Goal: Task Accomplishment & Management: Manage account settings

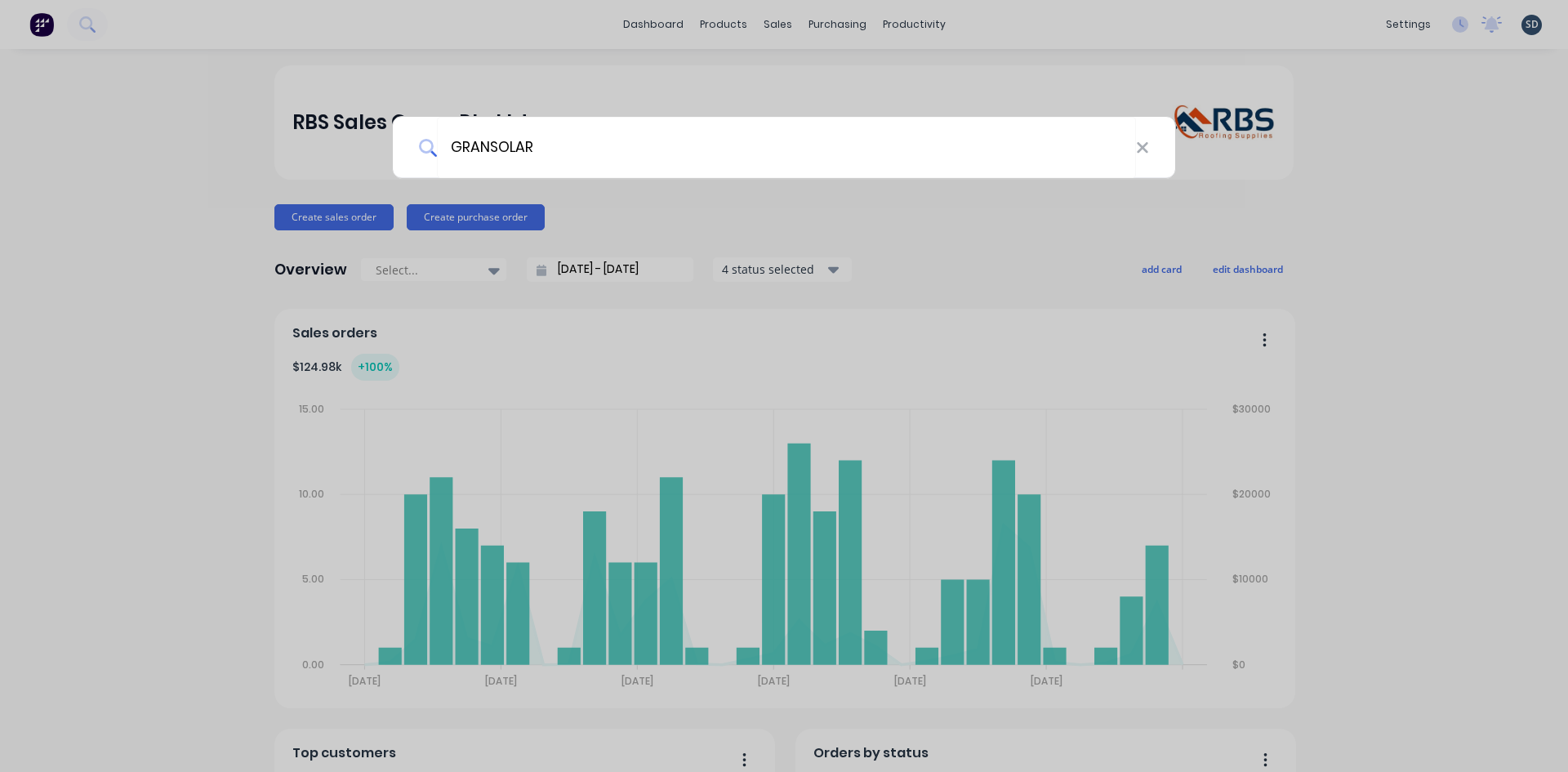
type input "GRANSOLAR"
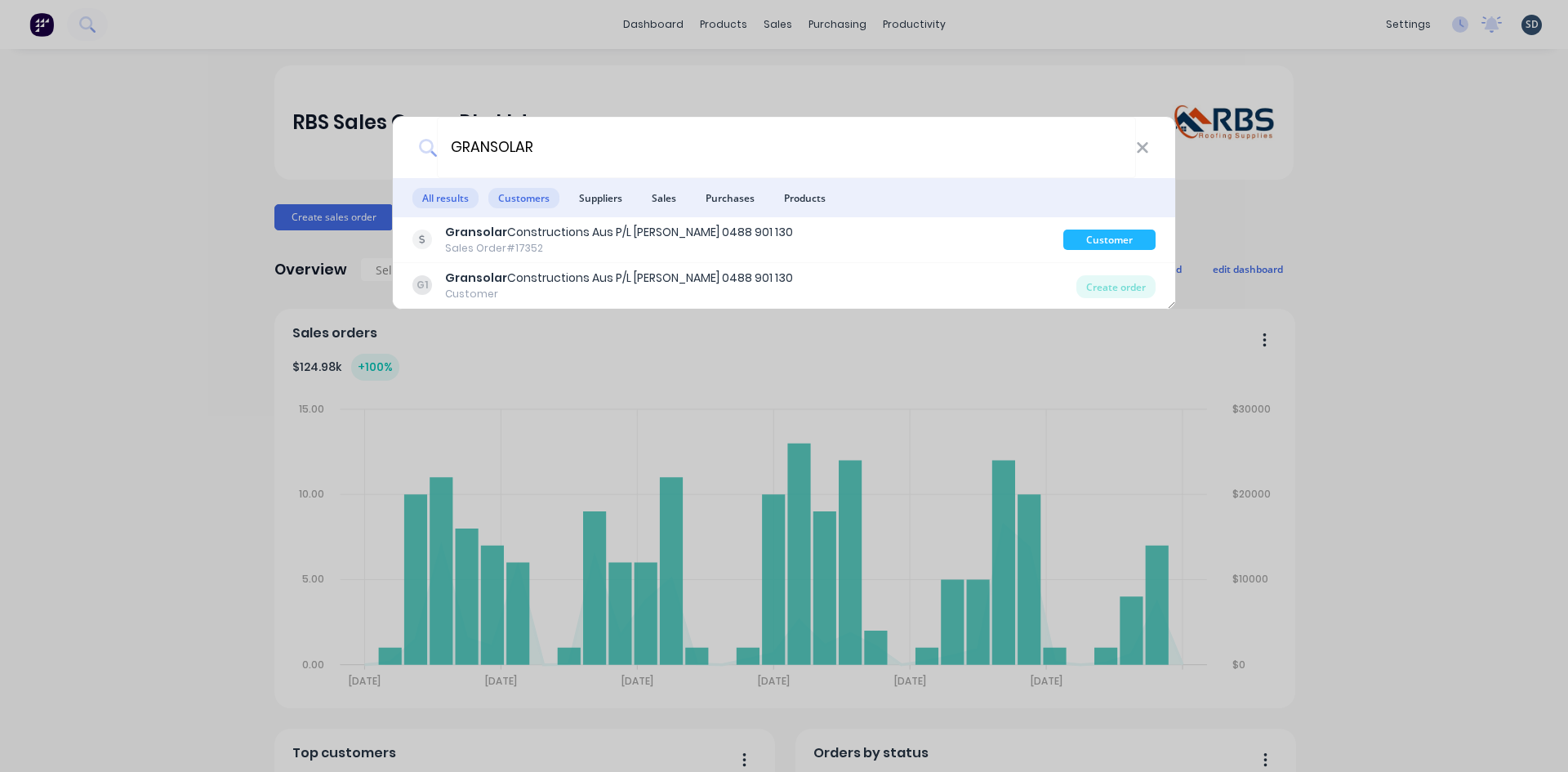
click at [515, 203] on span "Customers" at bounding box center [524, 198] width 71 height 21
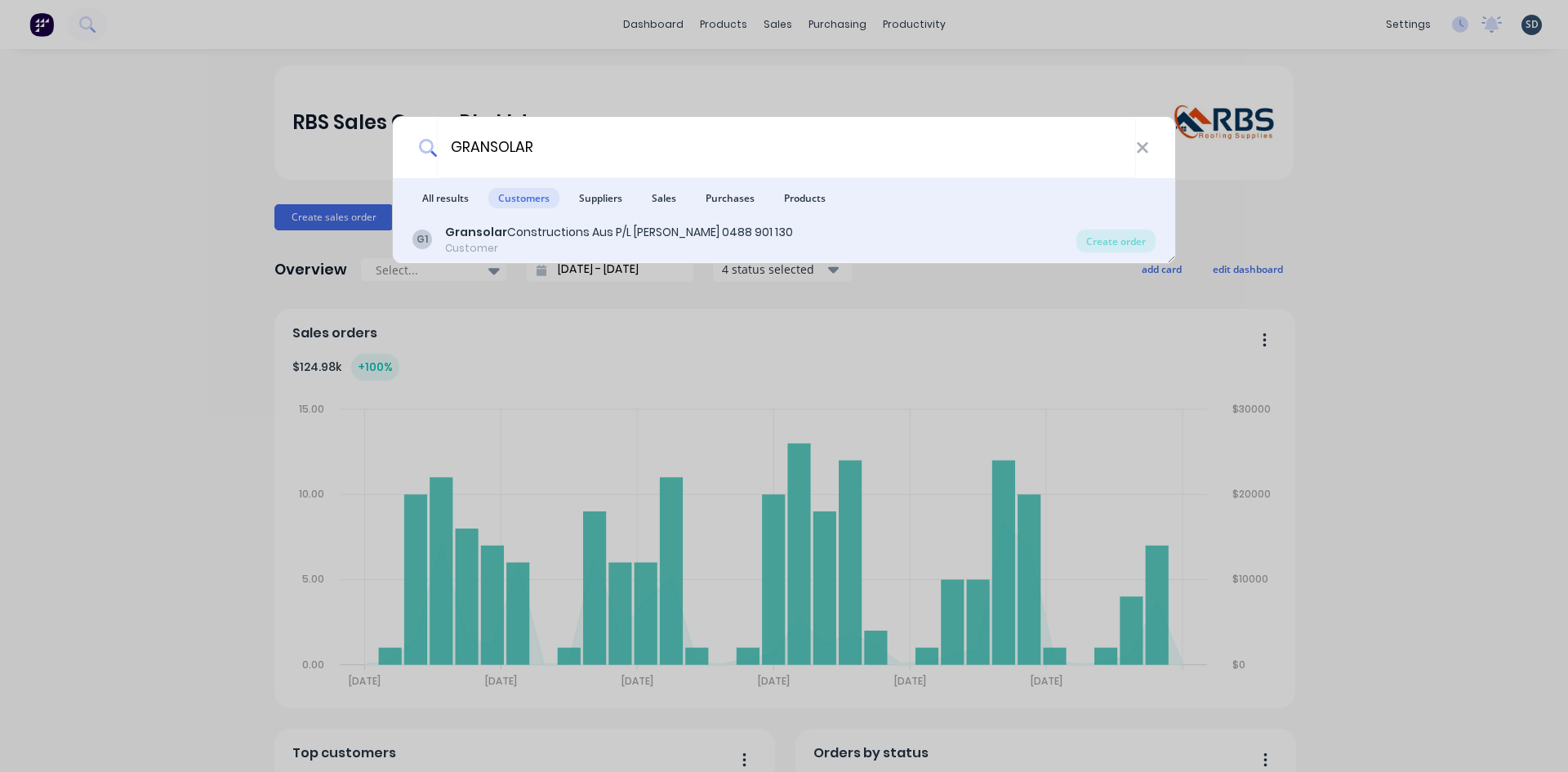
click at [535, 241] on div "Customer" at bounding box center [619, 248] width 348 height 15
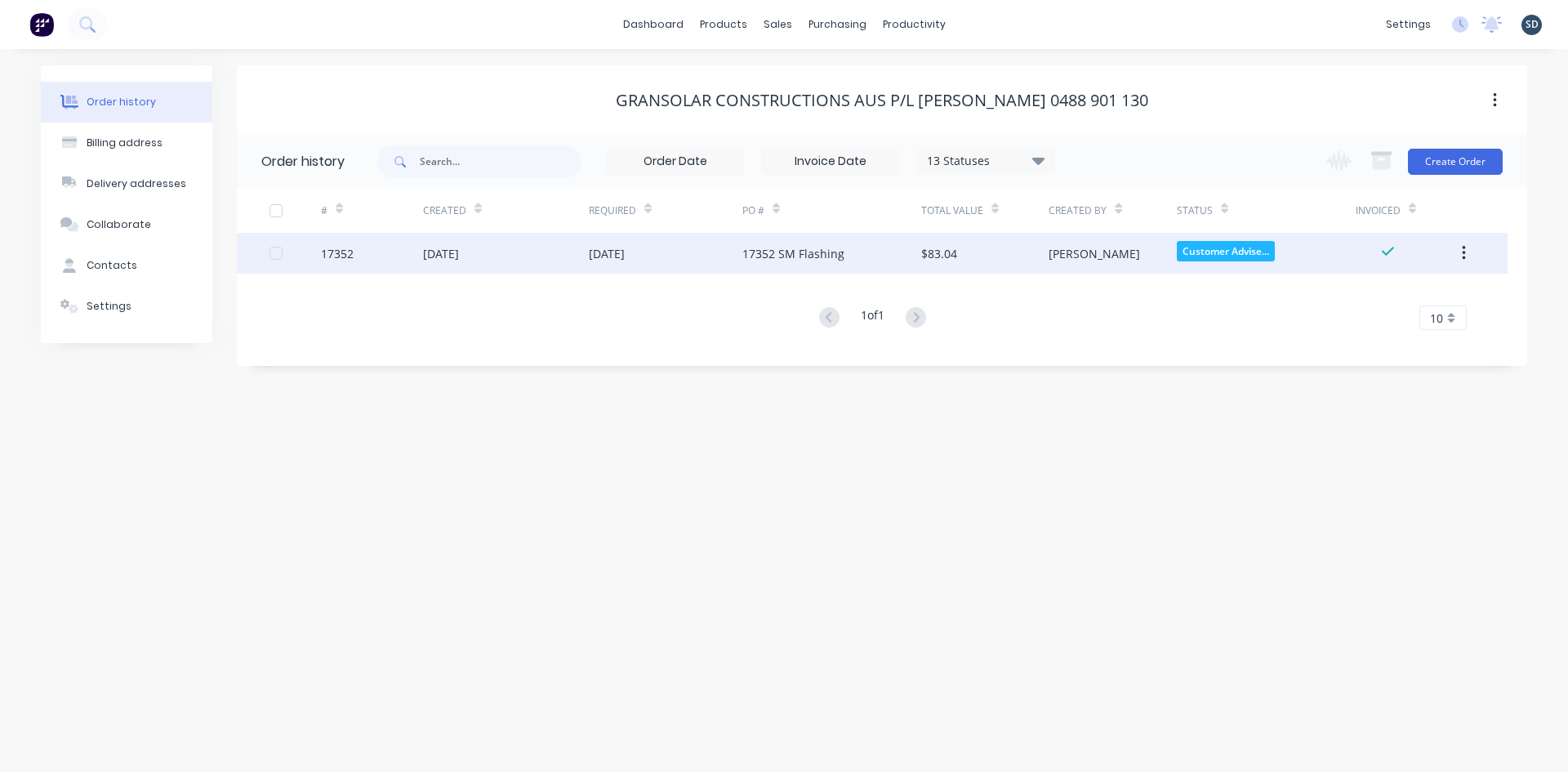
click at [501, 259] on div "[DATE]" at bounding box center [505, 253] width 165 height 41
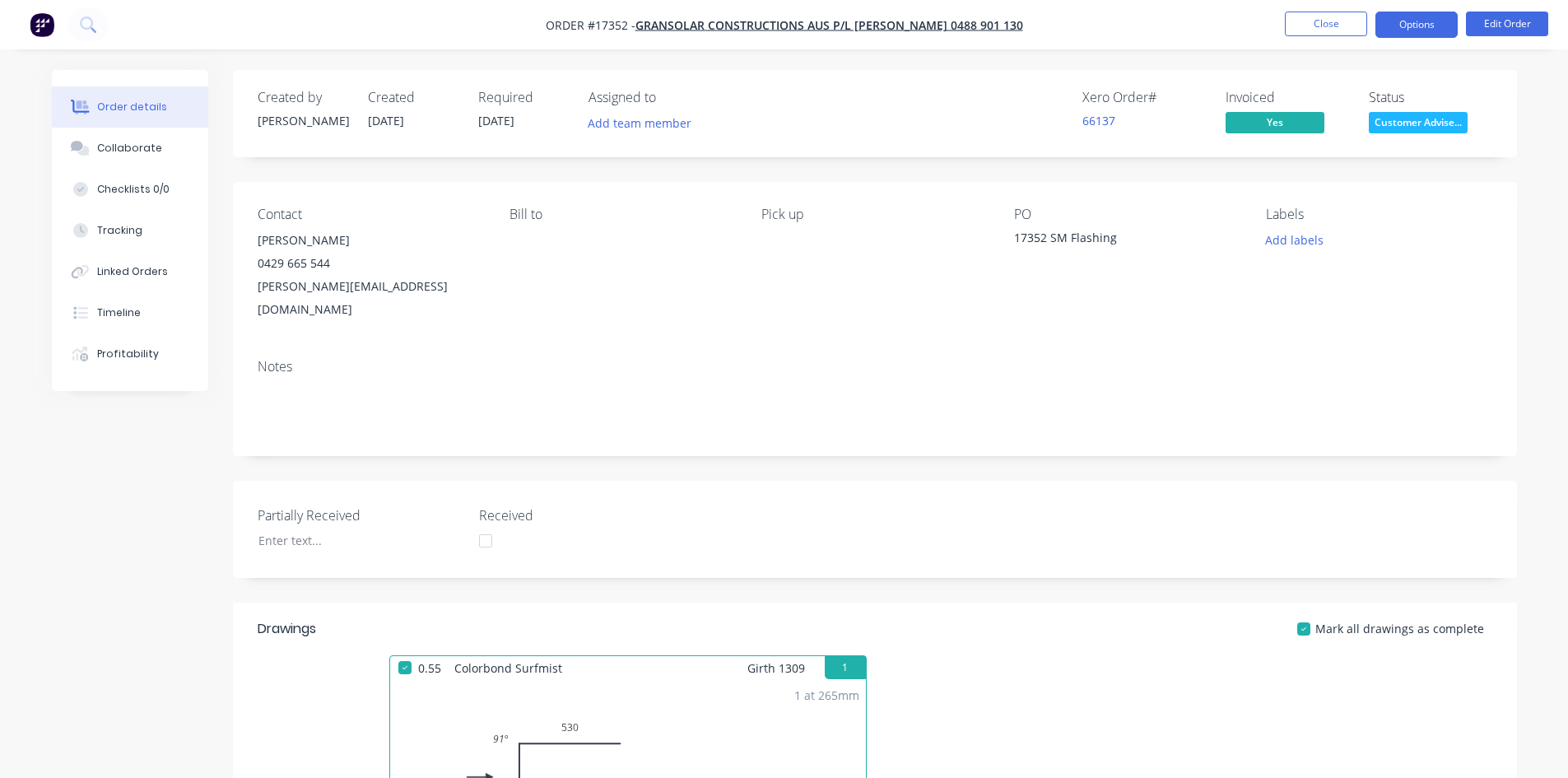
click at [1417, 26] on button "Options" at bounding box center [1416, 24] width 82 height 26
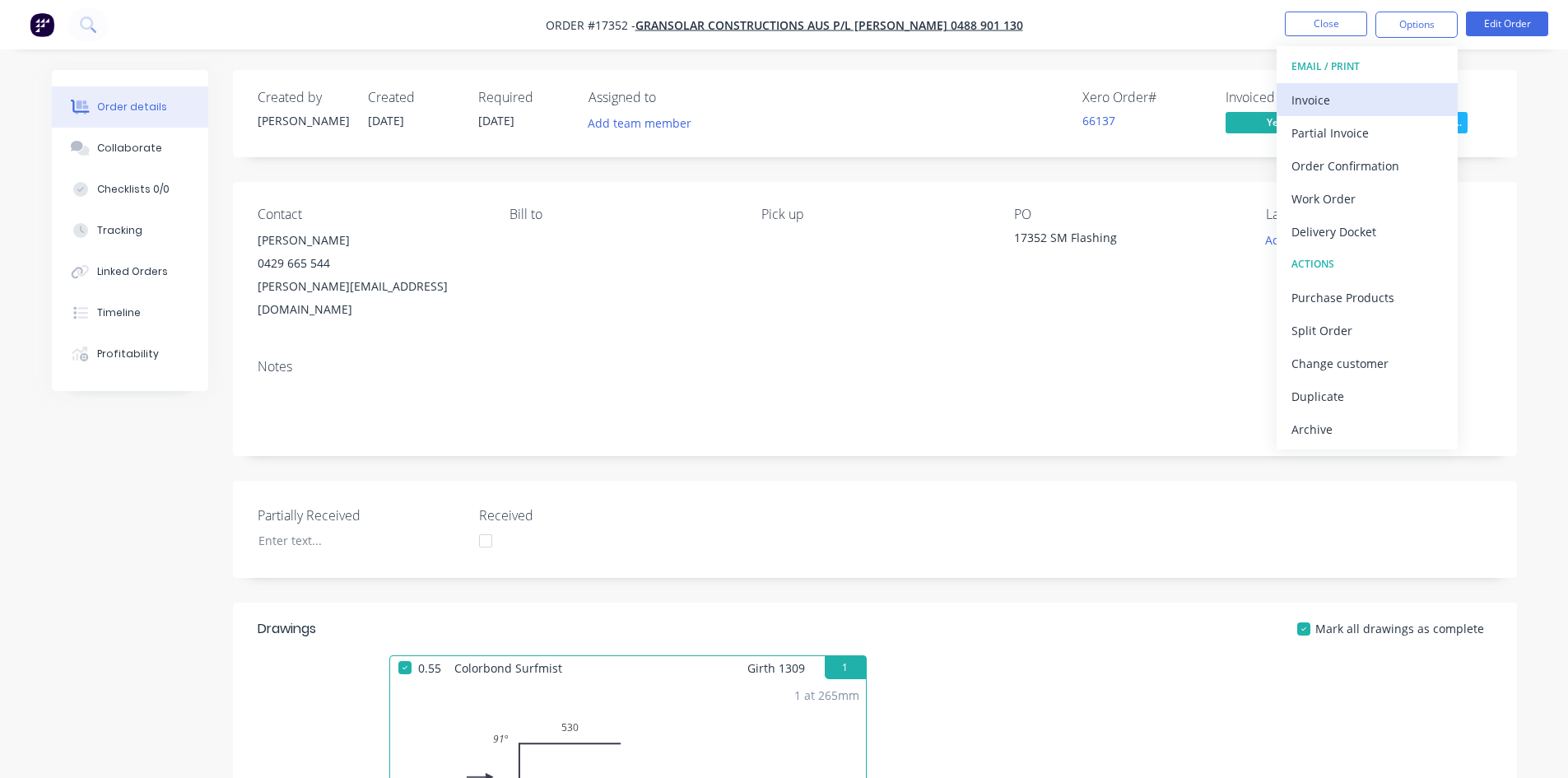
click at [1379, 109] on div "Invoice" at bounding box center [1366, 100] width 151 height 24
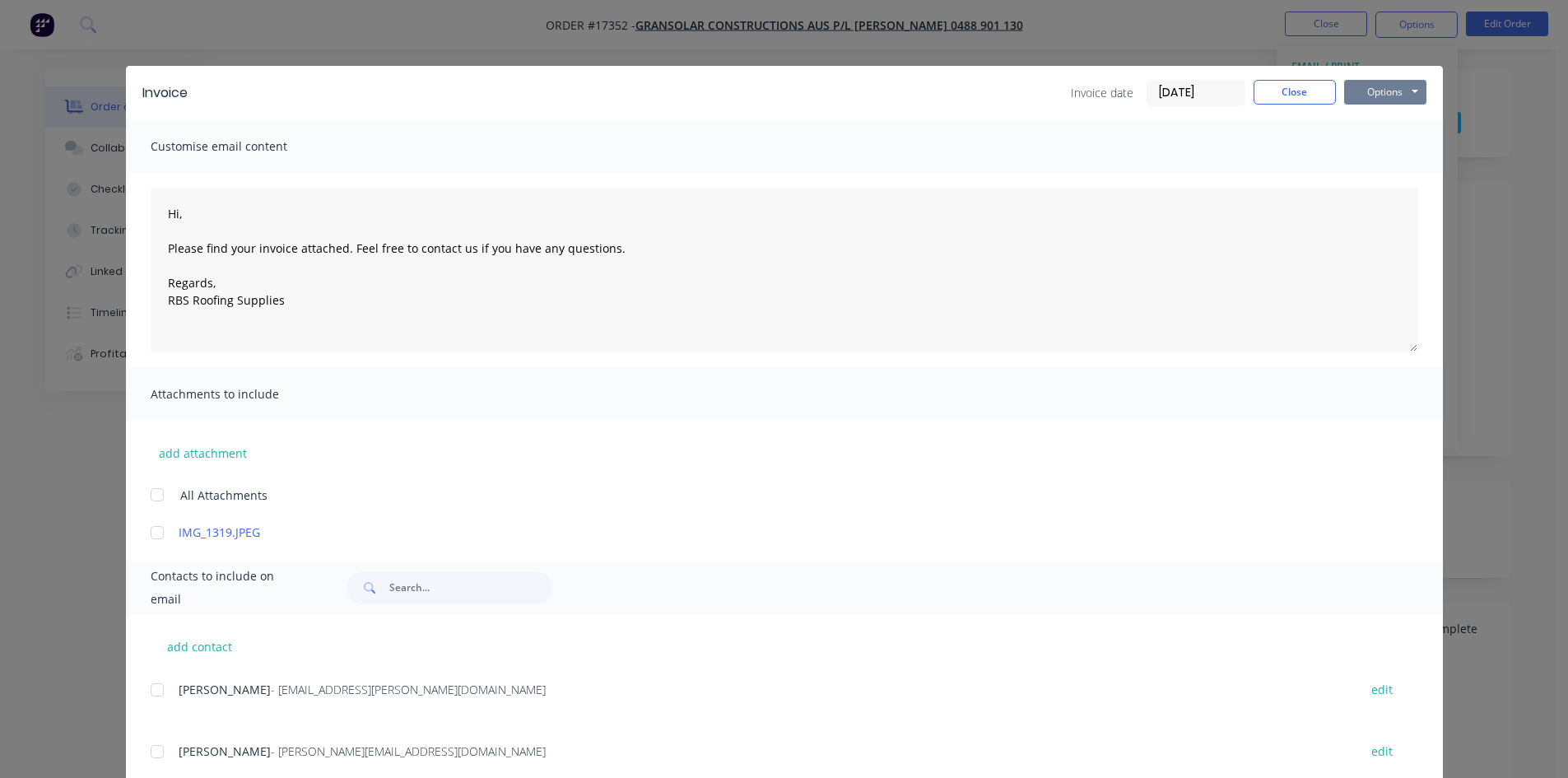
click at [1394, 93] on button "Options" at bounding box center [1385, 92] width 82 height 24
click at [1406, 141] on button "Print" at bounding box center [1396, 148] width 106 height 27
click at [1280, 93] on button "Close" at bounding box center [1295, 92] width 82 height 24
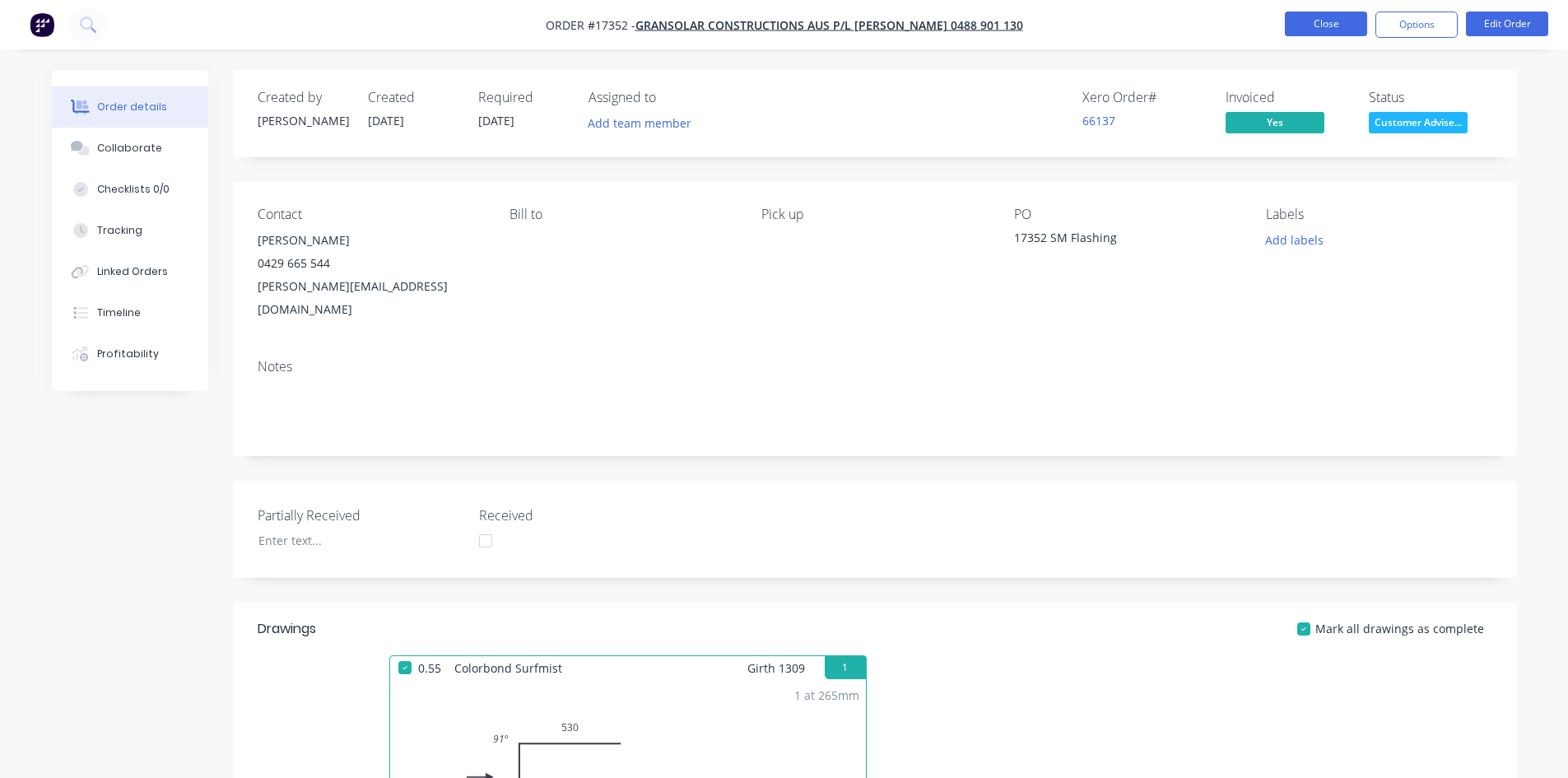
click at [1331, 24] on button "Close" at bounding box center [1326, 24] width 82 height 24
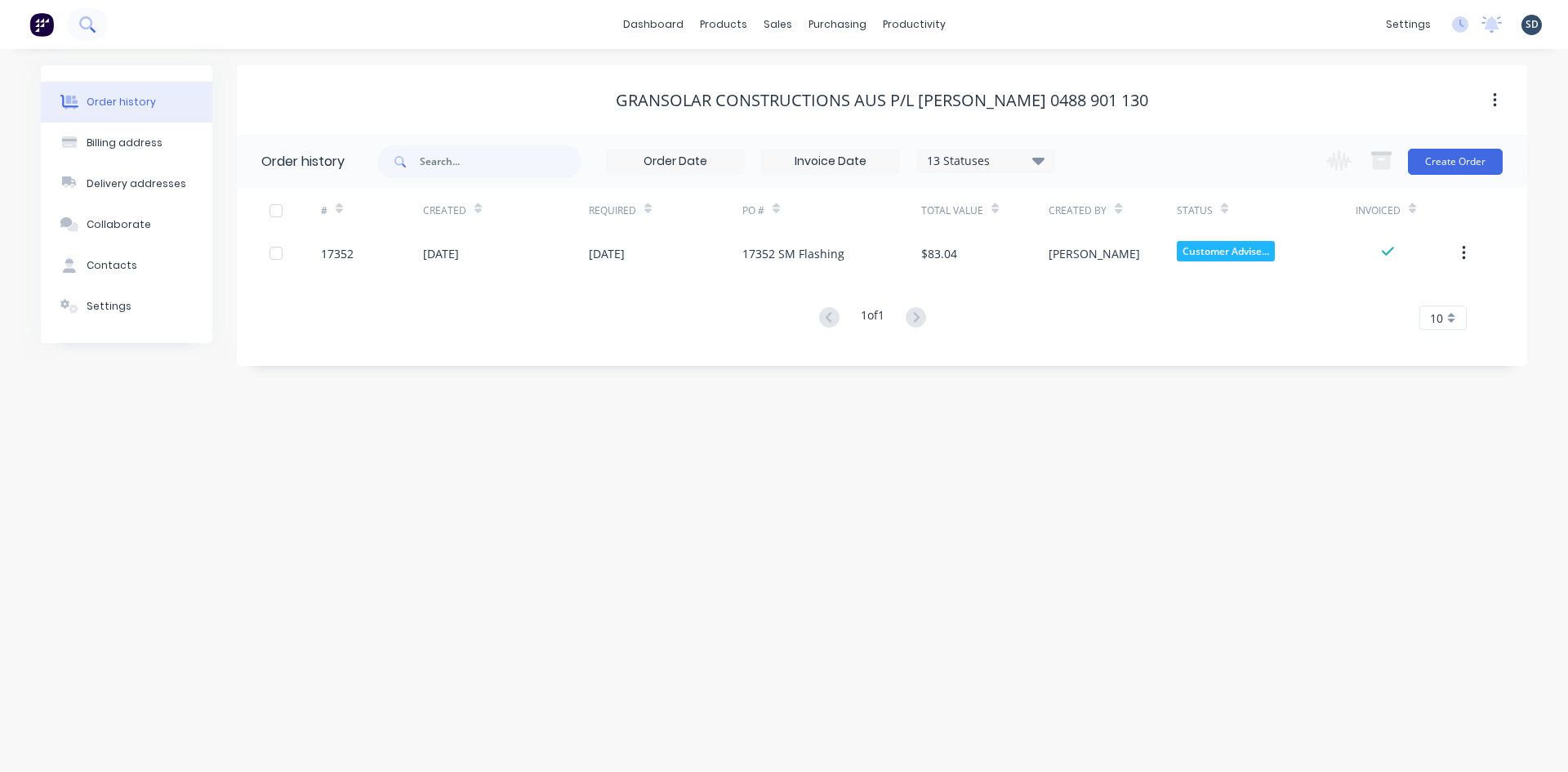
click at [78, 23] on button at bounding box center [87, 24] width 41 height 33
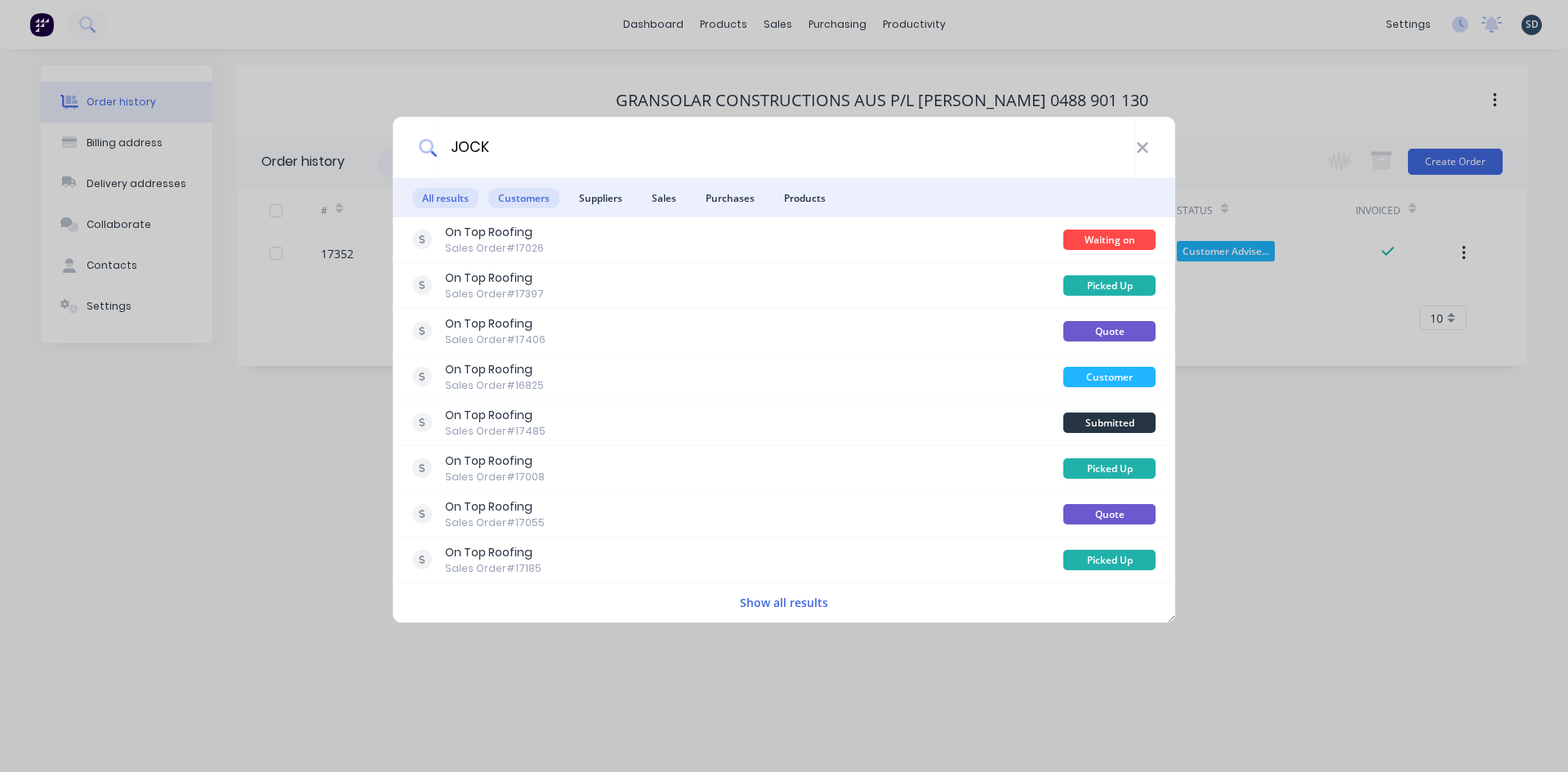
type input "JOCK"
click at [535, 198] on span "Customers" at bounding box center [524, 198] width 71 height 21
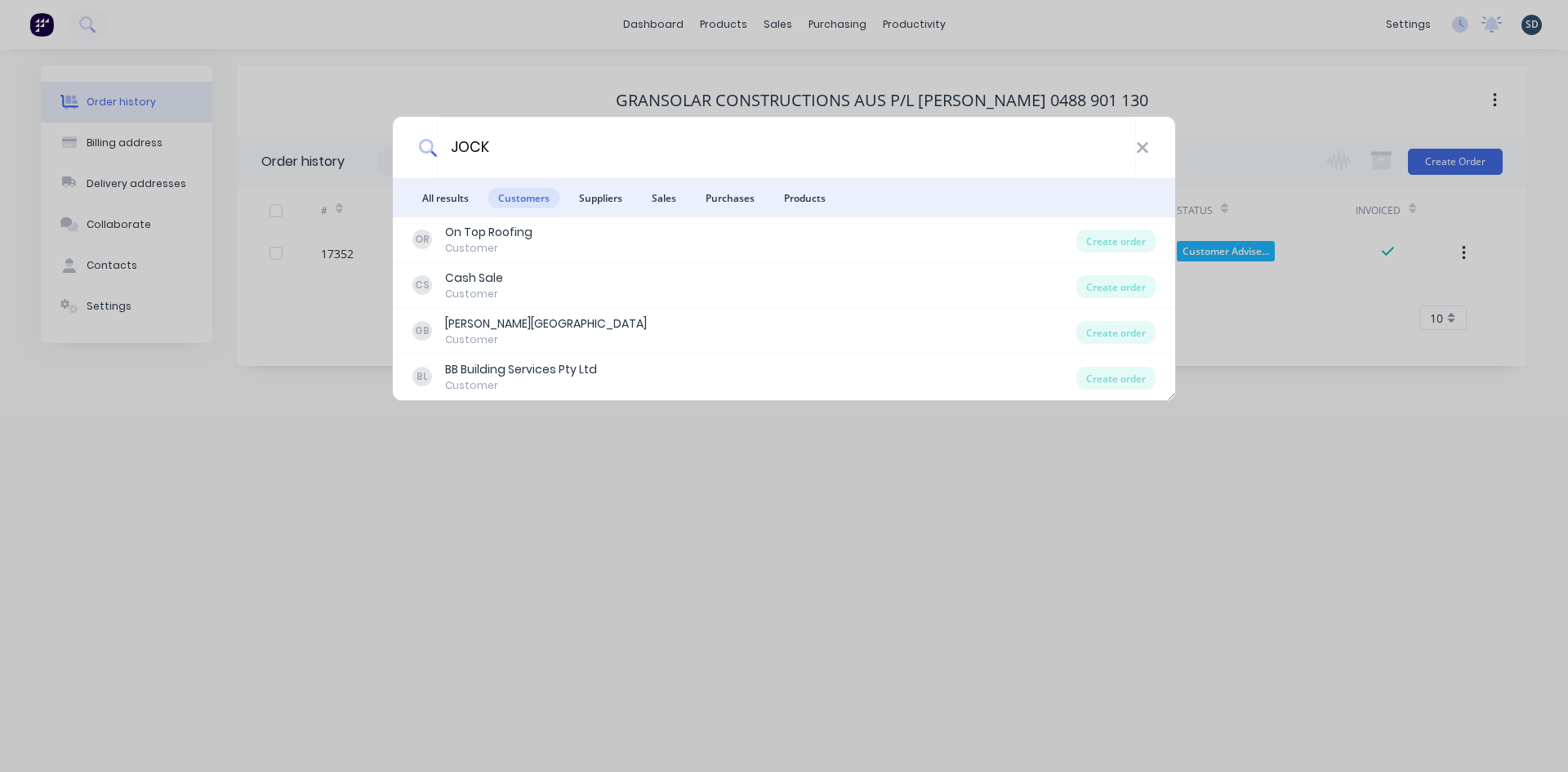
click at [544, 230] on div "OR On Top Roofing Customer" at bounding box center [744, 239] width 664 height 32
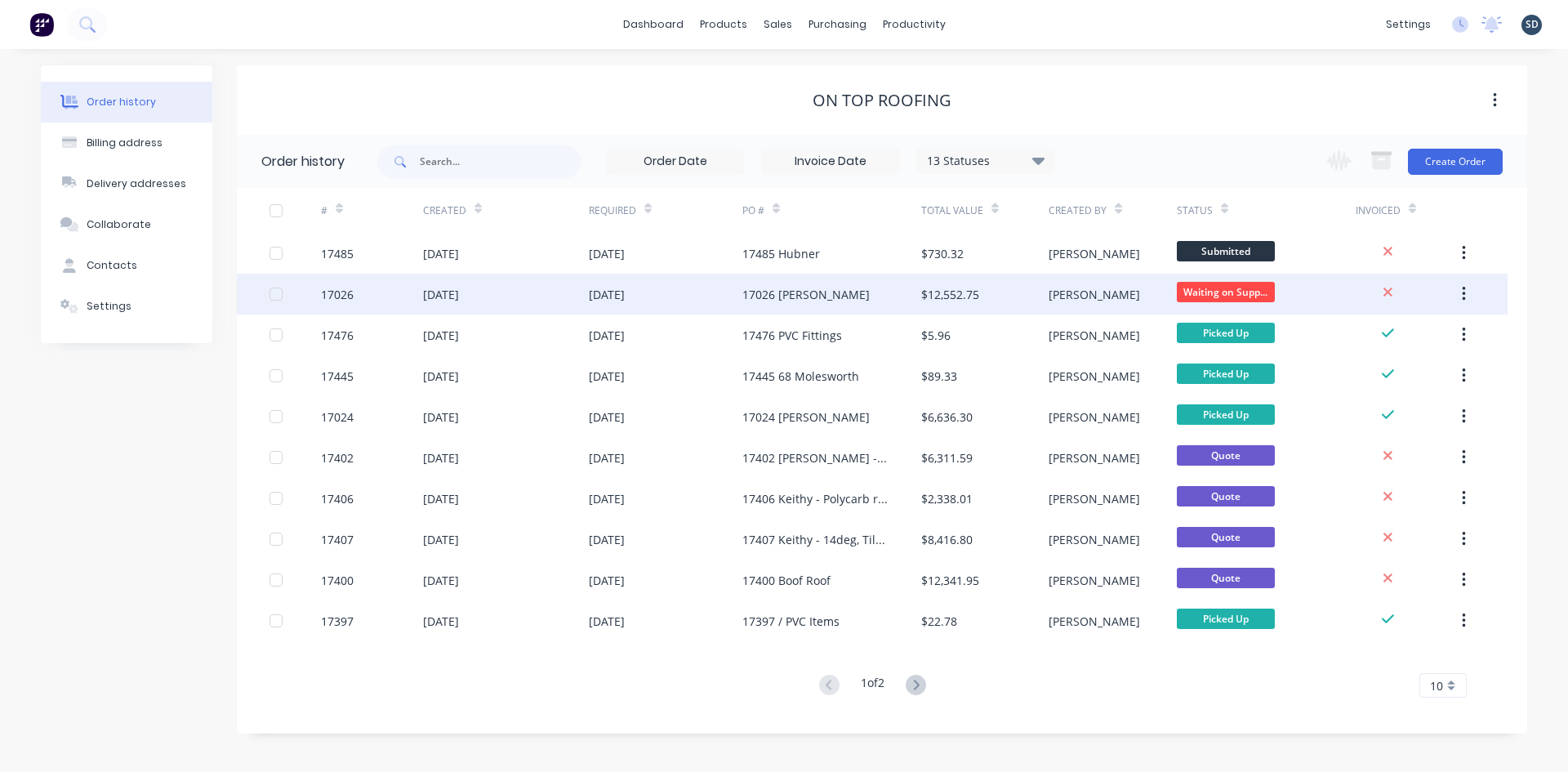
click at [550, 295] on div "[DATE]" at bounding box center [505, 294] width 165 height 41
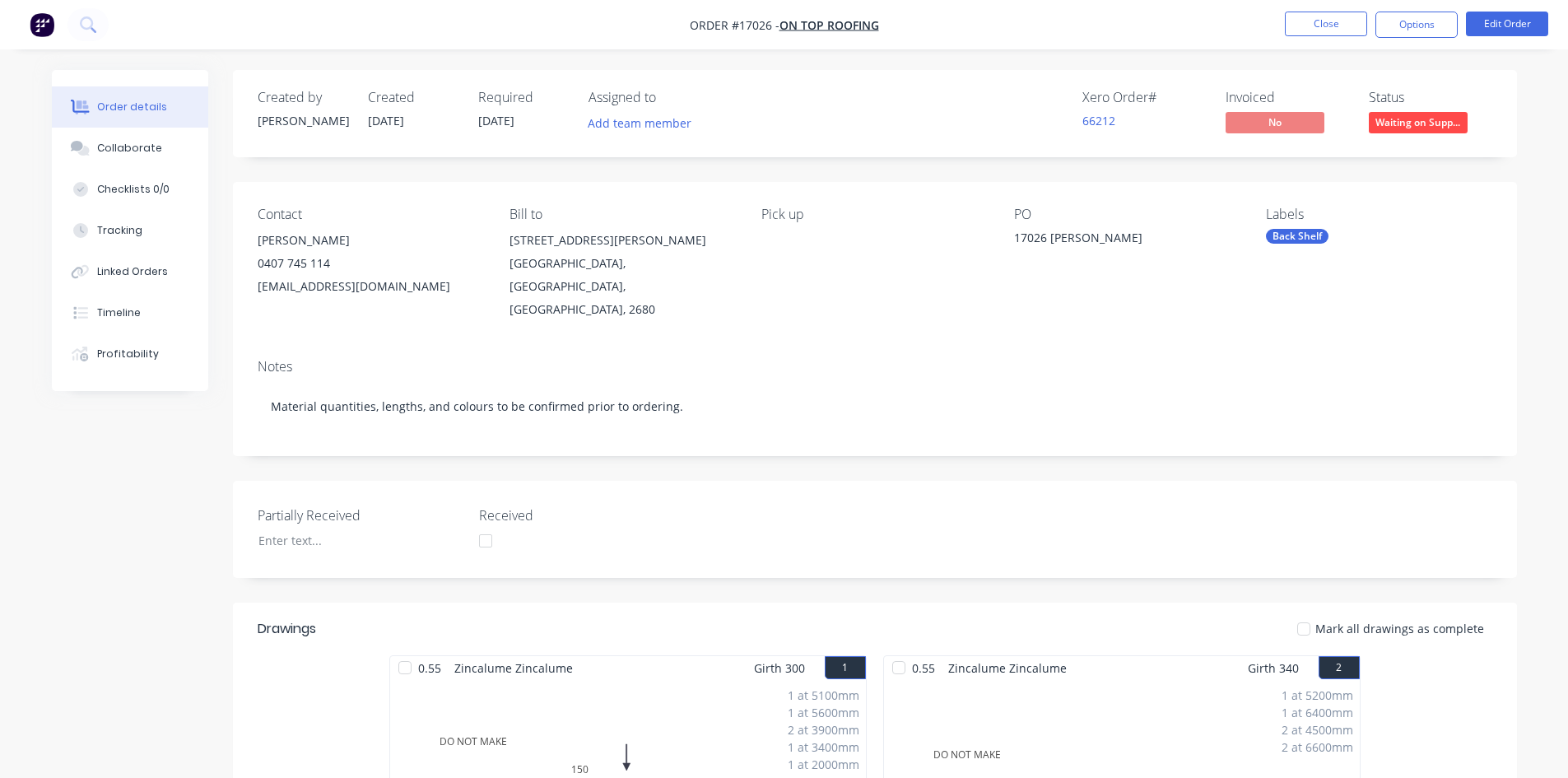
click at [1050, 35] on nav "Order #17026 - On Top Roofing Close Options Edit Order" at bounding box center [784, 24] width 1568 height 50
click at [1028, 45] on nav "Order #17026 - On Top Roofing Close Options Edit Order" at bounding box center [784, 24] width 1568 height 50
click at [918, 23] on nav "Order #17026 - On Top Roofing Close Options Edit Order" at bounding box center [784, 24] width 1568 height 50
click at [915, 22] on nav "Order #17026 - On Top Roofing Close Options Edit Order" at bounding box center [784, 24] width 1568 height 50
click at [928, 17] on nav "Order #17026 - On Top Roofing Close Options Edit Order" at bounding box center [784, 24] width 1568 height 50
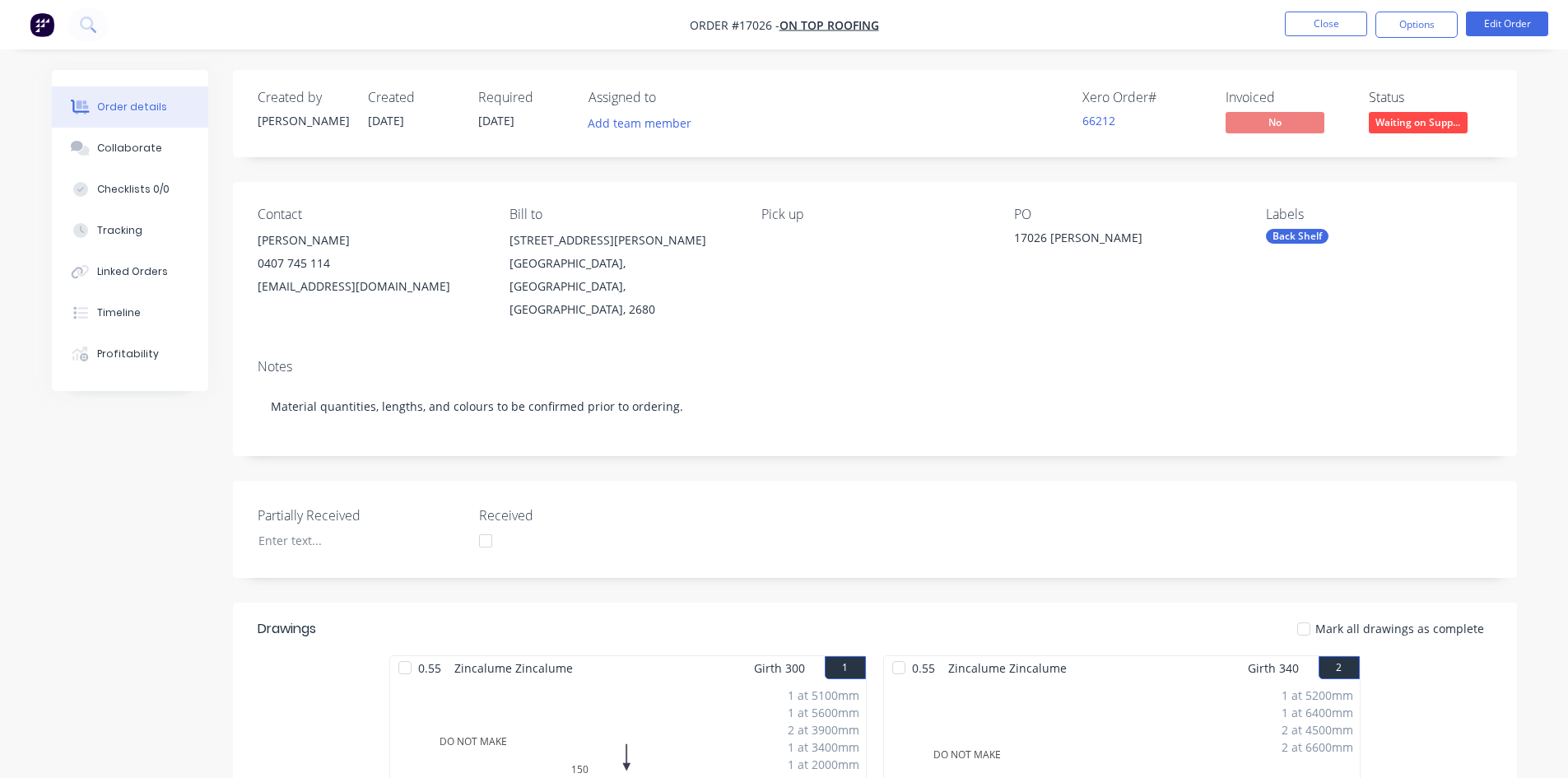
click at [926, 17] on nav "Order #17026 - On Top Roofing Close Options Edit Order" at bounding box center [784, 24] width 1568 height 50
click at [923, 18] on nav "Order #17026 - On Top Roofing Close Options Edit Order" at bounding box center [784, 24] width 1568 height 50
click at [917, 18] on nav "Order #17026 - On Top Roofing Close Options Edit Order" at bounding box center [784, 24] width 1568 height 50
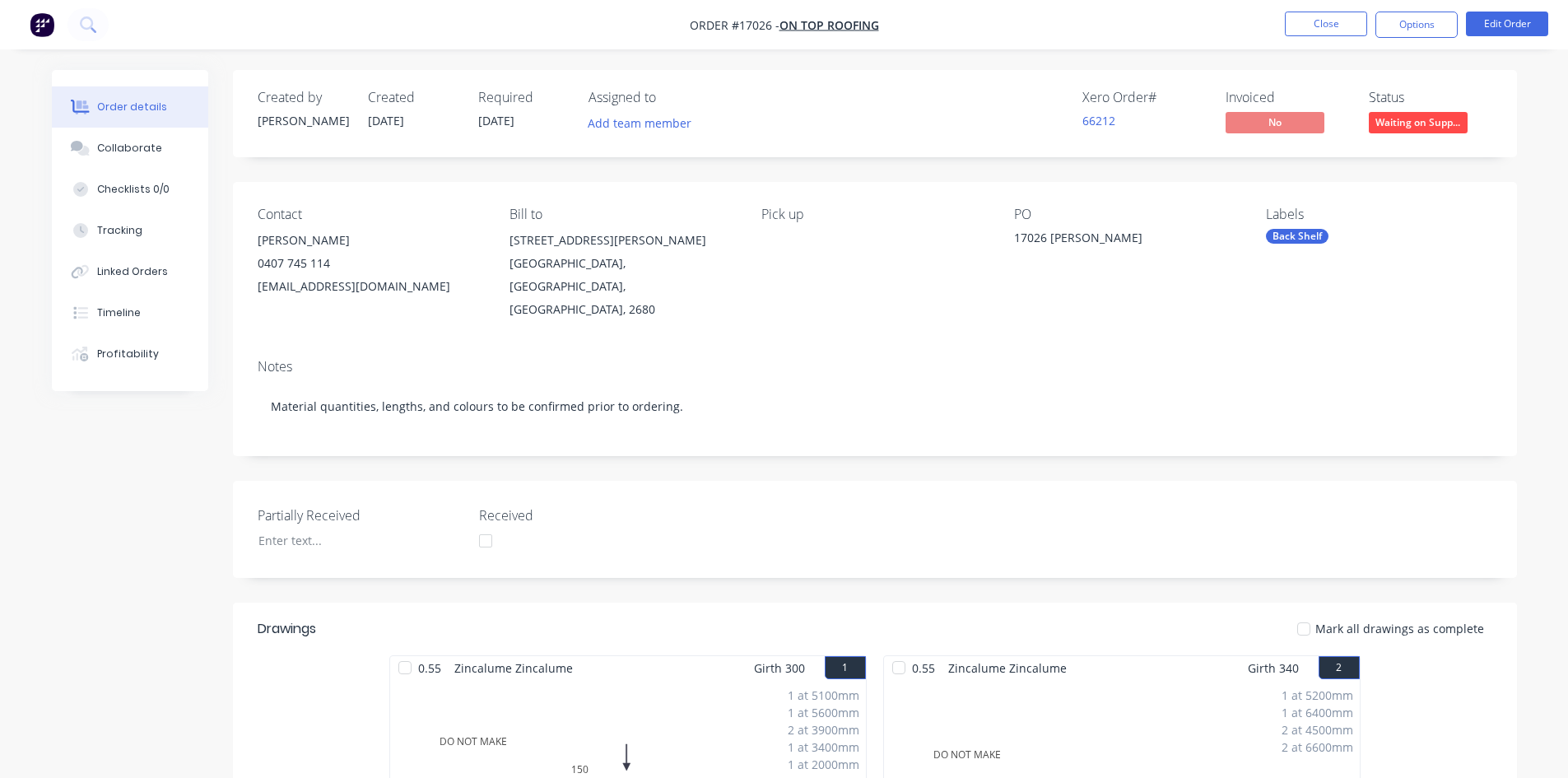
click at [926, 20] on nav "Order #17026 - On Top Roofing Close Options Edit Order" at bounding box center [784, 24] width 1568 height 50
click at [919, 21] on nav "Order #17026 - On Top Roofing Close Options Edit Order" at bounding box center [784, 24] width 1568 height 50
click at [918, 21] on nav "Order #17026 - On Top Roofing Close Options Edit Order" at bounding box center [784, 24] width 1568 height 50
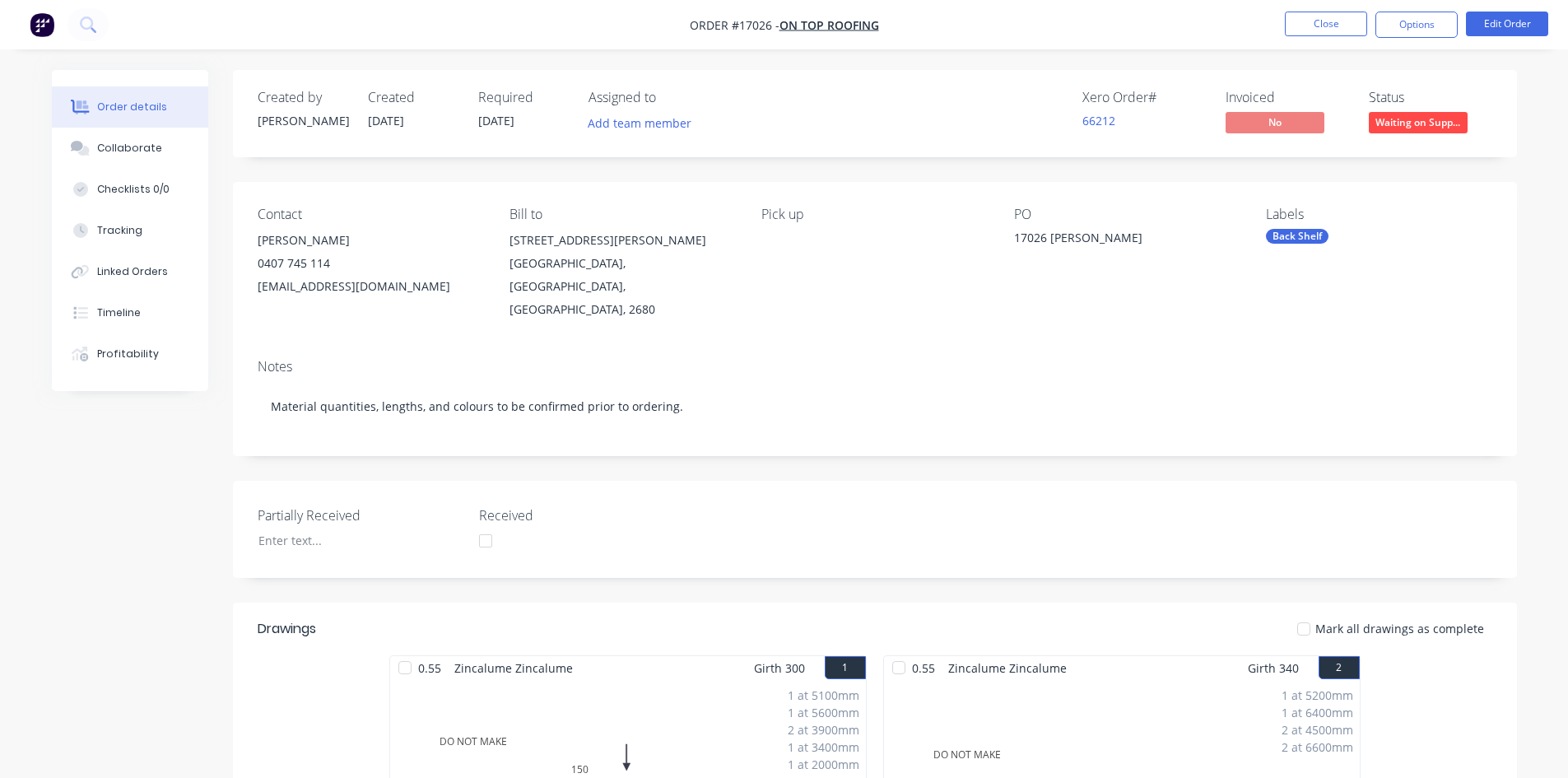
click at [936, 30] on nav "Order #17026 - On Top Roofing Close Options Edit Order" at bounding box center [784, 24] width 1568 height 50
click at [919, 31] on nav "Order #17026 - On Top Roofing Close Options Edit Order" at bounding box center [784, 24] width 1568 height 50
click at [936, 26] on nav "Order #17026 - On Top Roofing Close Options Edit Order" at bounding box center [784, 24] width 1568 height 50
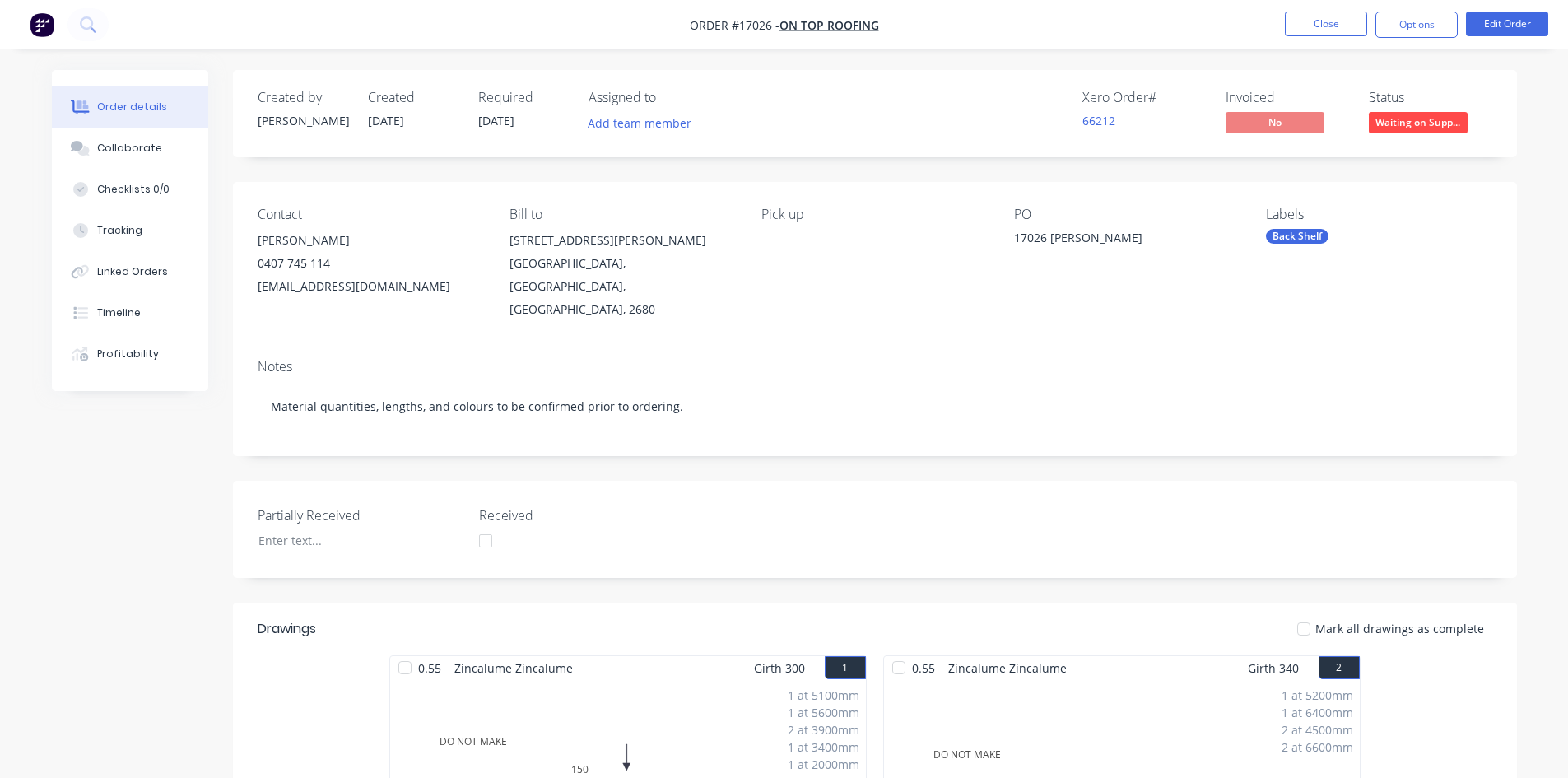
click at [934, 29] on nav "Order #17026 - On Top Roofing Close Options Edit Order" at bounding box center [784, 24] width 1568 height 50
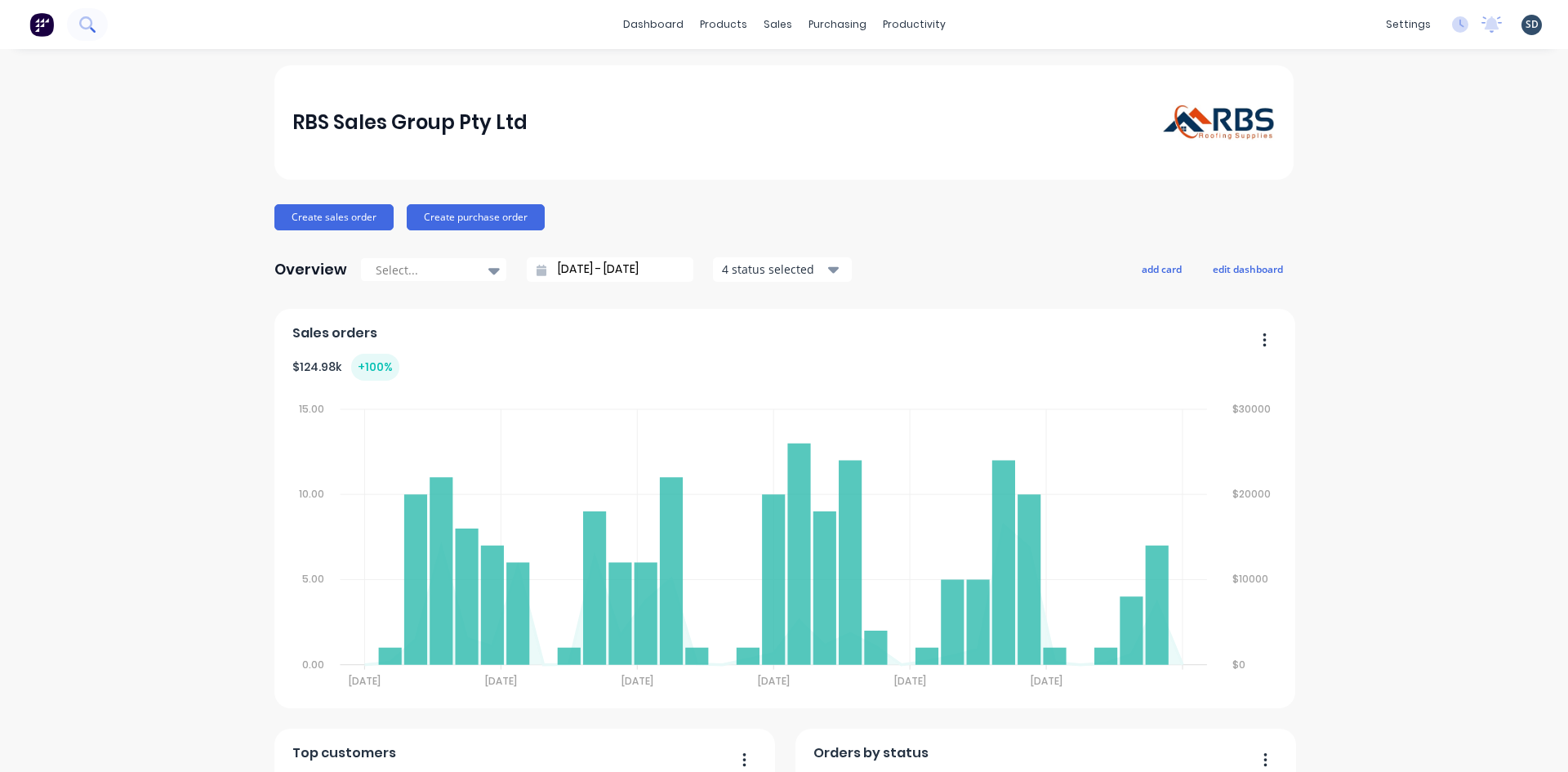
click at [93, 20] on icon at bounding box center [87, 24] width 16 height 16
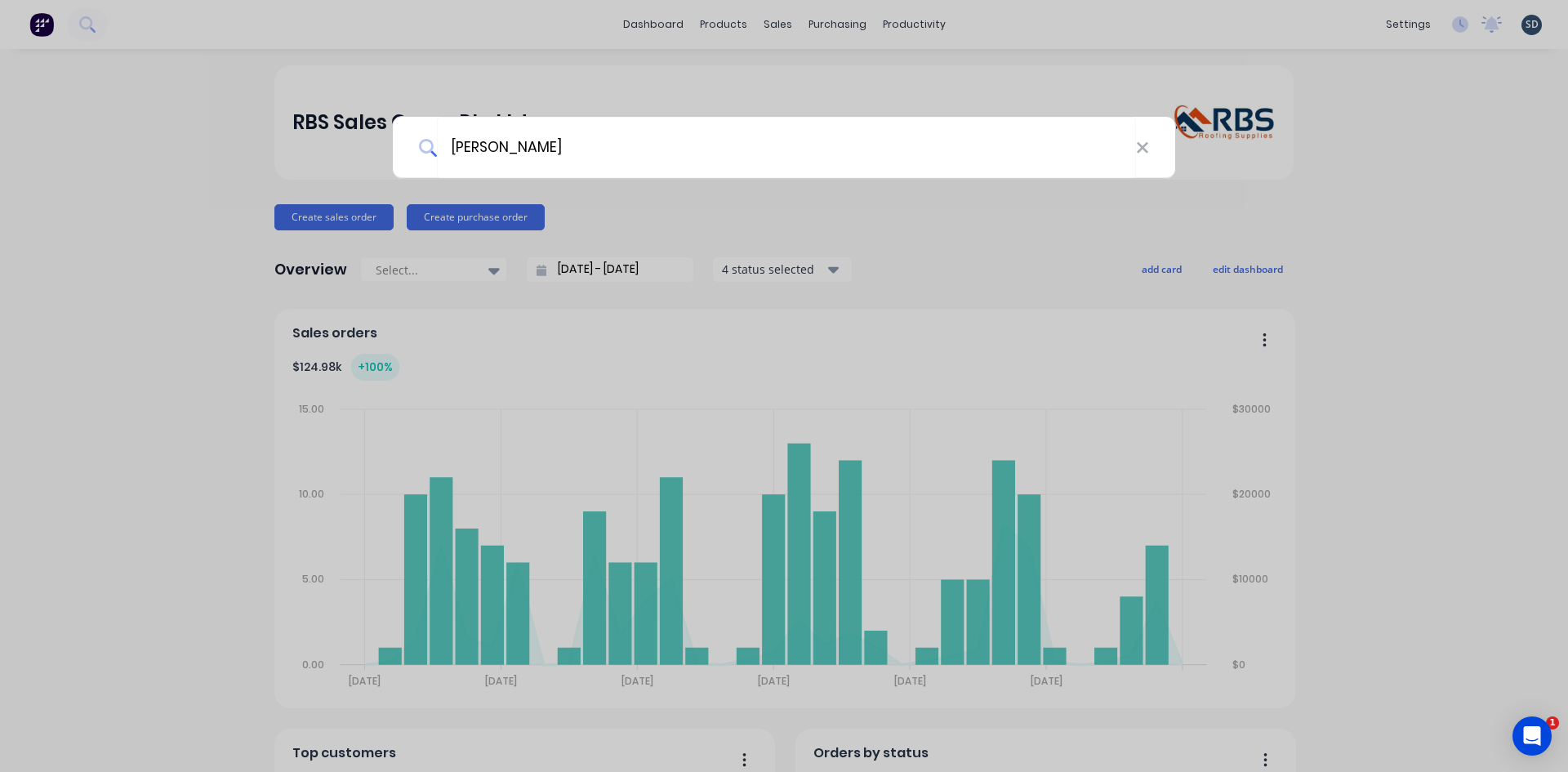
type input "brock"
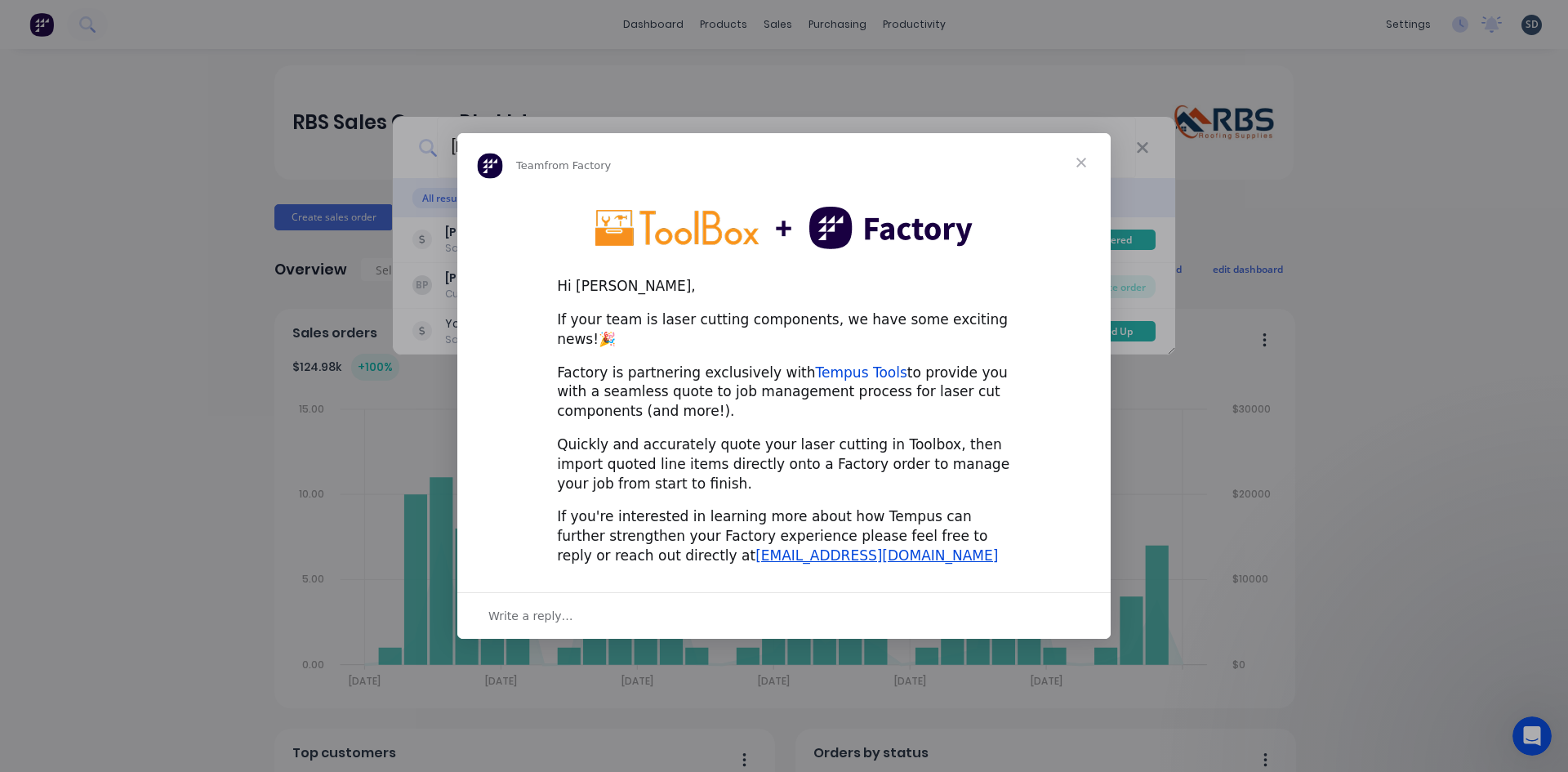
click at [843, 364] on link "Tempus Tools" at bounding box center [862, 372] width 92 height 16
click at [1083, 172] on span "Close" at bounding box center [1081, 163] width 59 height 59
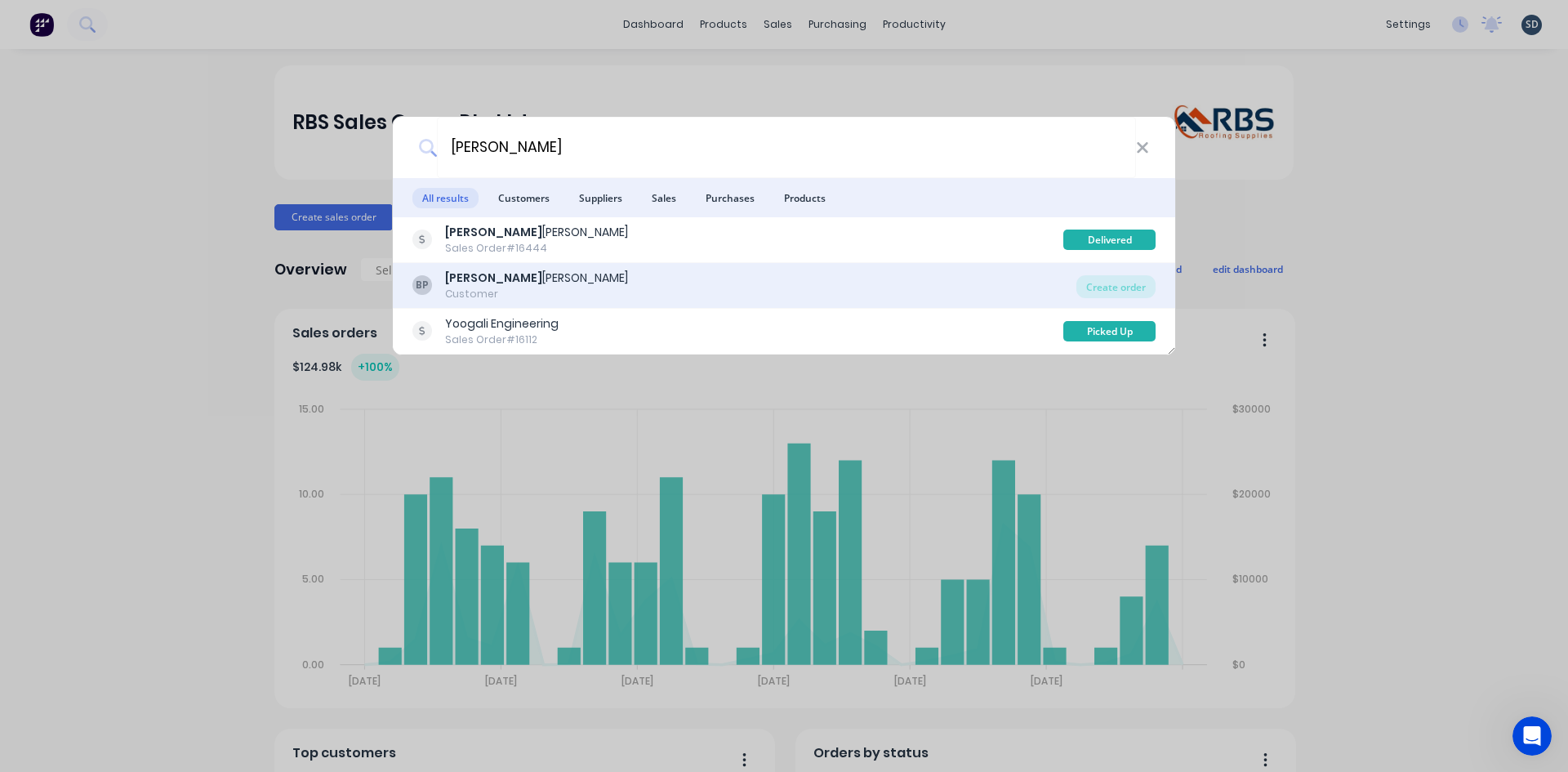
click at [599, 289] on div "BP Brock Phillips Customer" at bounding box center [744, 285] width 664 height 32
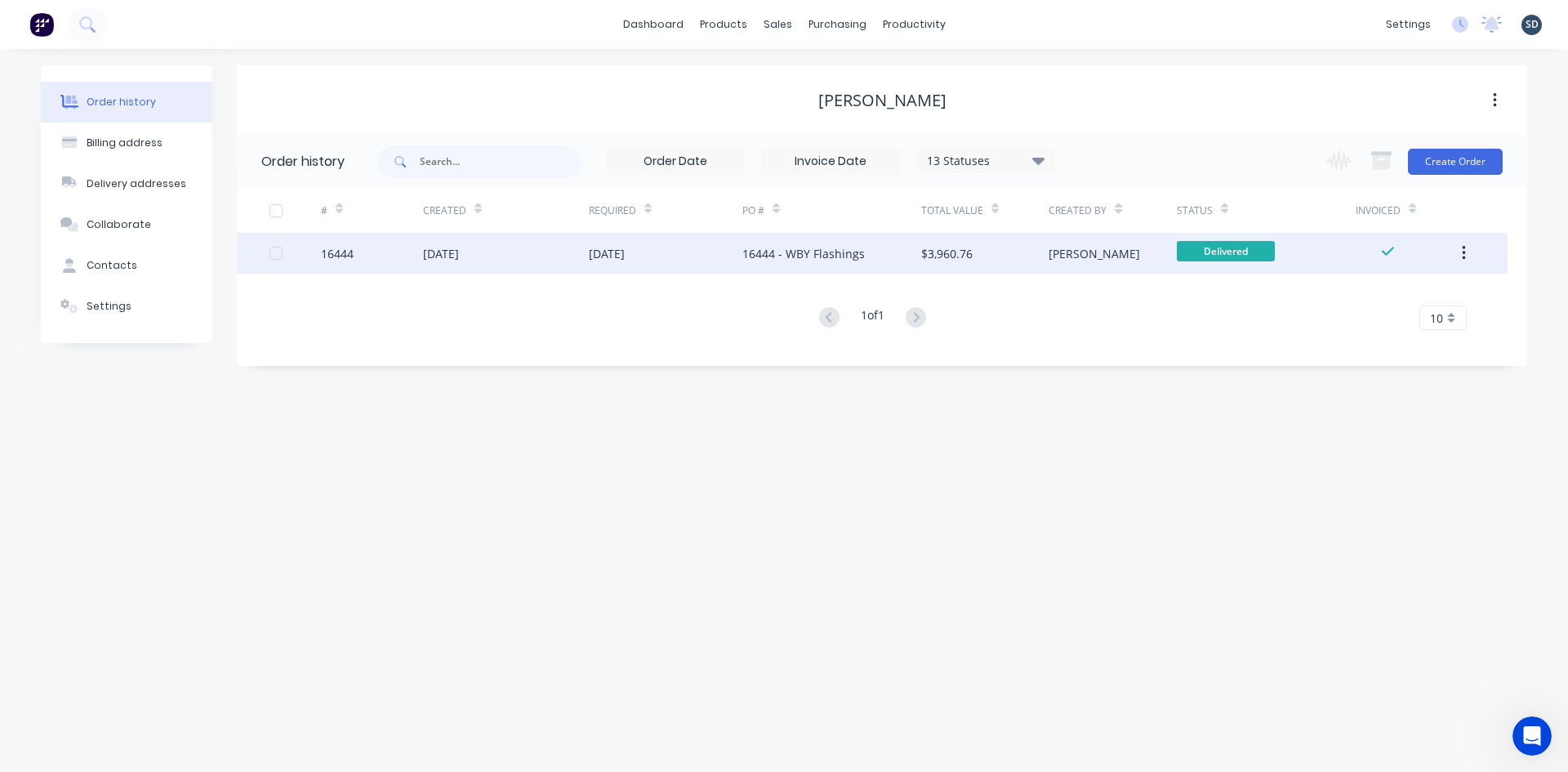
click at [543, 253] on div "05 Mar 2025" at bounding box center [505, 253] width 165 height 41
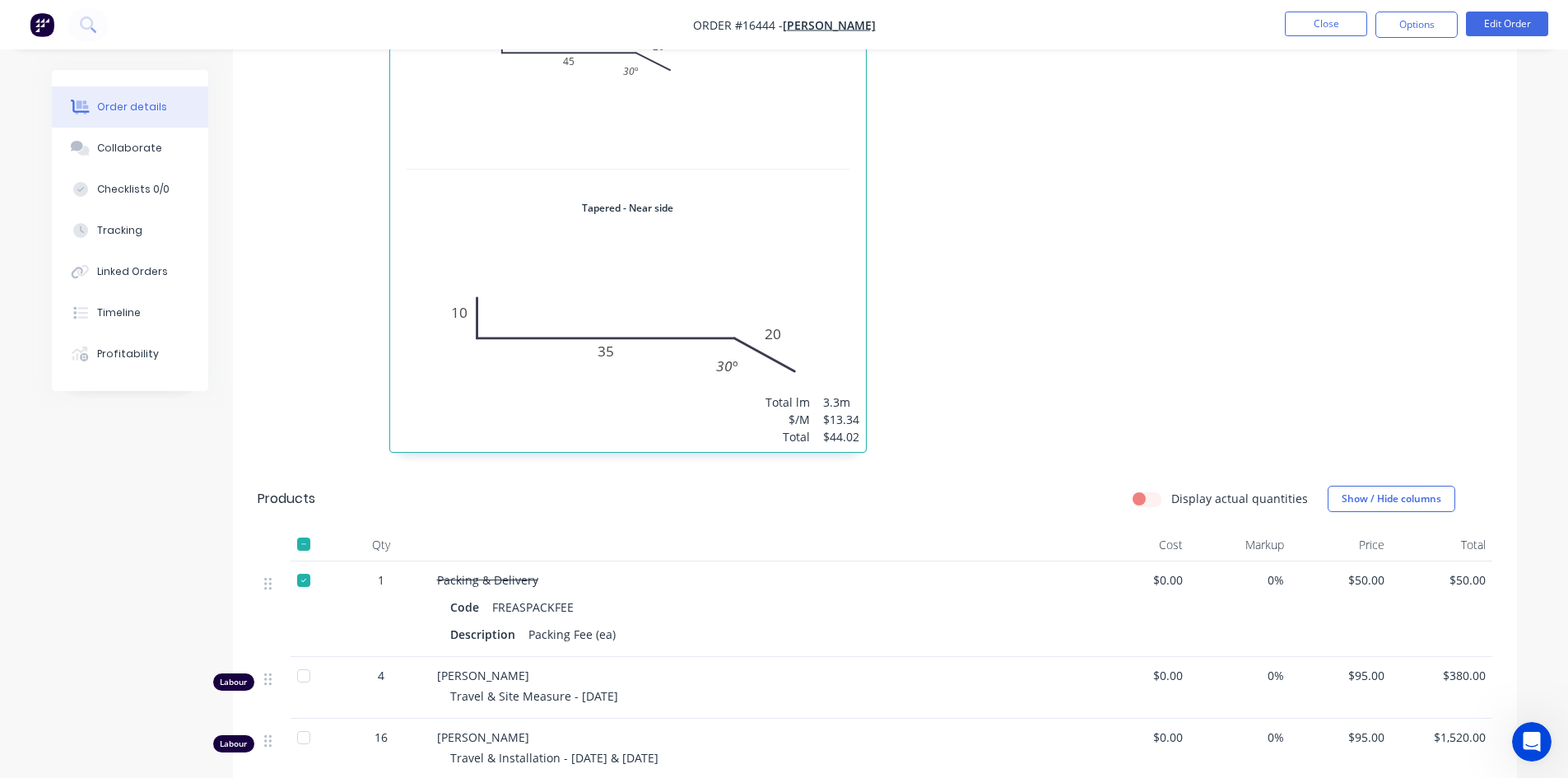
scroll to position [6338, 0]
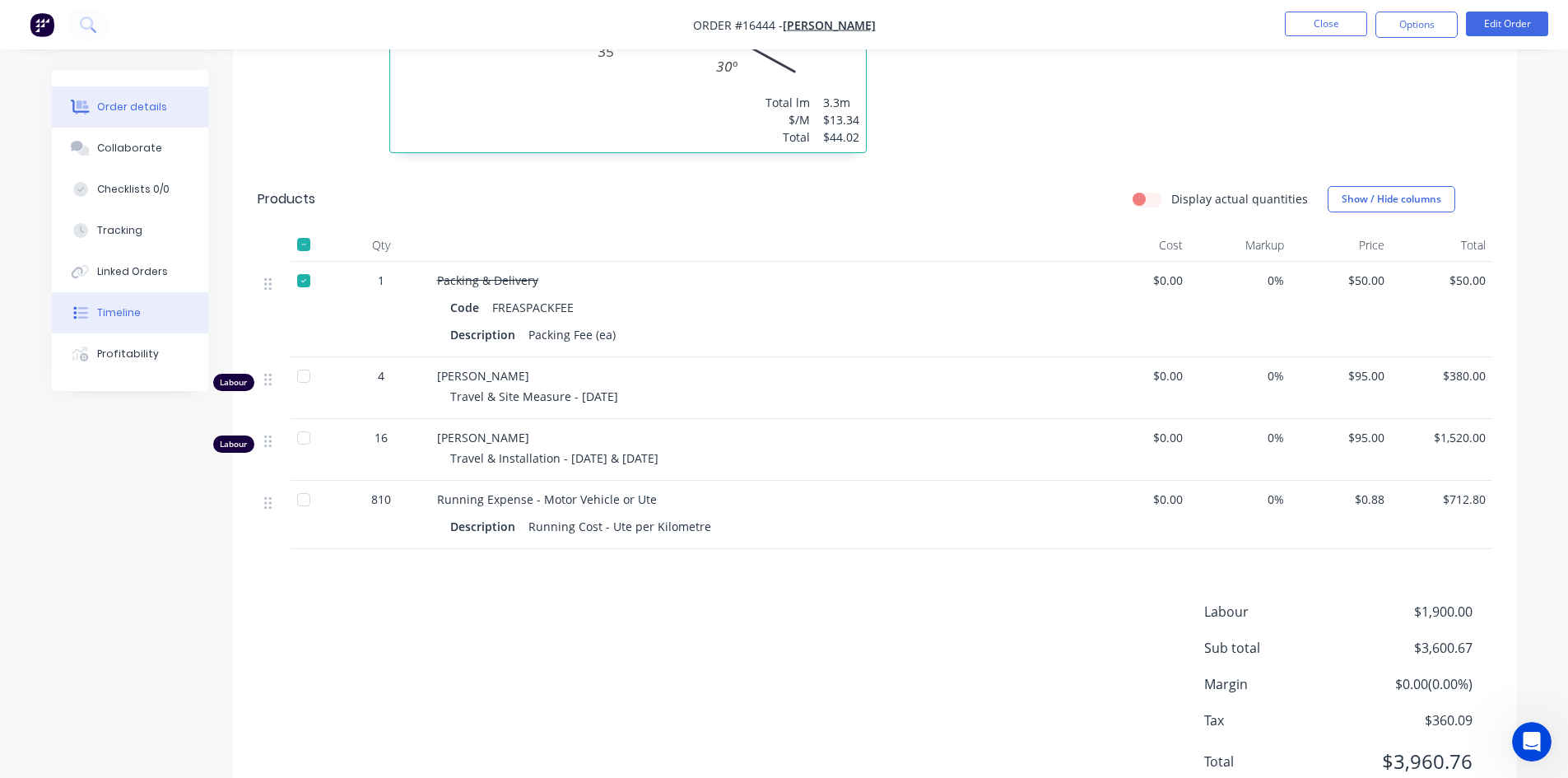
click at [157, 313] on button "Timeline" at bounding box center [129, 313] width 156 height 41
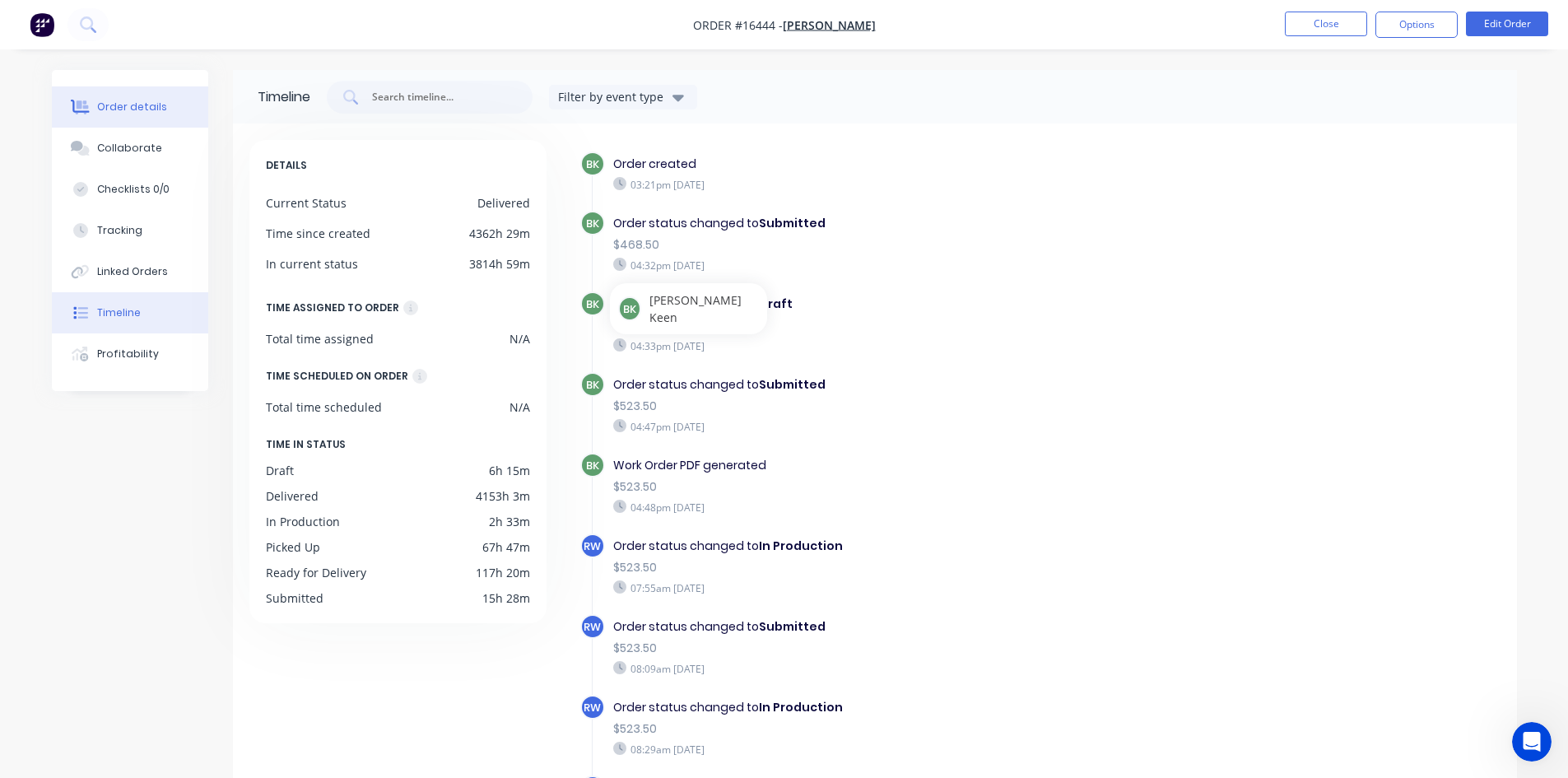
click at [162, 107] on button "Order details" at bounding box center [129, 107] width 156 height 41
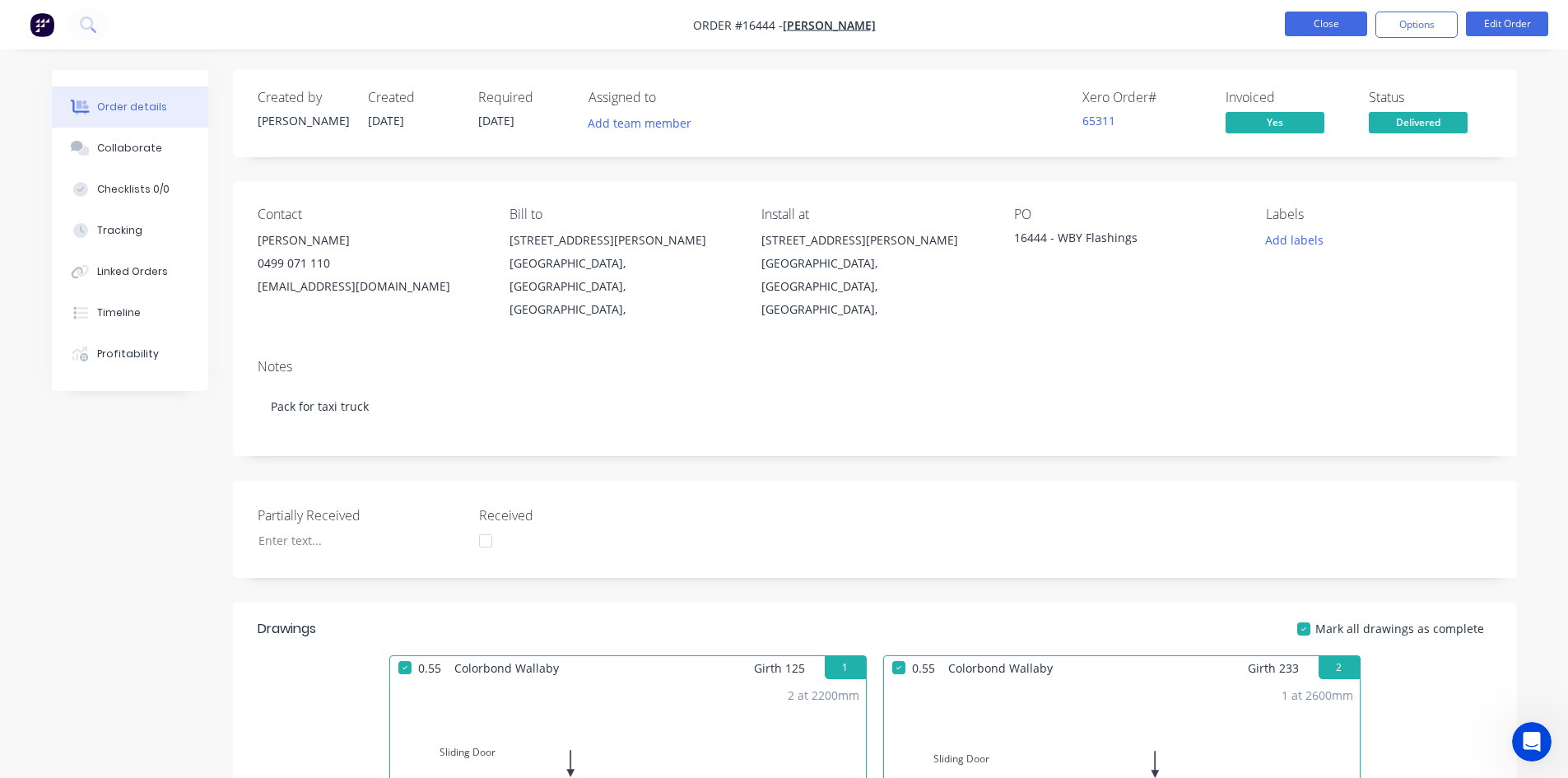
click at [1341, 23] on button "Close" at bounding box center [1326, 24] width 82 height 24
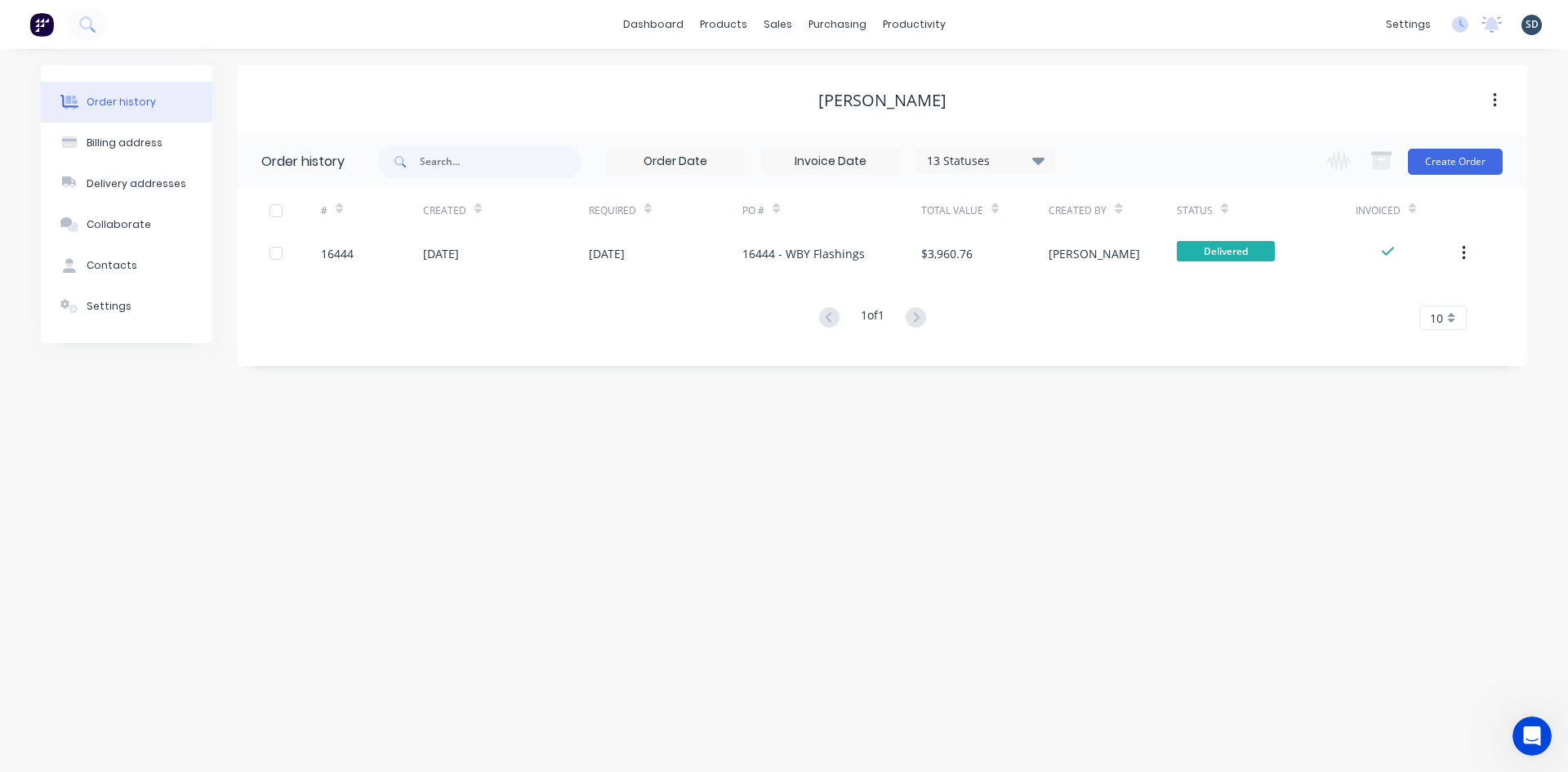
click at [1101, 54] on div "Order history Billing address Delivery addresses Collaborate Contacts Settings …" at bounding box center [784, 411] width 1568 height 723
click at [1038, 39] on div "dashboard products sales purchasing productivity dashboard products Product Cat…" at bounding box center [784, 24] width 1568 height 49
click at [512, 73] on div "Brock Phillips" at bounding box center [881, 100] width 1290 height 69
click at [524, 62] on div "Order history Billing address Delivery addresses Collaborate Contacts Settings …" at bounding box center [784, 411] width 1568 height 723
click at [525, 59] on div "Order history Billing address Delivery addresses Collaborate Contacts Settings …" at bounding box center [784, 411] width 1568 height 723
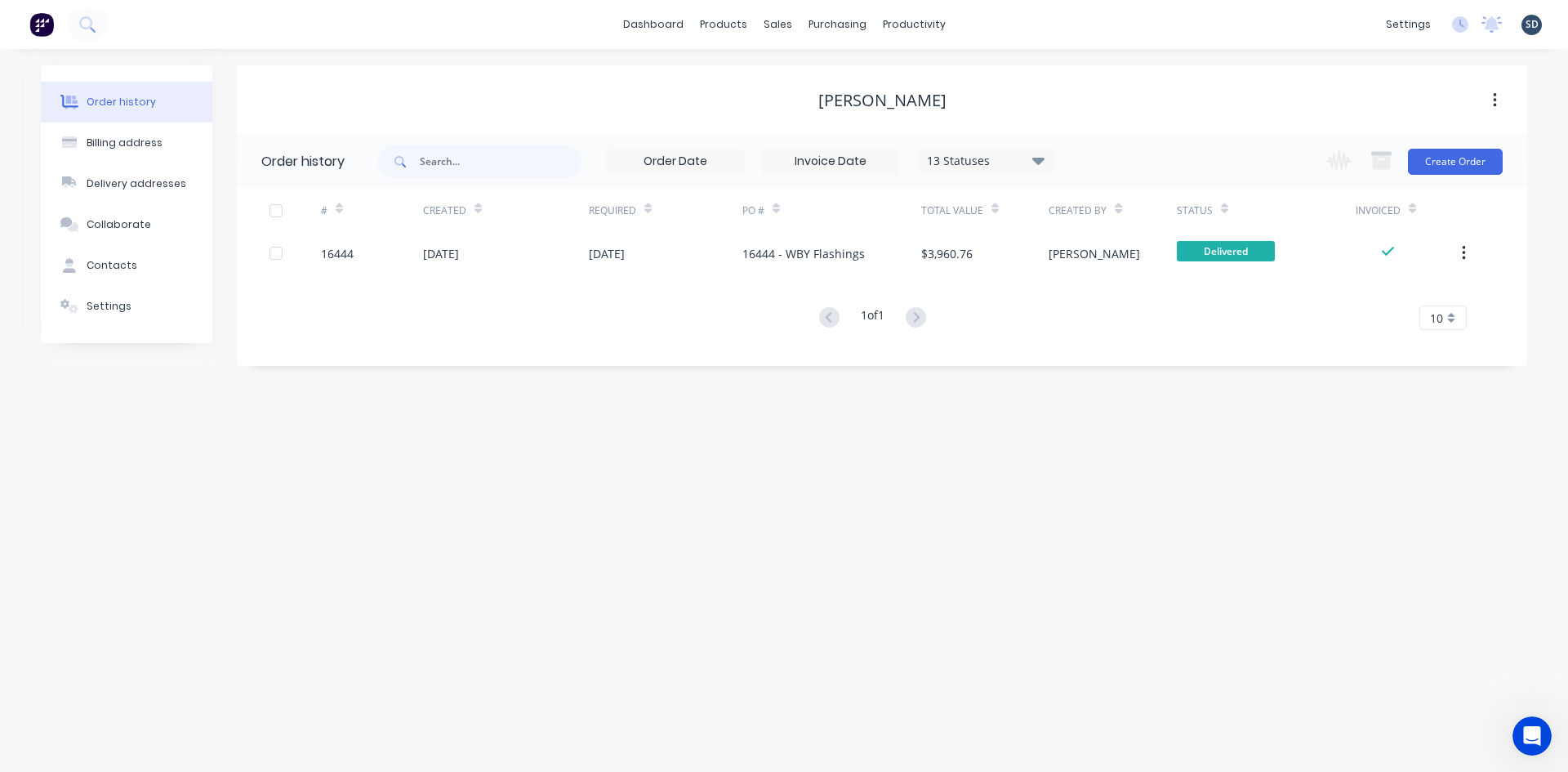
click at [620, 32] on div "dashboard products sales purchasing productivity dashboard products Product Cat…" at bounding box center [784, 24] width 1568 height 49
click at [1005, 30] on div "dashboard products sales purchasing productivity dashboard products Product Cat…" at bounding box center [784, 24] width 1568 height 49
click at [975, 16] on div "dashboard products sales purchasing productivity dashboard products Product Cat…" at bounding box center [784, 24] width 1568 height 49
click at [977, 16] on div "dashboard products sales purchasing productivity dashboard products Product Cat…" at bounding box center [784, 24] width 1568 height 49
click at [820, 75] on div "Sales Orders" at bounding box center [838, 78] width 67 height 15
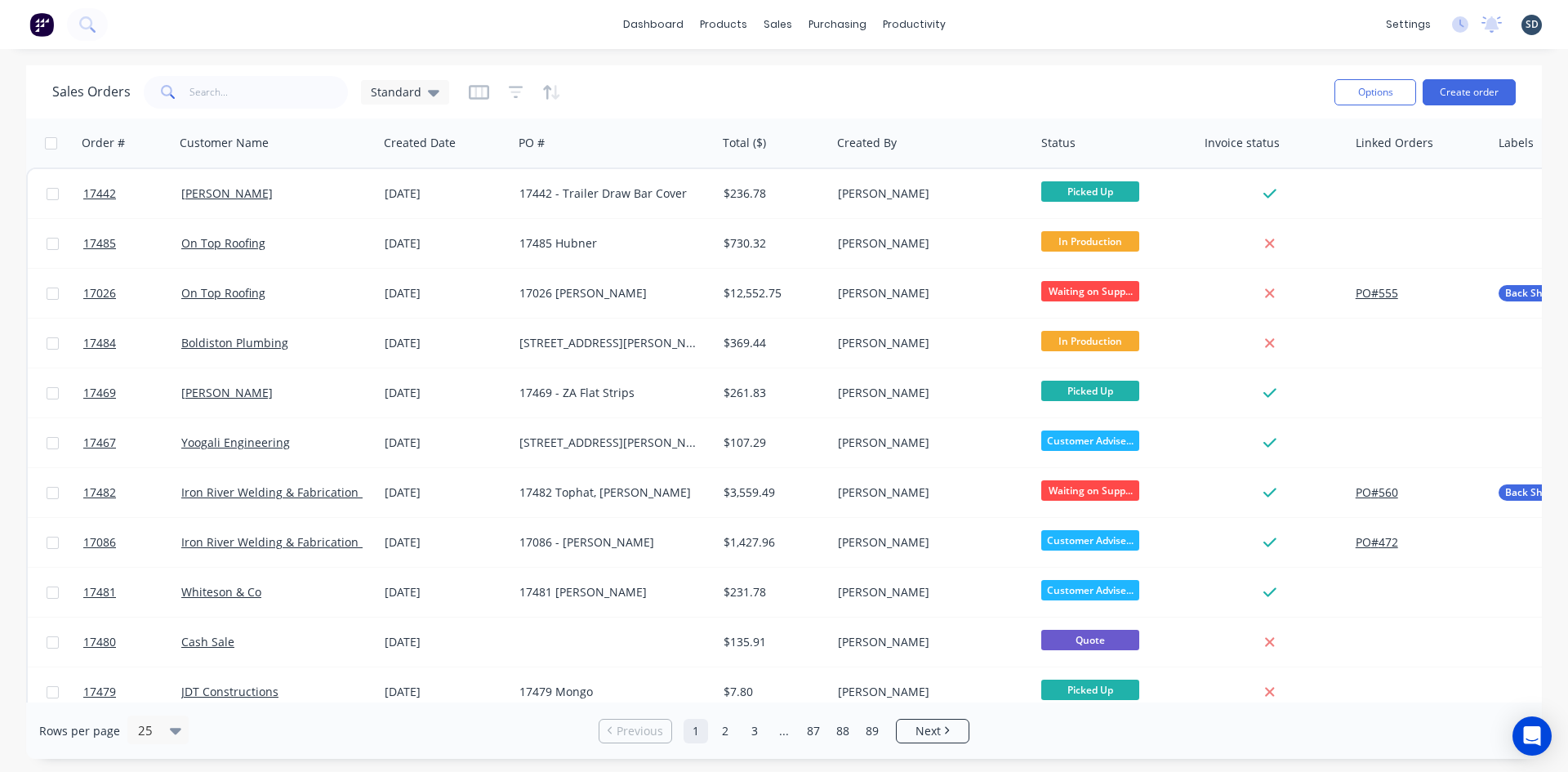
click at [622, 31] on div "dashboard products sales purchasing productivity dashboard products Product Cat…" at bounding box center [784, 24] width 1568 height 49
click at [619, 31] on div "dashboard products sales purchasing productivity dashboard products Product Cat…" at bounding box center [784, 24] width 1568 height 49
click at [974, 29] on div "dashboard products sales purchasing productivity dashboard products Product Cat…" at bounding box center [784, 24] width 1568 height 49
click at [986, 23] on div "dashboard products sales purchasing productivity dashboard products Product Cat…" at bounding box center [784, 24] width 1568 height 49
click at [990, 23] on div "dashboard products sales purchasing productivity dashboard products Product Cat…" at bounding box center [784, 24] width 1568 height 49
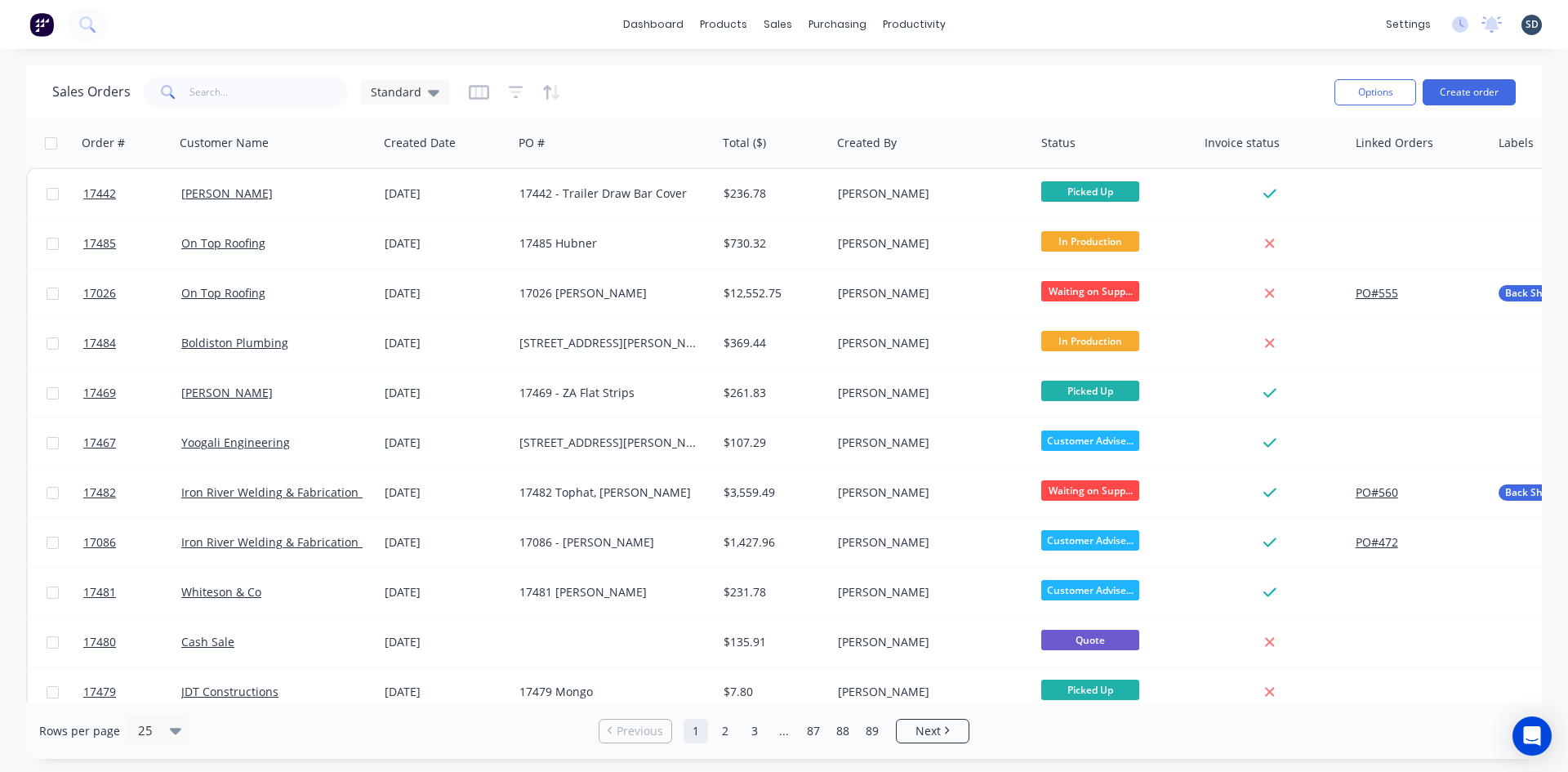
click at [986, 22] on div "dashboard products sales purchasing productivity dashboard products Product Cat…" at bounding box center [784, 24] width 1568 height 49
click at [808, 75] on div "Sales Orders" at bounding box center [838, 78] width 67 height 15
click at [428, 96] on icon at bounding box center [433, 92] width 11 height 18
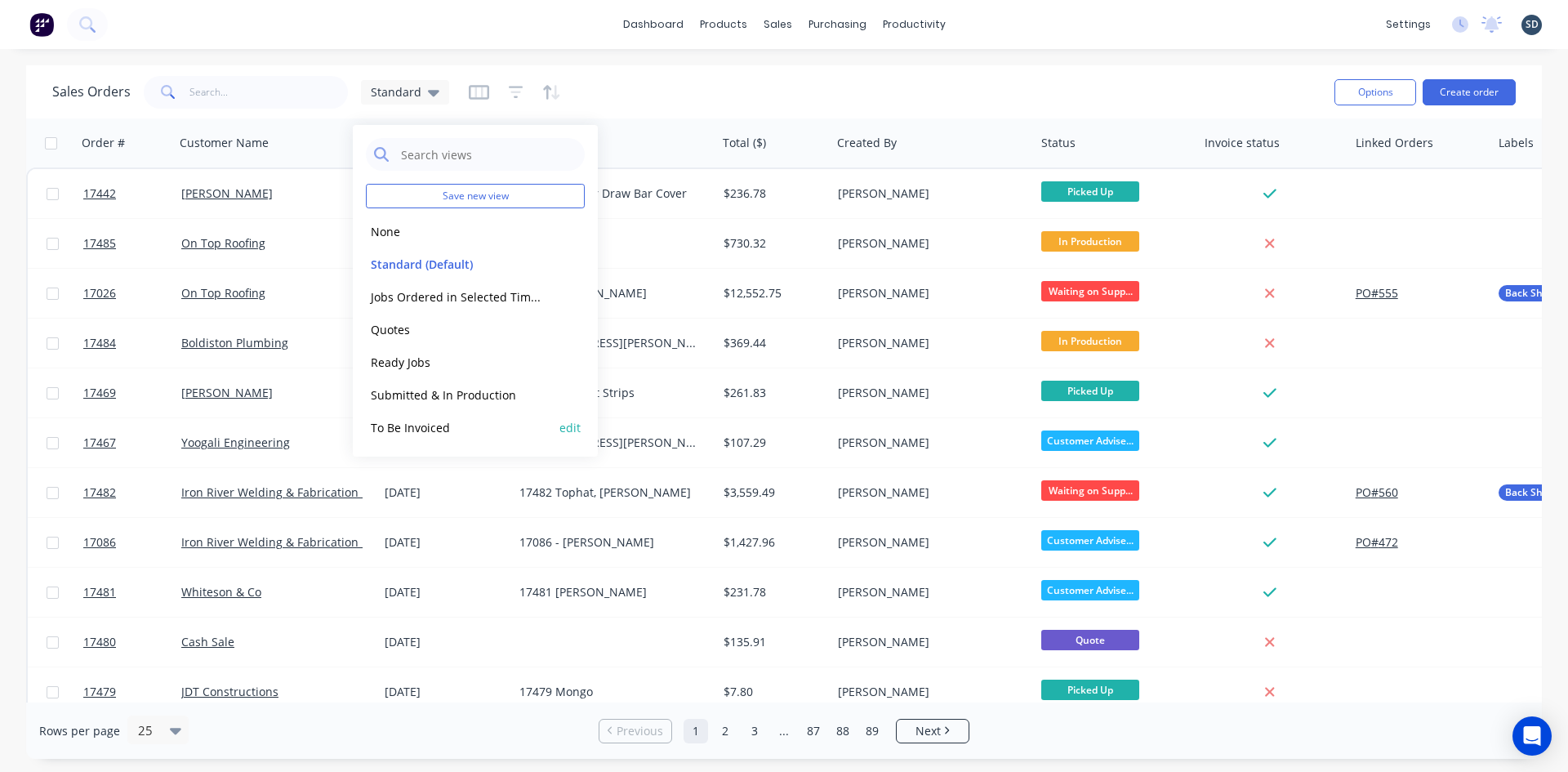
click at [442, 429] on button "To Be Invoiced" at bounding box center [458, 428] width 186 height 19
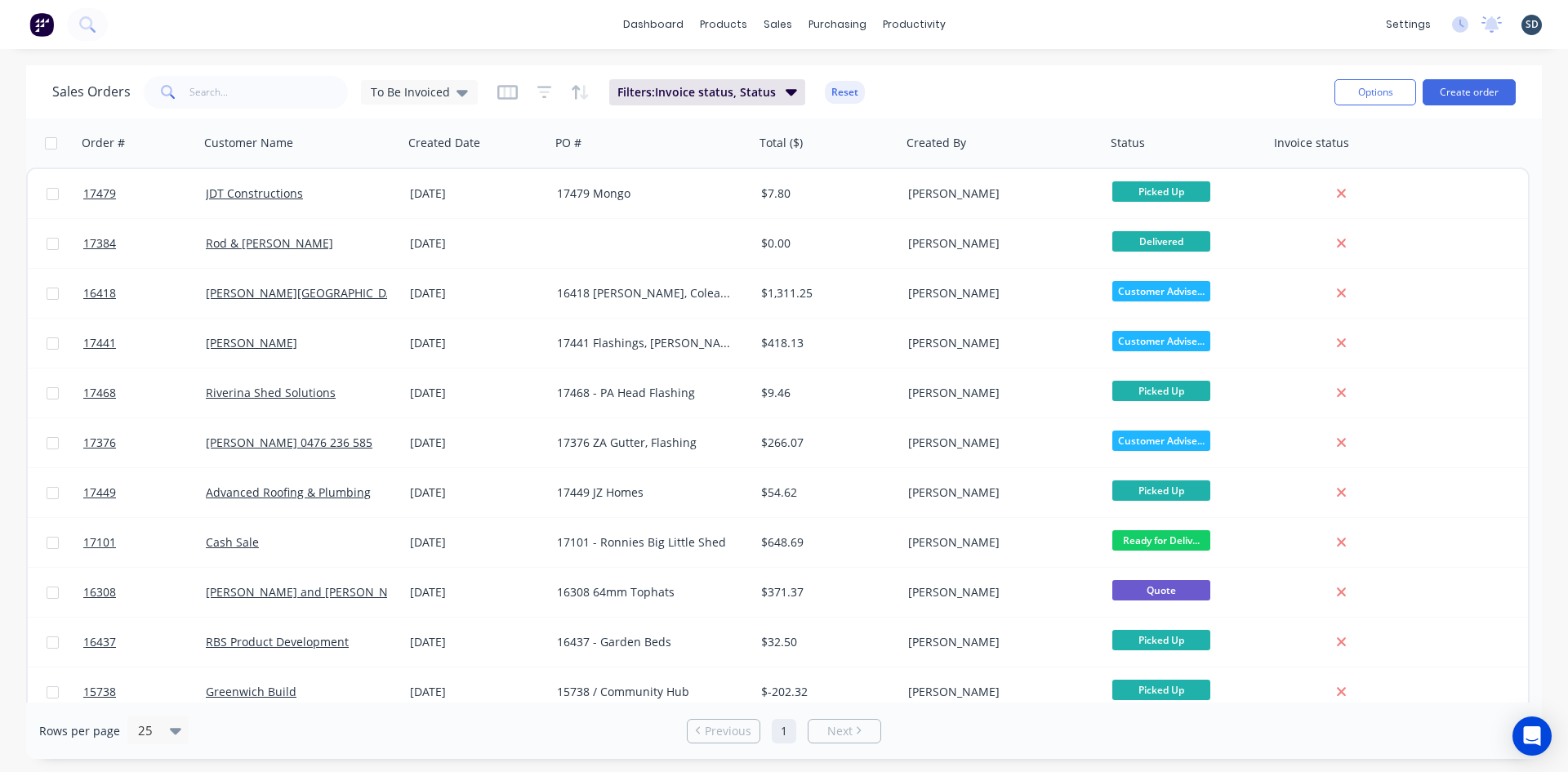
click at [980, 22] on div "dashboard products sales purchasing productivity dashboard products Product Cat…" at bounding box center [784, 24] width 1568 height 49
click at [1030, 29] on div "dashboard products sales purchasing productivity dashboard products Product Cat…" at bounding box center [784, 24] width 1568 height 49
drag, startPoint x: 1010, startPoint y: 22, endPoint x: 1001, endPoint y: 22, distance: 9.0
click at [997, 20] on div "dashboard products sales purchasing productivity dashboard products Product Cat…" at bounding box center [784, 24] width 1568 height 49
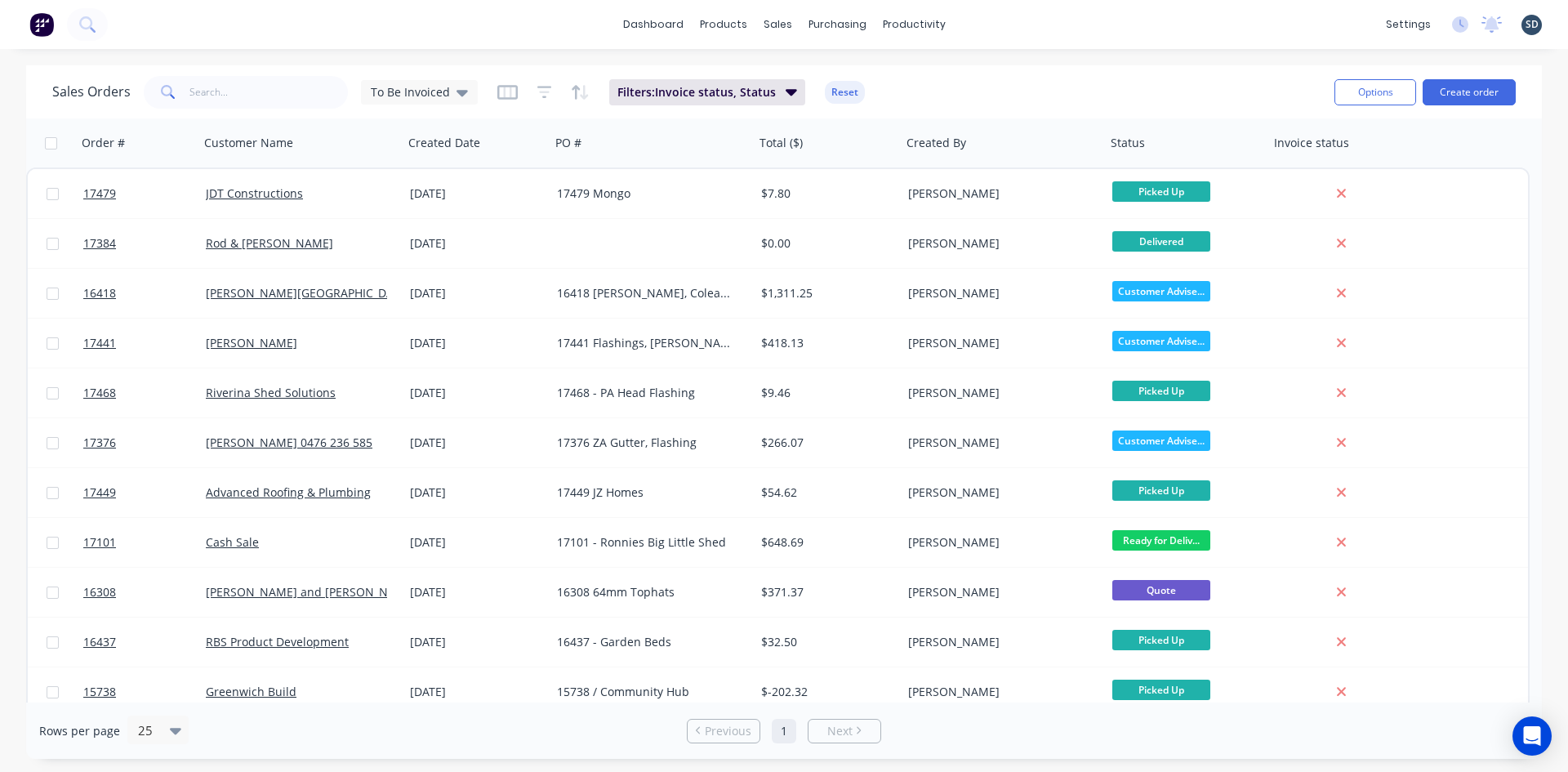
click at [996, 21] on div "dashboard products sales purchasing productivity dashboard products Product Cat…" at bounding box center [784, 24] width 1568 height 49
click at [1002, 23] on div "dashboard products sales purchasing productivity dashboard products Product Cat…" at bounding box center [784, 24] width 1568 height 49
click at [1000, 22] on div "dashboard products sales purchasing productivity dashboard products Product Cat…" at bounding box center [784, 24] width 1568 height 49
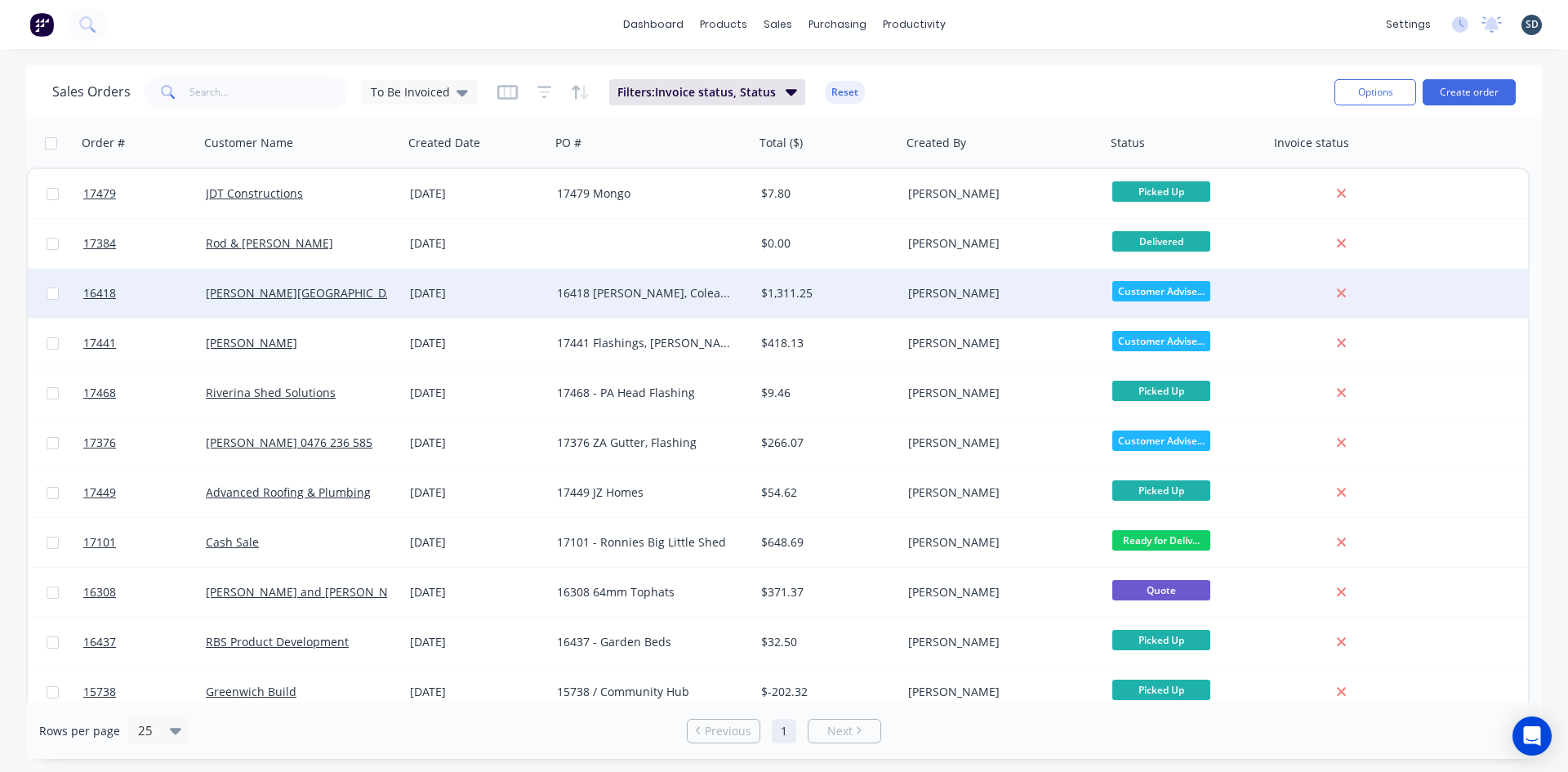
click at [669, 302] on div "16418 [PERSON_NAME], Coleambally" at bounding box center [652, 293] width 204 height 49
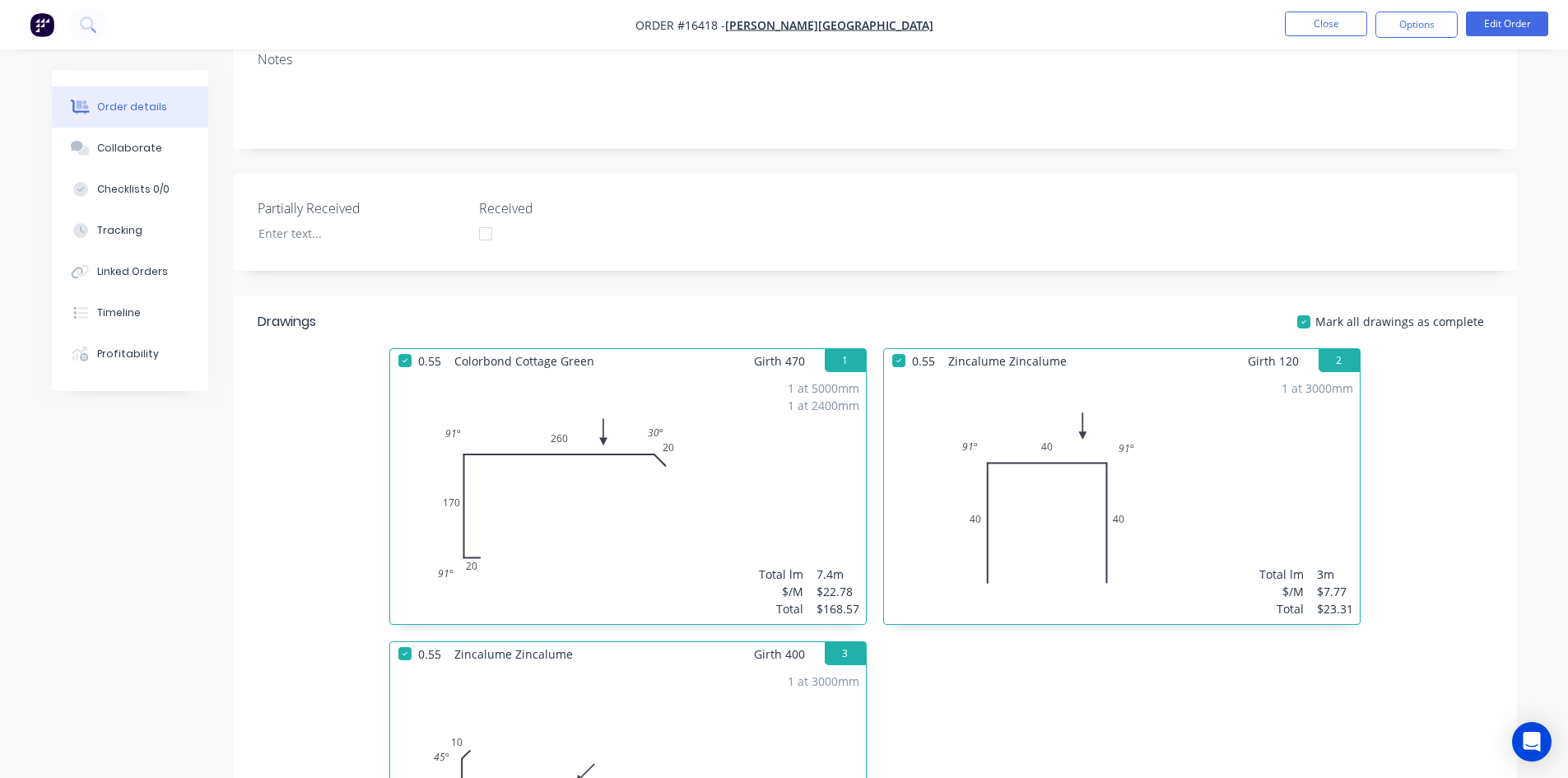
scroll to position [82, 0]
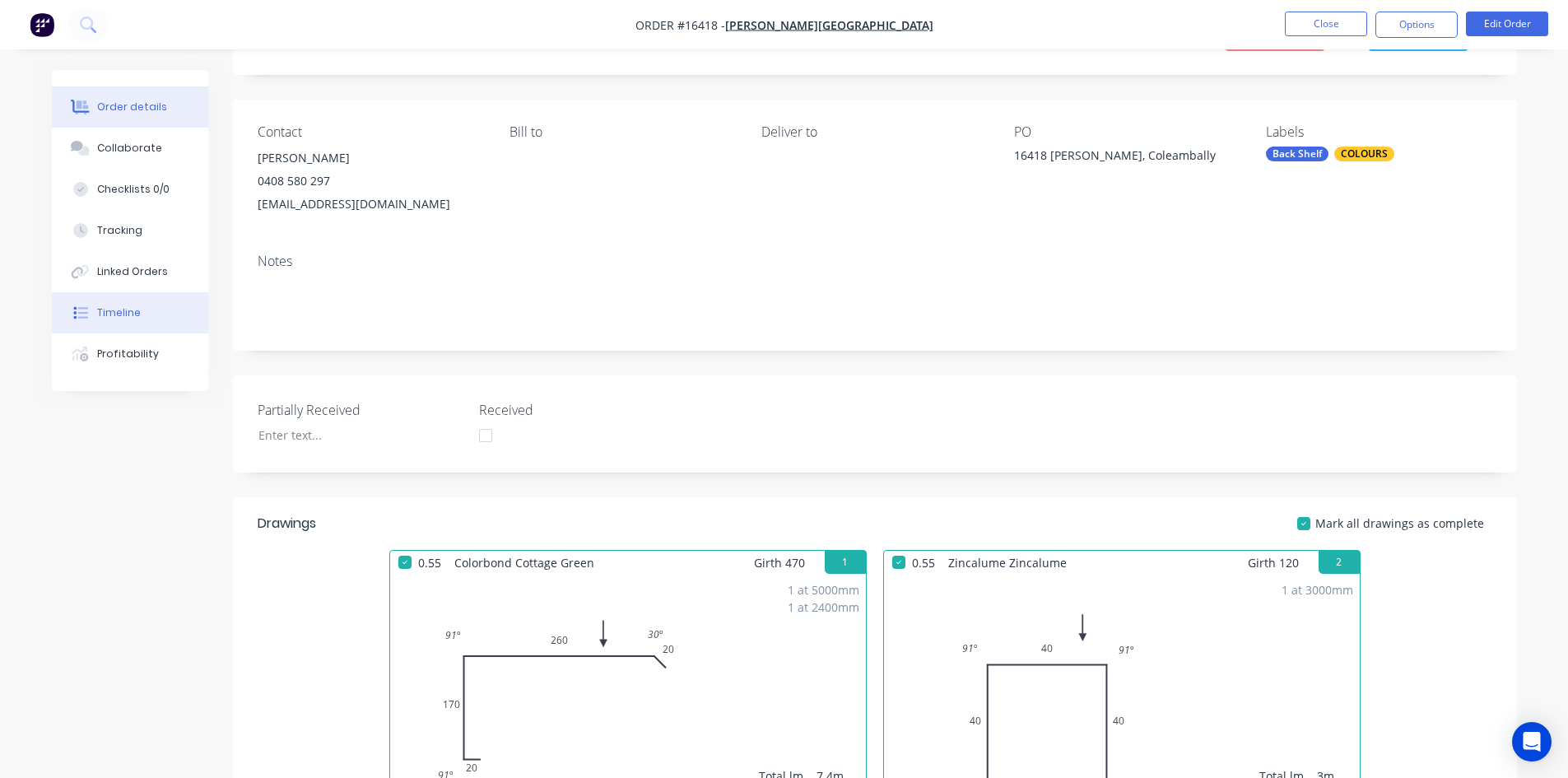
click at [126, 311] on div "Timeline" at bounding box center [119, 313] width 44 height 15
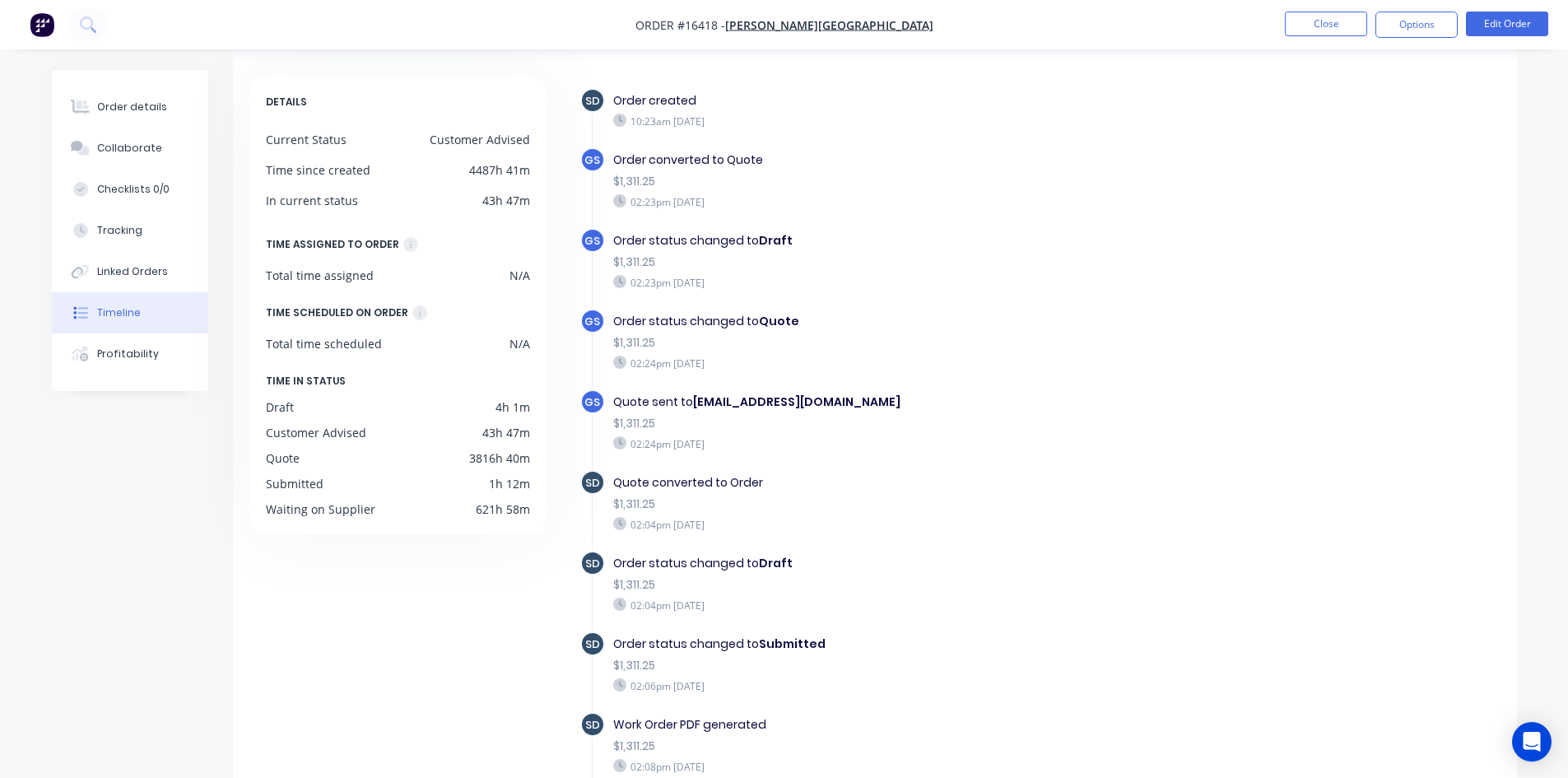
scroll to position [126, 0]
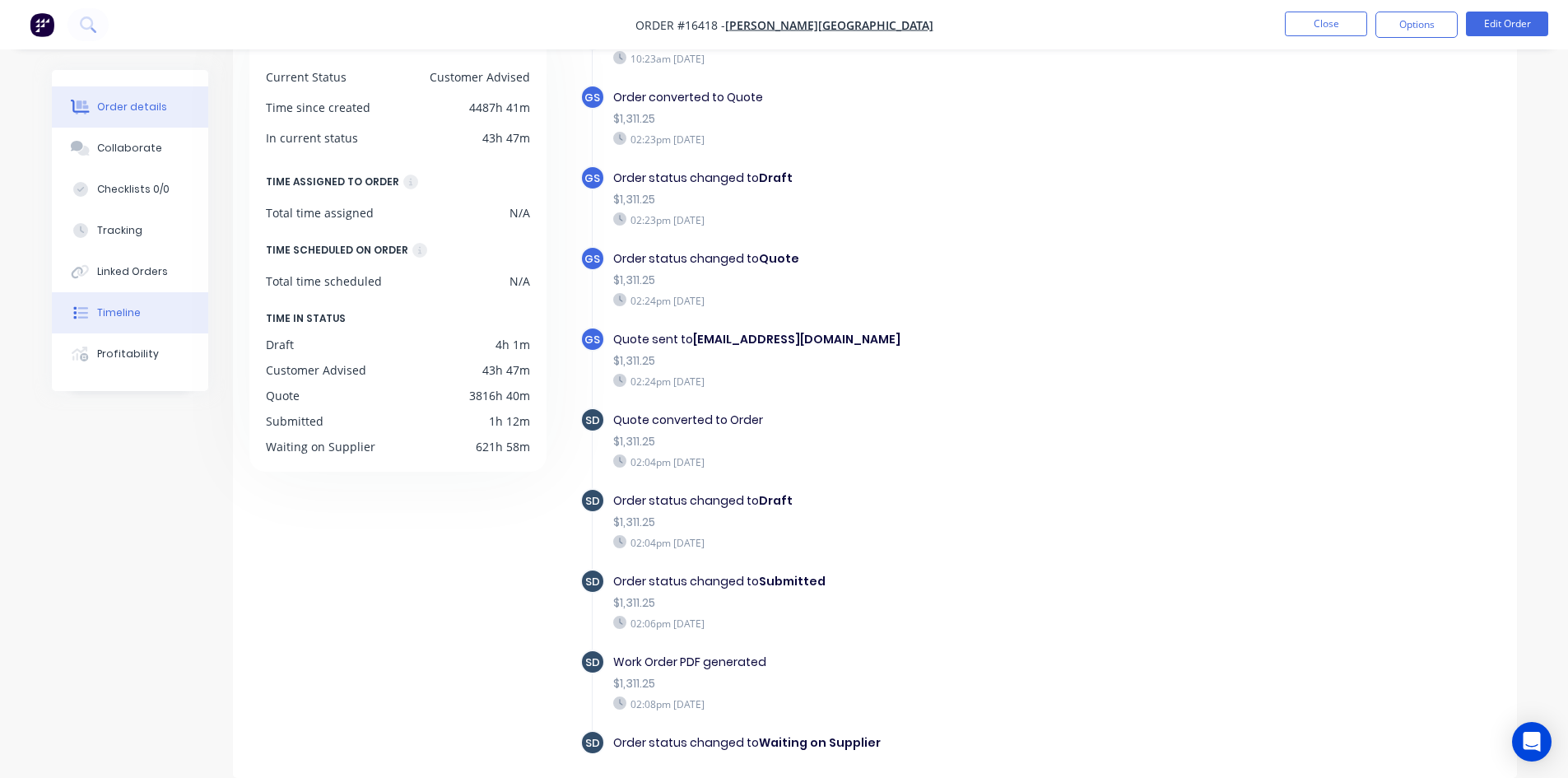
click at [151, 104] on div "Order details" at bounding box center [132, 107] width 70 height 15
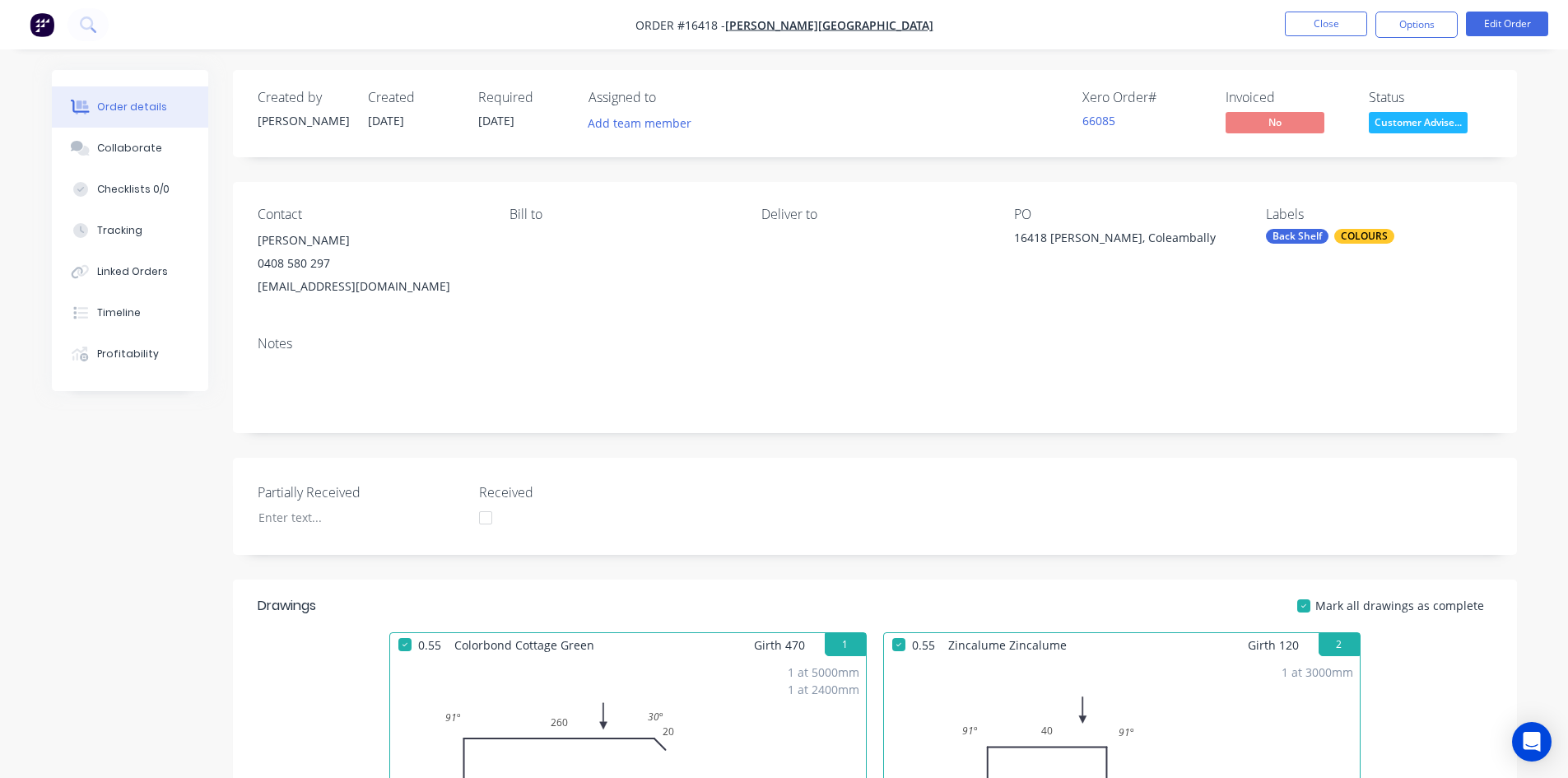
click at [1317, 30] on button "Close" at bounding box center [1326, 24] width 82 height 24
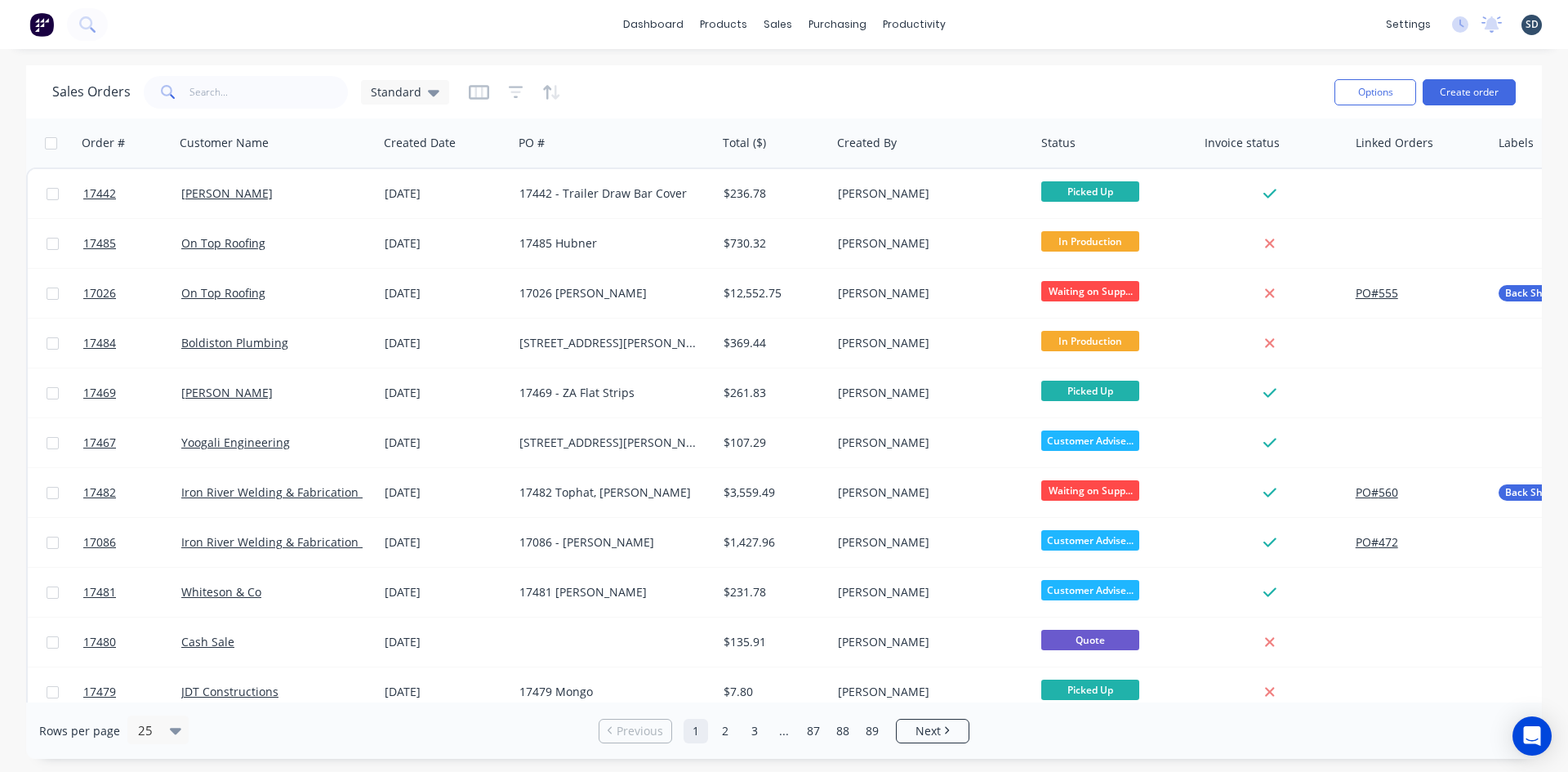
click at [982, 23] on div "dashboard products sales purchasing productivity dashboard products Product Cat…" at bounding box center [784, 24] width 1568 height 49
click at [988, 21] on div "dashboard products sales purchasing productivity dashboard products Product Cat…" at bounding box center [784, 24] width 1568 height 49
click at [992, 23] on div "dashboard products sales purchasing productivity dashboard products Product Cat…" at bounding box center [784, 24] width 1568 height 49
click at [998, 22] on div "dashboard products sales purchasing productivity dashboard products Product Cat…" at bounding box center [784, 24] width 1568 height 49
click at [997, 20] on div "dashboard products sales purchasing productivity dashboard products Product Cat…" at bounding box center [784, 24] width 1568 height 49
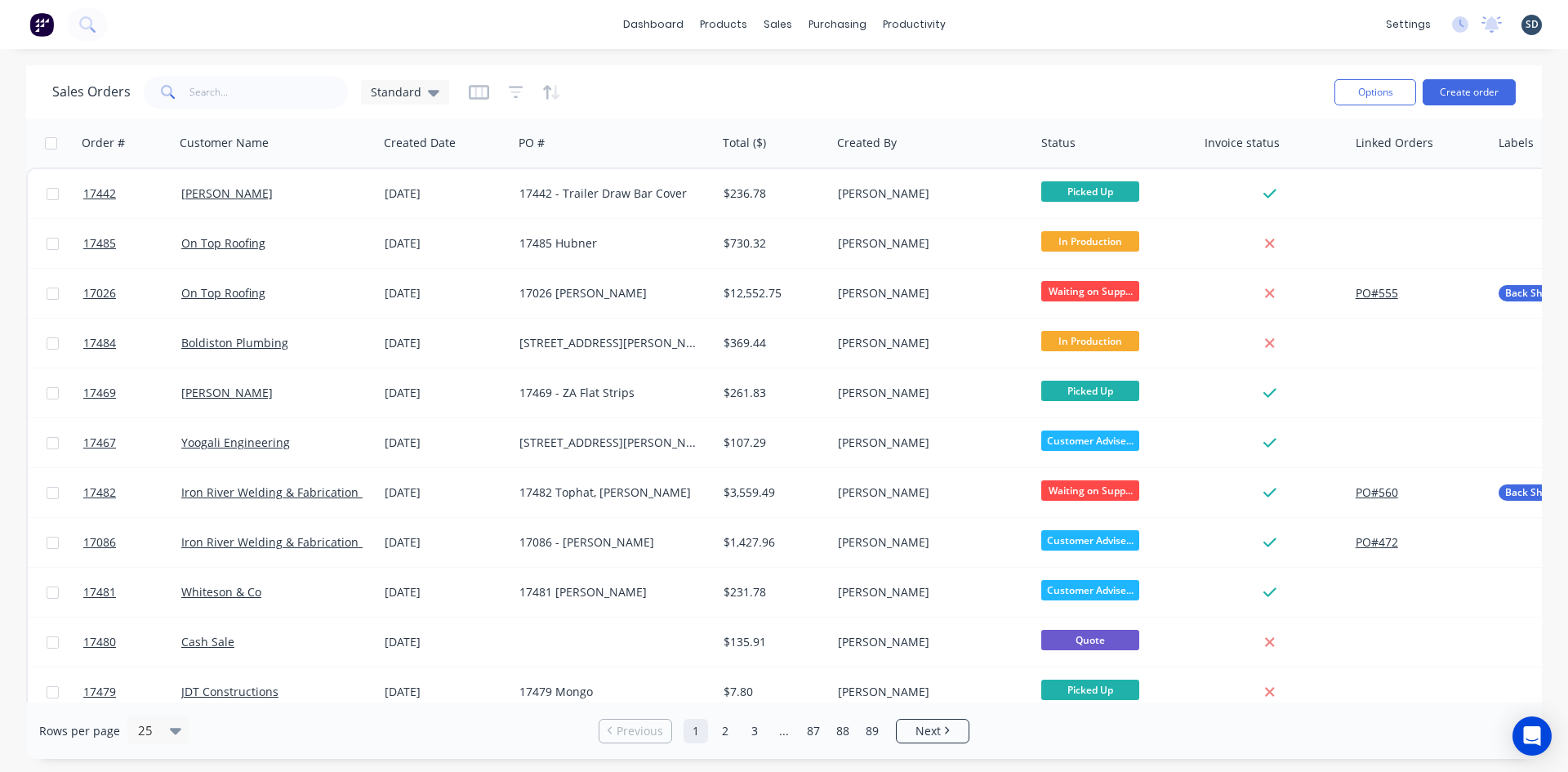
click at [992, 20] on div "dashboard products sales purchasing productivity dashboard products Product Cat…" at bounding box center [784, 24] width 1568 height 49
click at [620, 30] on div "dashboard products sales purchasing productivity dashboard products Product Cat…" at bounding box center [784, 24] width 1568 height 49
click at [799, 73] on div at bounding box center [787, 78] width 24 height 15
click at [1020, 22] on div "dashboard products sales purchasing productivity dashboard products Product Cat…" at bounding box center [784, 24] width 1568 height 49
drag, startPoint x: 1020, startPoint y: 22, endPoint x: 1011, endPoint y: 22, distance: 9.0
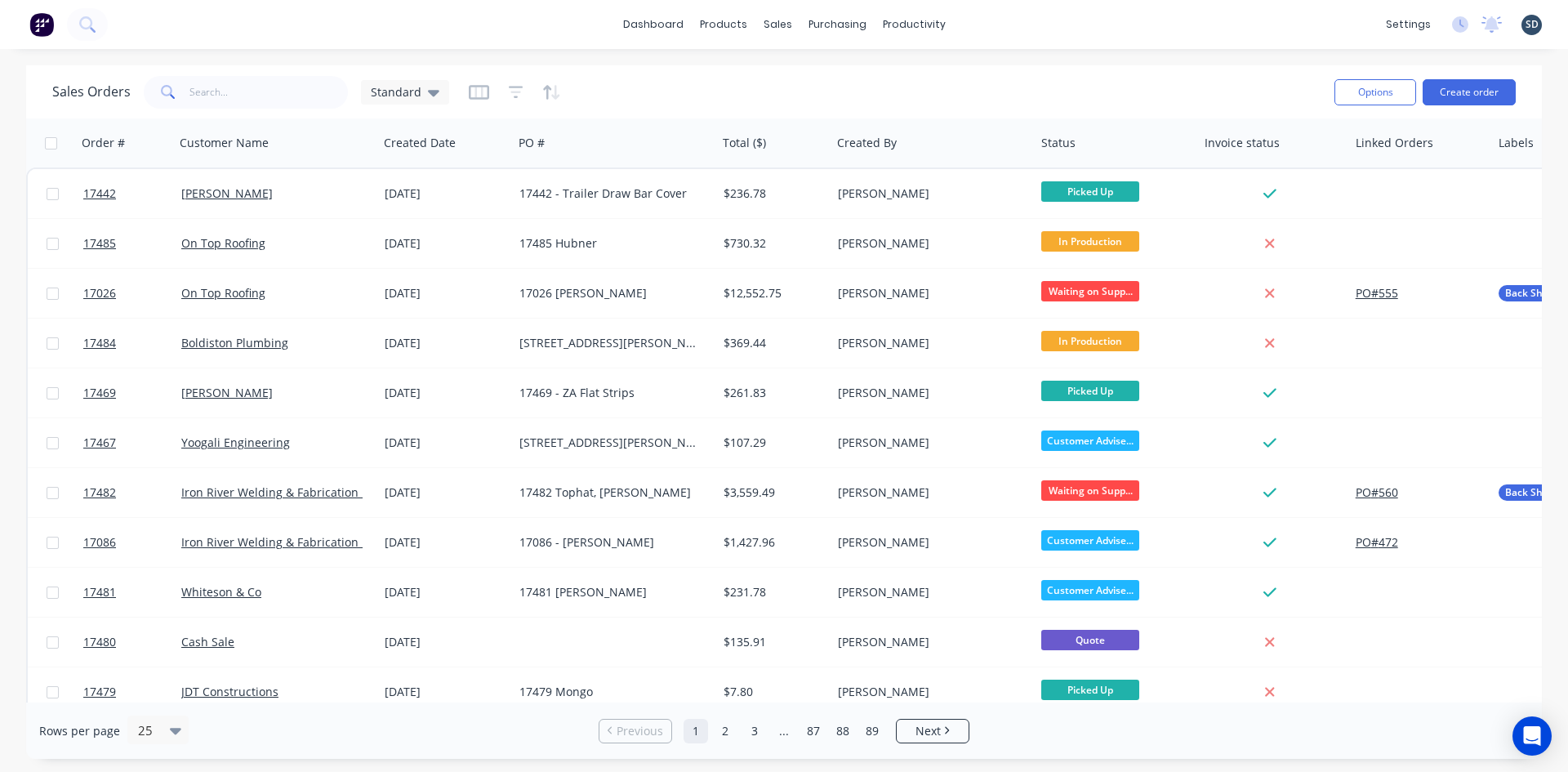
click at [1008, 22] on div "dashboard products sales purchasing productivity dashboard products Product Cat…" at bounding box center [784, 24] width 1568 height 49
click at [990, 21] on div "dashboard products sales purchasing productivity dashboard products Product Cat…" at bounding box center [784, 24] width 1568 height 49
click at [992, 22] on div "dashboard products sales purchasing productivity dashboard products Product Cat…" at bounding box center [784, 24] width 1568 height 49
click at [995, 22] on div "dashboard products sales purchasing productivity dashboard products Product Cat…" at bounding box center [784, 24] width 1568 height 49
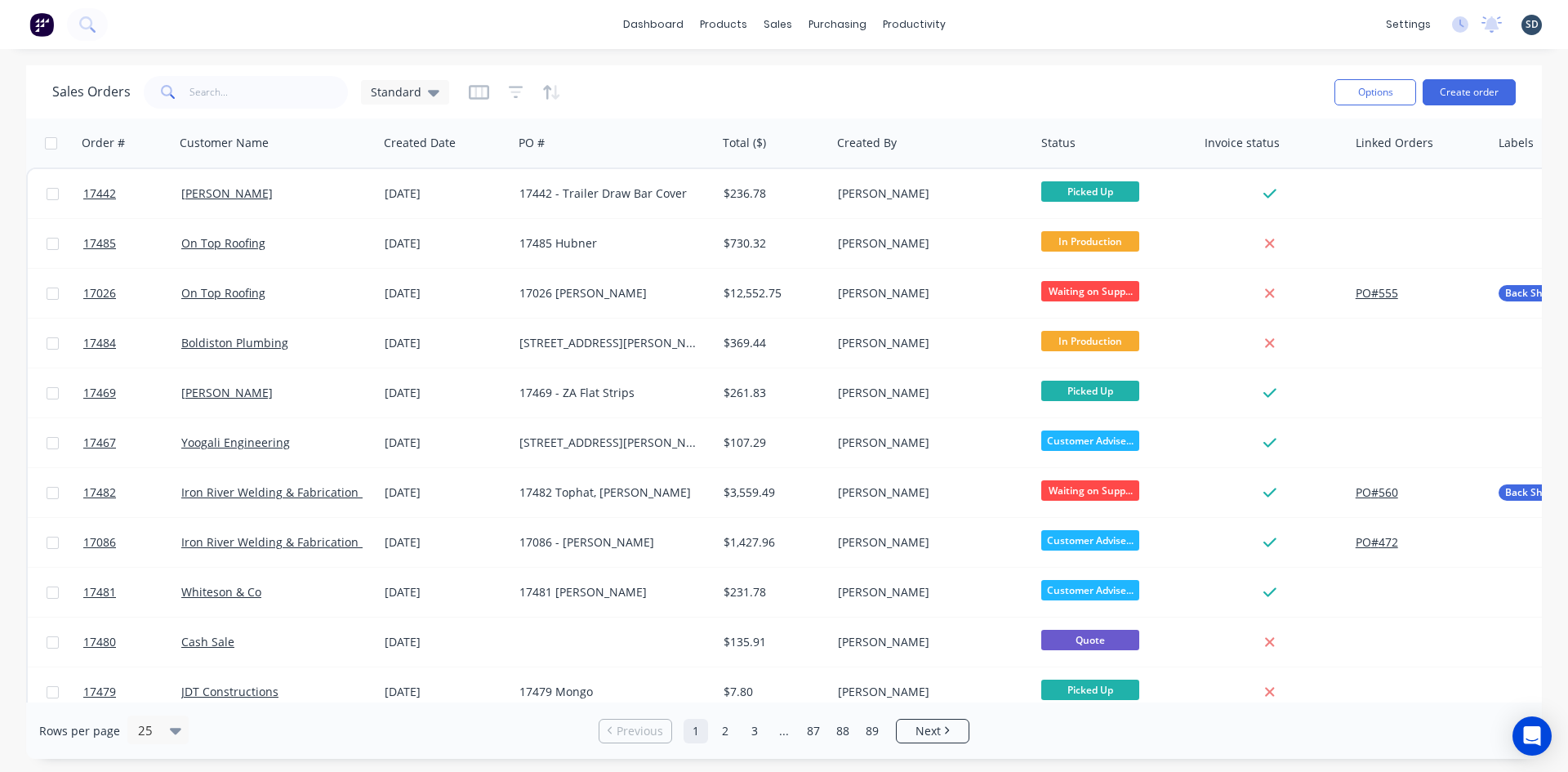
click at [995, 22] on div "dashboard products sales purchasing productivity dashboard products Product Cat…" at bounding box center [784, 24] width 1568 height 49
drag, startPoint x: 995, startPoint y: 22, endPoint x: 983, endPoint y: 26, distance: 12.6
click at [983, 26] on div "dashboard products sales purchasing productivity dashboard products Product Cat…" at bounding box center [784, 24] width 1568 height 49
click at [997, 23] on div "dashboard products sales purchasing productivity dashboard products Product Cat…" at bounding box center [784, 24] width 1568 height 49
click at [998, 22] on div "dashboard products sales purchasing productivity dashboard products Product Cat…" at bounding box center [784, 24] width 1568 height 49
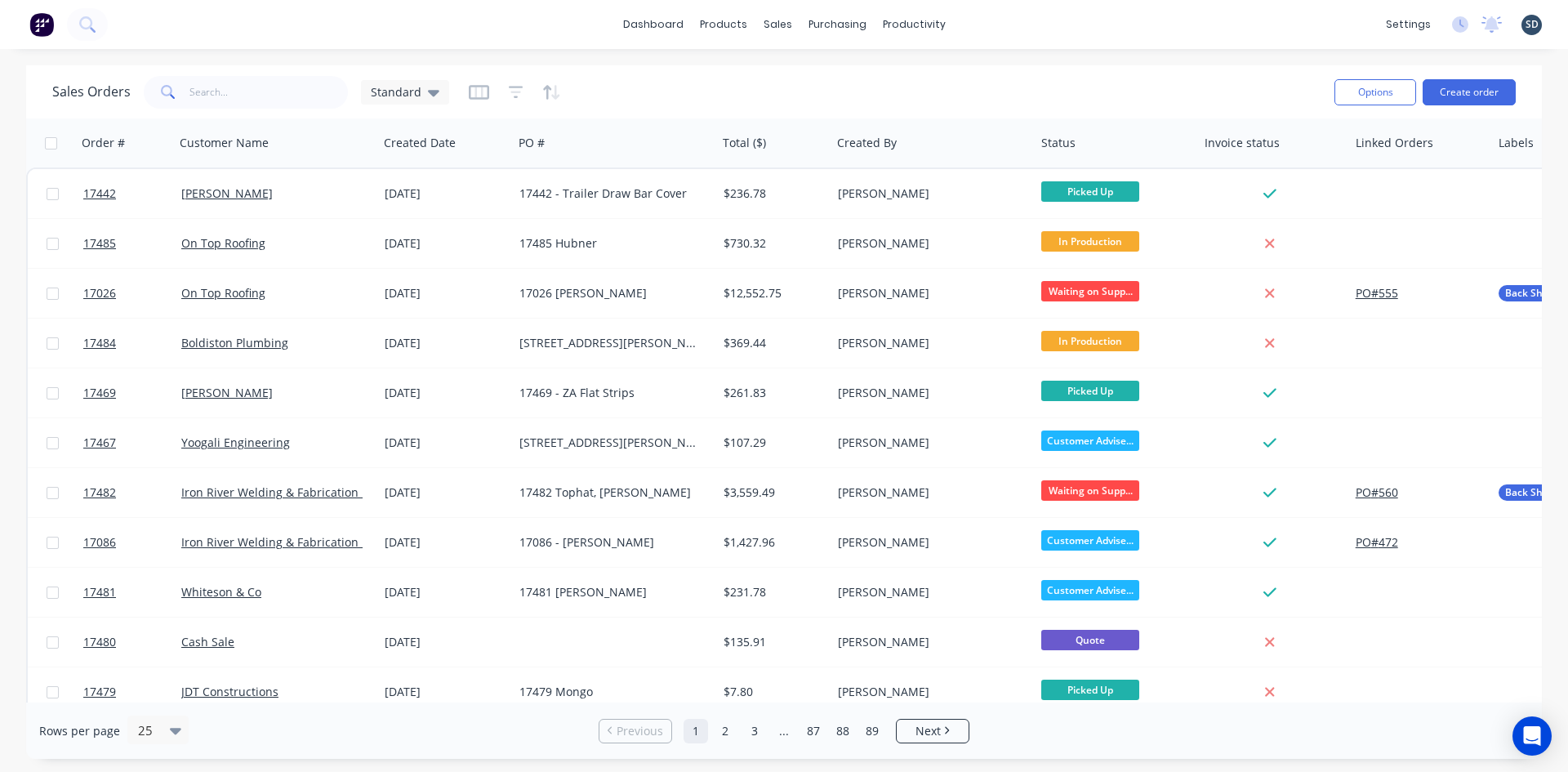
click at [988, 21] on div "dashboard products sales purchasing productivity dashboard products Product Cat…" at bounding box center [784, 24] width 1568 height 49
click at [993, 21] on div "dashboard products sales purchasing productivity dashboard products Product Cat…" at bounding box center [784, 24] width 1568 height 49
click at [996, 21] on div "dashboard products sales purchasing productivity dashboard products Product Cat…" at bounding box center [784, 24] width 1568 height 49
click at [997, 22] on div "dashboard products sales purchasing productivity dashboard products Product Cat…" at bounding box center [784, 24] width 1568 height 49
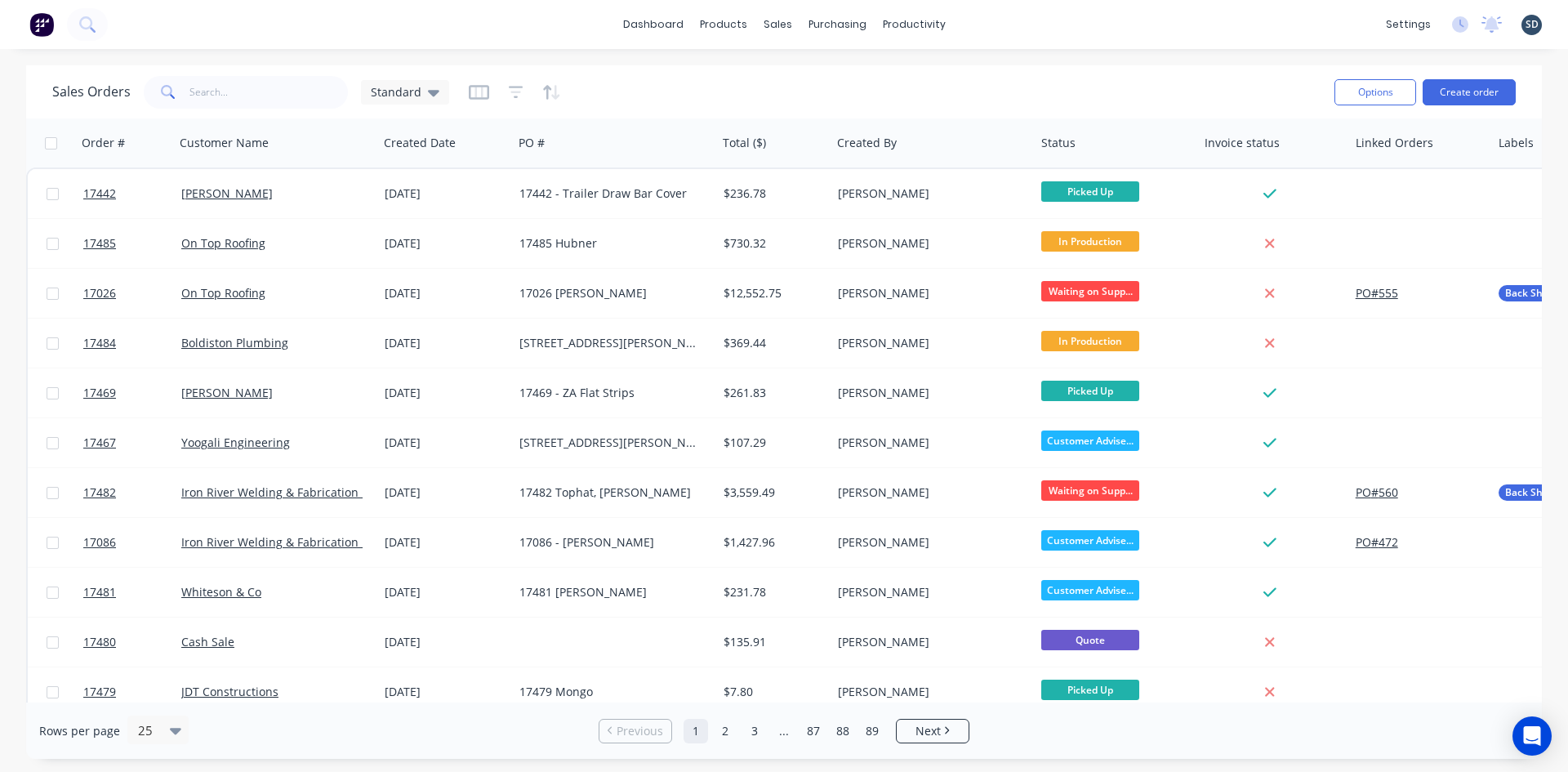
click at [1013, 22] on div "dashboard products sales purchasing productivity dashboard products Product Cat…" at bounding box center [784, 24] width 1568 height 49
click at [1005, 22] on div "dashboard products sales purchasing productivity dashboard products Product Cat…" at bounding box center [784, 24] width 1568 height 49
click at [994, 24] on div "dashboard products sales purchasing productivity dashboard products Product Cat…" at bounding box center [784, 24] width 1568 height 49
click at [999, 22] on div "dashboard products sales purchasing productivity dashboard products Product Cat…" at bounding box center [784, 24] width 1568 height 49
click at [998, 22] on div "dashboard products sales purchasing productivity dashboard products Product Cat…" at bounding box center [784, 24] width 1568 height 49
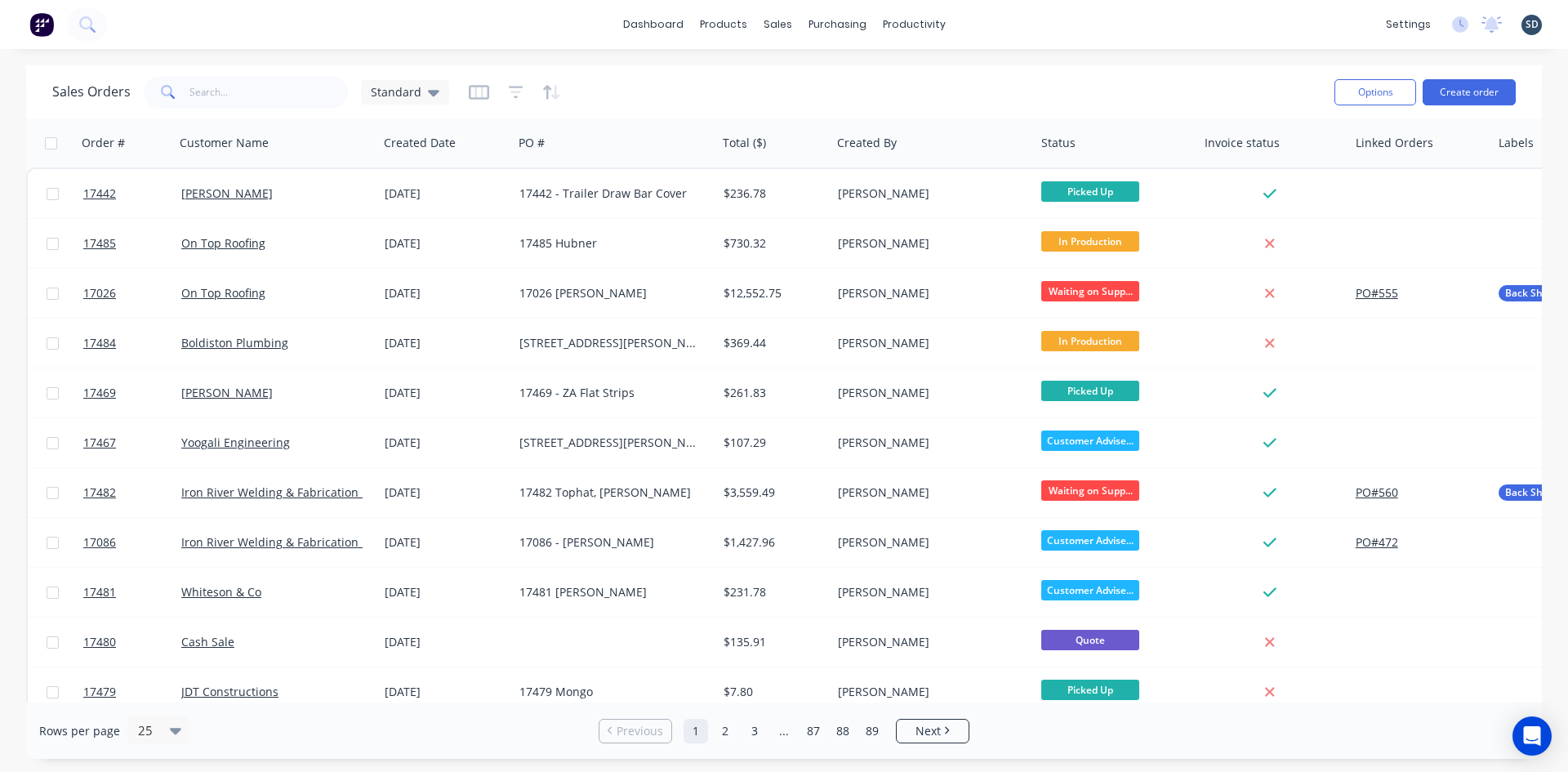
click at [1001, 23] on div "dashboard products sales purchasing productivity dashboard products Product Cat…" at bounding box center [784, 24] width 1568 height 49
click at [992, 22] on div "dashboard products sales purchasing productivity dashboard products Product Cat…" at bounding box center [784, 24] width 1568 height 49
click at [997, 23] on div "dashboard products sales purchasing productivity dashboard products Product Cat…" at bounding box center [784, 24] width 1568 height 49
click at [997, 25] on div "dashboard products sales purchasing productivity dashboard products Product Cat…" at bounding box center [784, 24] width 1568 height 49
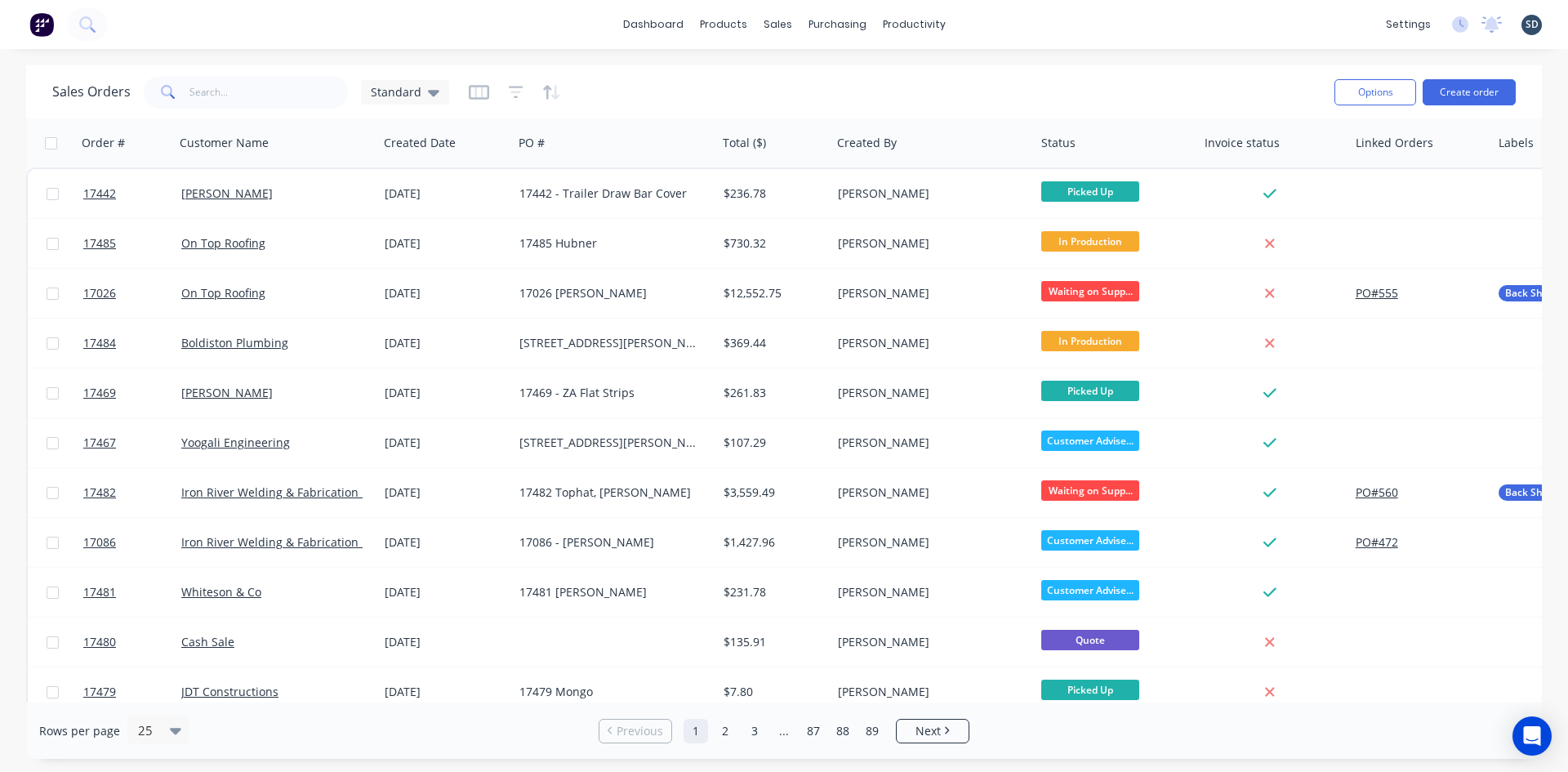
click at [997, 25] on div "dashboard products sales purchasing productivity dashboard products Product Cat…" at bounding box center [784, 24] width 1568 height 49
click at [998, 22] on div "dashboard products sales purchasing productivity dashboard products Product Cat…" at bounding box center [784, 24] width 1568 height 49
click at [1001, 22] on div "dashboard products sales purchasing productivity dashboard products Product Cat…" at bounding box center [784, 24] width 1568 height 49
click at [997, 22] on div "dashboard products sales purchasing productivity dashboard products Product Cat…" at bounding box center [784, 24] width 1568 height 49
click at [1001, 22] on div "dashboard products sales purchasing productivity dashboard products Product Cat…" at bounding box center [784, 24] width 1568 height 49
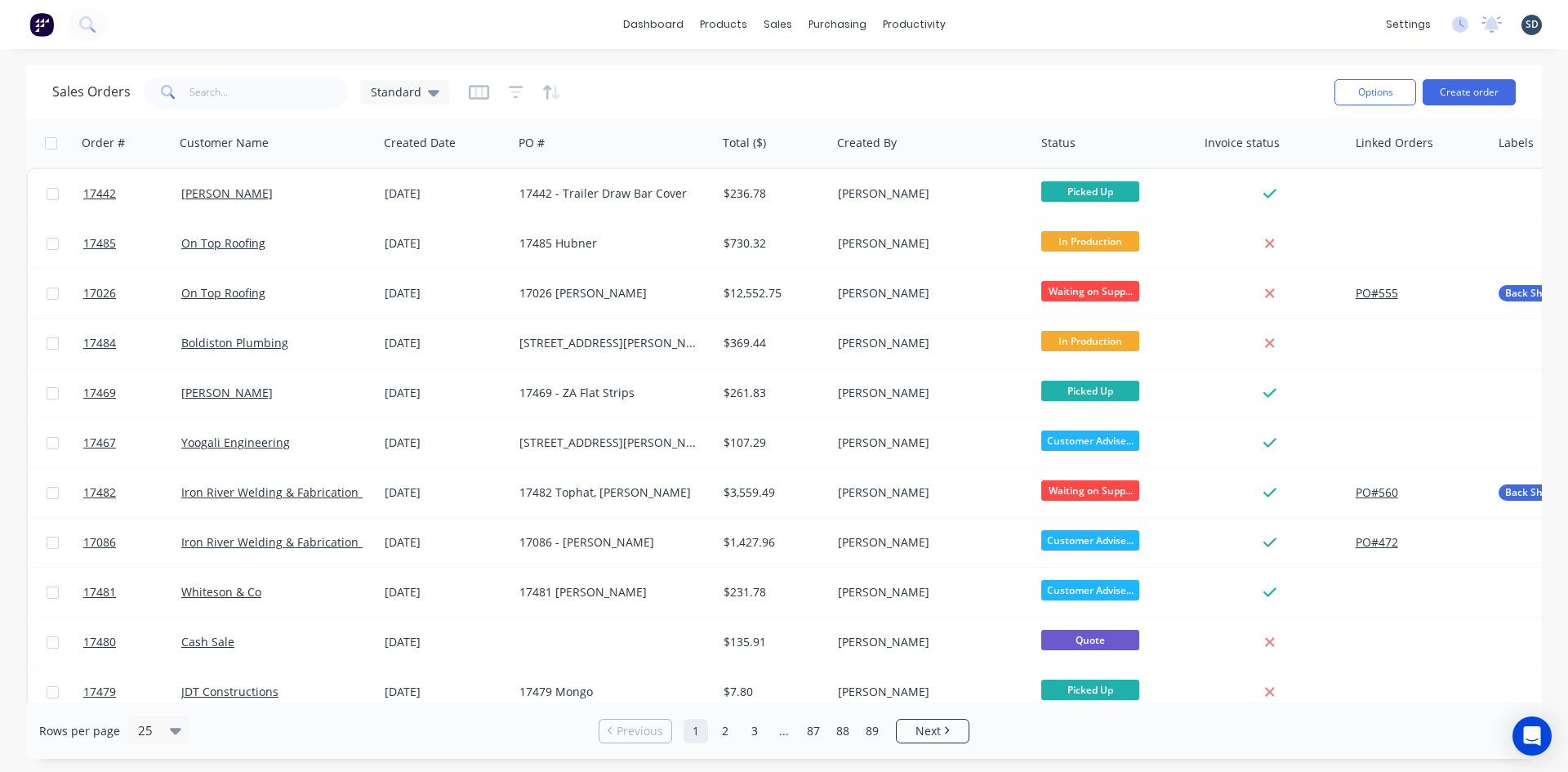
click at [1001, 22] on div "dashboard products sales purchasing productivity dashboard products Product Cat…" at bounding box center [784, 24] width 1568 height 49
click at [1006, 23] on div "dashboard products sales purchasing productivity dashboard products Product Cat…" at bounding box center [784, 24] width 1568 height 49
click at [993, 23] on div "dashboard products sales purchasing productivity dashboard products Product Cat…" at bounding box center [784, 24] width 1568 height 49
click at [220, 95] on input "text" at bounding box center [269, 93] width 159 height 33
click at [988, 22] on div "dashboard products sales purchasing productivity dashboard products Product Cat…" at bounding box center [784, 24] width 1568 height 49
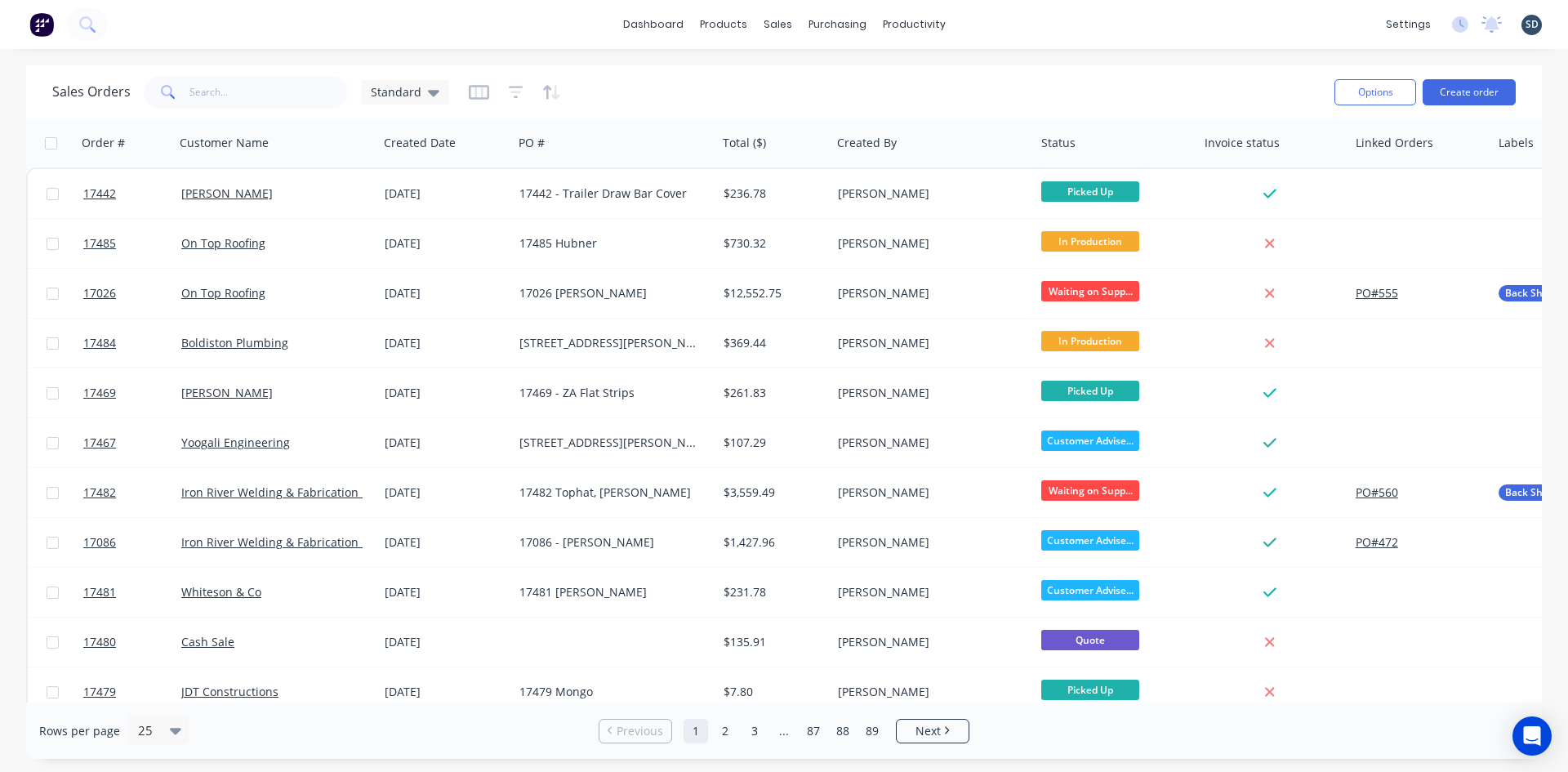
click at [988, 22] on div "dashboard products sales purchasing productivity dashboard products Product Cat…" at bounding box center [784, 24] width 1568 height 49
click at [997, 22] on div "dashboard products sales purchasing productivity dashboard products Product Cat…" at bounding box center [784, 24] width 1568 height 49
click at [1003, 23] on div "dashboard products sales purchasing productivity dashboard products Product Cat…" at bounding box center [784, 24] width 1568 height 49
click at [1002, 22] on div "dashboard products sales purchasing productivity dashboard products Product Cat…" at bounding box center [784, 24] width 1568 height 49
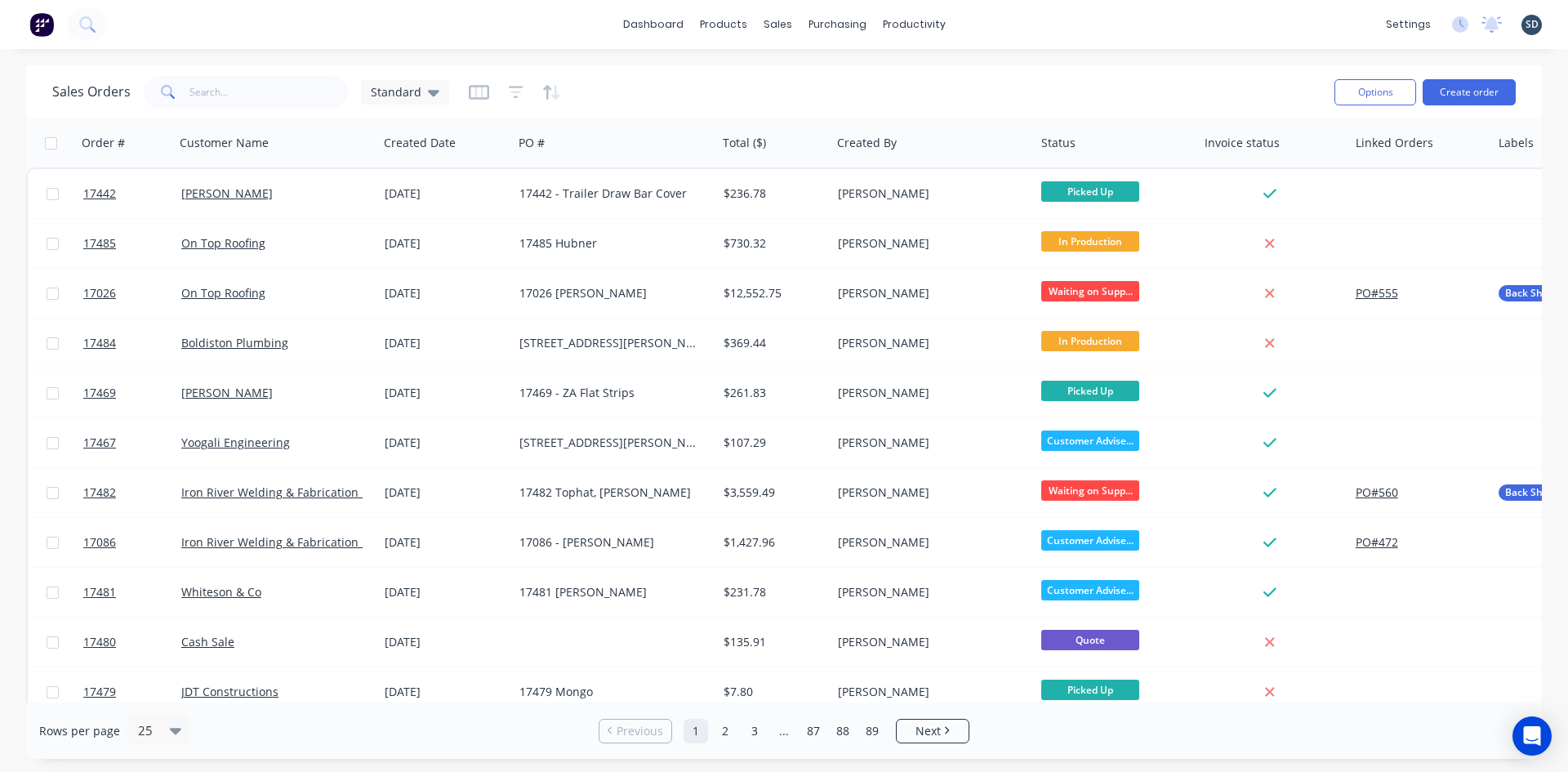
click at [997, 22] on div "dashboard products sales purchasing productivity dashboard products Product Cat…" at bounding box center [784, 24] width 1568 height 49
click at [990, 20] on div "dashboard products sales purchasing productivity dashboard products Product Cat…" at bounding box center [784, 24] width 1568 height 49
click at [1001, 22] on div "dashboard products sales purchasing productivity dashboard products Product Cat…" at bounding box center [784, 24] width 1568 height 49
click at [995, 22] on div "dashboard products sales purchasing productivity dashboard products Product Cat…" at bounding box center [784, 24] width 1568 height 49
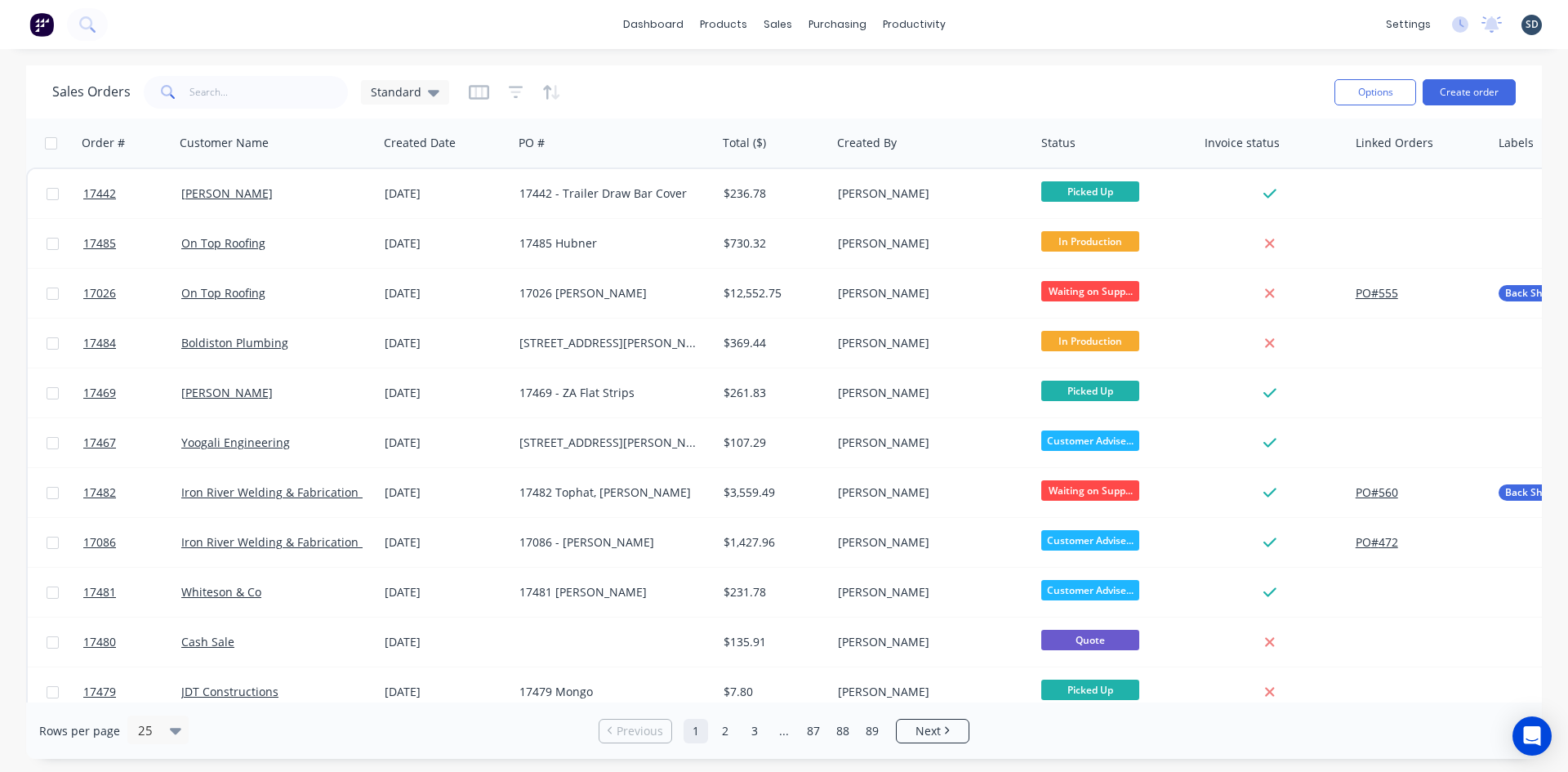
click at [992, 22] on div "dashboard products sales purchasing productivity dashboard products Product Cat…" at bounding box center [784, 24] width 1568 height 49
click at [1003, 22] on div "dashboard products sales purchasing productivity dashboard products Product Cat…" at bounding box center [784, 24] width 1568 height 49
click at [976, 16] on div "dashboard products sales purchasing productivity dashboard products Product Cat…" at bounding box center [784, 24] width 1568 height 49
click at [828, 78] on div "Sales Orders" at bounding box center [838, 78] width 67 height 15
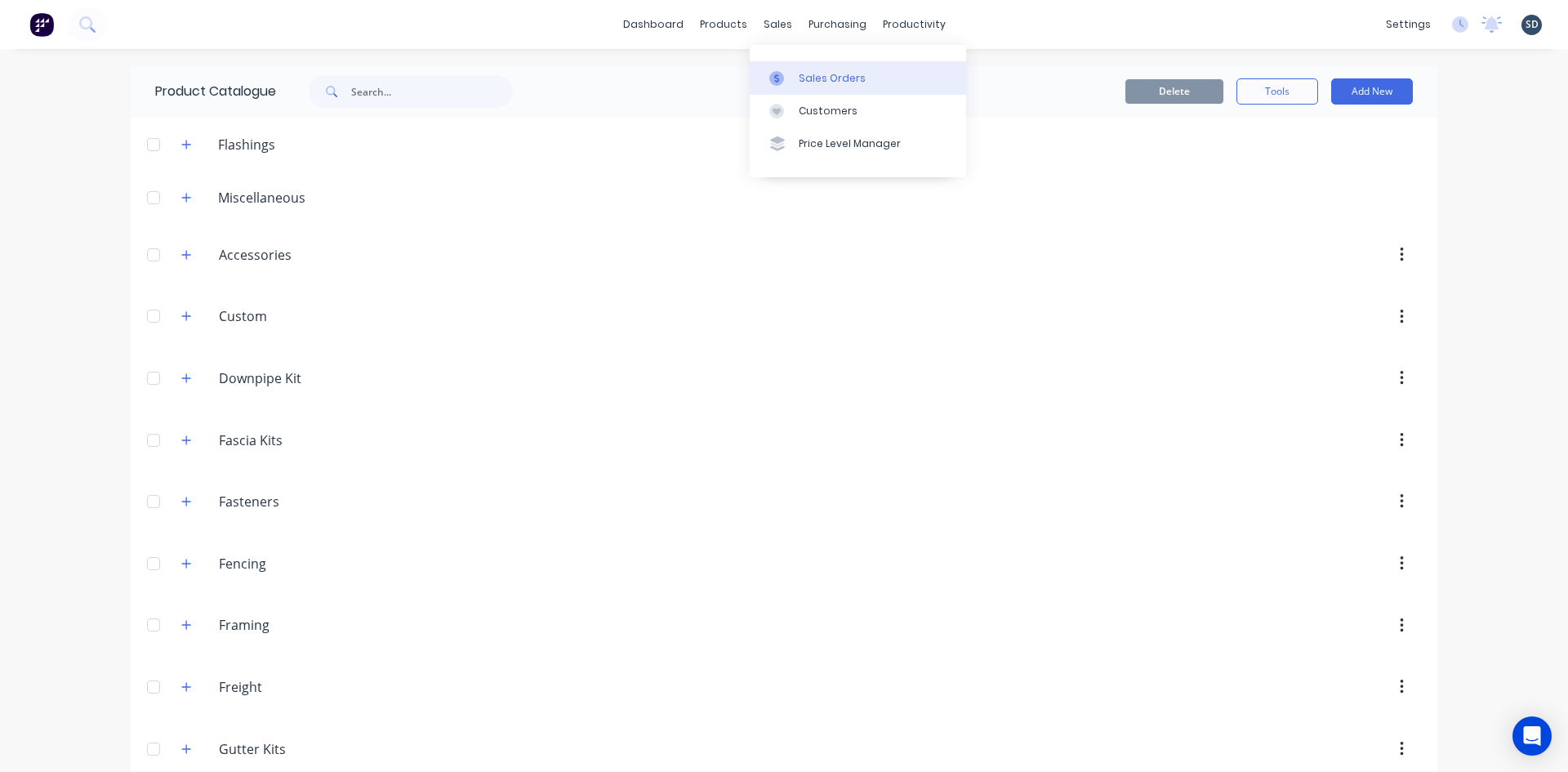
click at [807, 78] on div "Sales Orders" at bounding box center [832, 78] width 67 height 15
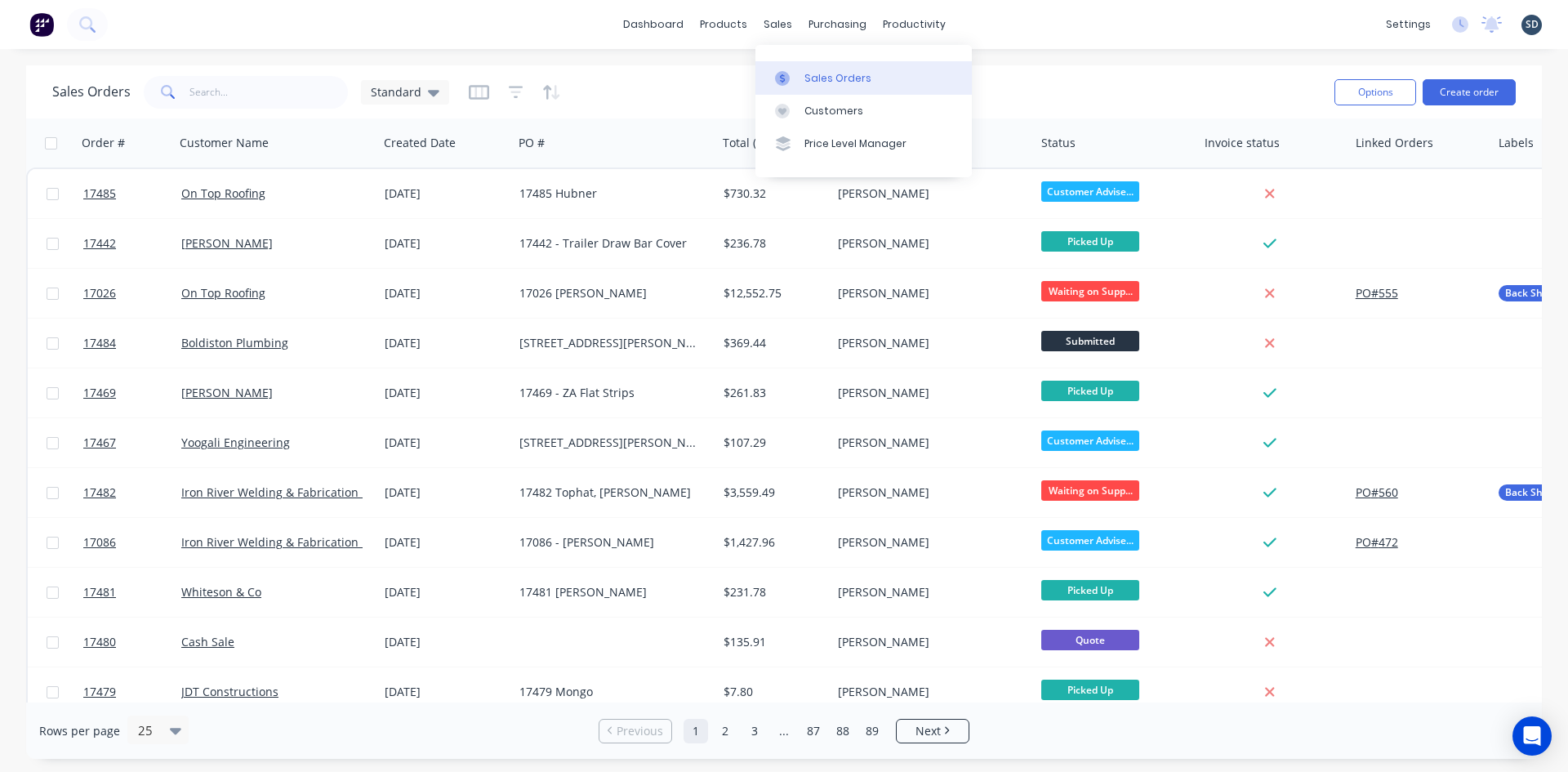
click at [862, 81] on div "Sales Orders" at bounding box center [838, 78] width 67 height 15
click at [262, 92] on input "text" at bounding box center [269, 93] width 159 height 33
click at [1487, 92] on button "Create order" at bounding box center [1468, 92] width 93 height 26
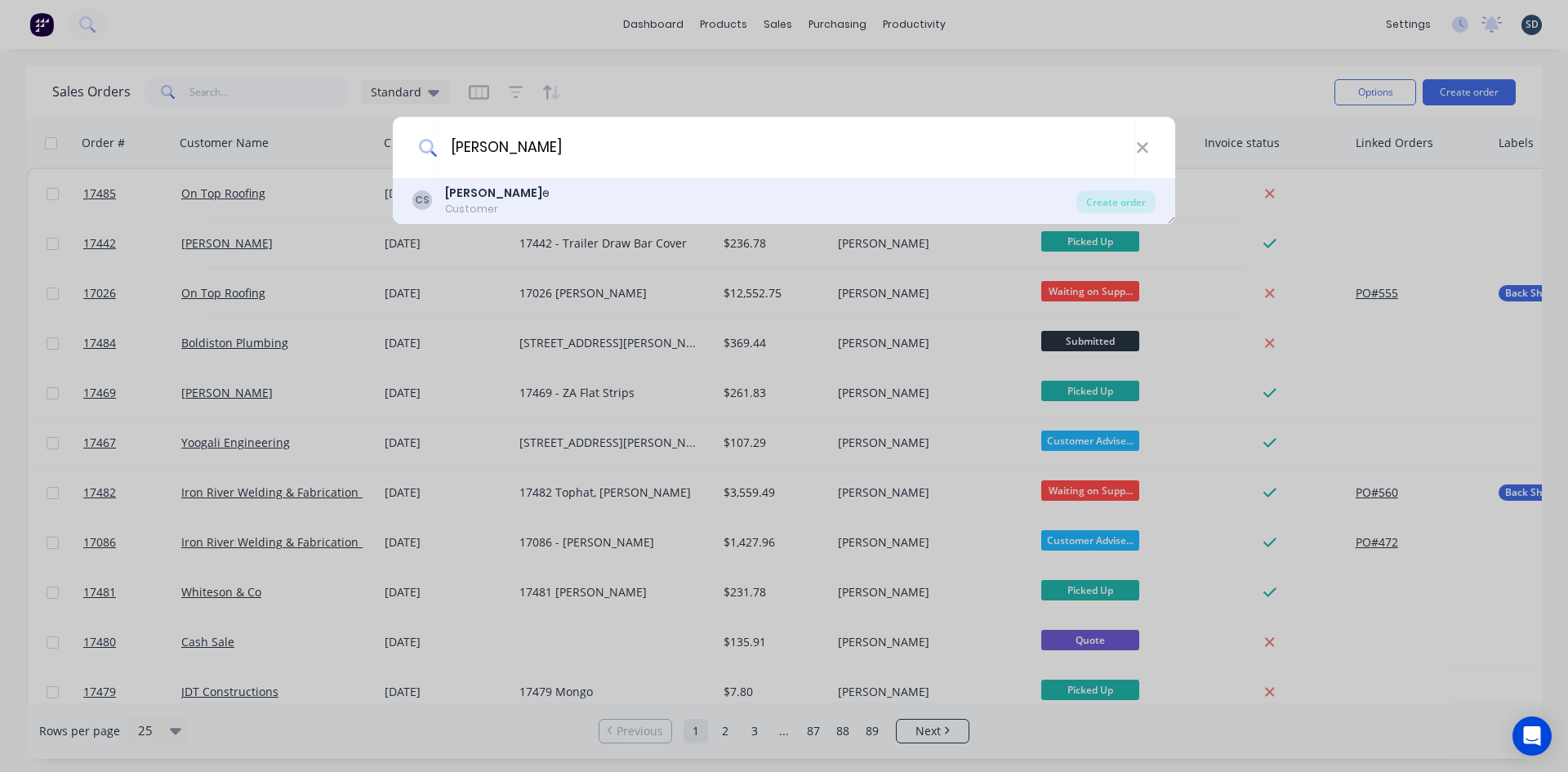
type input "cash sal"
click at [945, 205] on div "CS Cash Sal e Customer" at bounding box center [744, 200] width 664 height 32
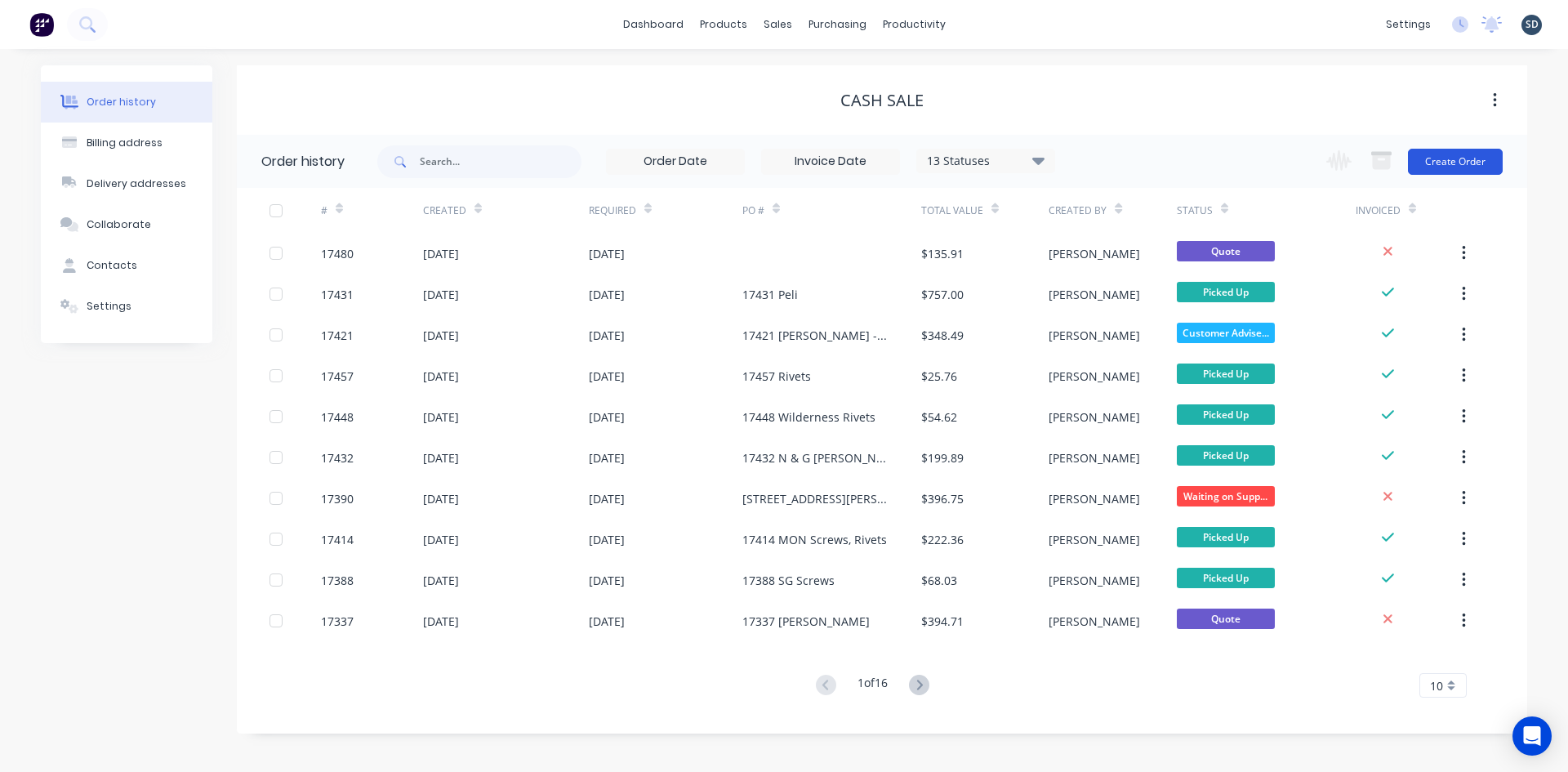
click at [1472, 161] on button "Create Order" at bounding box center [1455, 162] width 94 height 26
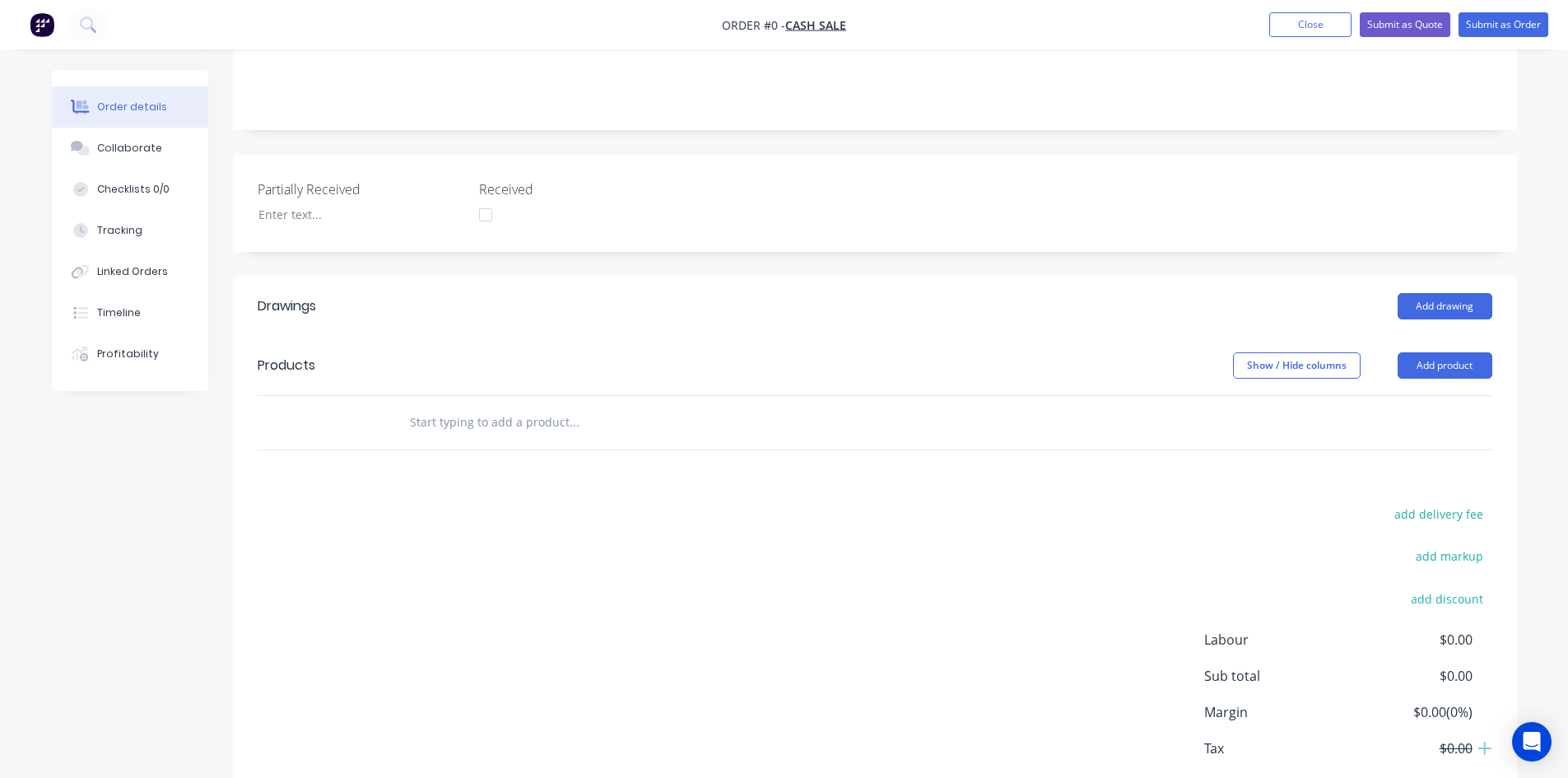
scroll to position [329, 0]
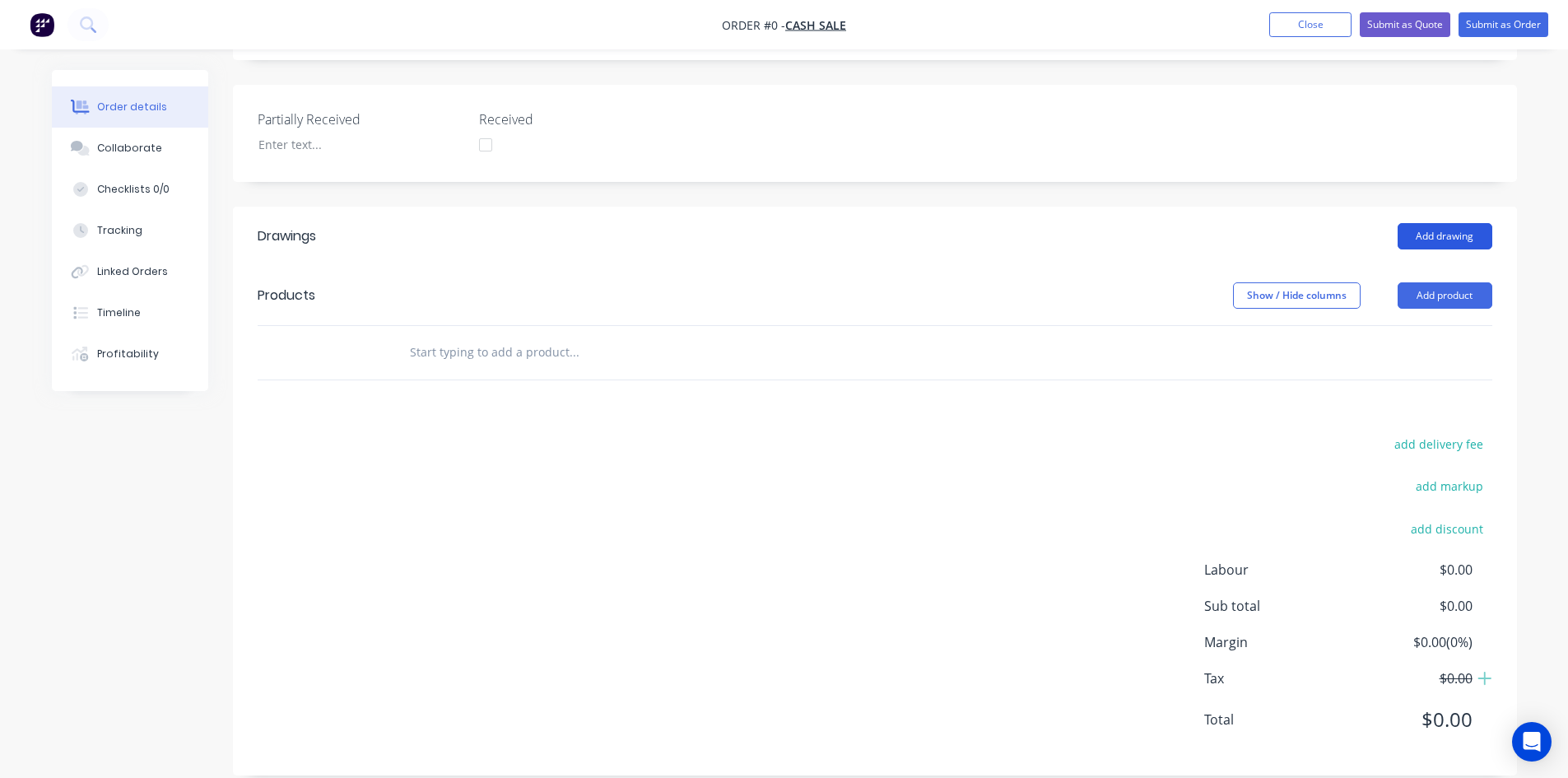
click at [1436, 228] on button "Add drawing" at bounding box center [1445, 236] width 94 height 26
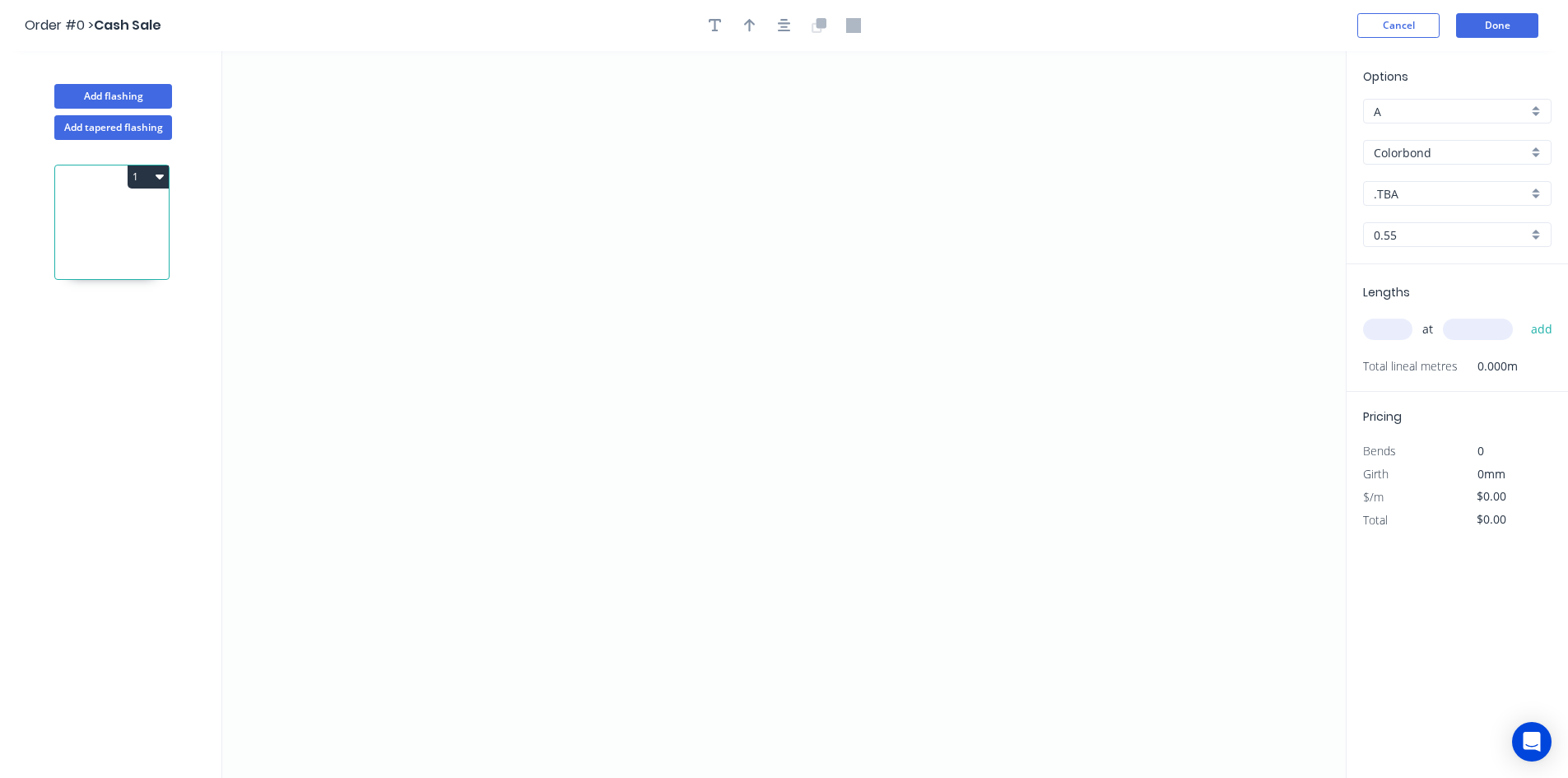
click at [1441, 164] on div "Colorbond" at bounding box center [1457, 152] width 189 height 24
click at [1446, 230] on div "Galvanised" at bounding box center [1457, 241] width 187 height 29
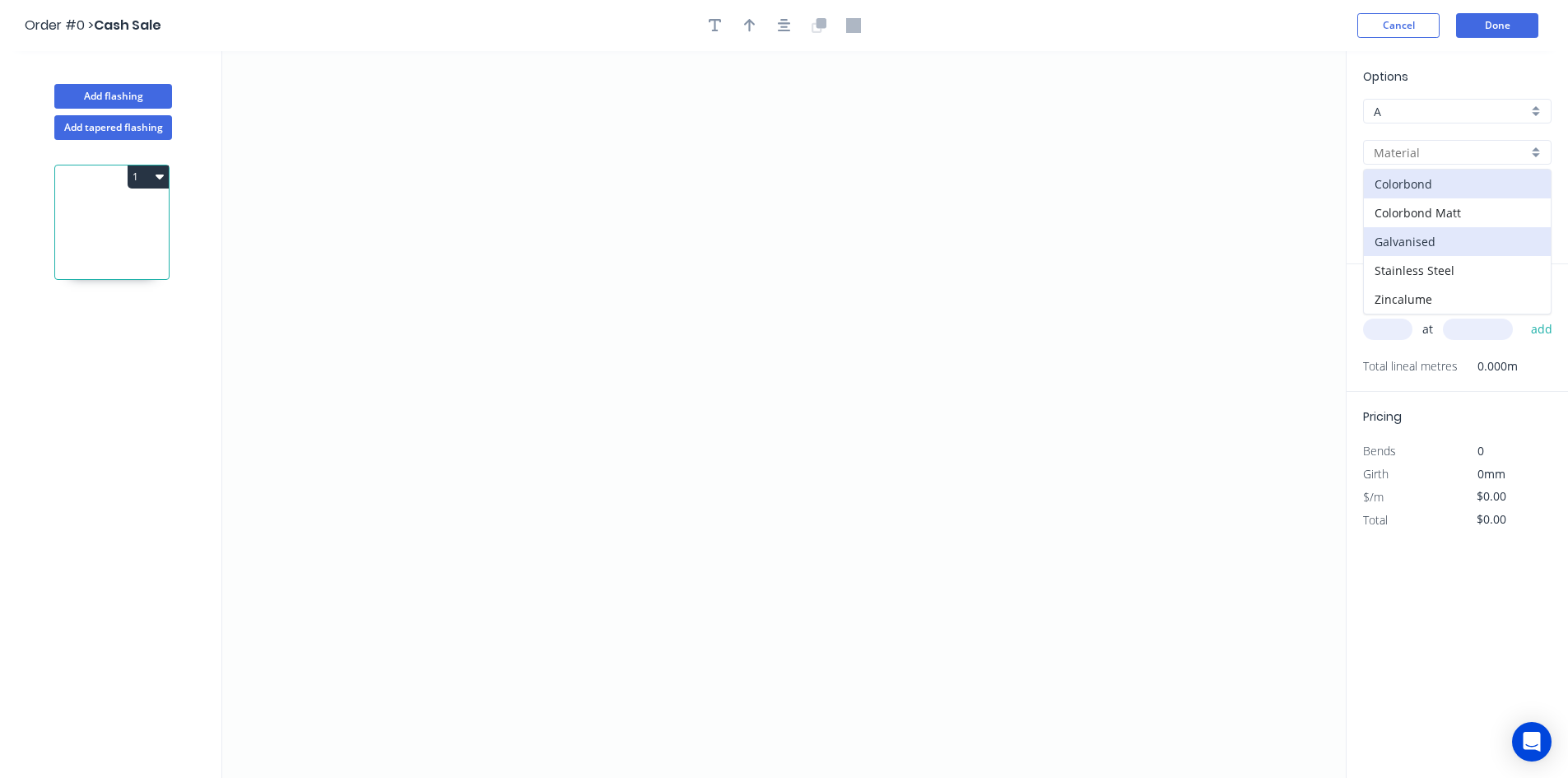
type input "Galvanised"
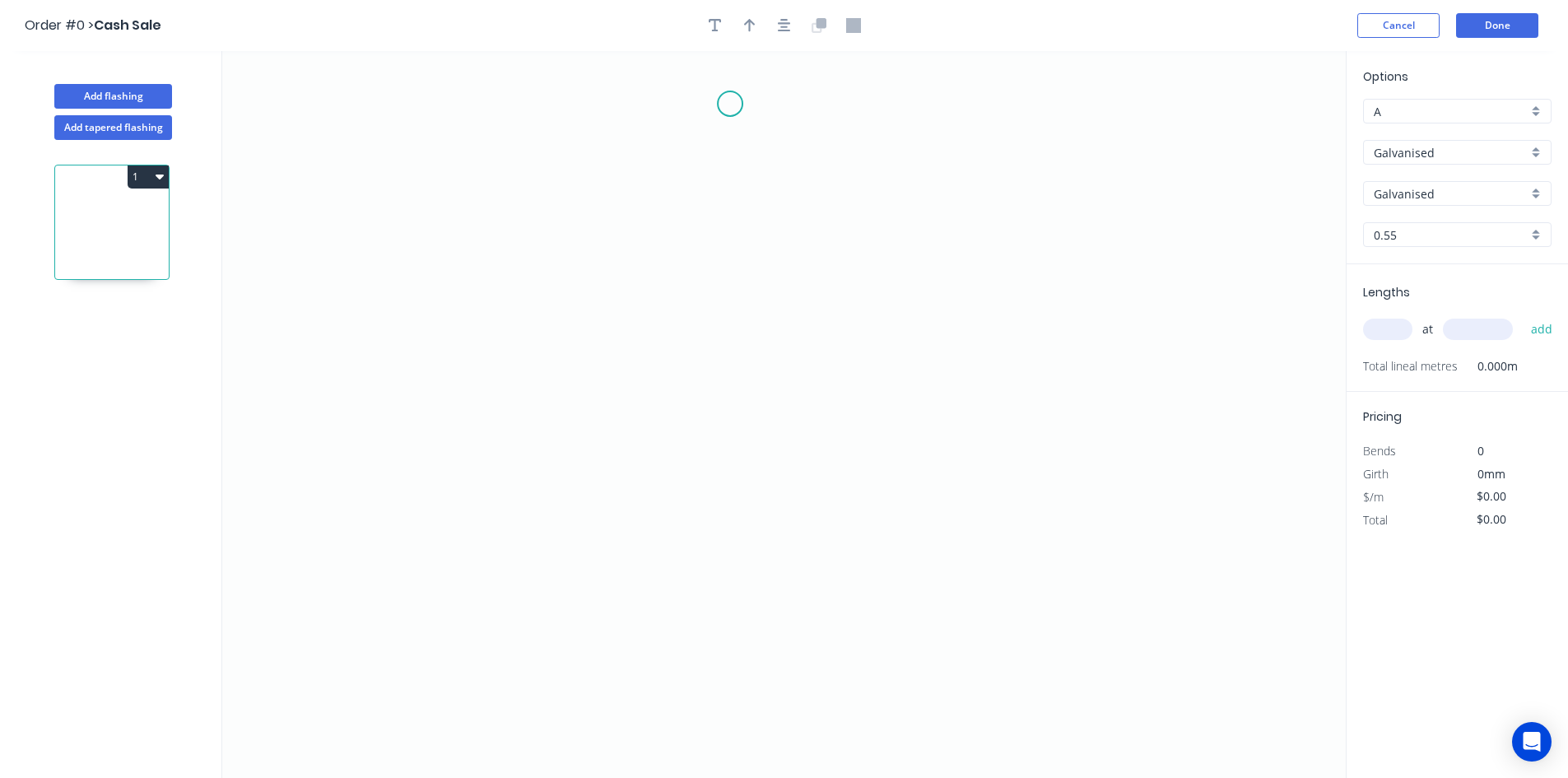
click at [732, 101] on icon "0" at bounding box center [784, 414] width 1124 height 726
click at [731, 433] on icon "0" at bounding box center [784, 414] width 1124 height 726
click at [832, 431] on icon "0 ?" at bounding box center [784, 414] width 1124 height 726
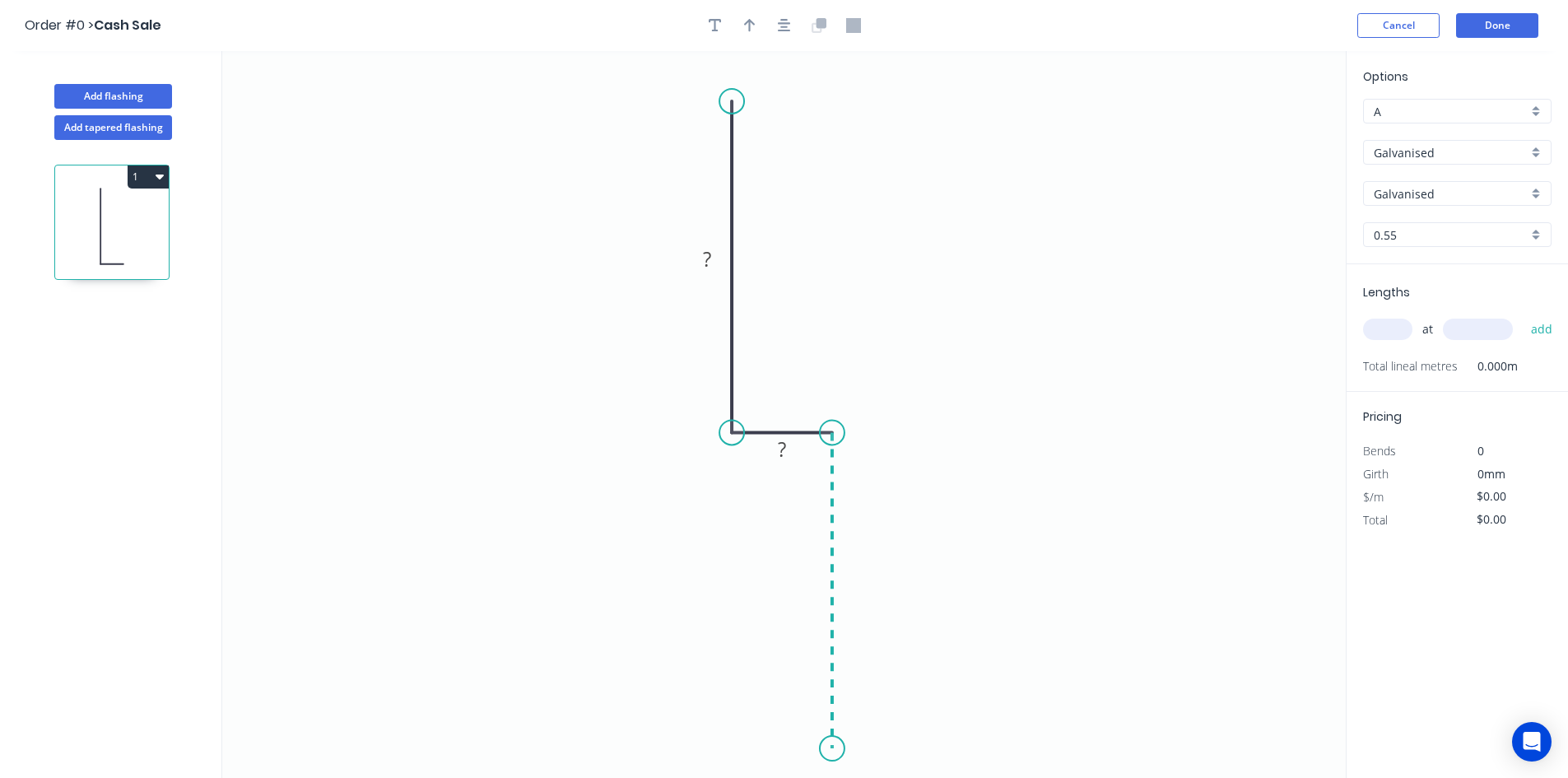
click at [840, 749] on icon "0 ? ?" at bounding box center [784, 414] width 1124 height 726
click at [709, 251] on tspan "?" at bounding box center [706, 258] width 8 height 27
click at [791, 454] on rect at bounding box center [782, 450] width 33 height 23
click at [871, 582] on rect at bounding box center [856, 583] width 33 height 23
click at [1036, 271] on icon "0 50 15 50" at bounding box center [784, 414] width 1124 height 726
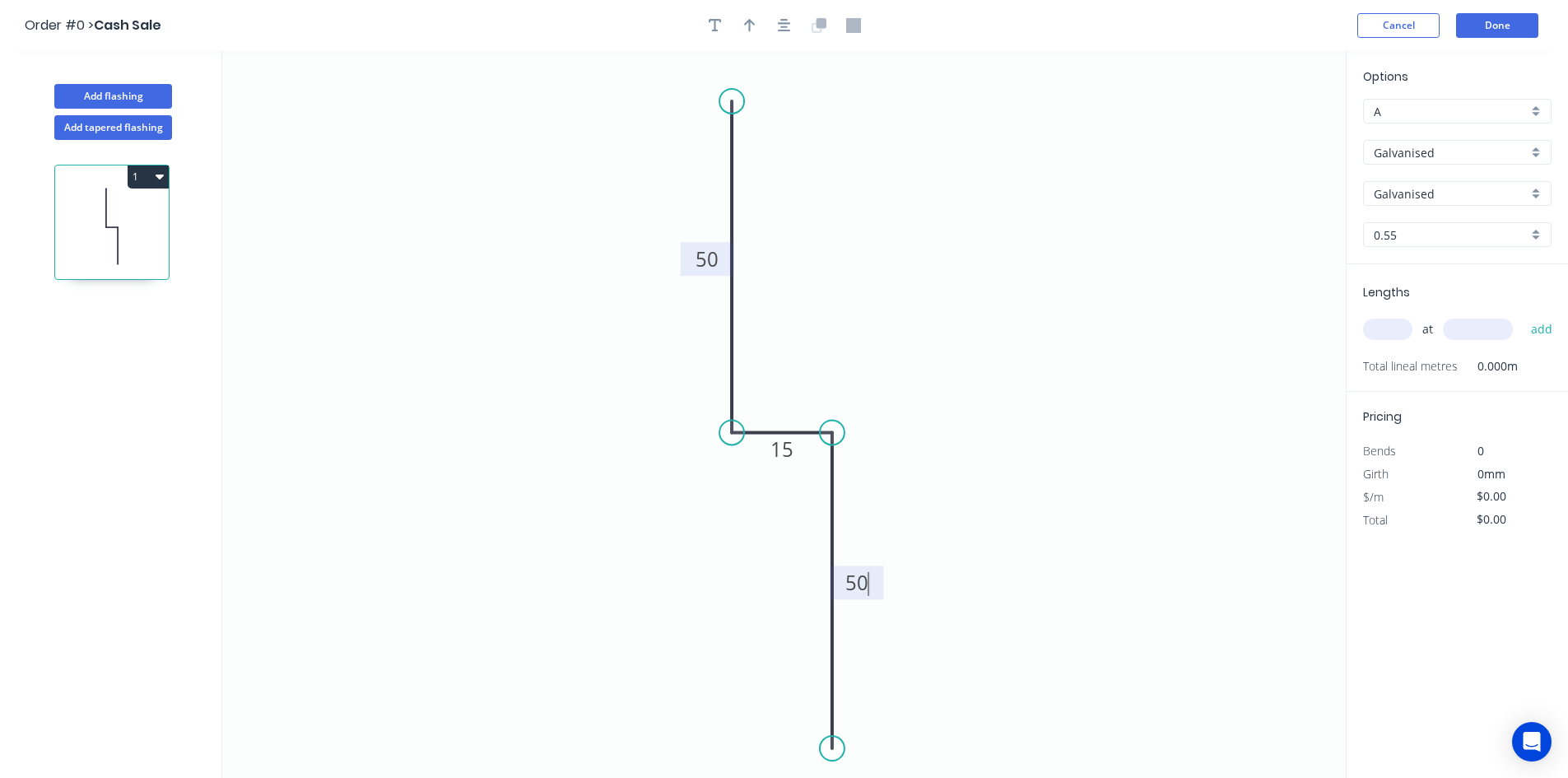
type input "$12.87"
click at [790, 25] on icon "button" at bounding box center [784, 25] width 13 height 15
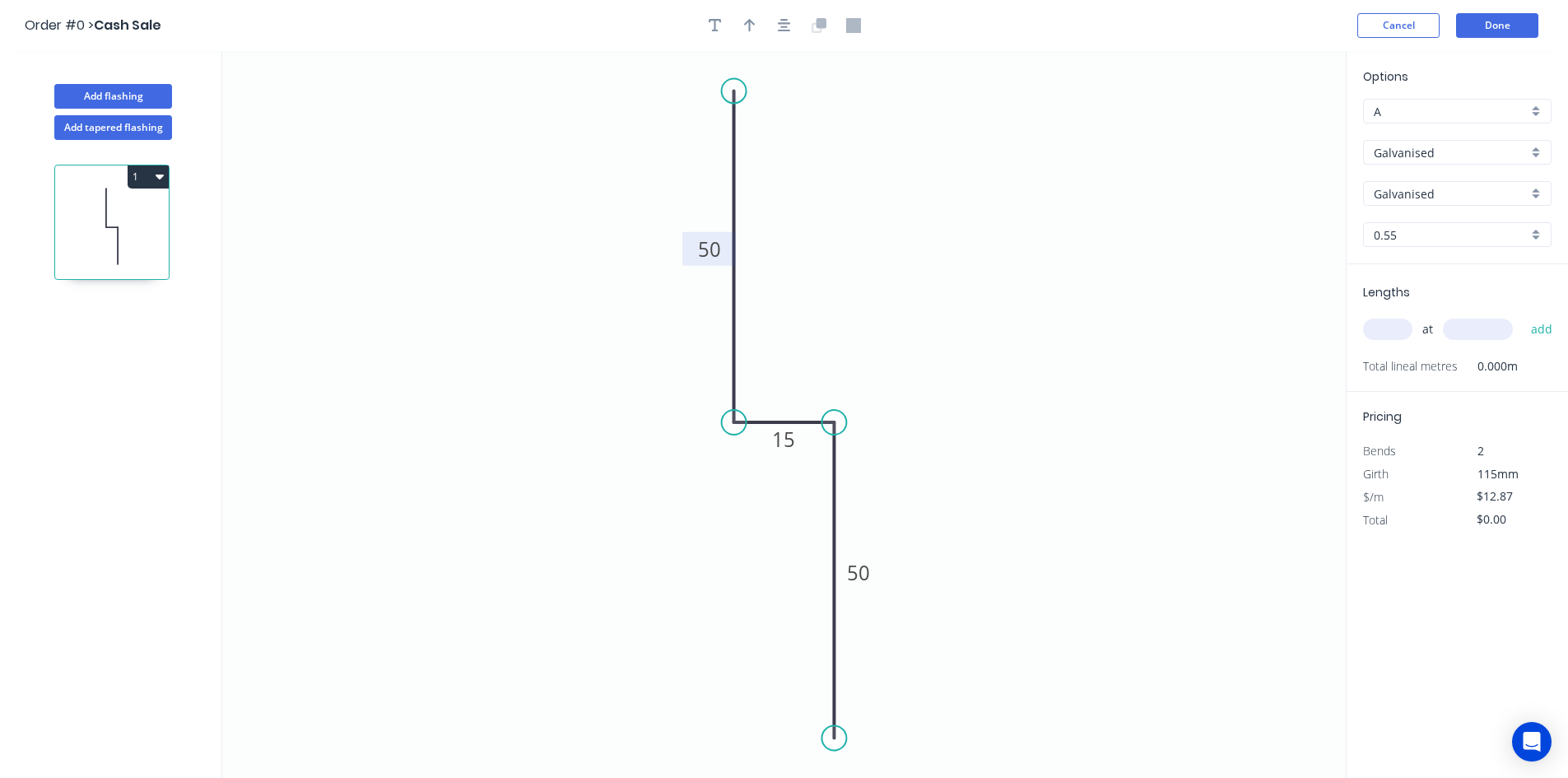
click at [1385, 332] on input "text" at bounding box center [1387, 329] width 50 height 22
type input "40"
click at [1475, 329] on input "text" at bounding box center [1478, 329] width 70 height 22
type input "5000"
click at [1532, 324] on button "add" at bounding box center [1542, 329] width 38 height 28
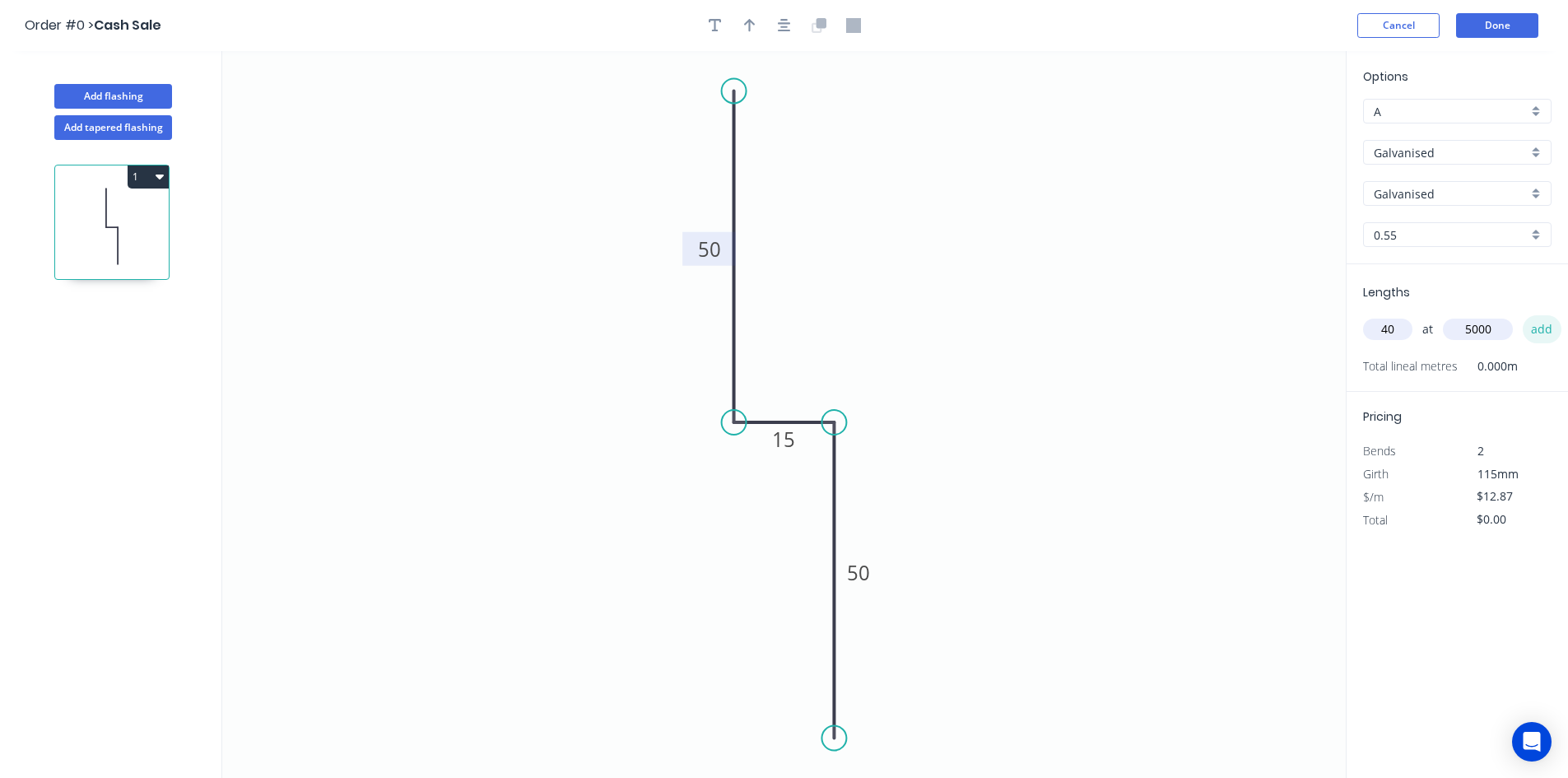
type input "$2,574.00"
click at [1506, 112] on input "A" at bounding box center [1450, 112] width 154 height 17
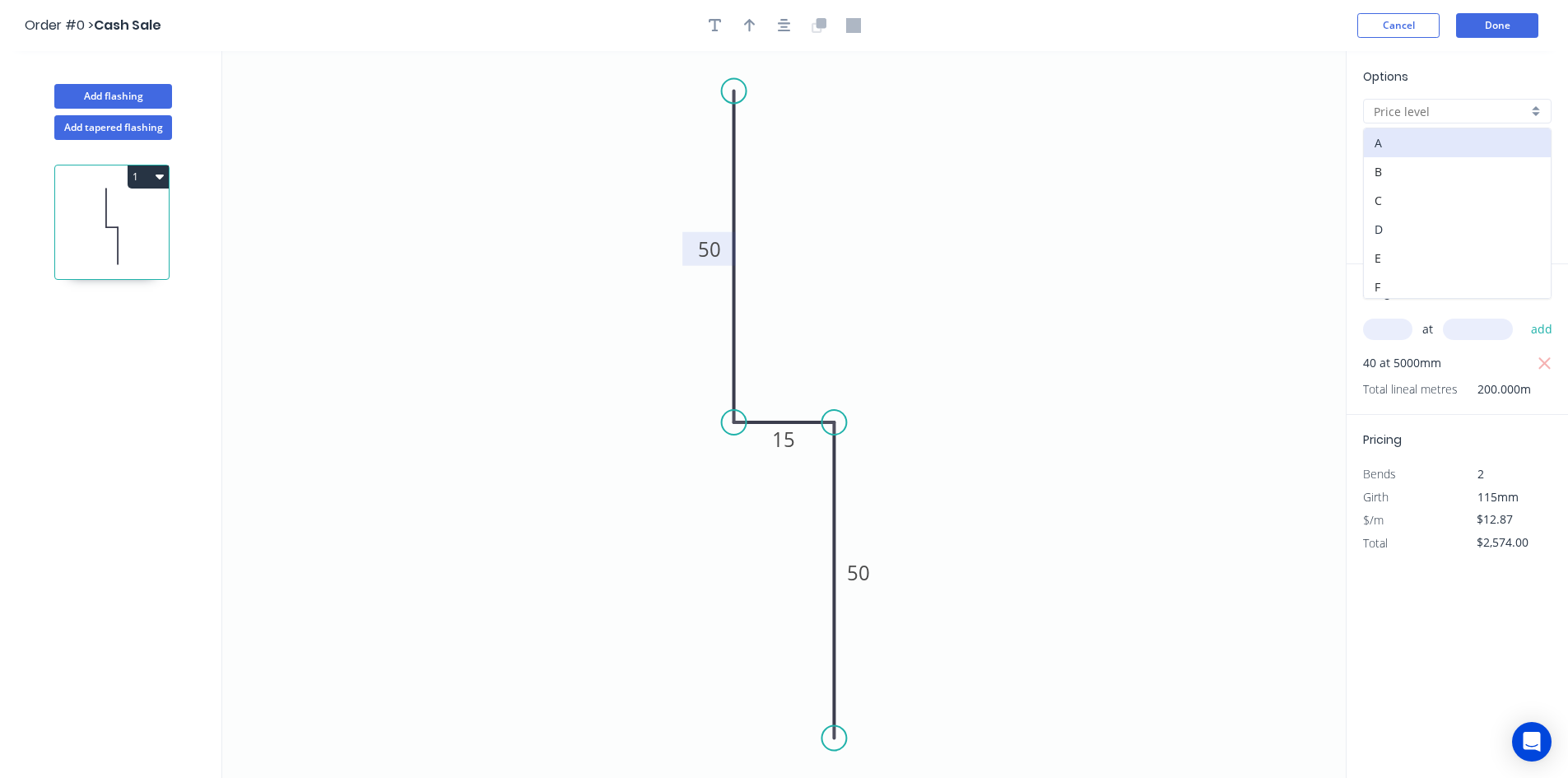
click at [1457, 225] on div "D" at bounding box center [1457, 229] width 187 height 29
type input "D"
type input "$10.95"
type input "$2,190.00"
click at [1501, 23] on button "Done" at bounding box center [1497, 25] width 82 height 24
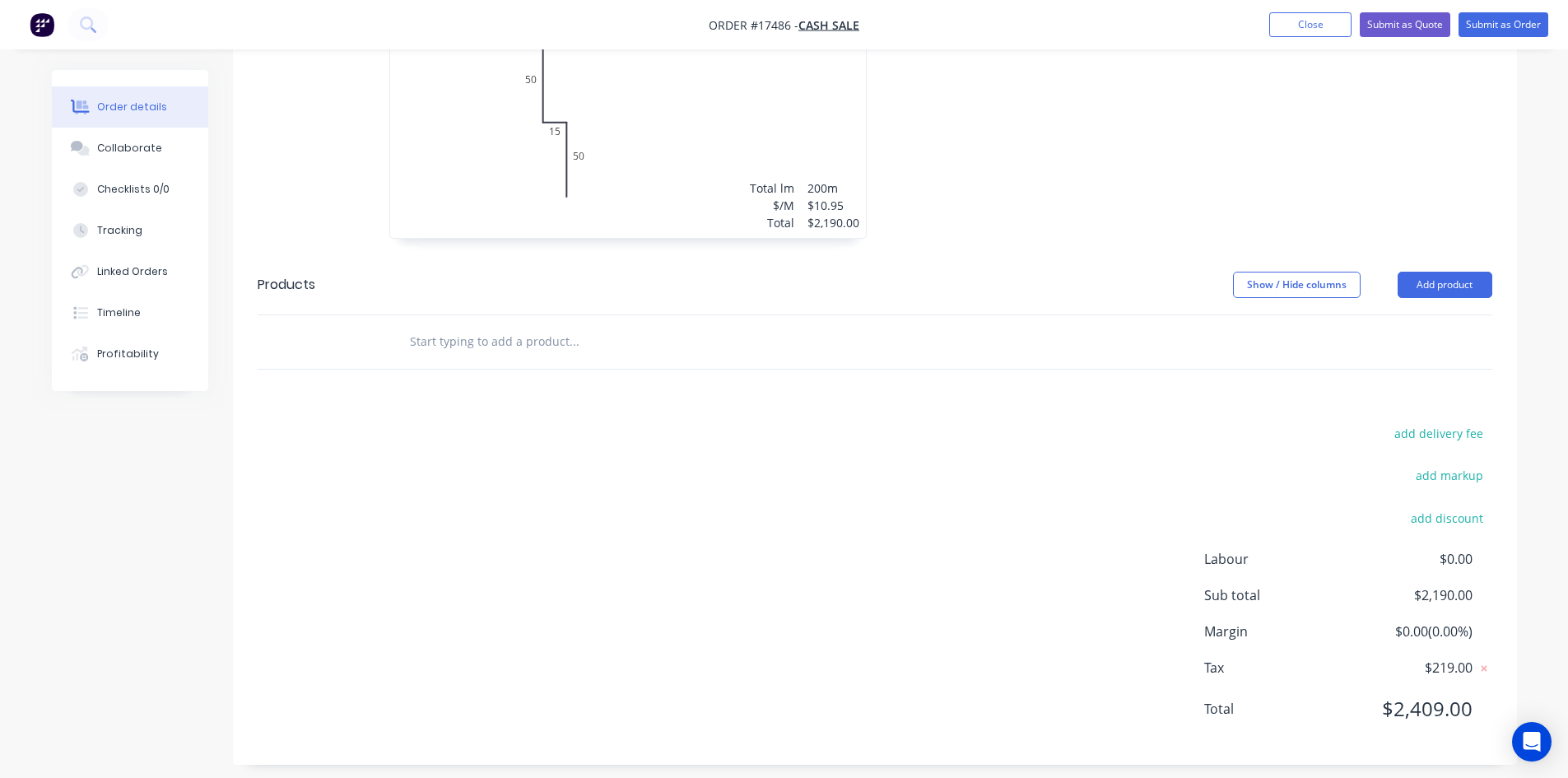
scroll to position [644, 0]
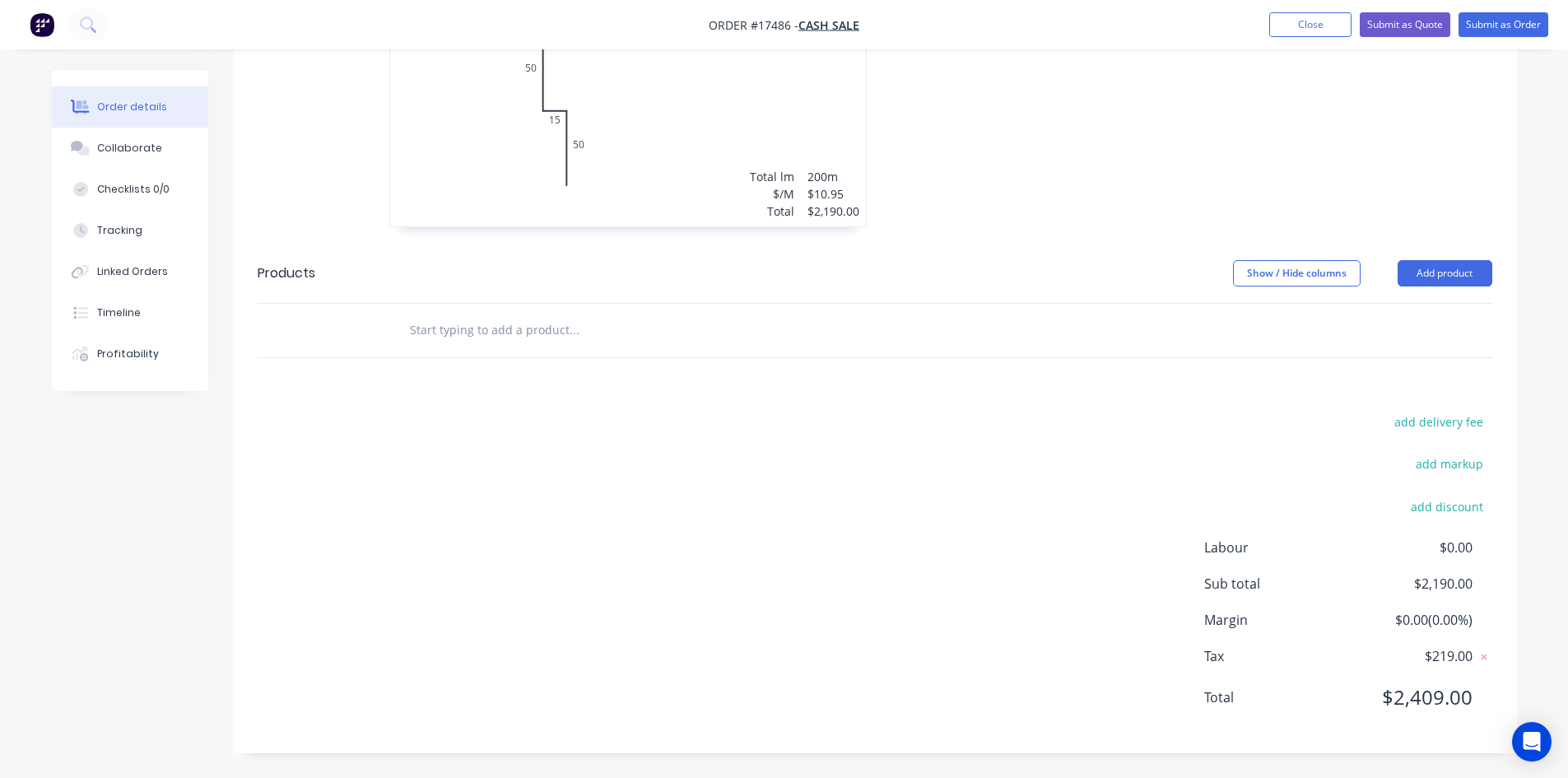
click at [499, 326] on input "text" at bounding box center [574, 330] width 329 height 33
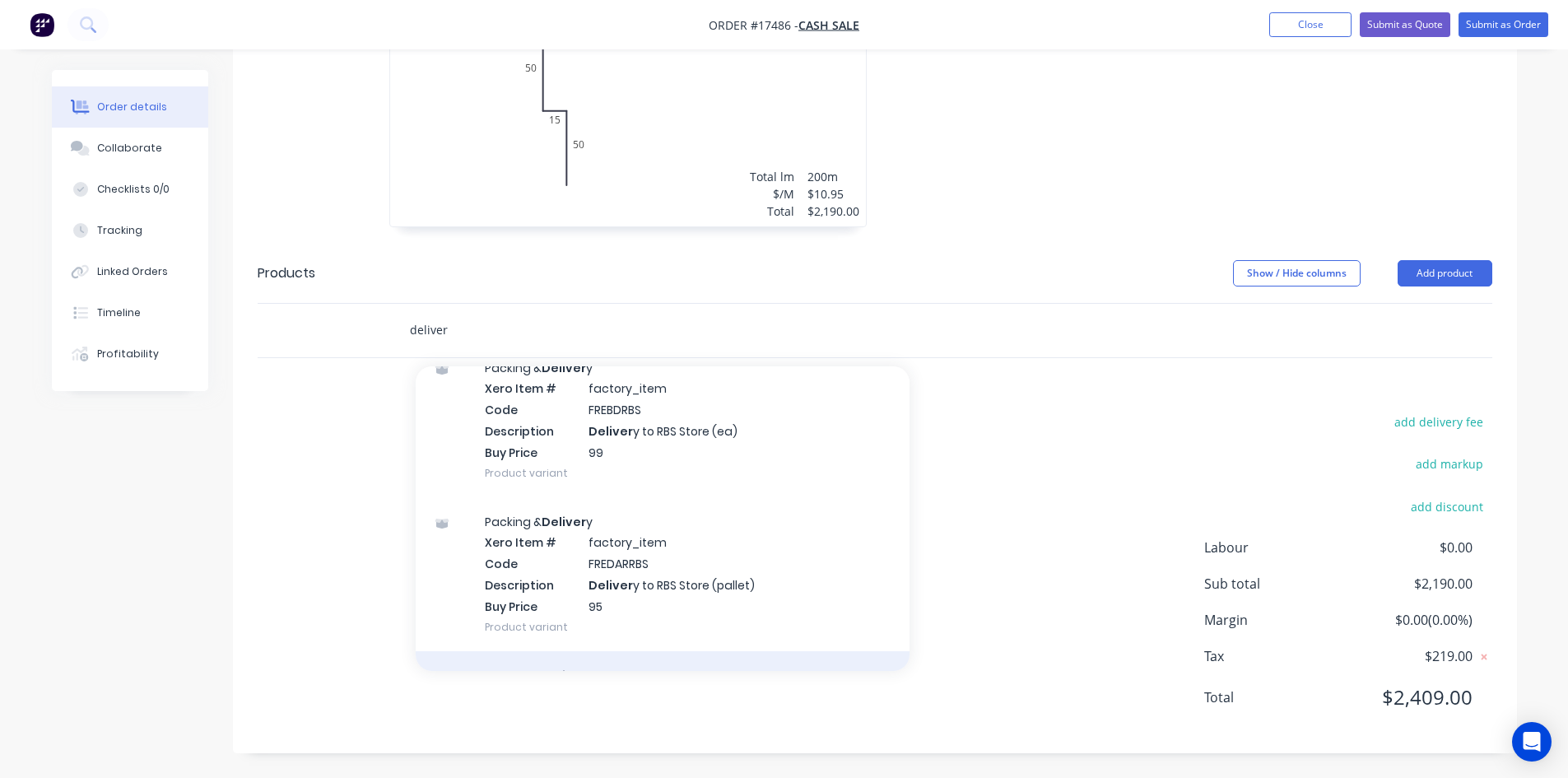
scroll to position [1070, 0]
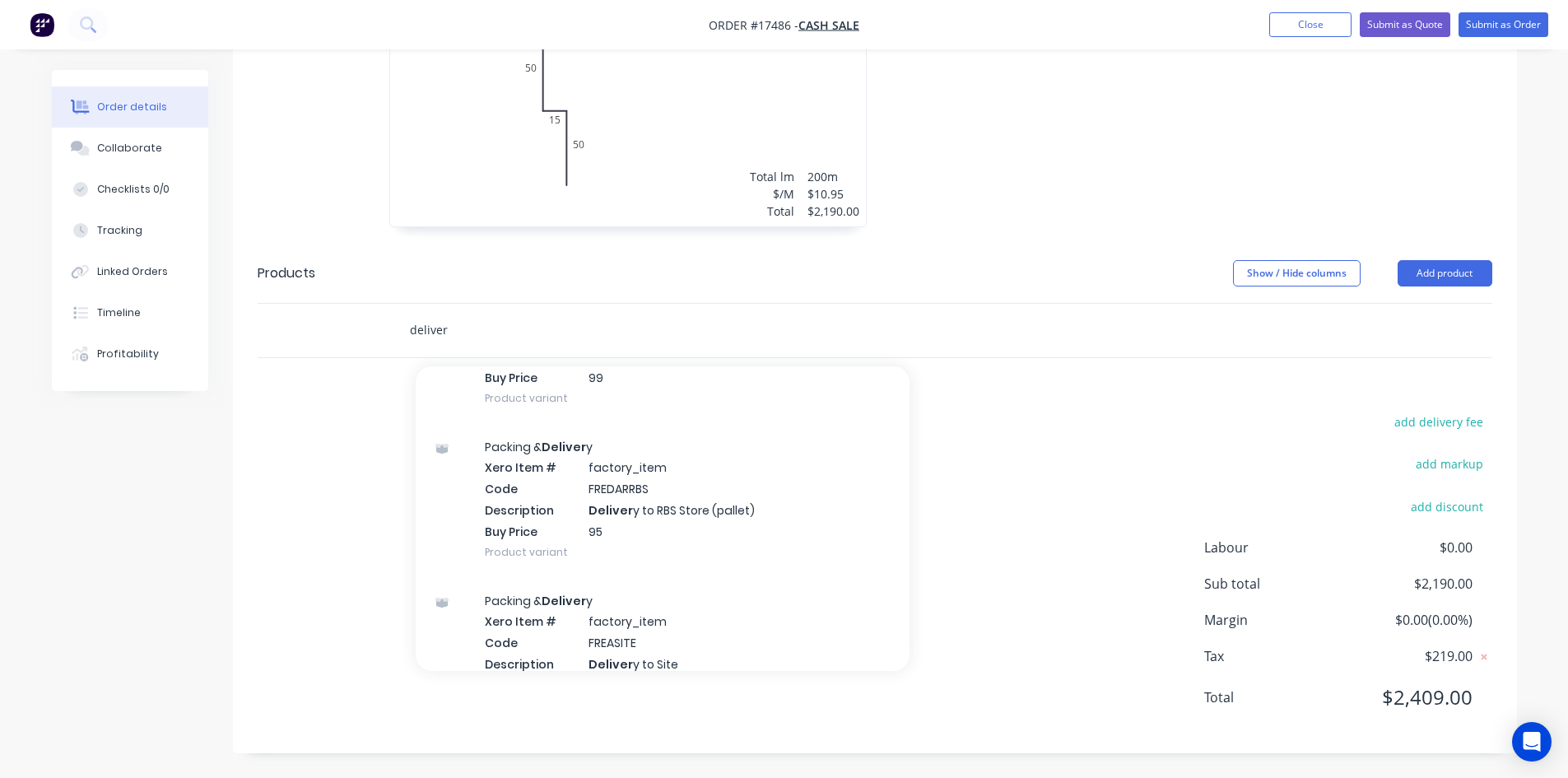
click at [496, 329] on input "deliver" at bounding box center [574, 330] width 329 height 33
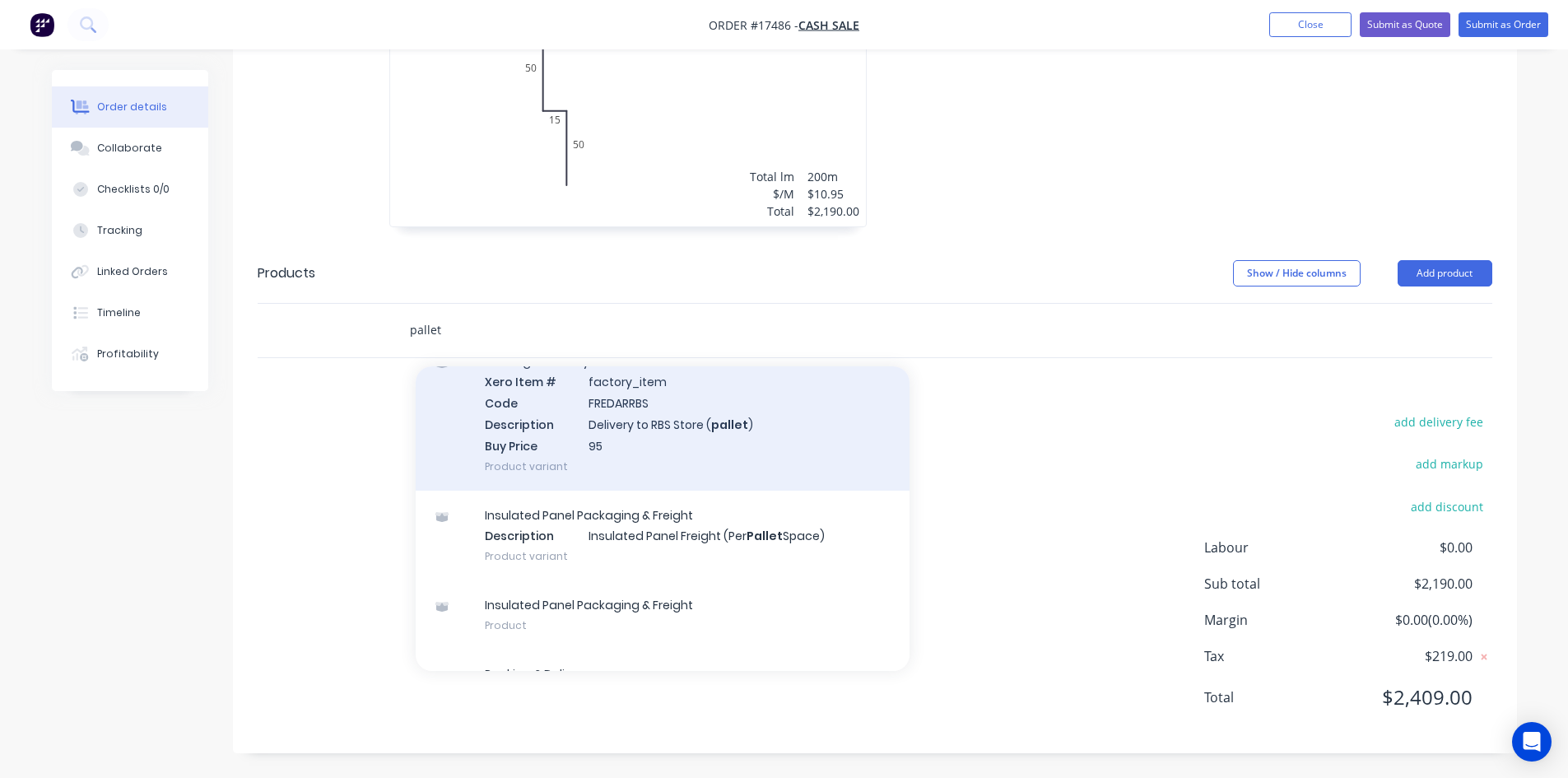
scroll to position [130, 0]
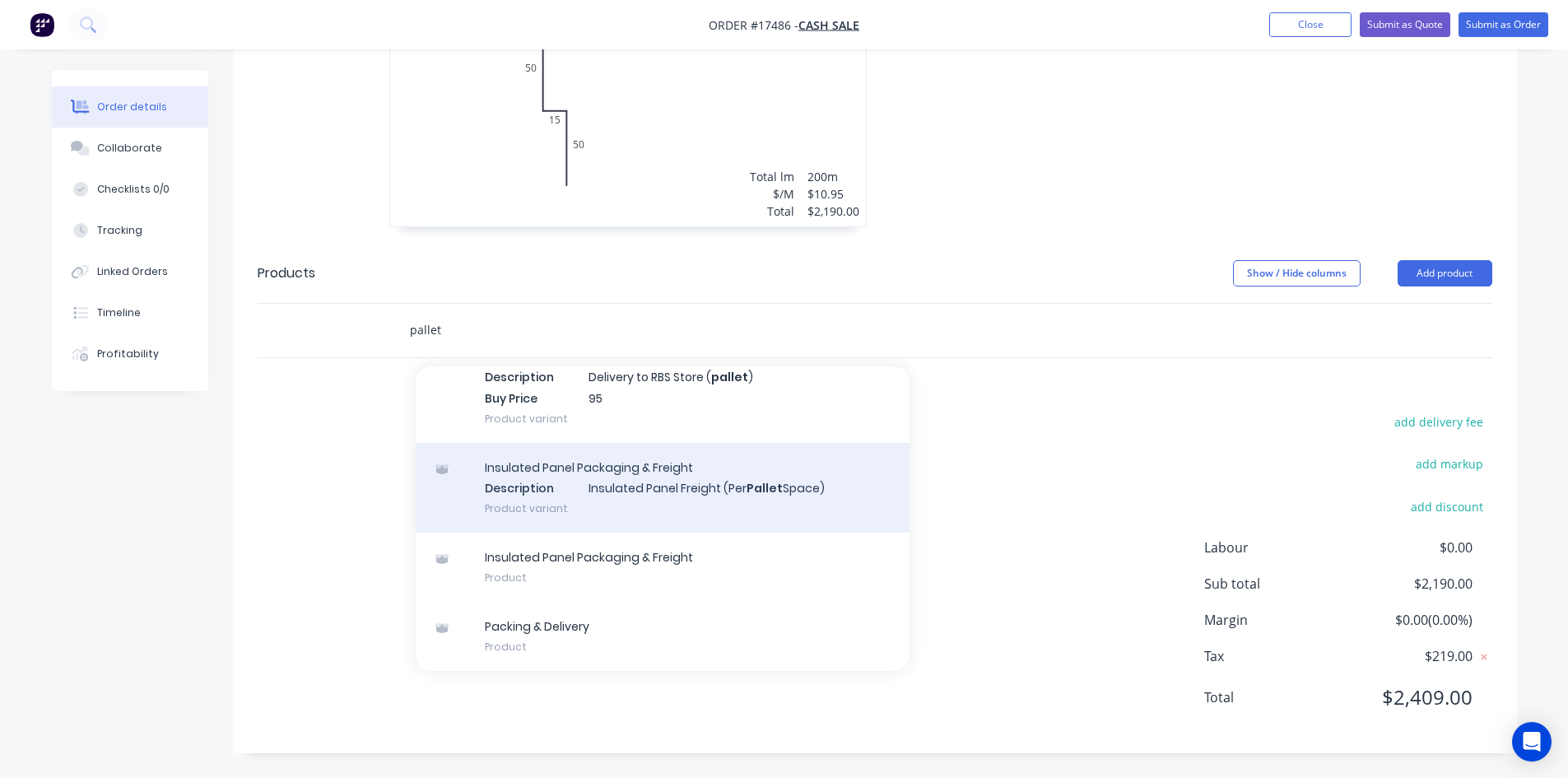
type input "pallet"
click at [698, 496] on div "Insulated Panel Packaging & Freight Description Insulated Panel Freight (Per Pa…" at bounding box center [663, 488] width 494 height 91
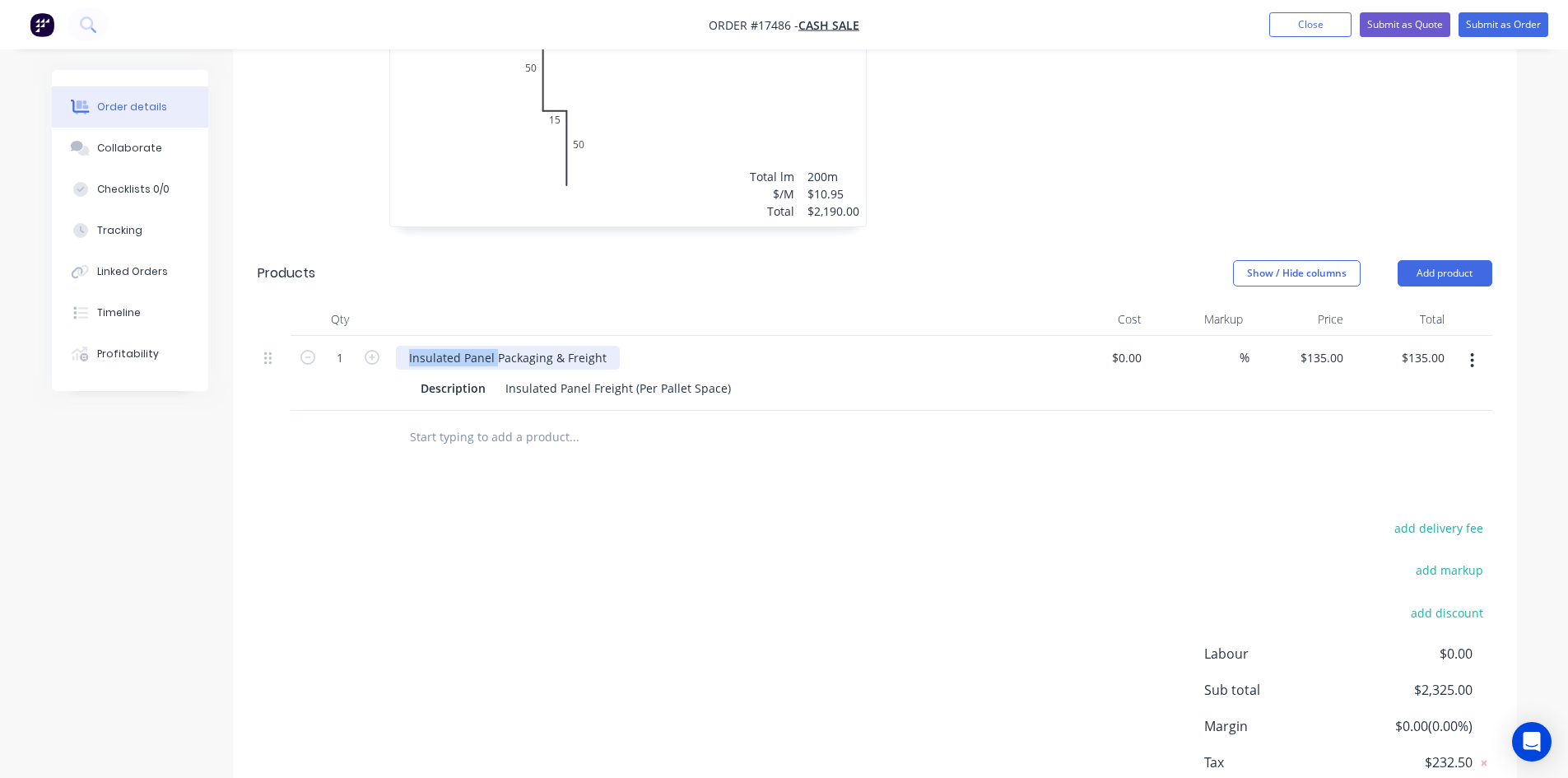
drag, startPoint x: 495, startPoint y: 357, endPoint x: 400, endPoint y: 355, distance: 95.0
click at [400, 355] on div "Insulated Panel Packaging & Freight" at bounding box center [507, 357] width 224 height 24
drag, startPoint x: 591, startPoint y: 387, endPoint x: 498, endPoint y: 395, distance: 93.3
click at [499, 395] on div "Insulated Panel Freight (Per Pallet Space)" at bounding box center [617, 388] width 238 height 24
click at [581, 393] on div "Insulated Panel Freight (Per Pallet Space)" at bounding box center [617, 388] width 238 height 24
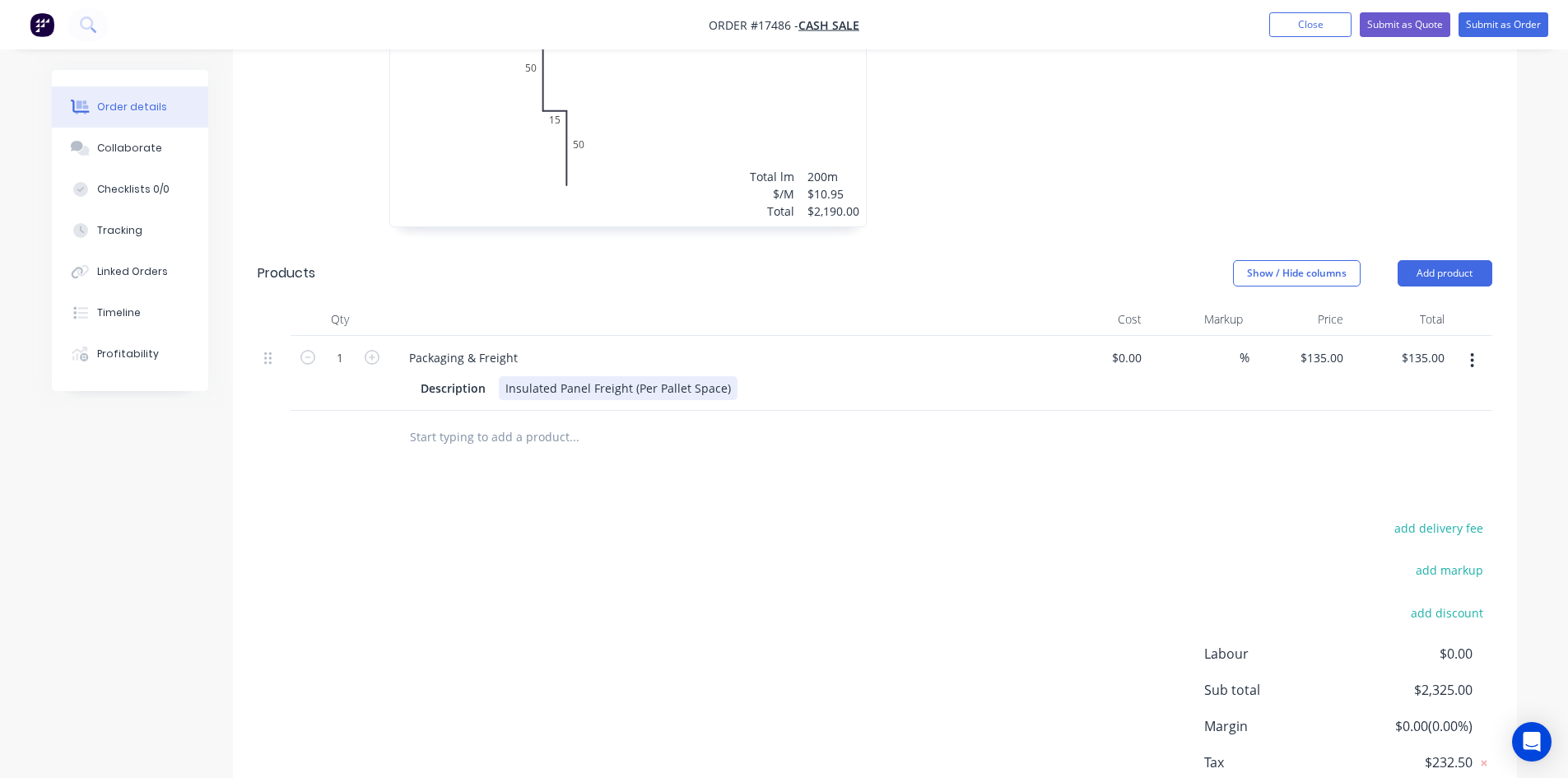
click at [588, 389] on div "Insulated Panel Freight (Per Pallet Space)" at bounding box center [617, 388] width 238 height 24
click at [692, 553] on div "add delivery fee add markup add discount Labour $0.00 Sub total $2,325.00 Margi…" at bounding box center [875, 676] width 1234 height 318
click at [346, 361] on input "1" at bounding box center [340, 358] width 43 height 24
type input "5"
type input "$675.00"
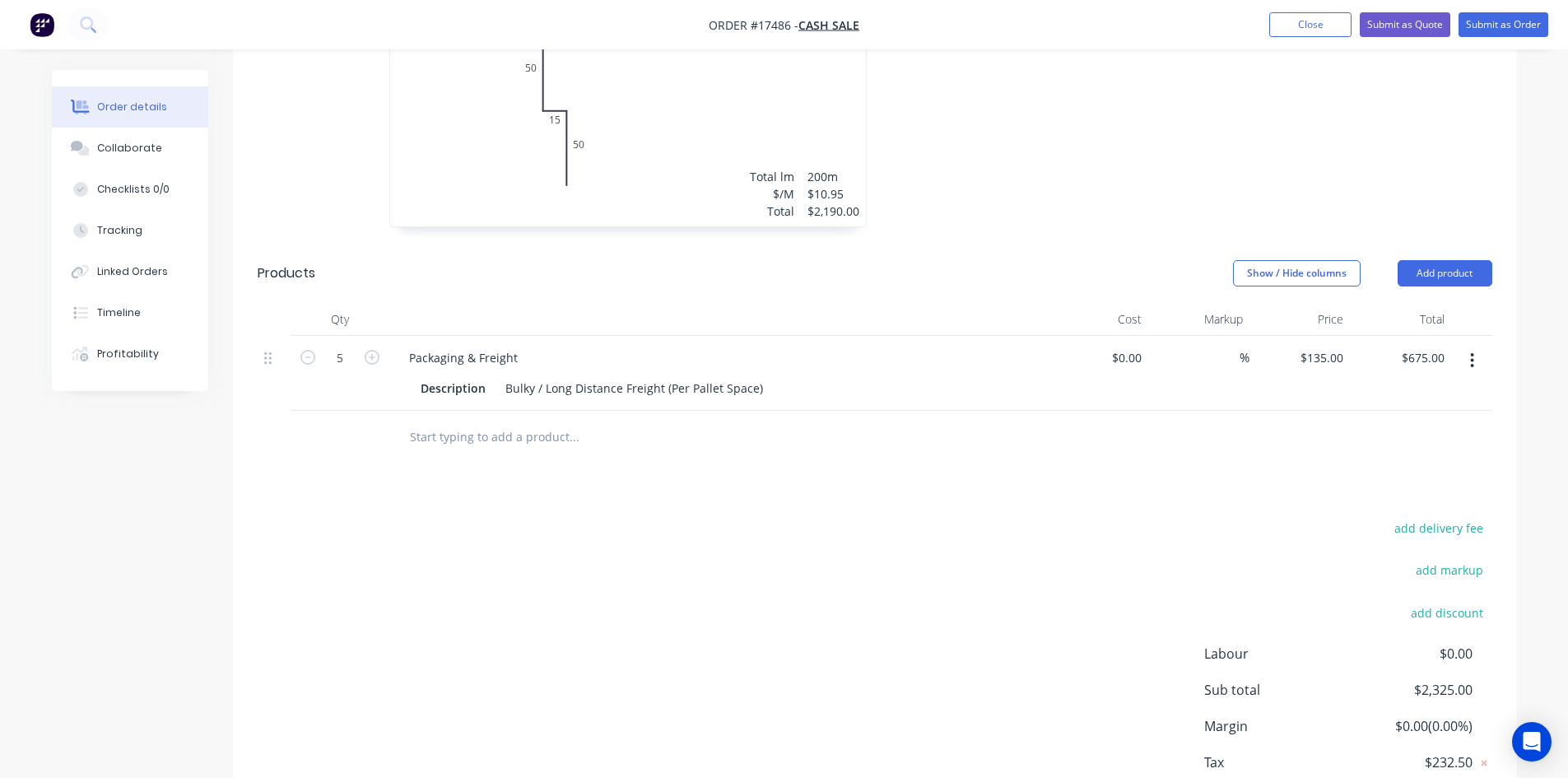
click at [723, 568] on div "add delivery fee add markup add discount Labour $0.00 Sub total $2,325.00 Margi…" at bounding box center [875, 676] width 1234 height 318
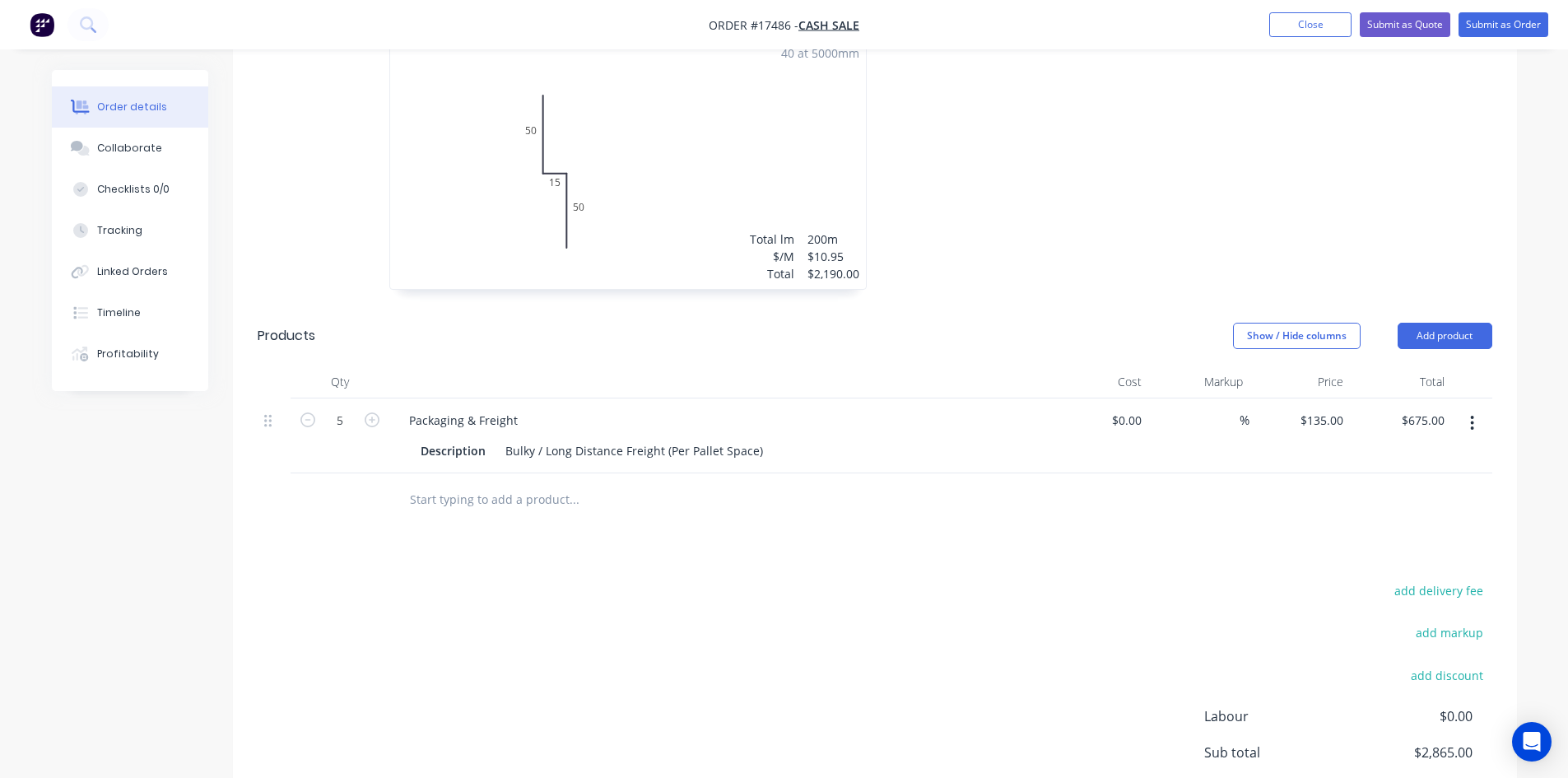
scroll to position [668, 0]
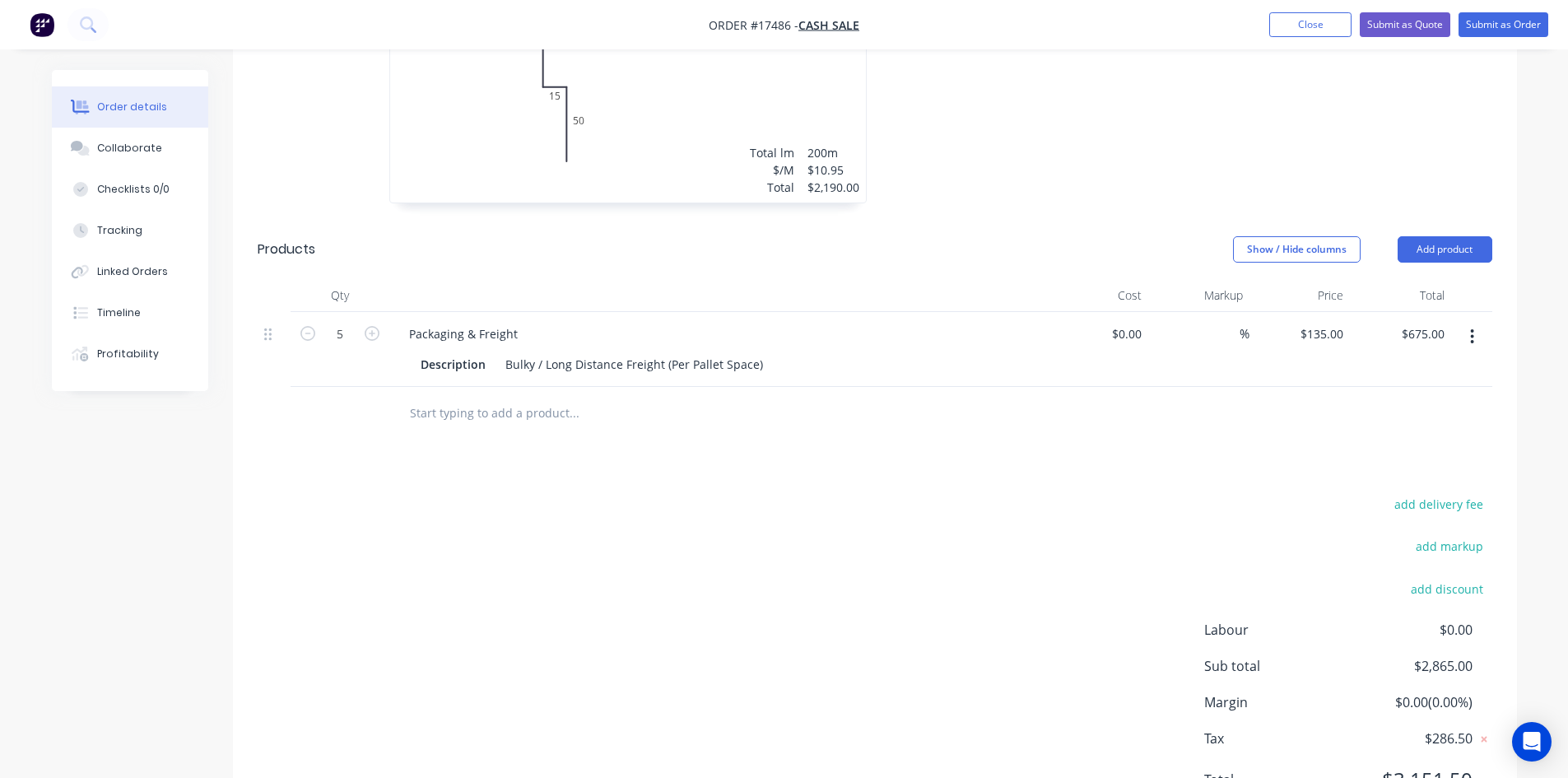
click at [480, 410] on input "text" at bounding box center [574, 413] width 329 height 33
drag, startPoint x: 479, startPoint y: 331, endPoint x: 397, endPoint y: 330, distance: 82.0
click at [397, 330] on div "Packaging & Freight" at bounding box center [463, 334] width 135 height 24
click at [574, 516] on div "add delivery fee add markup add discount Labour $0.00 Sub total $2,865.00 Margi…" at bounding box center [875, 652] width 1234 height 318
click at [464, 417] on input "text" at bounding box center [574, 413] width 329 height 33
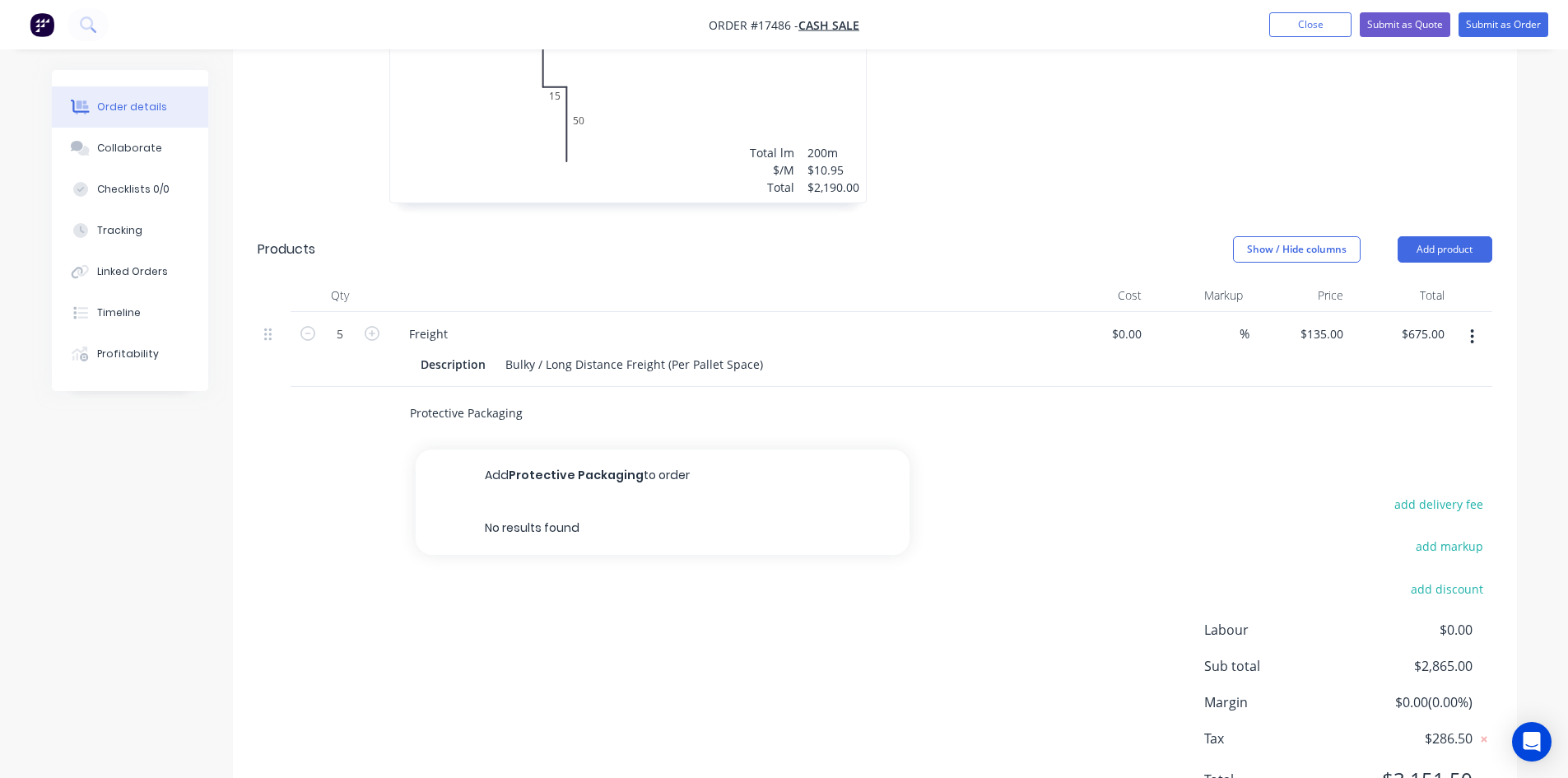
type input "Protective Packaging"
click at [567, 470] on button "Add Protective Packaging to order" at bounding box center [663, 476] width 494 height 52
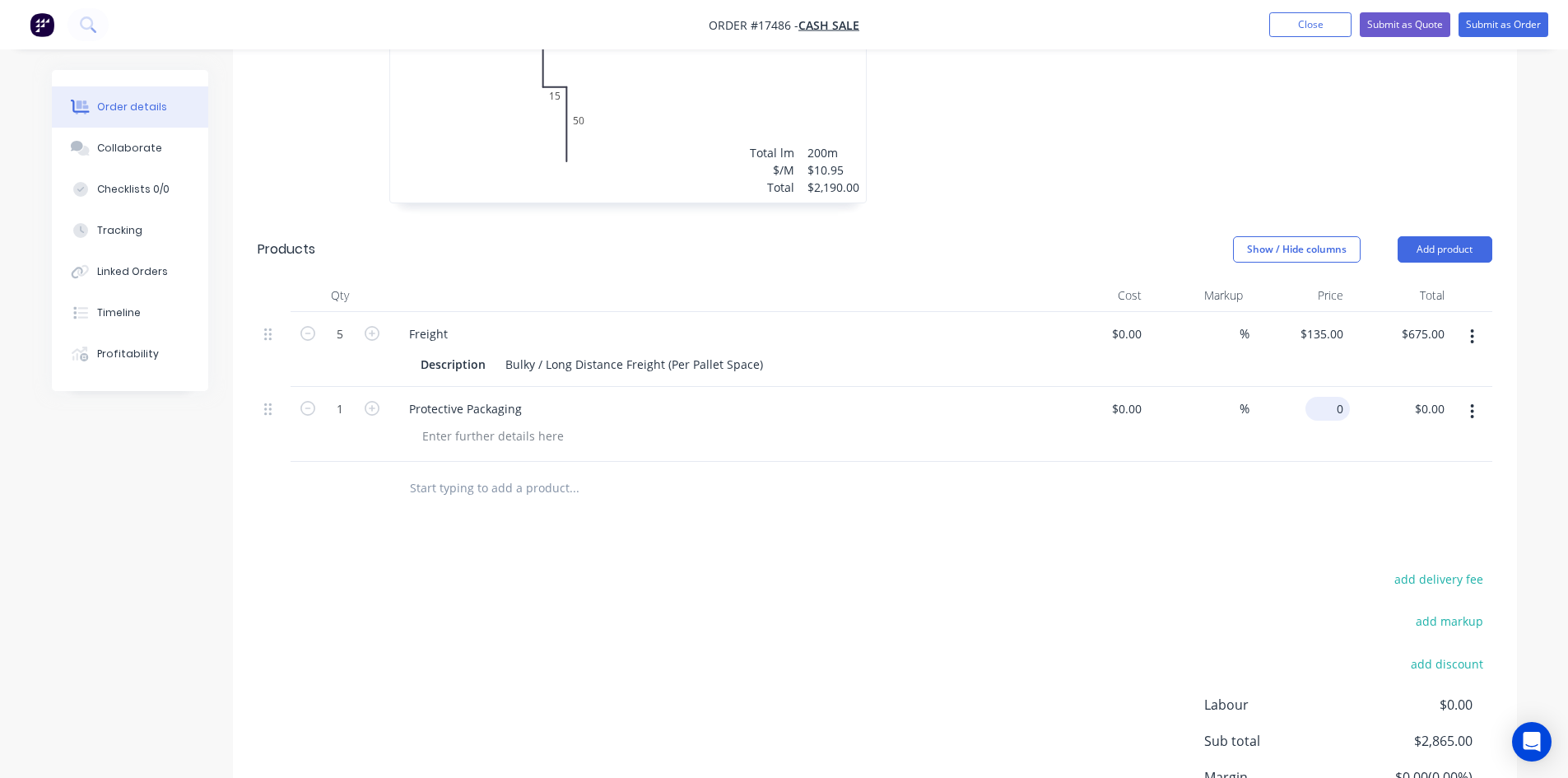
click at [1324, 409] on div "0 $0.00" at bounding box center [1327, 408] width 45 height 24
type input "$100.00"
click at [956, 569] on div "add delivery fee add markup add discount Labour $0.00 Sub total $2,865.00 Margi…" at bounding box center [875, 726] width 1234 height 318
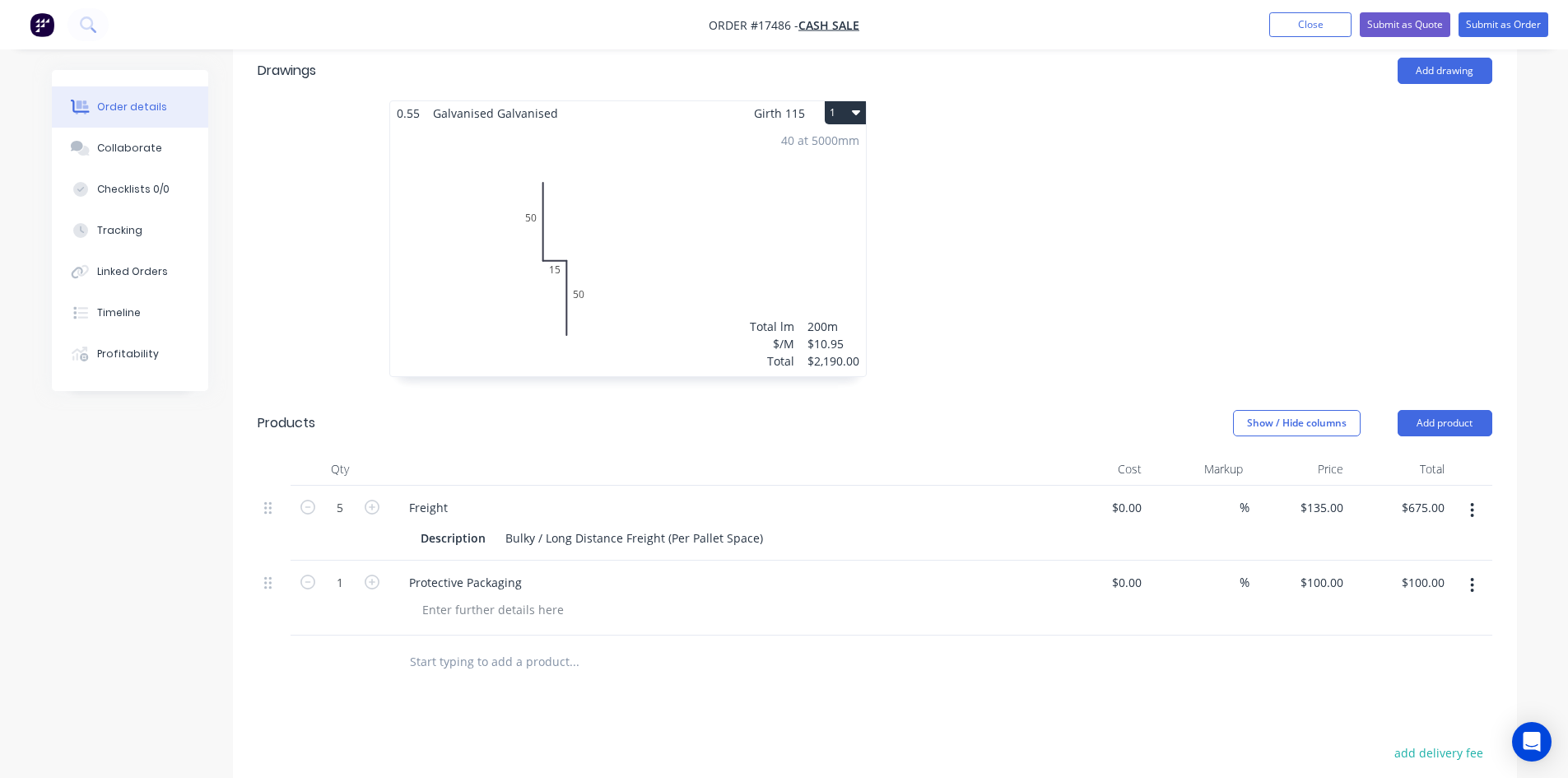
scroll to position [504, 0]
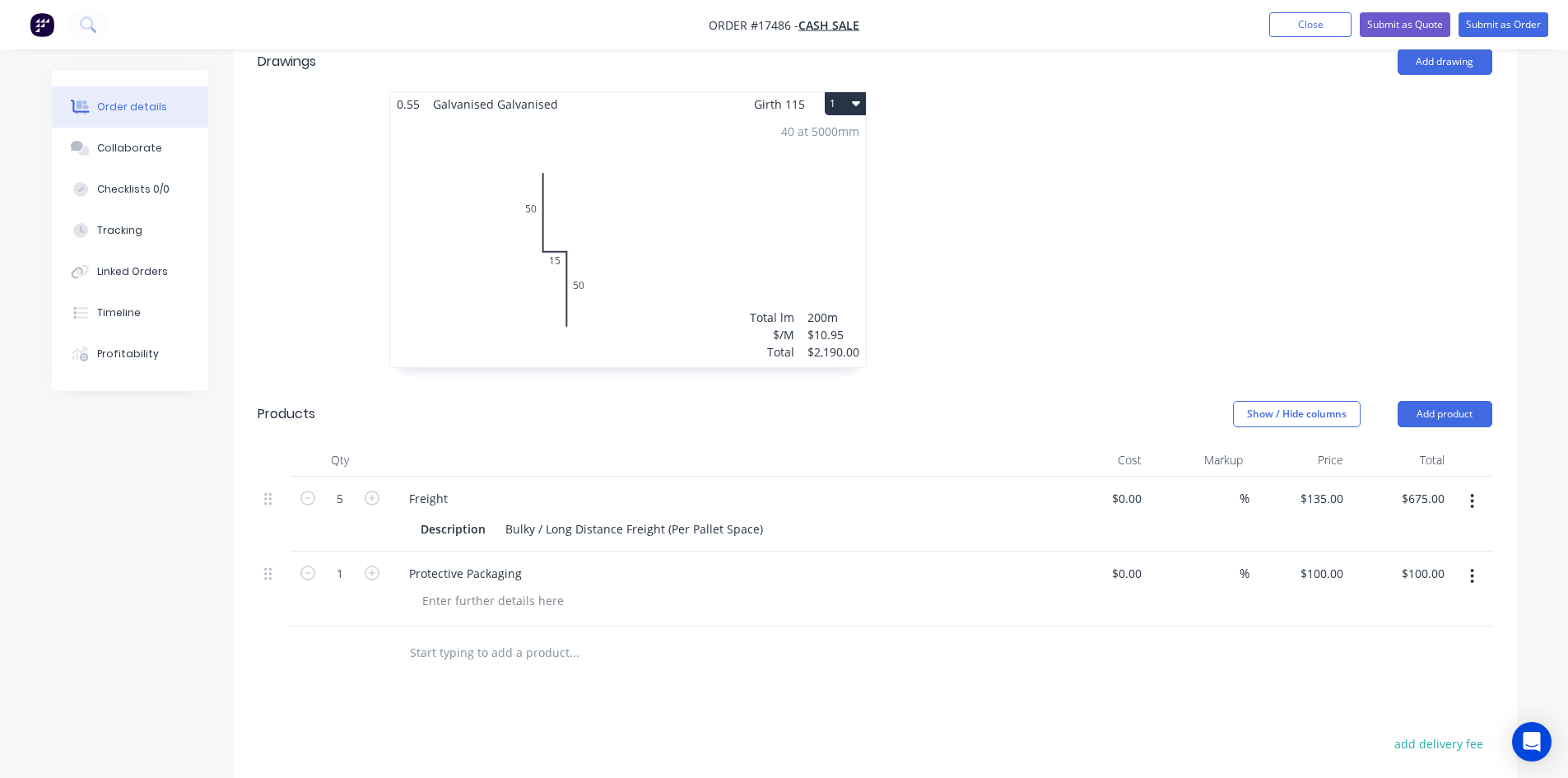
click at [697, 258] on div "40 at 5000mm Total lm $/M Total 200m $10.95 $2,190.00" at bounding box center [628, 242] width 476 height 251
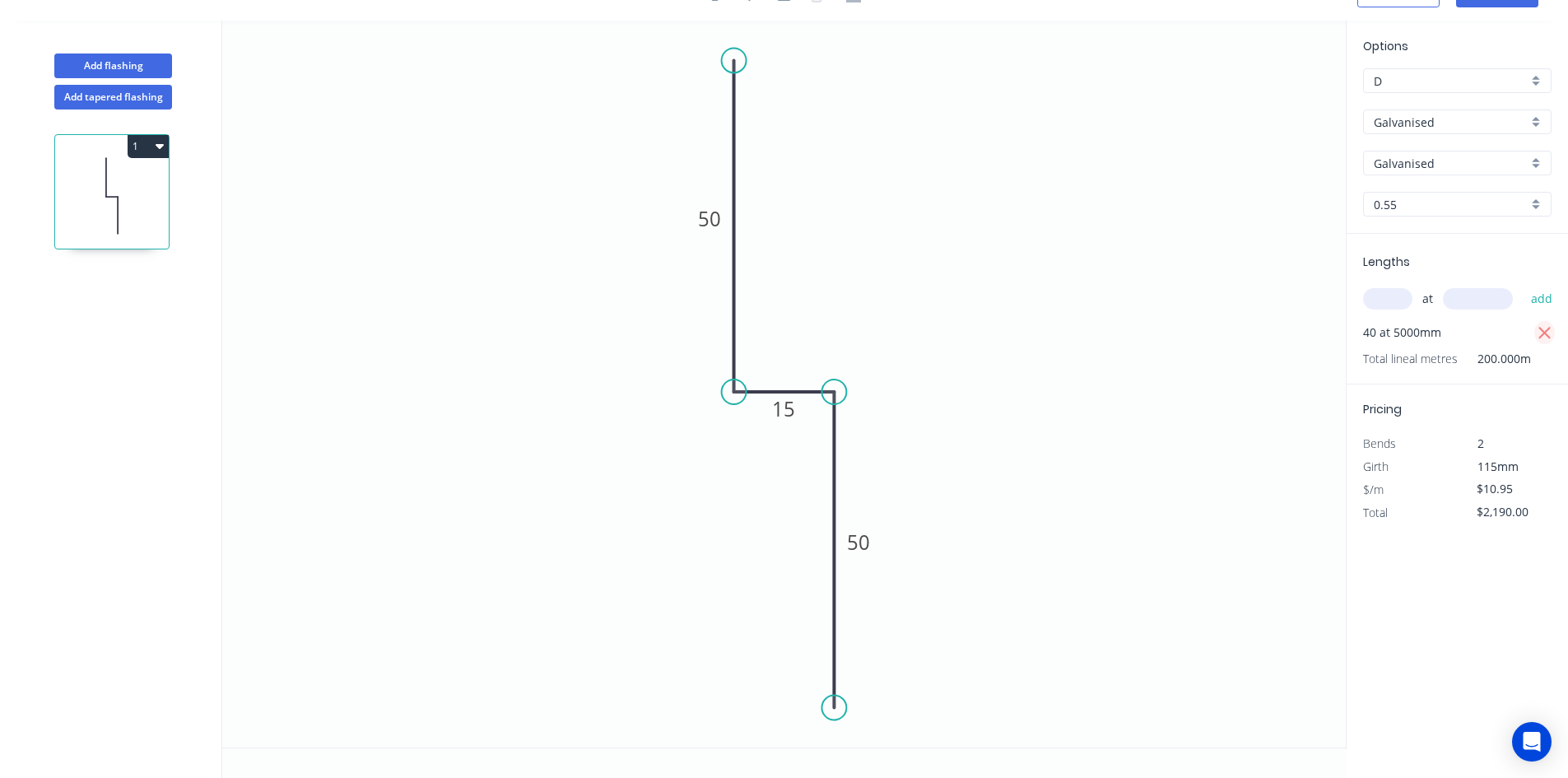
click at [1540, 329] on icon "button" at bounding box center [1544, 333] width 12 height 12
type input "$0.00"
click at [1384, 296] on input "text" at bounding box center [1387, 299] width 50 height 22
type input "40"
click at [1477, 300] on input "text" at bounding box center [1478, 299] width 70 height 22
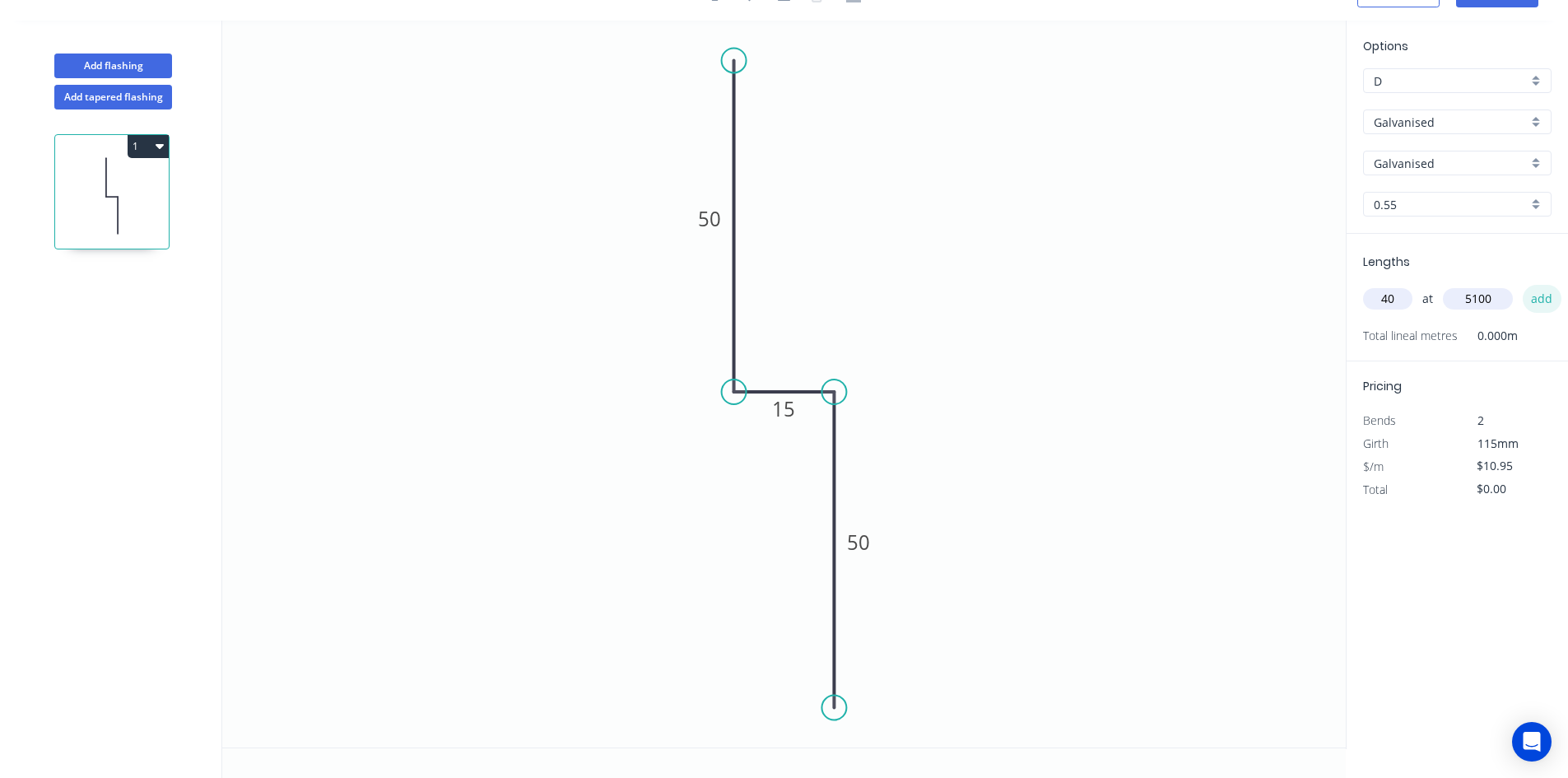
type input "5100"
click at [1530, 300] on button "add" at bounding box center [1542, 299] width 38 height 28
type input "$2,233.80"
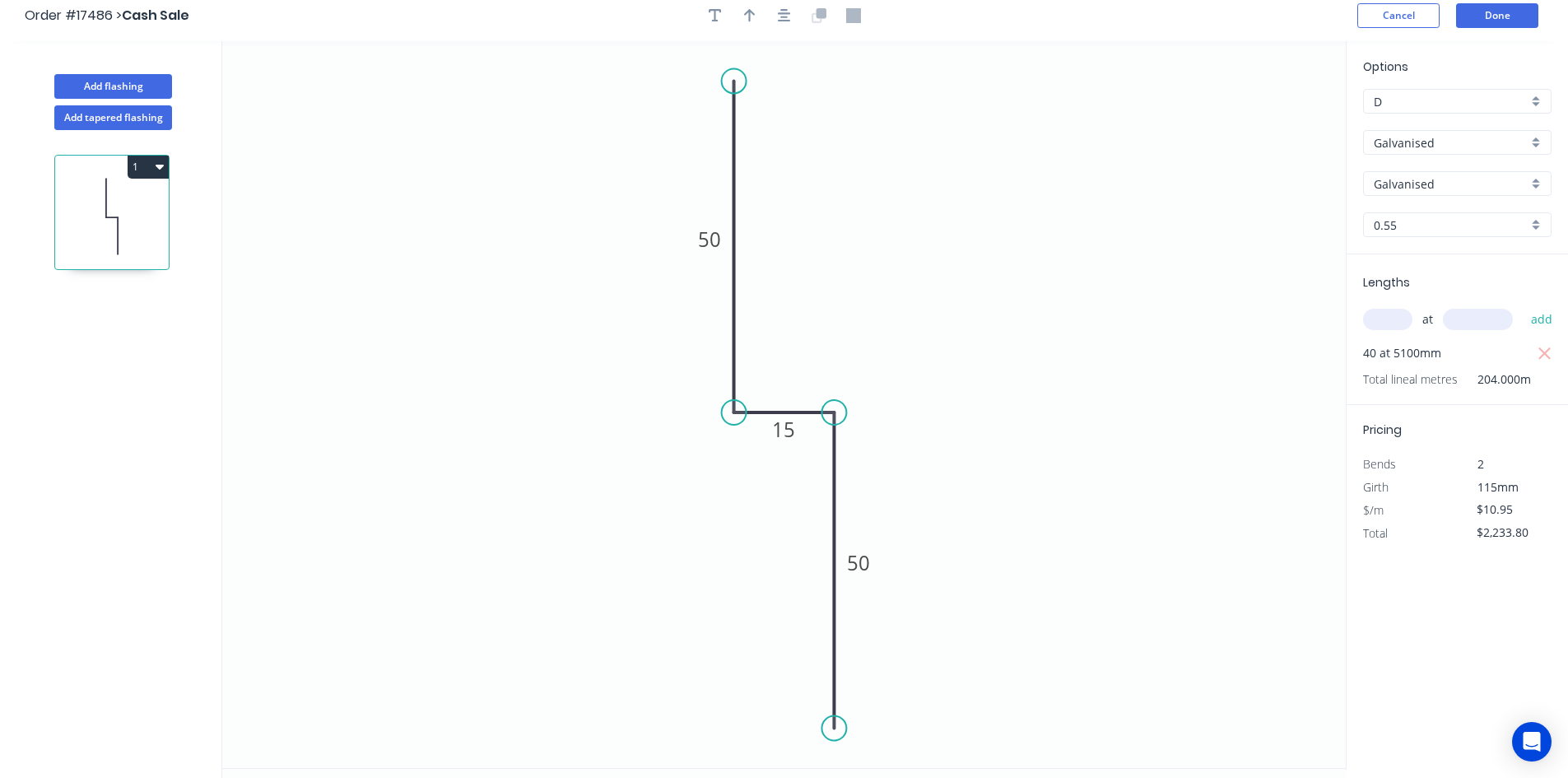
scroll to position [0, 0]
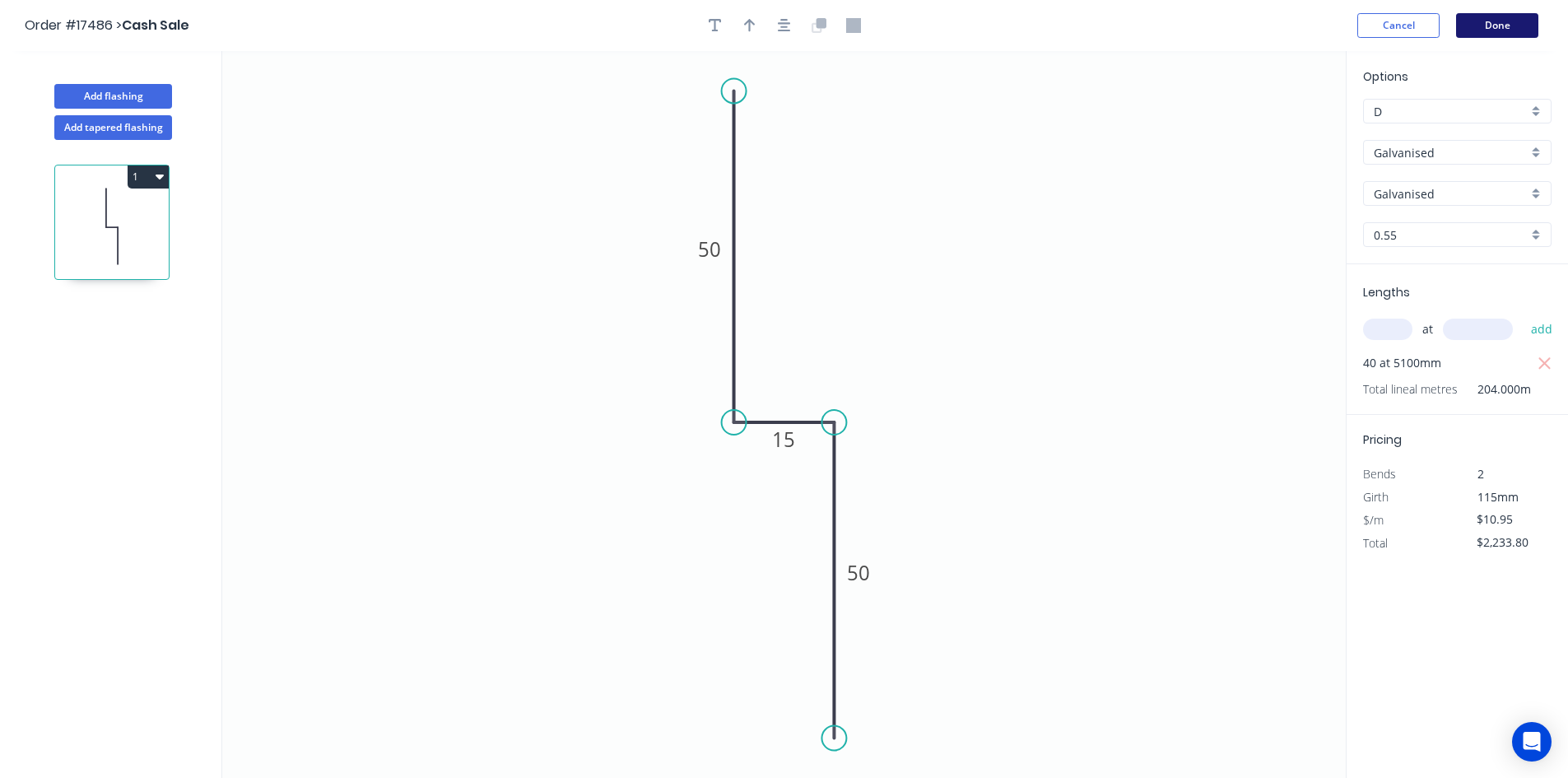
click at [1484, 21] on button "Done" at bounding box center [1497, 25] width 82 height 24
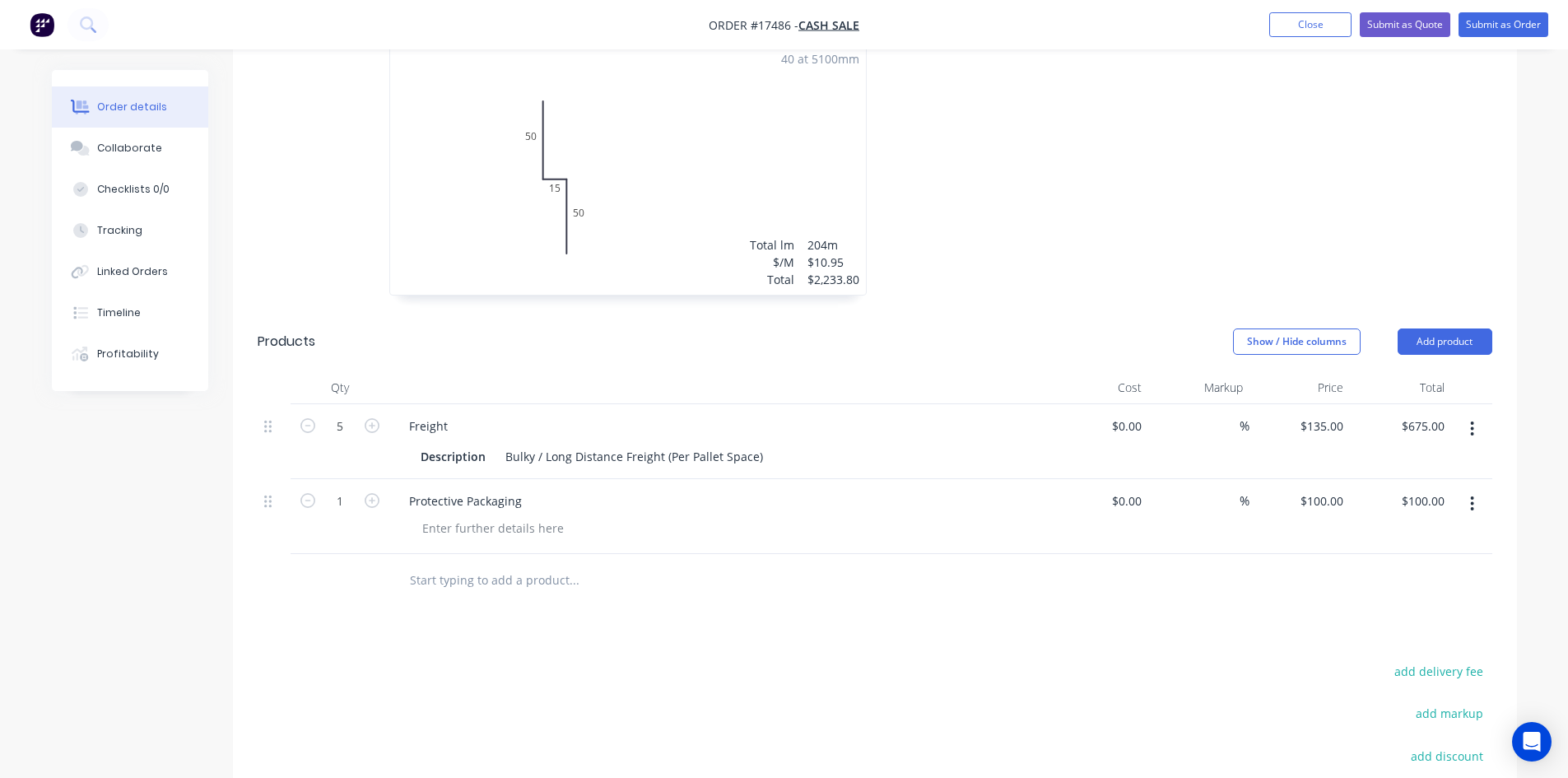
scroll to position [826, 0]
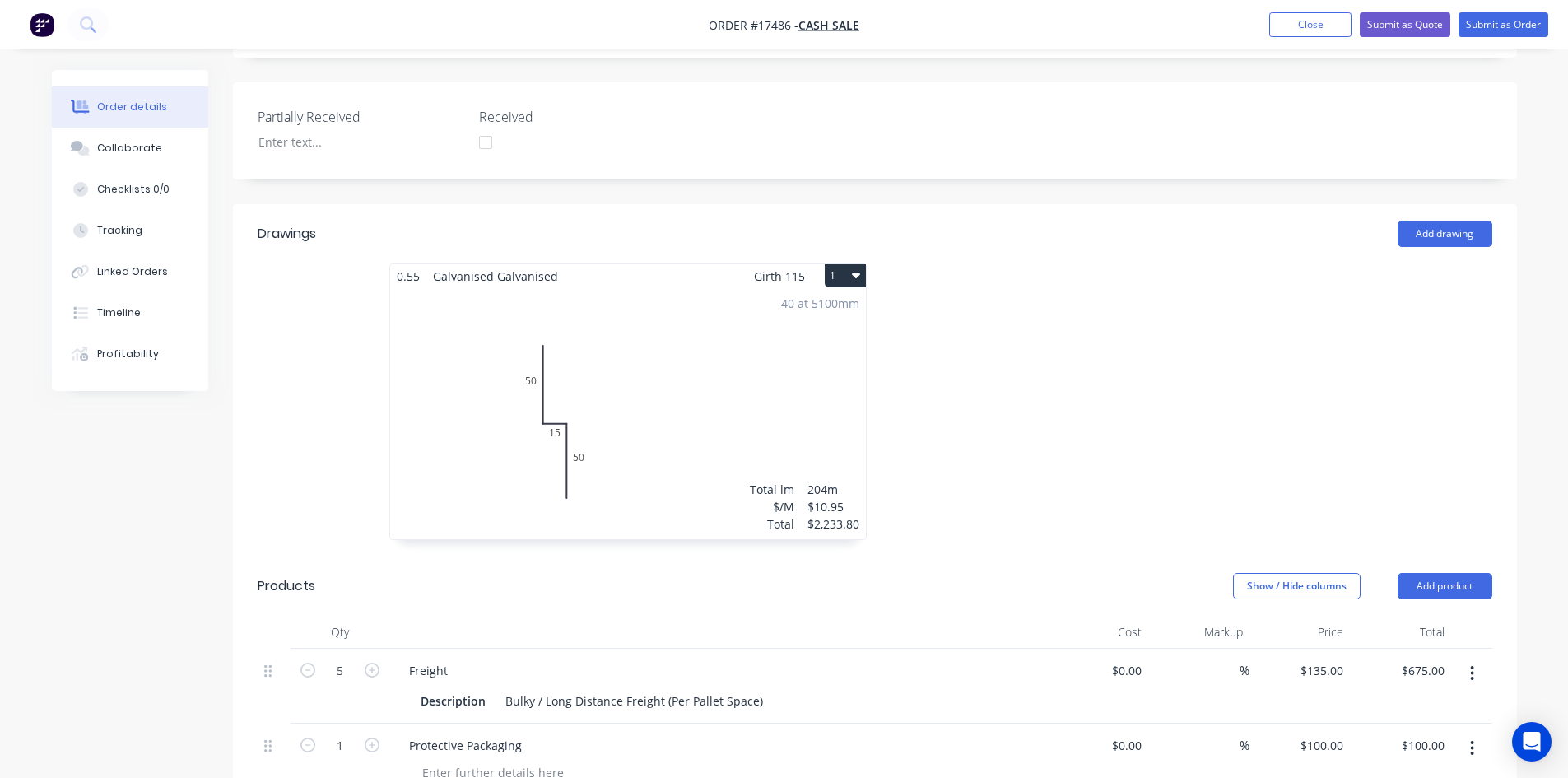
click at [774, 398] on div "40 at 5100mm Total lm $/M Total 204m $10.95 $2,233.80" at bounding box center [628, 414] width 476 height 251
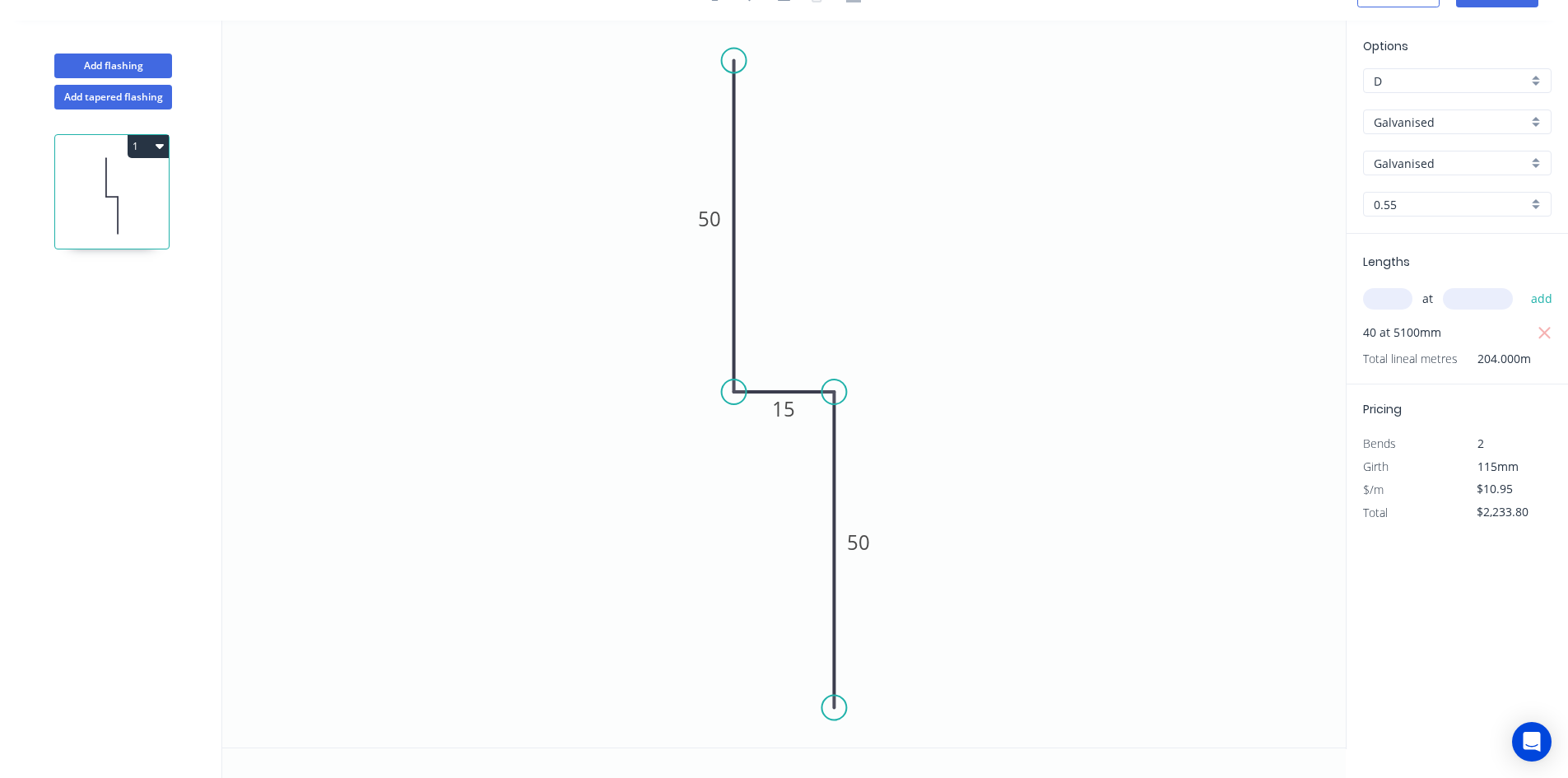
click at [1521, 82] on input "D" at bounding box center [1450, 81] width 154 height 17
click at [1456, 177] on div "C" at bounding box center [1457, 169] width 187 height 29
type input "C"
type input "$11.58"
type input "$2,362.32"
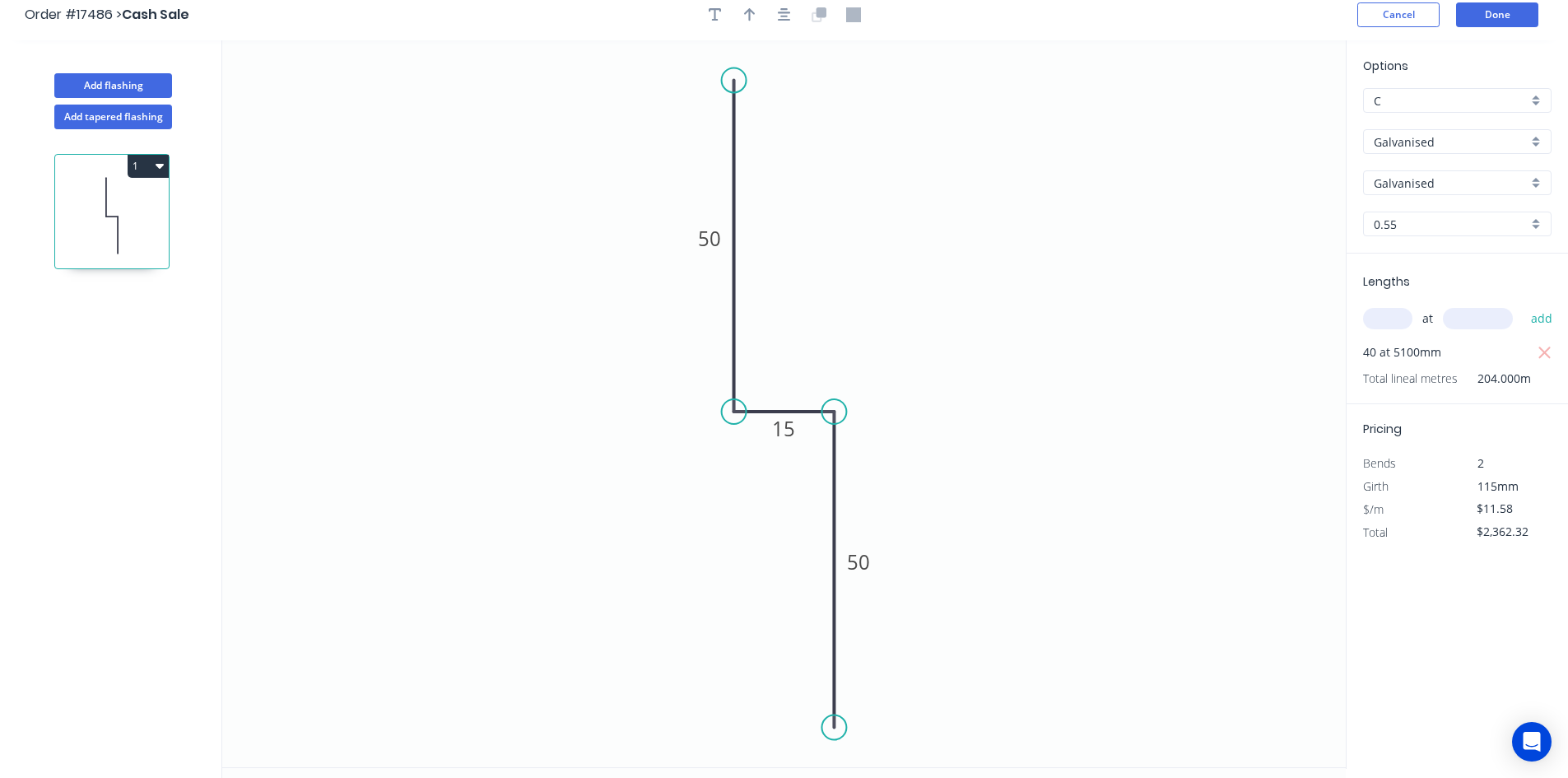
scroll to position [0, 0]
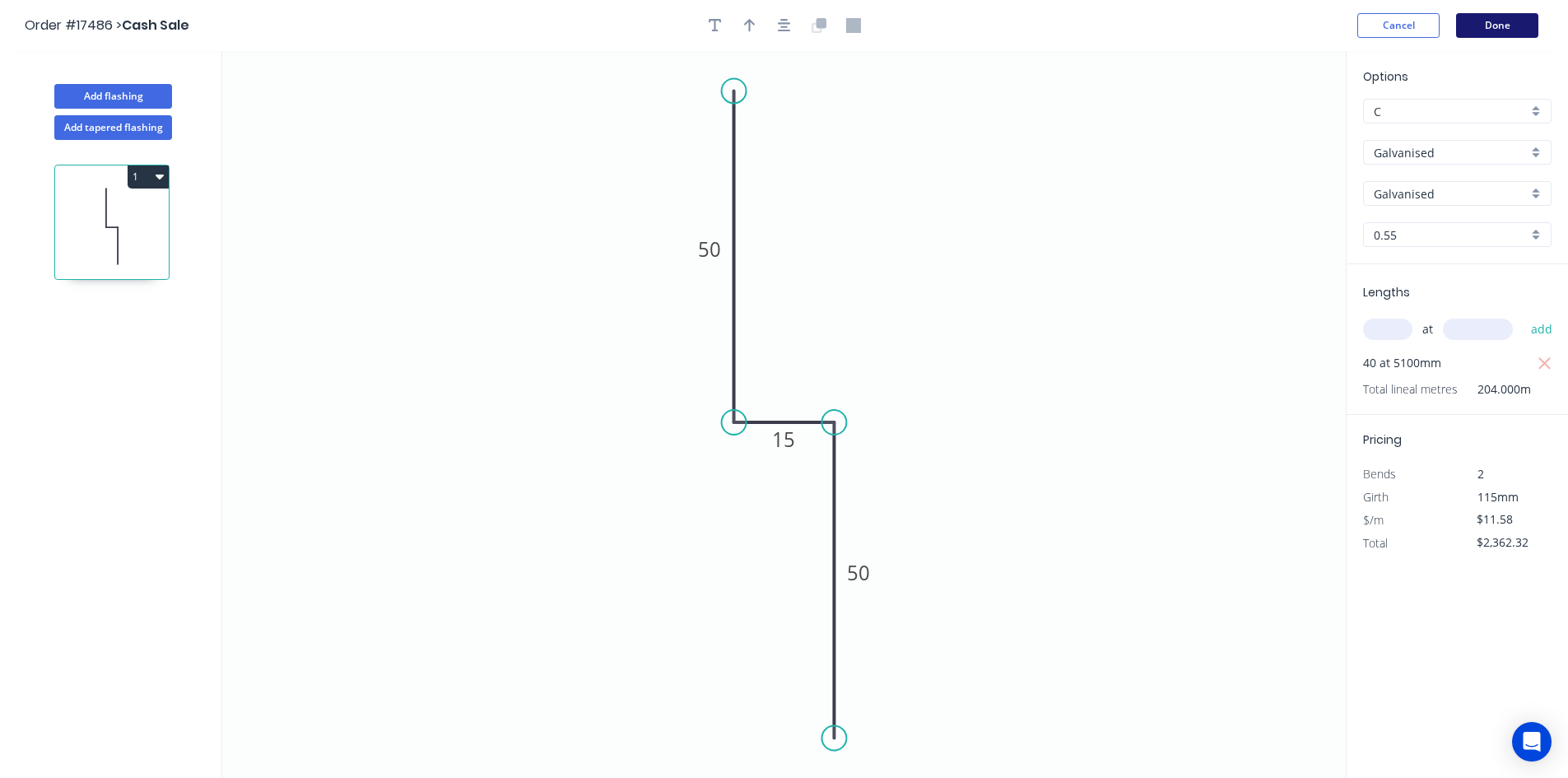
click at [1495, 24] on button "Done" at bounding box center [1497, 25] width 82 height 24
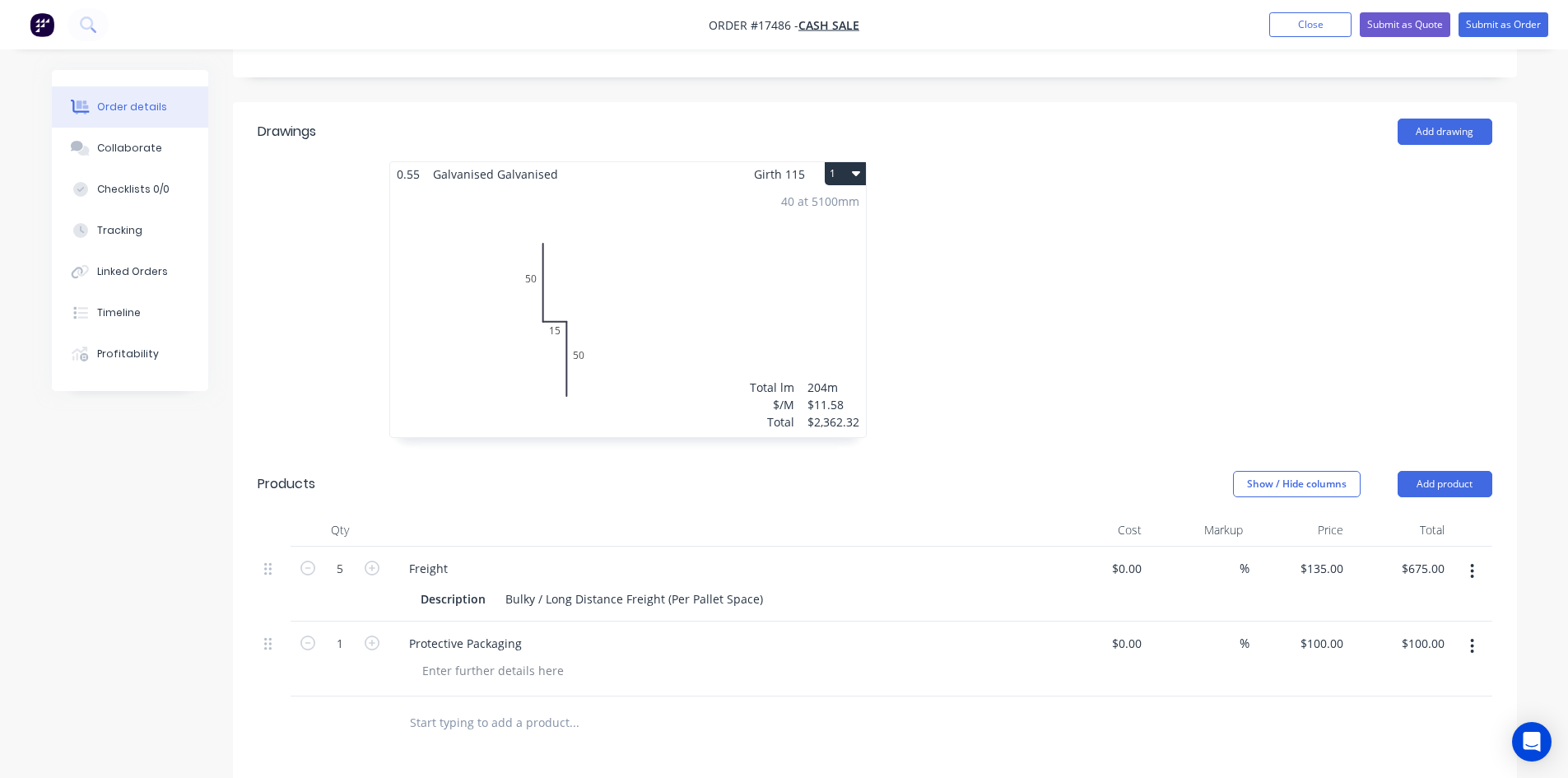
scroll to position [332, 0]
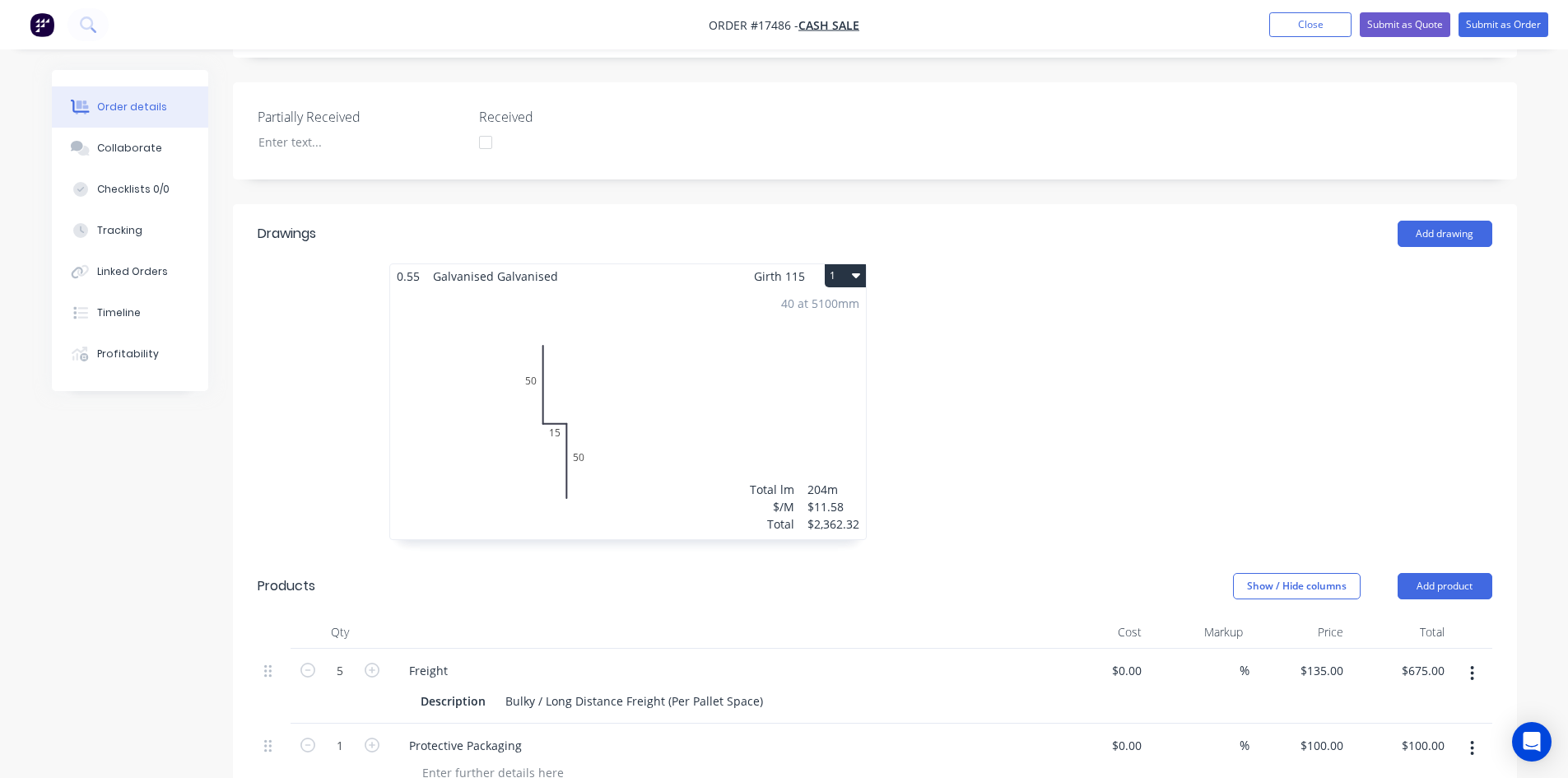
click at [1022, 369] on div at bounding box center [1122, 410] width 494 height 293
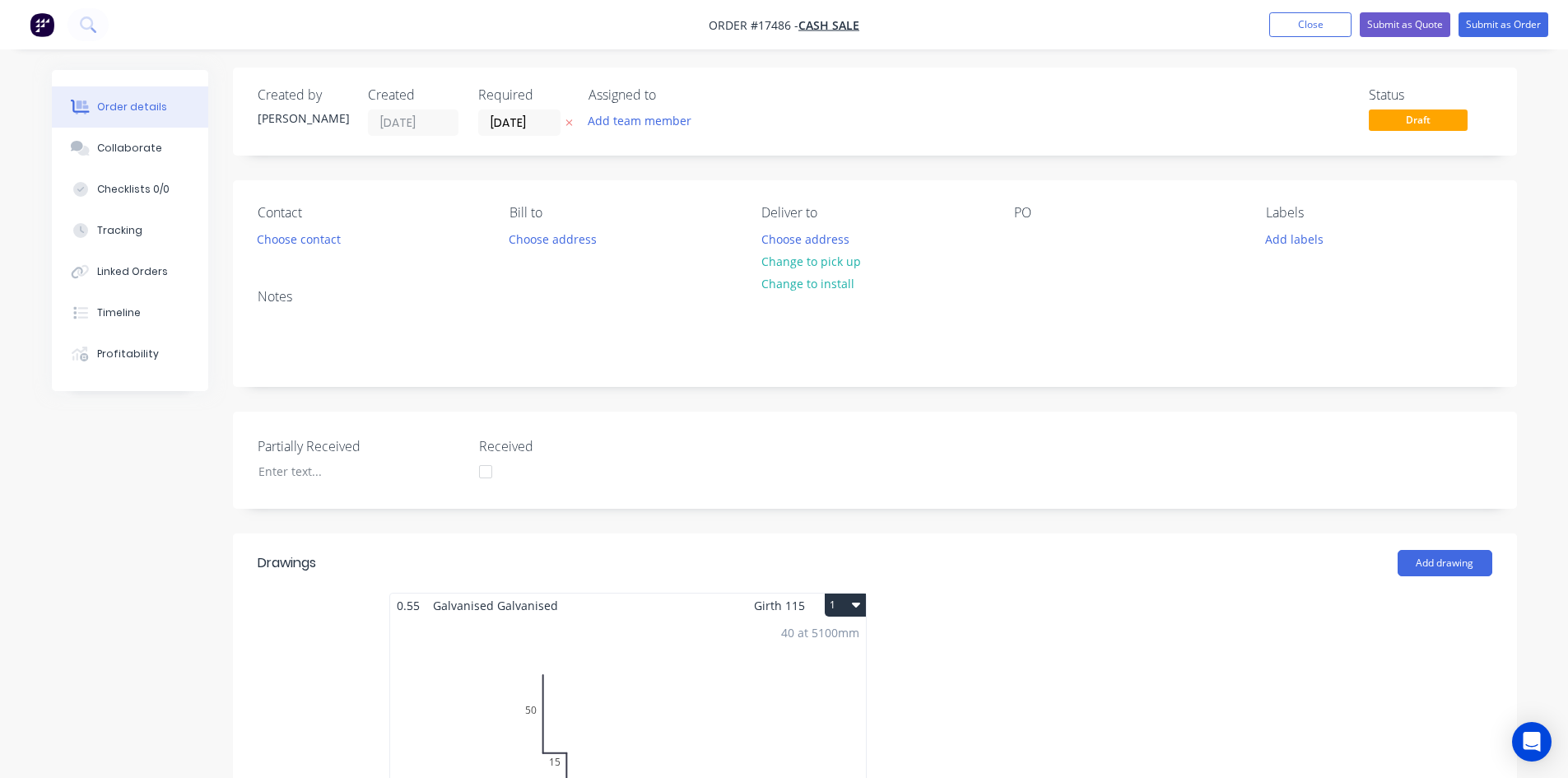
scroll to position [0, 0]
click at [779, 235] on button "Choose address" at bounding box center [805, 240] width 106 height 22
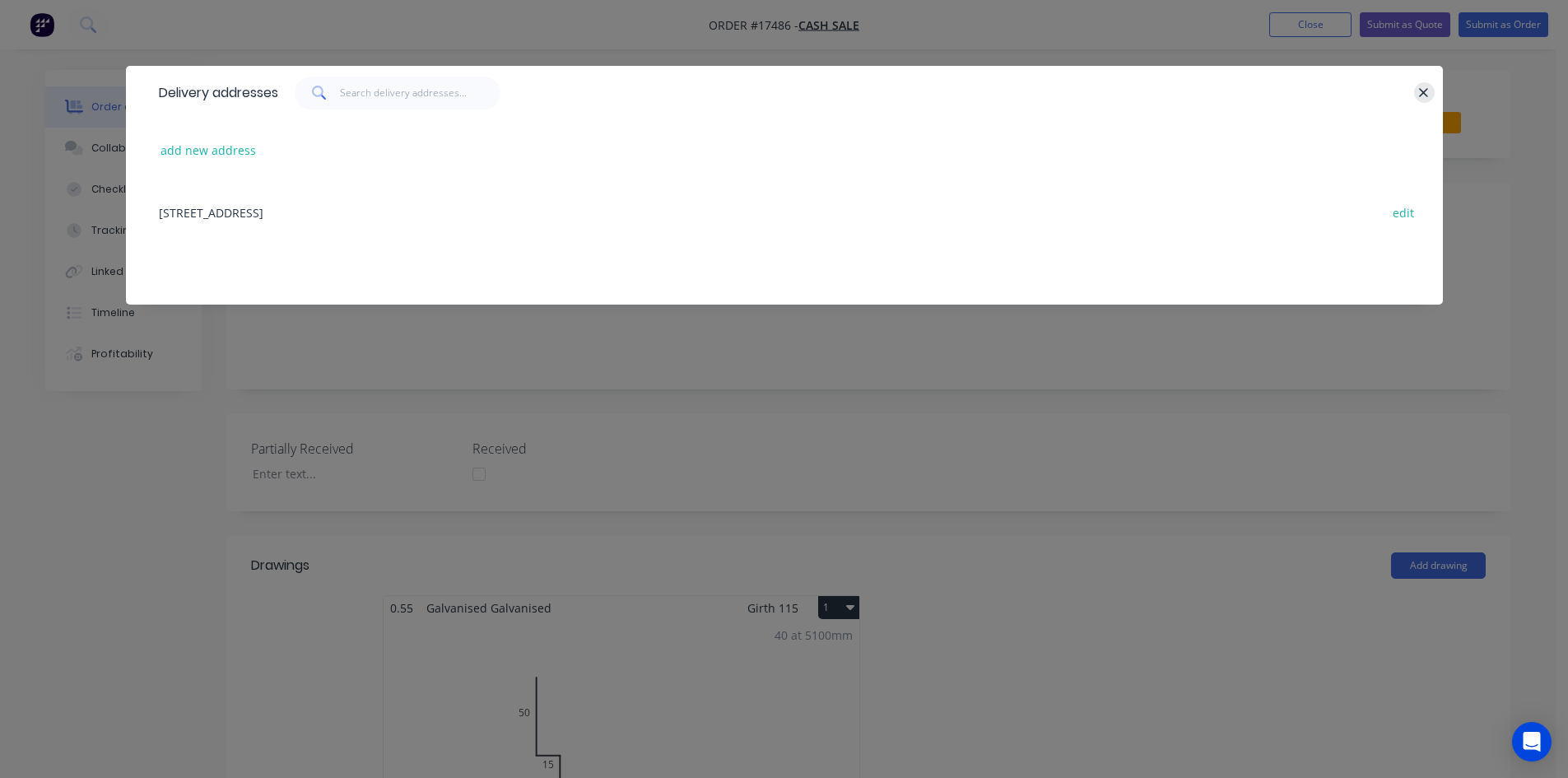
click at [1427, 94] on icon "button" at bounding box center [1424, 93] width 9 height 9
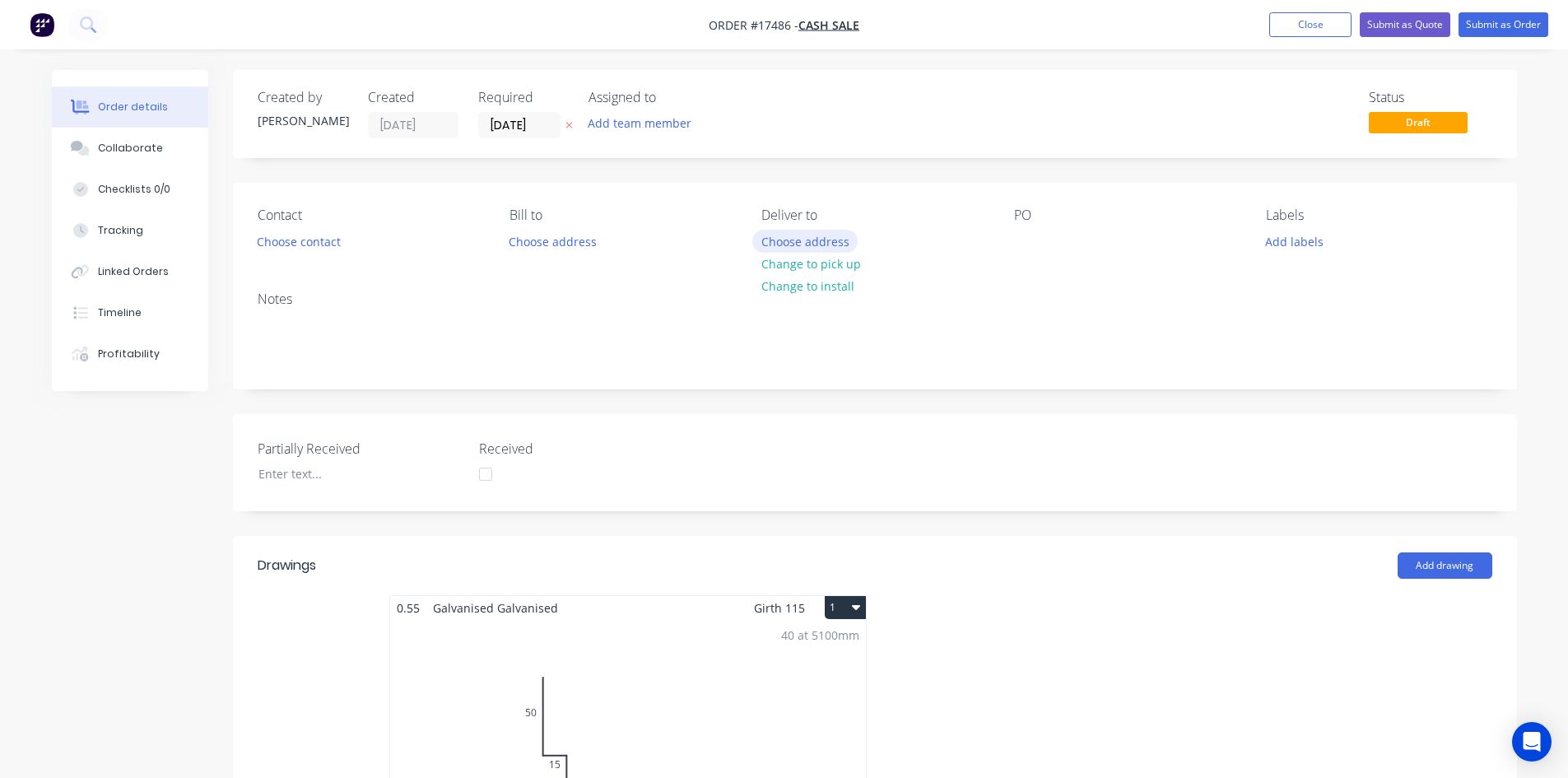
click at [791, 234] on button "Choose address" at bounding box center [805, 240] width 106 height 22
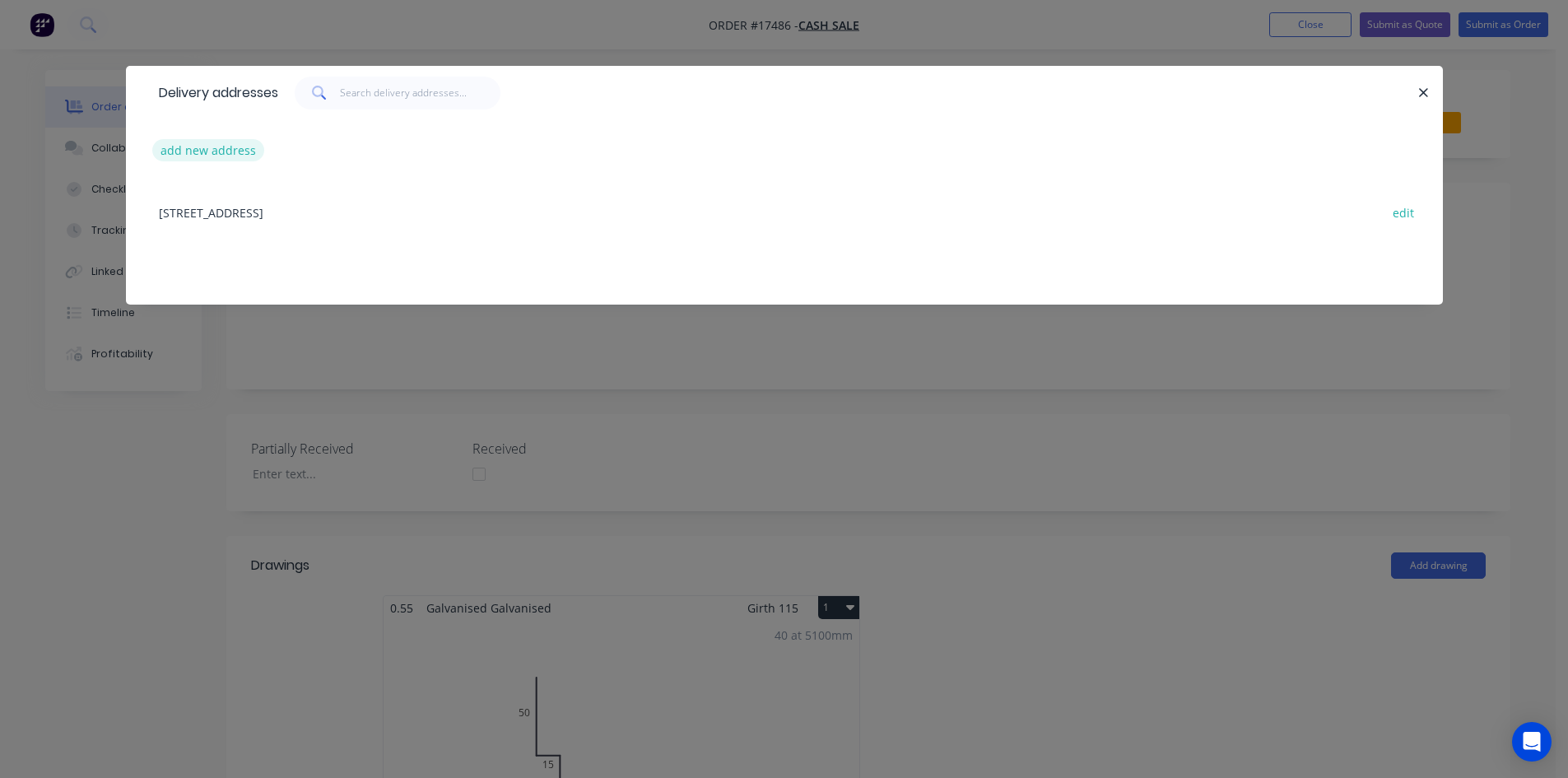
click at [187, 151] on button "add new address" at bounding box center [208, 149] width 113 height 22
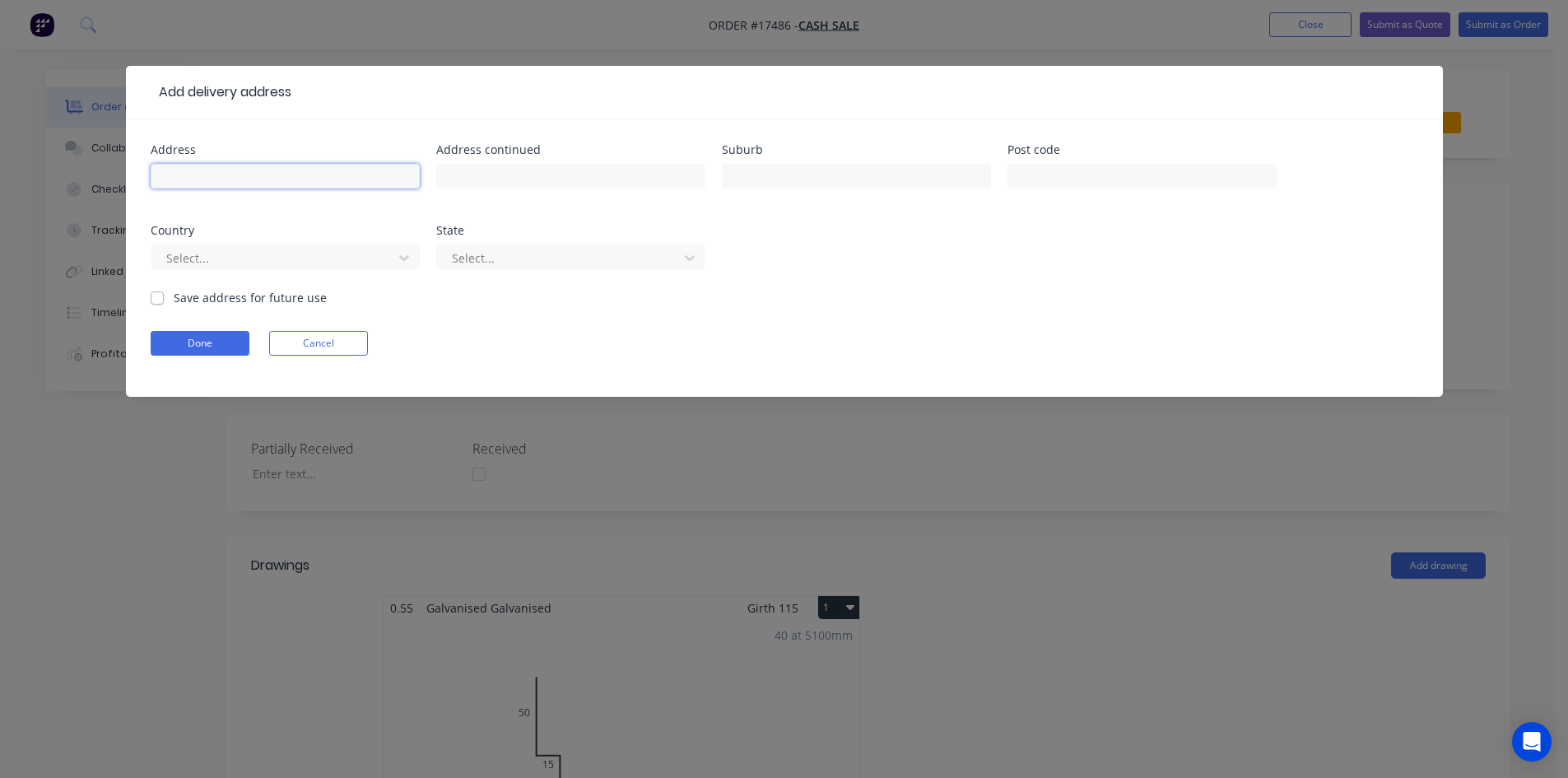
click at [182, 169] on input "text" at bounding box center [285, 176] width 269 height 24
type input "Absolute Fire Solution"
click at [485, 180] on input "text" at bounding box center [571, 176] width 269 height 24
type input "95/2, Level 1/2 The Crescent"
click at [810, 168] on input "text" at bounding box center [856, 176] width 269 height 24
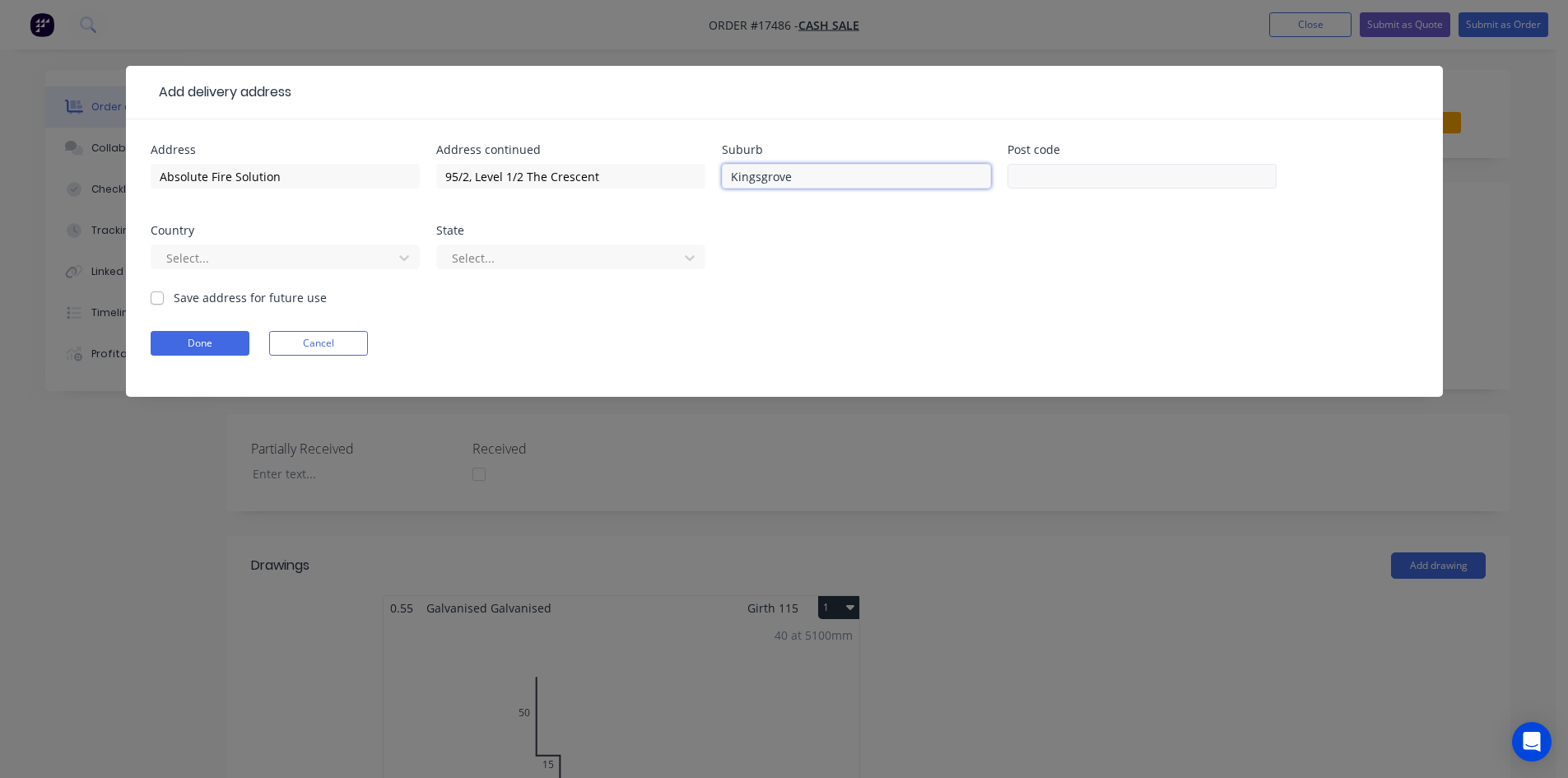
type input "Kingsgrove"
click at [1088, 170] on input "text" at bounding box center [1142, 176] width 269 height 24
type input "2208"
click at [336, 258] on div at bounding box center [275, 258] width 220 height 21
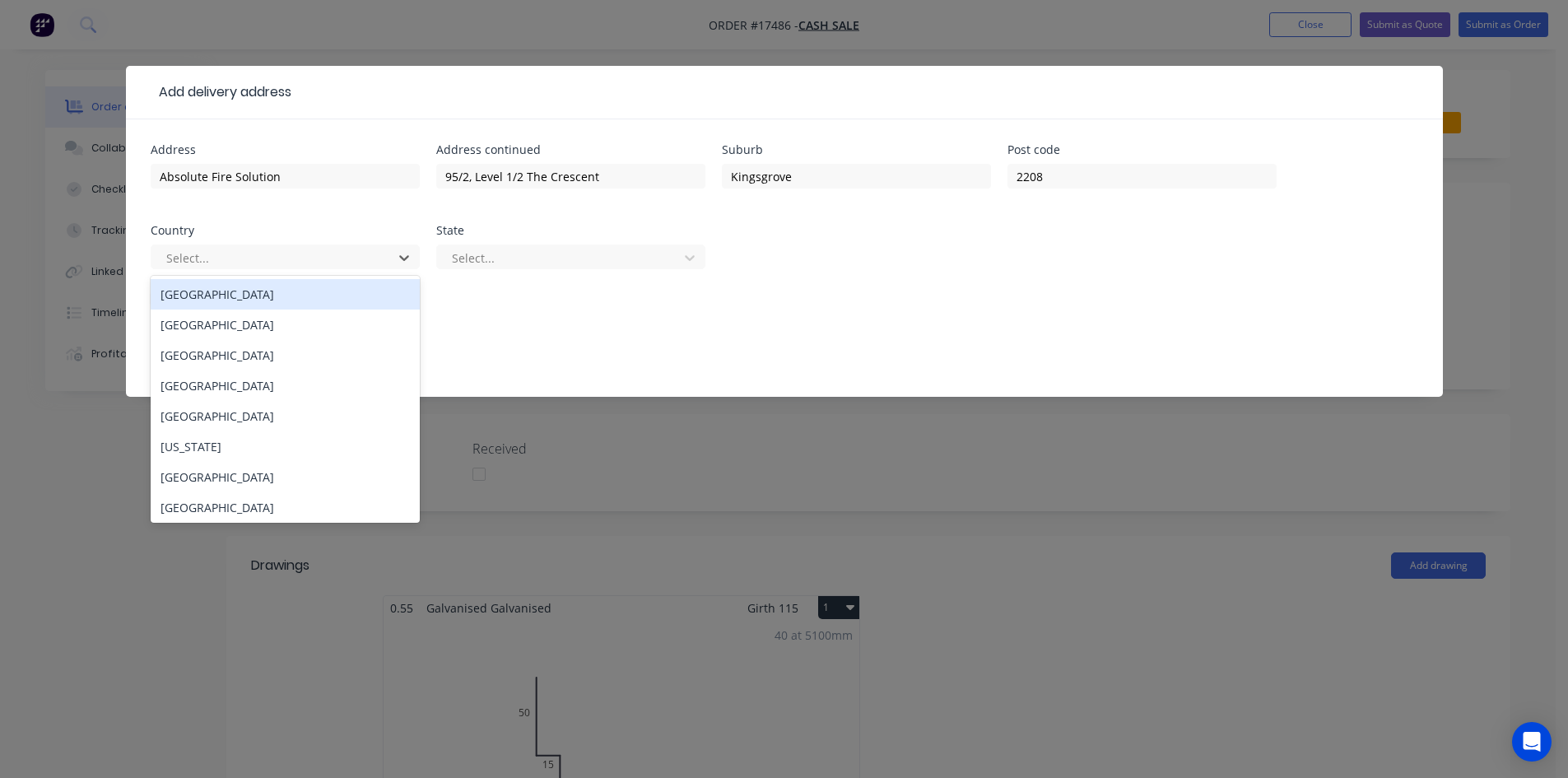
click at [291, 296] on div "Australia" at bounding box center [285, 294] width 269 height 31
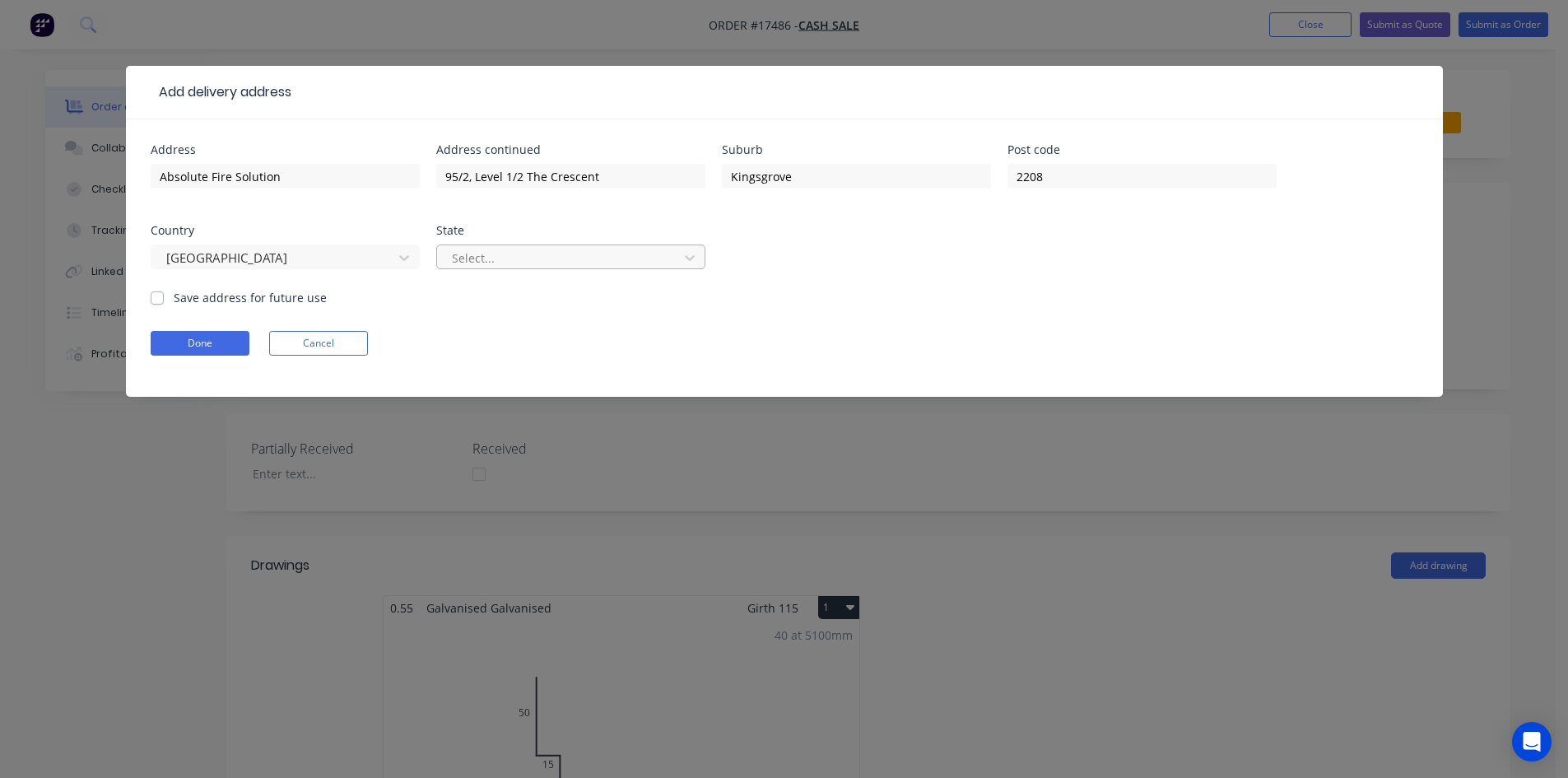
click at [492, 260] on div at bounding box center [560, 258] width 220 height 21
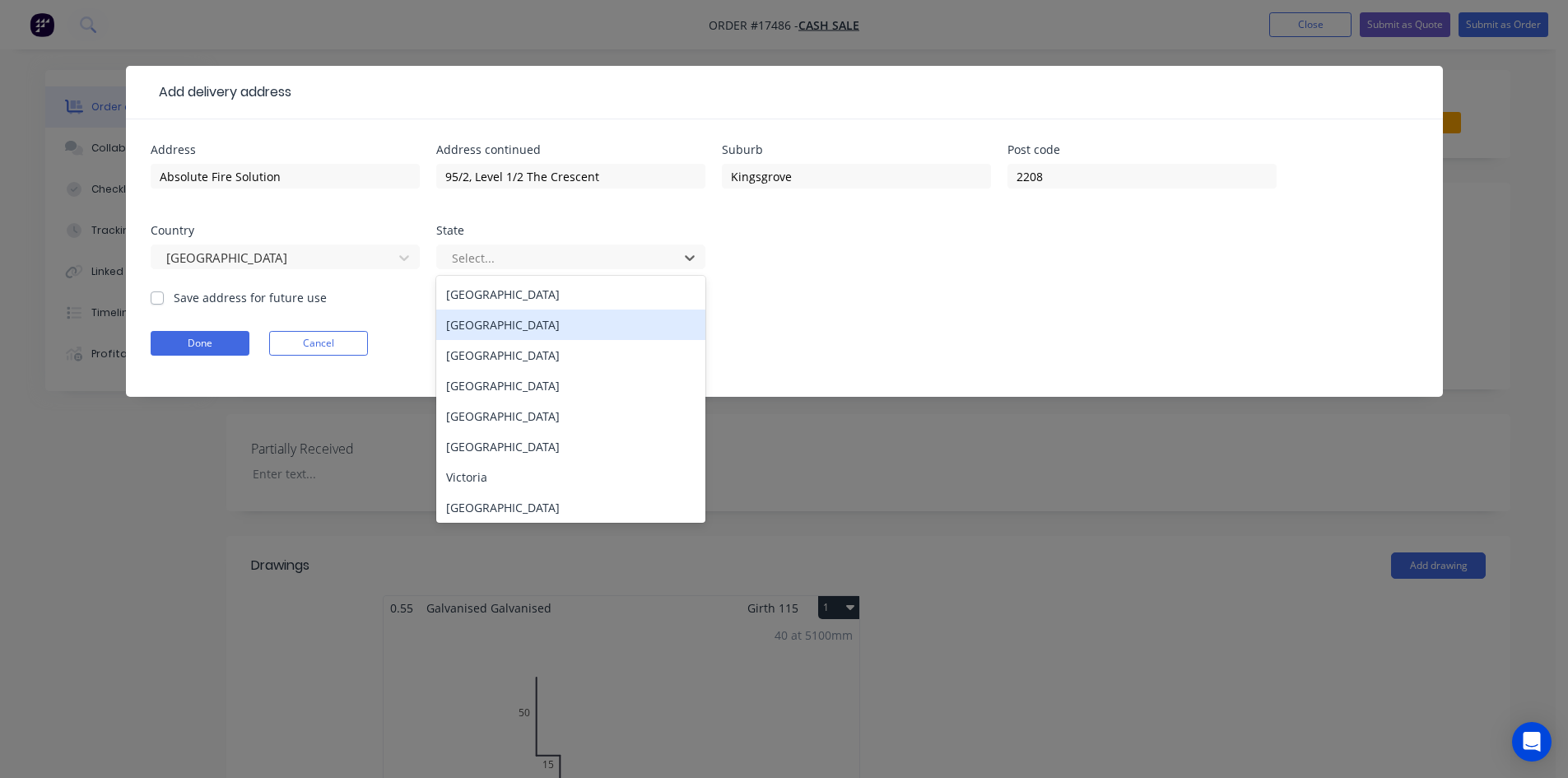
click at [501, 326] on div "New South Wales" at bounding box center [571, 324] width 269 height 31
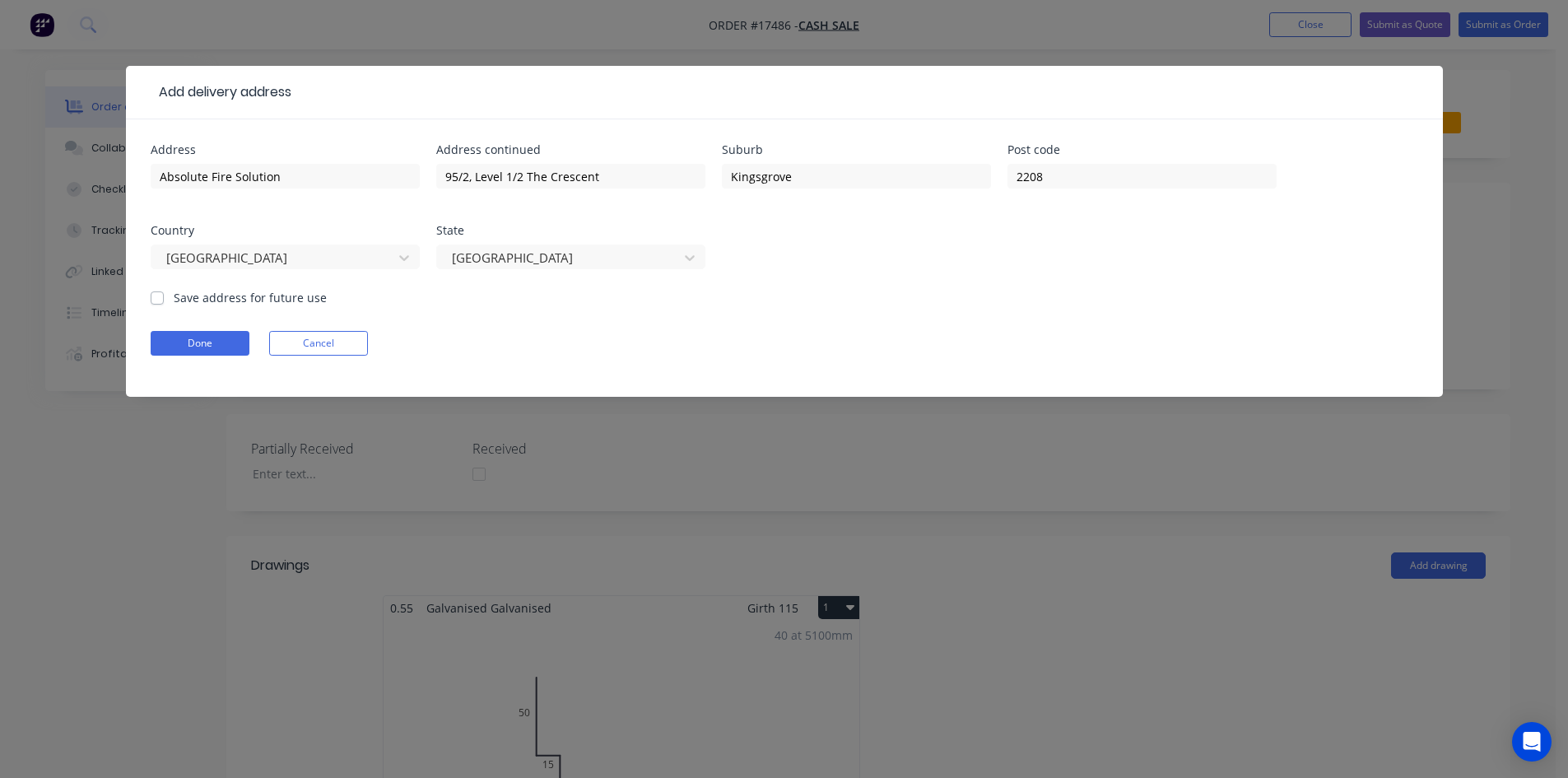
click at [1029, 279] on div "Address Absolute Fire Solution Address continued 95/2, Level 1/2 The Crescent S…" at bounding box center [785, 217] width 1268 height 145
click at [174, 297] on label "Save address for future use" at bounding box center [250, 298] width 153 height 17
click at [161, 297] on input "Save address for future use" at bounding box center [157, 297] width 13 height 16
checkbox input "true"
click at [190, 343] on button "Done" at bounding box center [200, 343] width 99 height 24
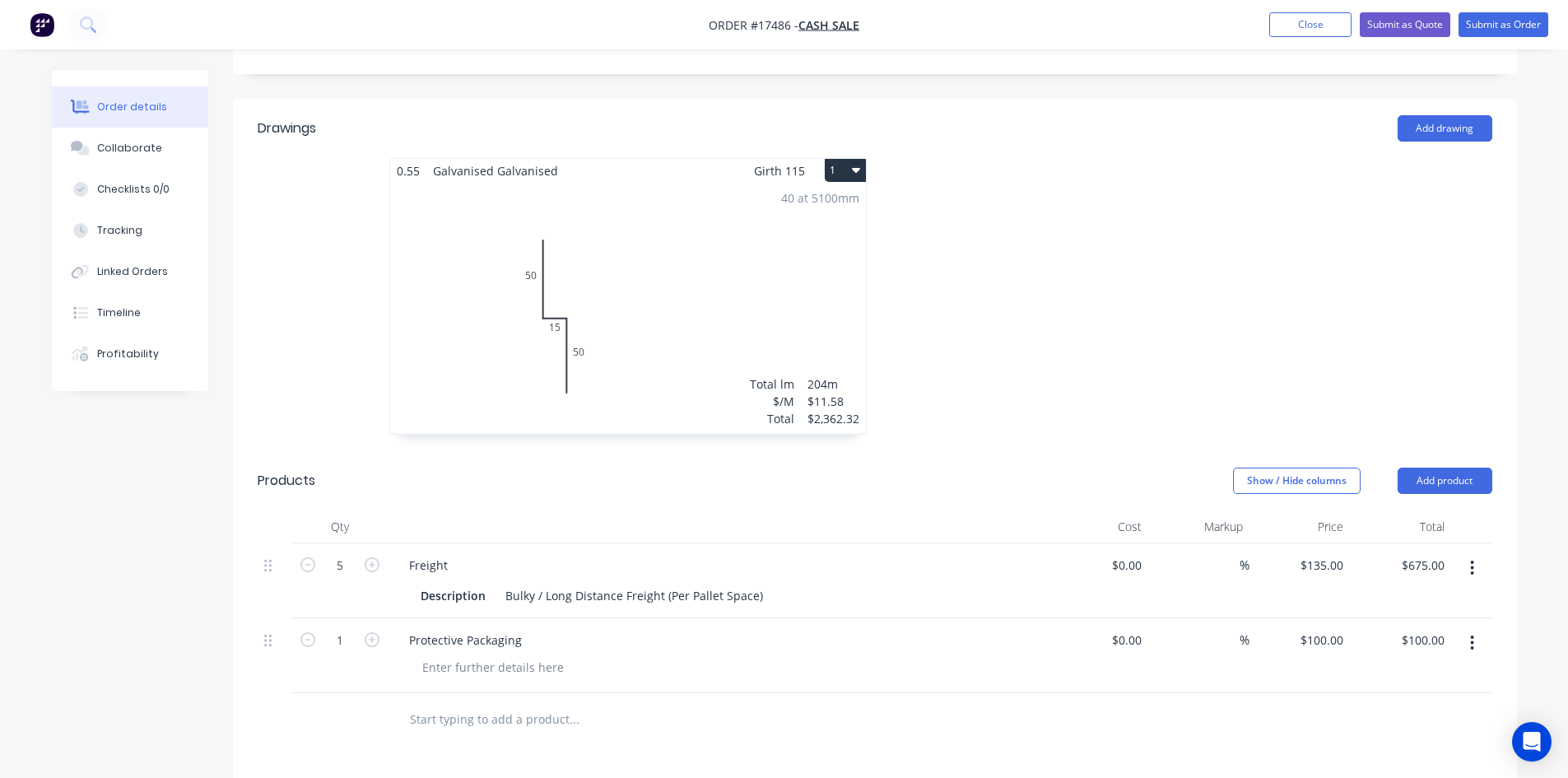
click at [590, 225] on div "40 at 5100mm Total lm $/M Total 204m $11.58 $2,362.32" at bounding box center [628, 308] width 476 height 251
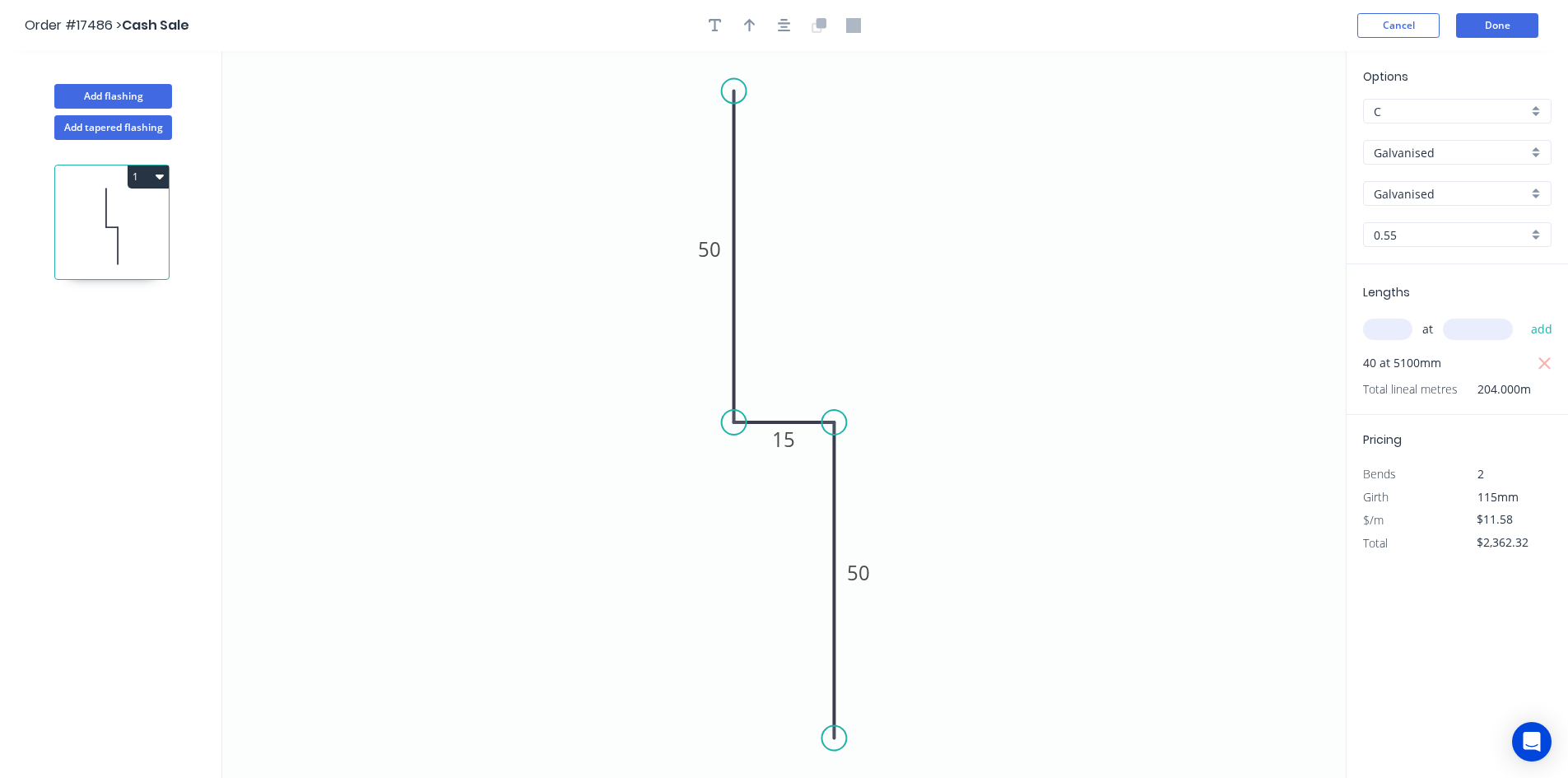
click at [1468, 117] on input "C" at bounding box center [1450, 112] width 154 height 17
click at [1448, 138] on div "A" at bounding box center [1457, 142] width 187 height 29
type input "A"
type input "$12.87"
type input "$2,625.48"
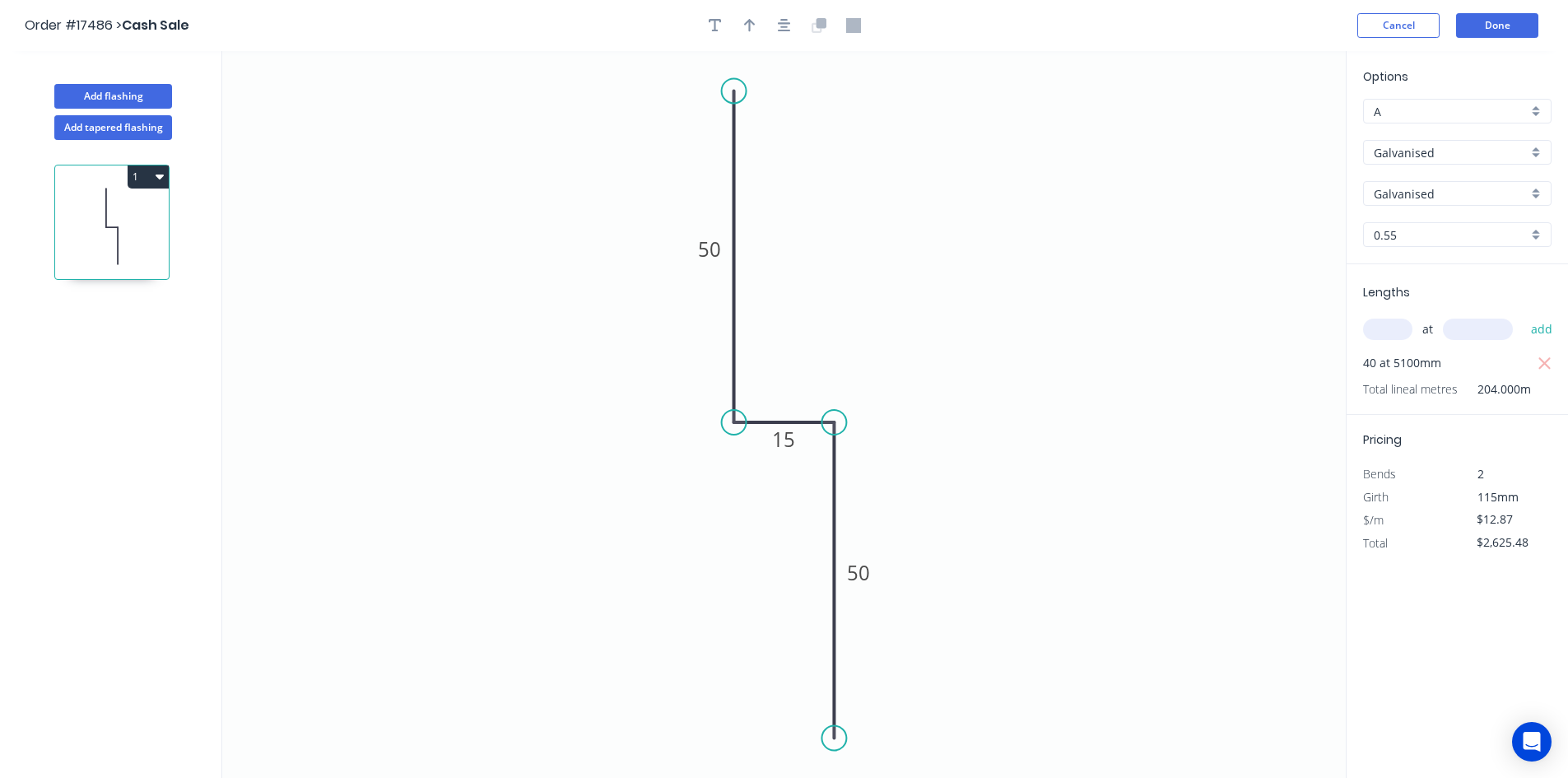
click at [1483, 111] on input "A" at bounding box center [1450, 112] width 154 height 17
click at [1459, 197] on div "C" at bounding box center [1457, 200] width 187 height 29
type input "C"
type input "$11.58"
type input "$2,362.32"
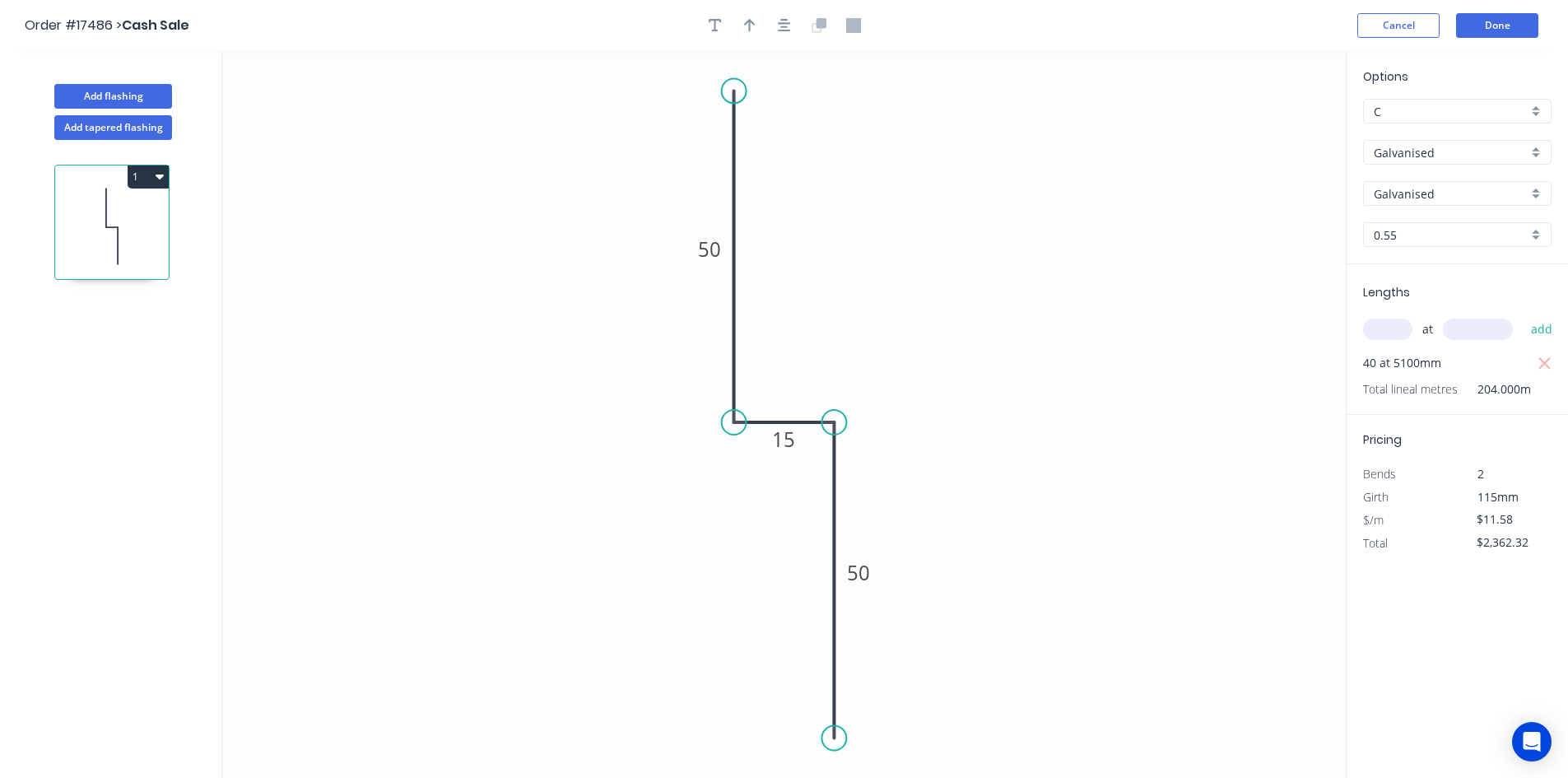
click at [1457, 109] on input "C" at bounding box center [1450, 112] width 154 height 17
click at [1425, 227] on div "D" at bounding box center [1457, 229] width 187 height 29
type input "D"
type input "$10.95"
type input "$2,233.80"
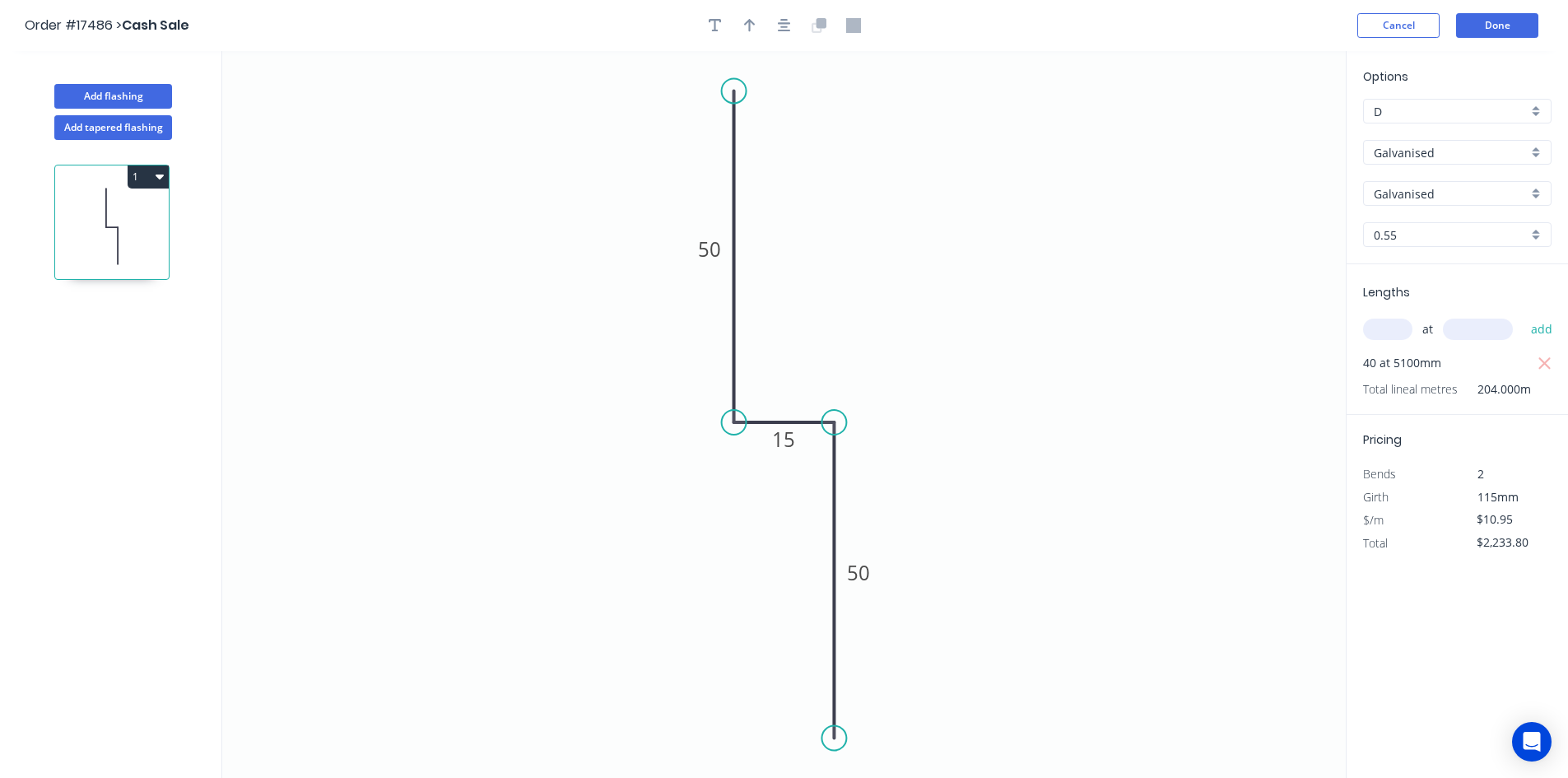
click at [1461, 113] on input "D" at bounding box center [1450, 112] width 154 height 17
click at [1421, 249] on div "E" at bounding box center [1457, 258] width 187 height 29
type input "E"
type input "$10.30"
type input "$2,101.20"
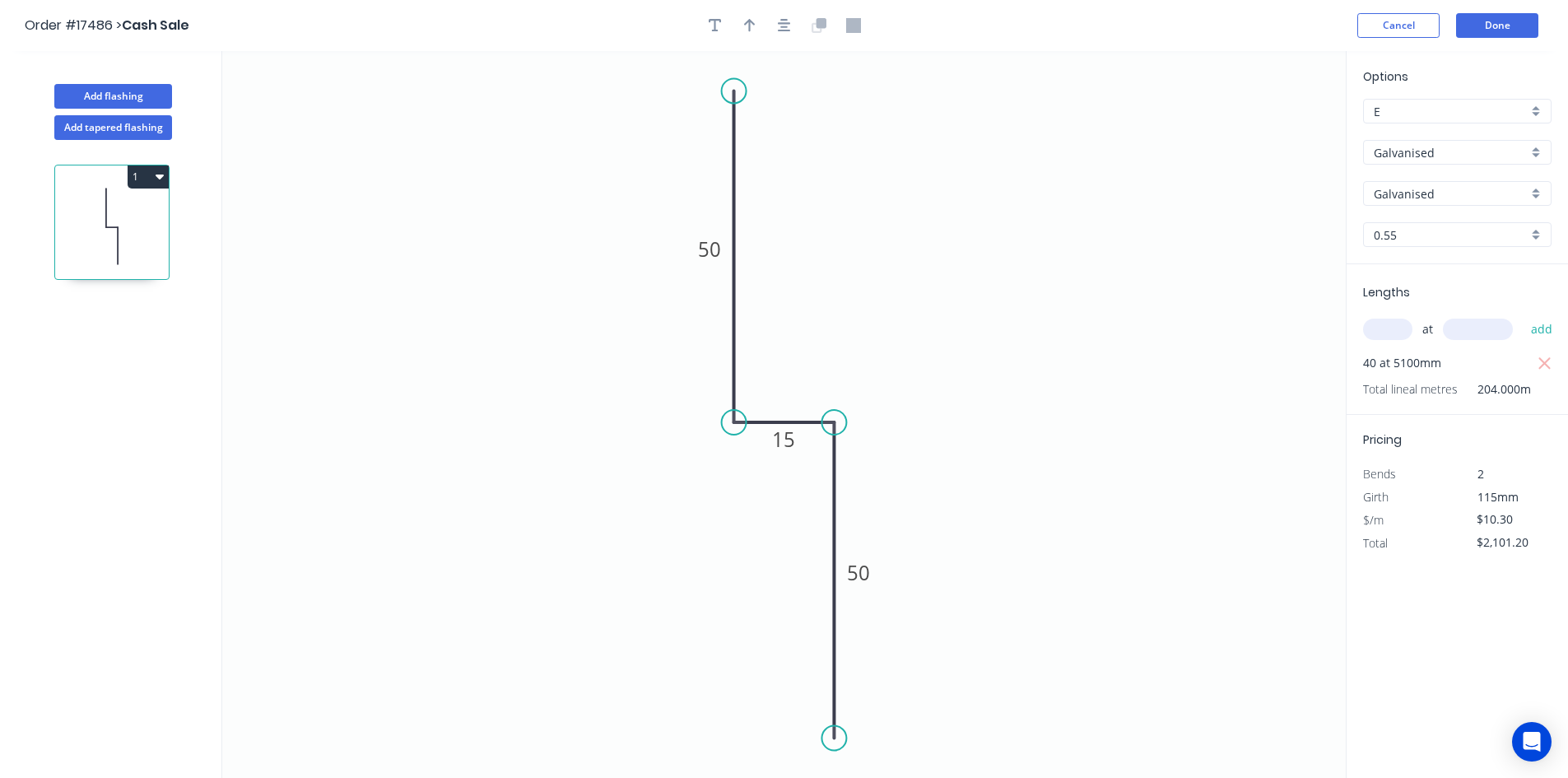
click at [1448, 112] on input "E" at bounding box center [1450, 112] width 154 height 17
click at [1432, 286] on div "F" at bounding box center [1457, 286] width 187 height 29
type input "F"
type input "$9.66"
type input "$1,970.64"
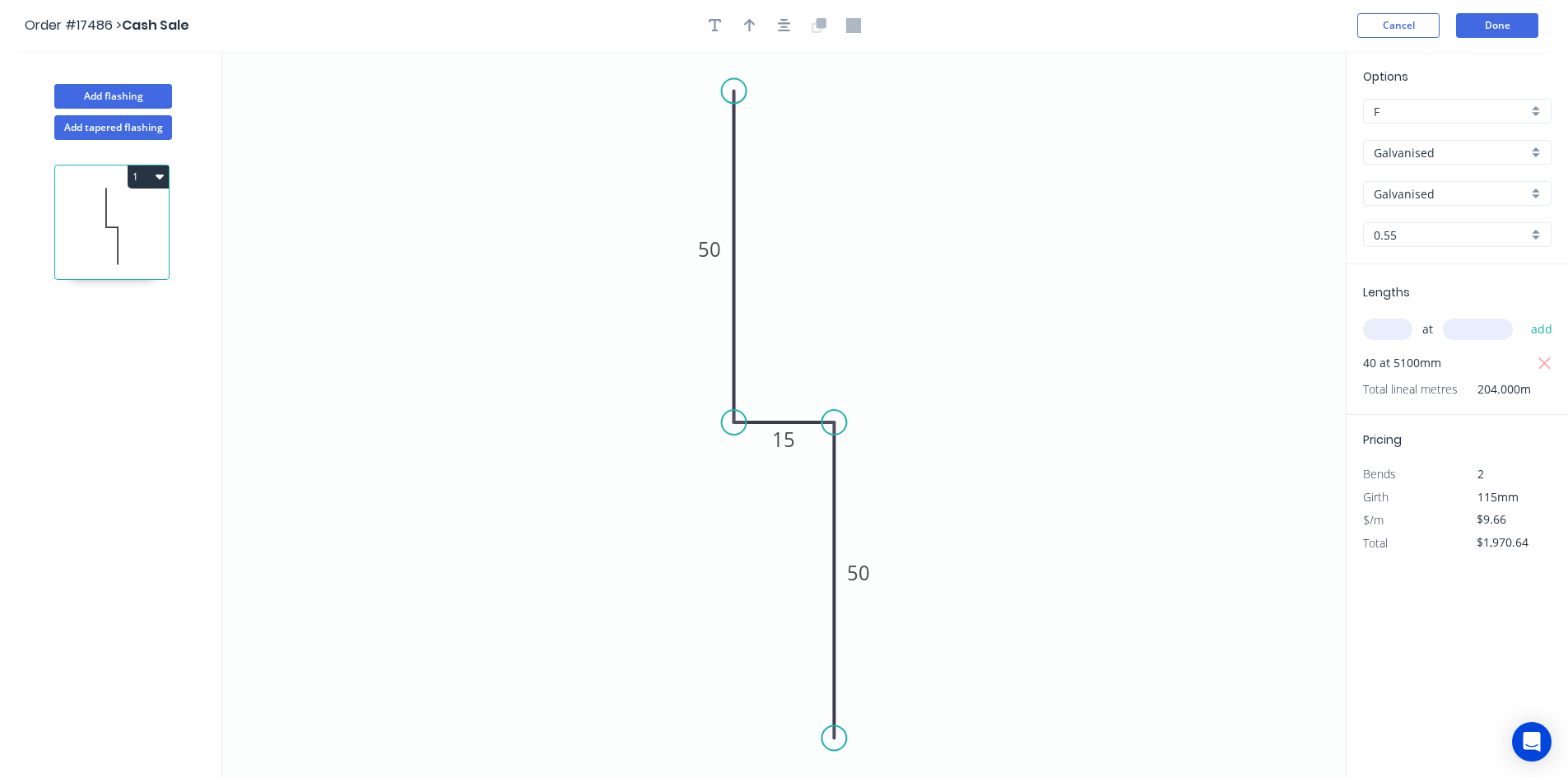
click at [1442, 608] on div "Options F F Galvanised Galvanised Galvanised Galvanised 0.55 0.55 Lengths at ad…" at bounding box center [1456, 415] width 223 height 728
click at [1490, 22] on button "Done" at bounding box center [1497, 25] width 82 height 24
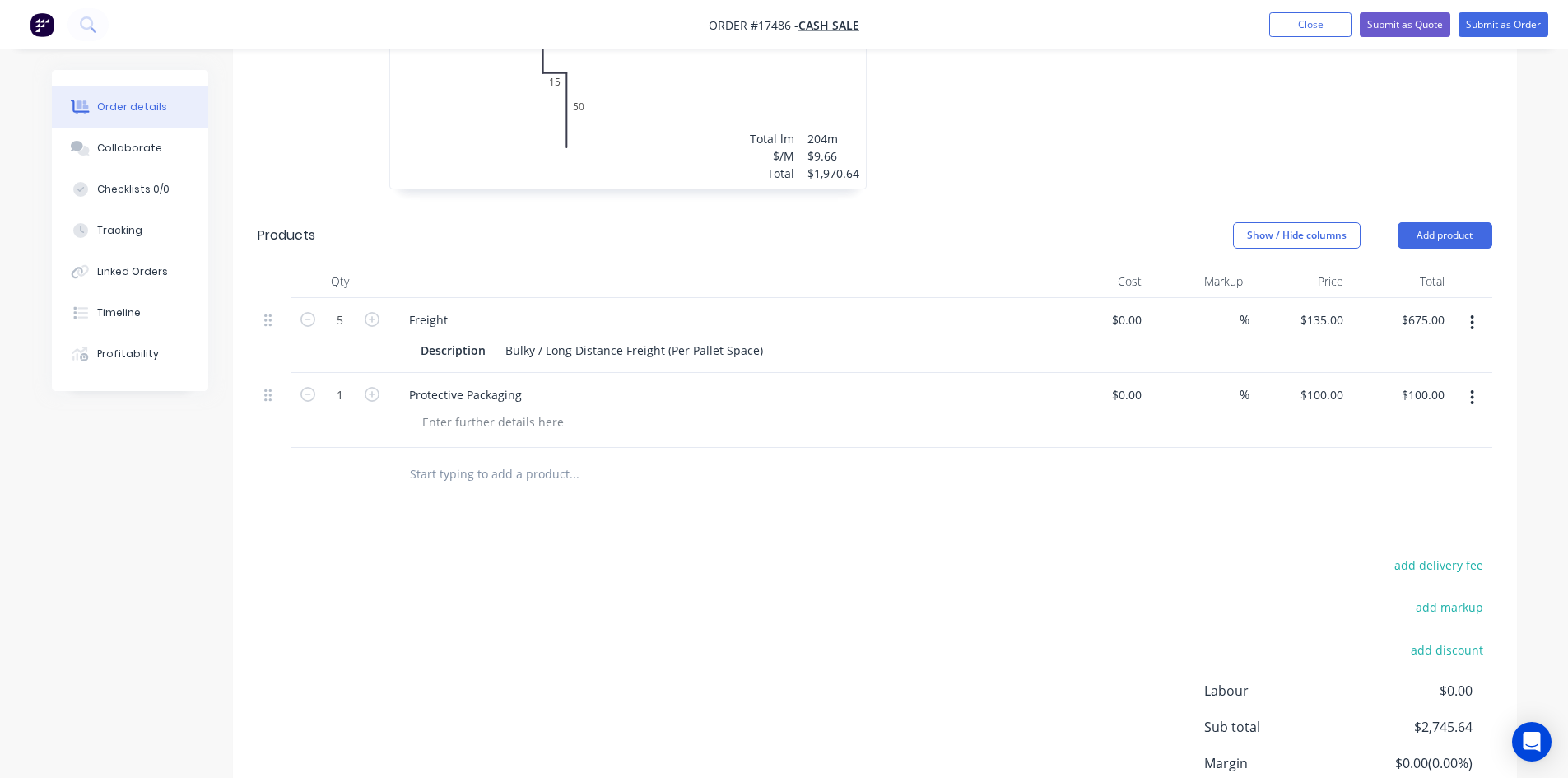
scroll to position [823, 0]
click at [1472, 389] on icon "button" at bounding box center [1473, 396] width 3 height 15
click at [1427, 526] on div "Delete" at bounding box center [1413, 537] width 127 height 24
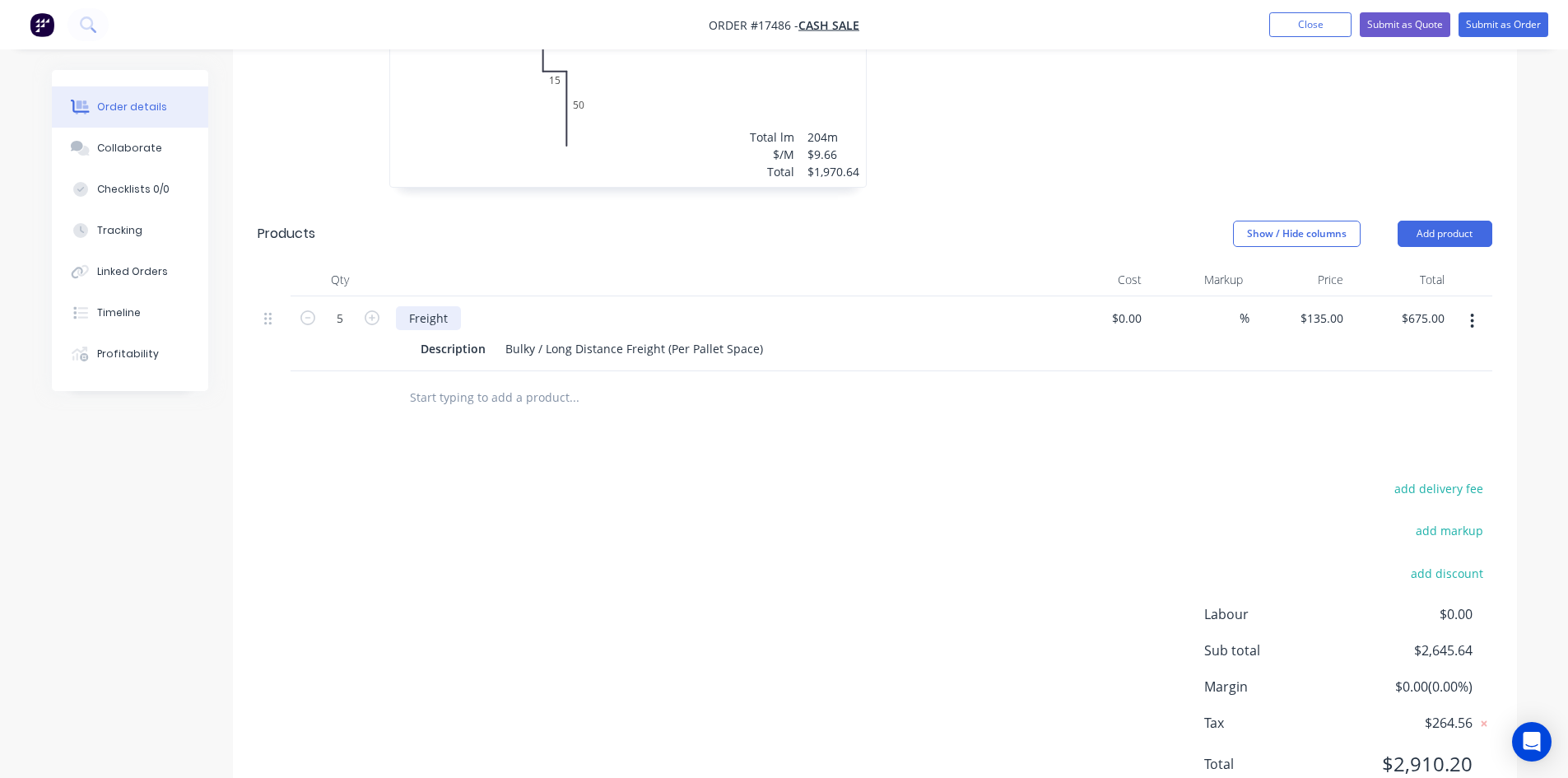
click at [447, 306] on div "Freight" at bounding box center [428, 318] width 65 height 24
click at [1479, 306] on button "button" at bounding box center [1472, 321] width 38 height 30
click at [1411, 446] on button "Delete" at bounding box center [1413, 463] width 156 height 33
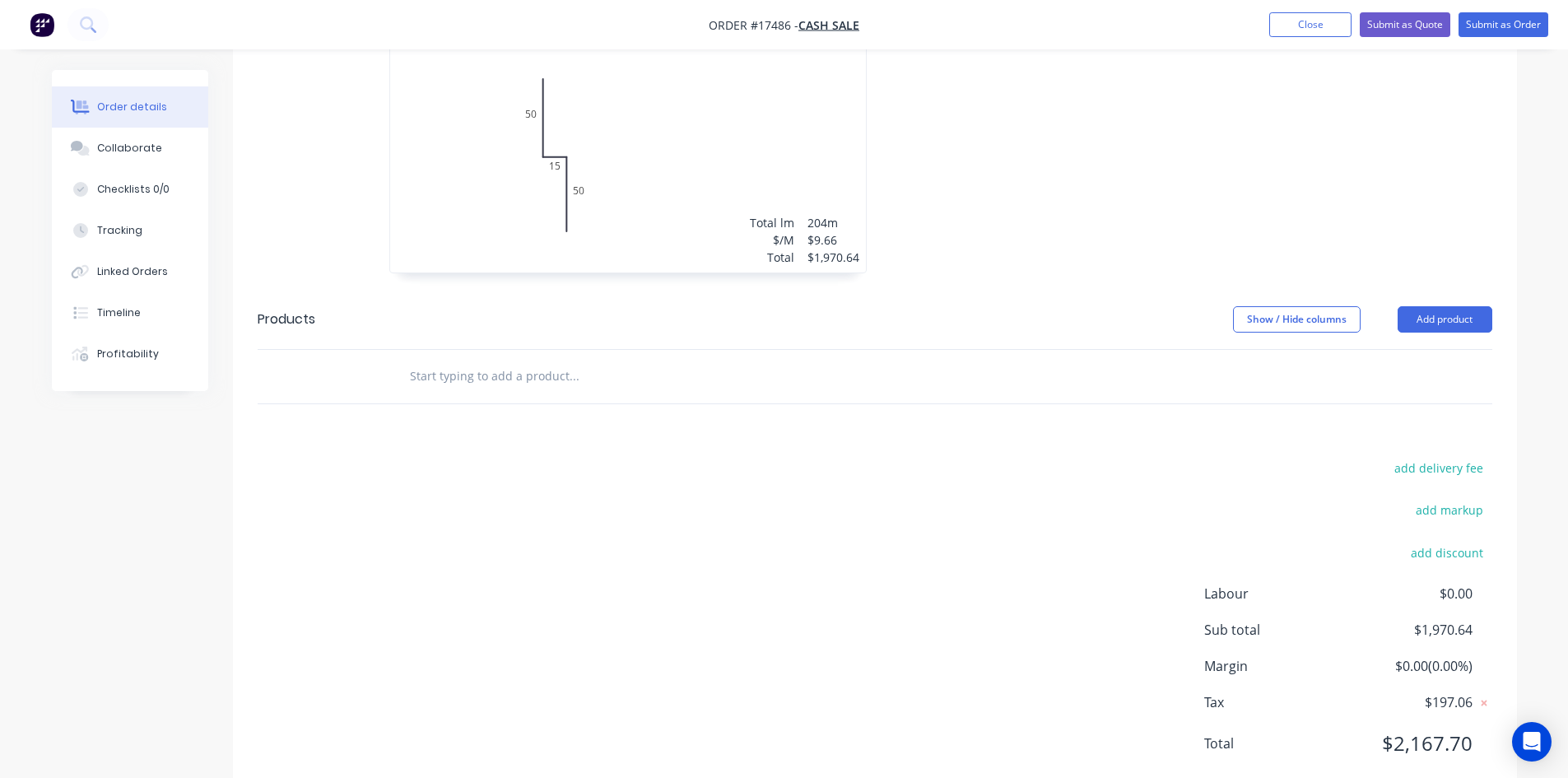
click at [484, 360] on input "text" at bounding box center [574, 376] width 329 height 33
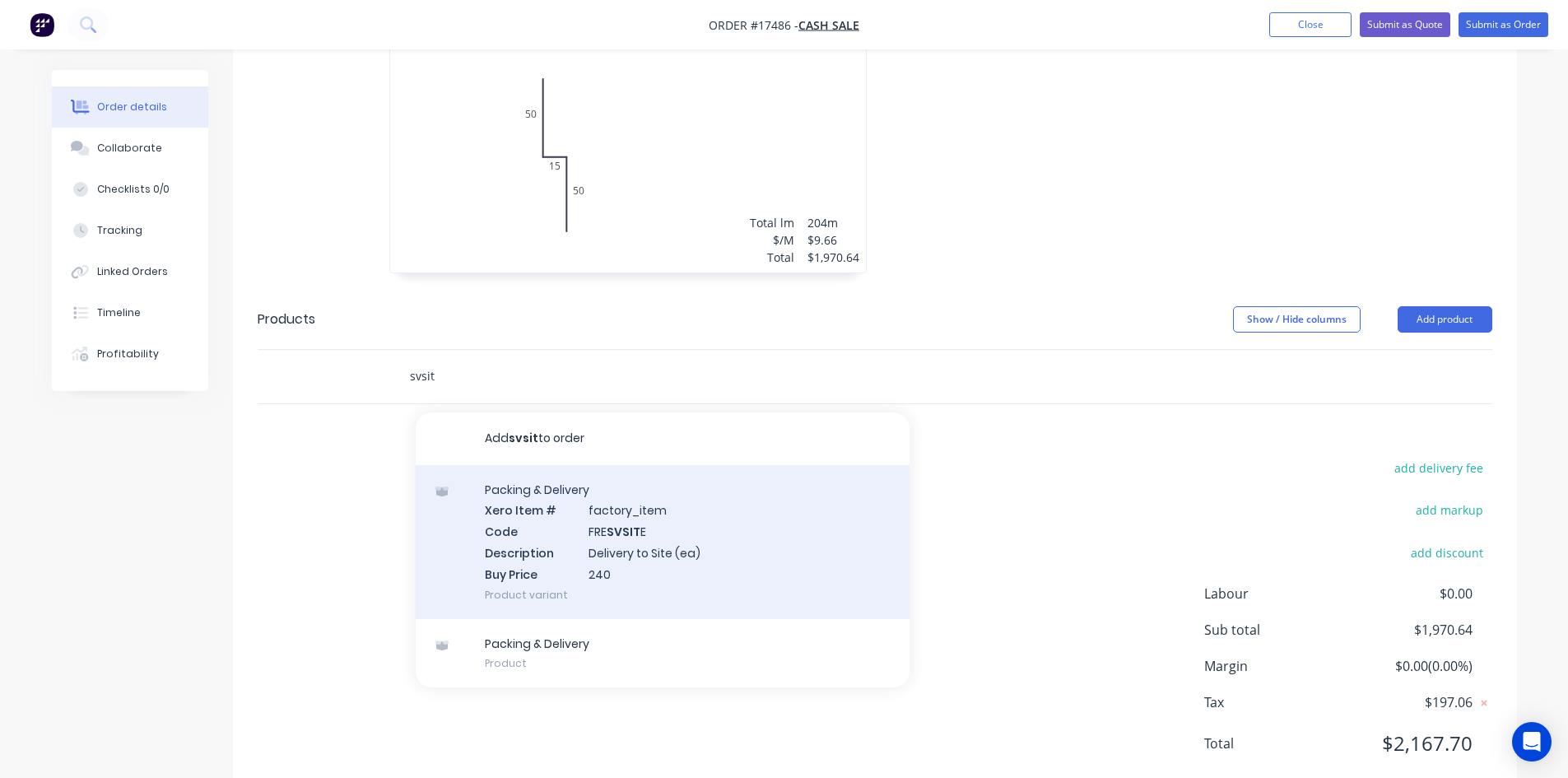
type input "svsit"
click at [747, 507] on div "Packing & Delivery Xero Item # factory_item Code FRE SVSIT E Description Delive…" at bounding box center [663, 542] width 494 height 154
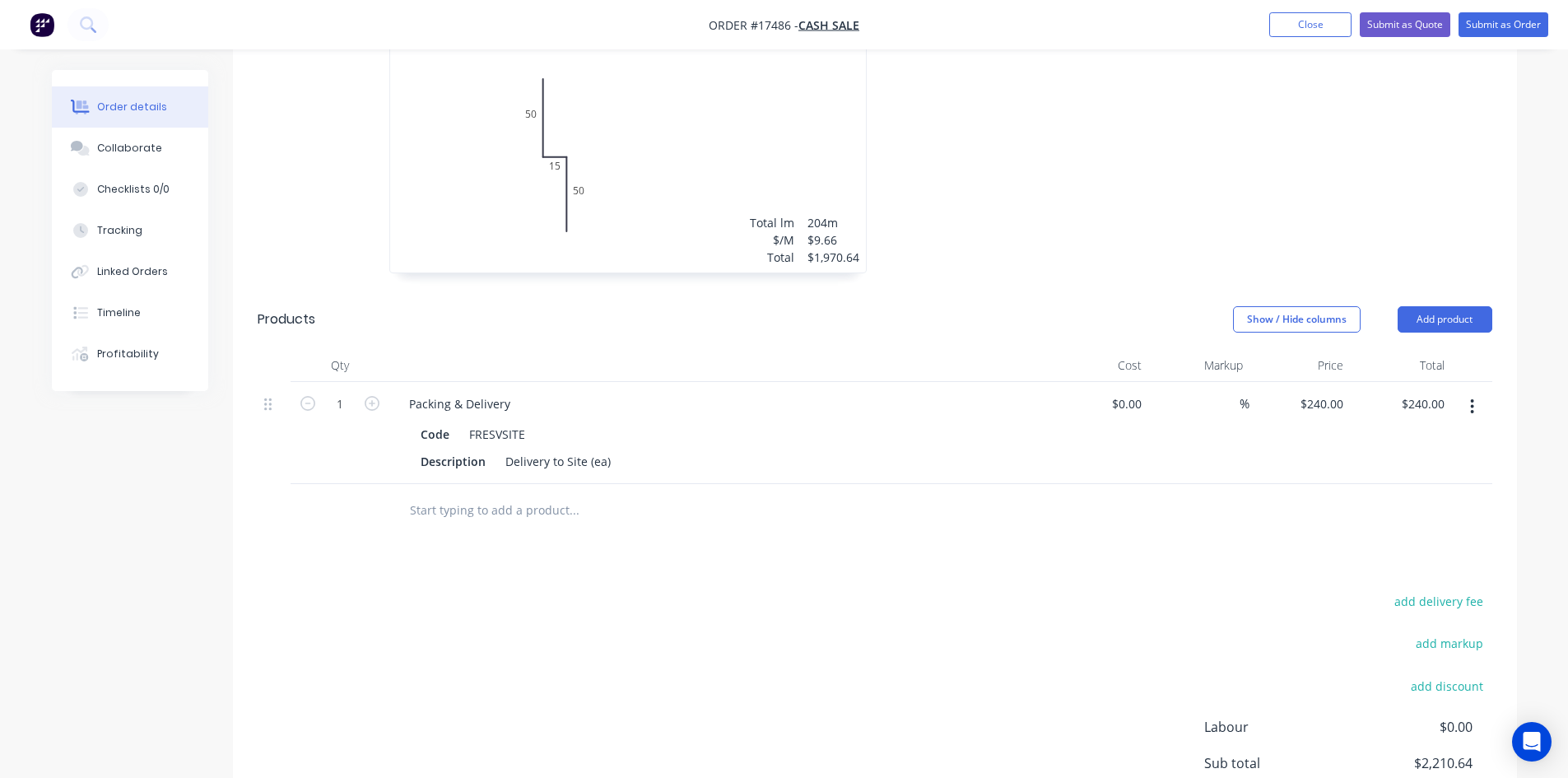
click at [794, 590] on div "add delivery fee add markup add discount Labour $0.00 Sub total $2,210.64 Margi…" at bounding box center [875, 749] width 1234 height 318
click at [1031, 504] on div "Drawings Add drawing 0.55 Galvanised Galvanised Girth 115 1 0 50 15 50 0 50 15 …" at bounding box center [875, 435] width 1284 height 995
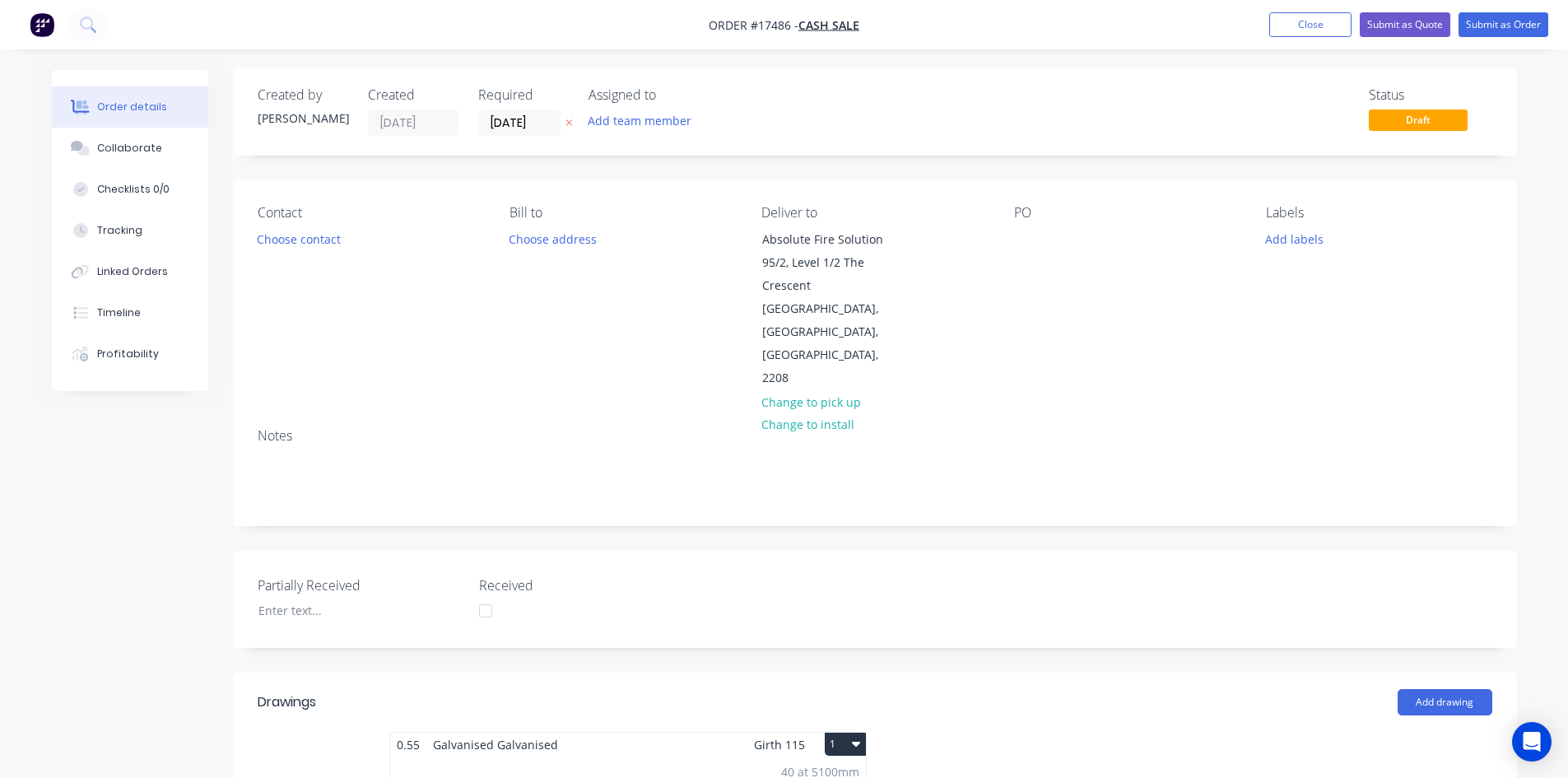
scroll to position [0, 0]
click at [1025, 237] on div at bounding box center [1027, 241] width 26 height 24
click at [1029, 194] on div "Contact Choose contact Bill to Choose address Deliver to Absolute Fire Solution…" at bounding box center [875, 299] width 1284 height 235
click at [311, 241] on button "Choose contact" at bounding box center [299, 240] width 101 height 22
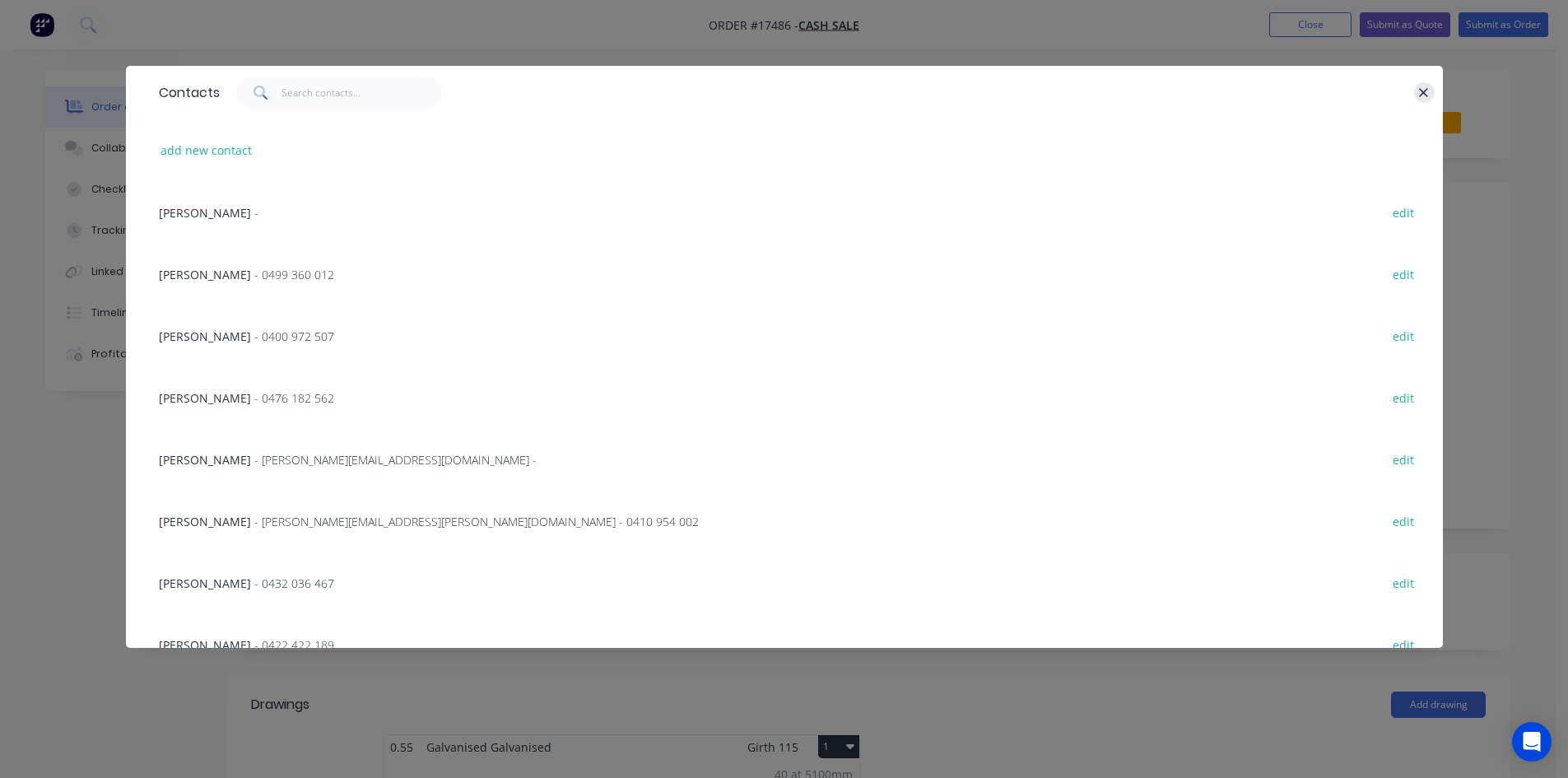
click at [1422, 86] on icon "button" at bounding box center [1423, 93] width 10 height 15
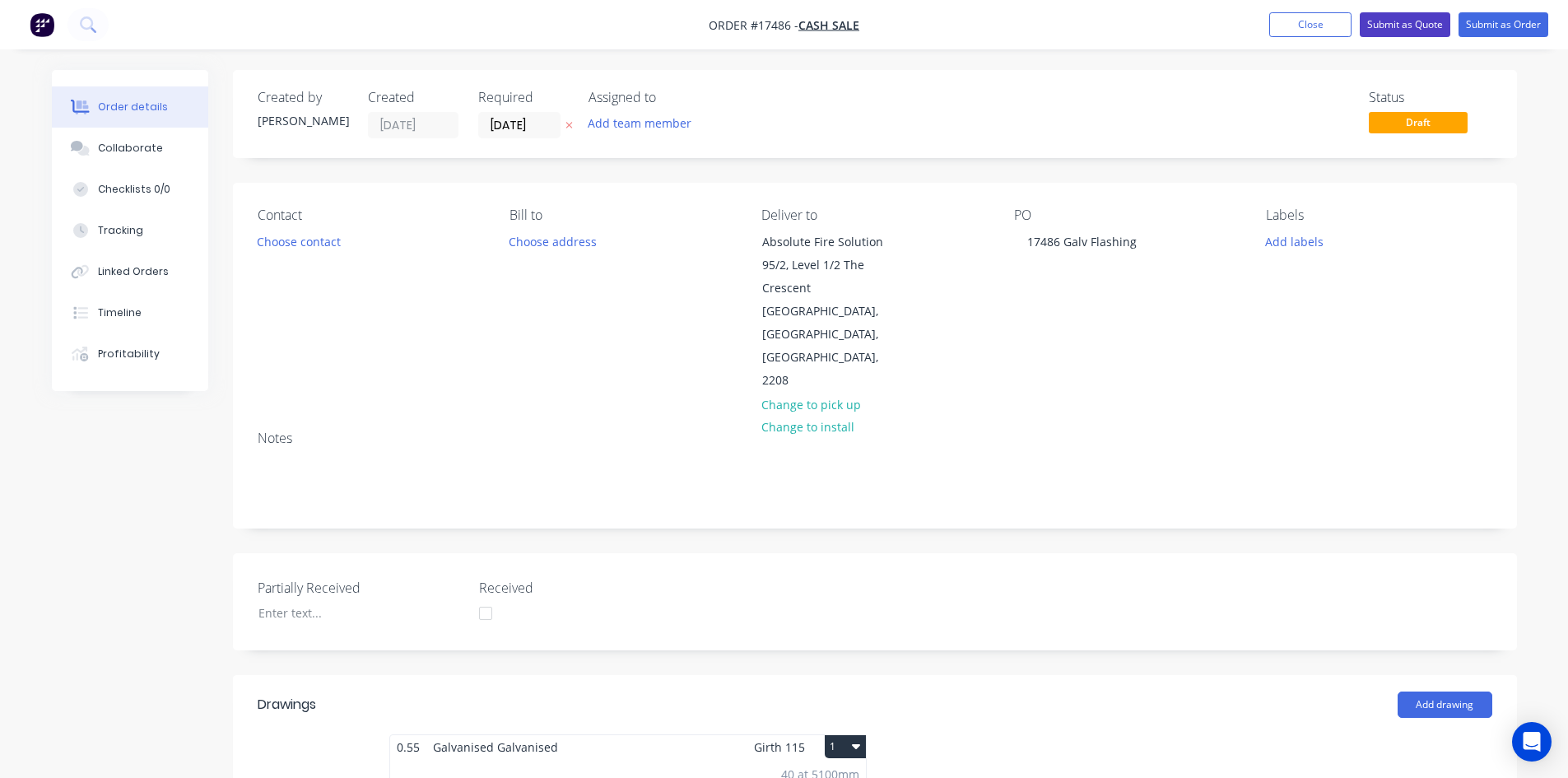
click at [1413, 28] on button "Submit as Quote" at bounding box center [1405, 24] width 91 height 24
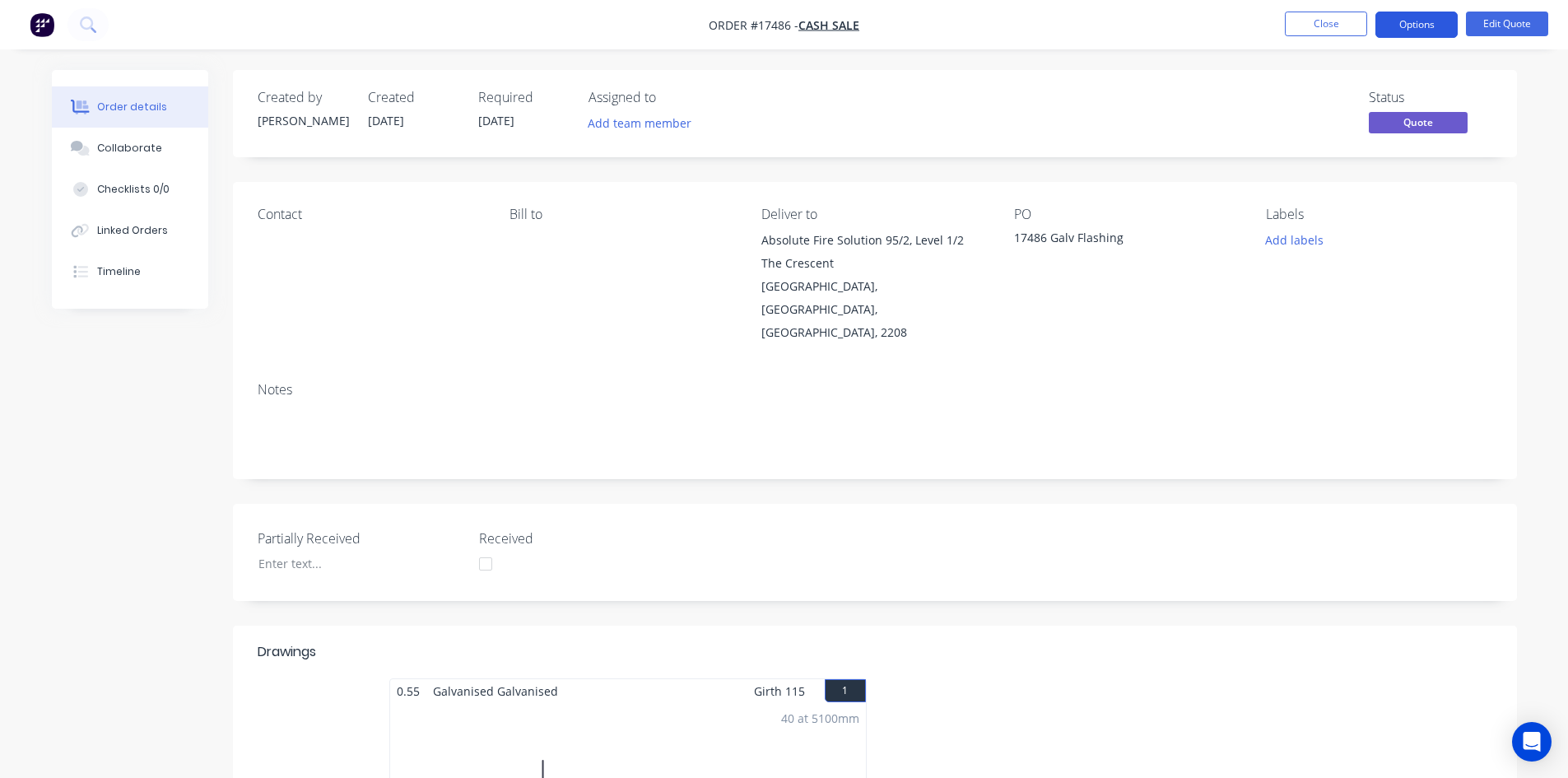
click at [1426, 22] on button "Options" at bounding box center [1416, 24] width 82 height 26
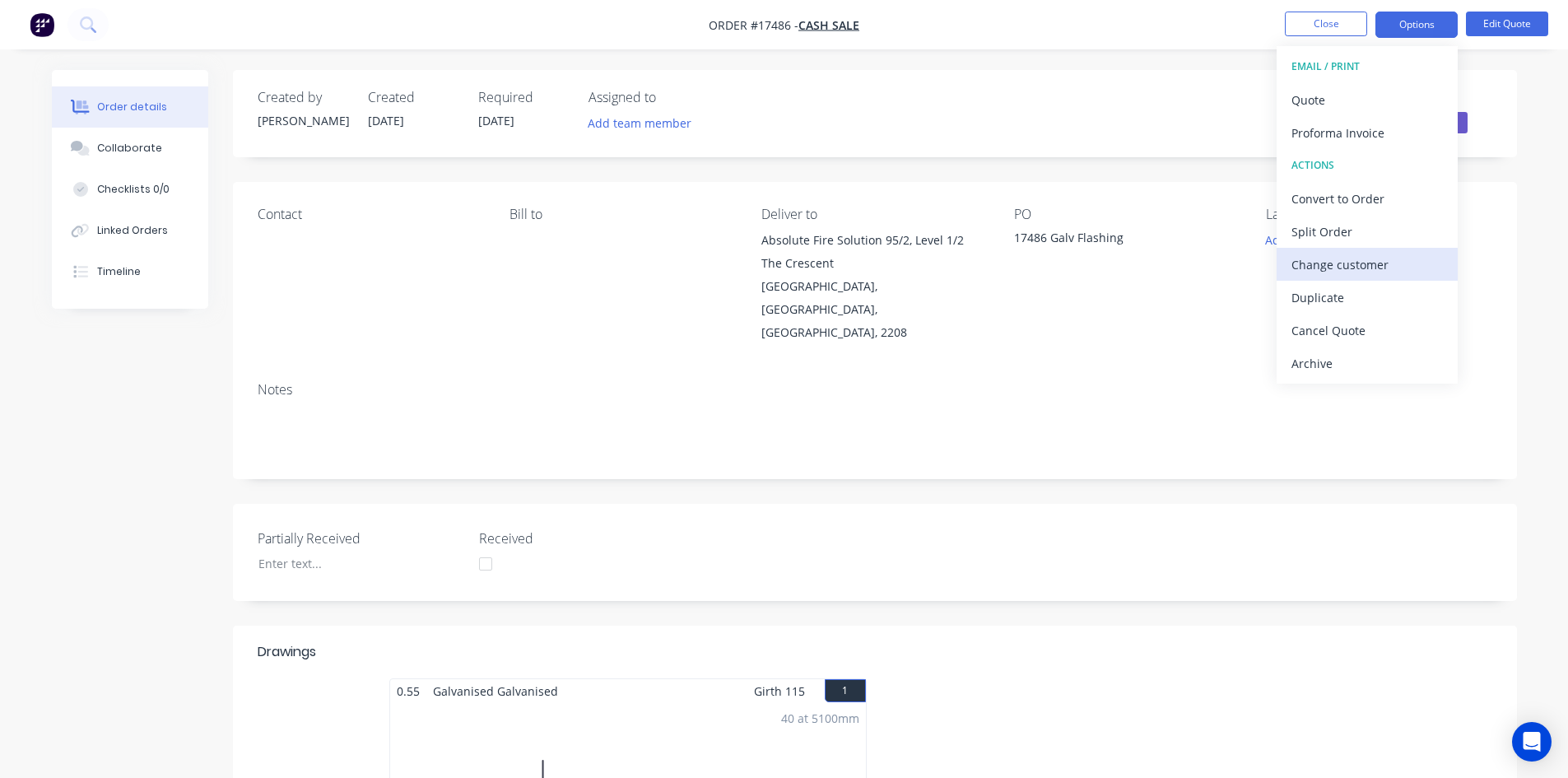
click at [1356, 264] on div "Change customer" at bounding box center [1366, 264] width 151 height 24
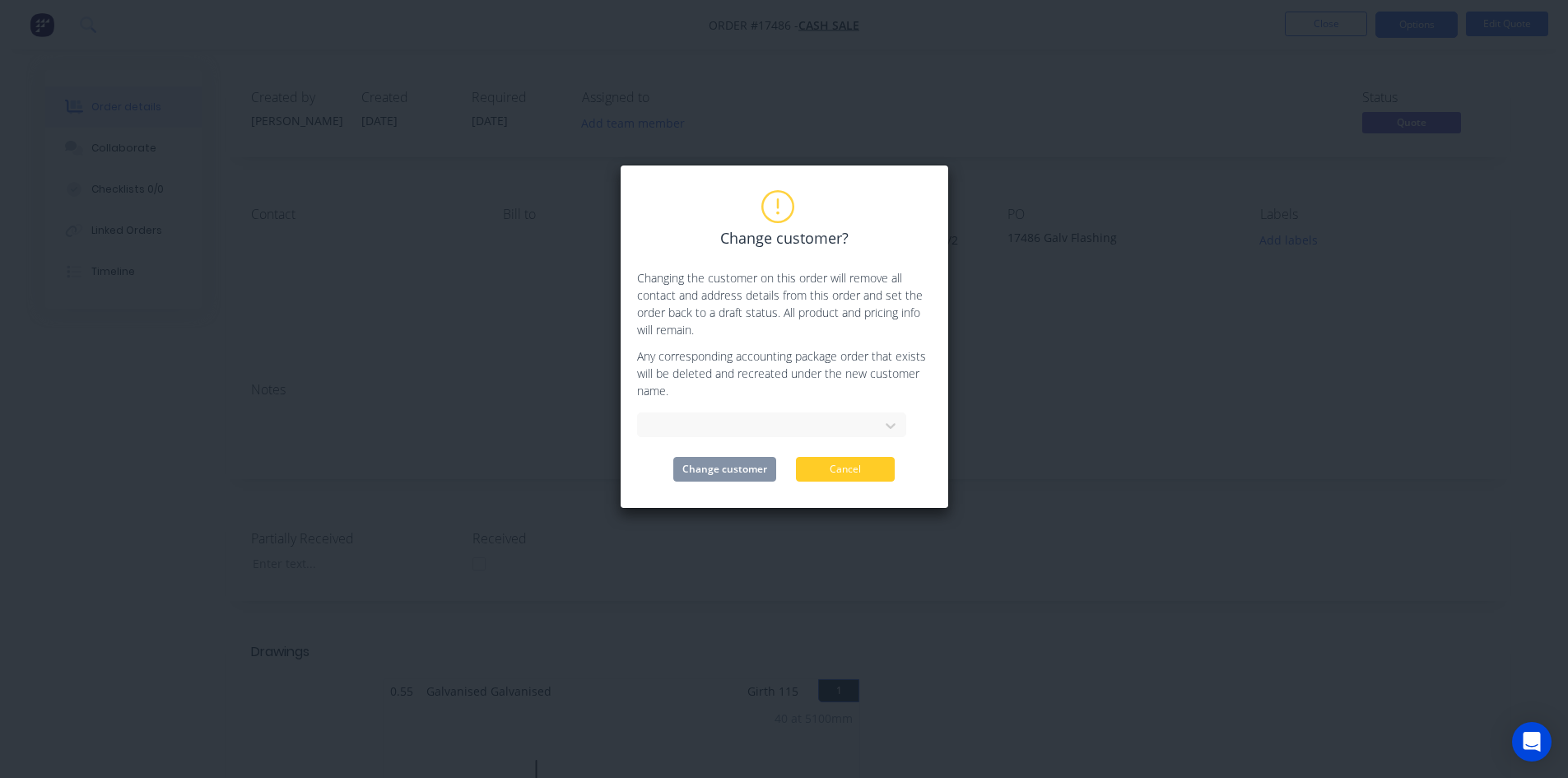
click at [860, 470] on button "Cancel" at bounding box center [845, 469] width 99 height 24
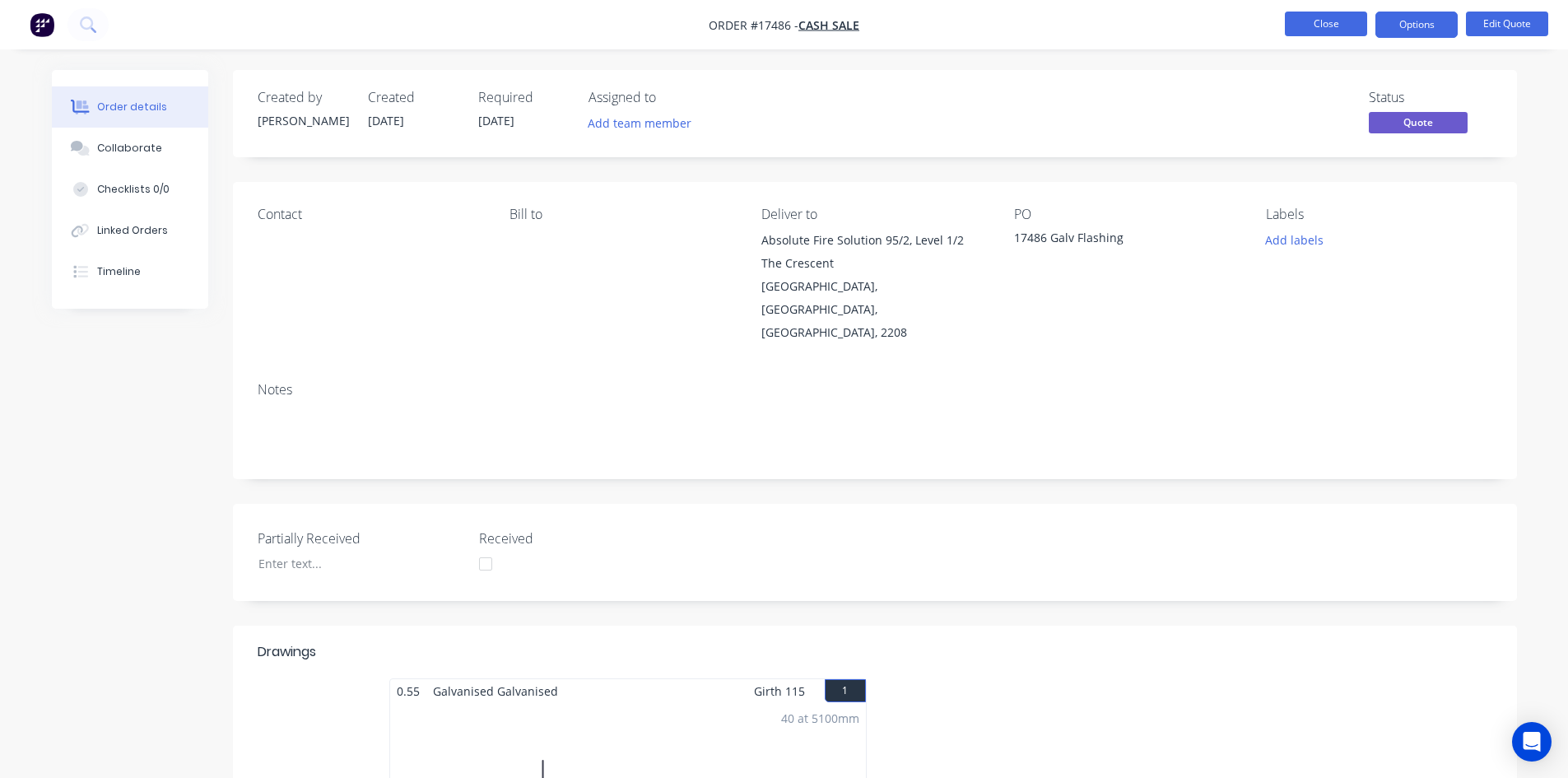
click at [1348, 23] on button "Close" at bounding box center [1326, 24] width 82 height 24
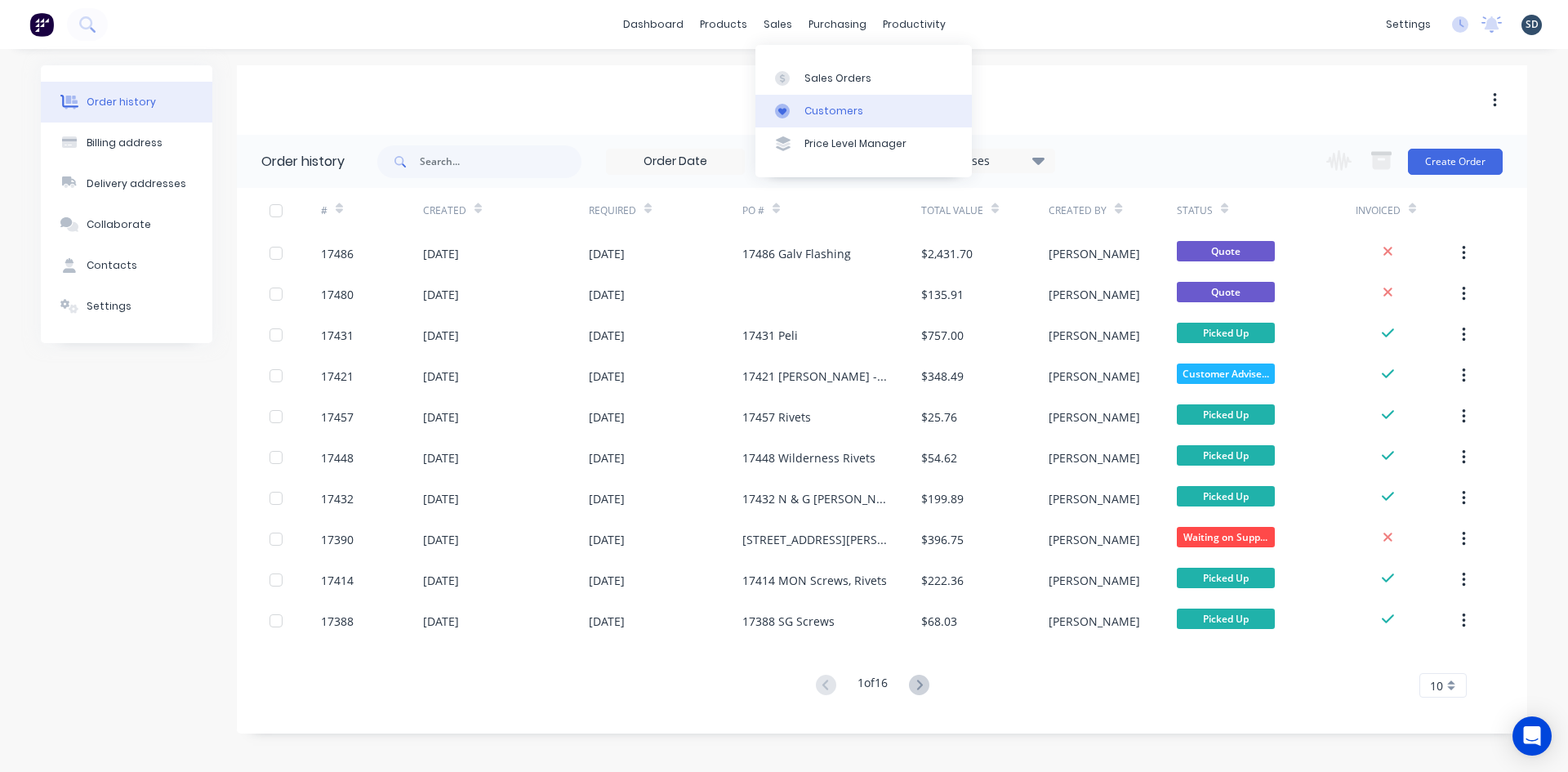
click at [805, 110] on div "Customers" at bounding box center [834, 111] width 59 height 15
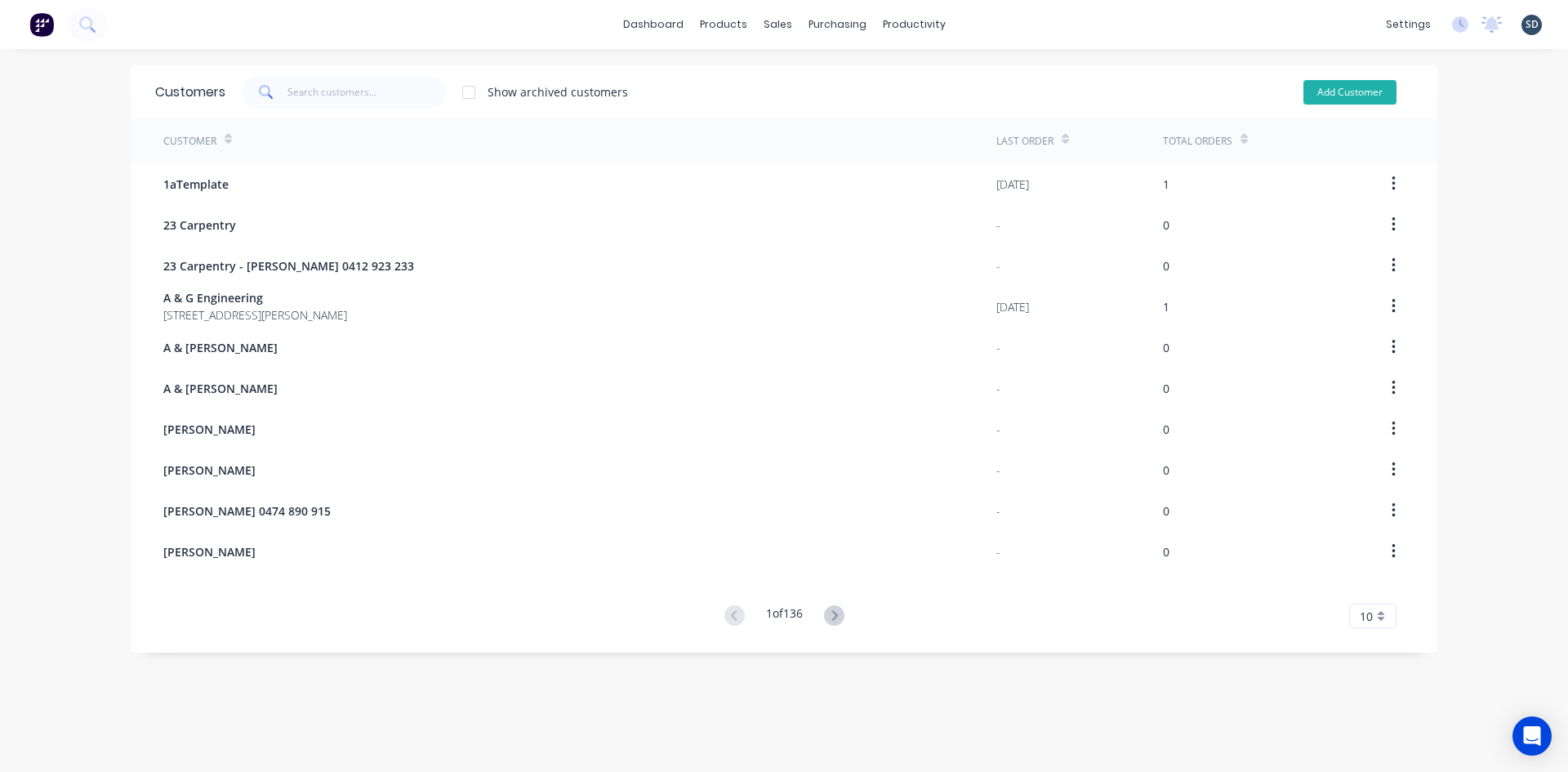
click at [1353, 89] on button "Add Customer" at bounding box center [1350, 92] width 93 height 24
select select "AU"
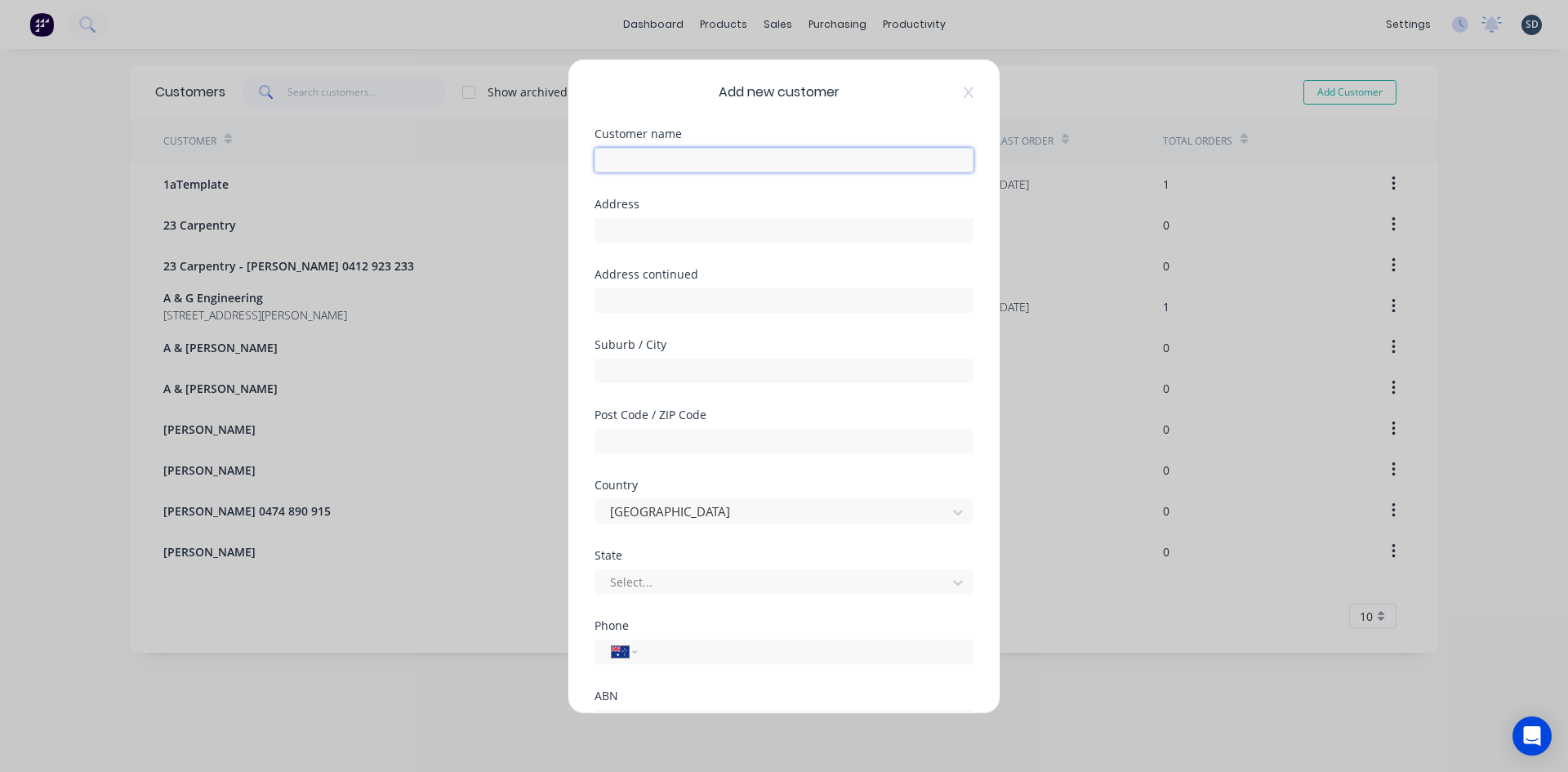
click at [674, 150] on input "text" at bounding box center [783, 160] width 379 height 24
type input "Absolute Fire Solution"
click at [645, 227] on input "text" at bounding box center [783, 230] width 379 height 24
type input "95/2, 1/2 The Crescent"
click at [658, 367] on input "text" at bounding box center [783, 371] width 379 height 24
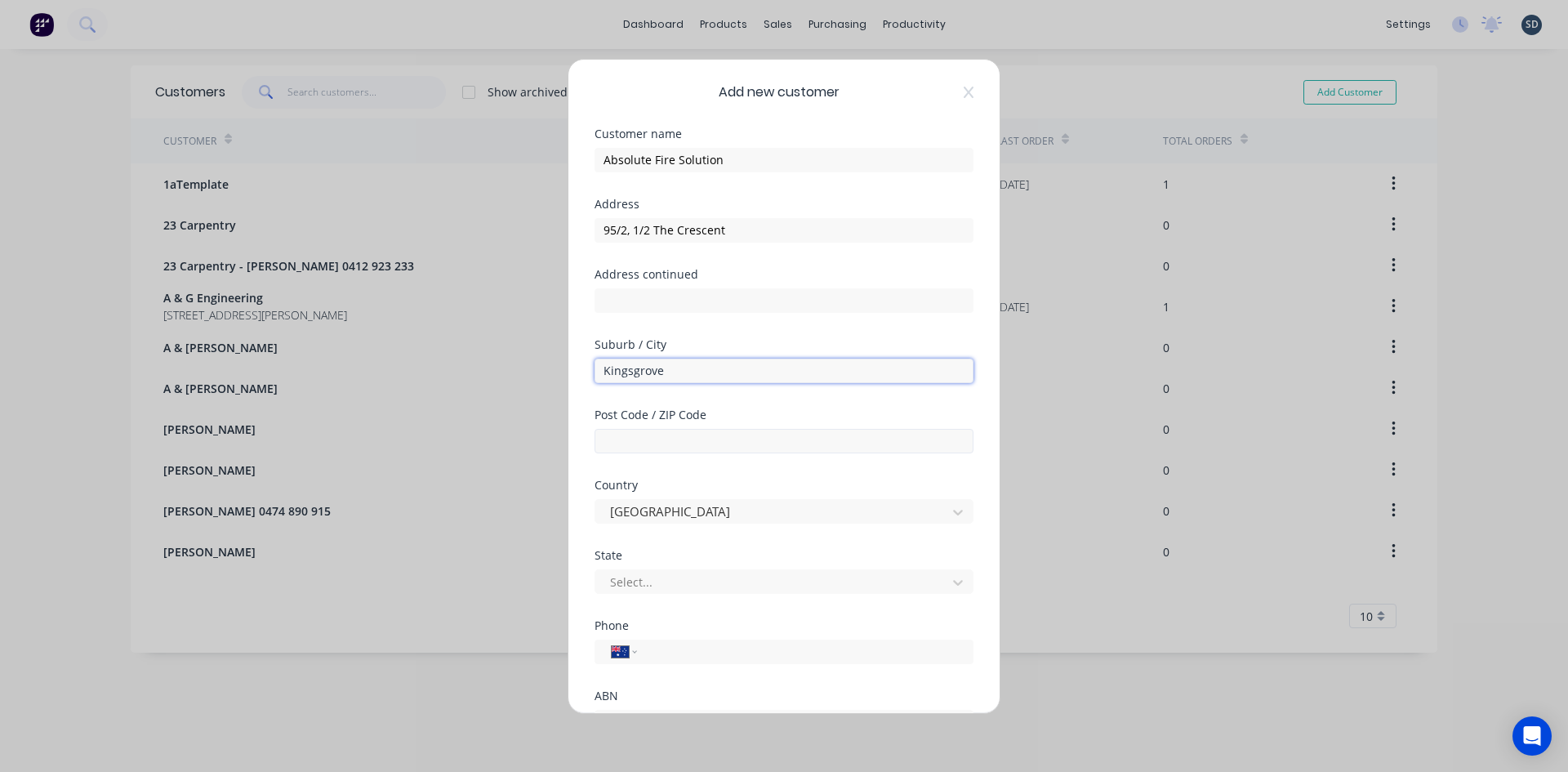
type input "Kingsgrove"
click at [642, 441] on input "text" at bounding box center [783, 441] width 379 height 24
type input "2208"
click at [690, 577] on div at bounding box center [773, 582] width 330 height 21
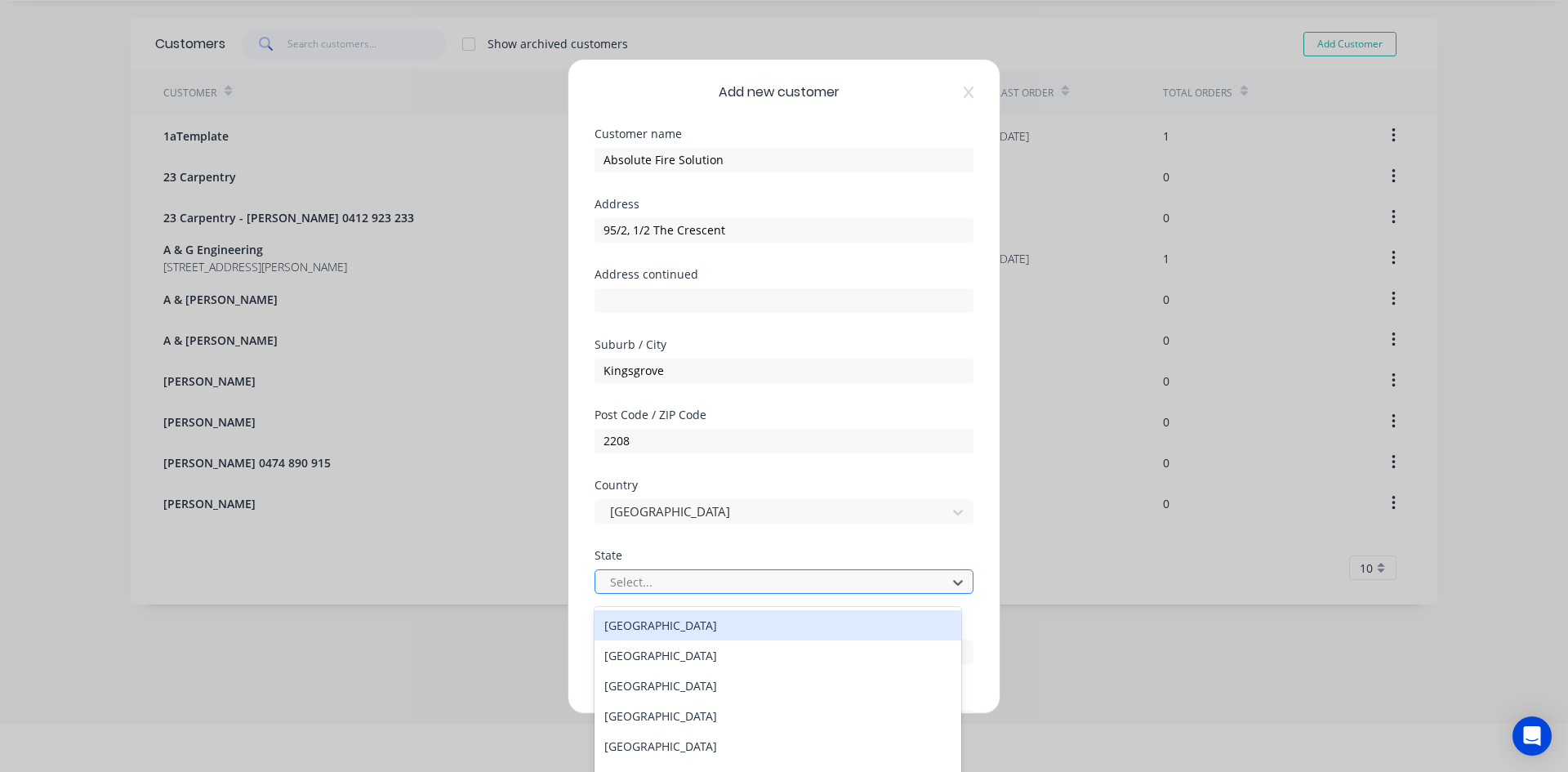
scroll to position [55, 0]
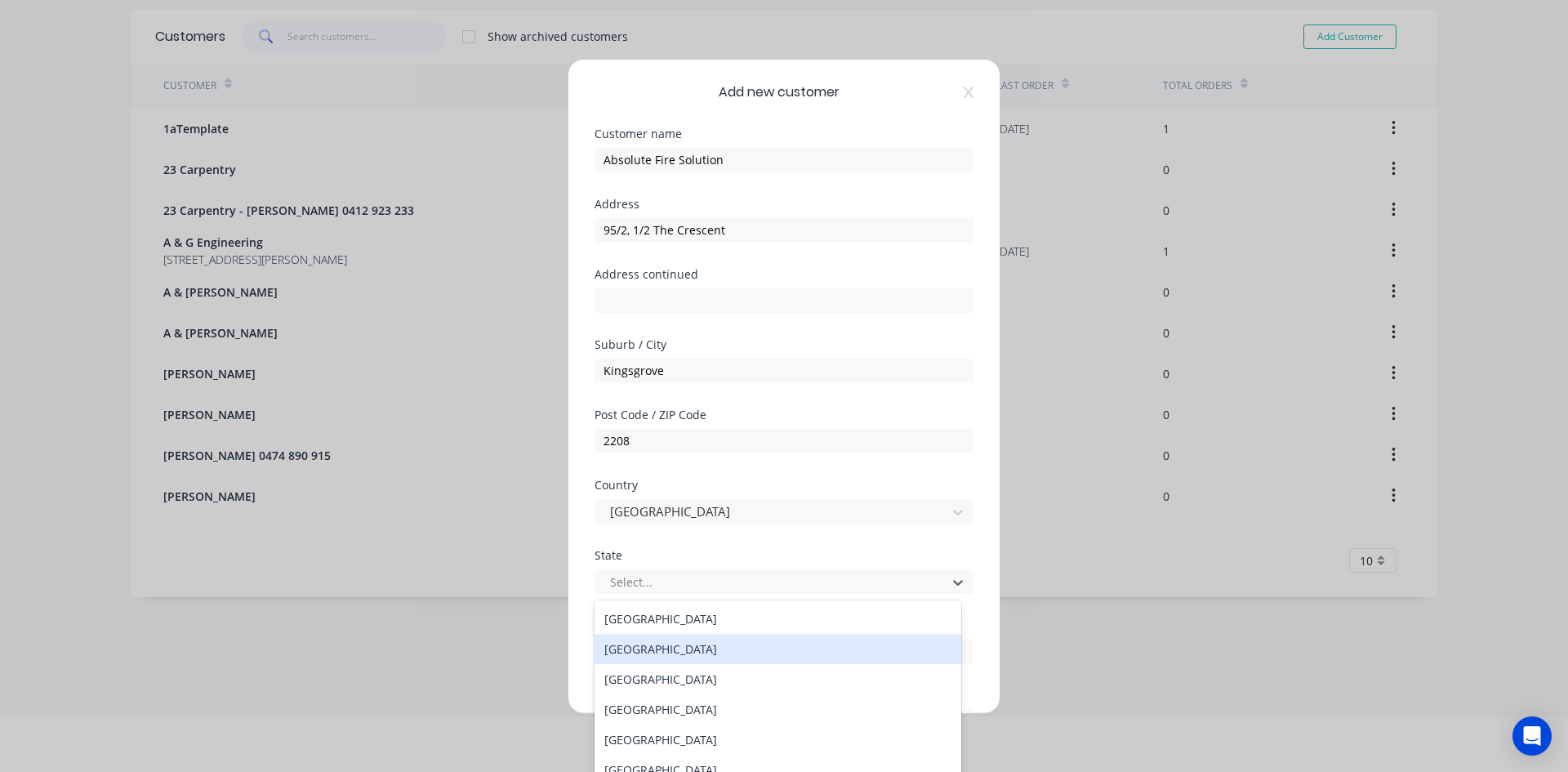
click at [684, 642] on div "[GEOGRAPHIC_DATA]" at bounding box center [777, 649] width 366 height 30
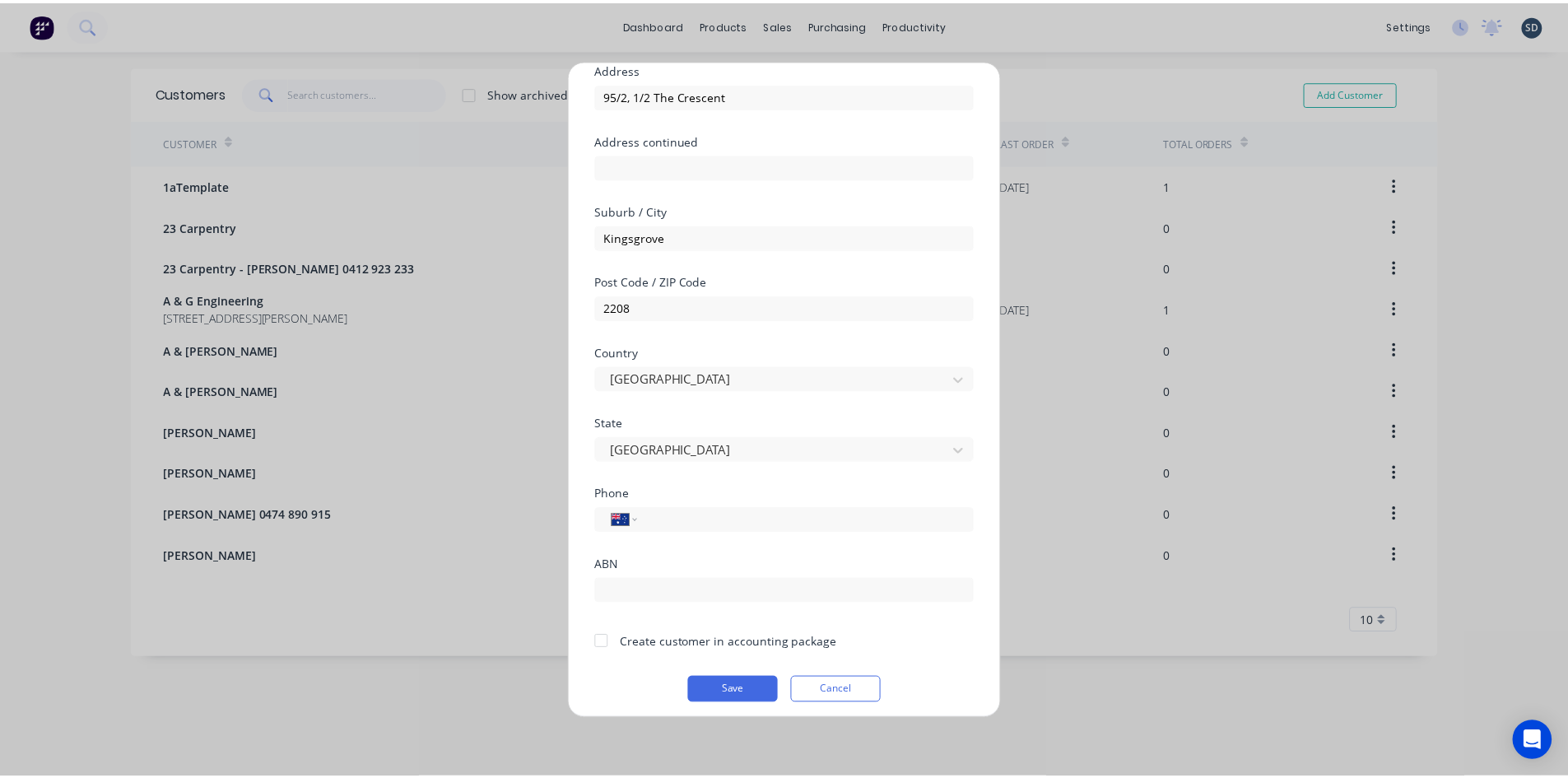
scroll to position [145, 0]
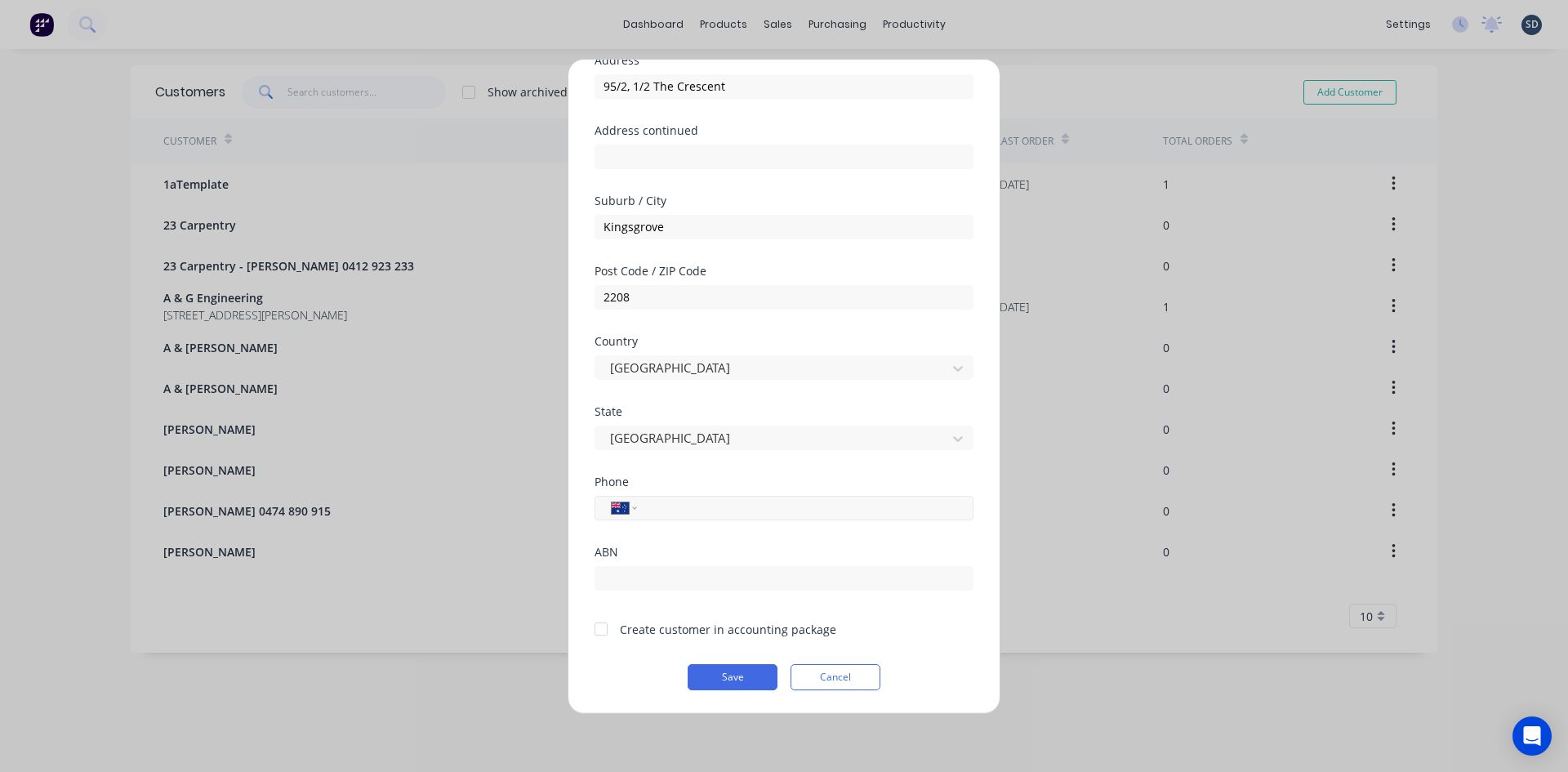
click at [704, 508] on input "tel" at bounding box center [801, 508] width 308 height 19
type input "0426 888 694"
click at [606, 631] on div at bounding box center [601, 629] width 33 height 33
click at [723, 673] on button "Save" at bounding box center [733, 677] width 90 height 26
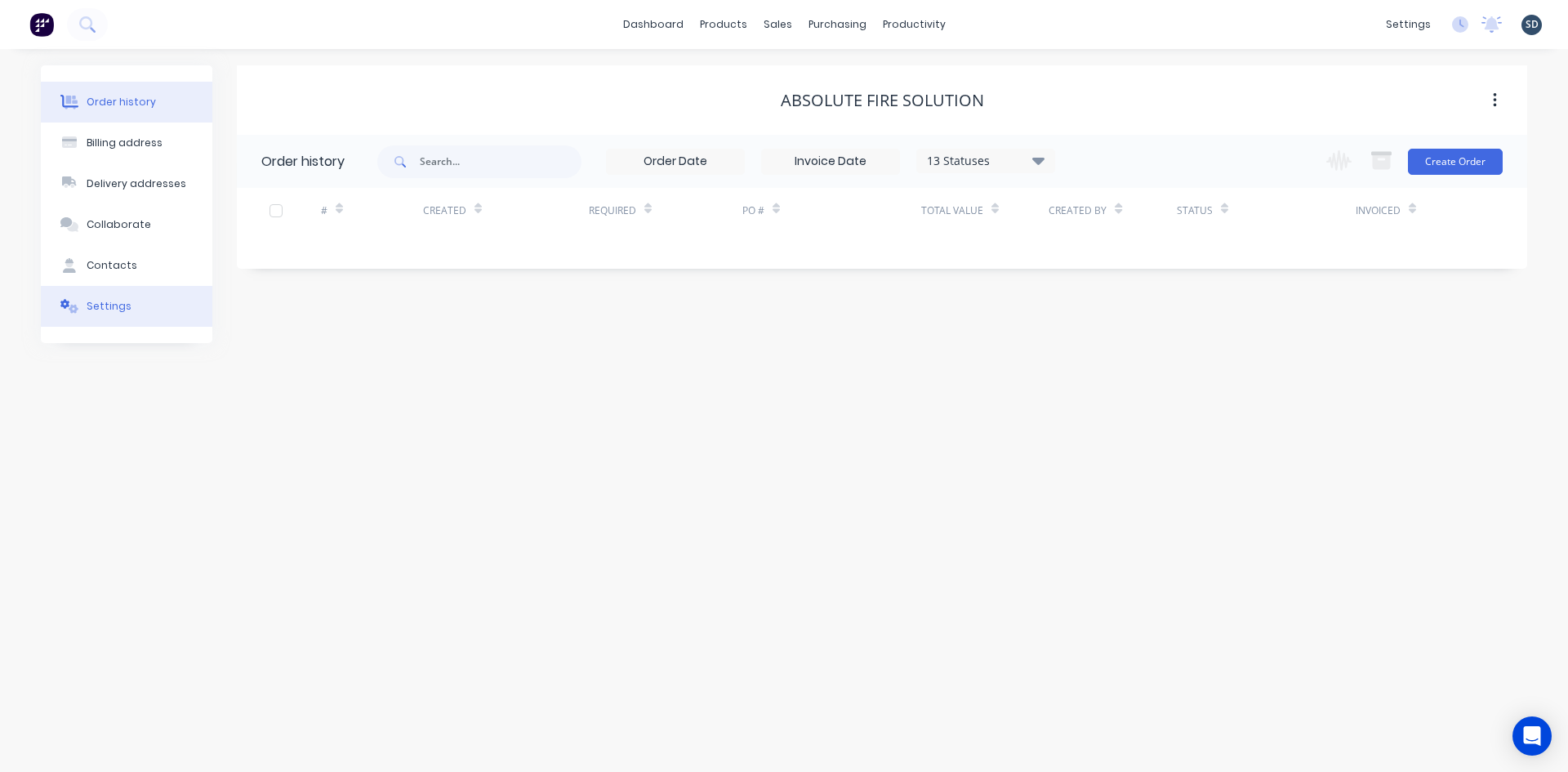
click at [135, 306] on button "Settings" at bounding box center [126, 306] width 172 height 41
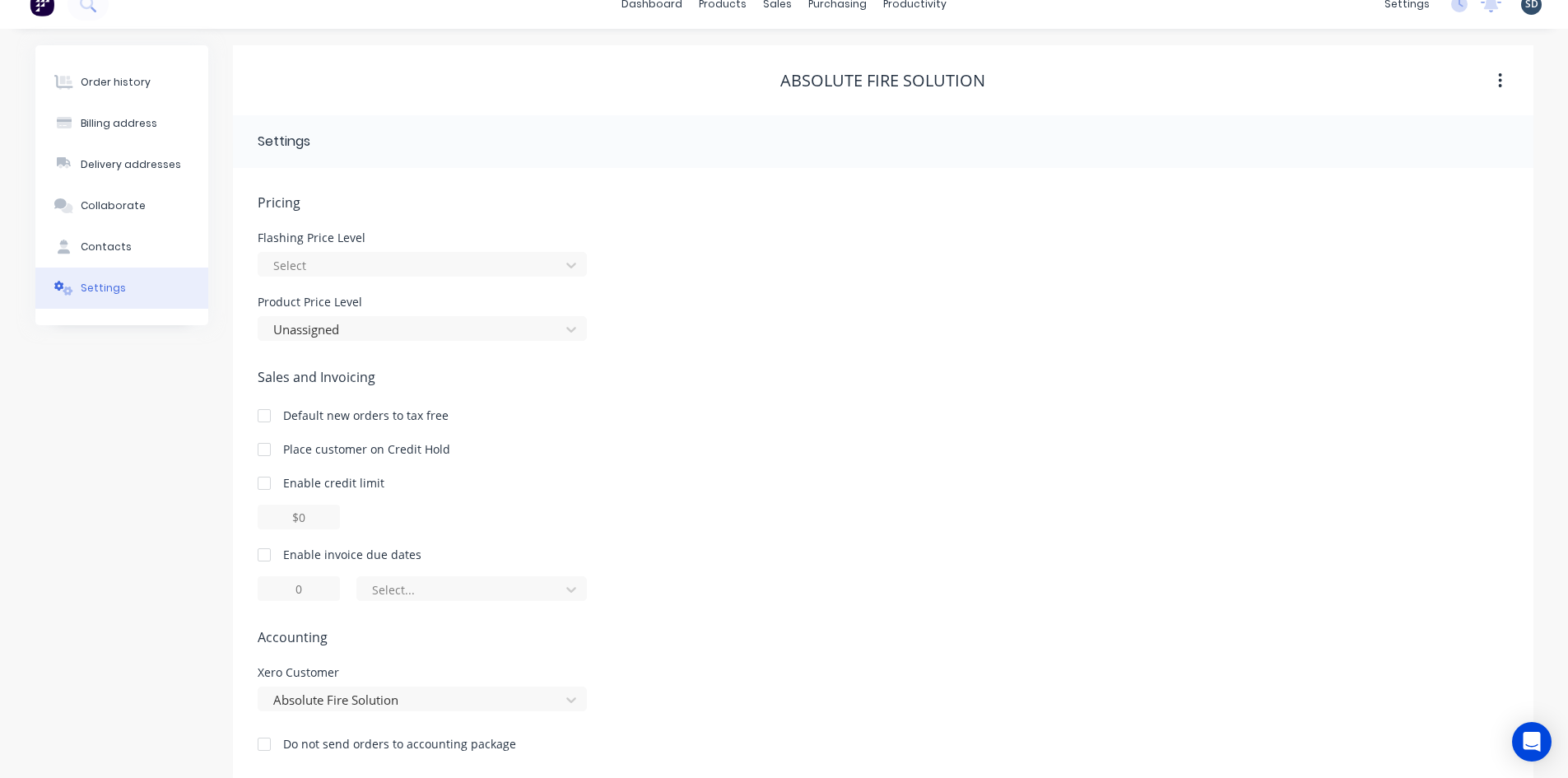
scroll to position [38, 0]
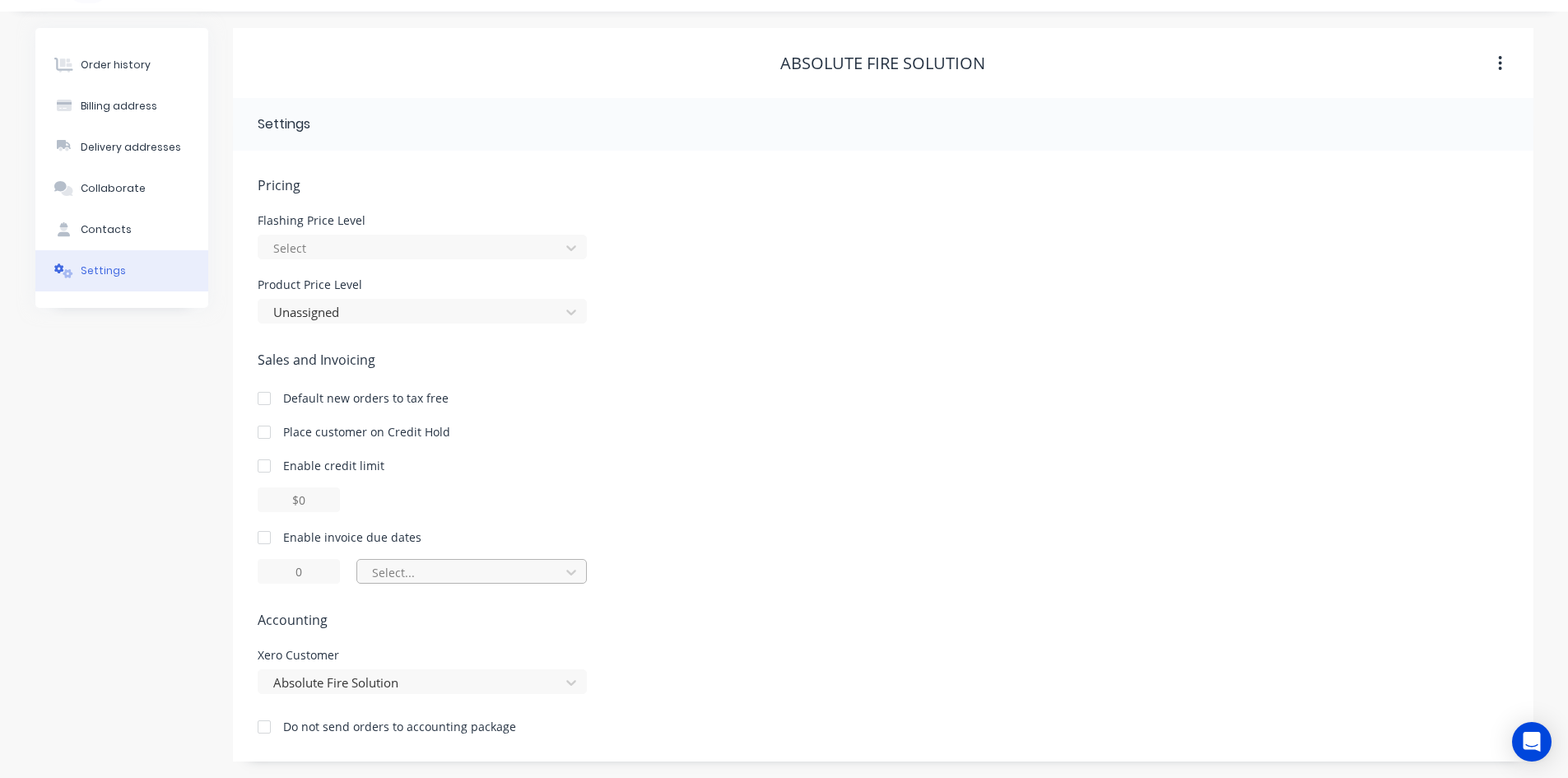
click at [447, 577] on div "Select..." at bounding box center [461, 573] width 178 height 17
click at [267, 539] on div at bounding box center [265, 538] width 33 height 33
type input "1"
click at [432, 578] on div at bounding box center [460, 573] width 181 height 21
click at [264, 539] on div at bounding box center [265, 538] width 33 height 33
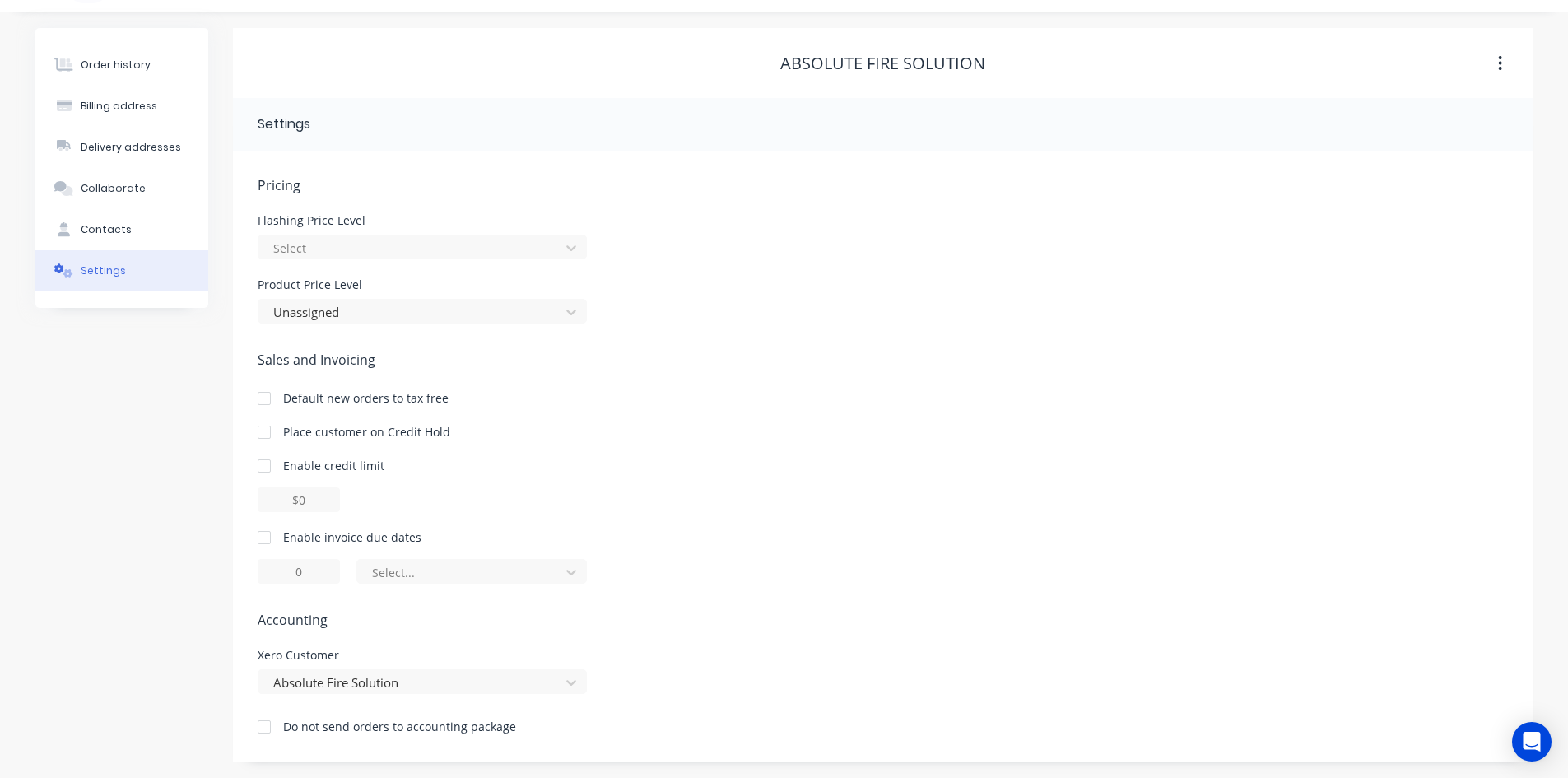
click at [263, 464] on div at bounding box center [265, 466] width 33 height 33
type input "$0.00"
click at [872, 474] on div "Enable credit limit $0.00" at bounding box center [883, 484] width 1251 height 55
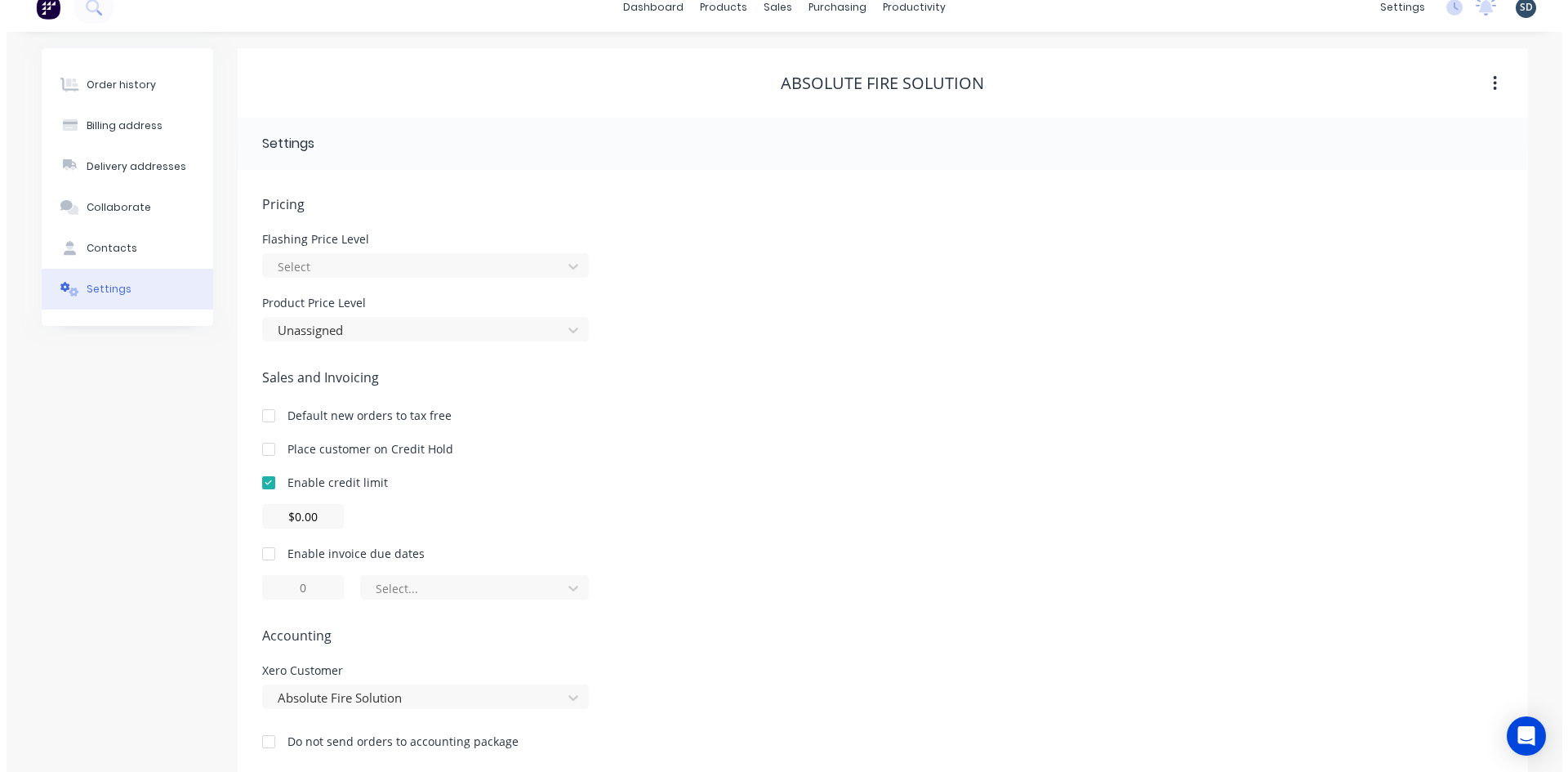
scroll to position [0, 0]
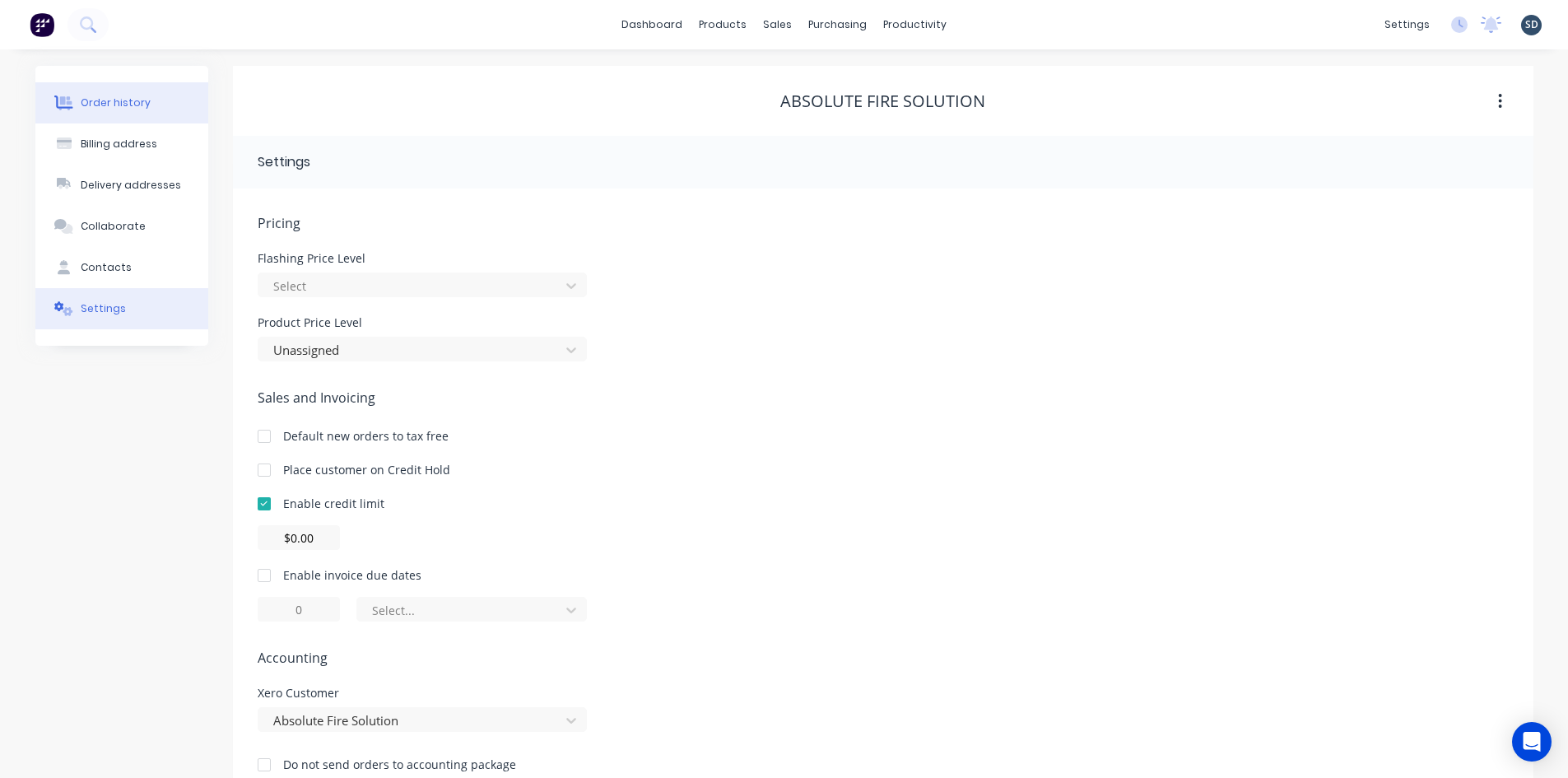
click at [161, 100] on button "Order history" at bounding box center [122, 102] width 173 height 41
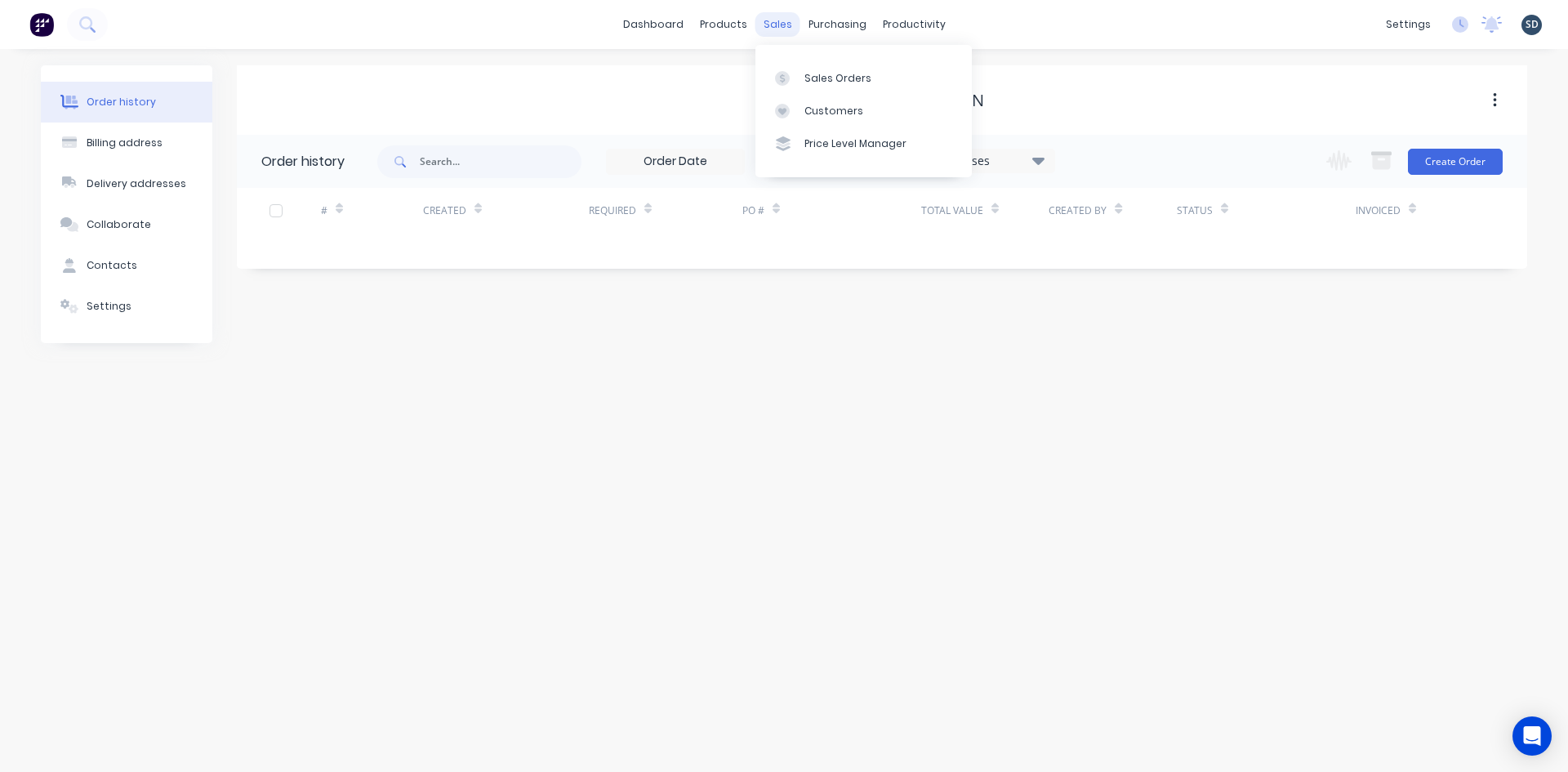
click at [786, 23] on div "sales" at bounding box center [778, 24] width 45 height 24
click at [820, 73] on div "Sales Orders" at bounding box center [838, 78] width 67 height 15
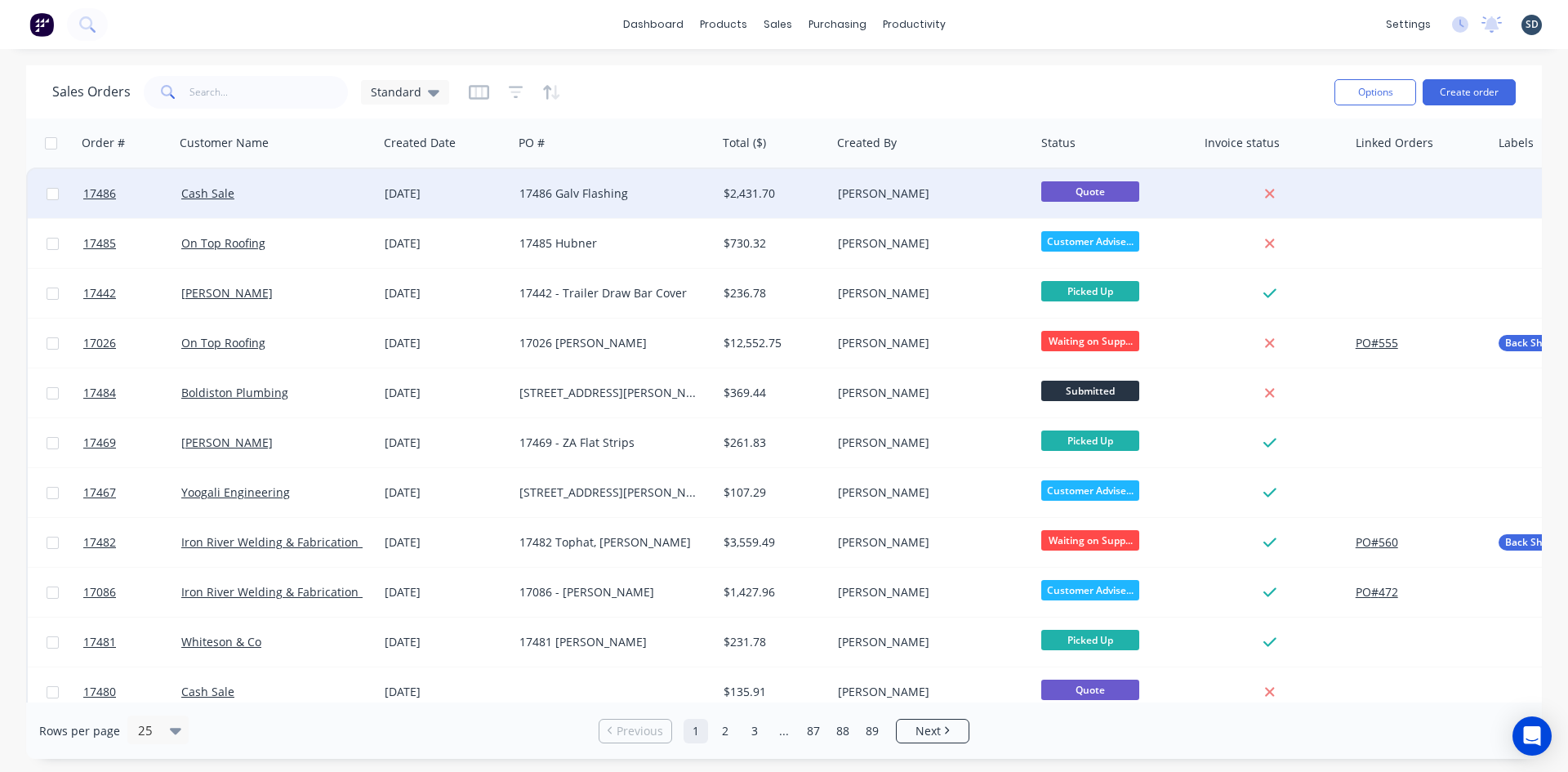
click at [652, 200] on div "17486 Galv Flashing" at bounding box center [610, 193] width 181 height 16
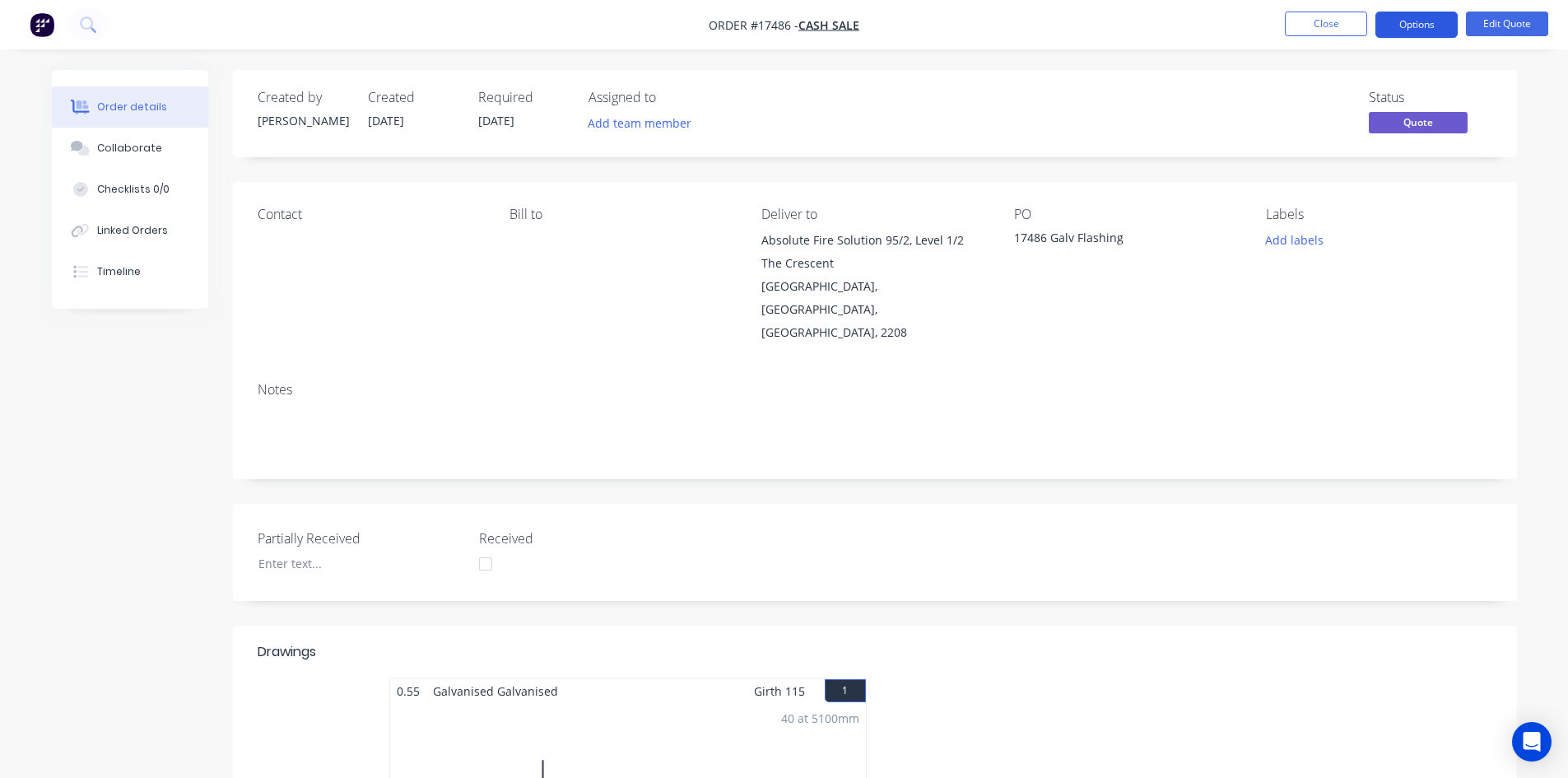
click at [1418, 20] on button "Options" at bounding box center [1416, 24] width 82 height 26
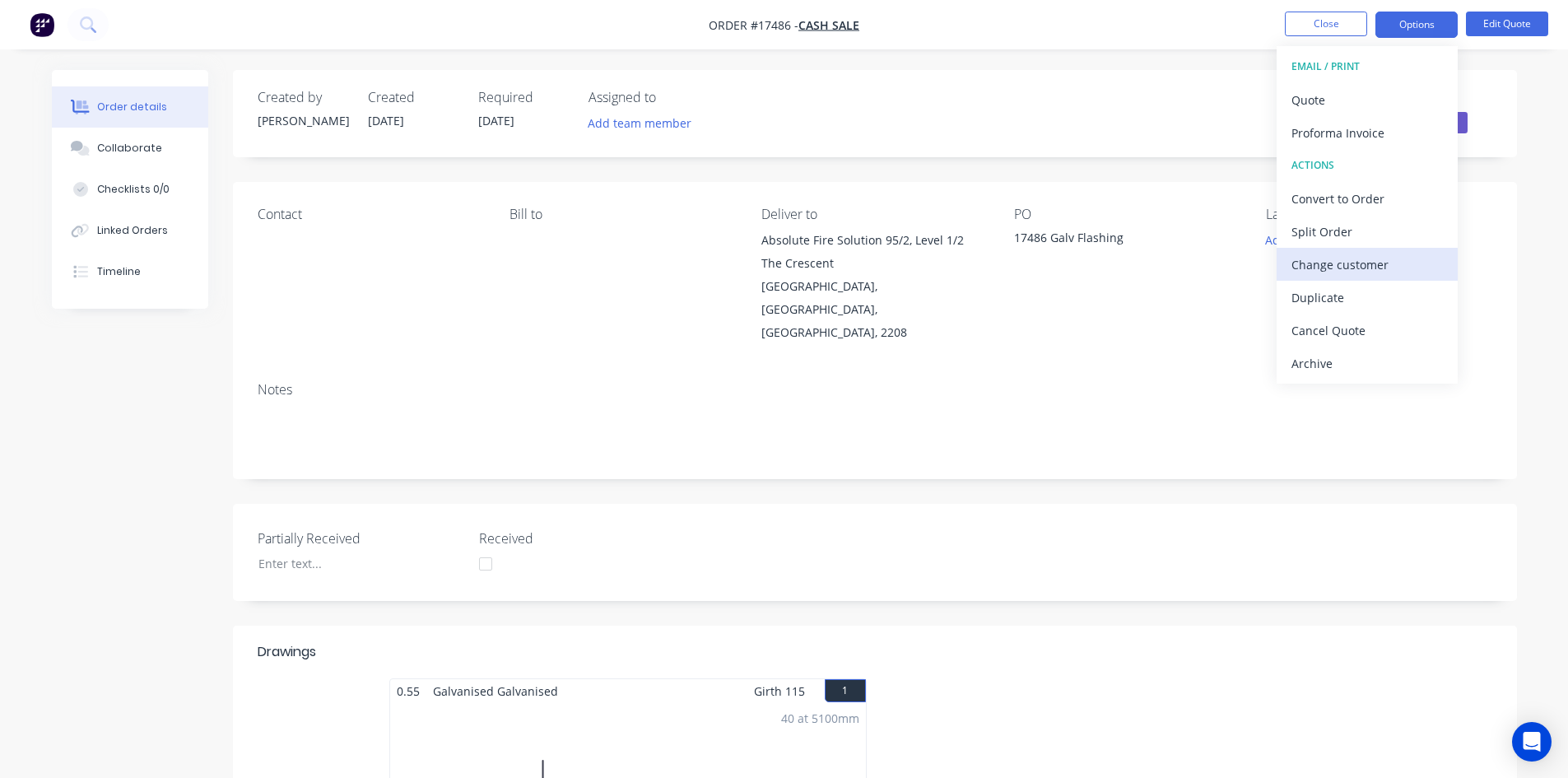
click at [1384, 258] on div "Change customer" at bounding box center [1366, 264] width 151 height 24
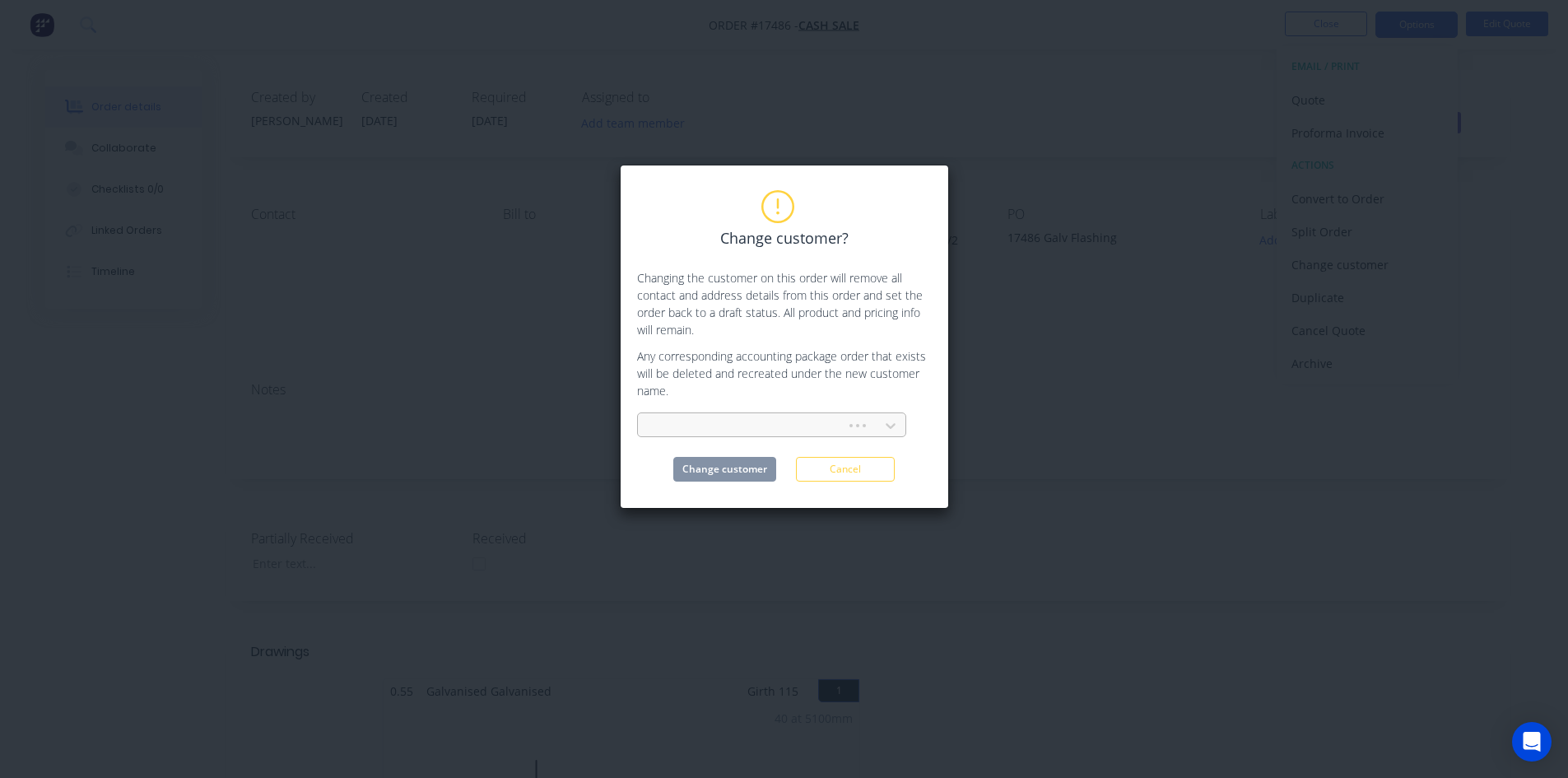
click at [711, 418] on div at bounding box center [745, 426] width 187 height 21
type input "fire"
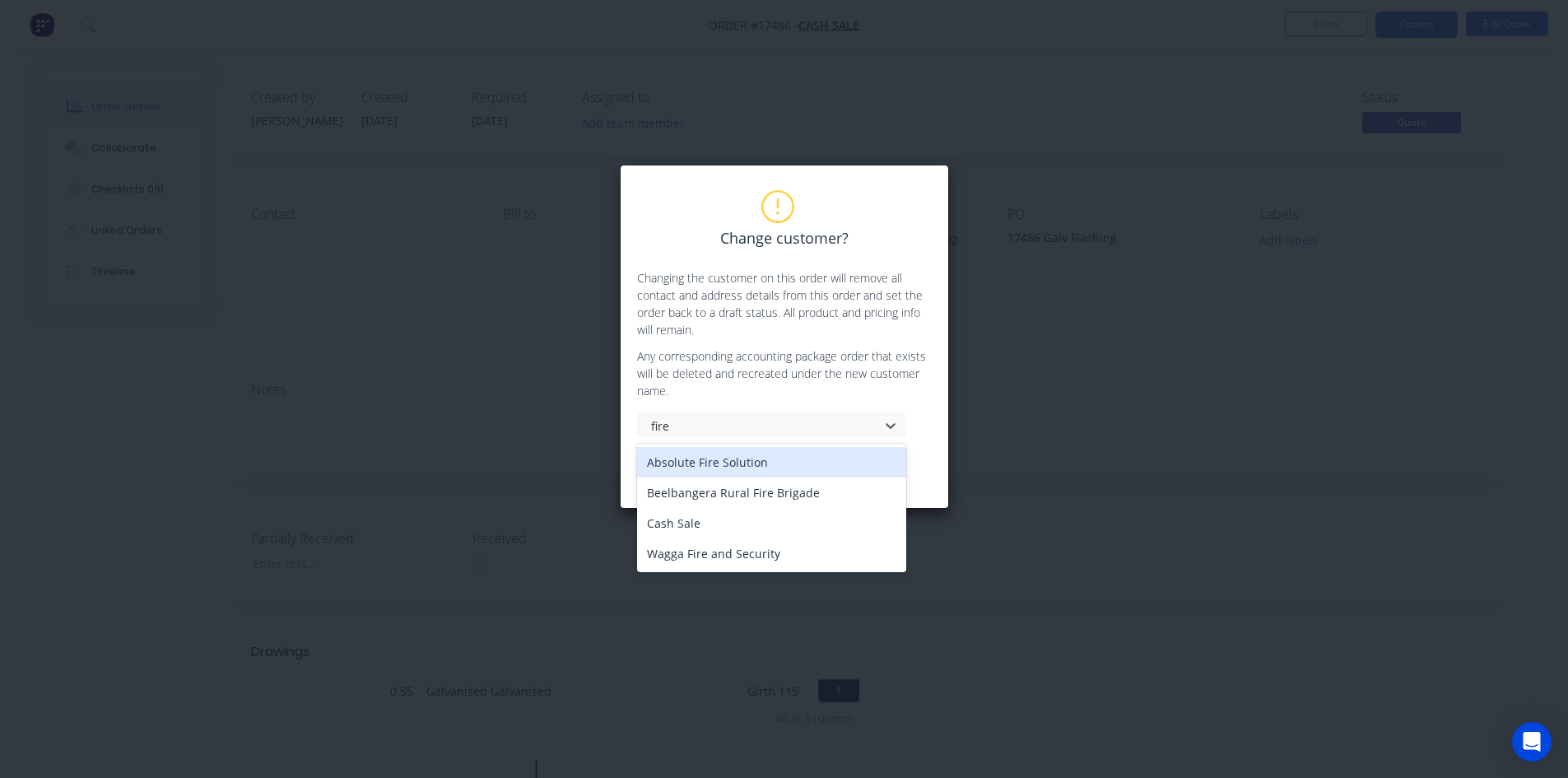
click at [727, 467] on div "Absolute Fire Solution" at bounding box center [772, 462] width 269 height 31
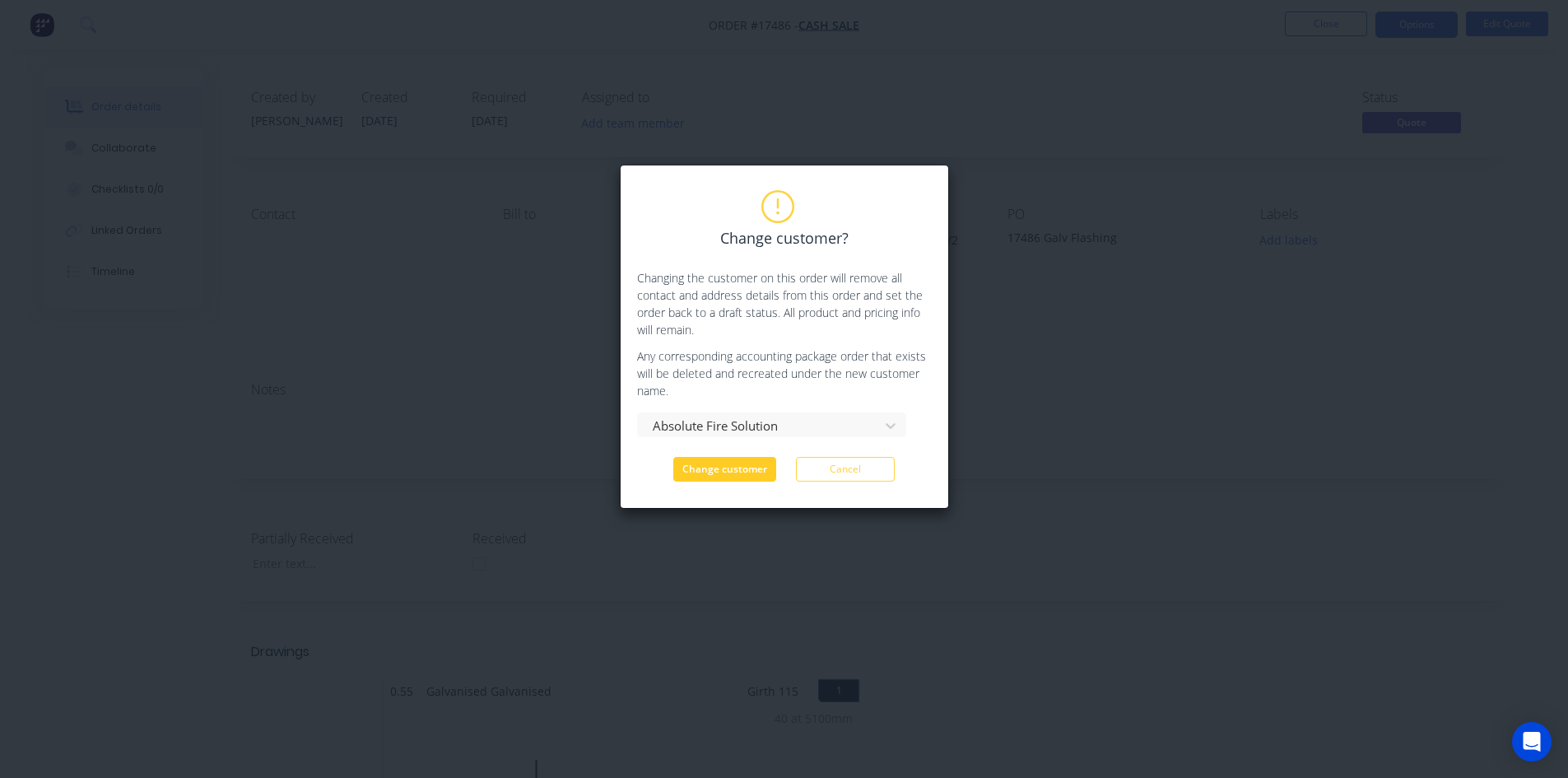
click at [748, 461] on button "Change customer" at bounding box center [725, 469] width 103 height 24
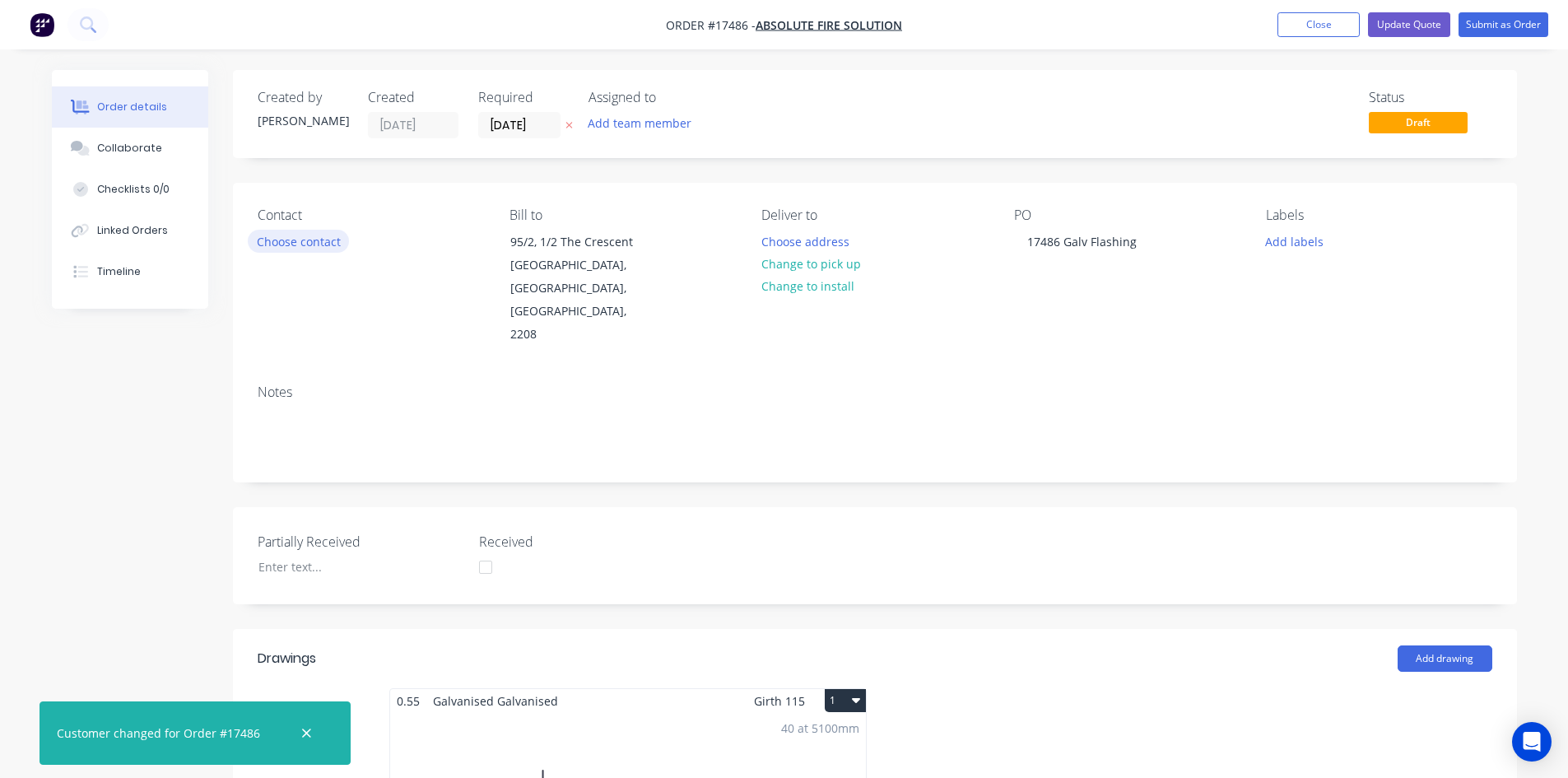
click at [311, 235] on button "Choose contact" at bounding box center [299, 240] width 101 height 22
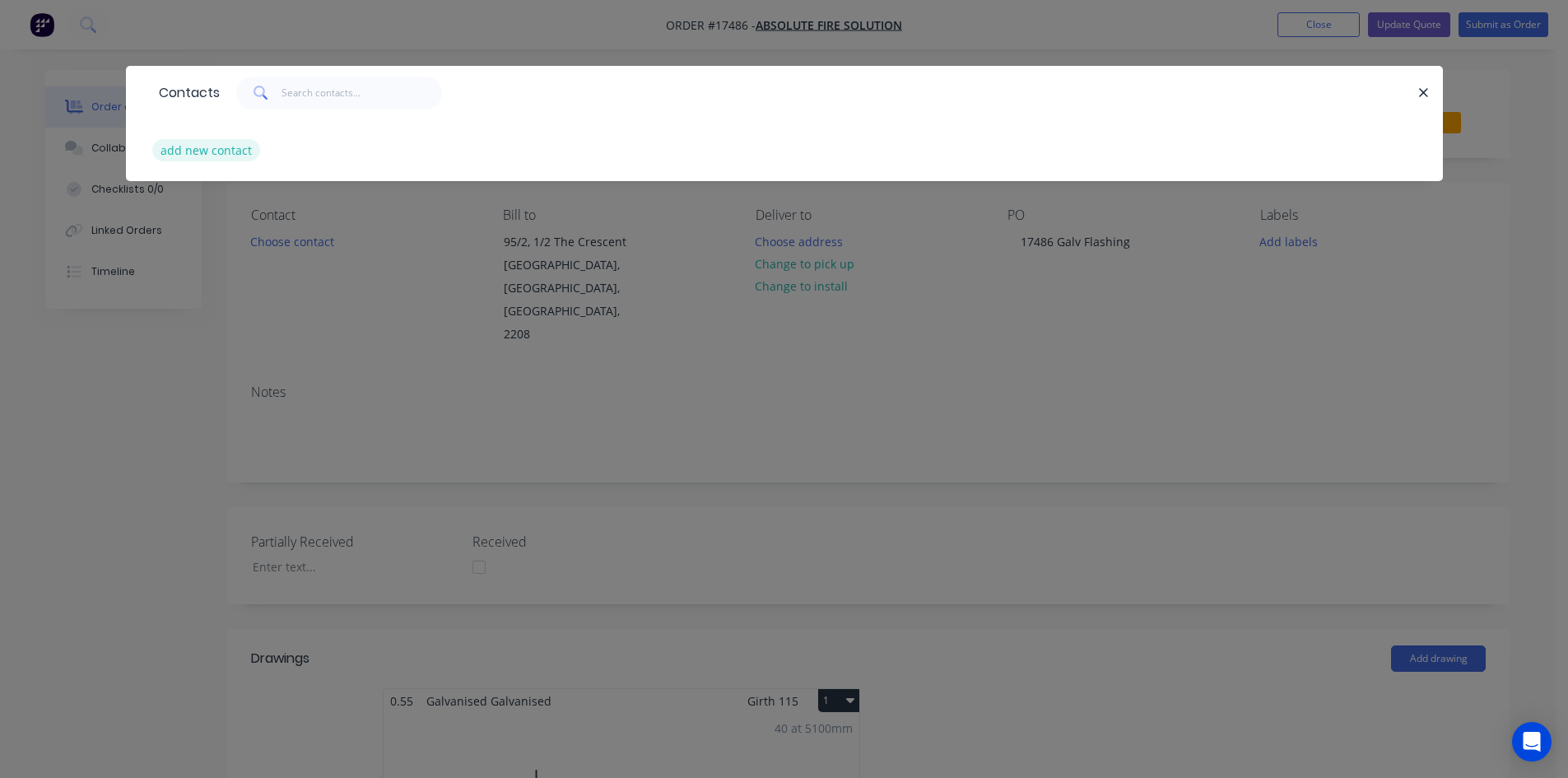
click at [200, 155] on button "add new contact" at bounding box center [206, 149] width 108 height 22
select select "AU"
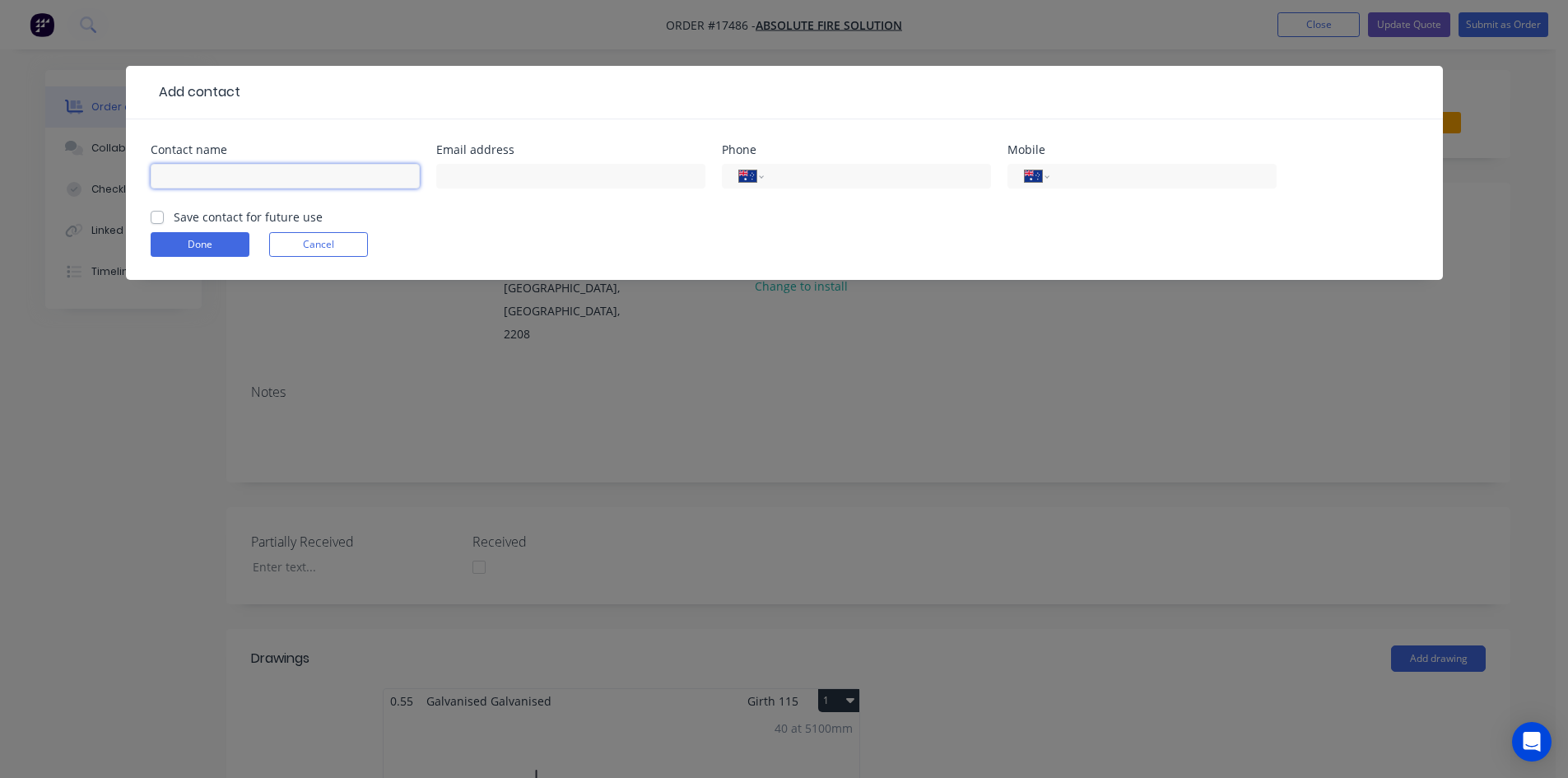
click at [271, 180] on input "text" at bounding box center [285, 176] width 269 height 24
type input "[PERSON_NAME]"
click at [542, 175] on input "text" at bounding box center [571, 176] width 269 height 24
type input "[EMAIL_ADDRESS][DOMAIN_NAME]"
click at [684, 233] on div "Done Cancel" at bounding box center [785, 244] width 1268 height 24
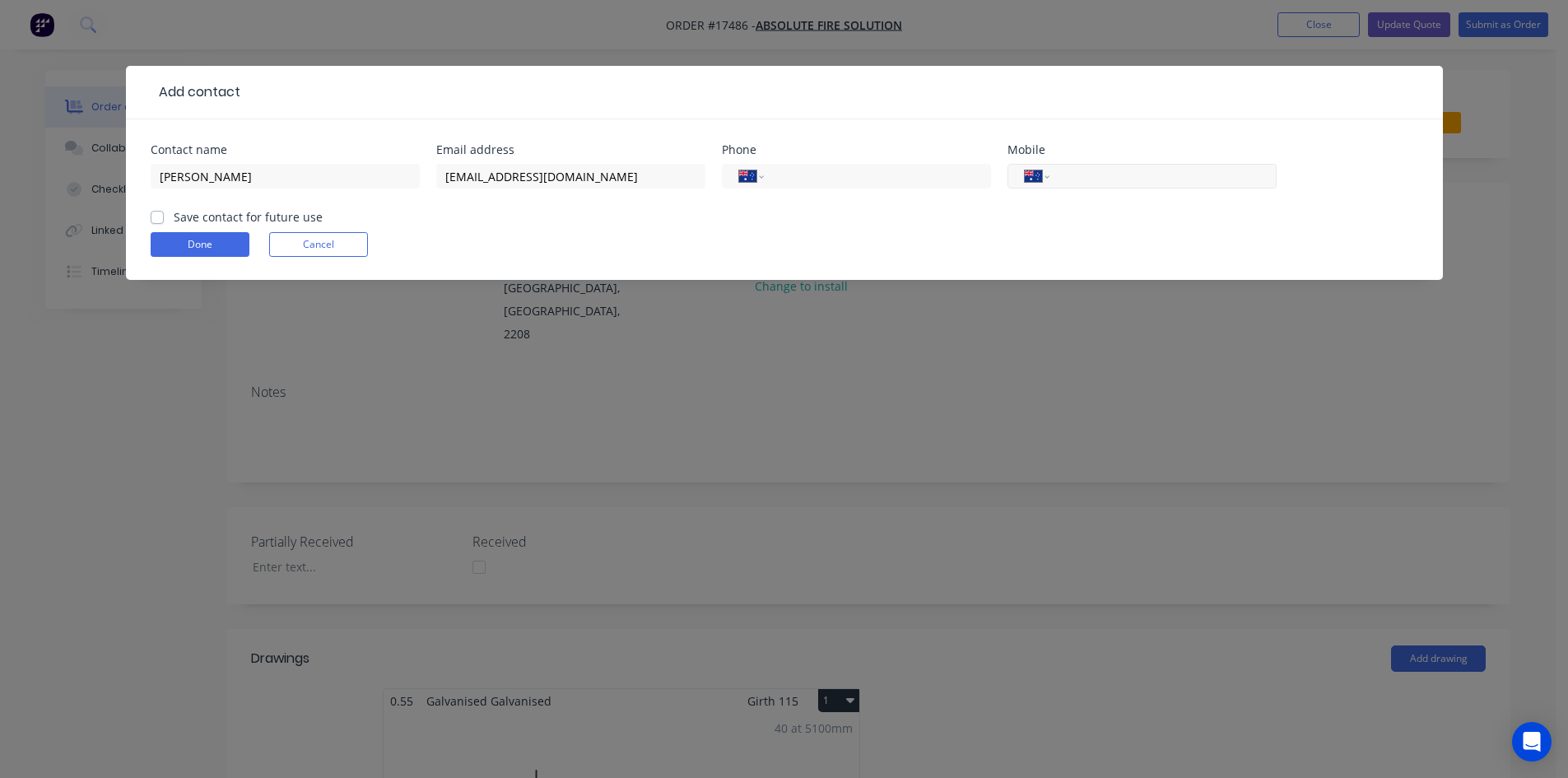
click at [1077, 180] on input "tel" at bounding box center [1159, 176] width 197 height 19
type input "0426 888 694"
click at [174, 214] on label "Save contact for future use" at bounding box center [248, 217] width 149 height 17
click at [157, 214] on input "Save contact for future use" at bounding box center [157, 216] width 13 height 16
checkbox input "true"
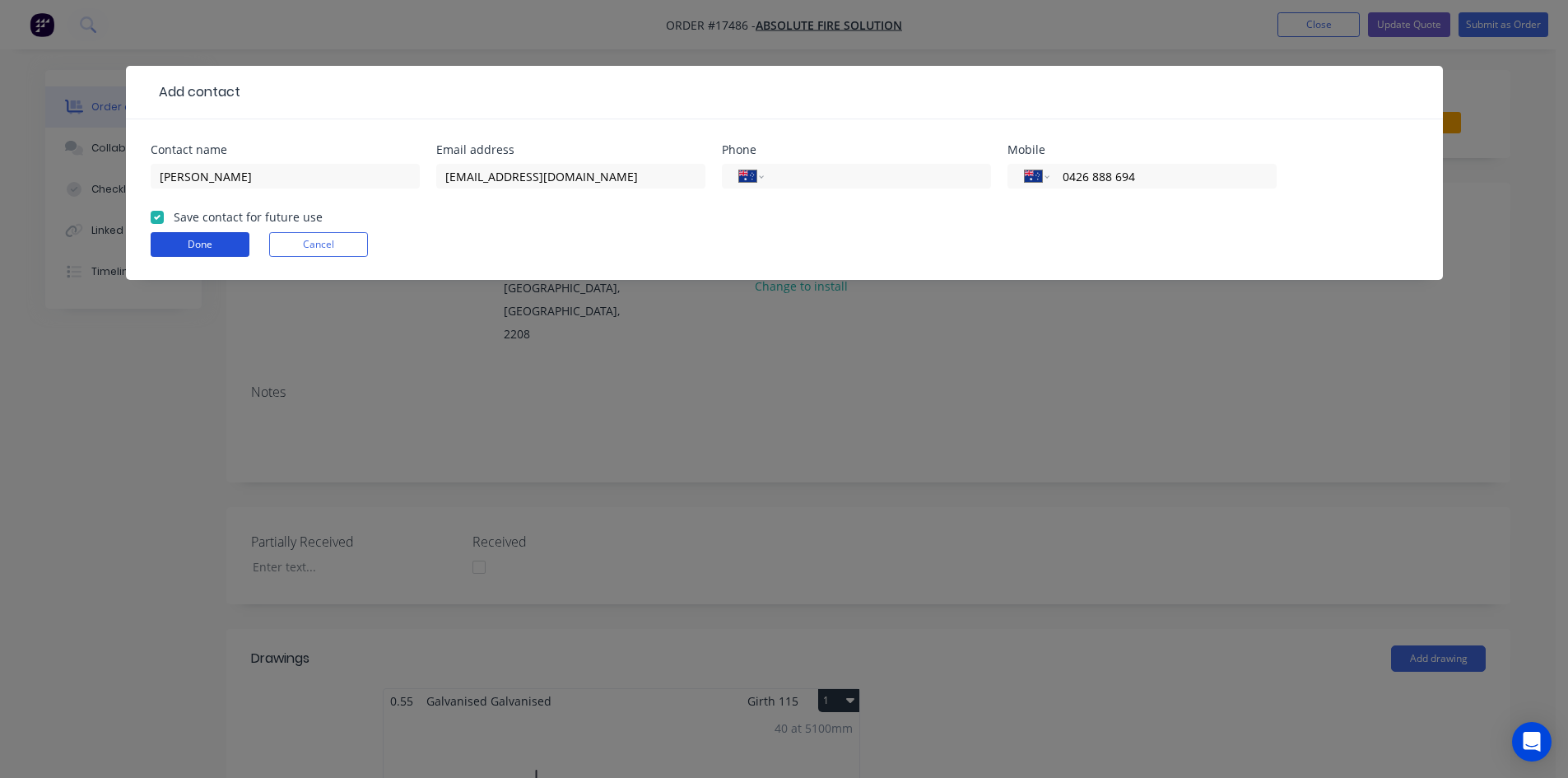
click at [165, 241] on button "Done" at bounding box center [200, 244] width 99 height 24
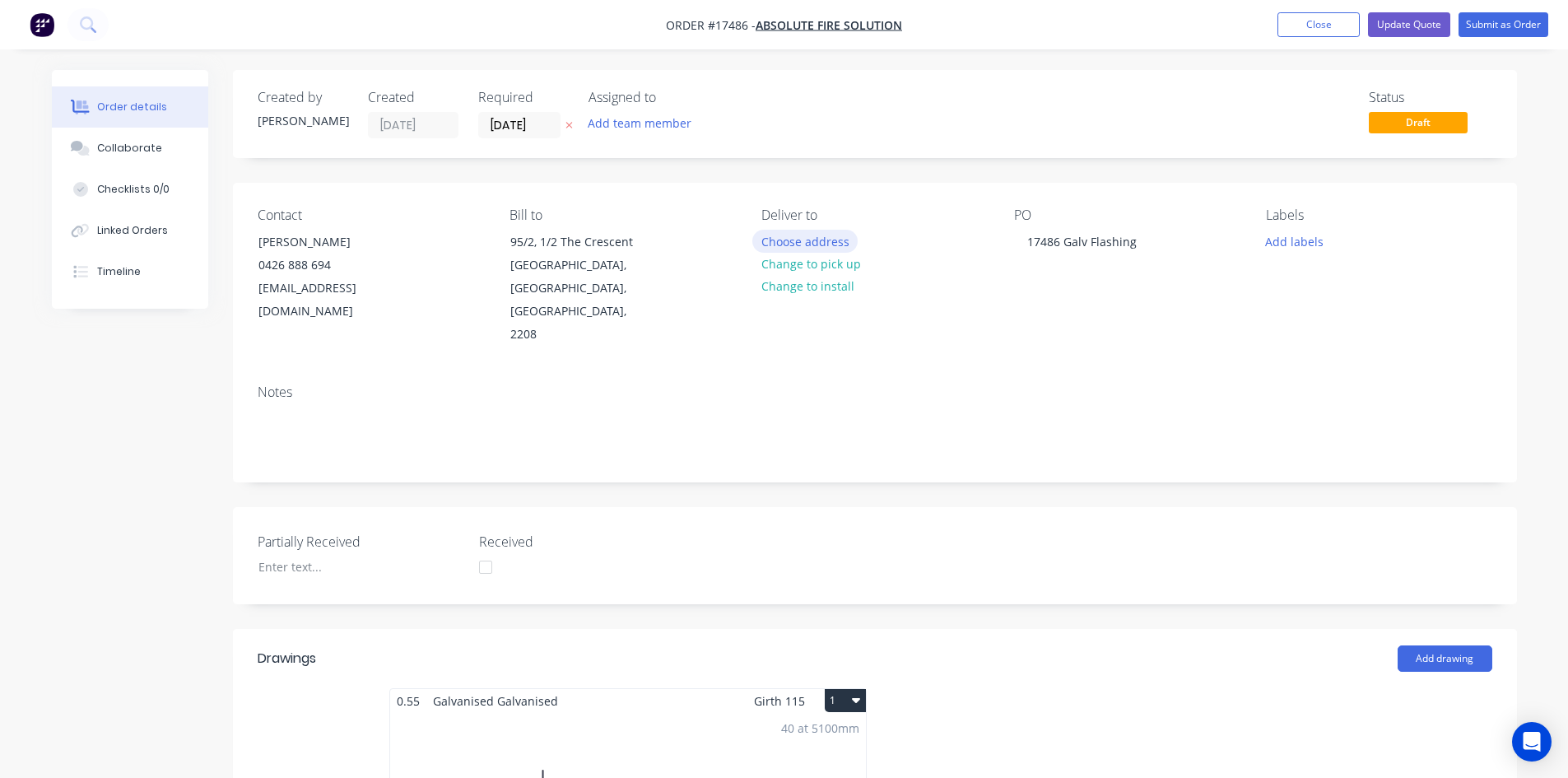
click at [808, 245] on button "Choose address" at bounding box center [805, 240] width 106 height 22
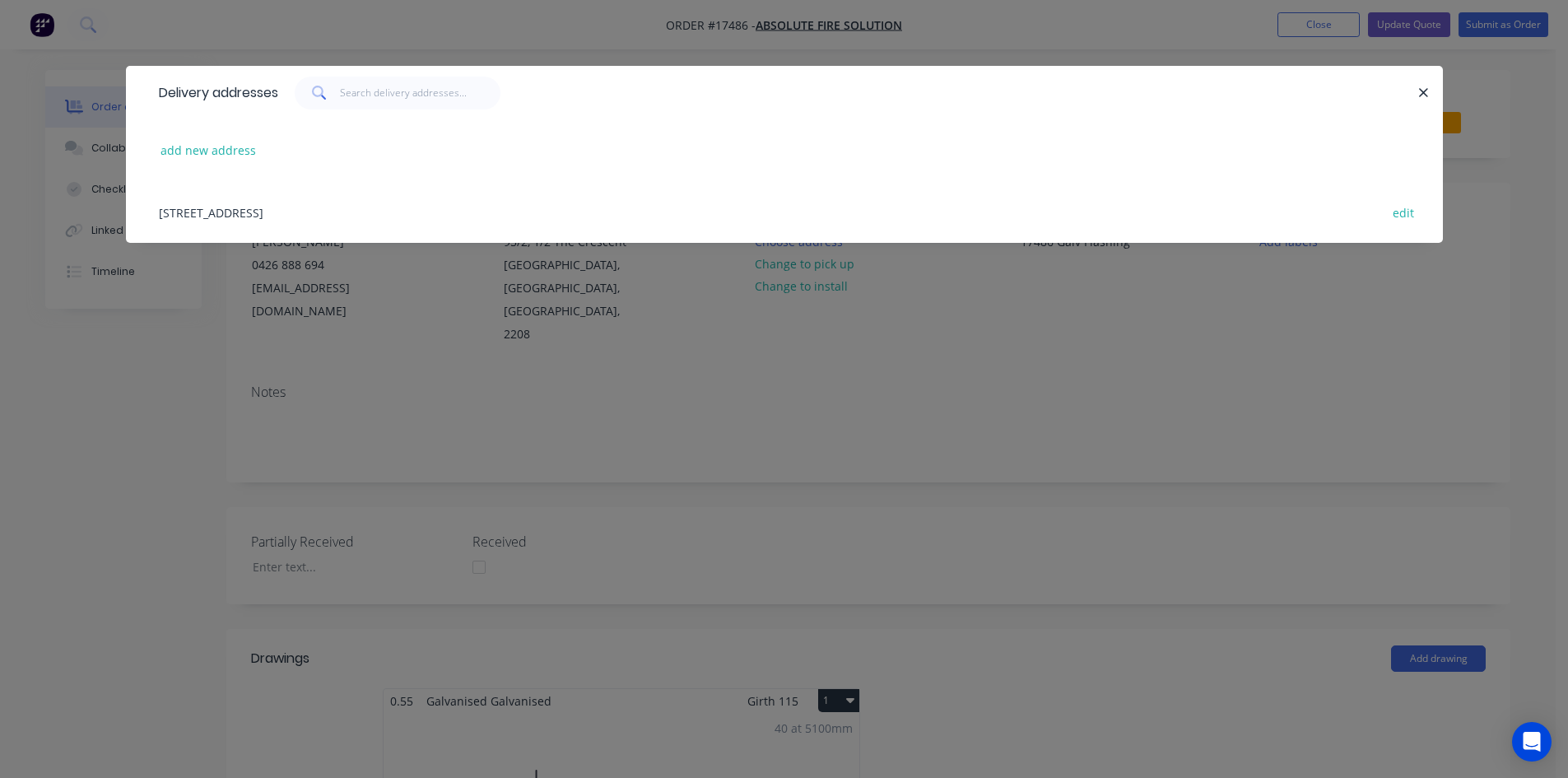
click at [346, 210] on div "[STREET_ADDRESS] edit" at bounding box center [785, 211] width 1268 height 62
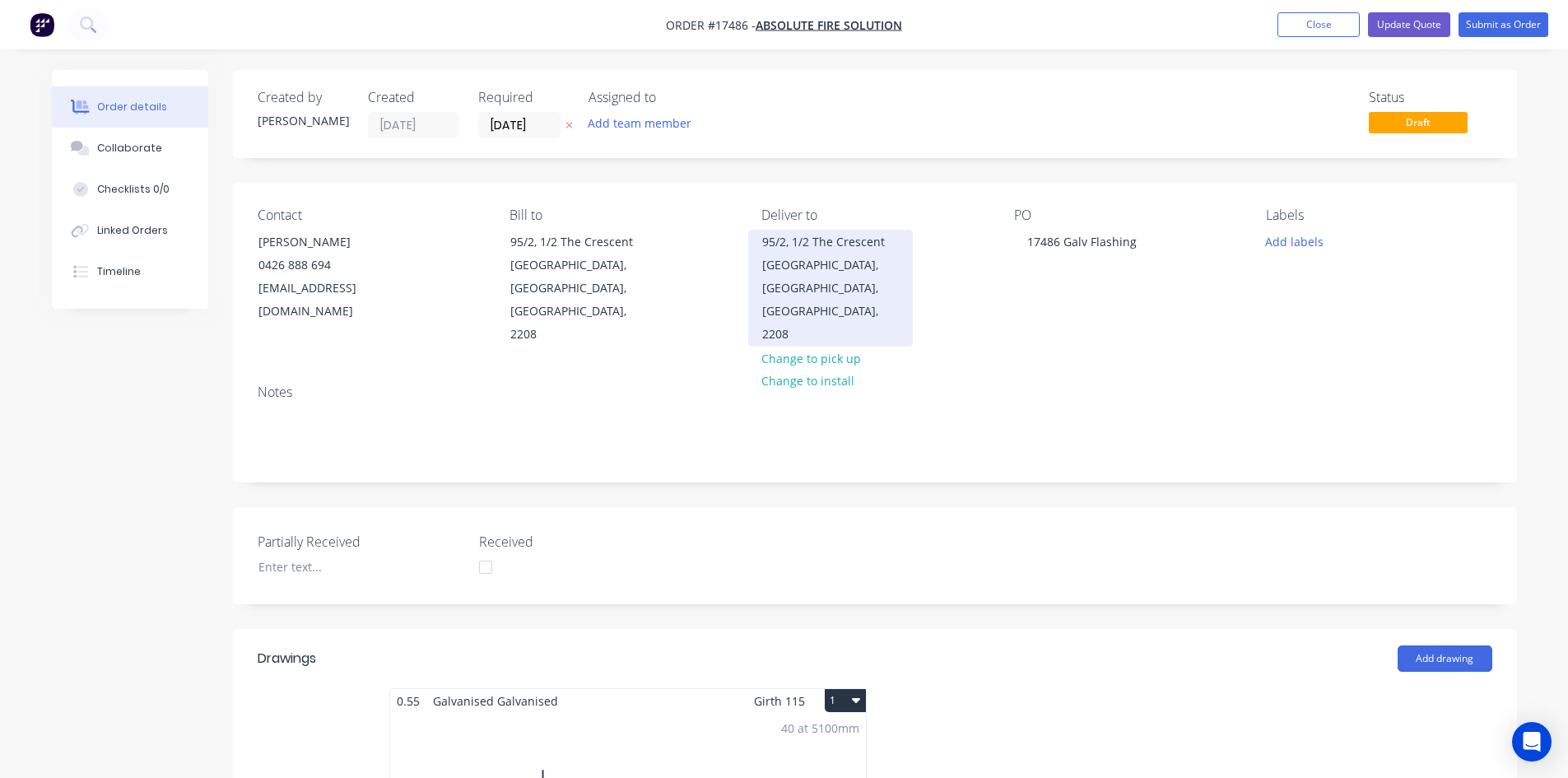
click at [825, 256] on div "[GEOGRAPHIC_DATA], [GEOGRAPHIC_DATA], [GEOGRAPHIC_DATA], 2208" at bounding box center [830, 299] width 136 height 93
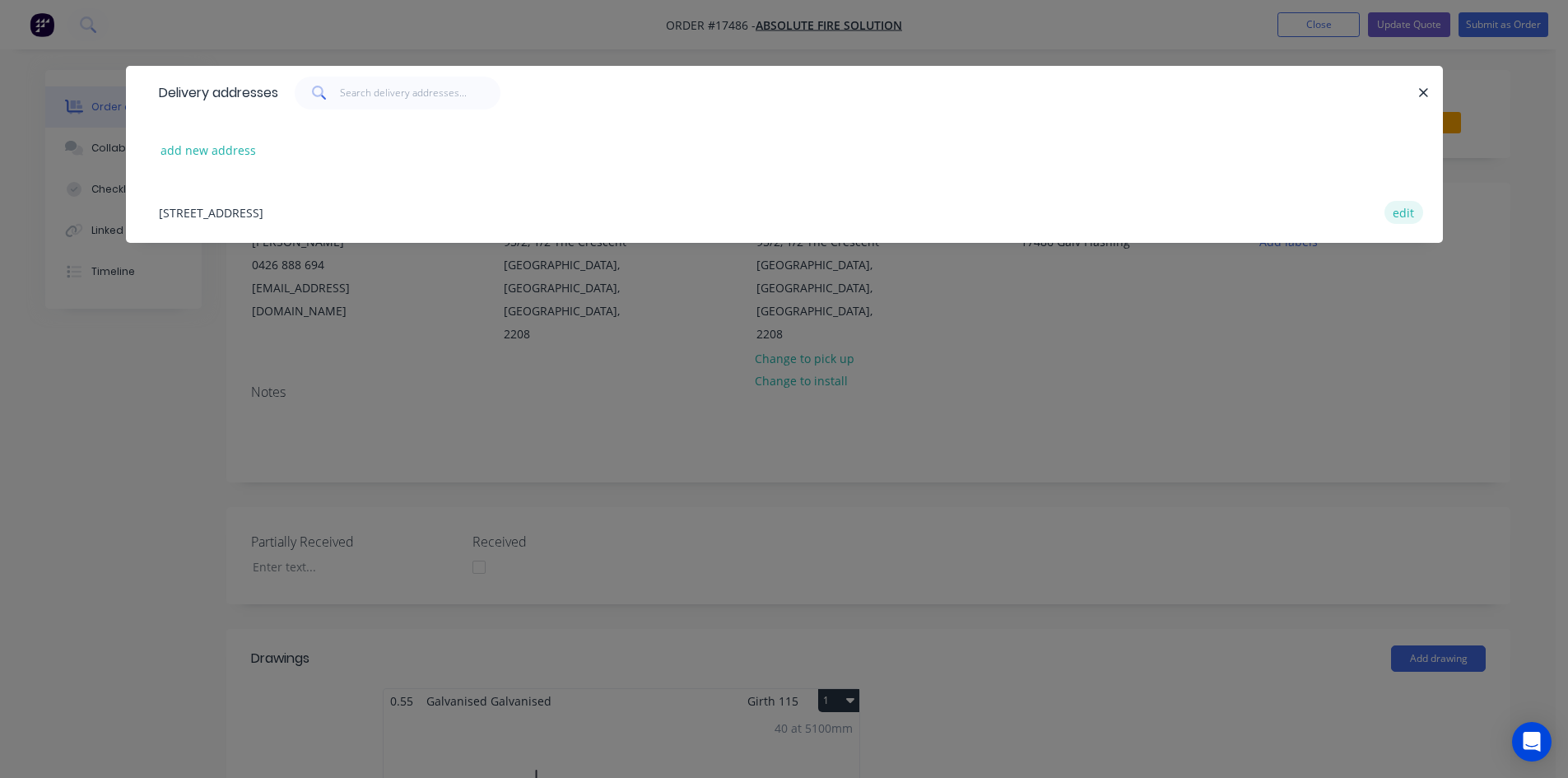
click at [1410, 219] on button "edit" at bounding box center [1404, 211] width 38 height 22
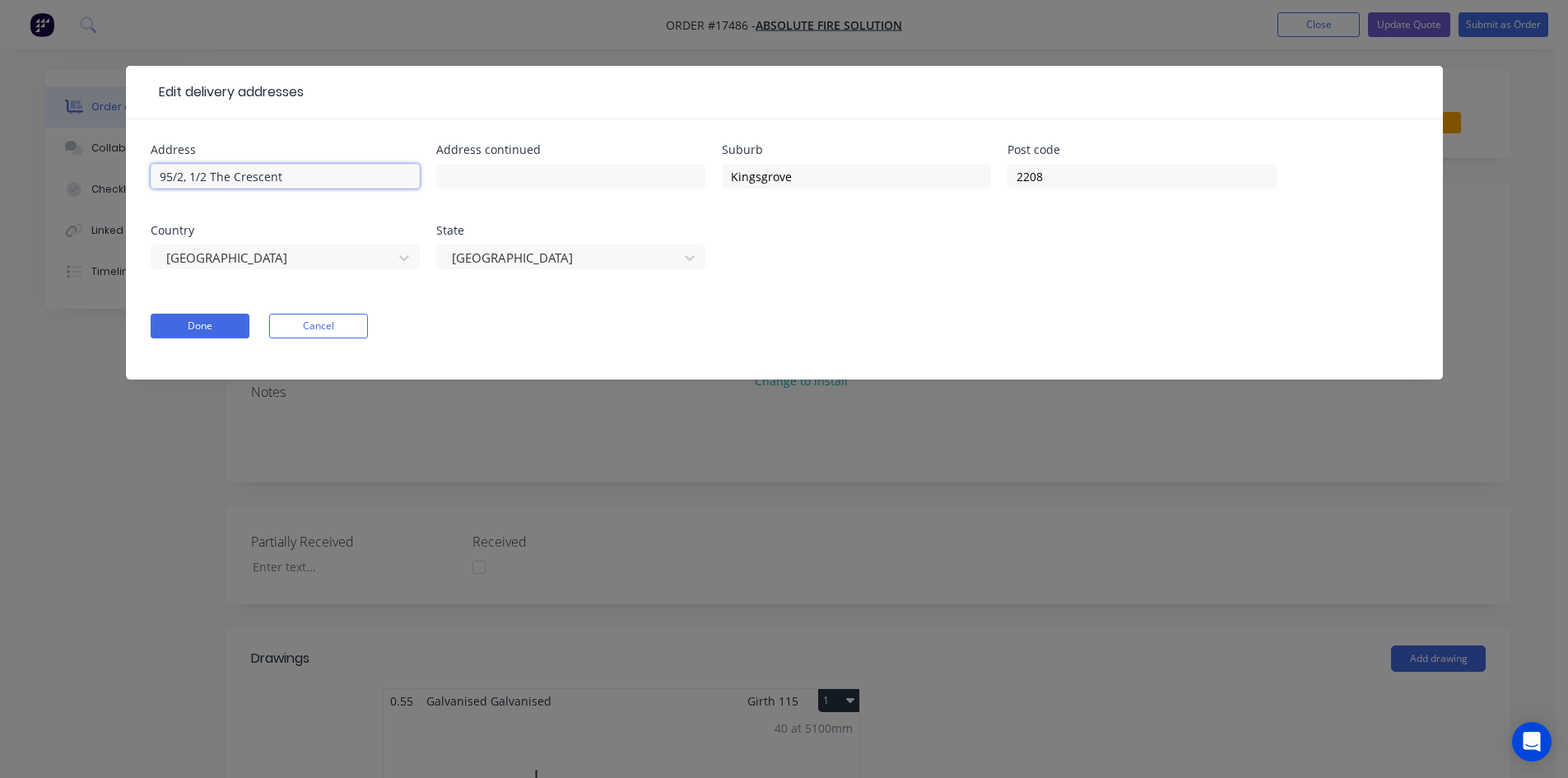
drag, startPoint x: 159, startPoint y: 177, endPoint x: 379, endPoint y: 176, distance: 220.0
click at [379, 176] on input "95/2, 1/2 The Crescent" at bounding box center [285, 176] width 269 height 24
click at [449, 166] on input "text" at bounding box center [571, 176] width 269 height 24
paste input "95/2, 1/2 The Crescent"
type input "95/2, 1/2 The Crescent"
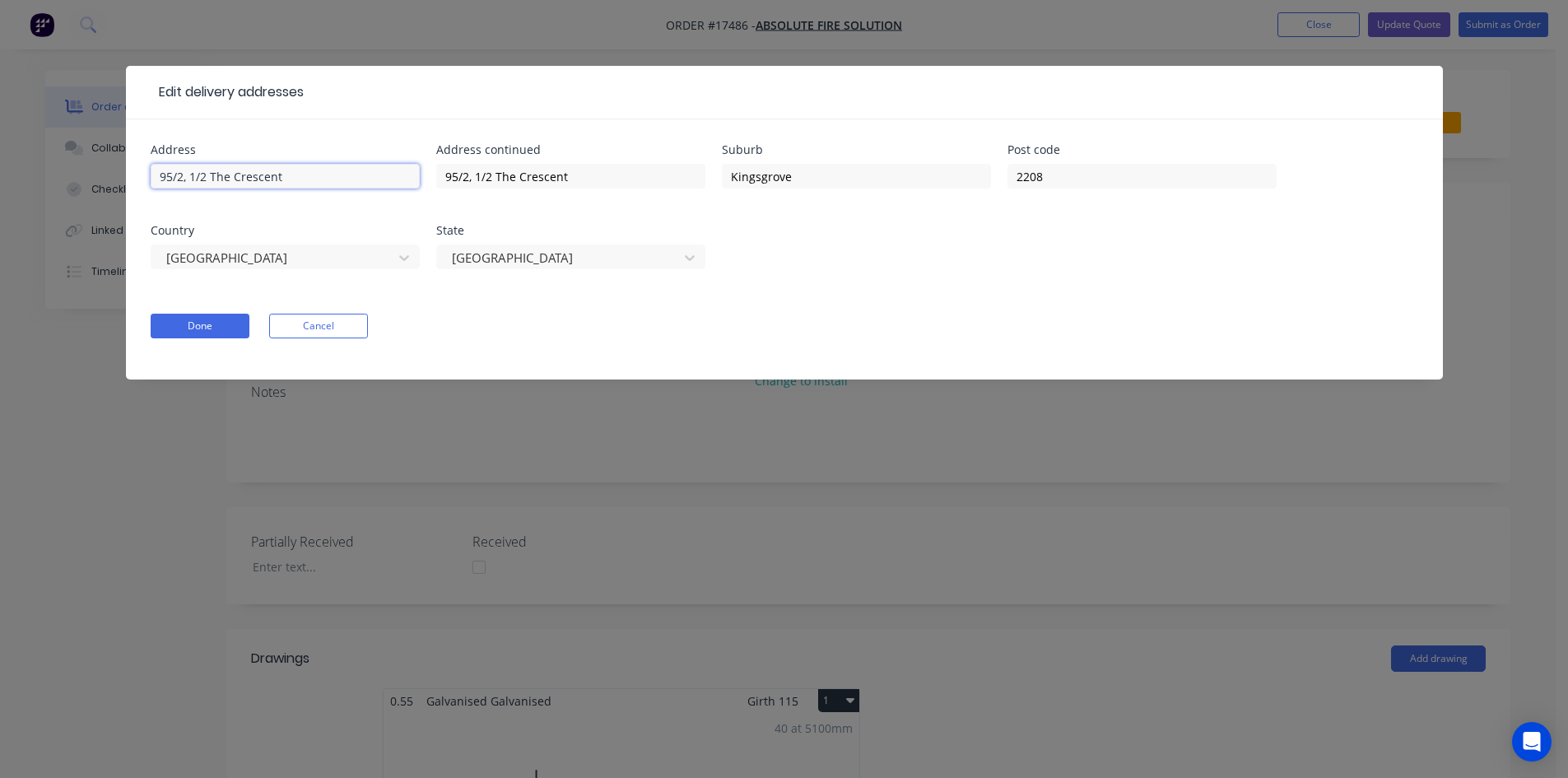
drag, startPoint x: 295, startPoint y: 182, endPoint x: 154, endPoint y: 180, distance: 141.0
click at [154, 180] on input "95/2, 1/2 The Crescent" at bounding box center [285, 176] width 269 height 24
type input "Absolute Fire Solution"
click at [476, 176] on input "95/2, 1/2 The Crescent" at bounding box center [571, 176] width 269 height 24
type input "95/2, Level 1/2 The Crescent"
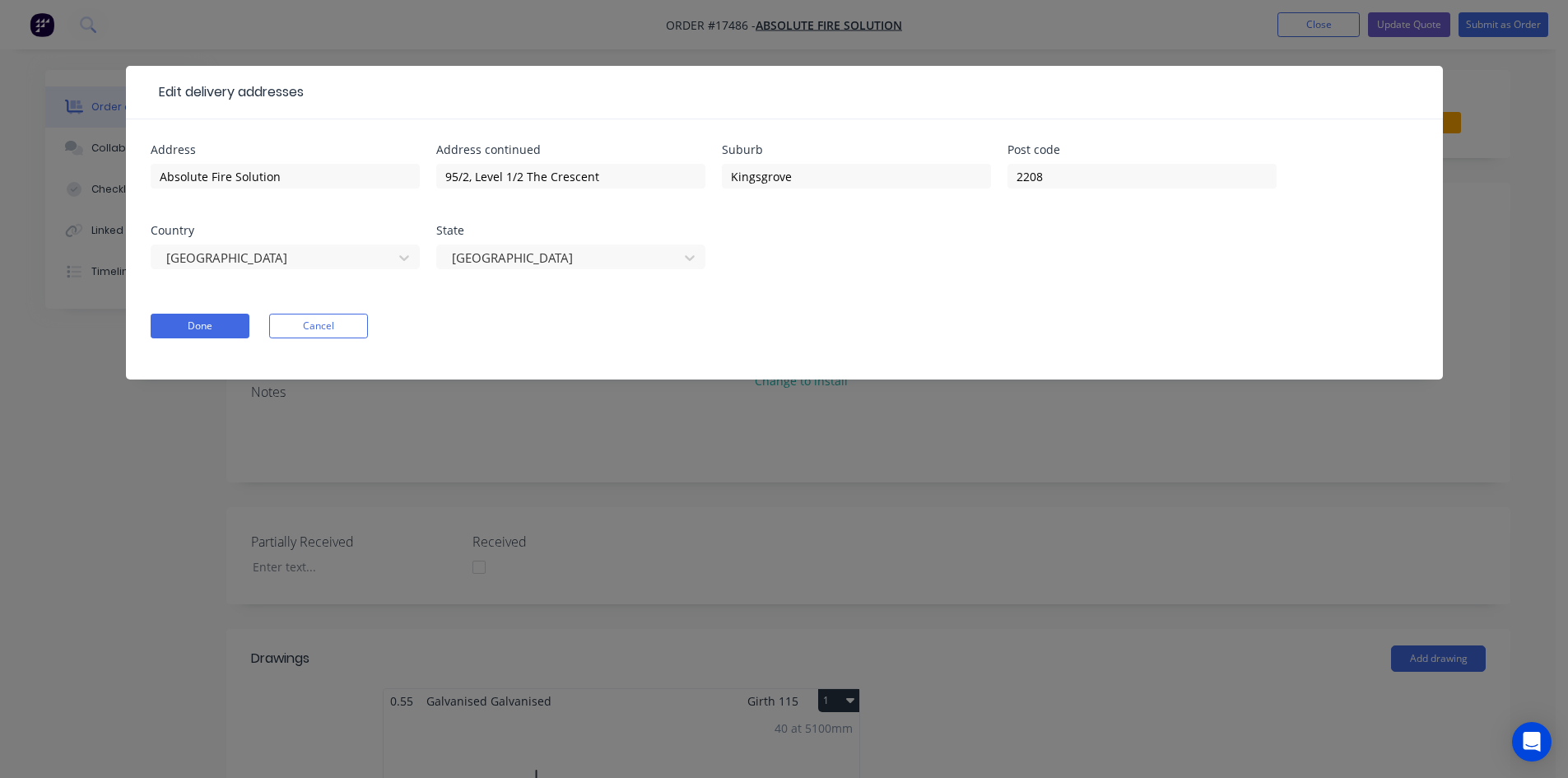
click at [908, 240] on div "Address Absolute Fire Solution Address continued 95/2, Level 1/2 The Crescent S…" at bounding box center [785, 217] width 1268 height 145
click at [209, 322] on button "Done" at bounding box center [200, 326] width 99 height 24
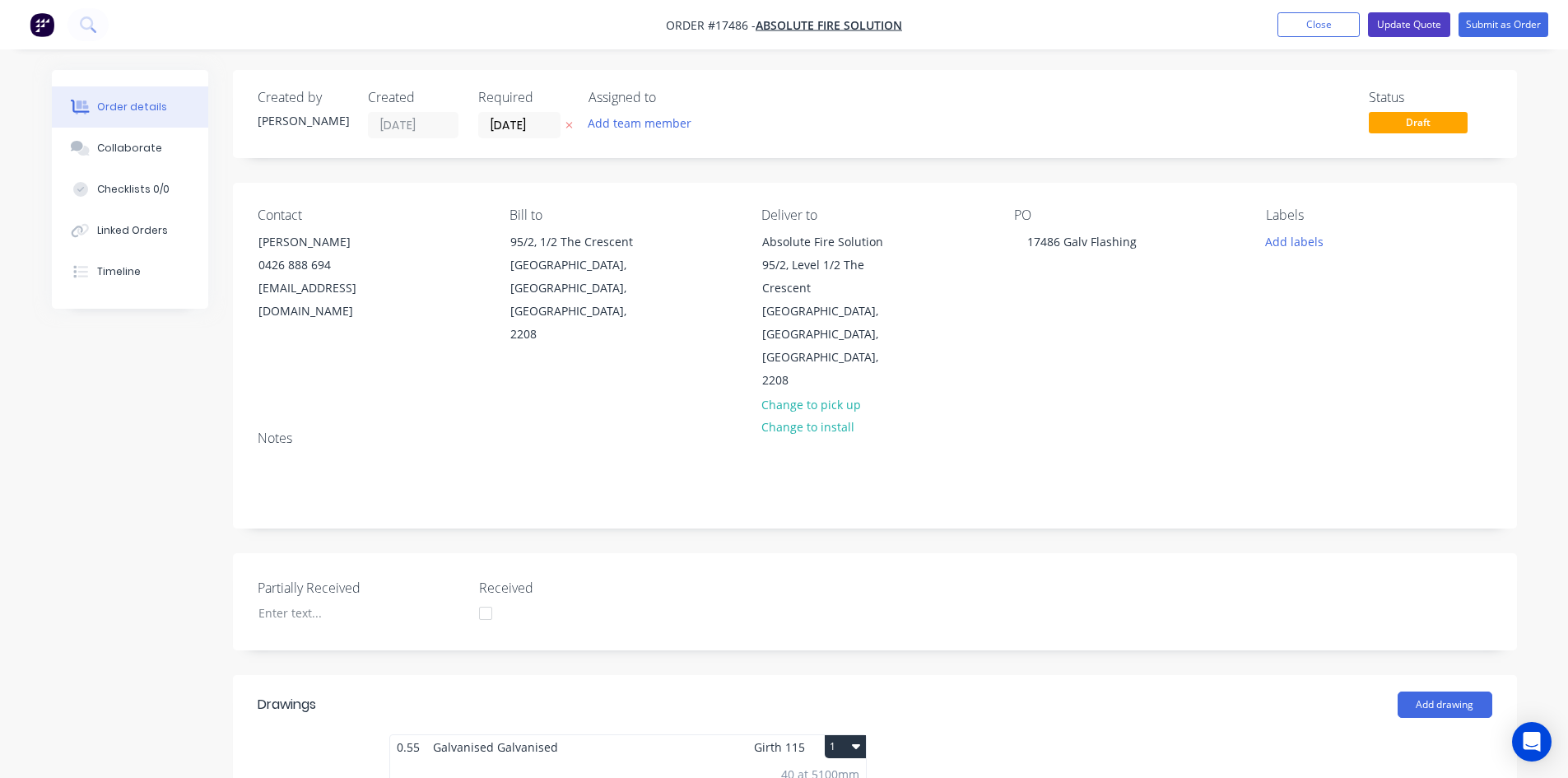
click at [1408, 27] on button "Update Quote" at bounding box center [1409, 24] width 82 height 24
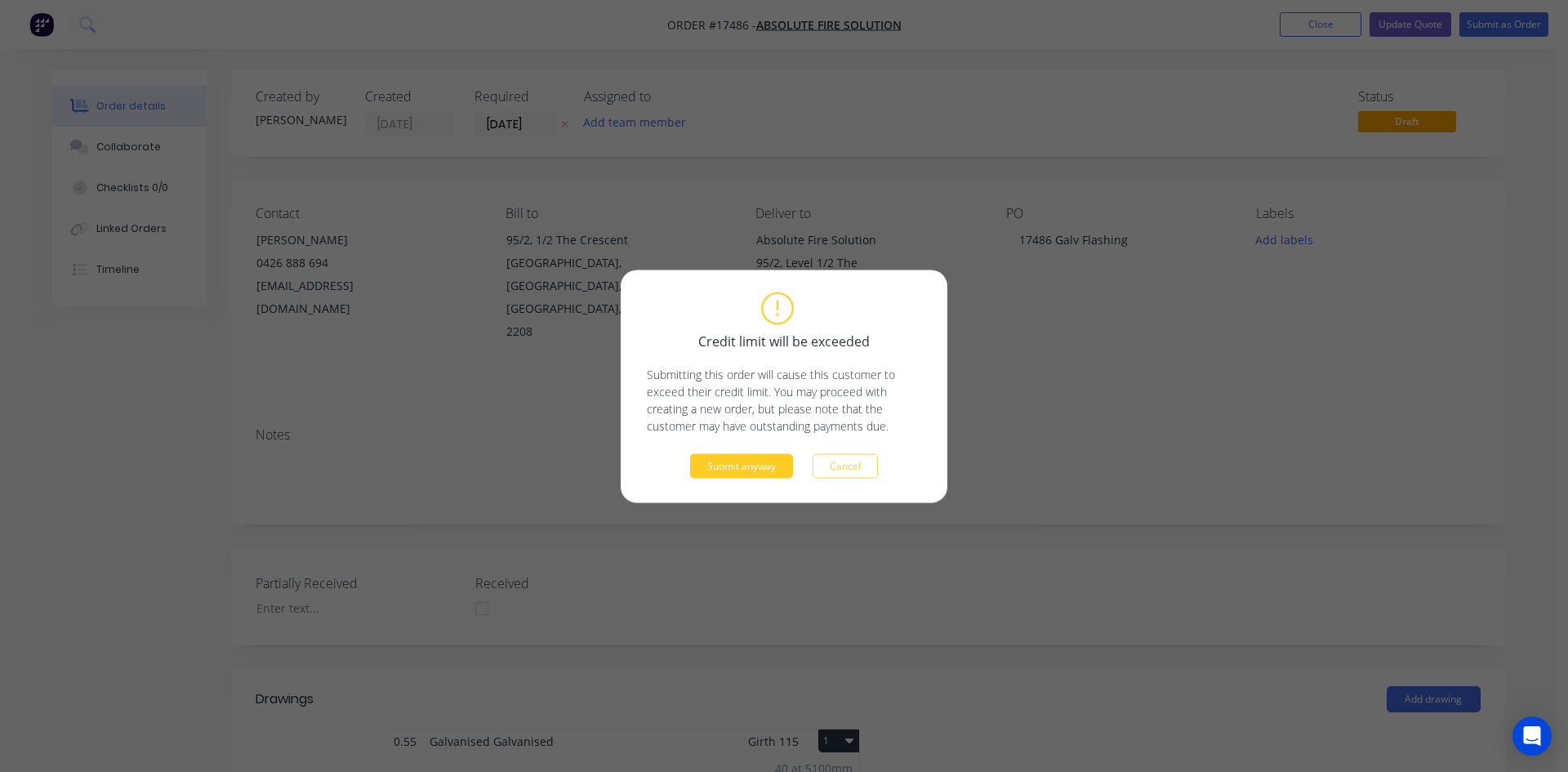
click at [755, 467] on button "Submit anyway" at bounding box center [742, 465] width 103 height 24
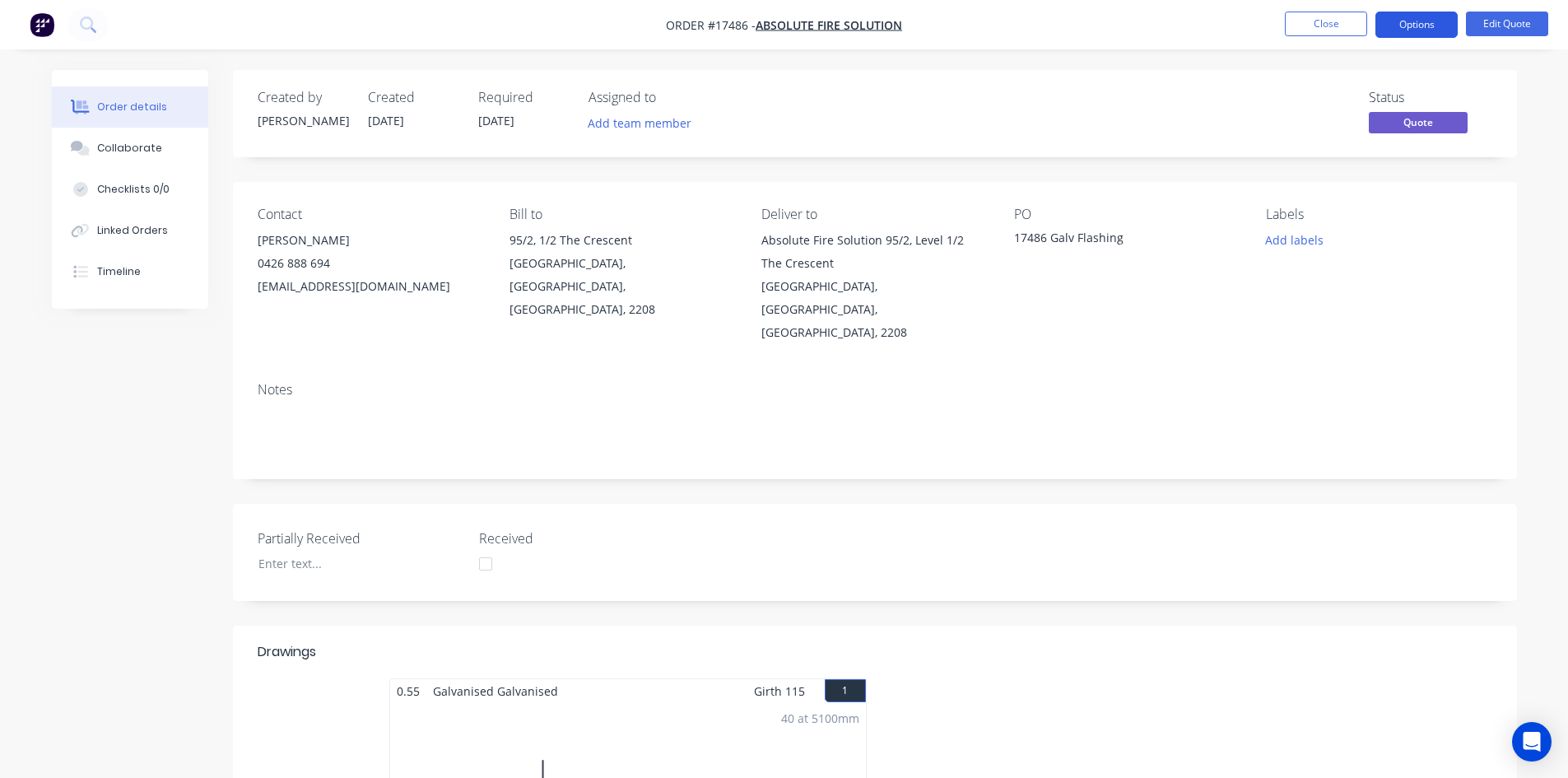
click at [1417, 30] on button "Options" at bounding box center [1416, 24] width 82 height 26
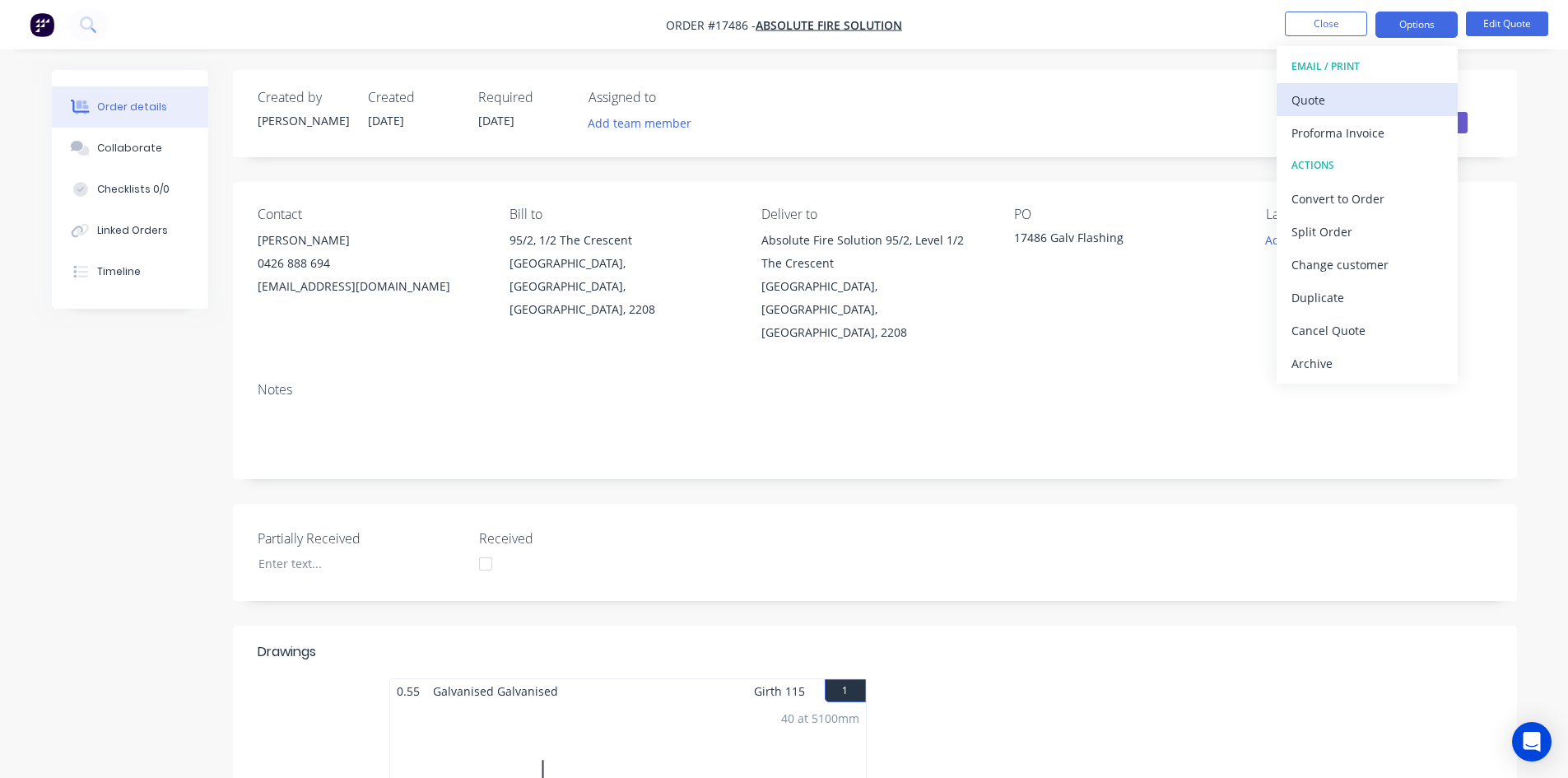
click at [1372, 106] on div "Quote" at bounding box center [1366, 100] width 151 height 24
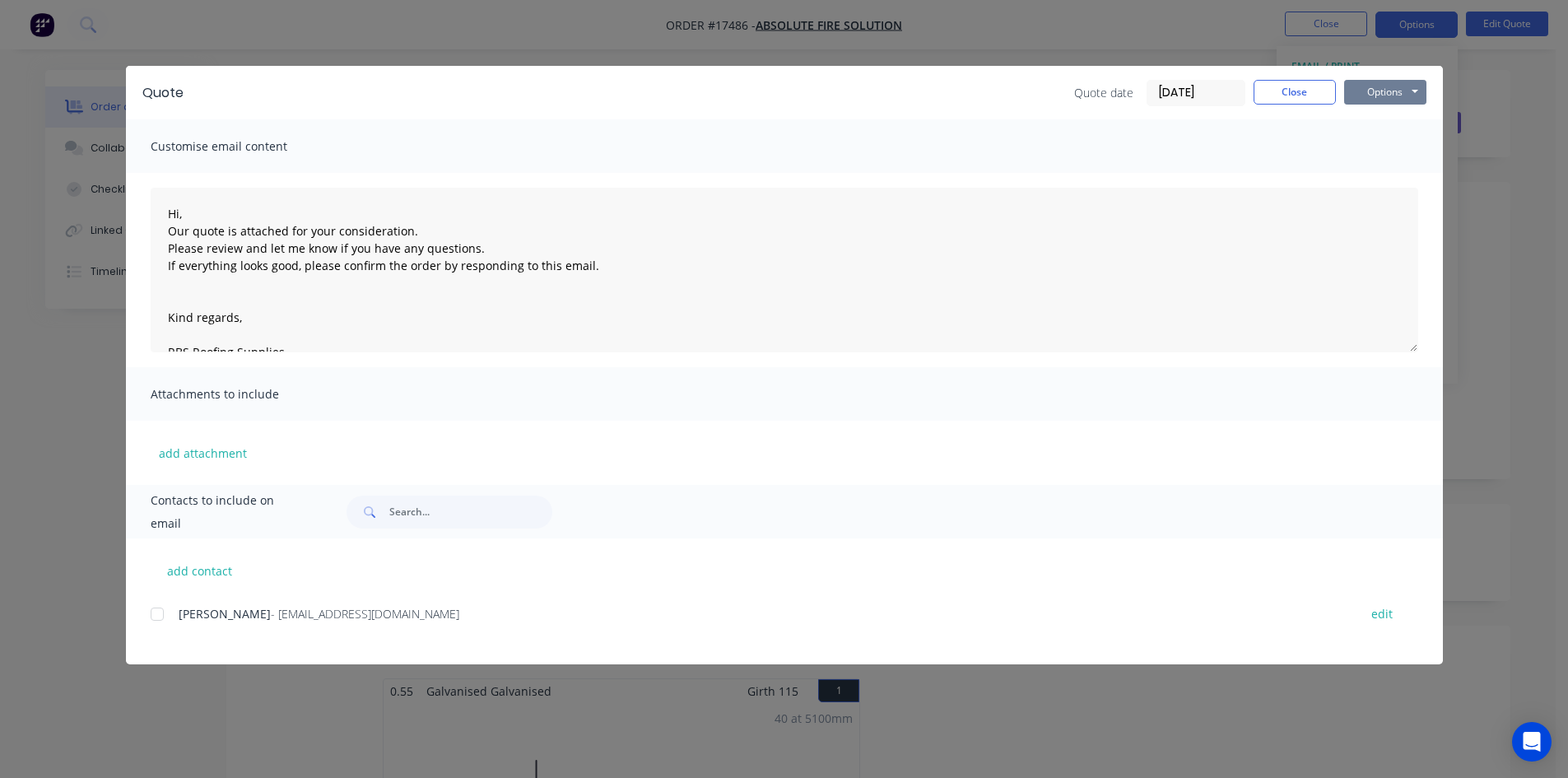
click at [1393, 88] on button "Options" at bounding box center [1385, 92] width 82 height 24
click at [1398, 122] on button "Preview" at bounding box center [1396, 120] width 106 height 27
click at [1288, 91] on button "Close" at bounding box center [1295, 92] width 82 height 24
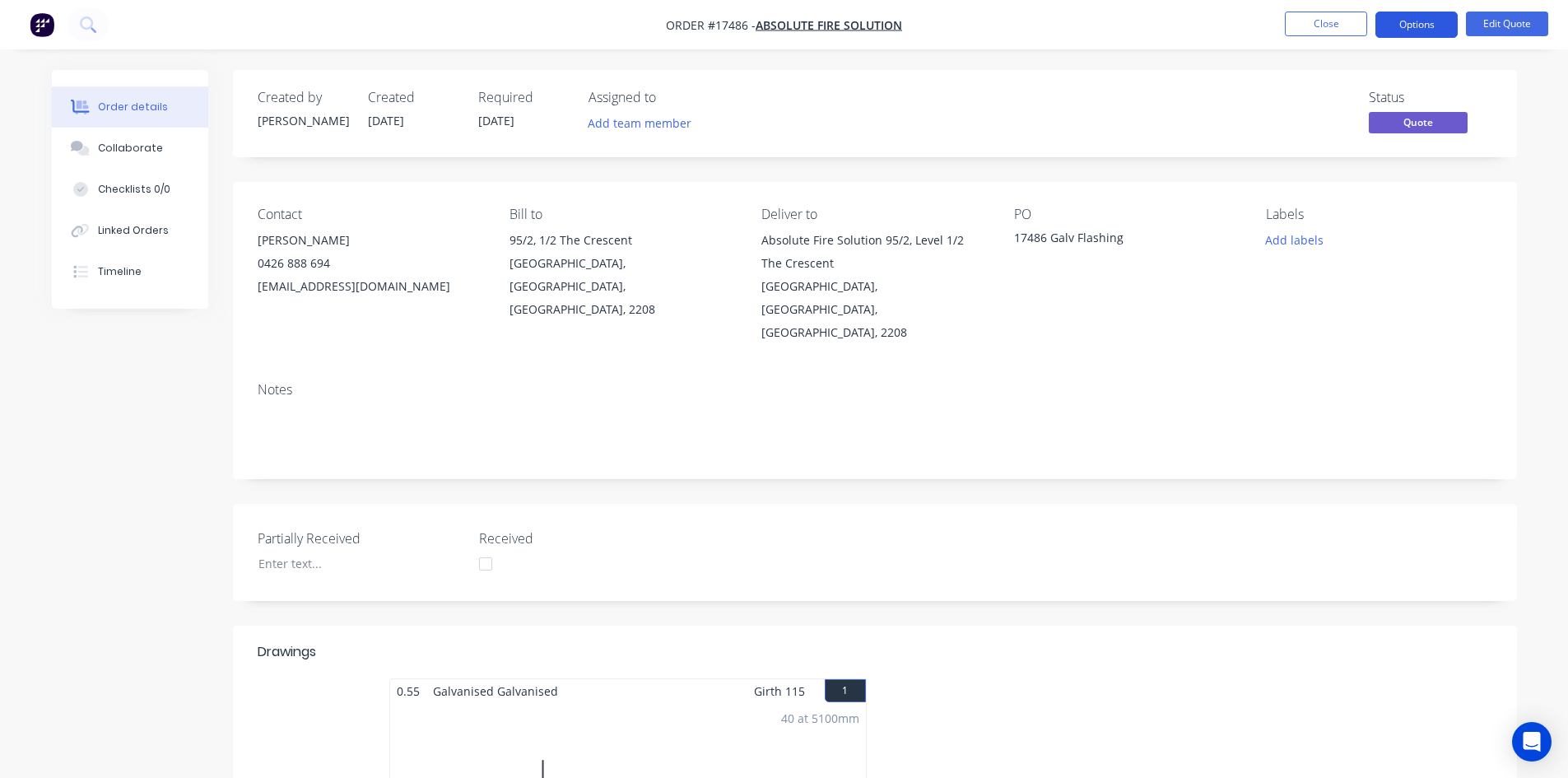
click at [1418, 19] on button "Options" at bounding box center [1416, 24] width 82 height 26
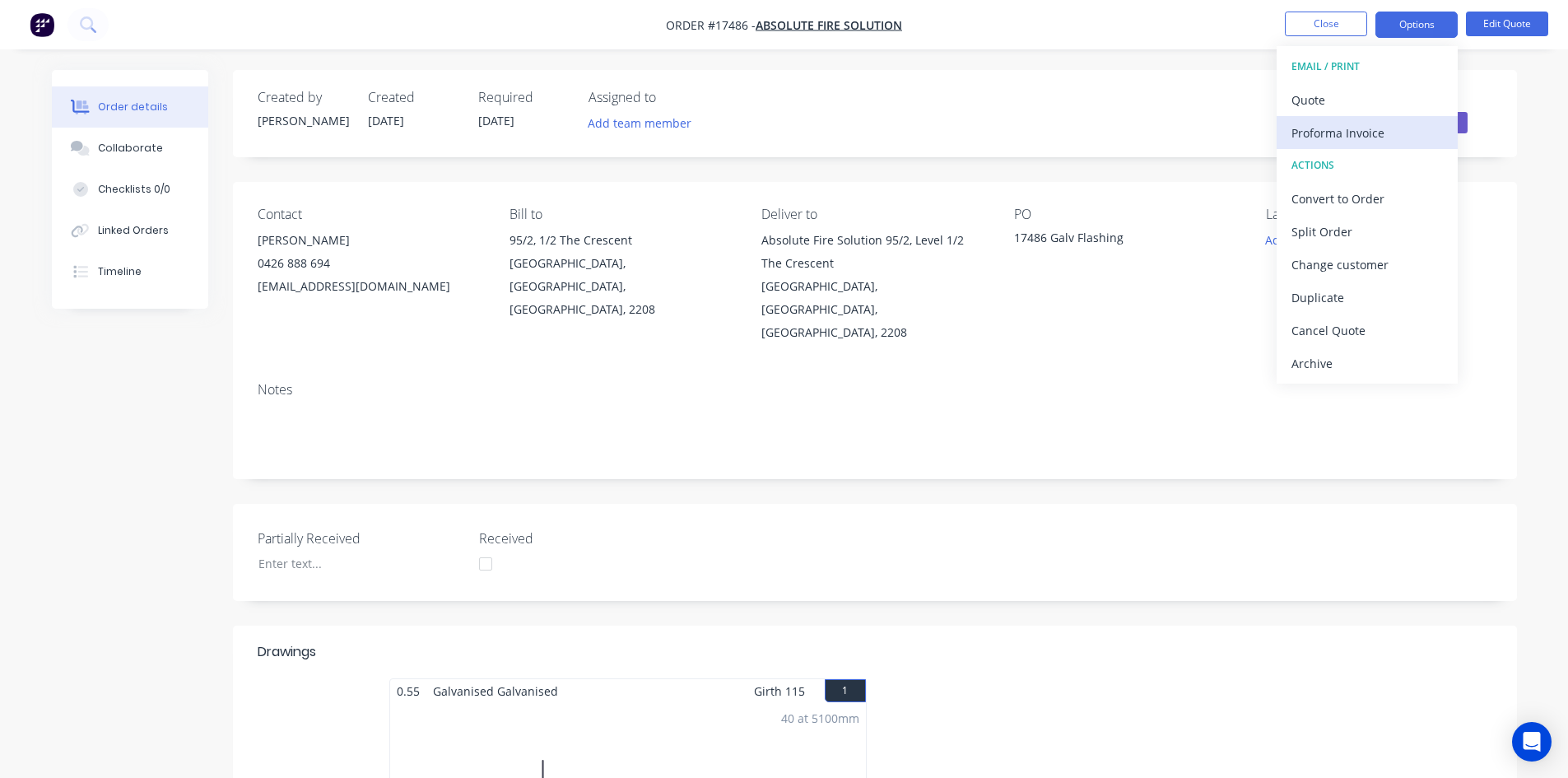
click at [1374, 129] on div "Proforma Invoice" at bounding box center [1366, 133] width 151 height 24
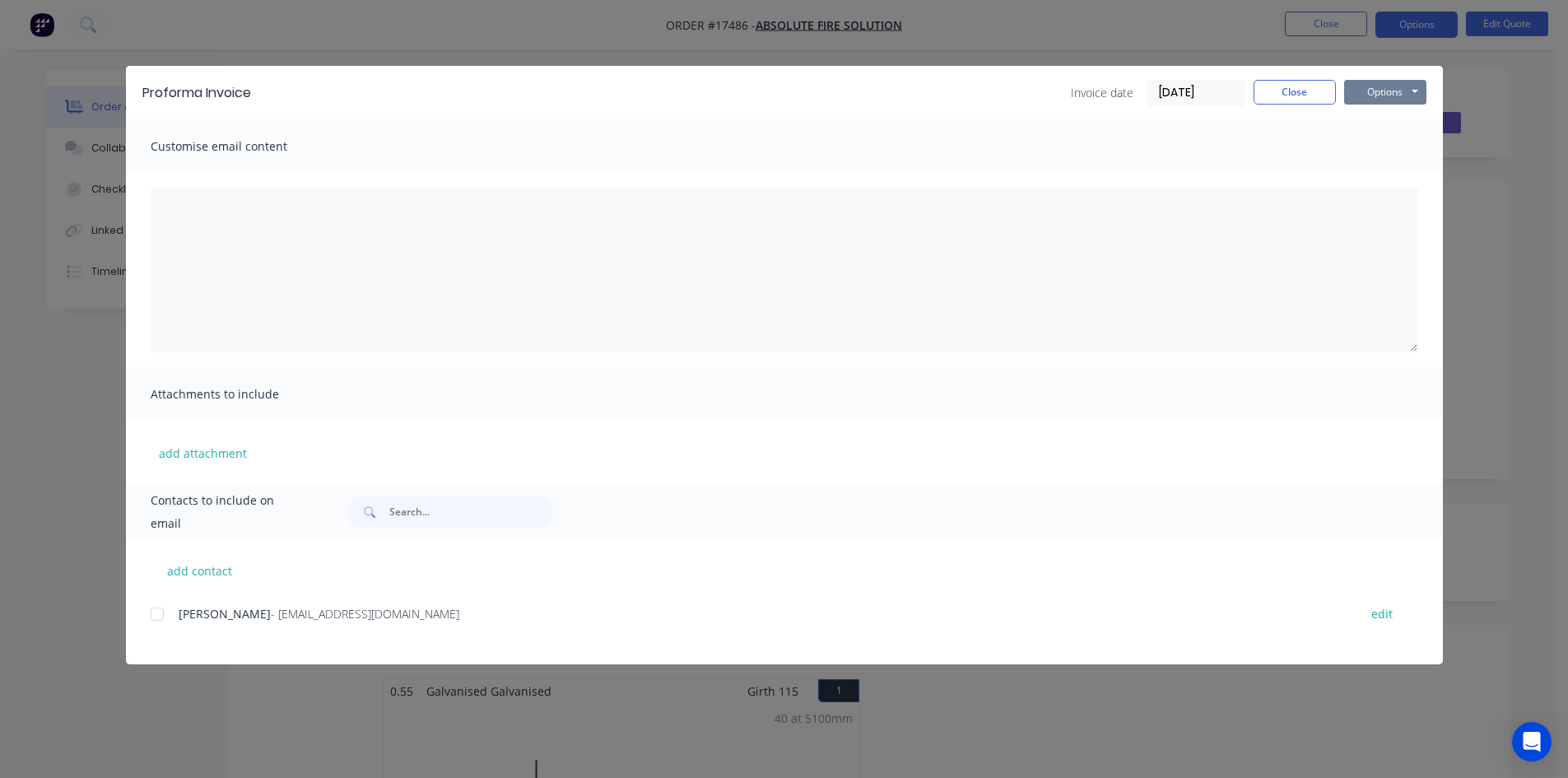
click at [1387, 91] on button "Options" at bounding box center [1385, 92] width 82 height 24
click at [1393, 121] on button "Preview" at bounding box center [1396, 120] width 106 height 27
click at [1288, 93] on button "Close" at bounding box center [1295, 92] width 82 height 24
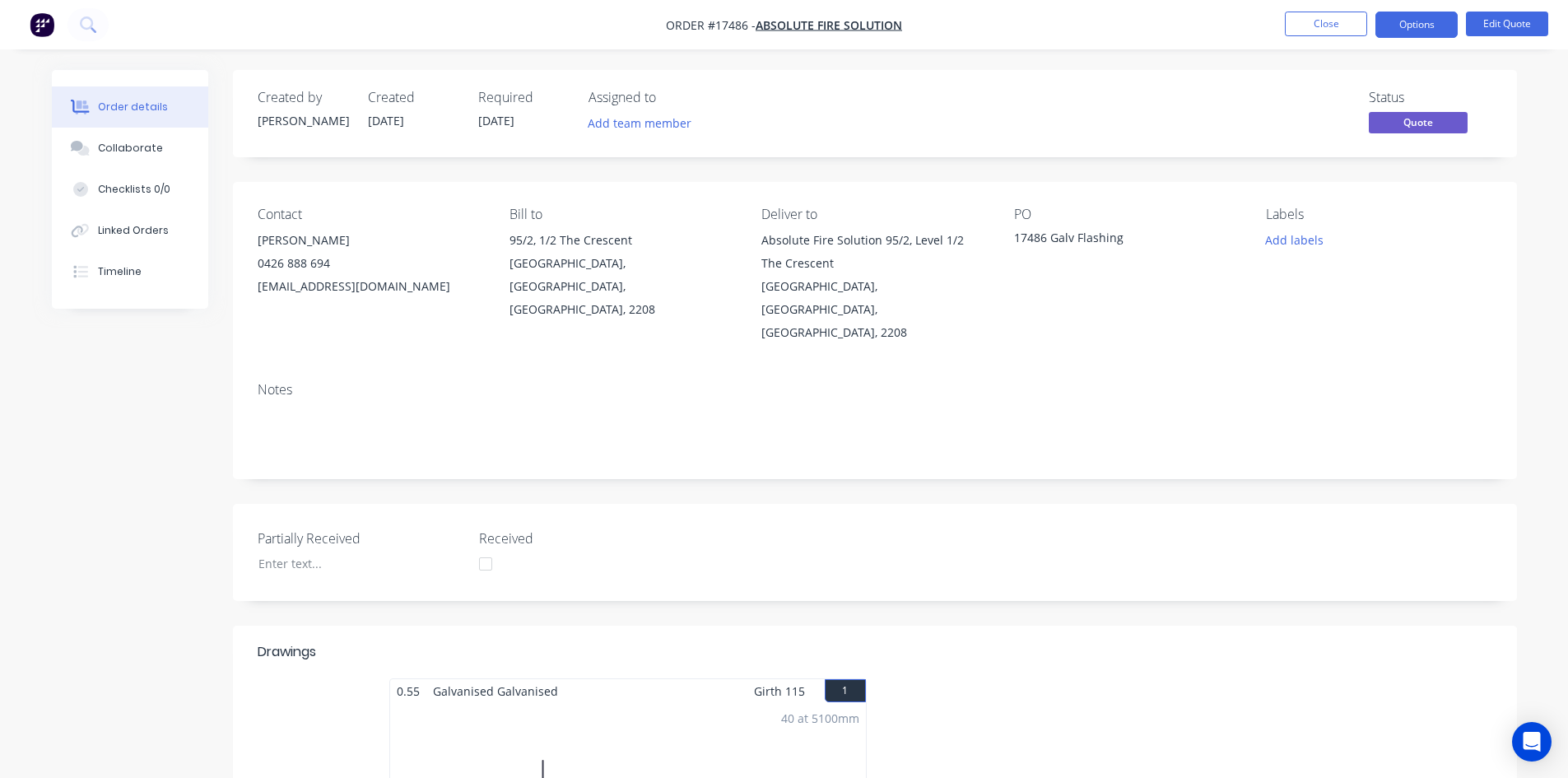
click at [987, 63] on div "Order details Collaborate Checklists 0/0 Linked Orders Timeline Order details C…" at bounding box center [784, 726] width 1568 height 1452
click at [1419, 25] on button "Options" at bounding box center [1416, 24] width 82 height 26
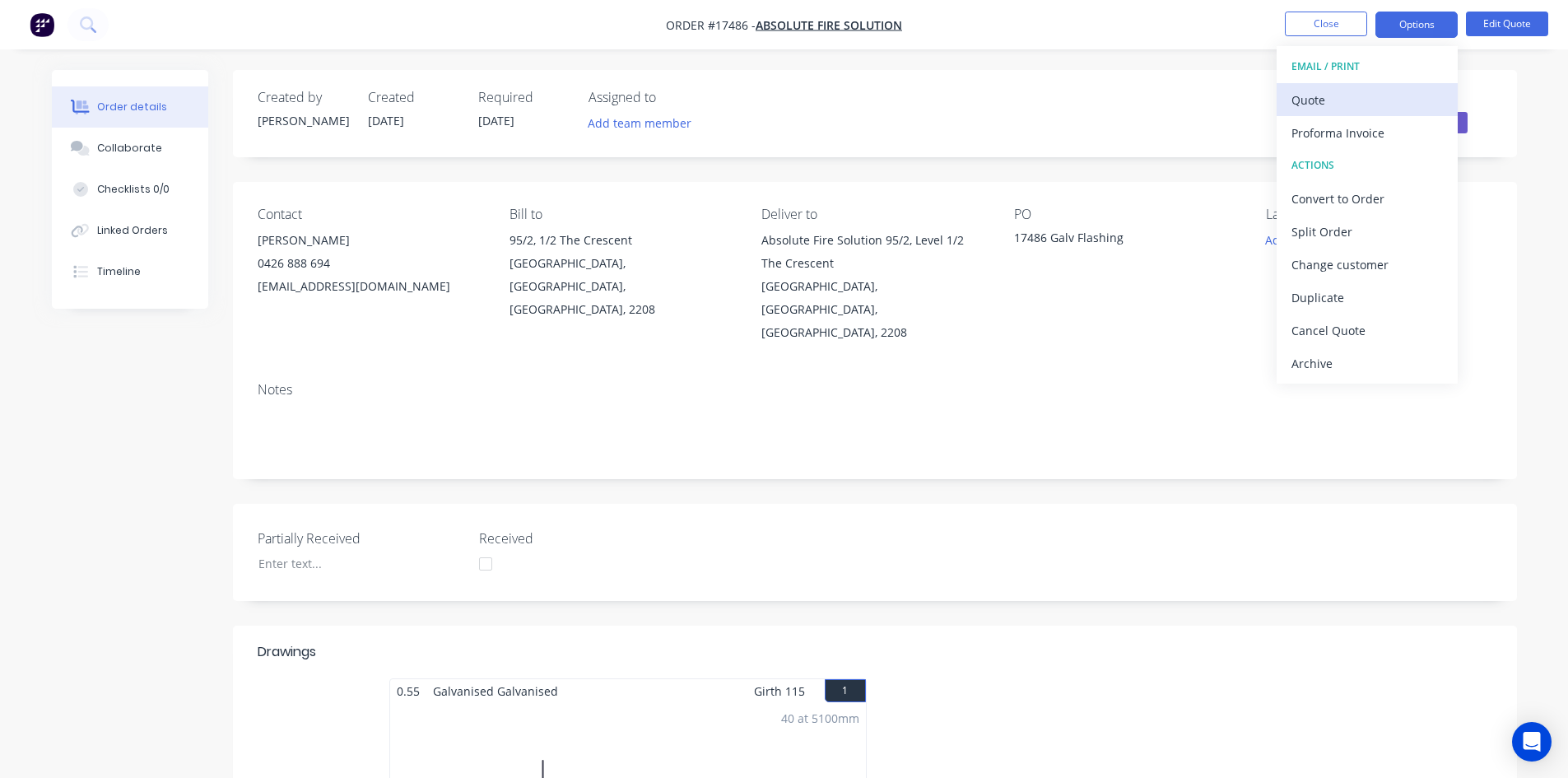
click at [1403, 103] on div "Quote" at bounding box center [1366, 100] width 151 height 24
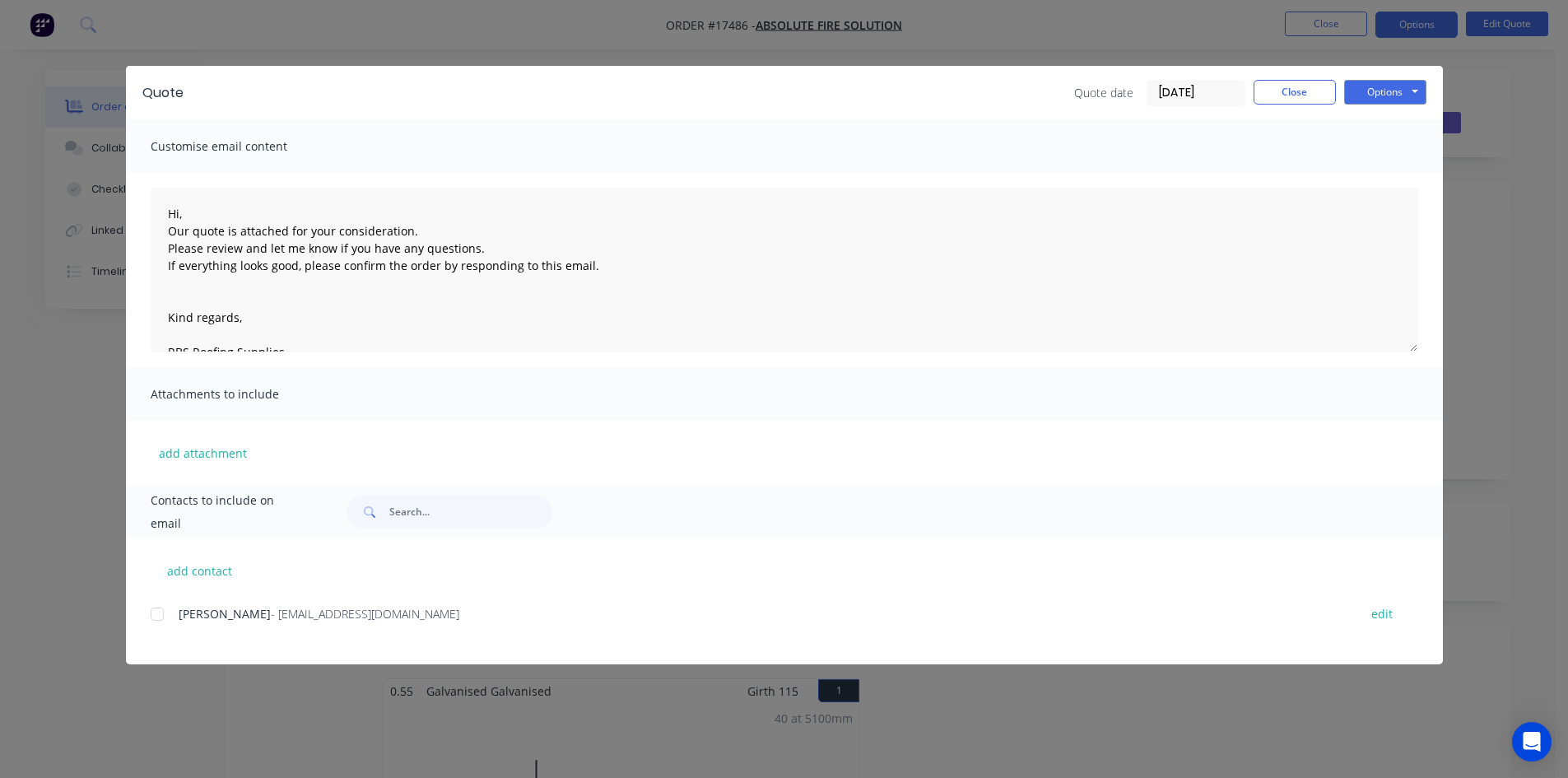
click at [159, 611] on div at bounding box center [157, 614] width 33 height 33
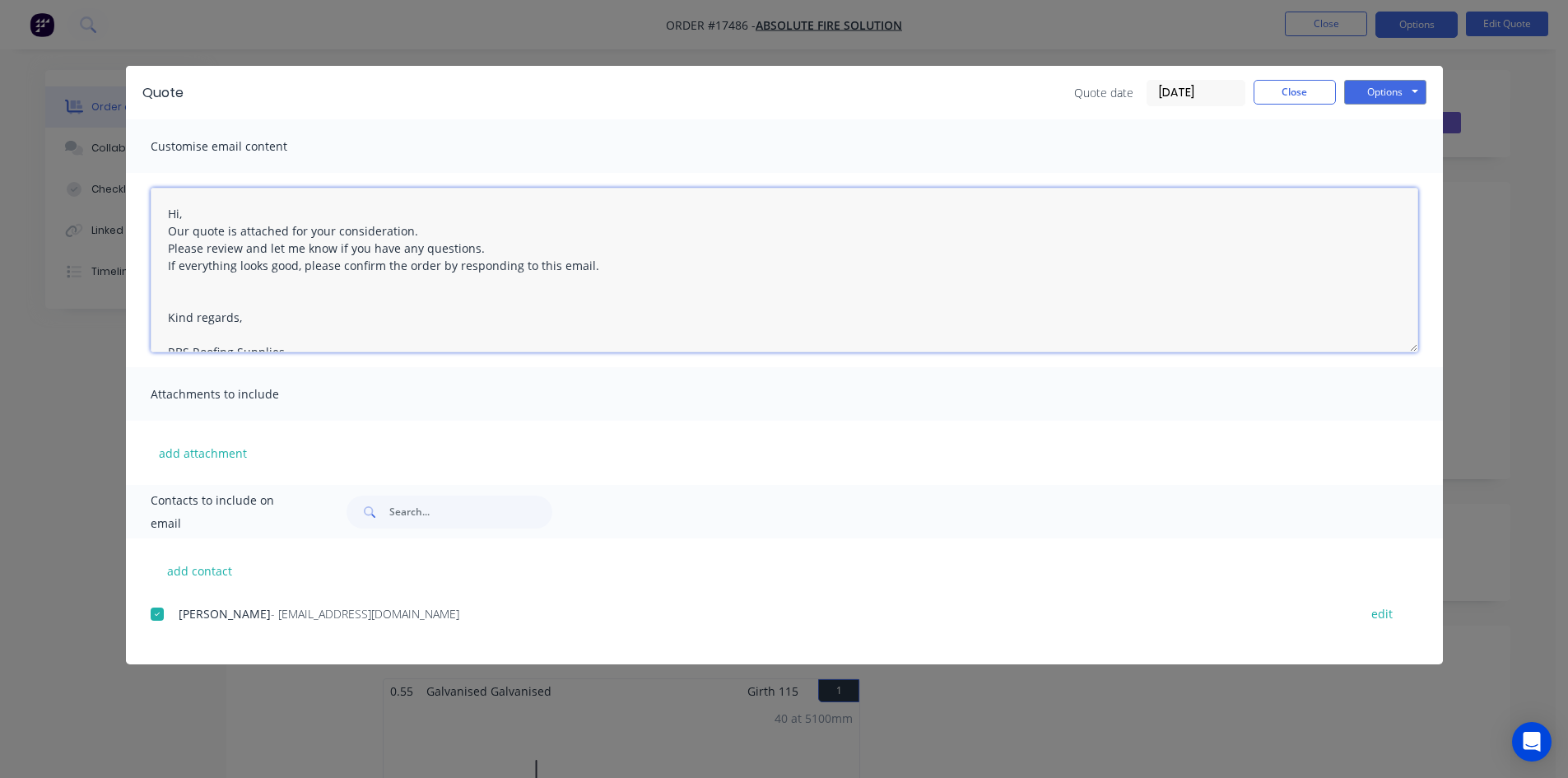
click at [178, 215] on textarea "Hi, Our quote is attached for your consideration. Please review and let me know…" at bounding box center [785, 270] width 1268 height 165
drag, startPoint x: 609, startPoint y: 281, endPoint x: 165, endPoint y: 229, distance: 447.0
click at [165, 229] on textarea "Hi Jess, Our quote is attached for your consideration. Please review and let me…" at bounding box center [785, 270] width 1268 height 165
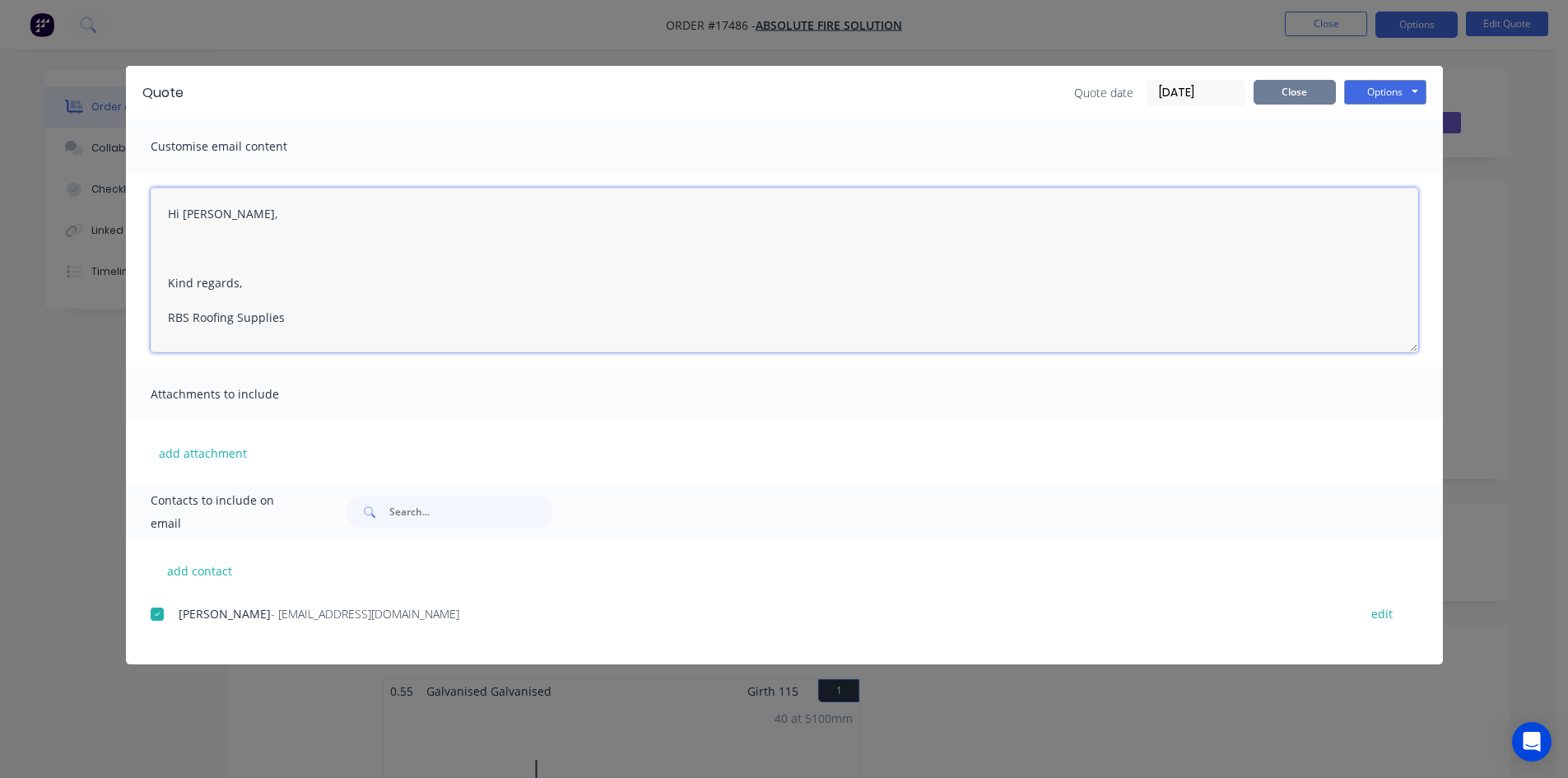
type textarea "Hi Jess, Kind regards, RBS Roofing Supplies"
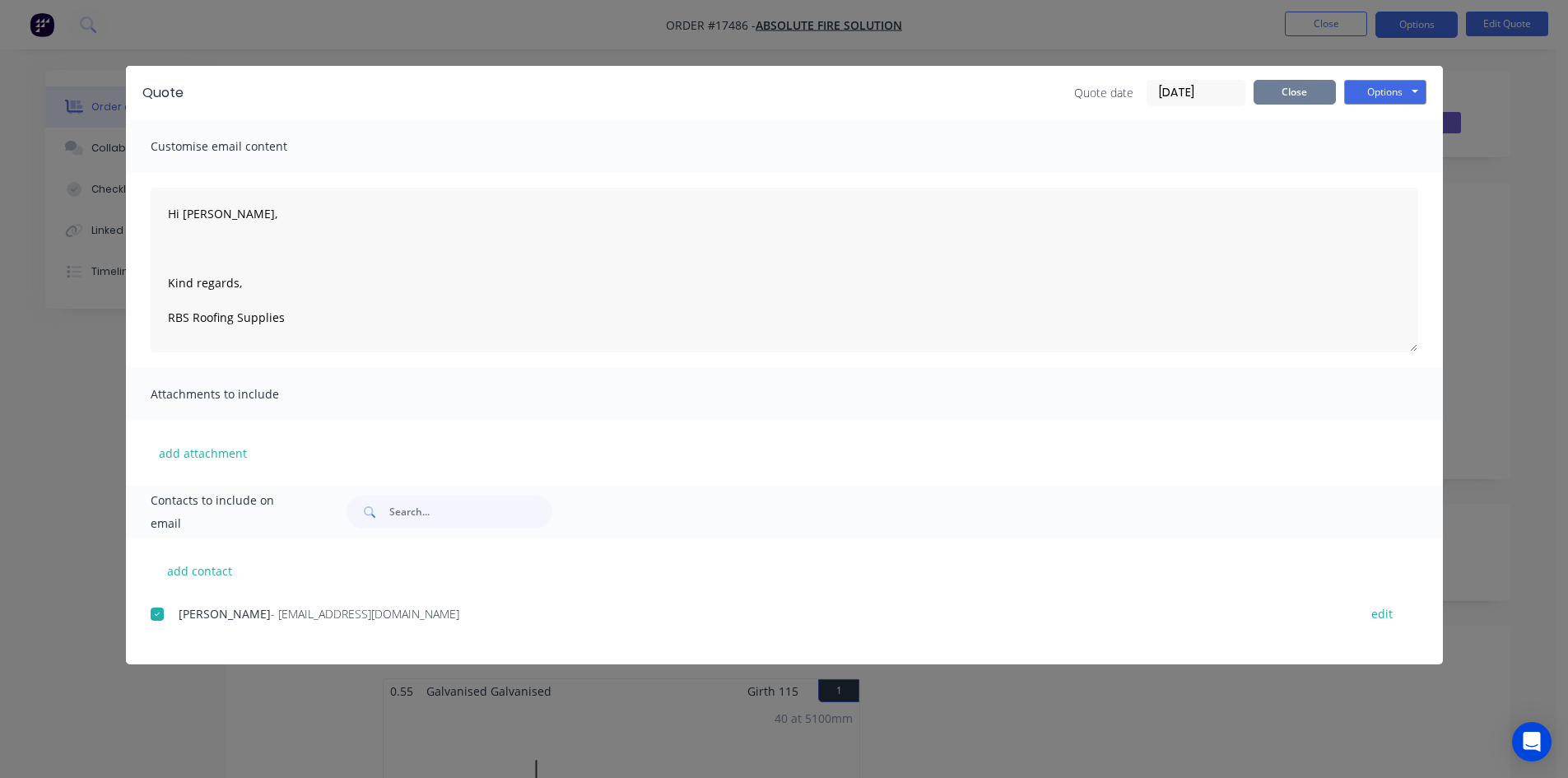
click at [1310, 98] on button "Close" at bounding box center [1295, 92] width 82 height 24
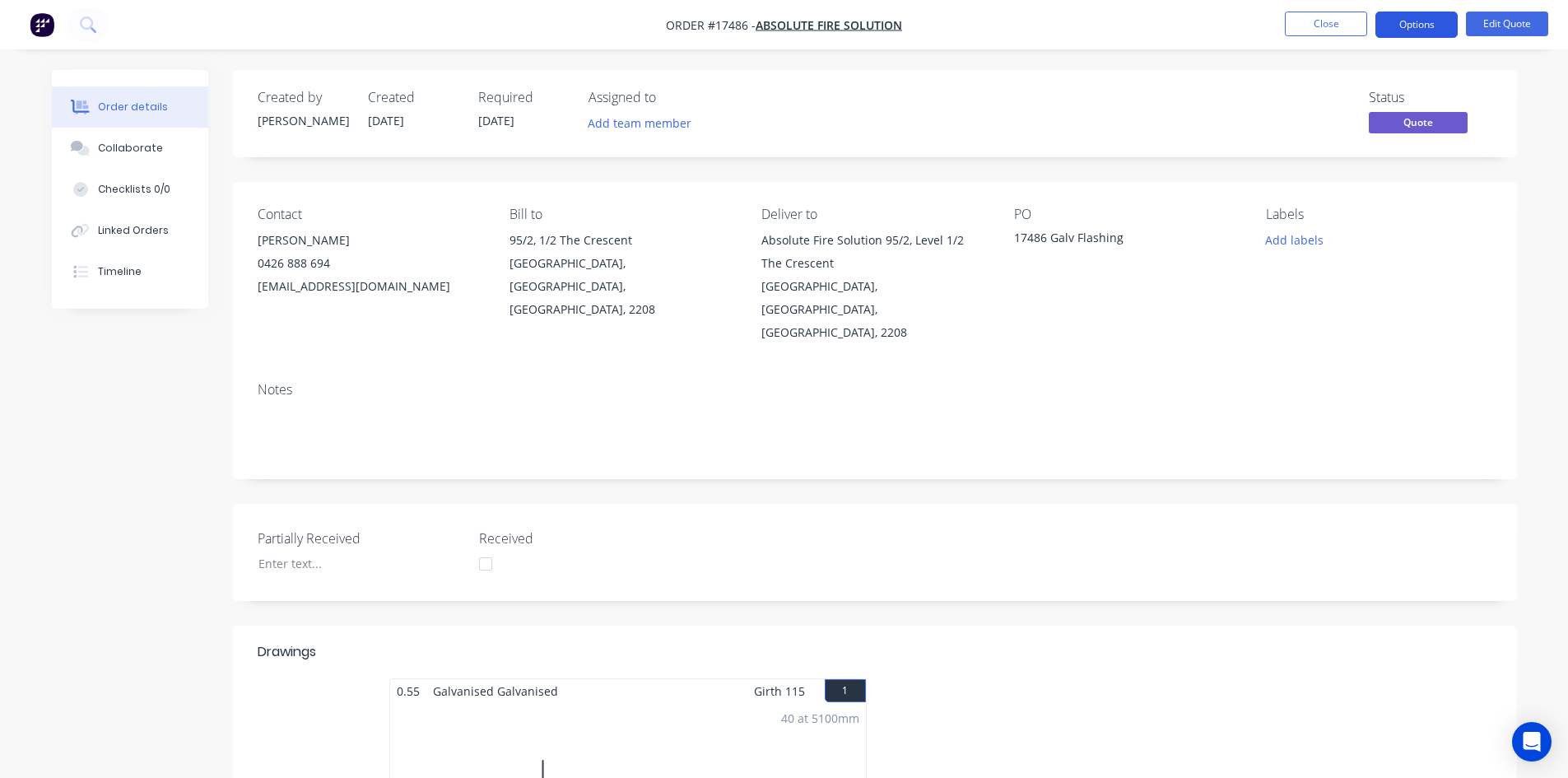
click at [1444, 26] on button "Options" at bounding box center [1416, 24] width 82 height 26
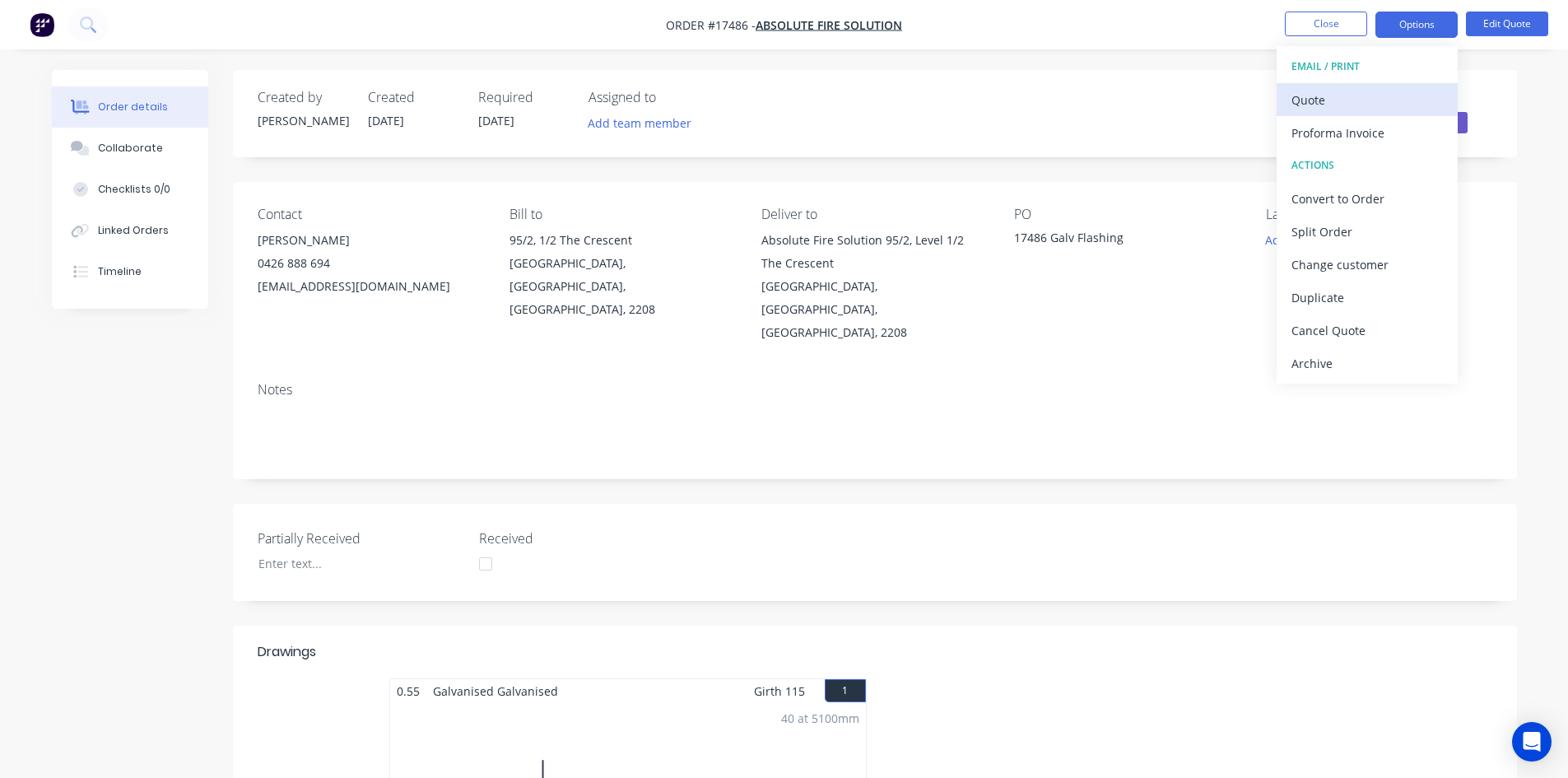
click at [1379, 96] on div "Quote" at bounding box center [1366, 100] width 151 height 24
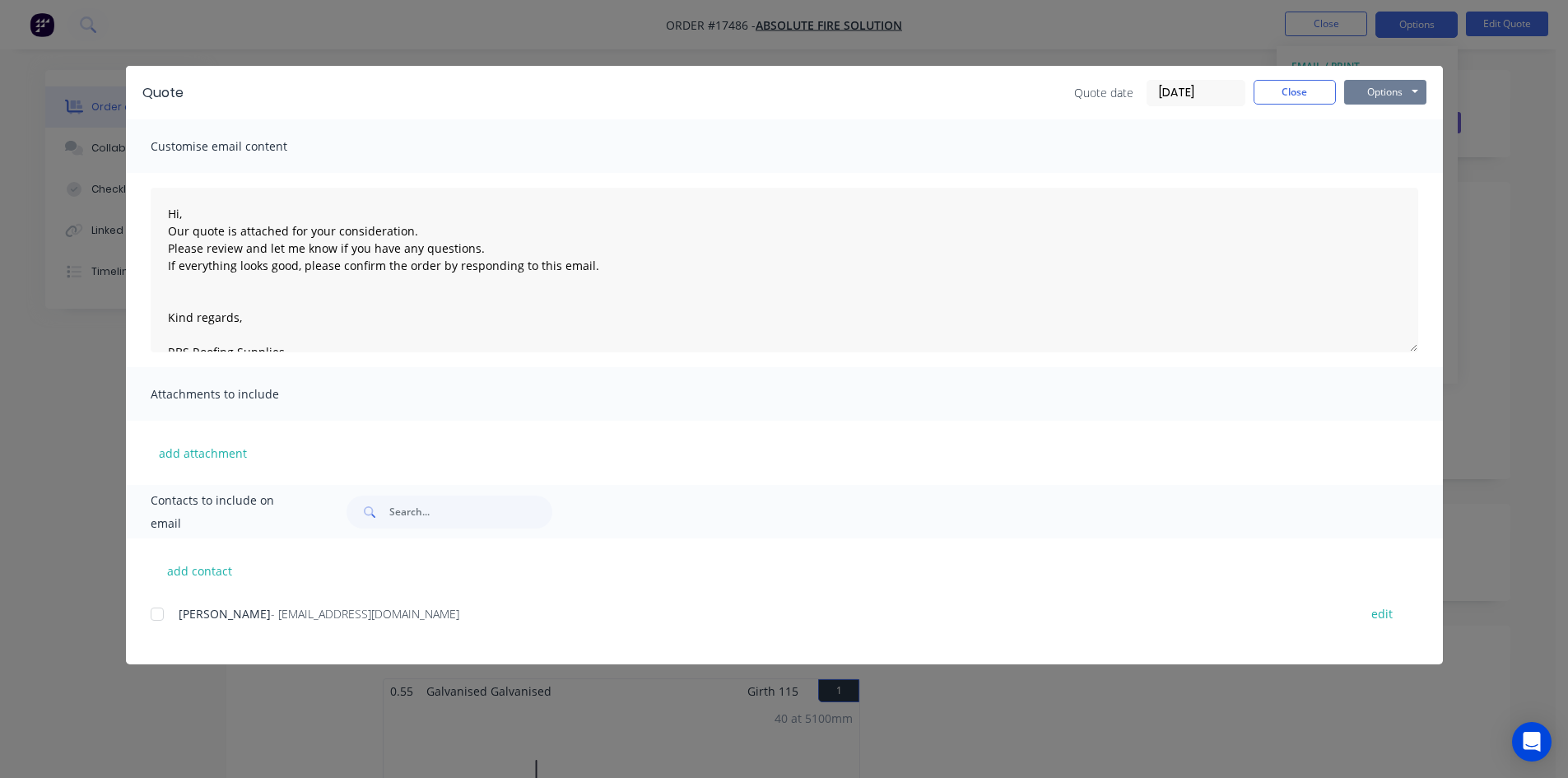
click at [1405, 96] on button "Options" at bounding box center [1385, 92] width 82 height 24
click at [1395, 142] on button "Print" at bounding box center [1396, 148] width 106 height 27
click at [1278, 83] on button "Close" at bounding box center [1295, 92] width 82 height 24
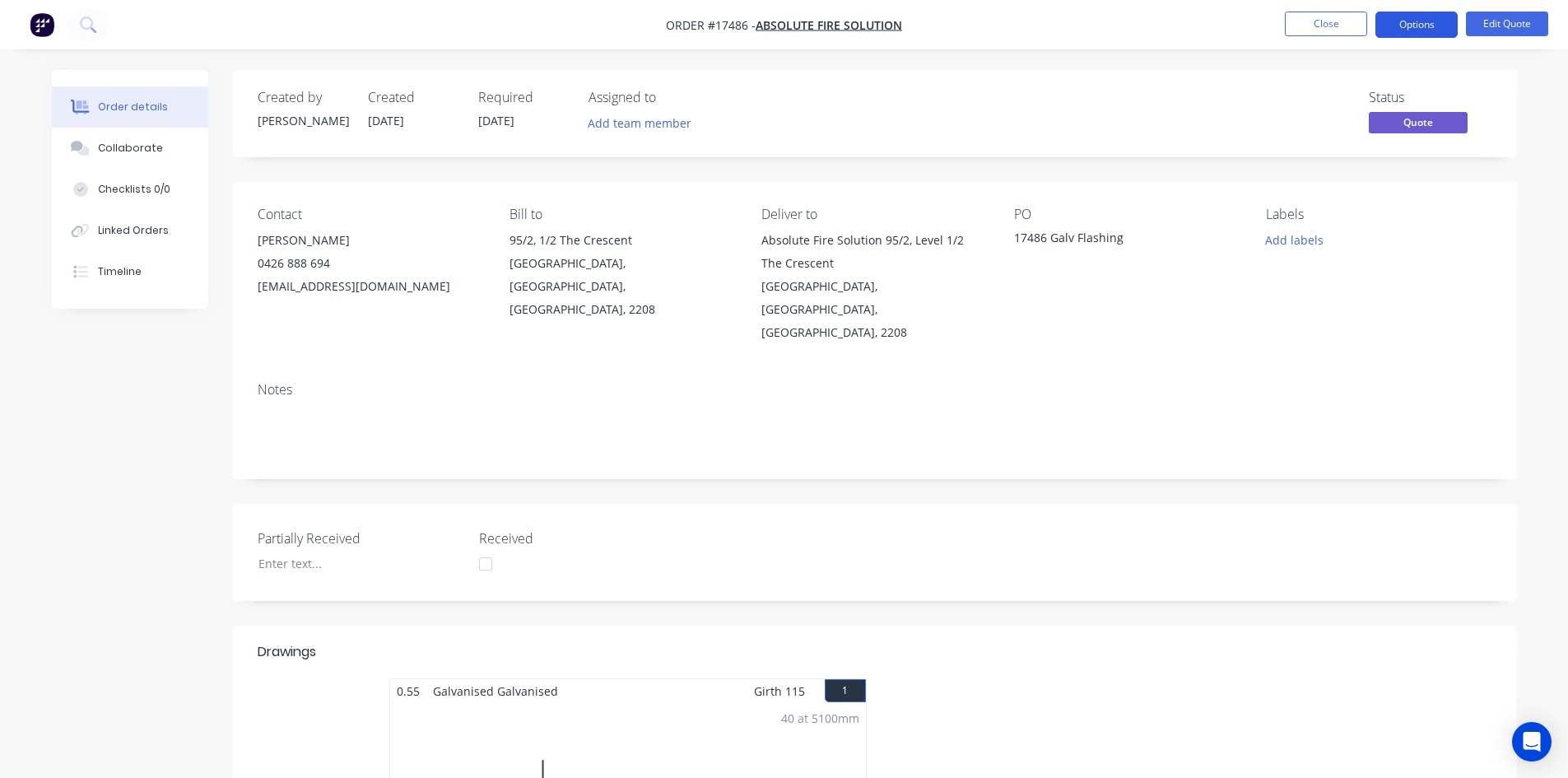
click at [1426, 17] on button "Options" at bounding box center [1416, 24] width 82 height 26
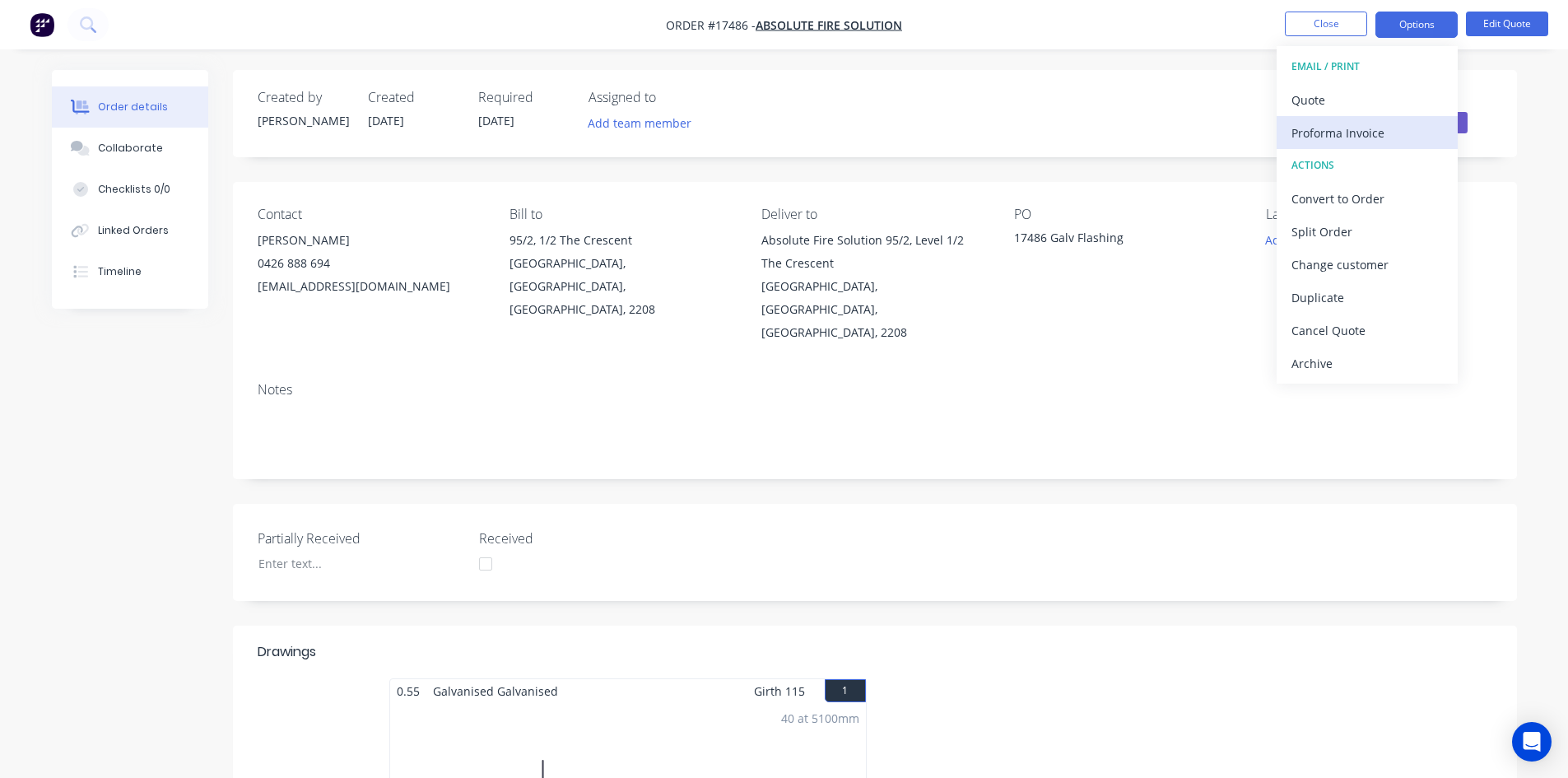
click at [1372, 134] on div "Proforma Invoice" at bounding box center [1366, 133] width 151 height 24
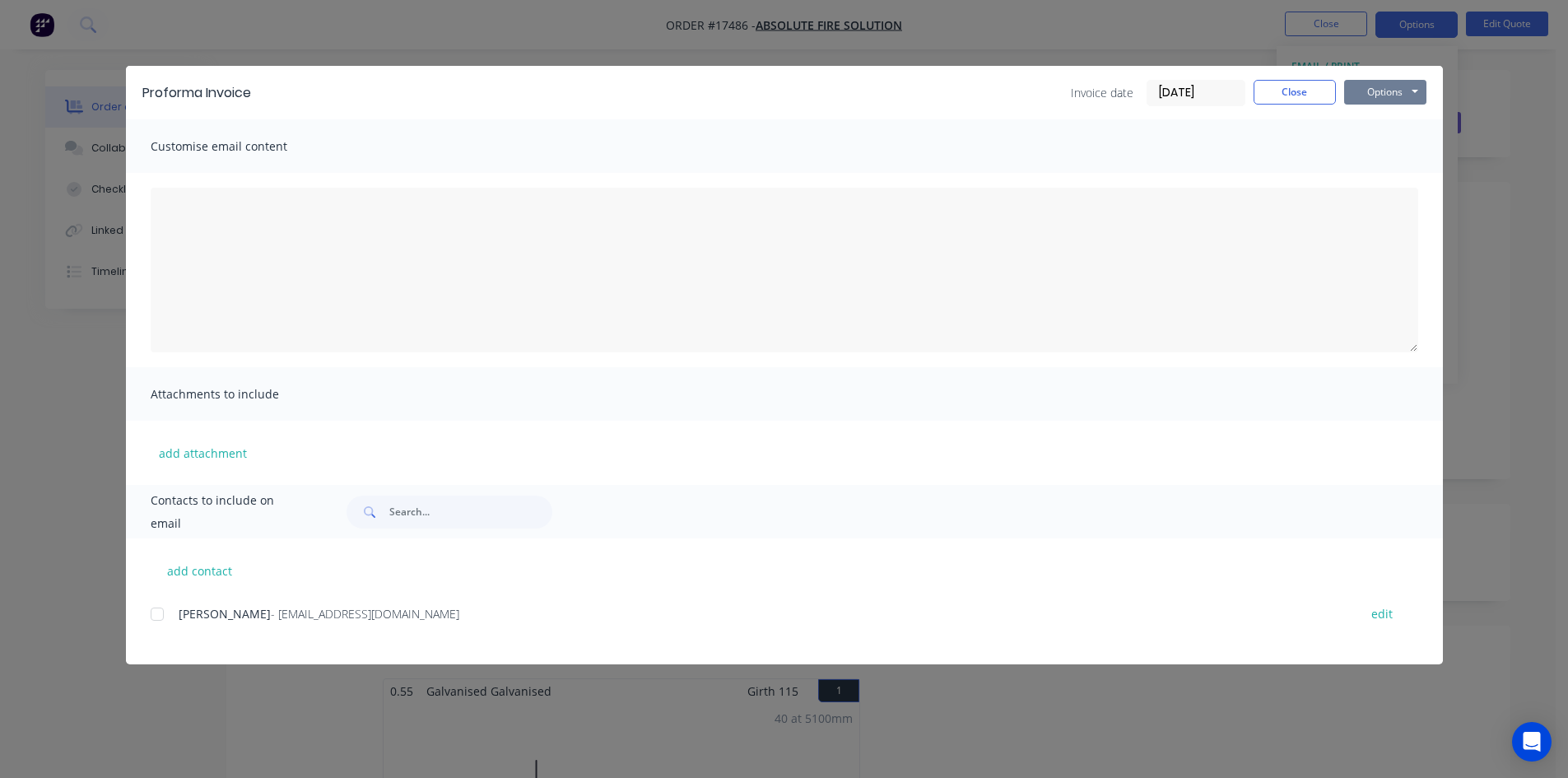
click at [1390, 86] on button "Options" at bounding box center [1385, 92] width 82 height 24
click at [1400, 151] on button "Print" at bounding box center [1396, 148] width 106 height 27
click at [1304, 95] on button "Close" at bounding box center [1295, 92] width 82 height 24
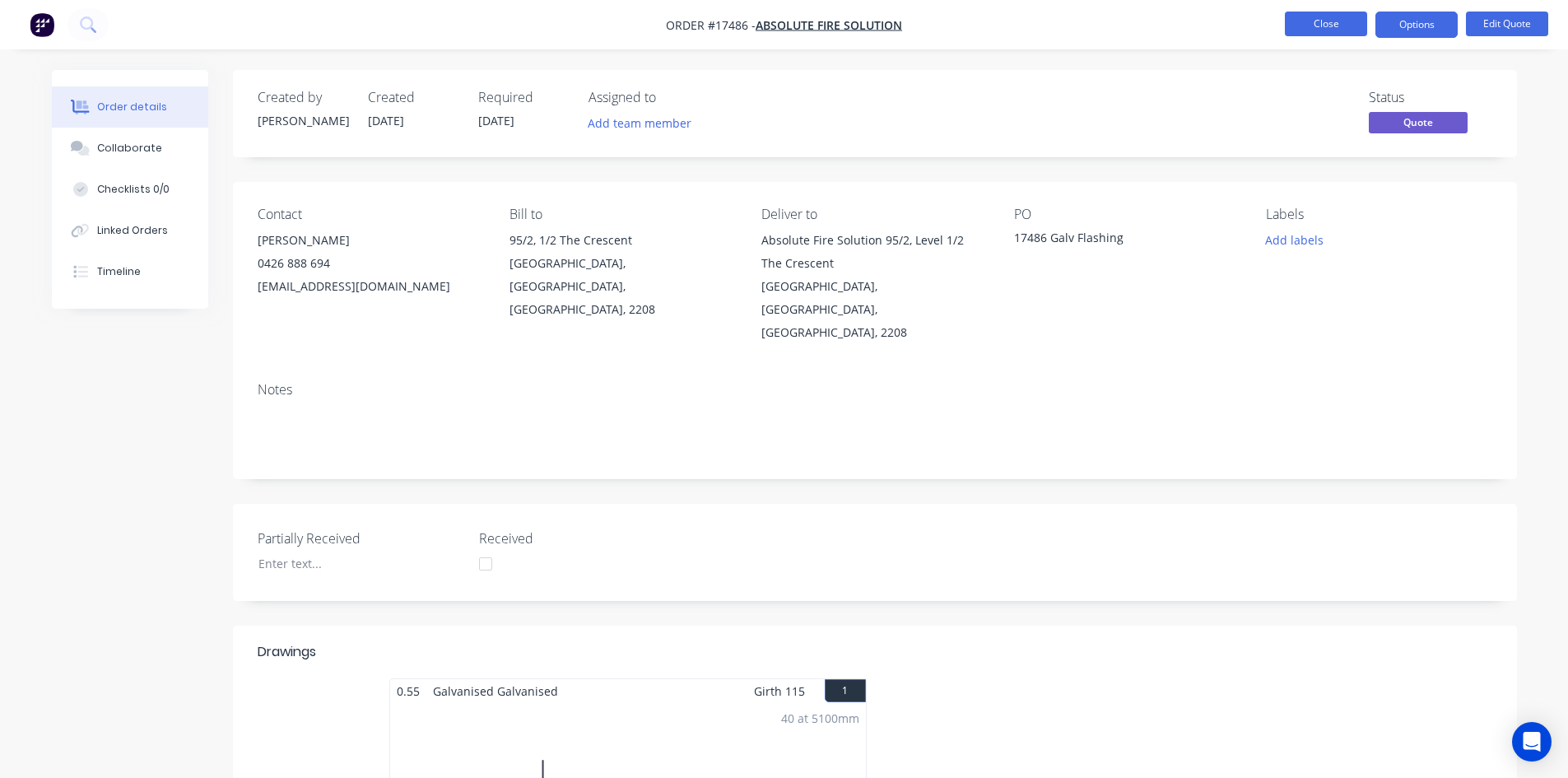
click at [1304, 20] on button "Close" at bounding box center [1326, 24] width 82 height 24
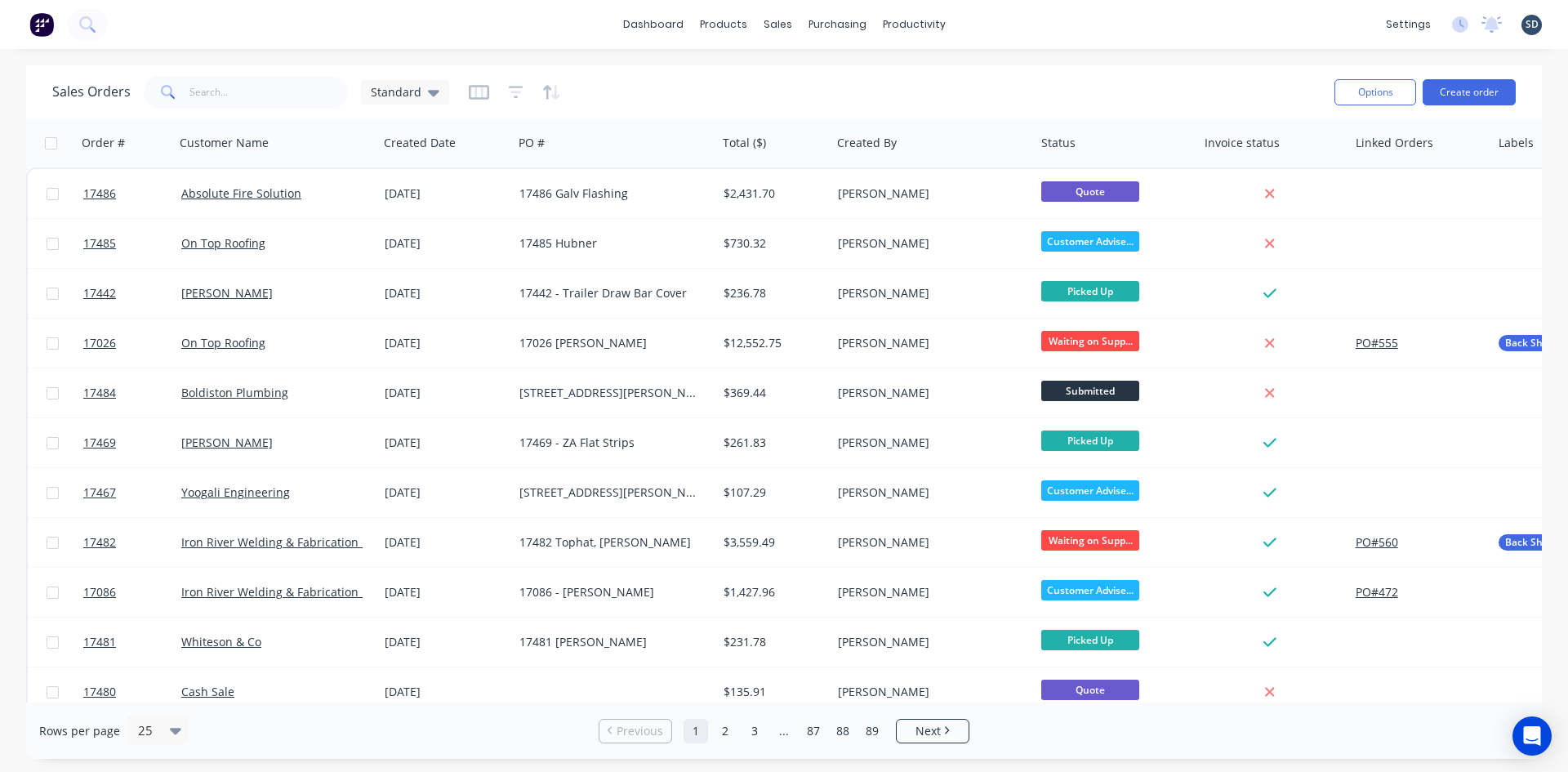
click at [982, 23] on div "dashboard products sales purchasing productivity dashboard products Product Cat…" at bounding box center [784, 24] width 1568 height 49
click at [988, 22] on div "dashboard products sales purchasing productivity dashboard products Product Cat…" at bounding box center [784, 24] width 1568 height 49
click at [998, 21] on div "dashboard products sales purchasing productivity dashboard products Product Cat…" at bounding box center [784, 24] width 1568 height 49
click at [994, 21] on div "dashboard products sales purchasing productivity dashboard products Product Cat…" at bounding box center [784, 24] width 1568 height 49
click at [990, 21] on div "dashboard products sales purchasing productivity dashboard products Product Cat…" at bounding box center [784, 24] width 1568 height 49
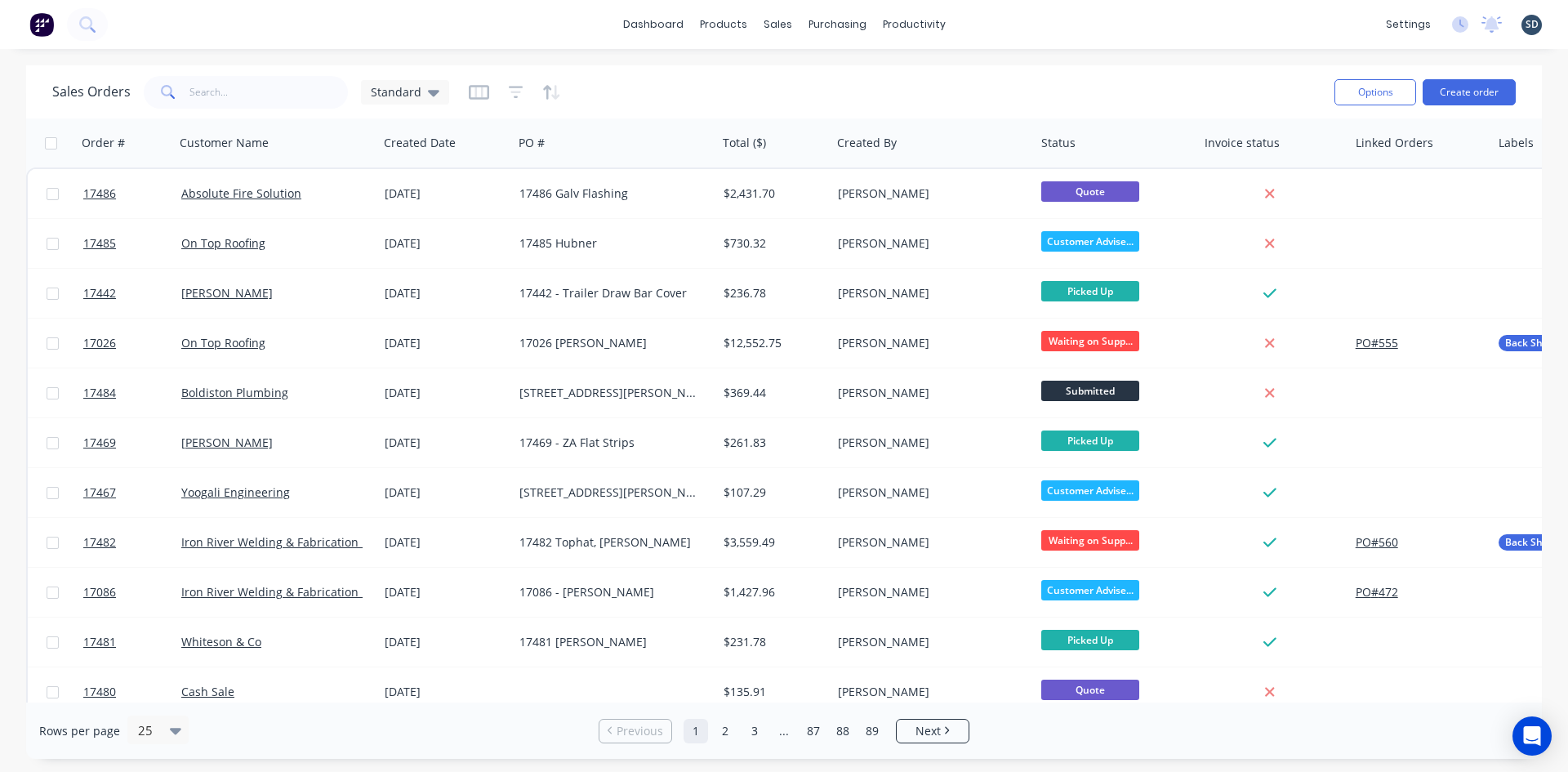
click at [1010, 30] on div "dashboard products sales purchasing productivity dashboard products Product Cat…" at bounding box center [784, 24] width 1568 height 49
click at [1009, 24] on div "dashboard products sales purchasing productivity dashboard products Product Cat…" at bounding box center [784, 24] width 1568 height 49
click at [393, 86] on span "Standard" at bounding box center [396, 92] width 50 height 17
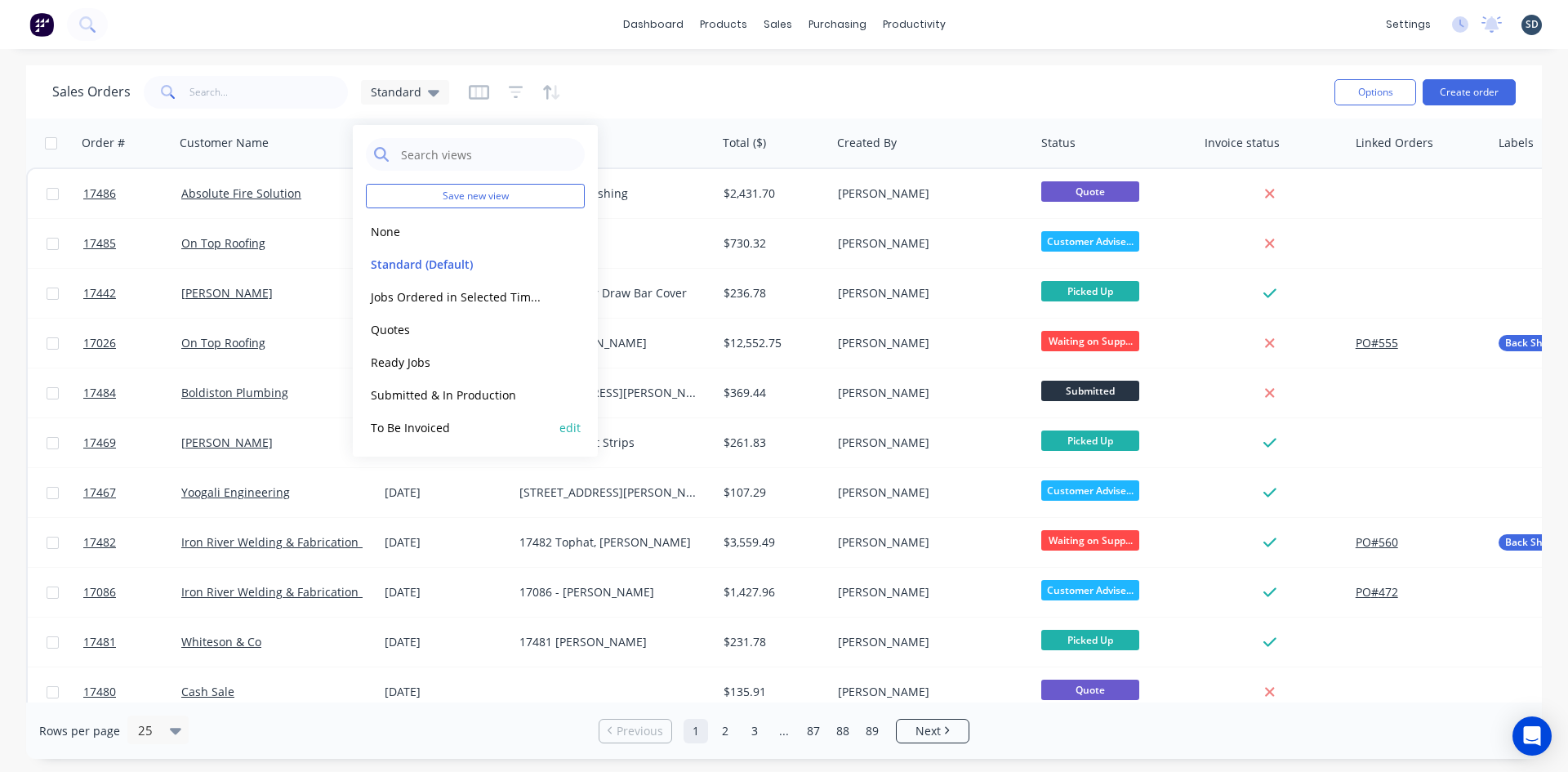
click at [432, 430] on button "To Be Invoiced" at bounding box center [458, 428] width 186 height 19
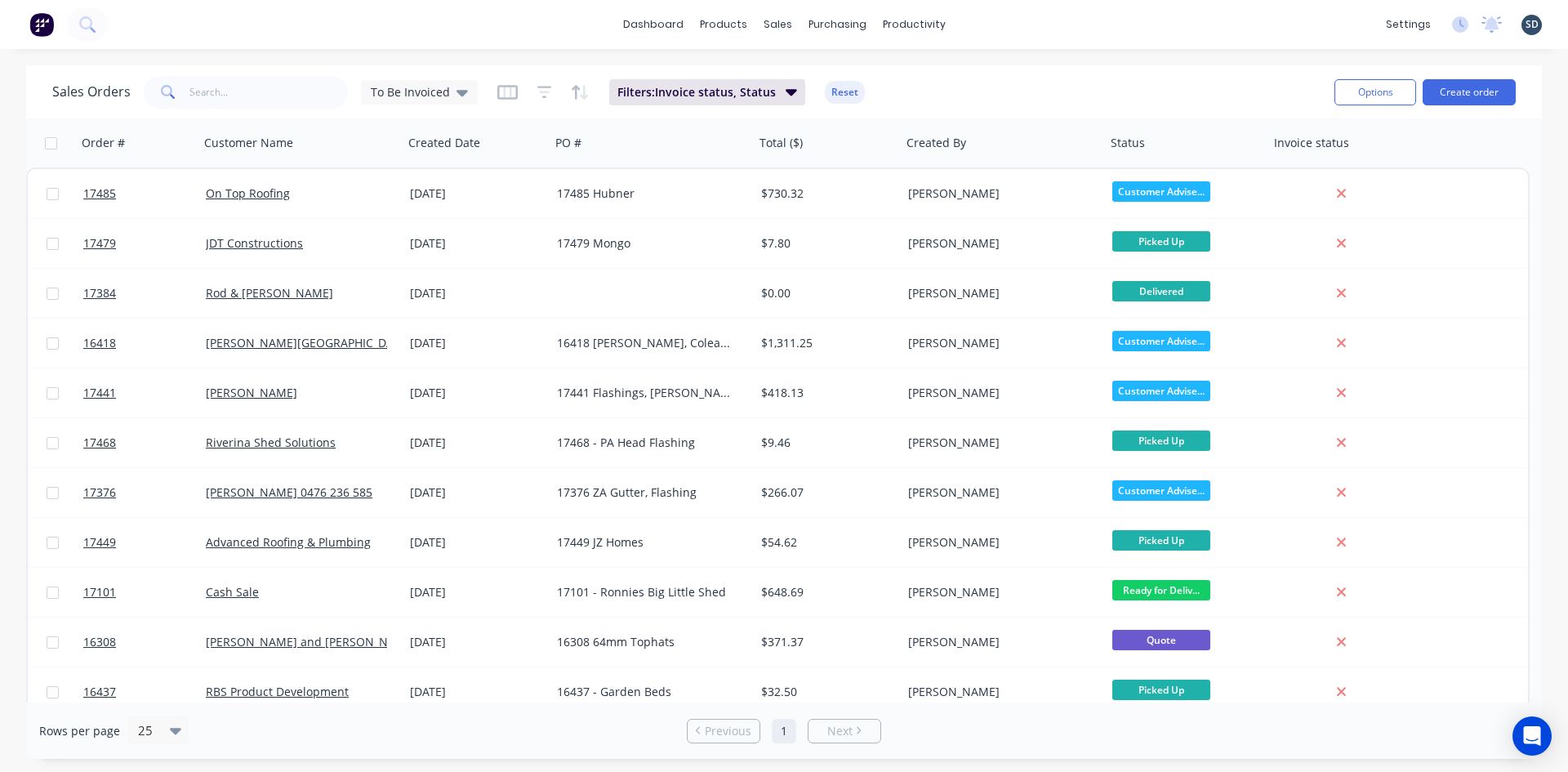
click at [989, 27] on div "dashboard products sales purchasing productivity dashboard products Product Cat…" at bounding box center [784, 24] width 1568 height 49
click at [995, 19] on div "dashboard products sales purchasing productivity dashboard products Product Cat…" at bounding box center [784, 24] width 1568 height 49
click at [885, 72] on div "Purchase Orders" at bounding box center [891, 78] width 87 height 15
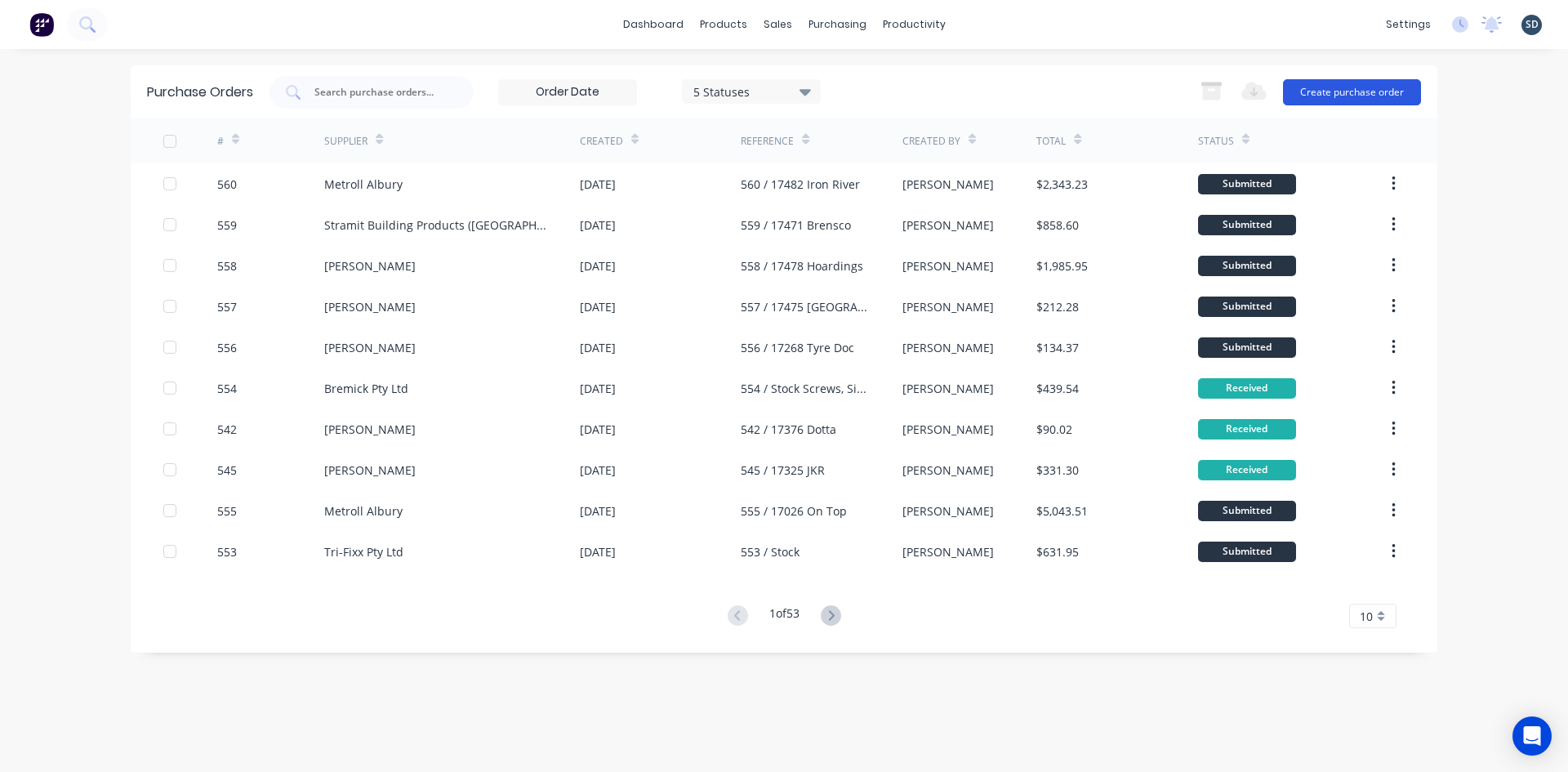
click at [1369, 93] on button "Create purchase order" at bounding box center [1351, 92] width 138 height 26
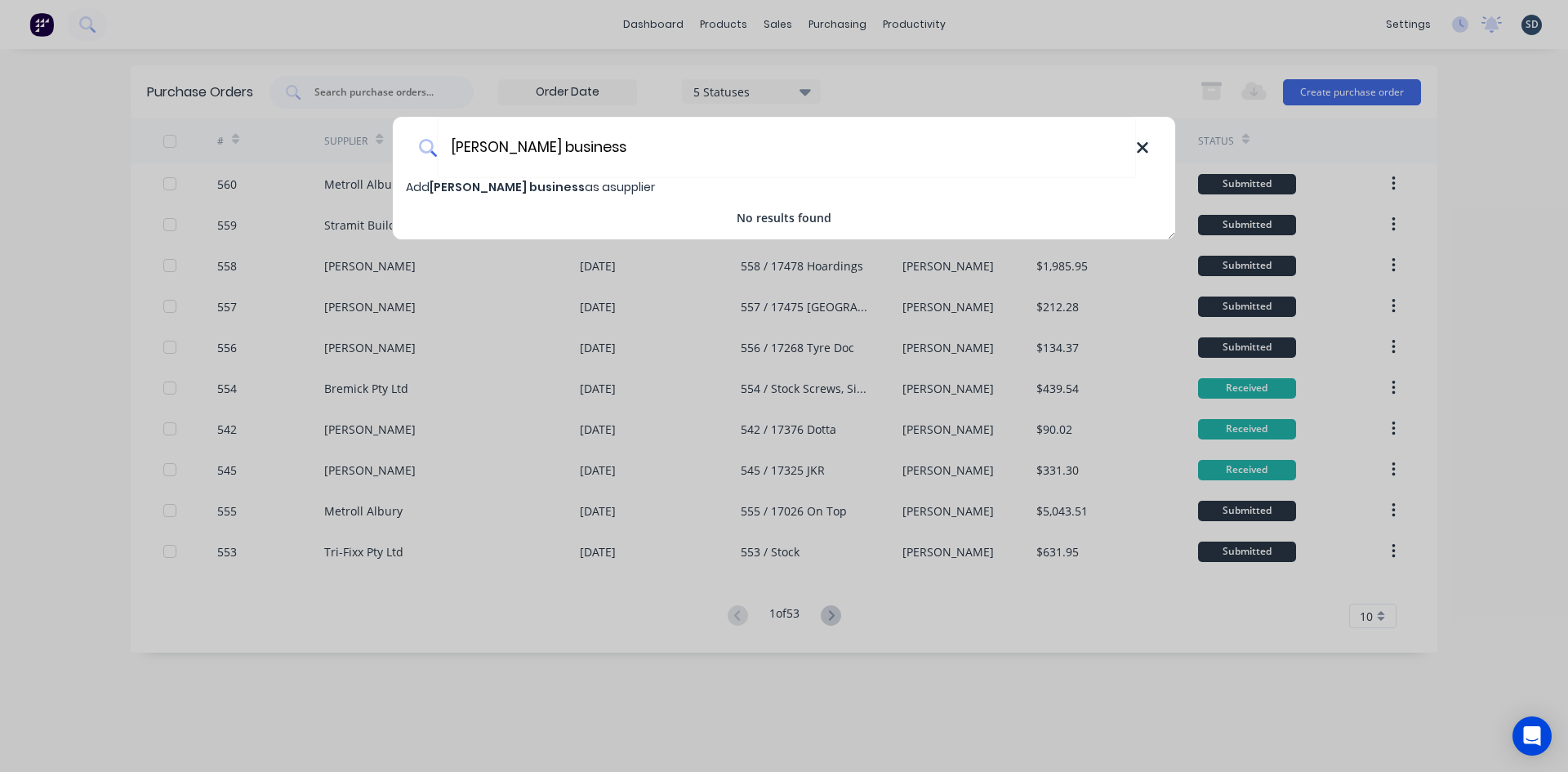
type input "[PERSON_NAME] business"
click at [1144, 149] on icon at bounding box center [1142, 147] width 10 height 10
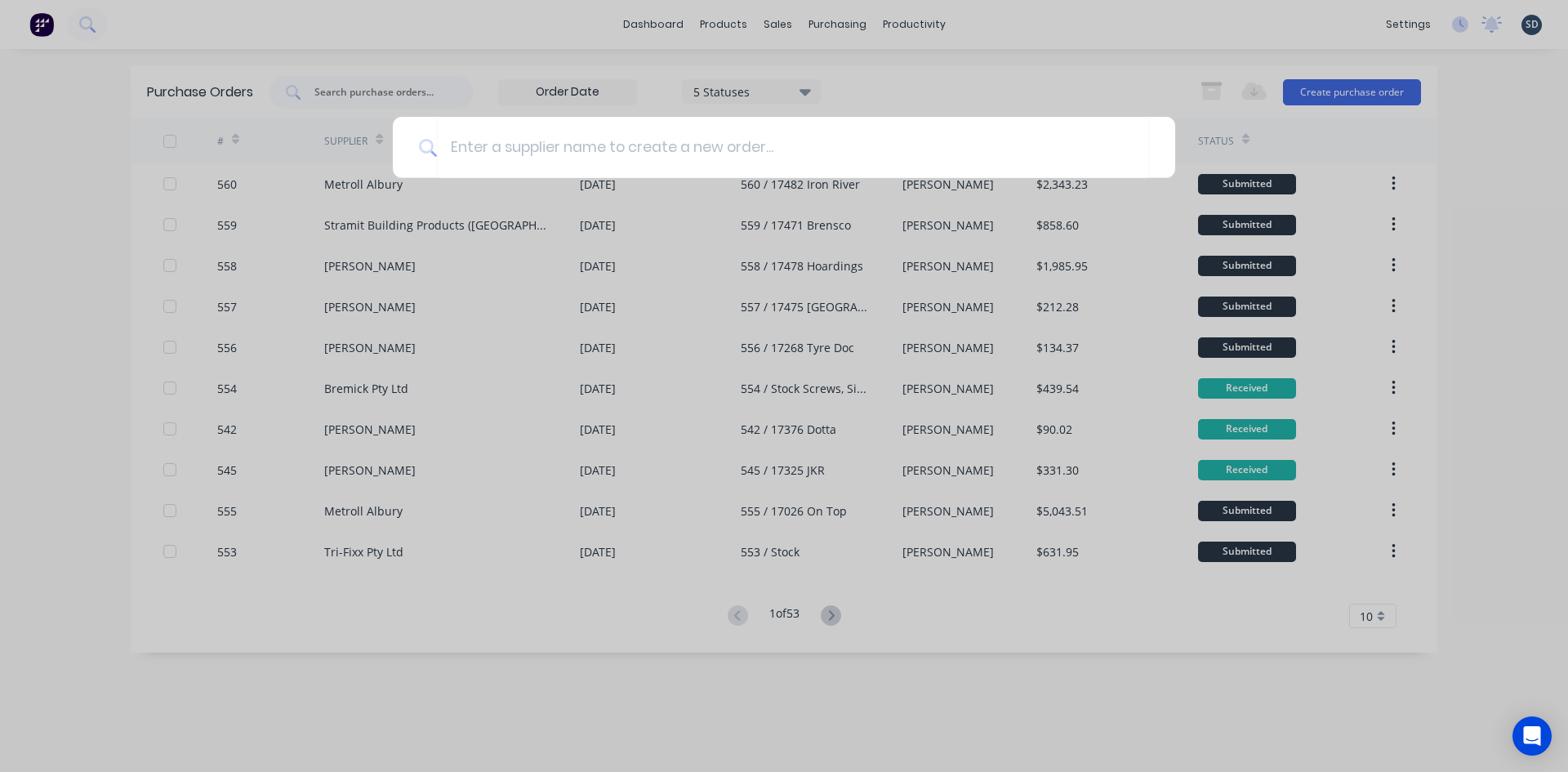
click at [772, 22] on div at bounding box center [784, 386] width 1568 height 772
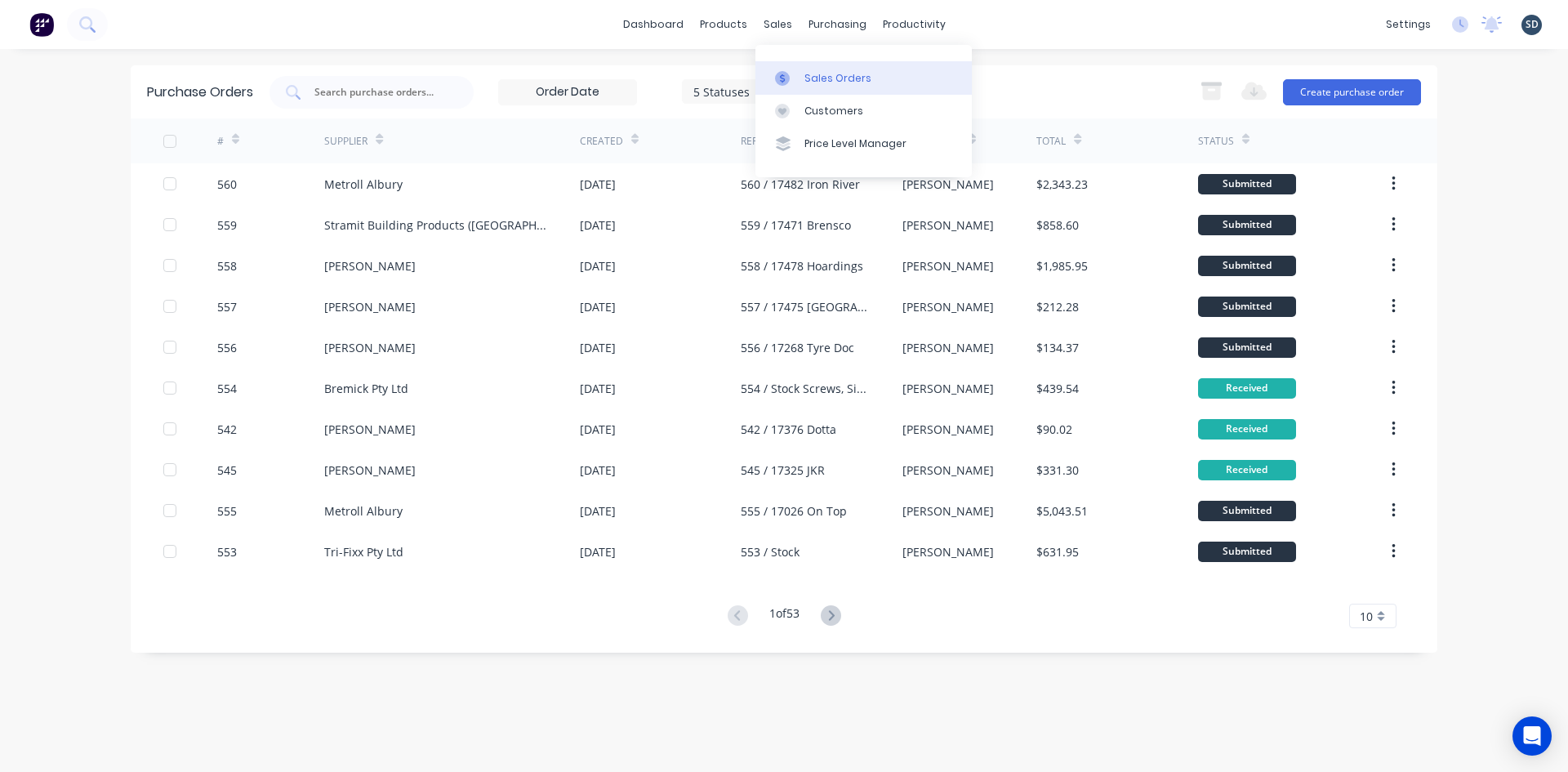
click at [829, 78] on div "Sales Orders" at bounding box center [838, 78] width 67 height 15
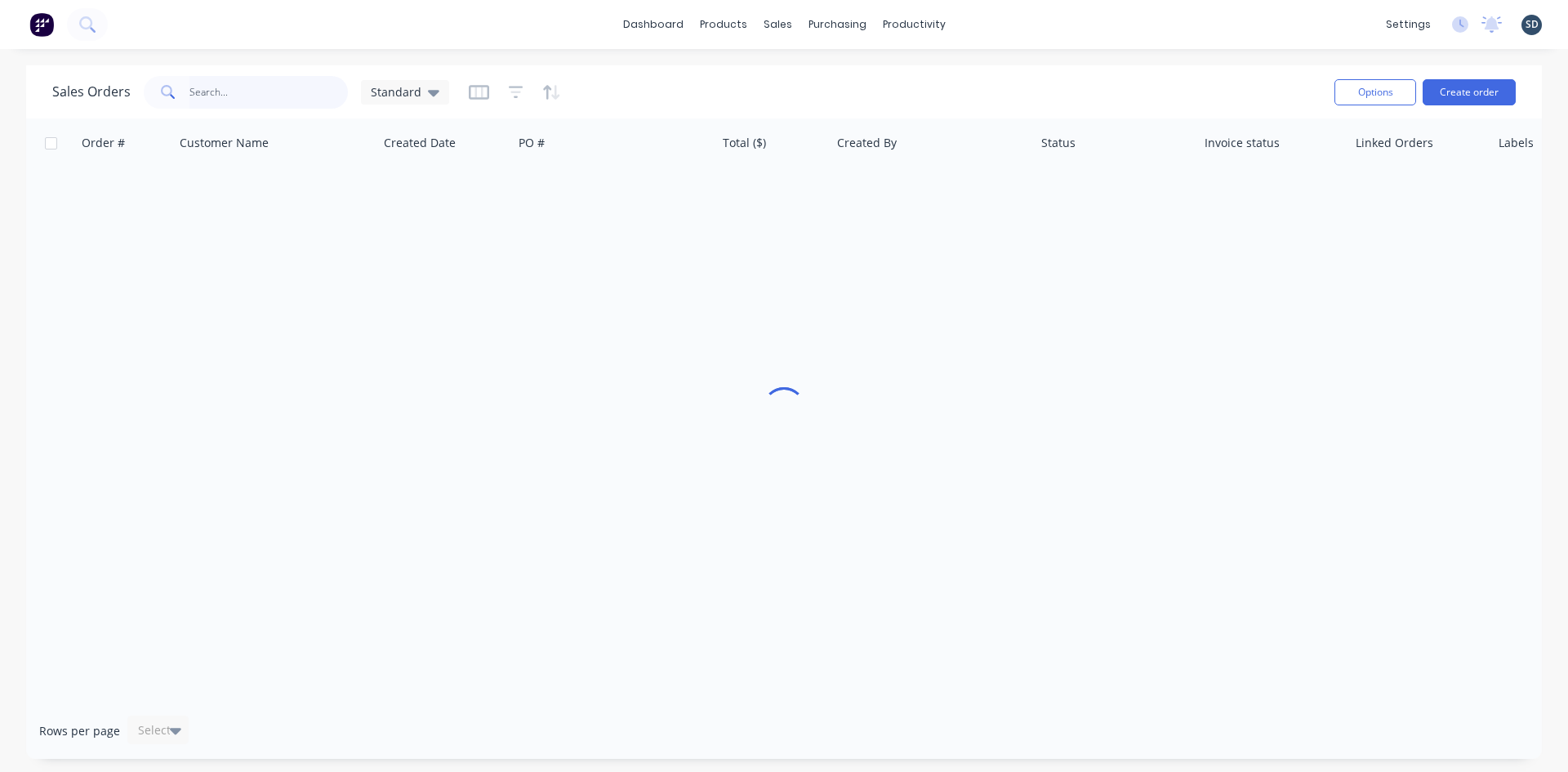
click at [248, 102] on input "text" at bounding box center [269, 93] width 159 height 33
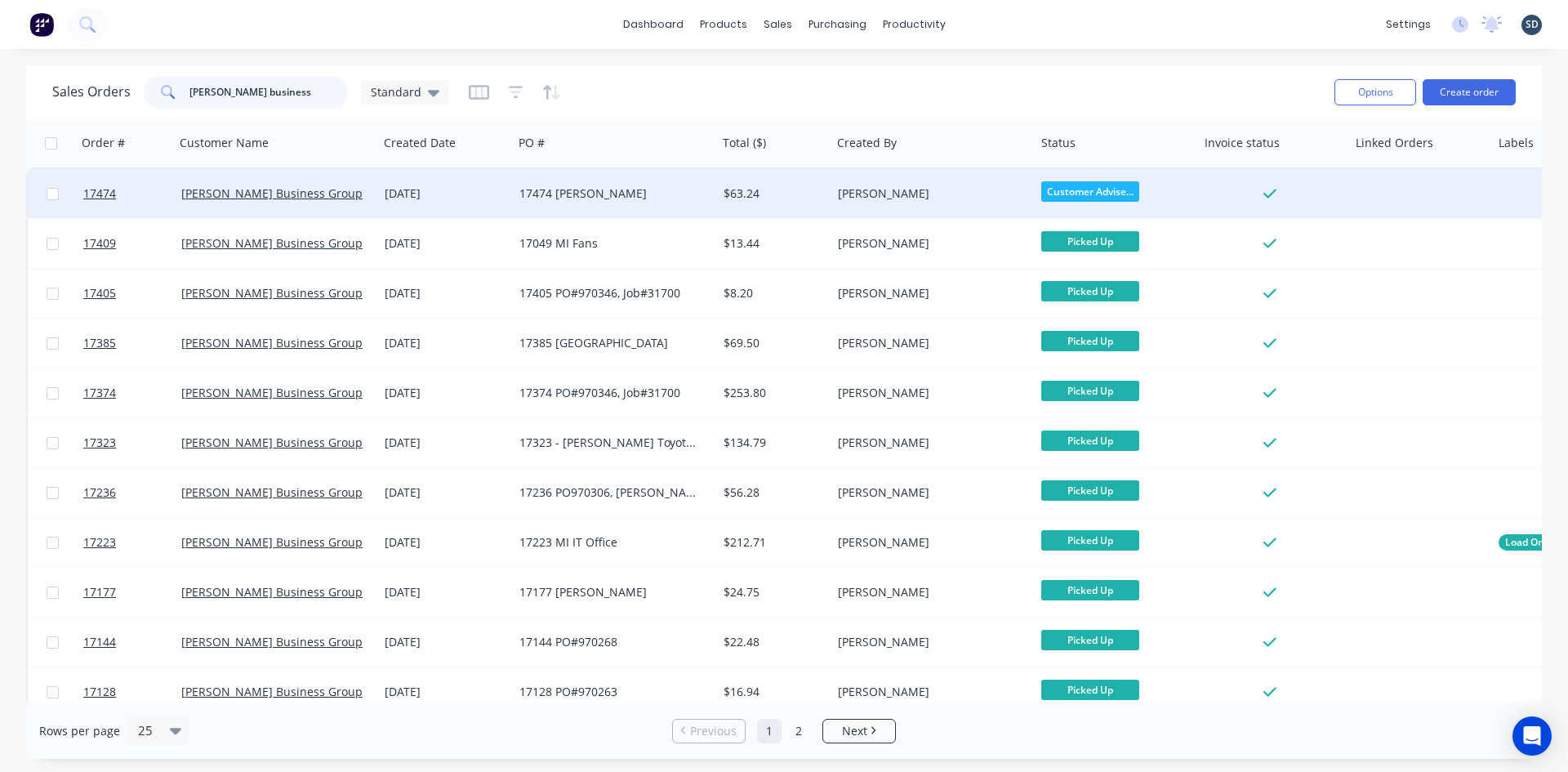
type input "[PERSON_NAME] business"
click at [642, 201] on div "17474 [PERSON_NAME]" at bounding box center [610, 193] width 181 height 16
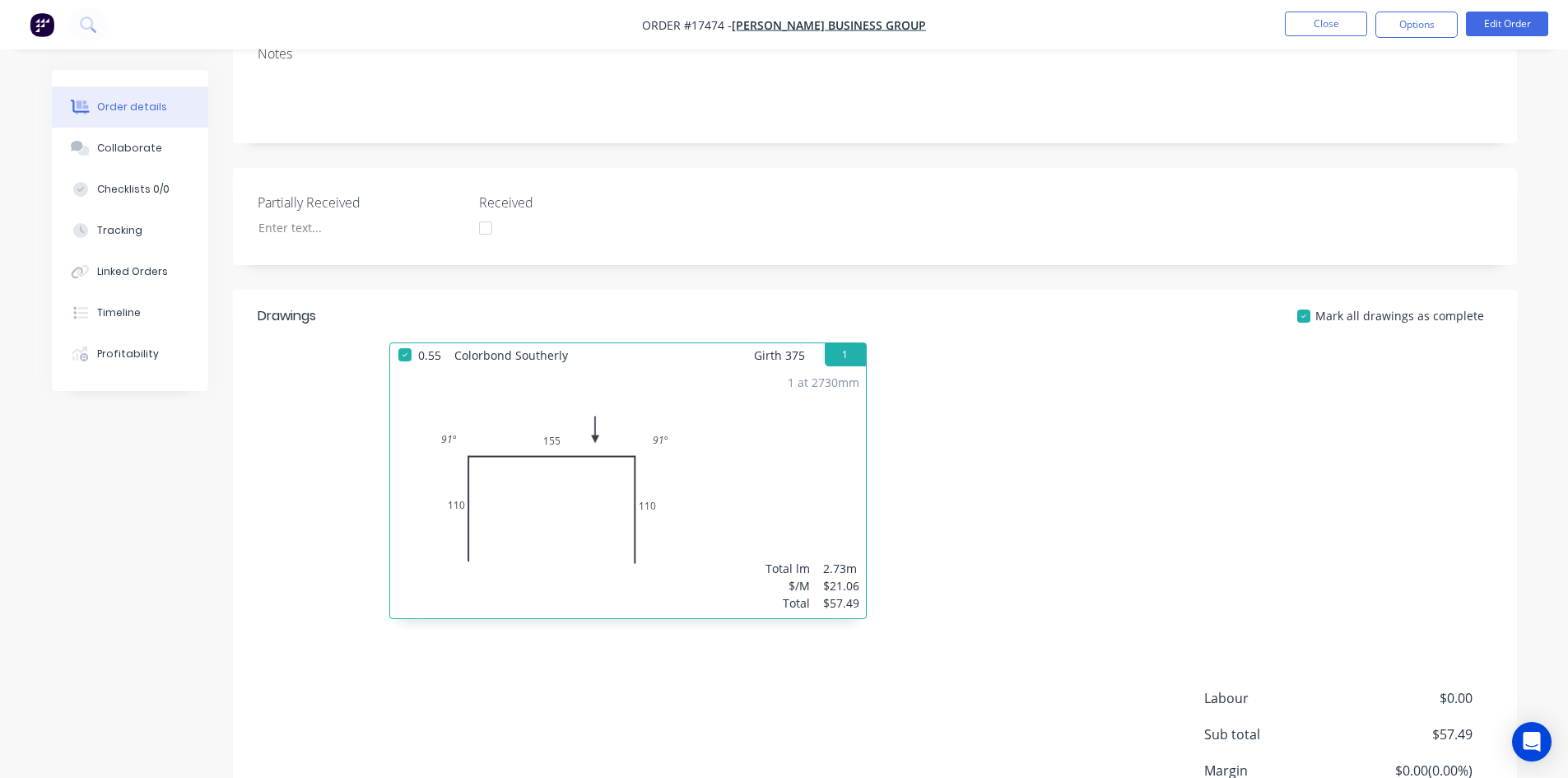
scroll to position [423, 0]
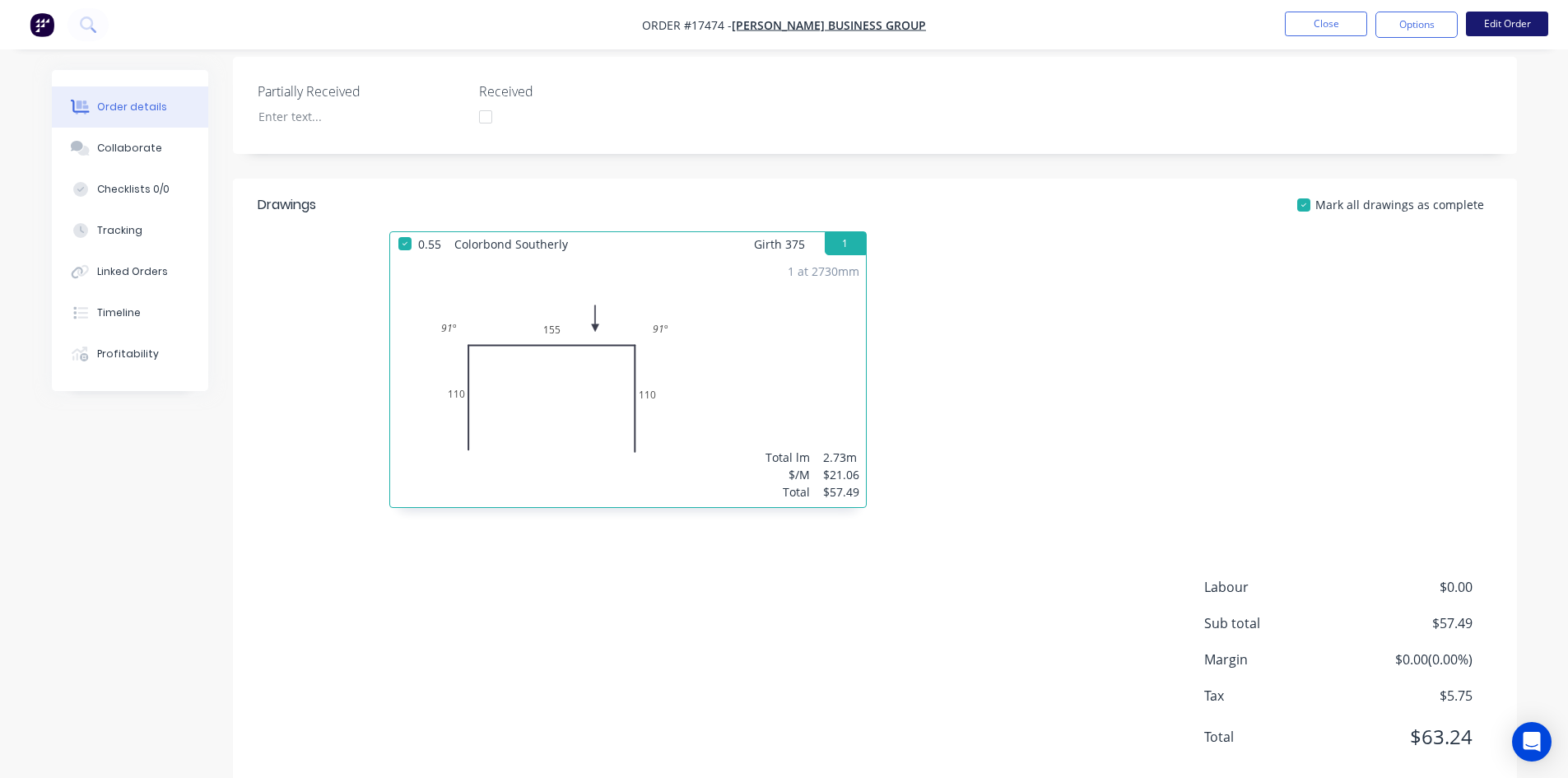
click at [1503, 31] on button "Edit Order" at bounding box center [1507, 24] width 82 height 24
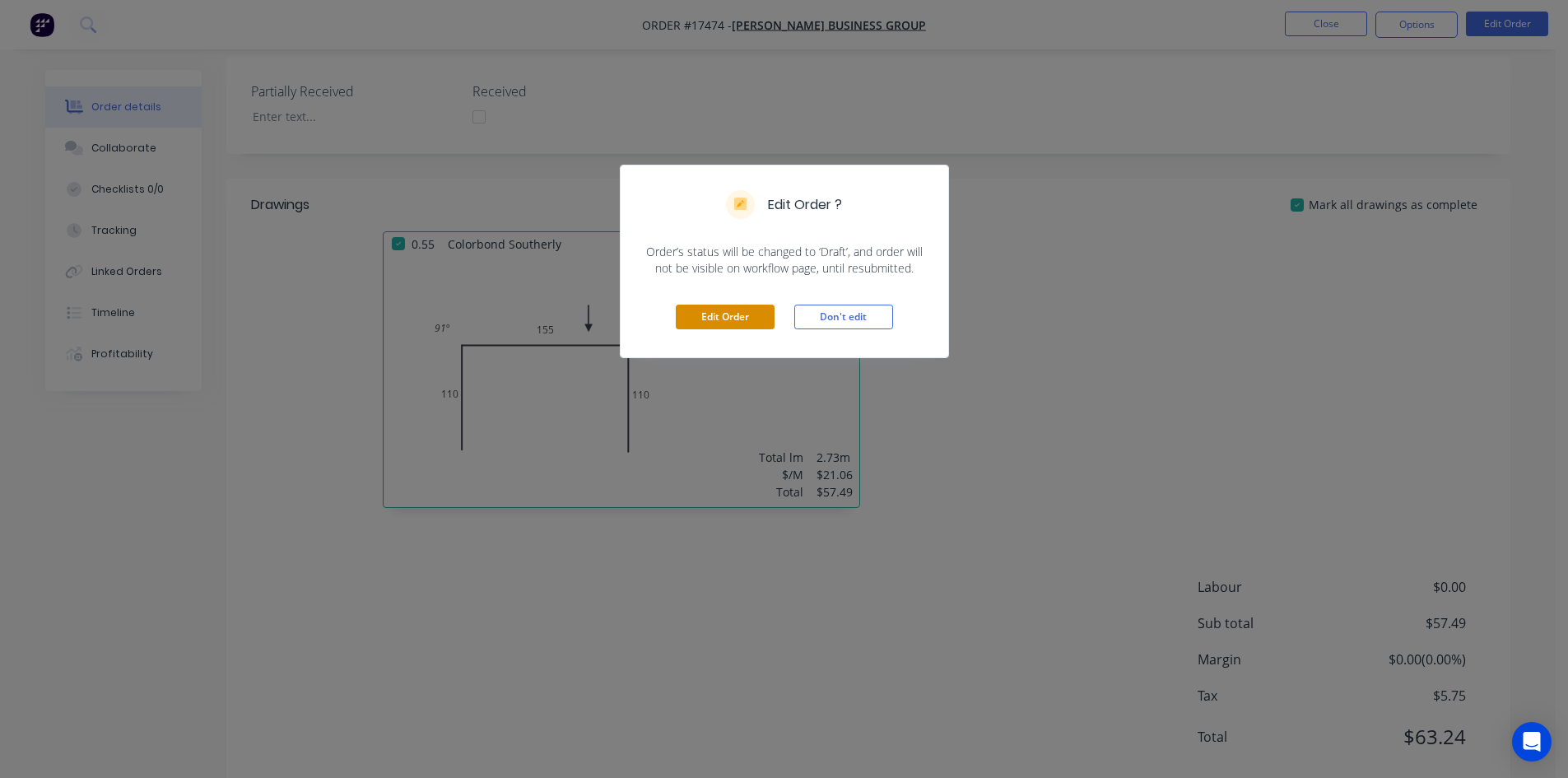
click at [698, 313] on button "Edit Order" at bounding box center [725, 317] width 99 height 24
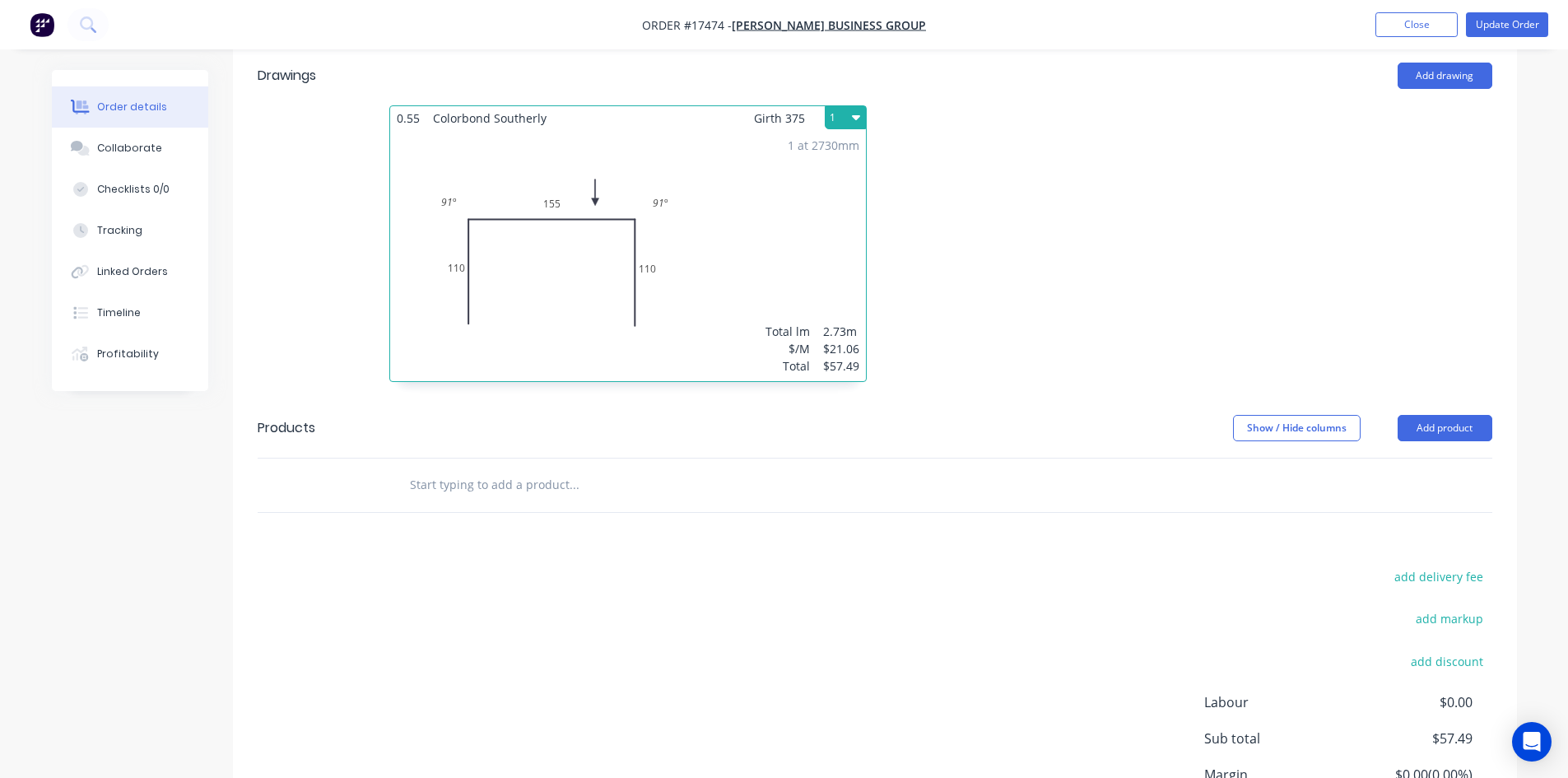
scroll to position [692, 0]
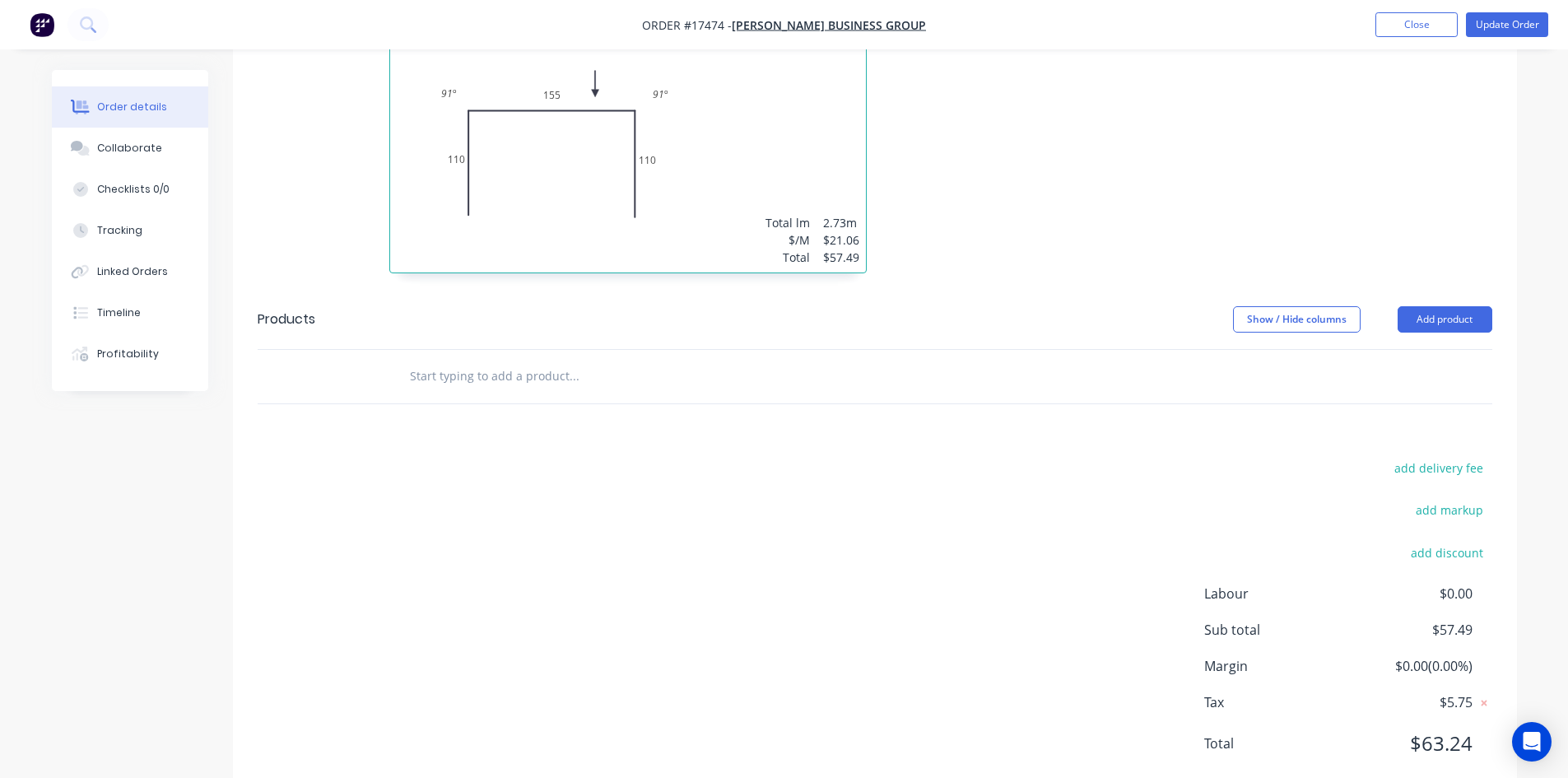
click at [523, 360] on input "text" at bounding box center [574, 376] width 329 height 33
click at [1429, 306] on button "Add product" at bounding box center [1445, 320] width 94 height 26
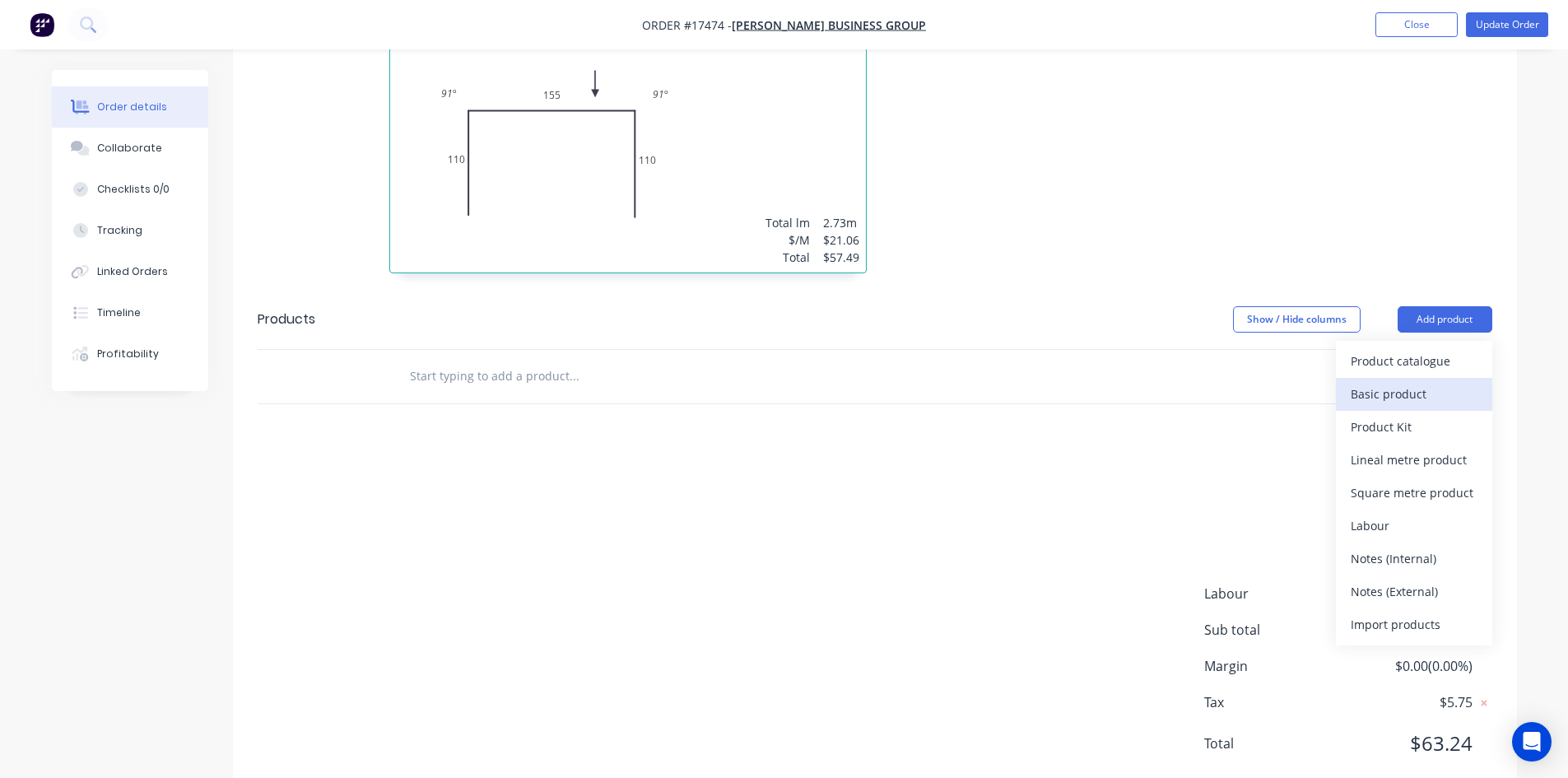
click at [1414, 382] on div "Basic product" at bounding box center [1413, 393] width 127 height 24
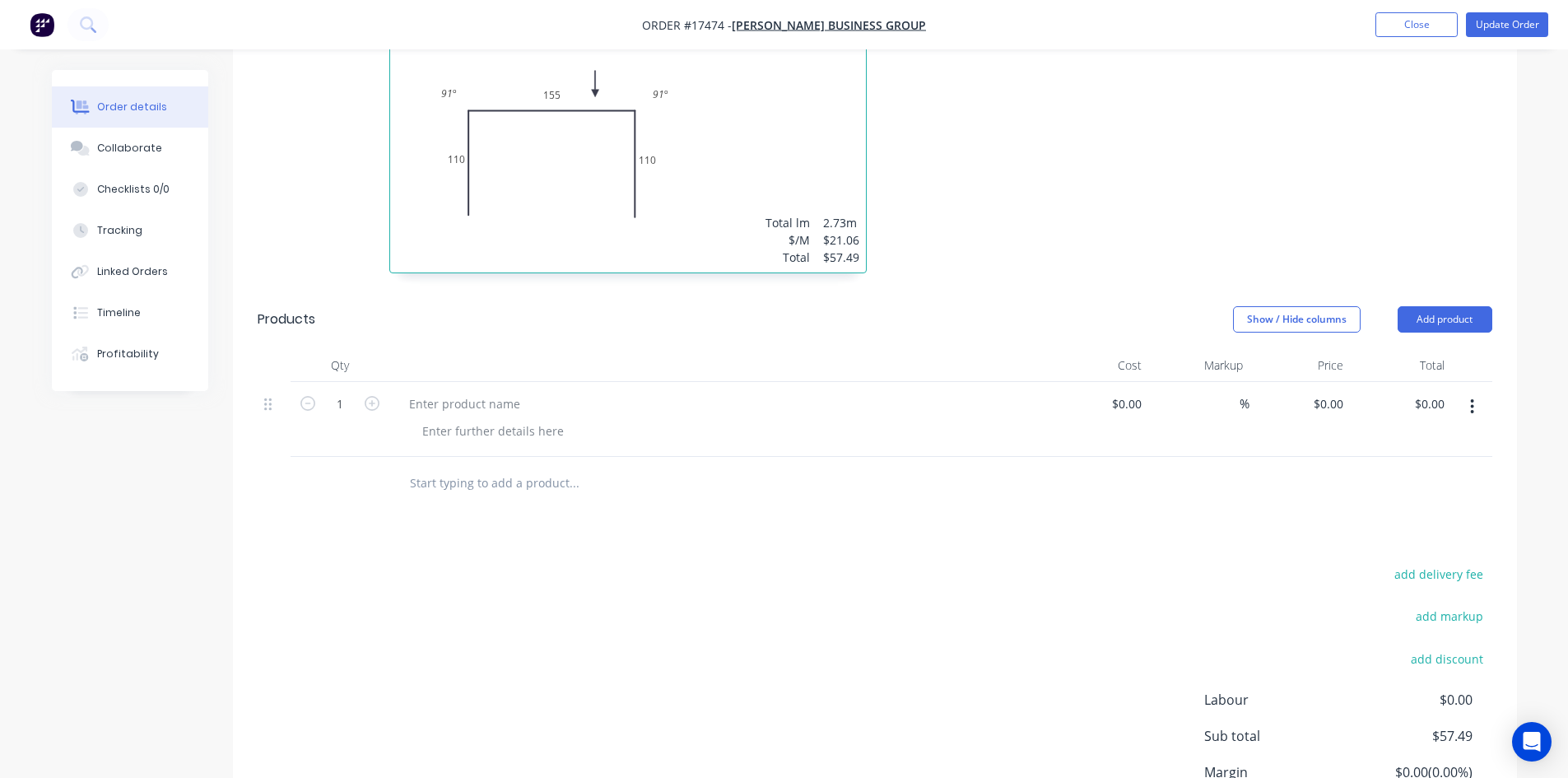
click at [1472, 397] on icon "button" at bounding box center [1472, 406] width 4 height 18
click at [1413, 537] on div "Delete" at bounding box center [1413, 548] width 127 height 24
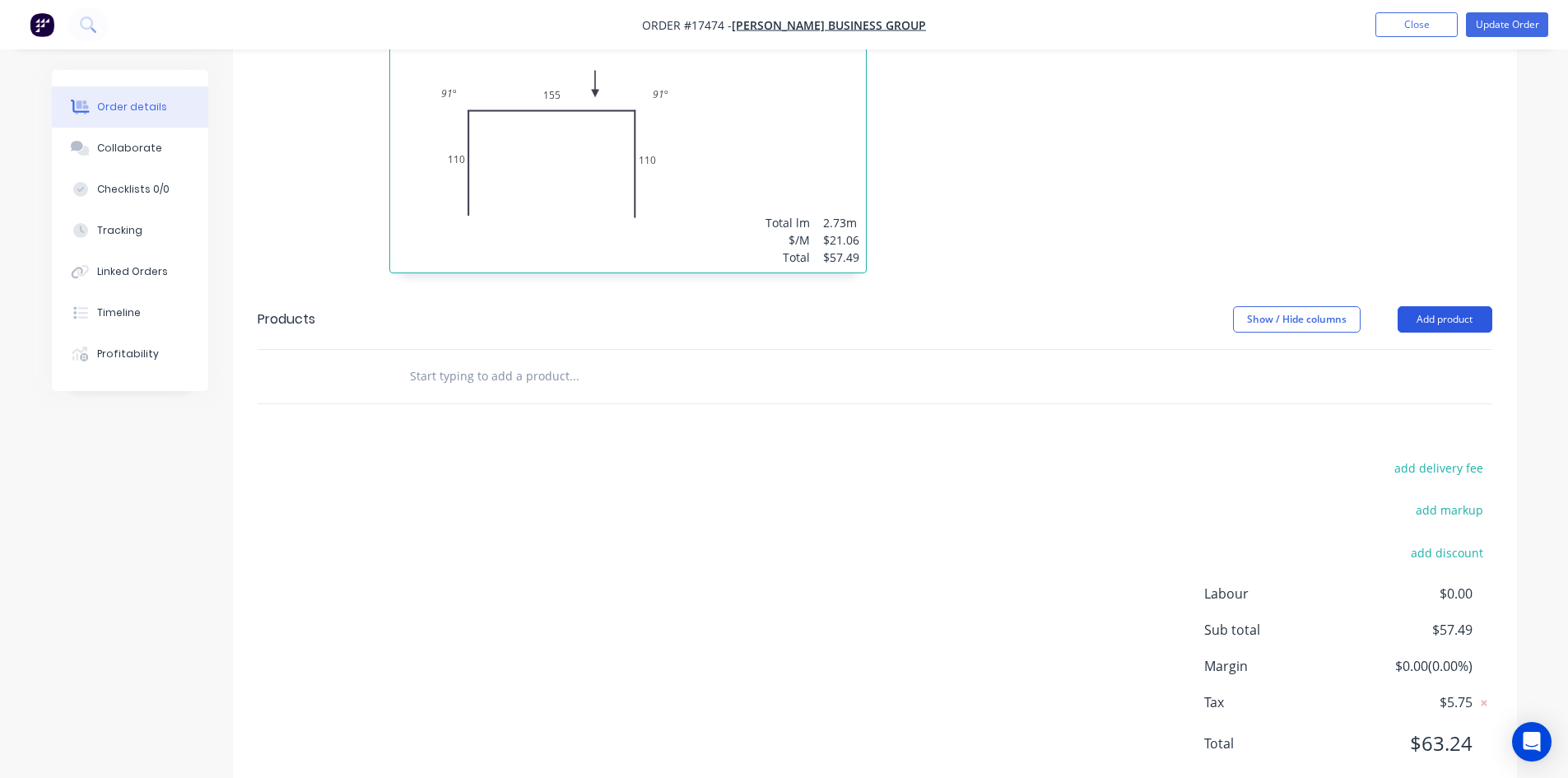
click at [1443, 306] on button "Add product" at bounding box center [1445, 320] width 94 height 26
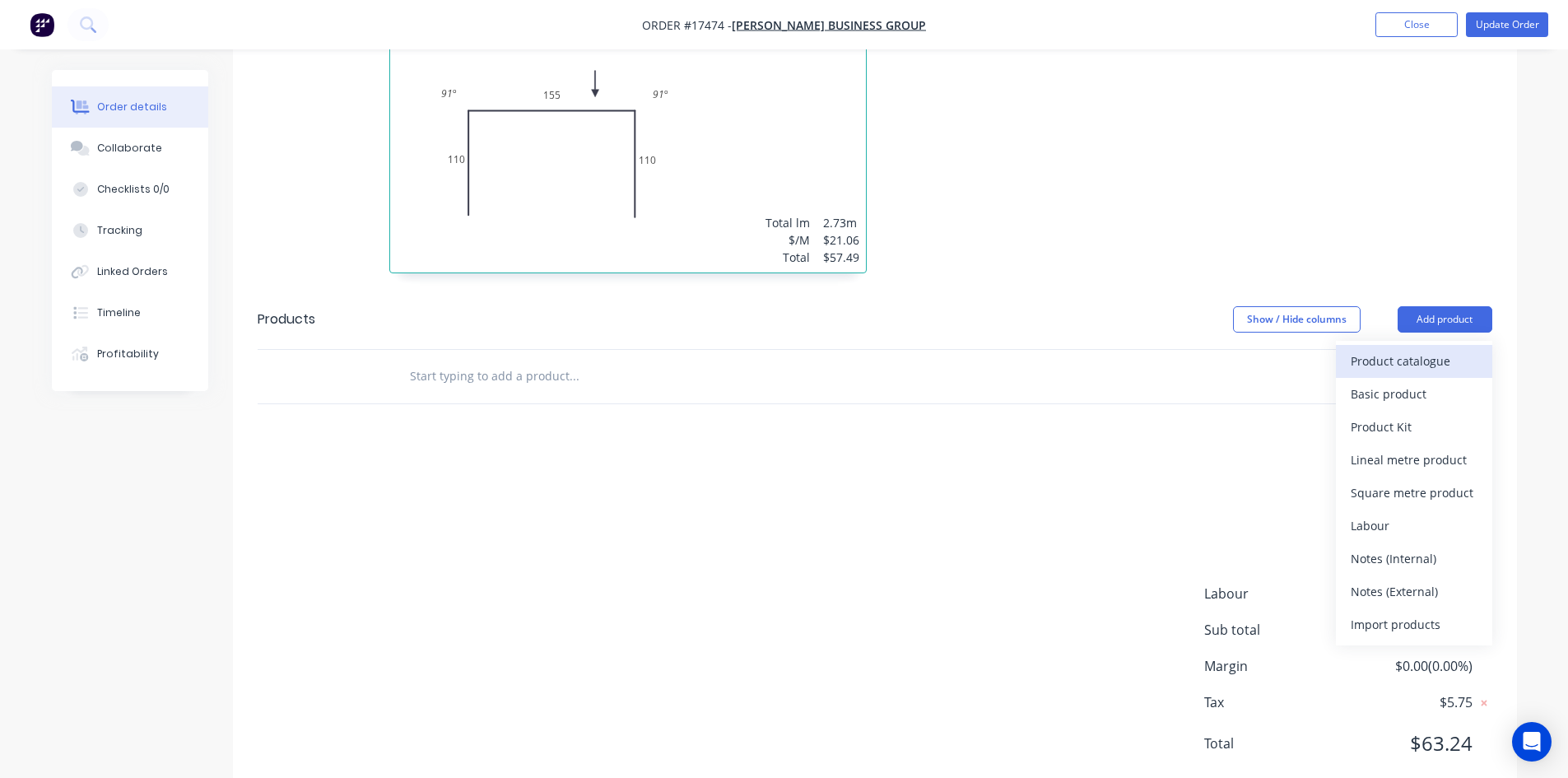
click at [1423, 349] on div "Product catalogue" at bounding box center [1413, 361] width 127 height 24
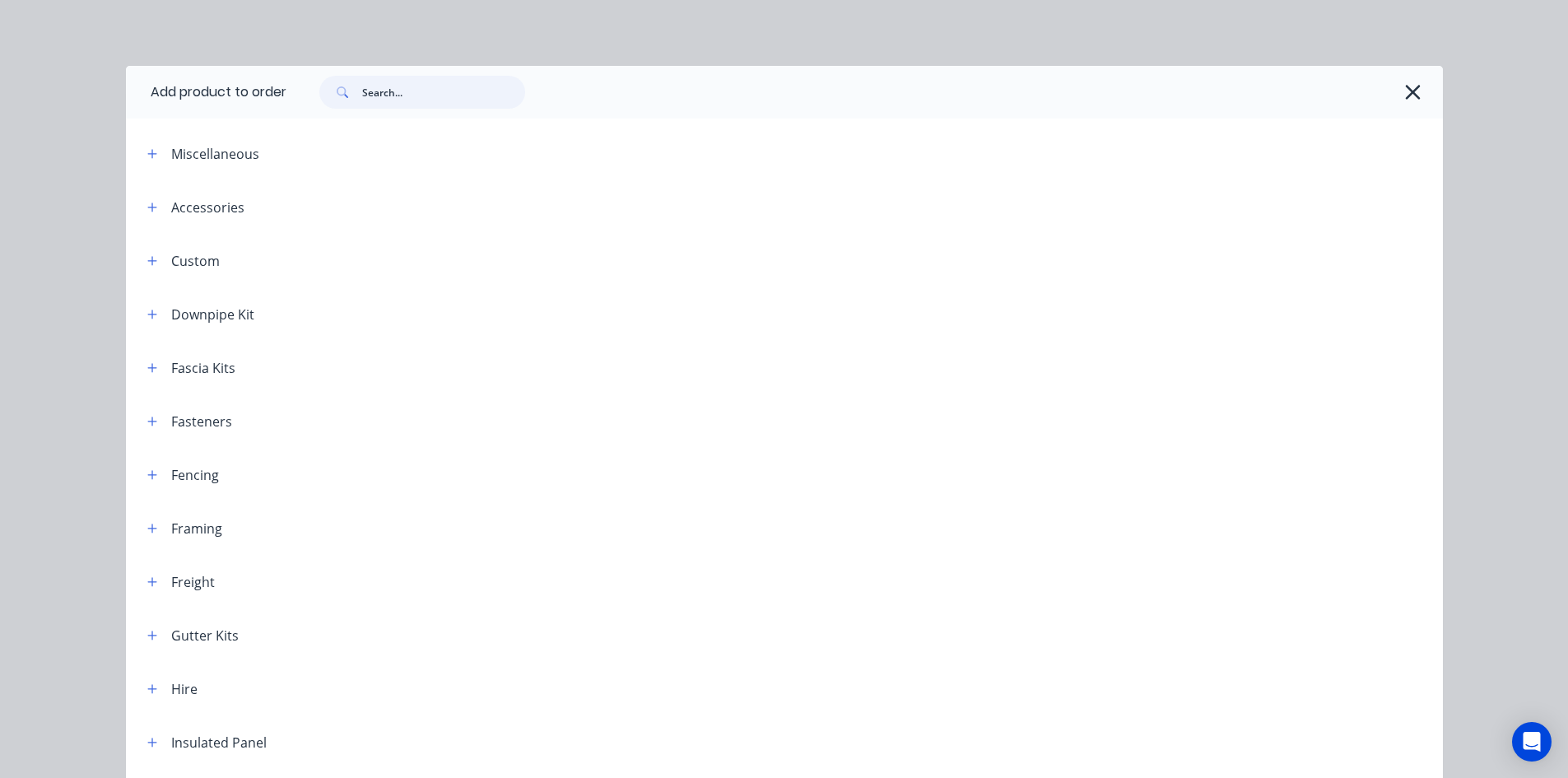
click at [367, 96] on input "text" at bounding box center [444, 93] width 163 height 33
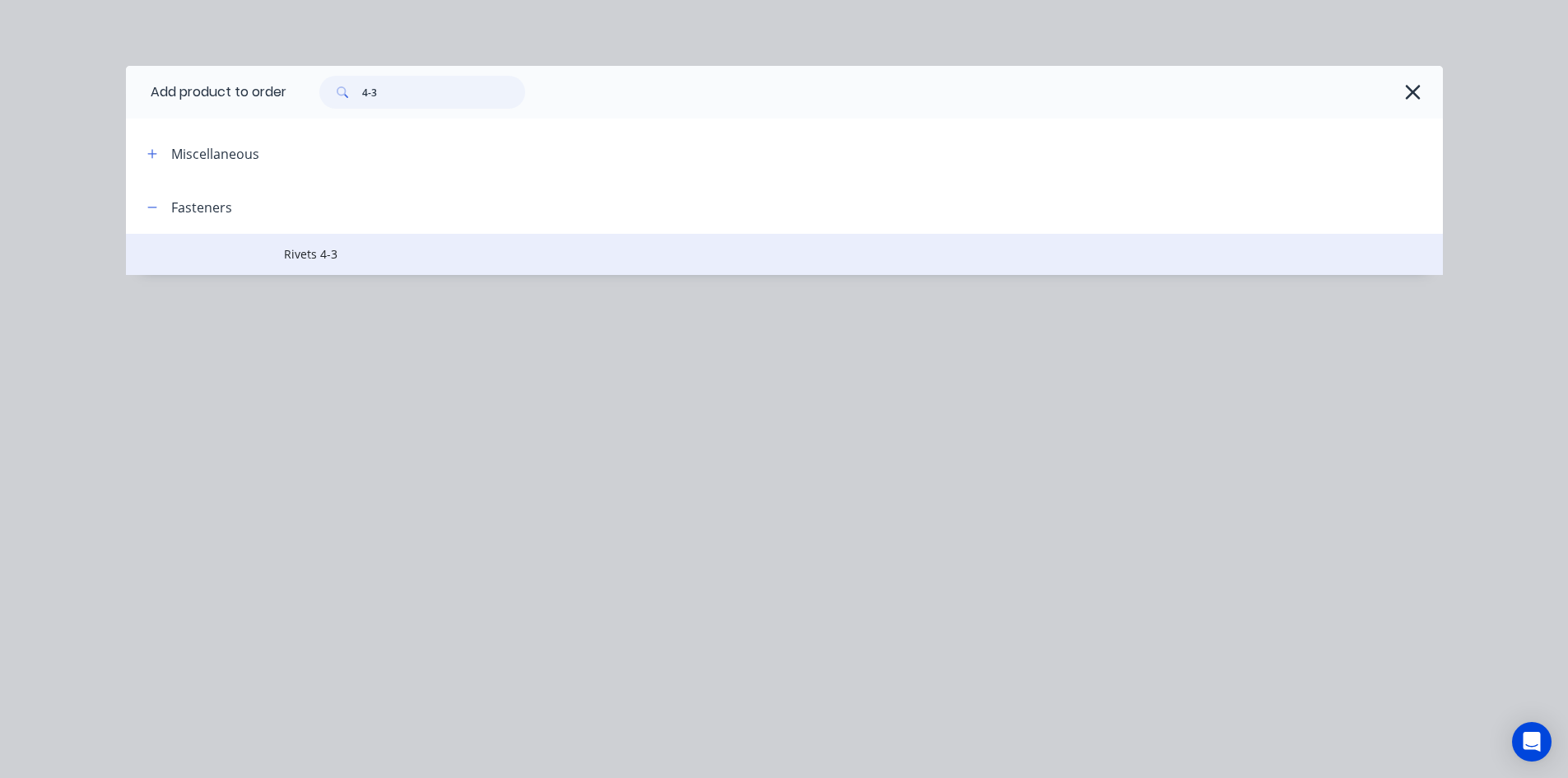
type input "4-3"
click at [352, 251] on span "Rivets 4-3" at bounding box center [746, 254] width 926 height 17
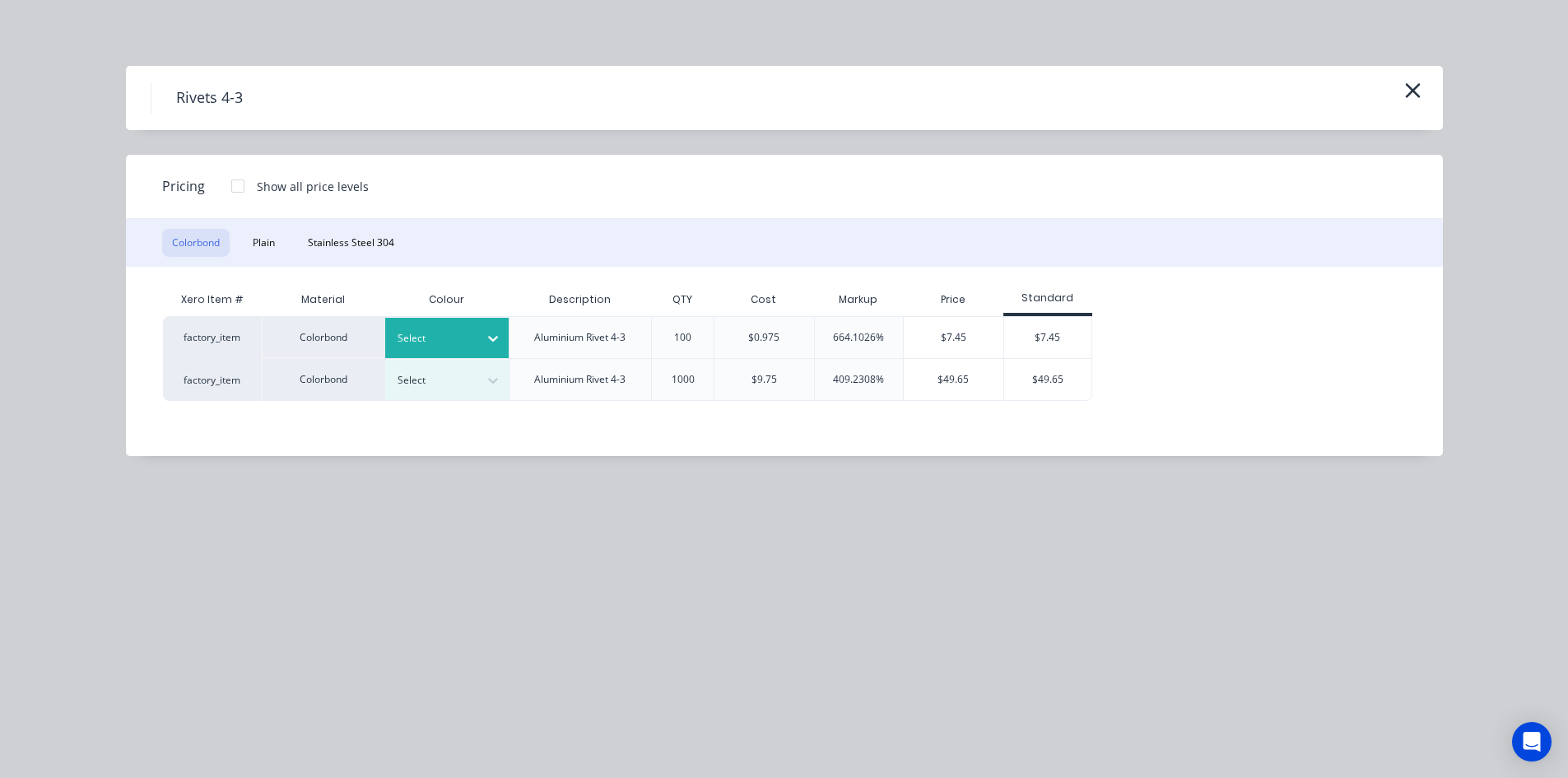
click at [477, 338] on div "Select" at bounding box center [432, 338] width 93 height 22
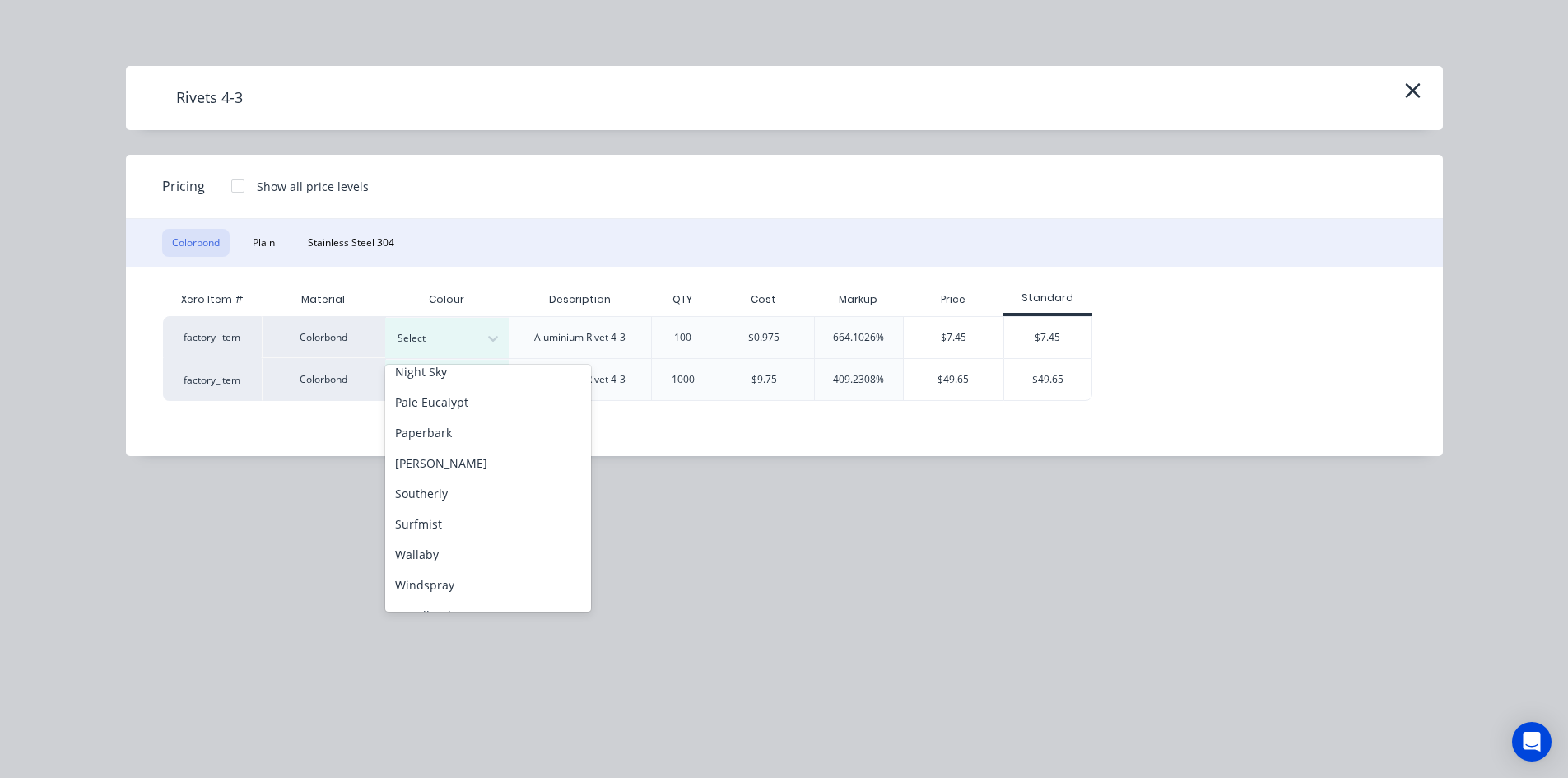
scroll to position [460, 0]
click at [465, 485] on div "Southerly" at bounding box center [488, 471] width 206 height 31
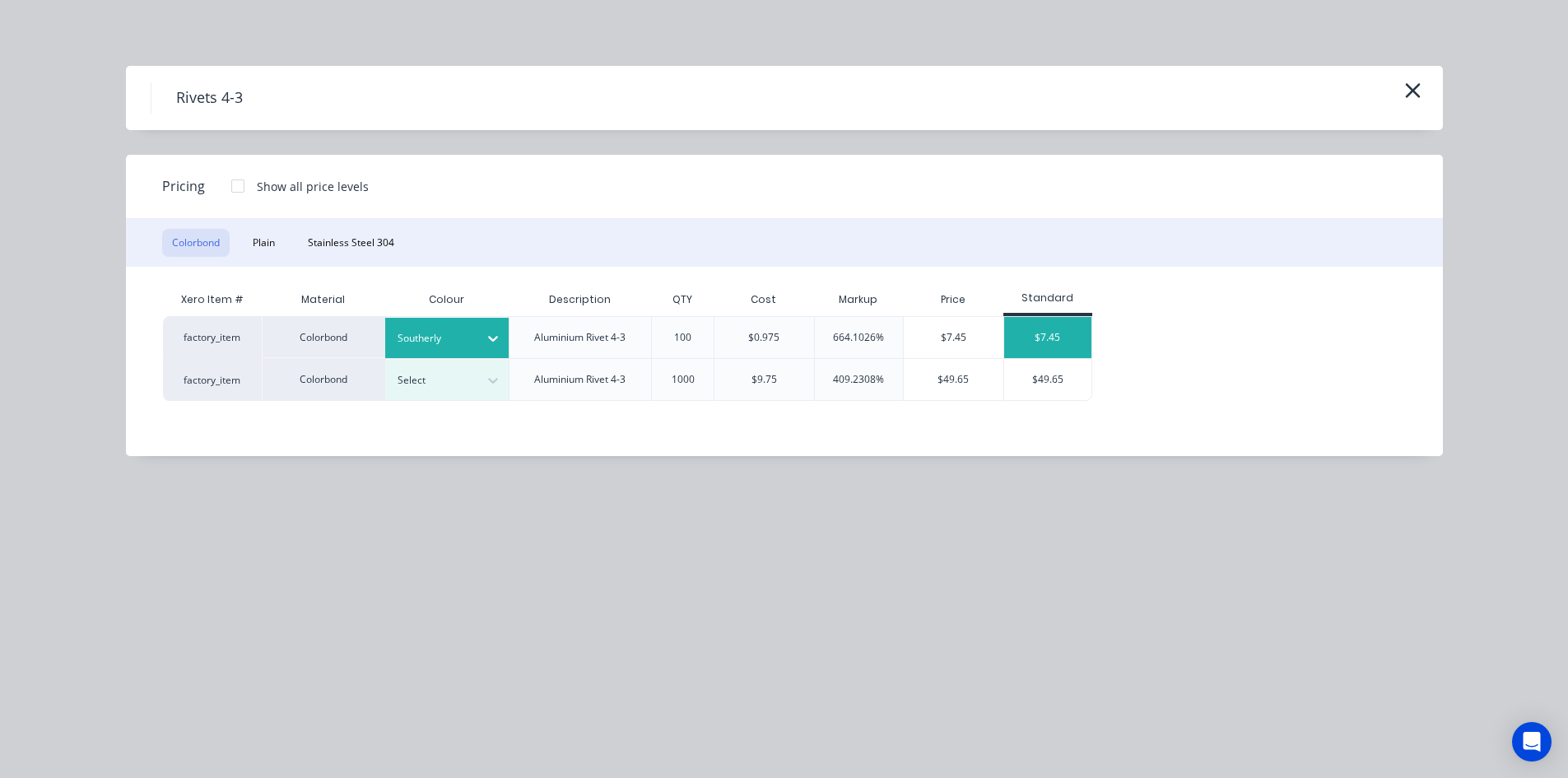
click at [1036, 342] on div "$7.45" at bounding box center [1048, 337] width 88 height 41
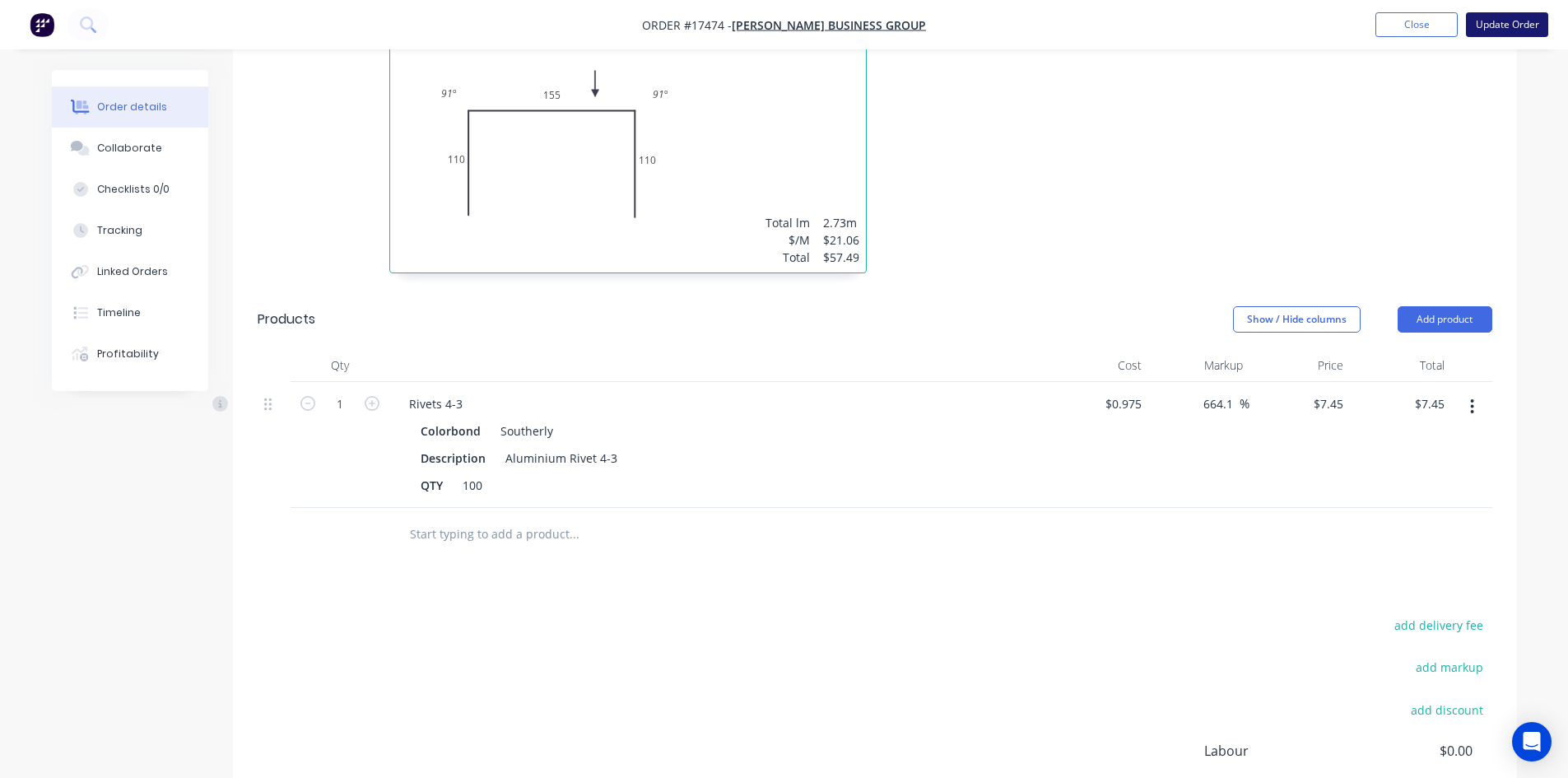
click at [1519, 28] on button "Update Order" at bounding box center [1507, 24] width 82 height 24
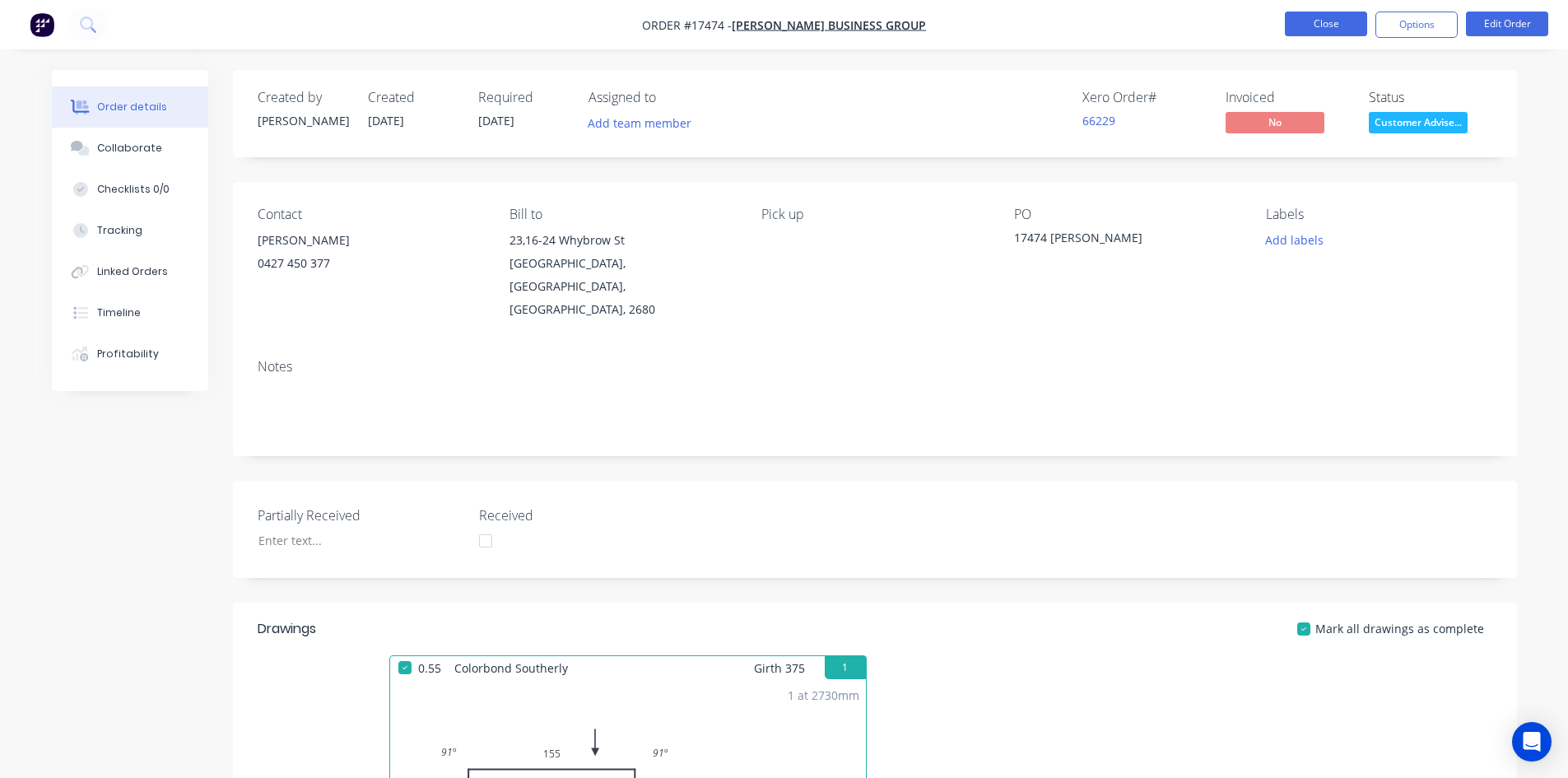
click at [1327, 26] on button "Close" at bounding box center [1326, 24] width 82 height 24
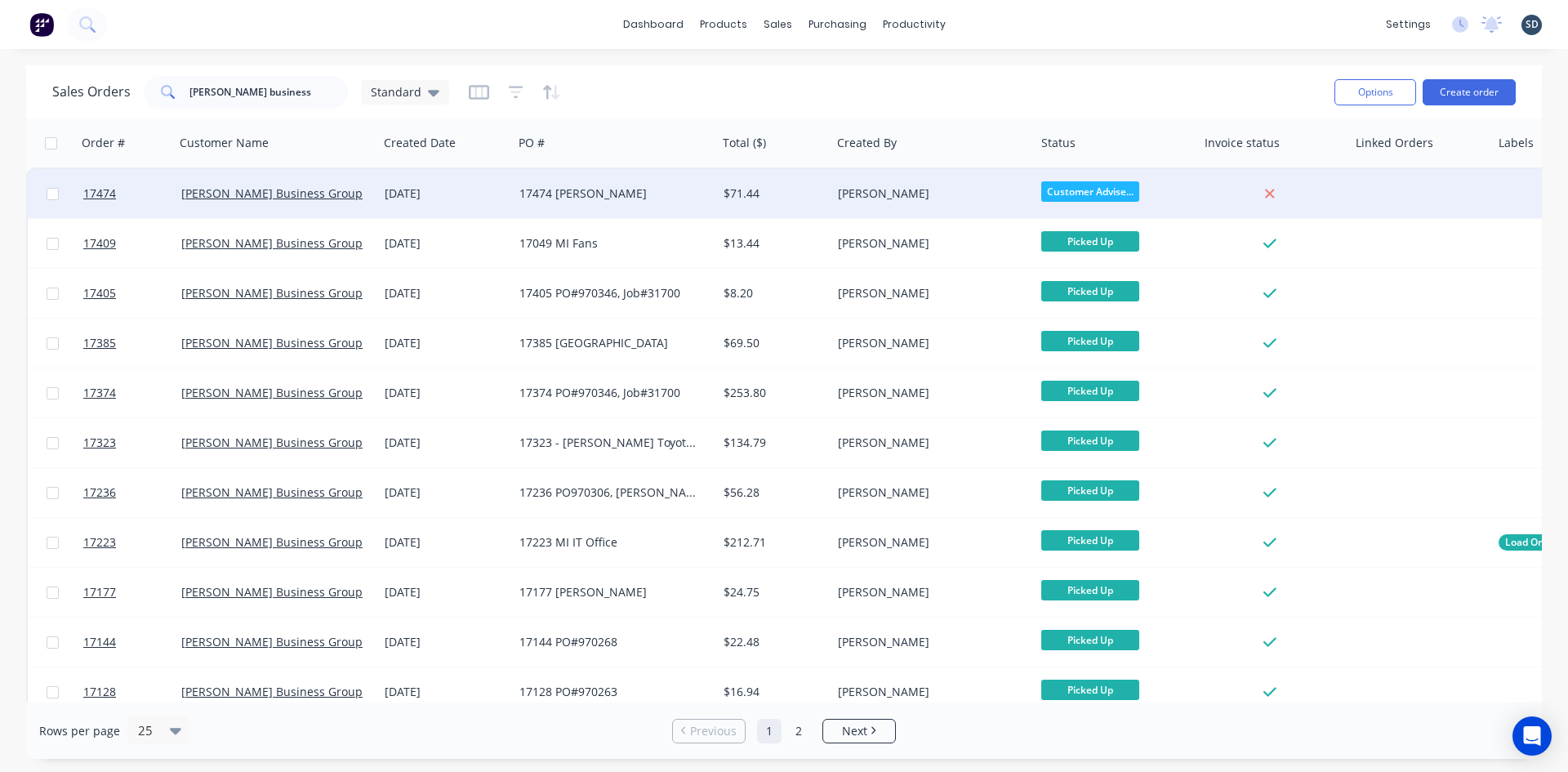
click at [612, 188] on div "17474 Tyndall" at bounding box center [610, 193] width 181 height 16
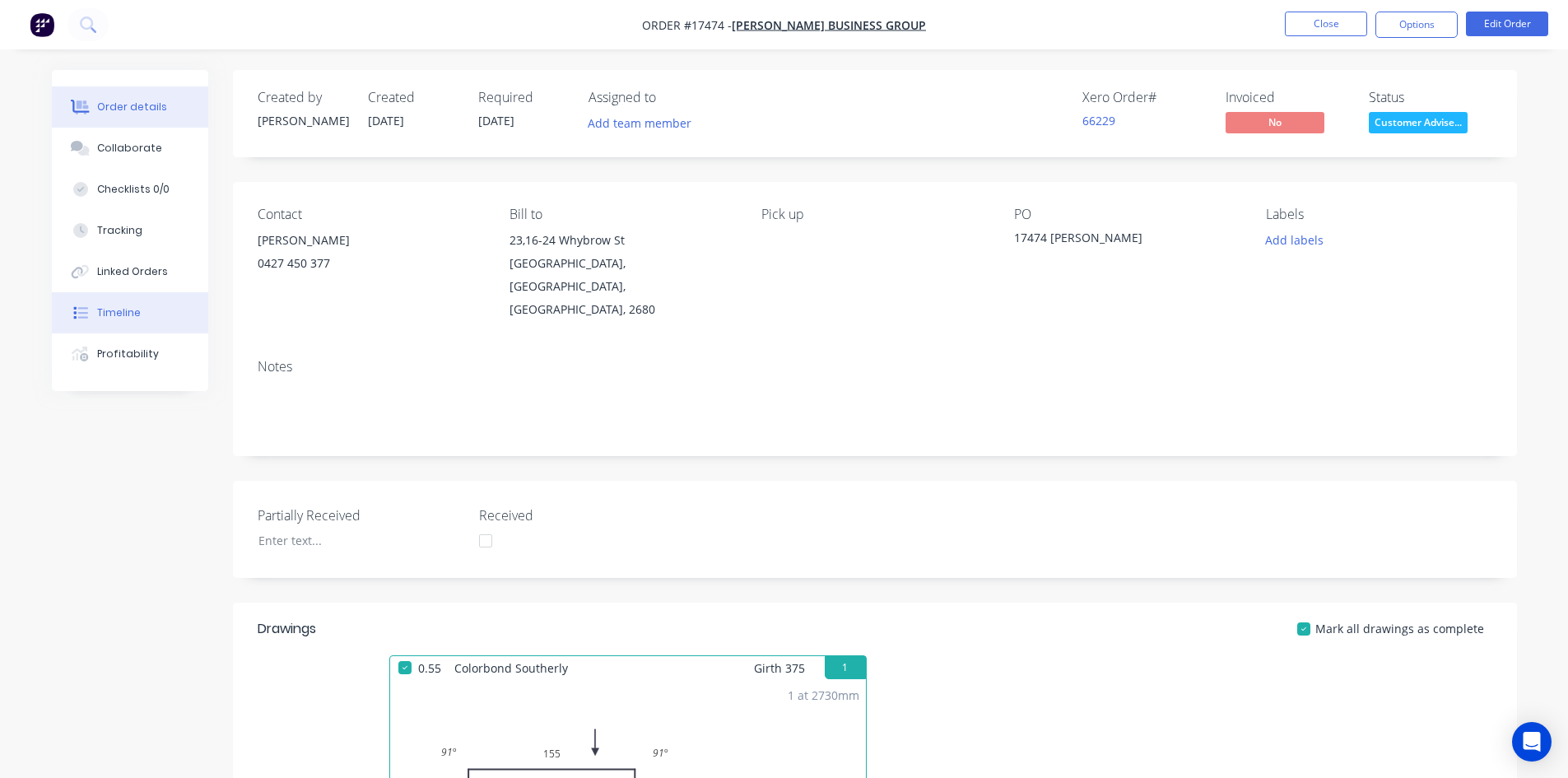
click at [141, 307] on button "Timeline" at bounding box center [129, 313] width 156 height 41
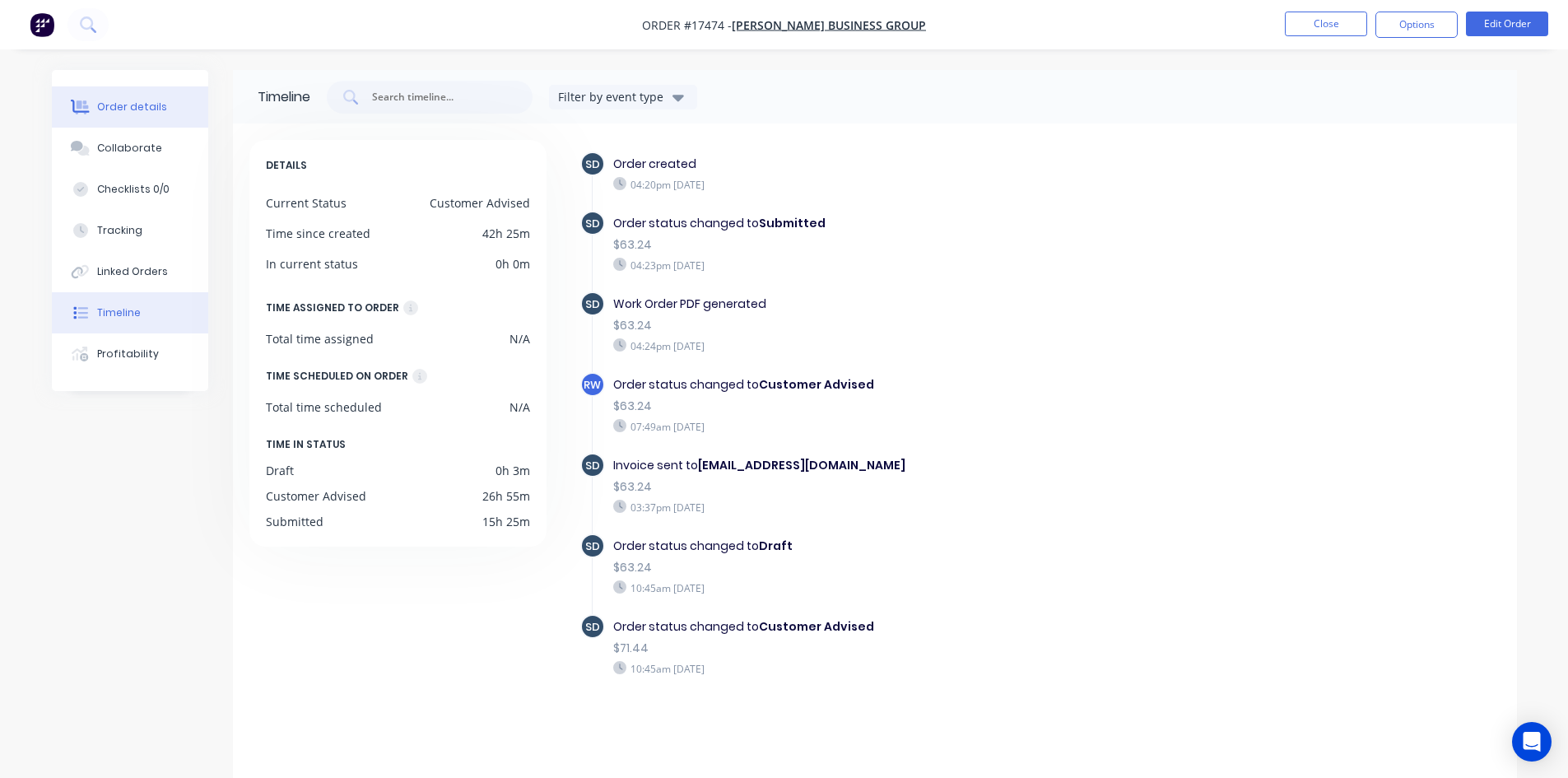
click at [120, 102] on div "Order details" at bounding box center [132, 107] width 70 height 15
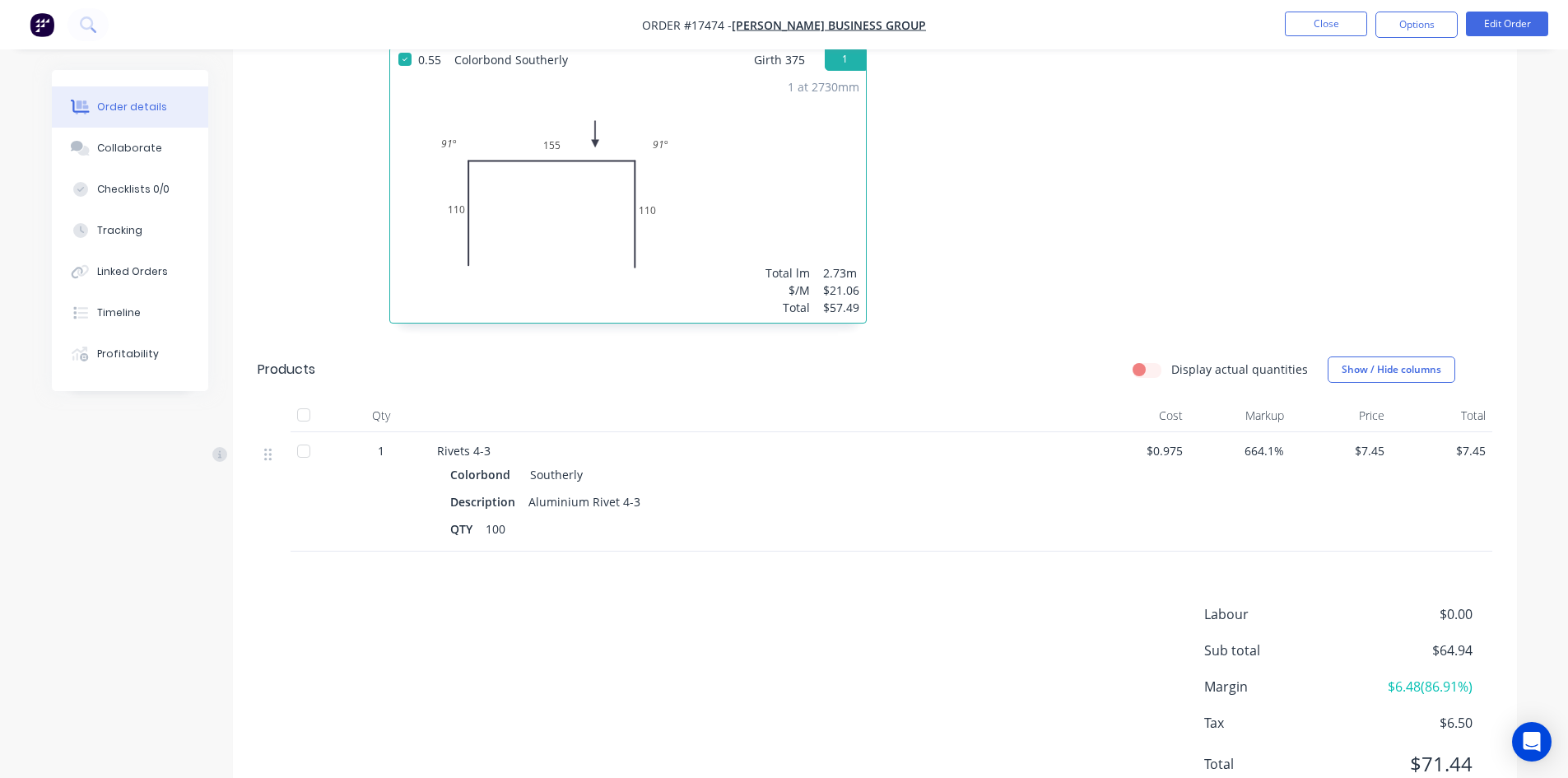
scroll to position [636, 0]
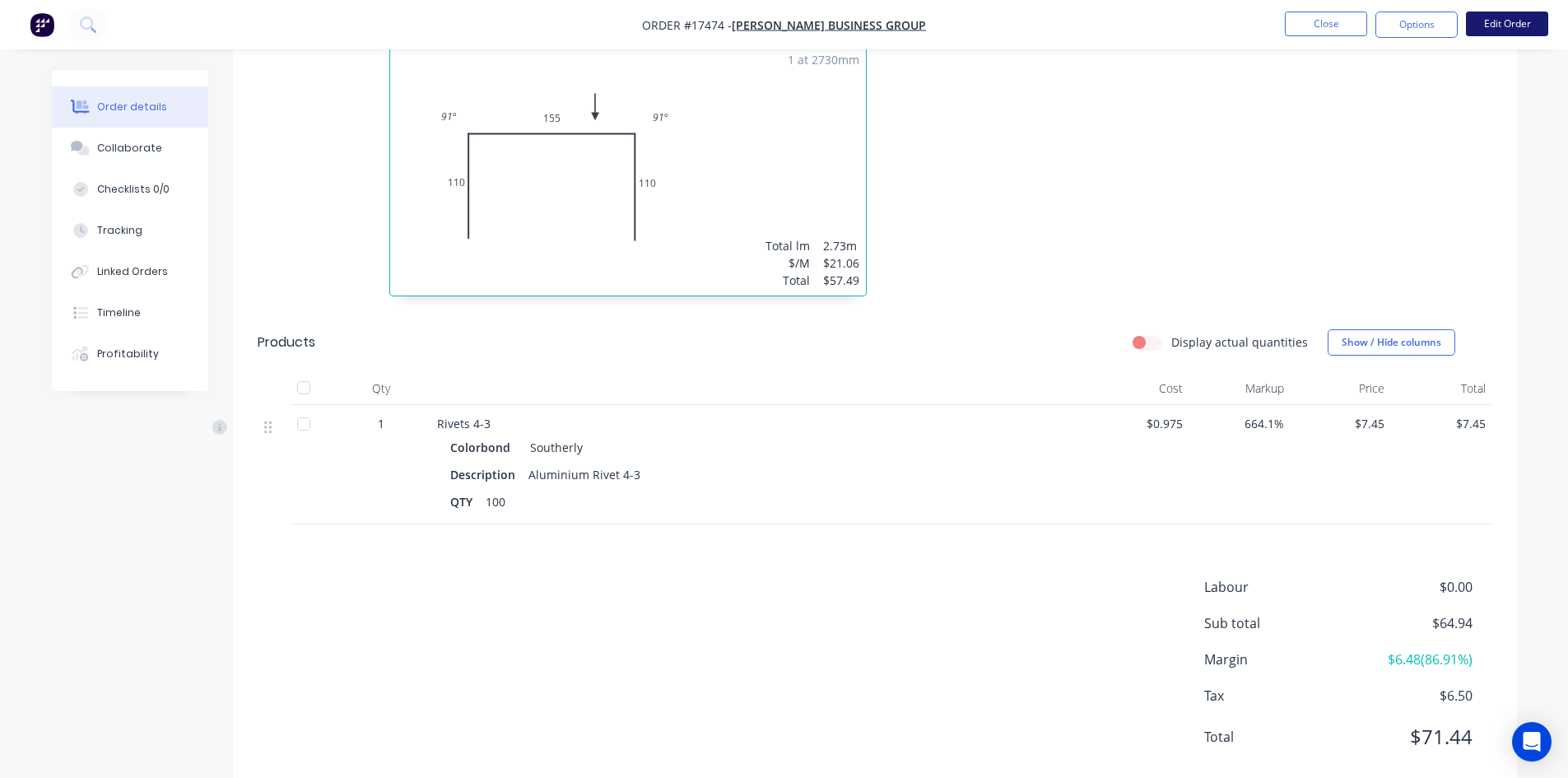
click at [1515, 22] on button "Edit Order" at bounding box center [1507, 24] width 82 height 24
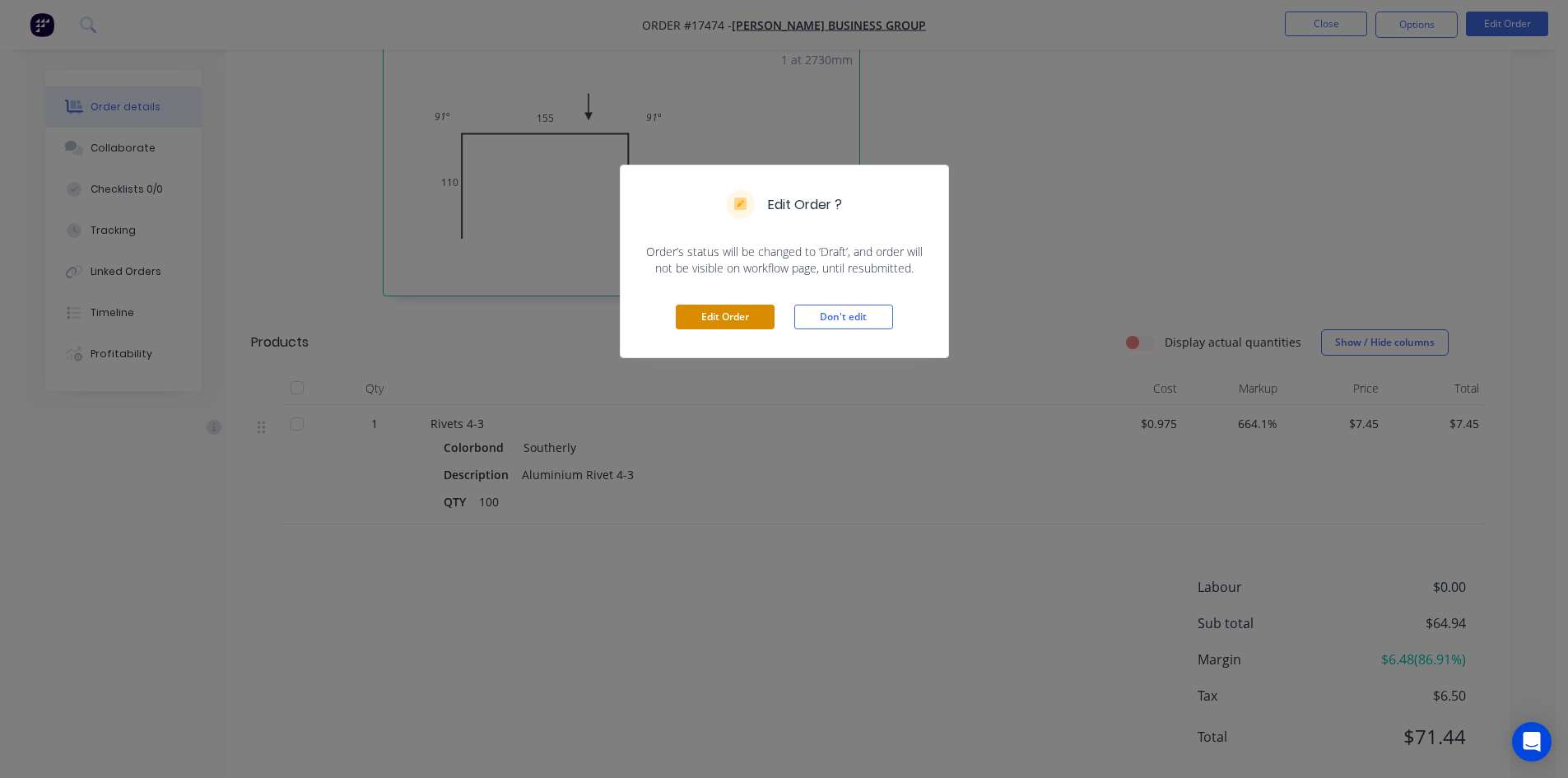
click at [725, 318] on button "Edit Order" at bounding box center [725, 317] width 99 height 24
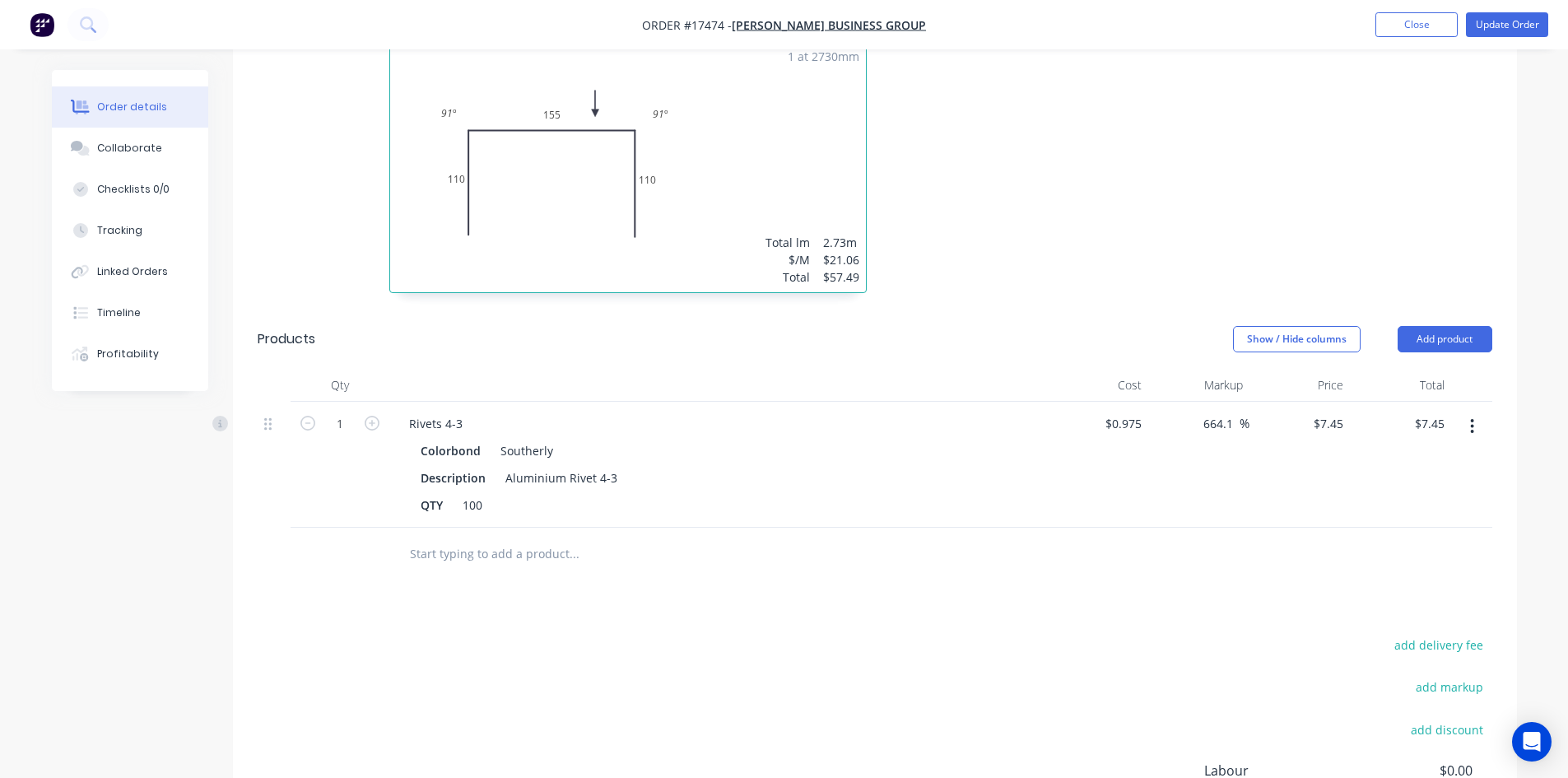
scroll to position [823, 0]
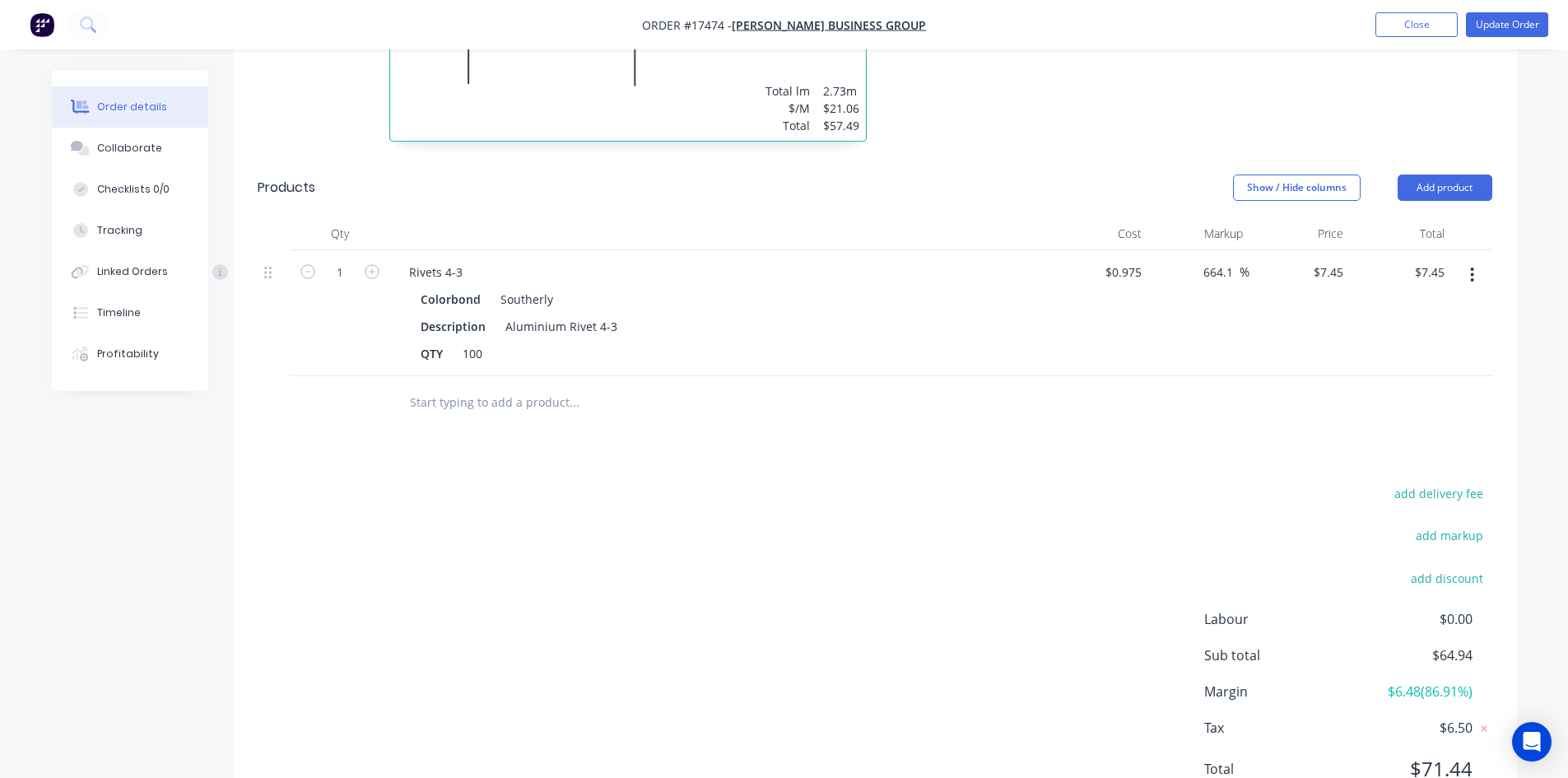
click at [1468, 260] on button "button" at bounding box center [1472, 275] width 38 height 30
click at [1393, 405] on div "Delete" at bounding box center [1413, 417] width 127 height 24
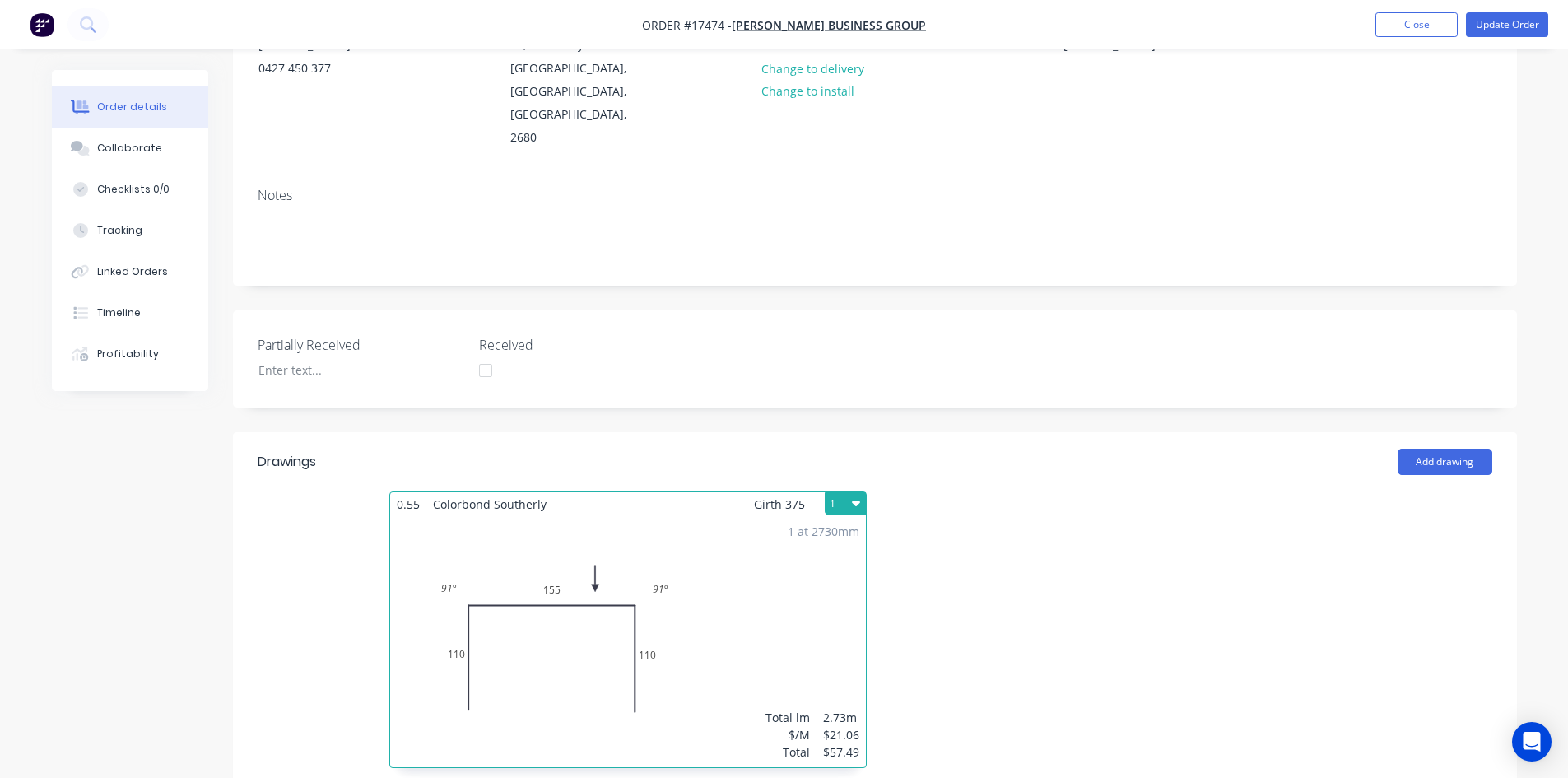
scroll to position [0, 0]
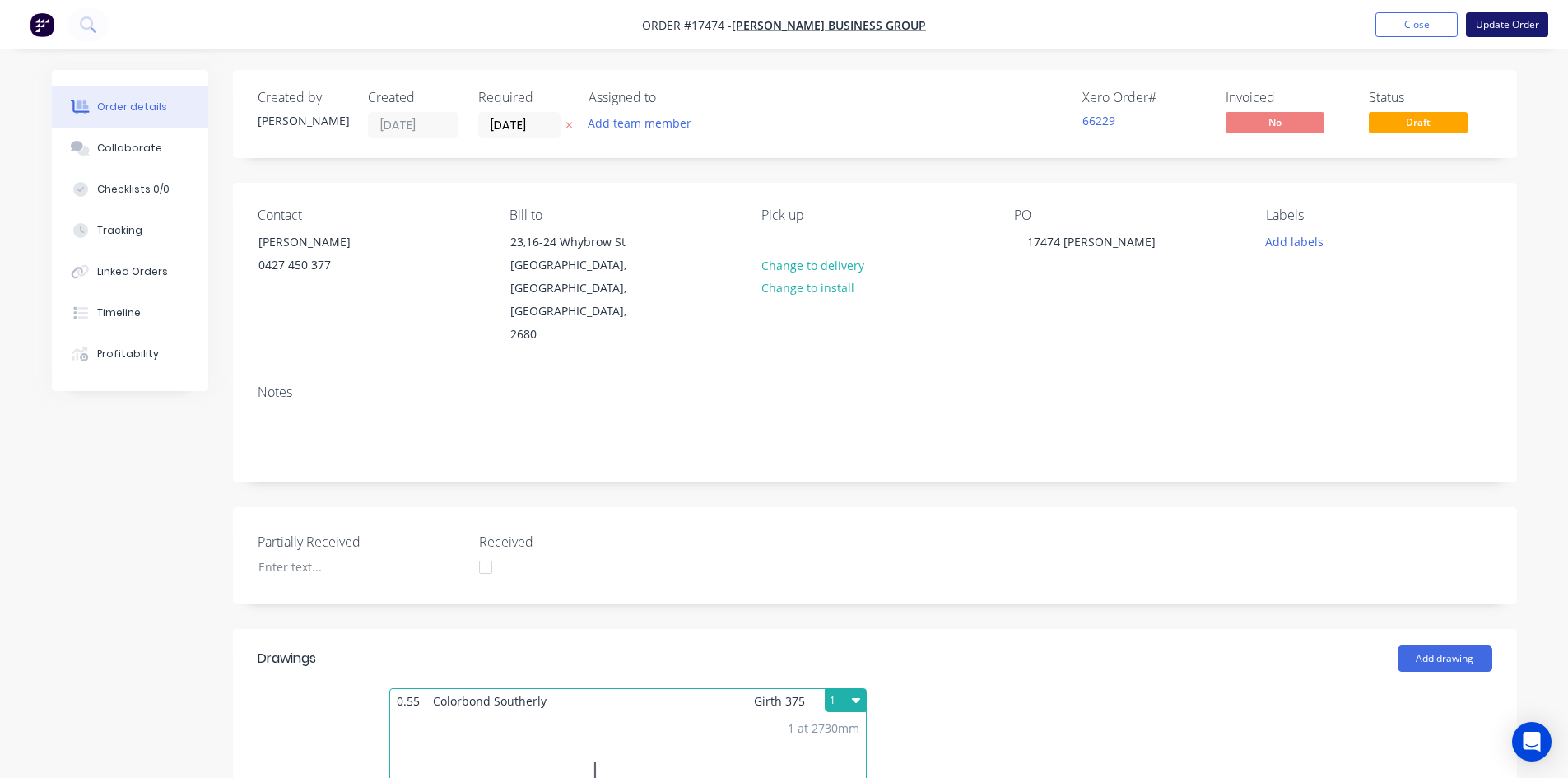
click at [1505, 27] on button "Update Order" at bounding box center [1507, 24] width 82 height 24
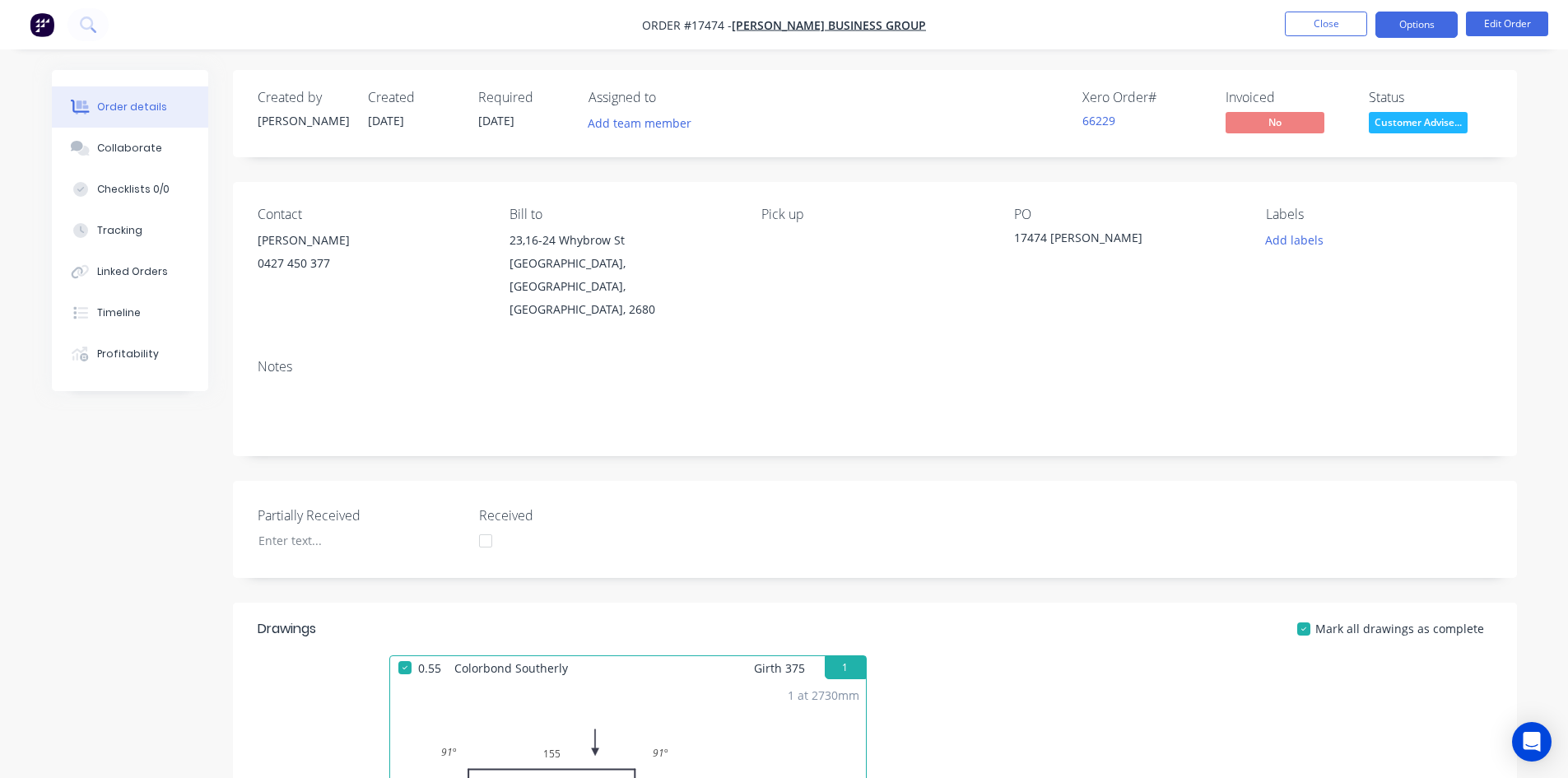
click at [1400, 23] on button "Options" at bounding box center [1416, 24] width 82 height 26
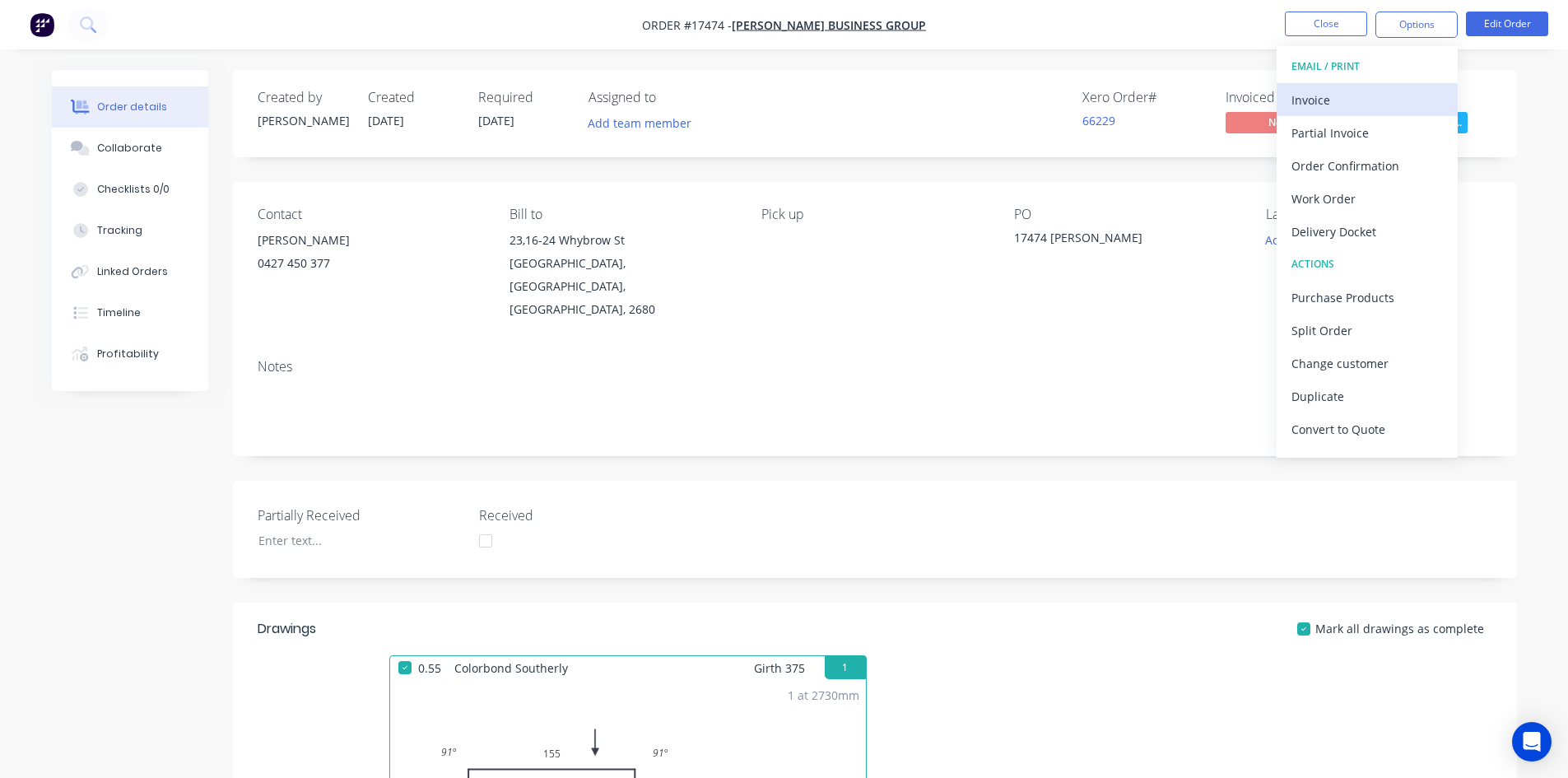
click at [1370, 100] on div "Invoice" at bounding box center [1366, 100] width 151 height 24
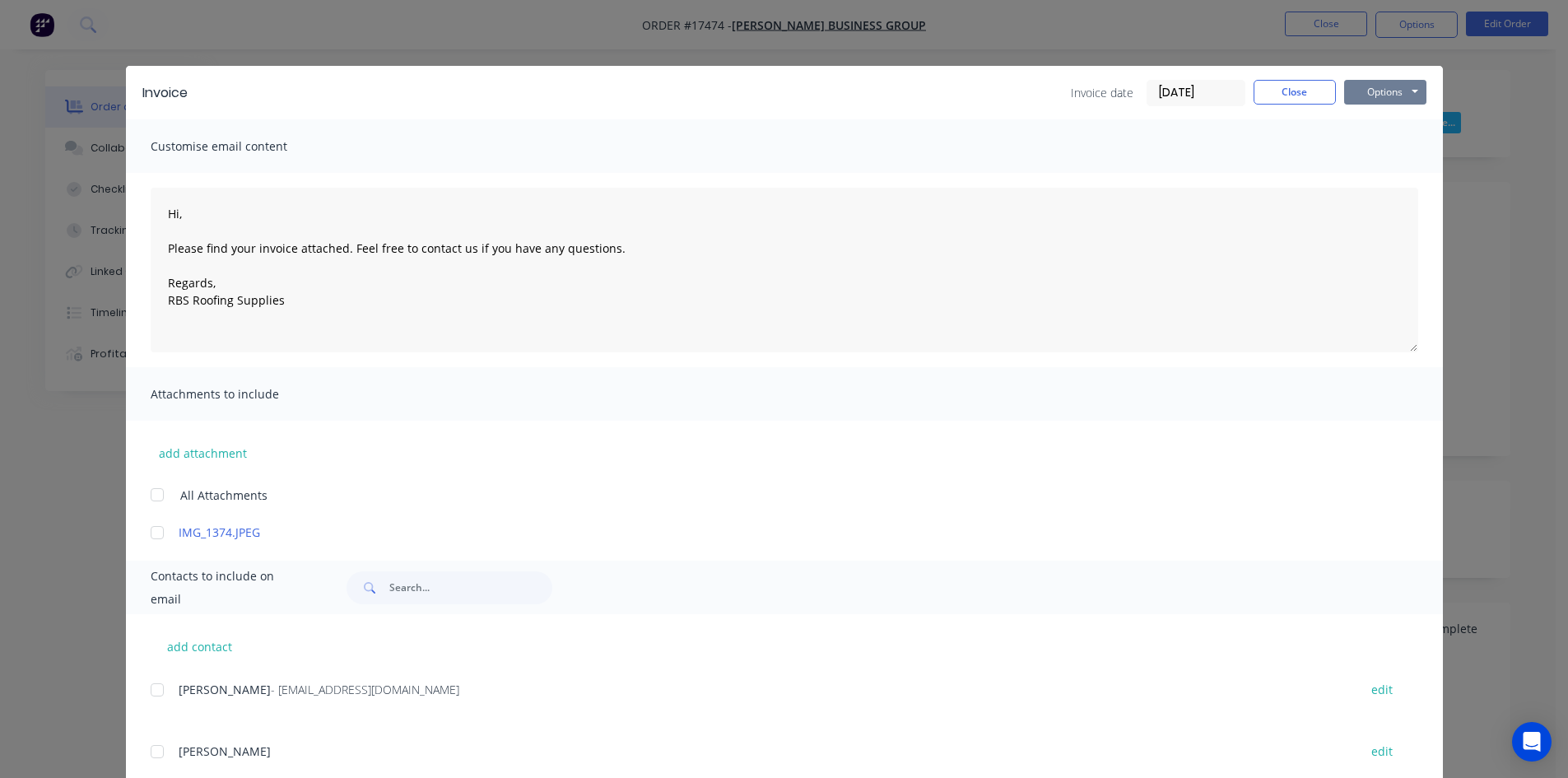
click at [1387, 87] on button "Options" at bounding box center [1385, 92] width 82 height 24
click at [1387, 148] on button "Print" at bounding box center [1396, 148] width 106 height 27
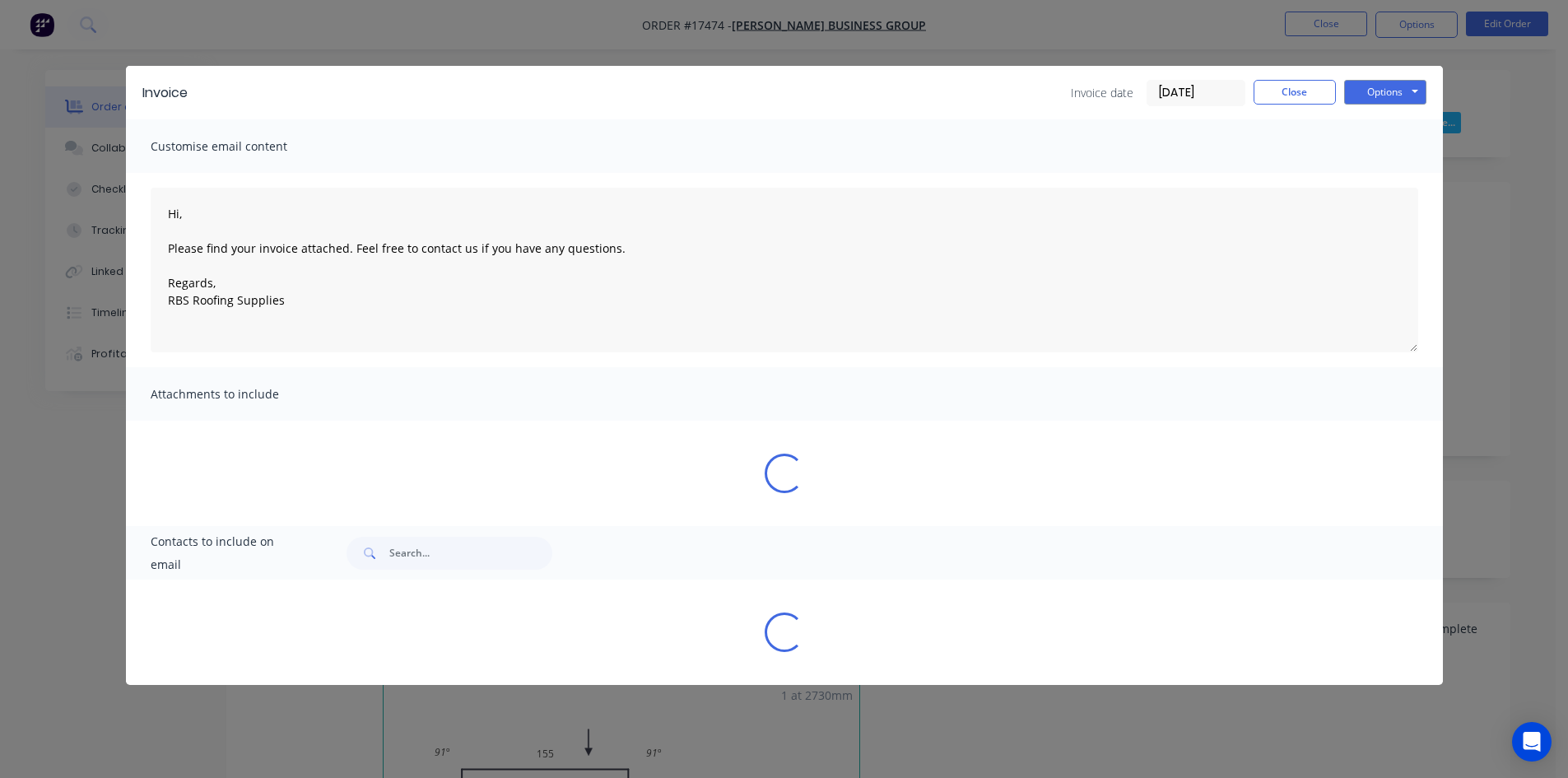
type textarea "Hi, Please find your invoice attached. Feel free to contact us if you have any …"
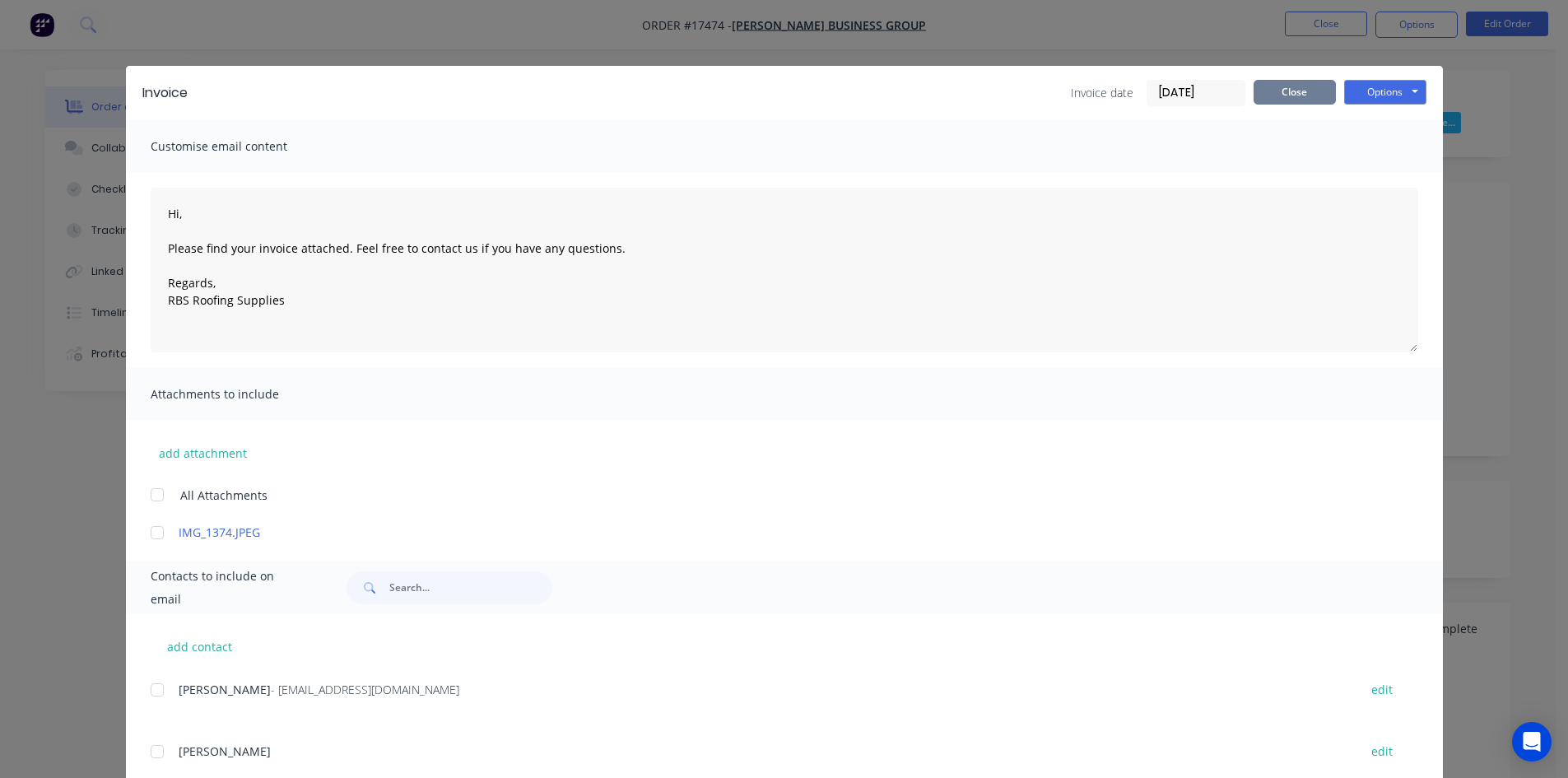
click at [1289, 88] on button "Close" at bounding box center [1295, 92] width 82 height 24
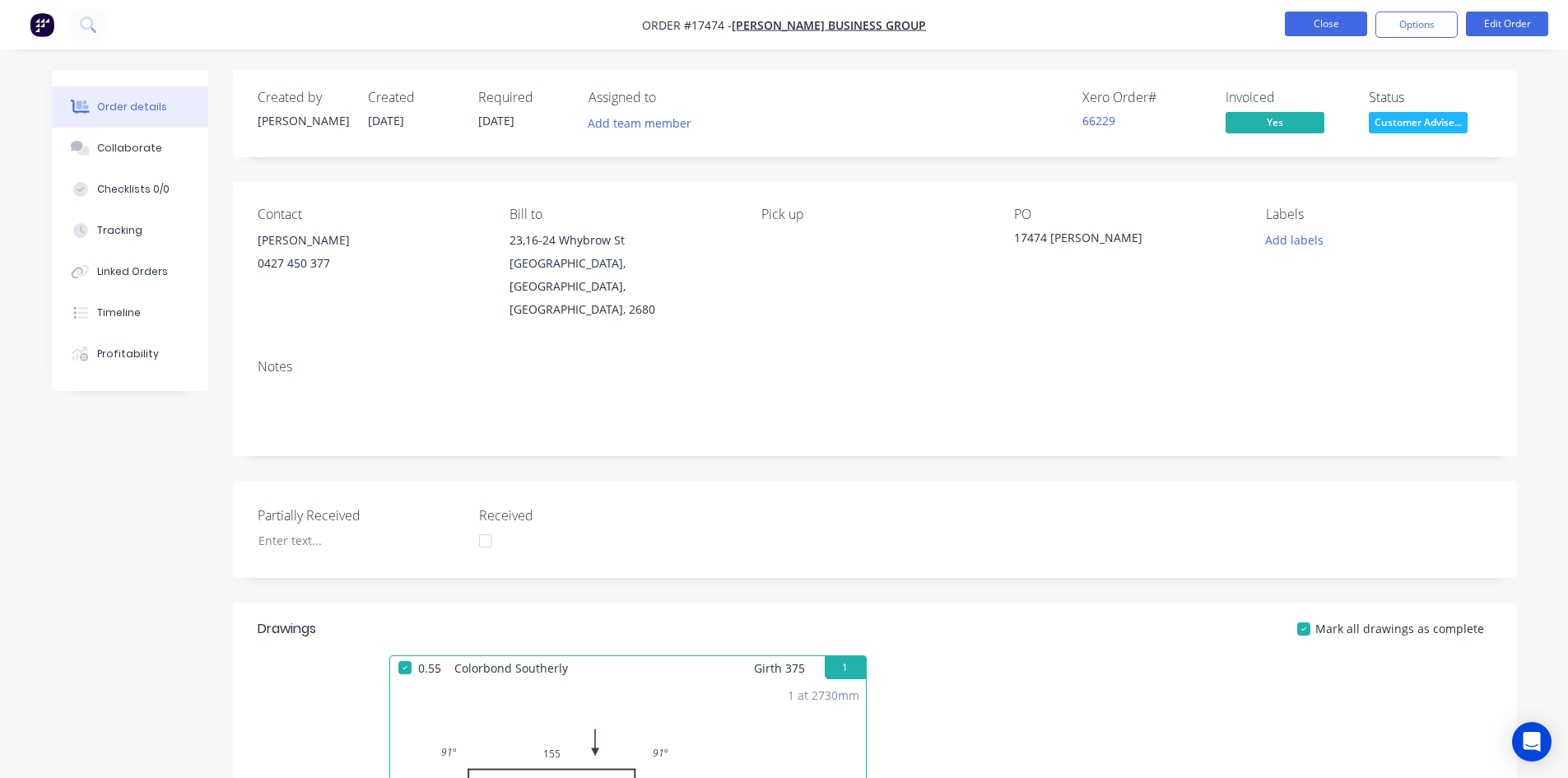
click at [1314, 26] on button "Close" at bounding box center [1326, 24] width 82 height 24
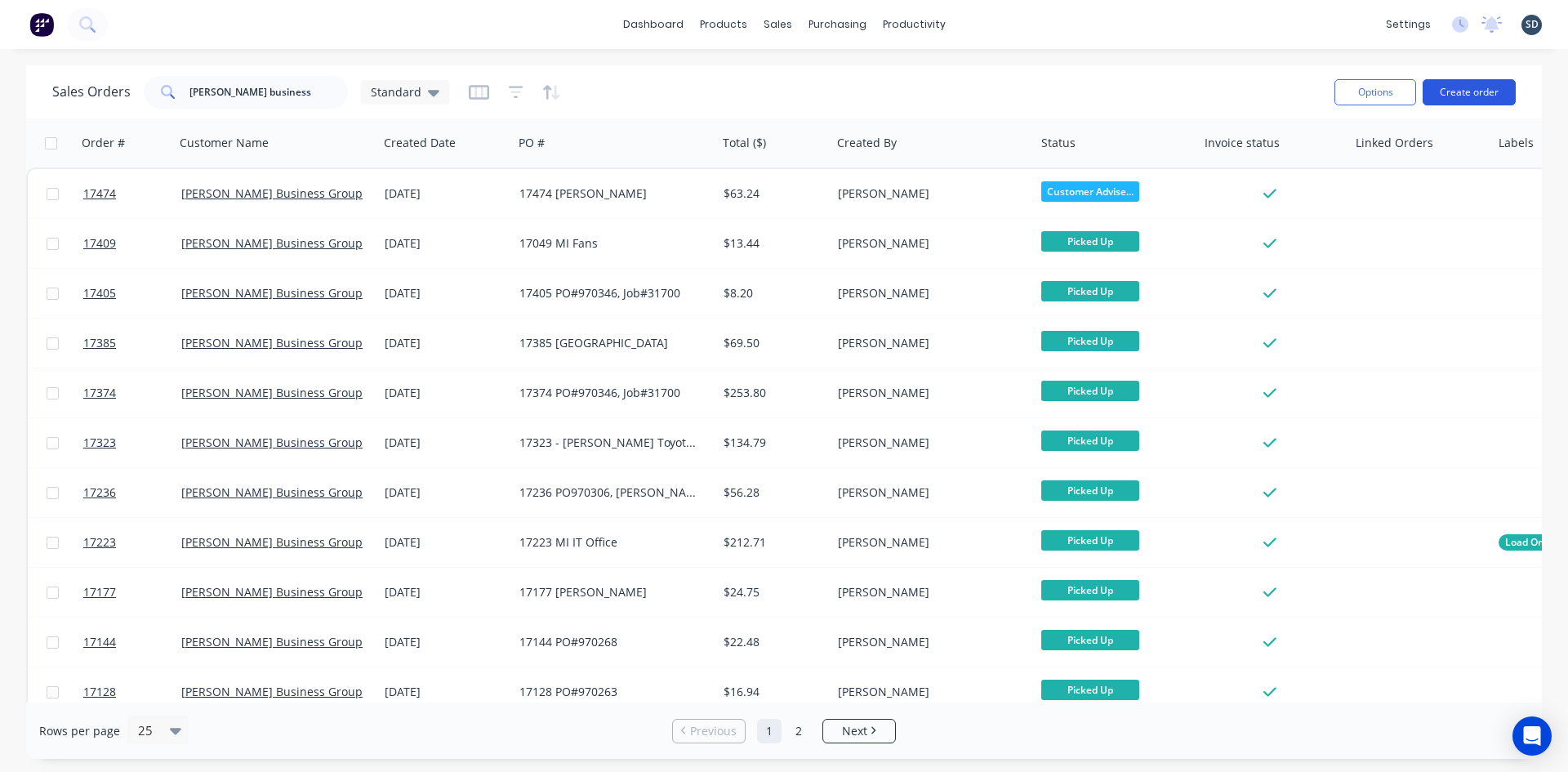
click at [1480, 92] on button "Create order" at bounding box center [1468, 92] width 93 height 26
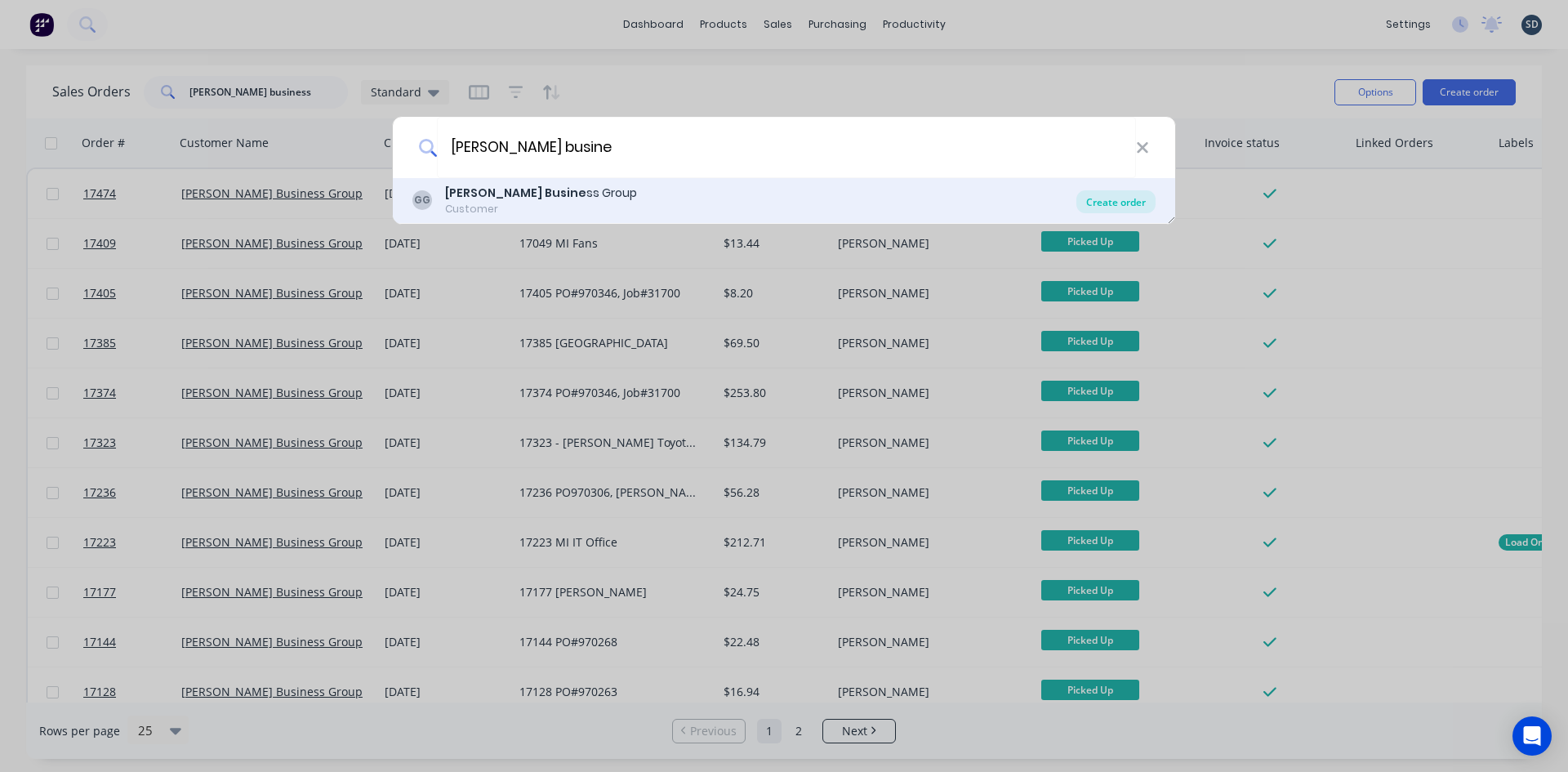
type input "griffith busine"
click at [1095, 201] on div "Create order" at bounding box center [1115, 202] width 79 height 23
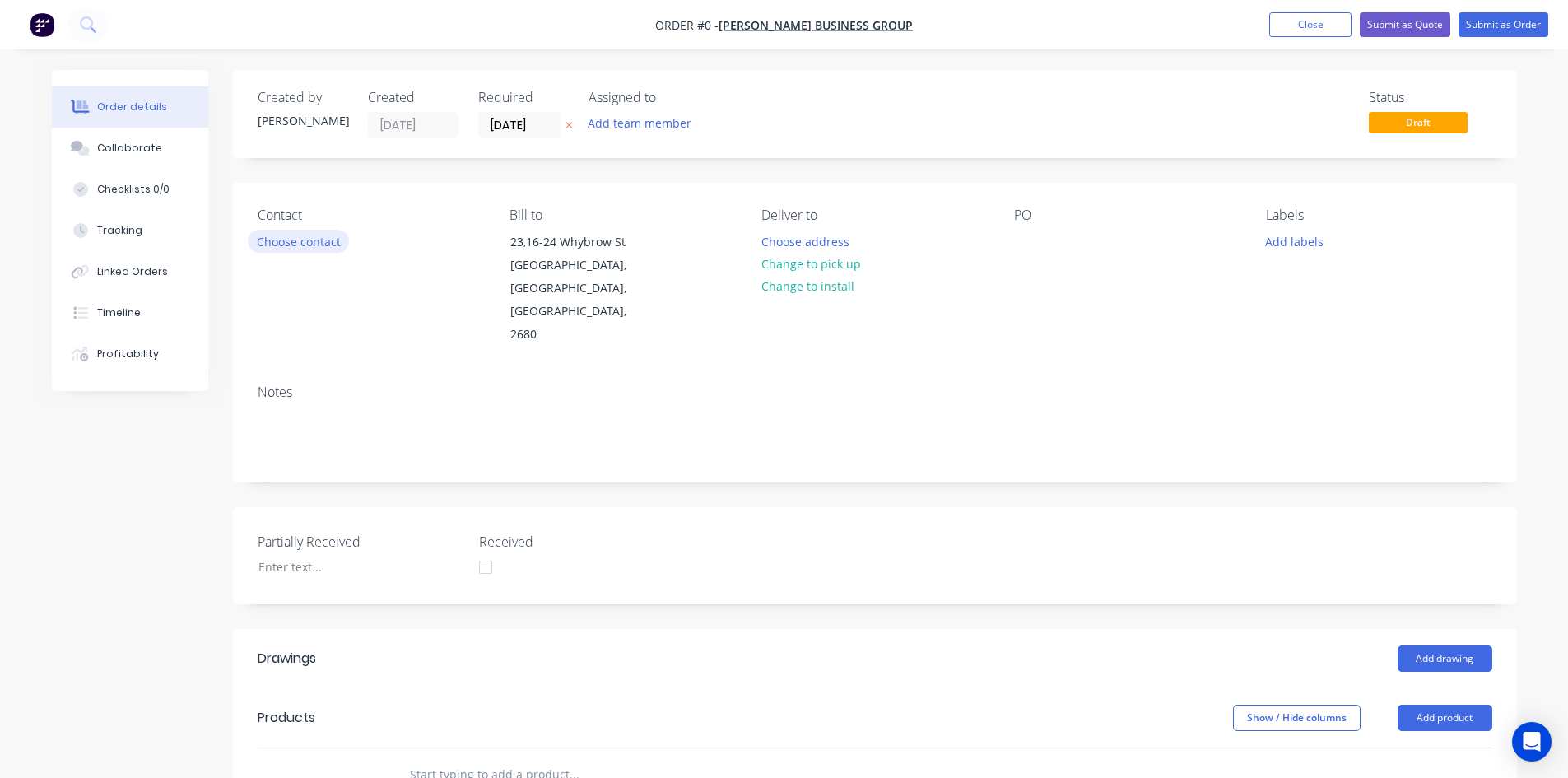
click at [324, 246] on button "Choose contact" at bounding box center [299, 240] width 101 height 22
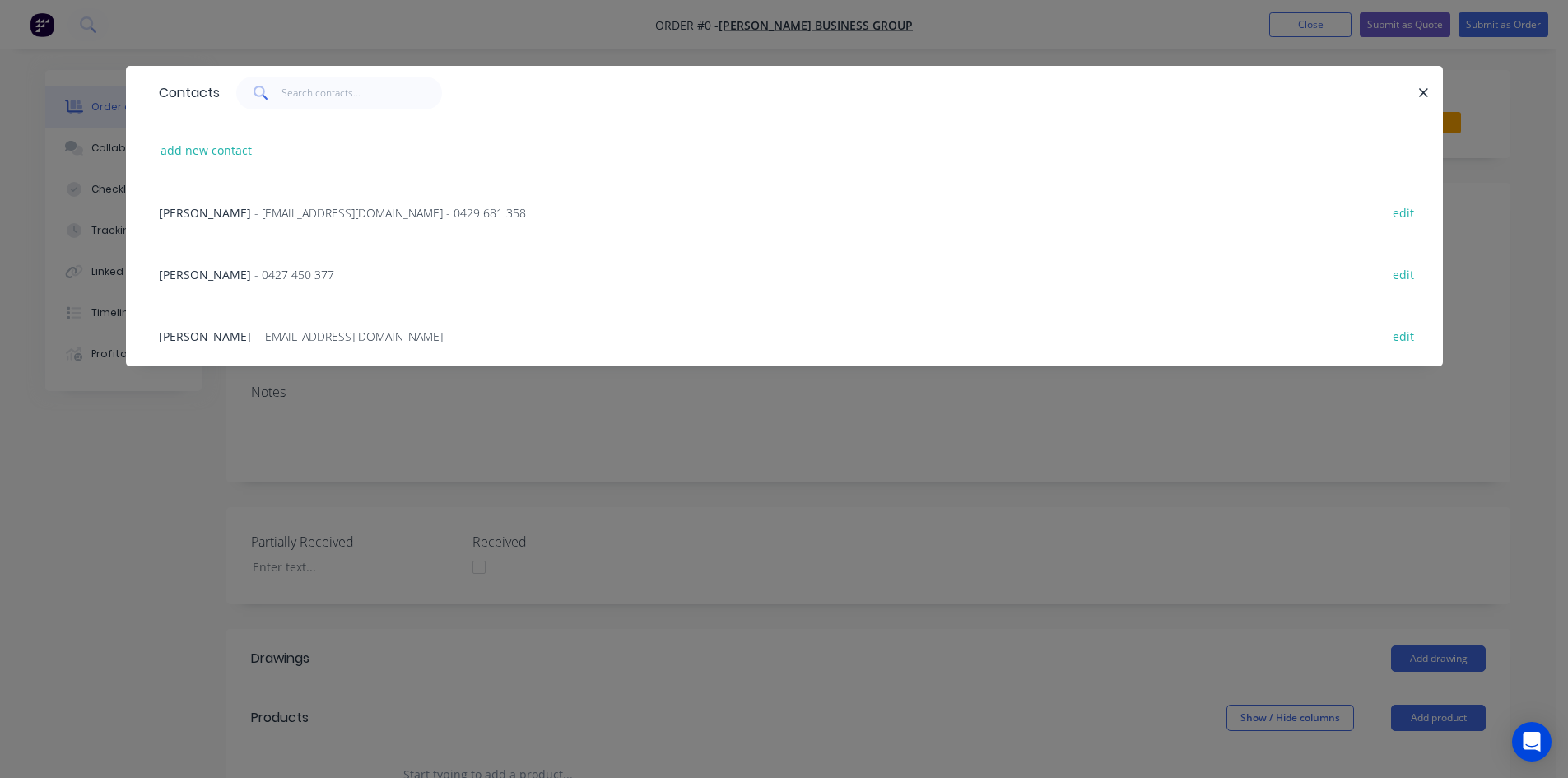
click at [254, 269] on span "- 0427 450 377" at bounding box center [293, 274] width 79 height 16
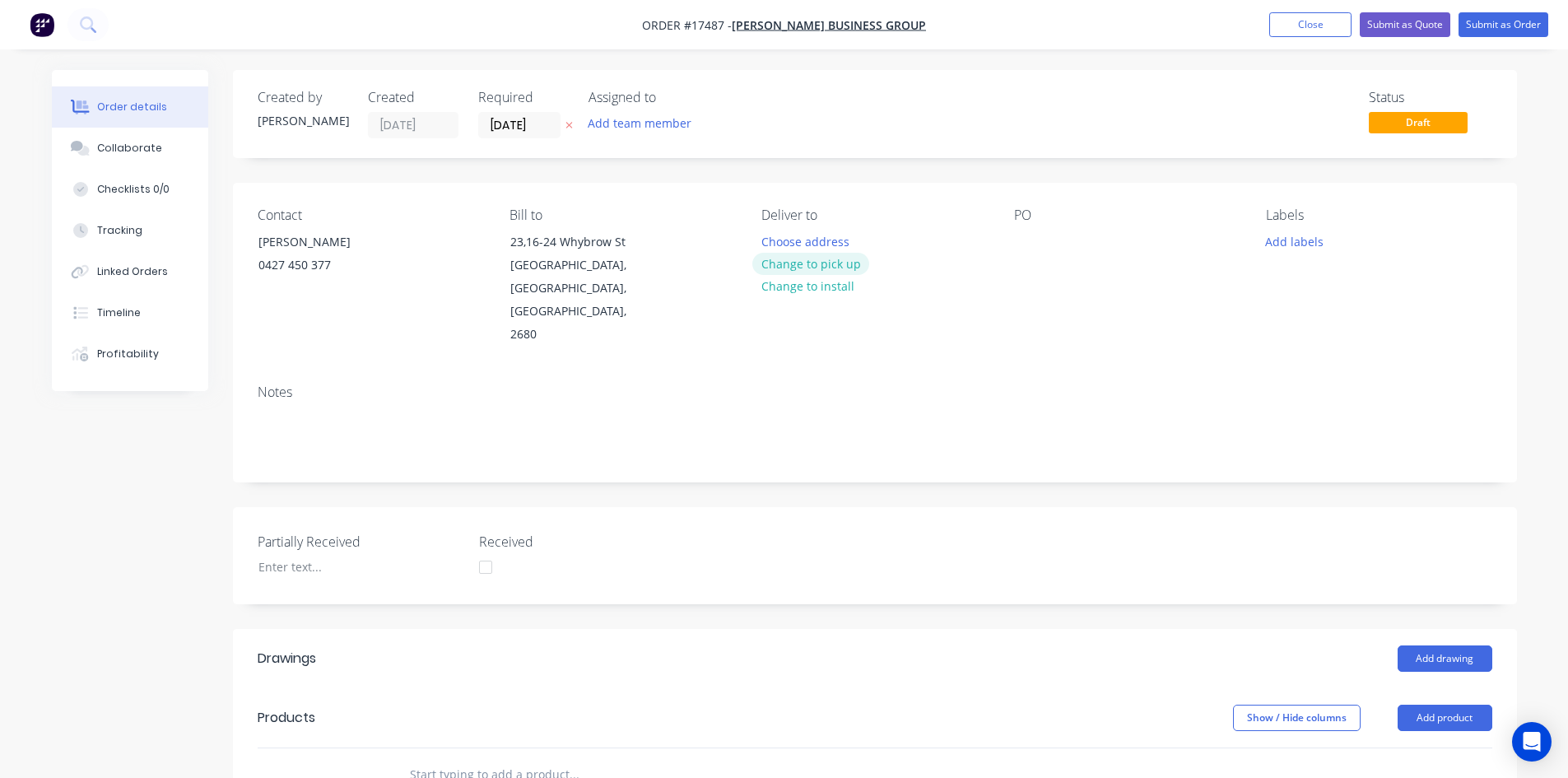
click at [826, 262] on button "Change to pick up" at bounding box center [811, 263] width 117 height 22
click at [1028, 241] on div at bounding box center [1027, 241] width 26 height 24
click at [1059, 322] on div "Contact Glen 0427 450 377 Bill to 23,16-24 Whybrow St Griffith, New South Wales…" at bounding box center [875, 277] width 1284 height 189
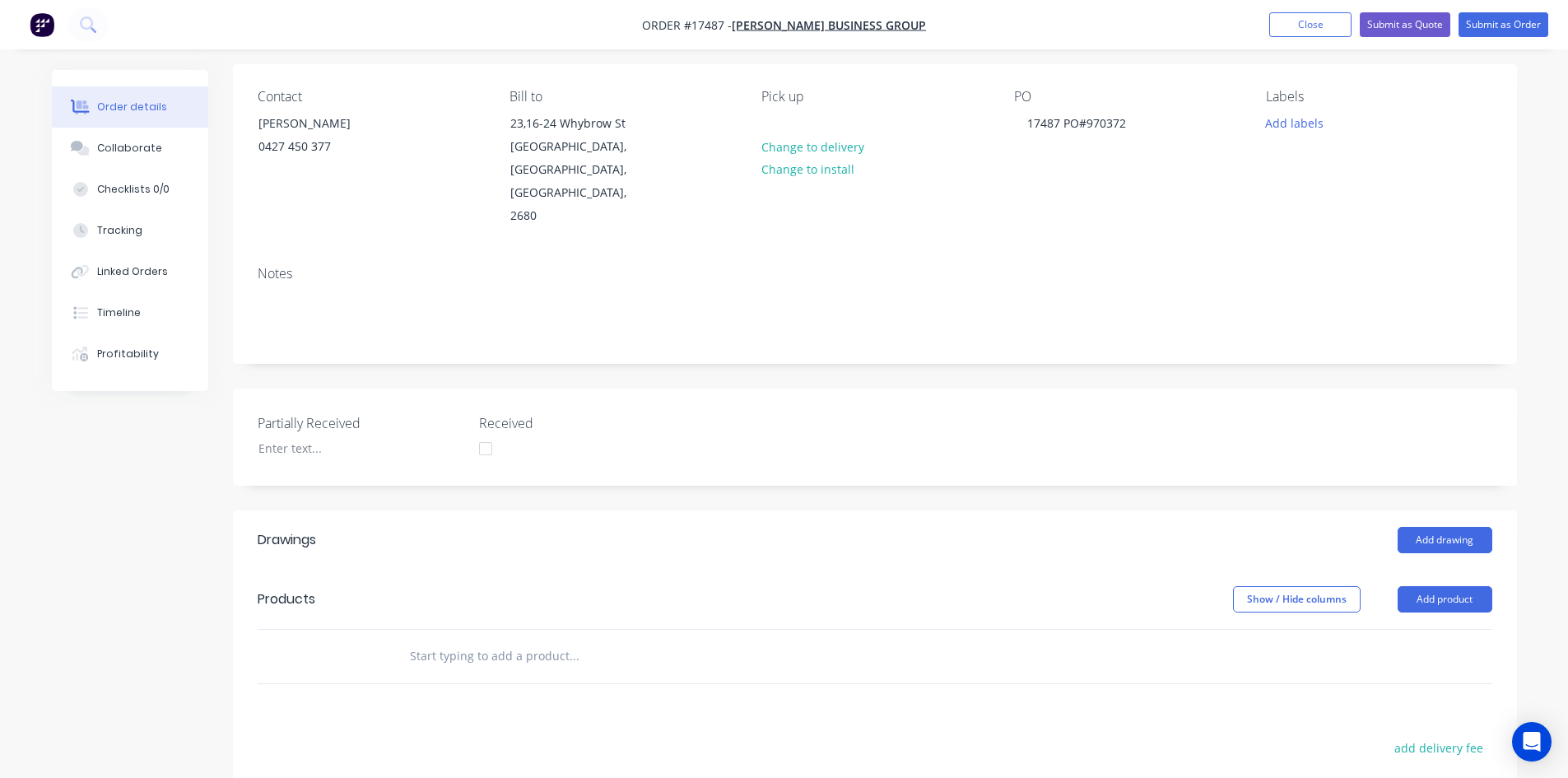
scroll to position [398, 0]
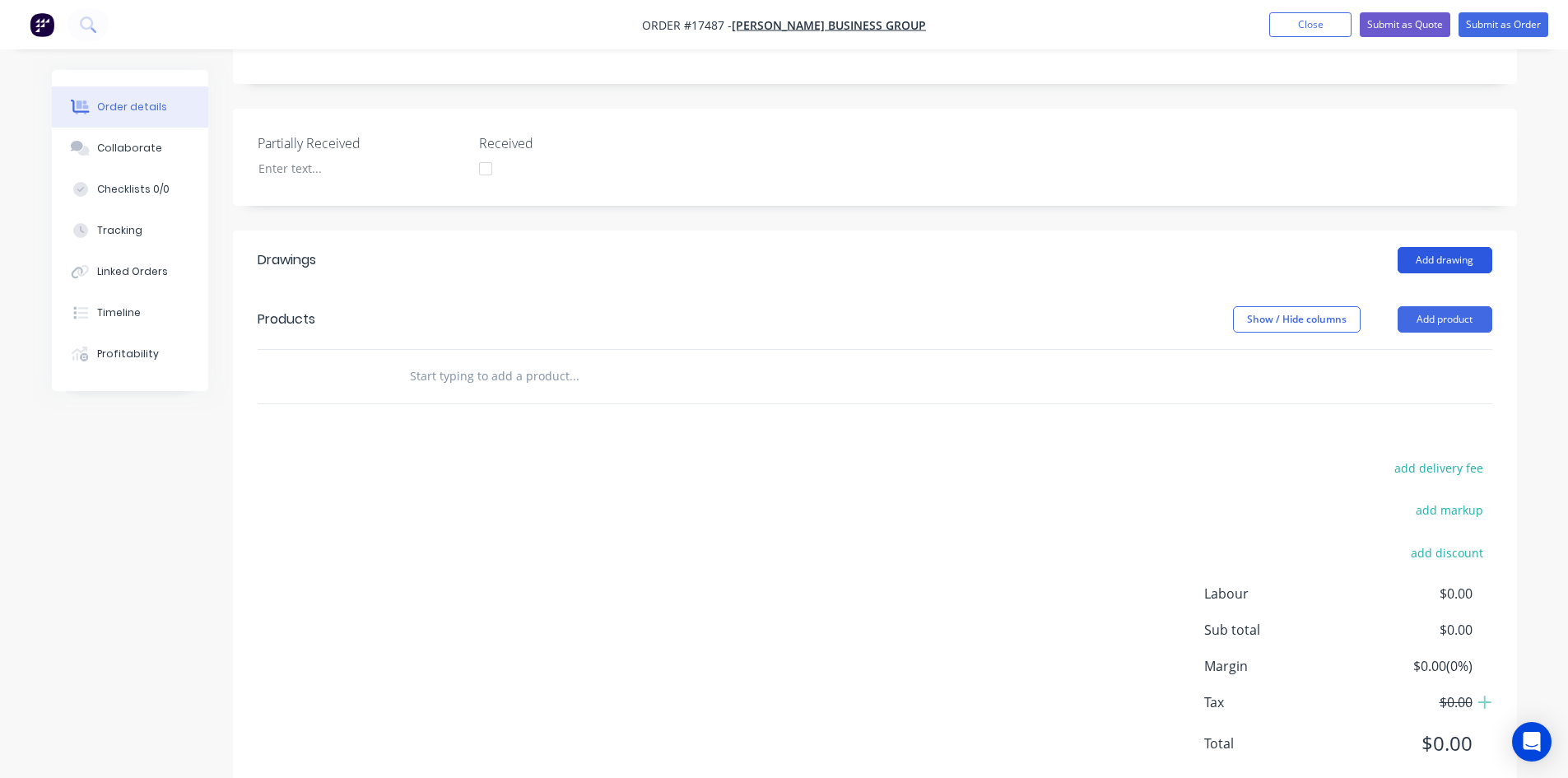
click at [1477, 247] on button "Add drawing" at bounding box center [1445, 260] width 94 height 26
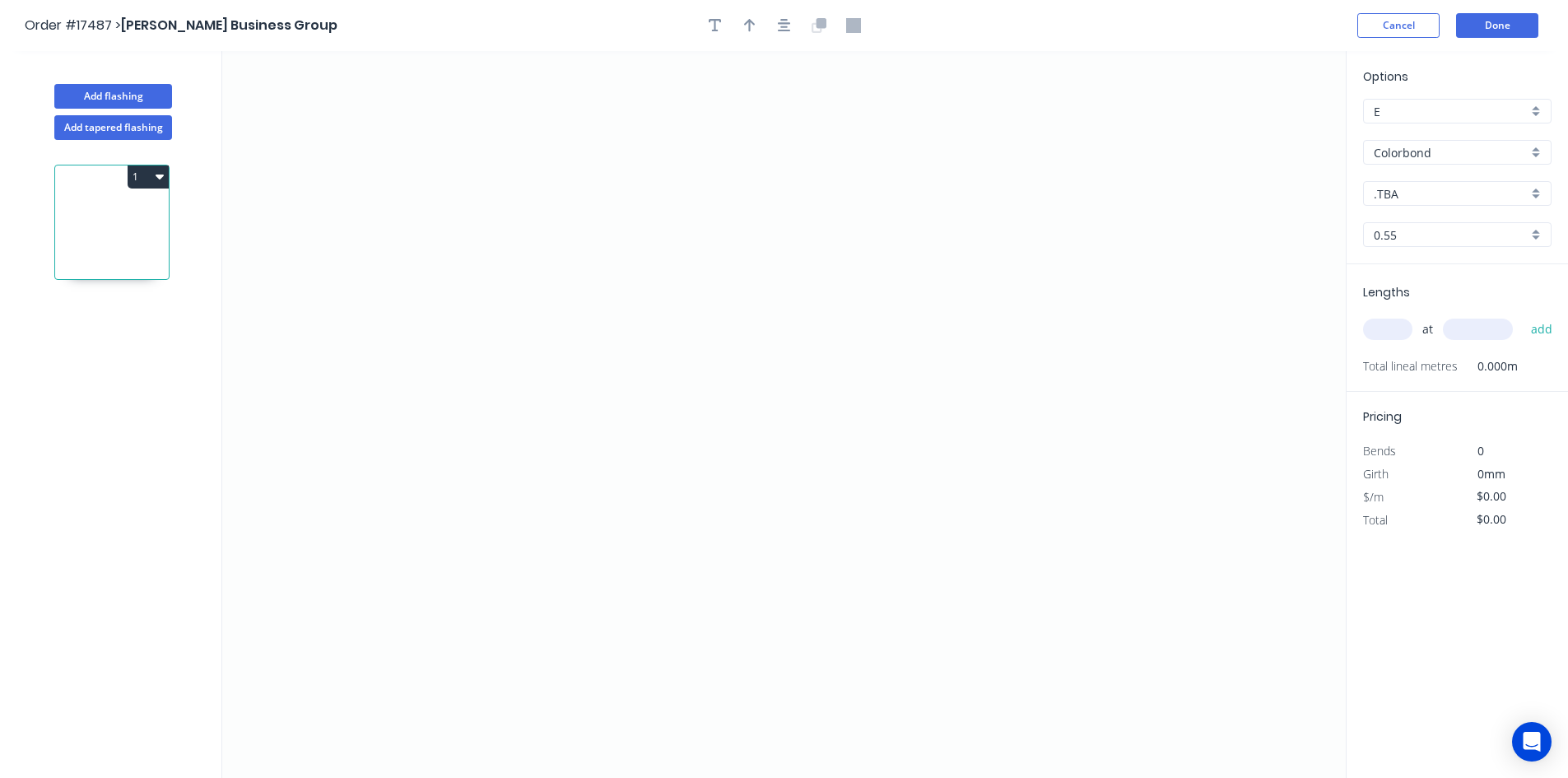
click at [1438, 194] on input ".TBA" at bounding box center [1450, 194] width 154 height 17
click at [1443, 245] on div "Manor Red" at bounding box center [1457, 241] width 187 height 29
type input "Manor Red"
click at [490, 299] on icon "0" at bounding box center [784, 414] width 1124 height 726
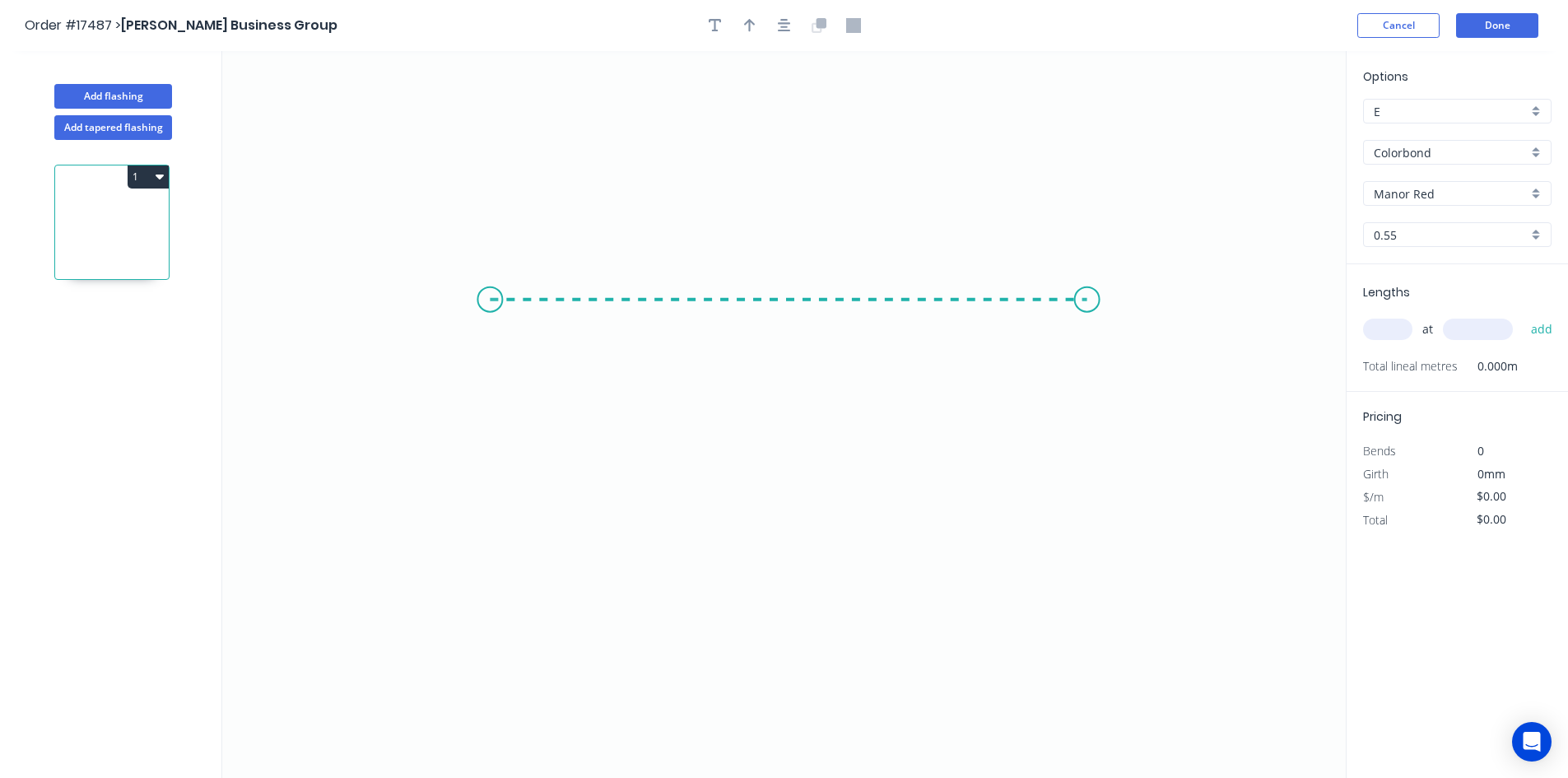
click at [1087, 292] on icon "0" at bounding box center [784, 414] width 1124 height 726
click at [776, 319] on rect at bounding box center [788, 318] width 33 height 23
click at [1083, 407] on icon "0 150" at bounding box center [784, 414] width 1124 height 726
type input "$7.70"
click at [783, 32] on icon "button" at bounding box center [784, 25] width 13 height 15
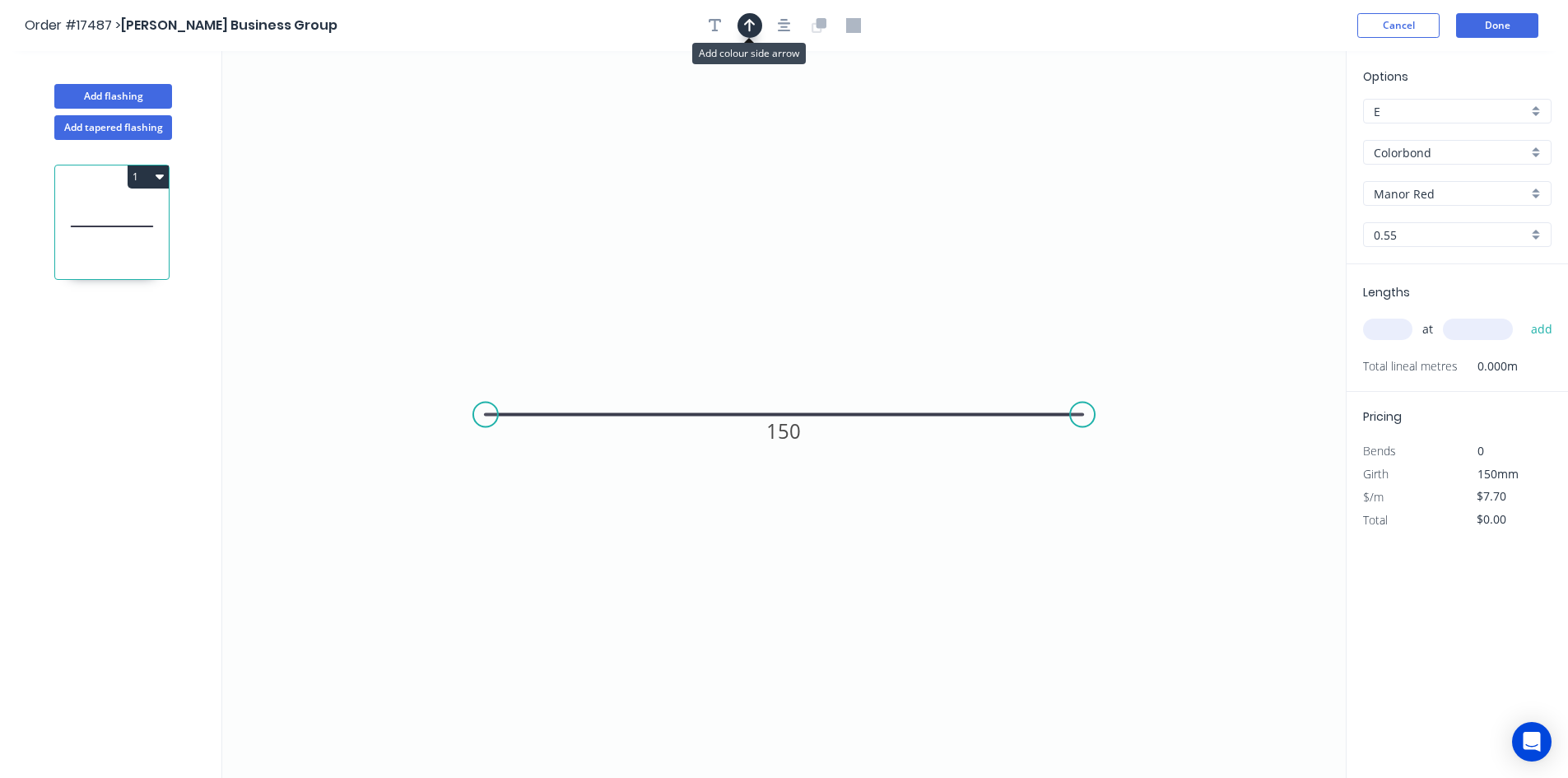
click at [744, 23] on icon "button" at bounding box center [749, 25] width 11 height 15
drag, startPoint x: 1262, startPoint y: 132, endPoint x: 870, endPoint y: 323, distance: 436.1
click at [971, 253] on icon at bounding box center [978, 227] width 15 height 52
click at [1381, 321] on input "text" at bounding box center [1387, 329] width 50 height 22
type input "2"
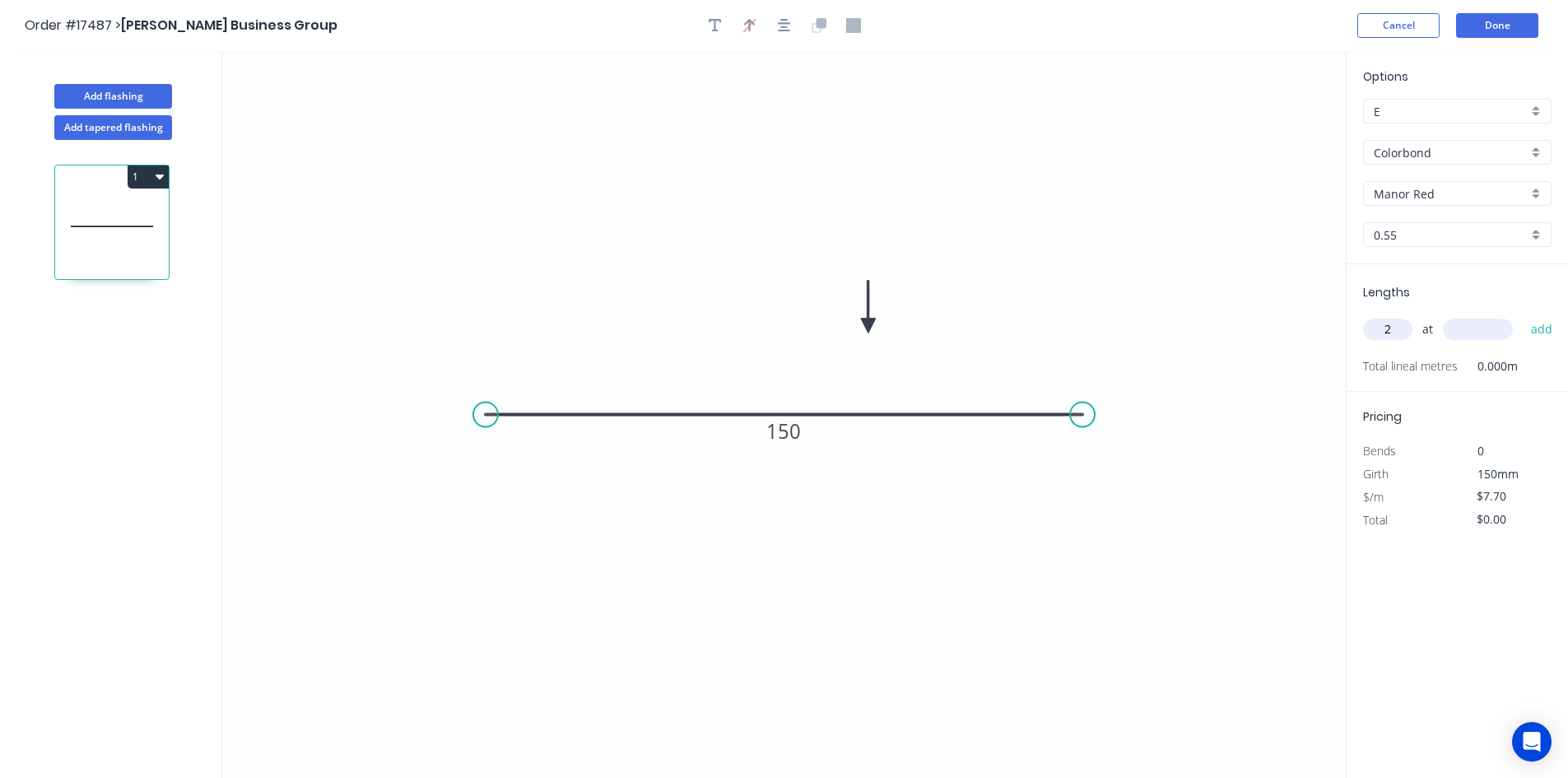
click at [1502, 332] on input "text" at bounding box center [1478, 329] width 70 height 22
type input "470"
click at [1537, 326] on button "add" at bounding box center [1542, 329] width 38 height 28
type input "$15.40"
click at [794, 437] on tspan "150" at bounding box center [785, 430] width 35 height 27
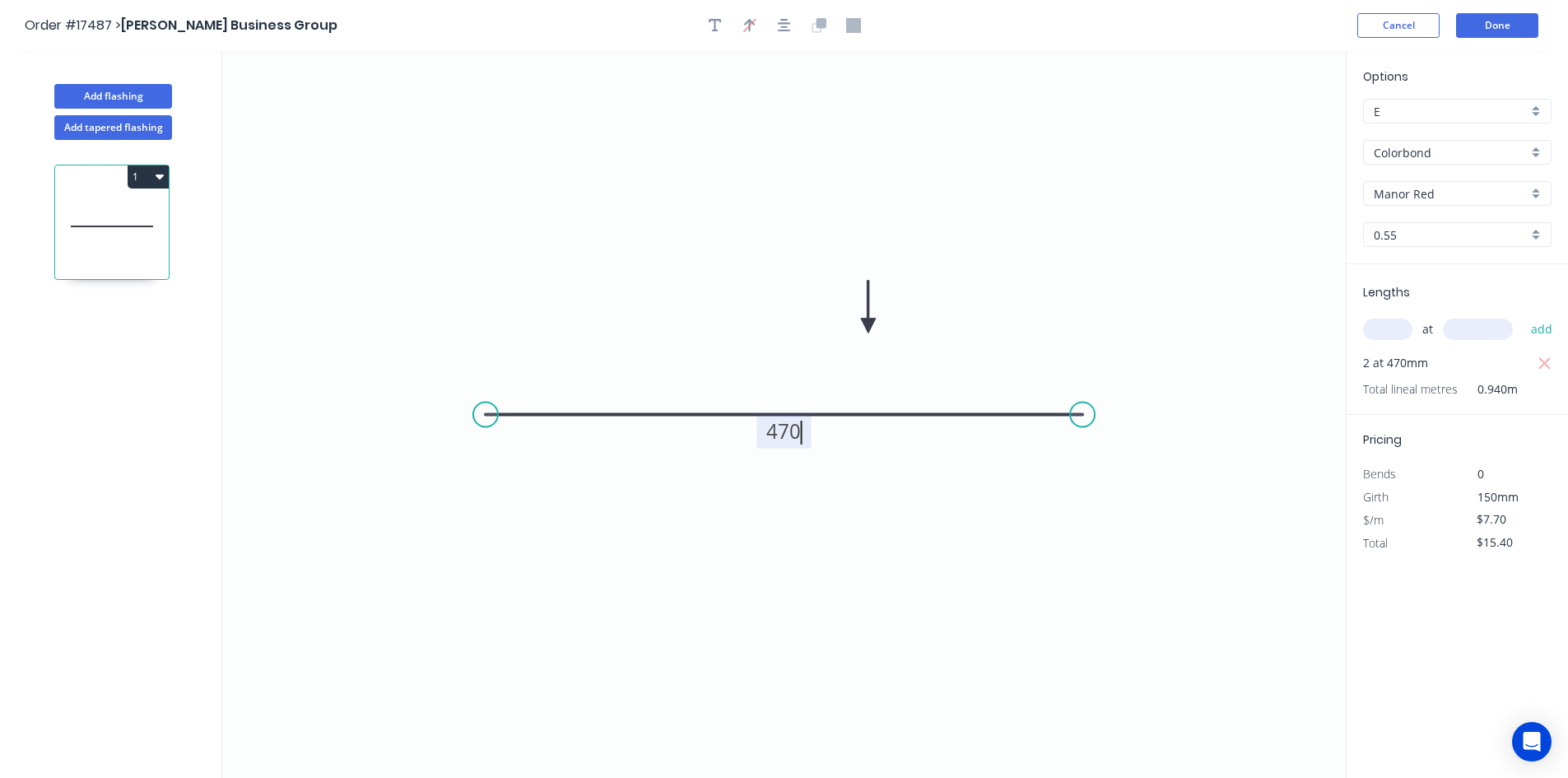
click at [994, 544] on icon "0 470" at bounding box center [784, 414] width 1124 height 726
type input "$20.80"
type input "$41.60"
click at [1386, 328] on input "text" at bounding box center [1387, 329] width 50 height 22
type input "2"
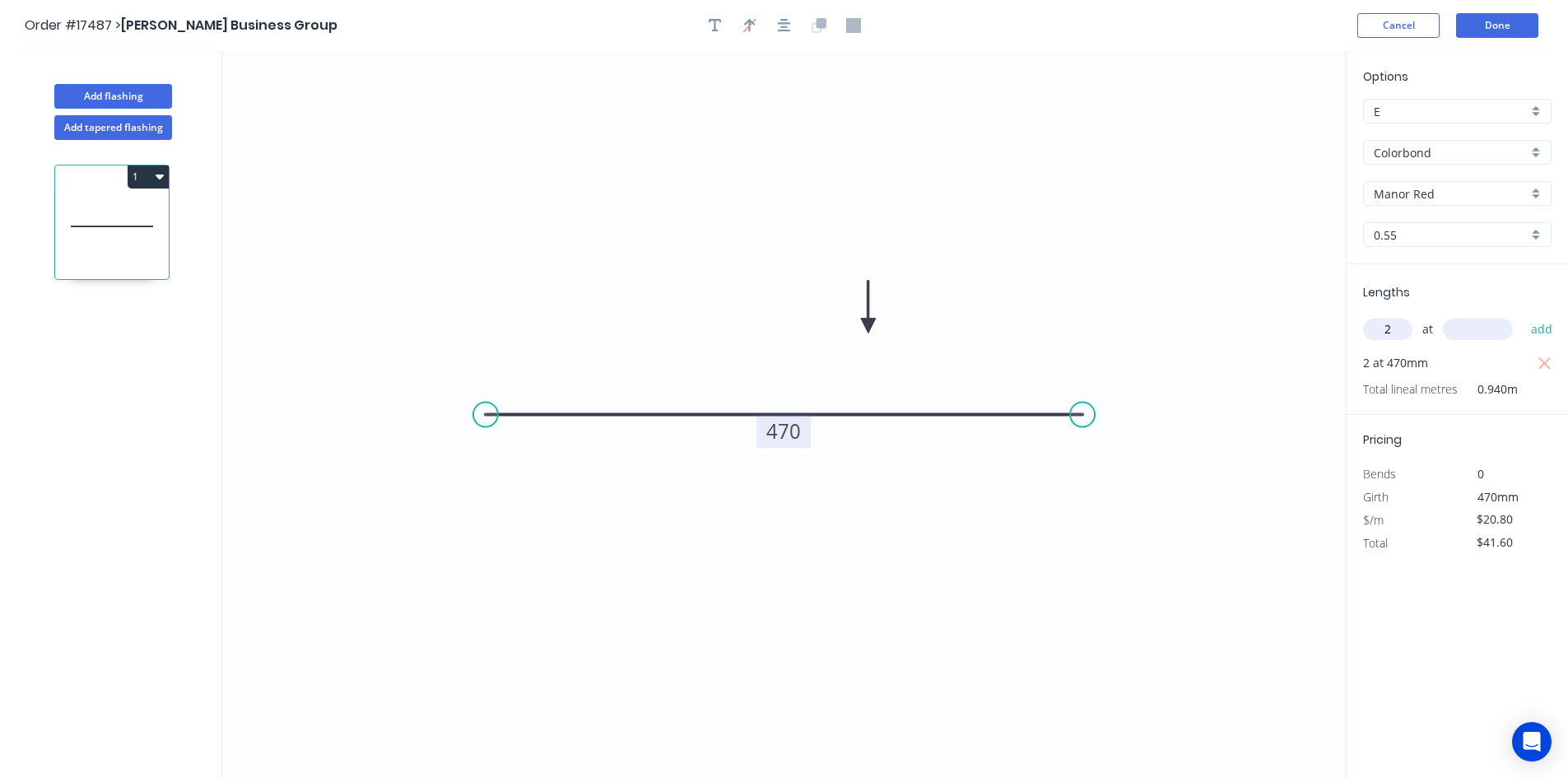
click at [1479, 338] on input "text" at bounding box center [1478, 329] width 70 height 22
type input "150"
click at [1535, 330] on button "add" at bounding box center [1542, 329] width 38 height 28
click at [1547, 360] on icon "button" at bounding box center [1544, 363] width 12 height 12
click at [1545, 361] on icon "button" at bounding box center [1544, 363] width 15 height 20
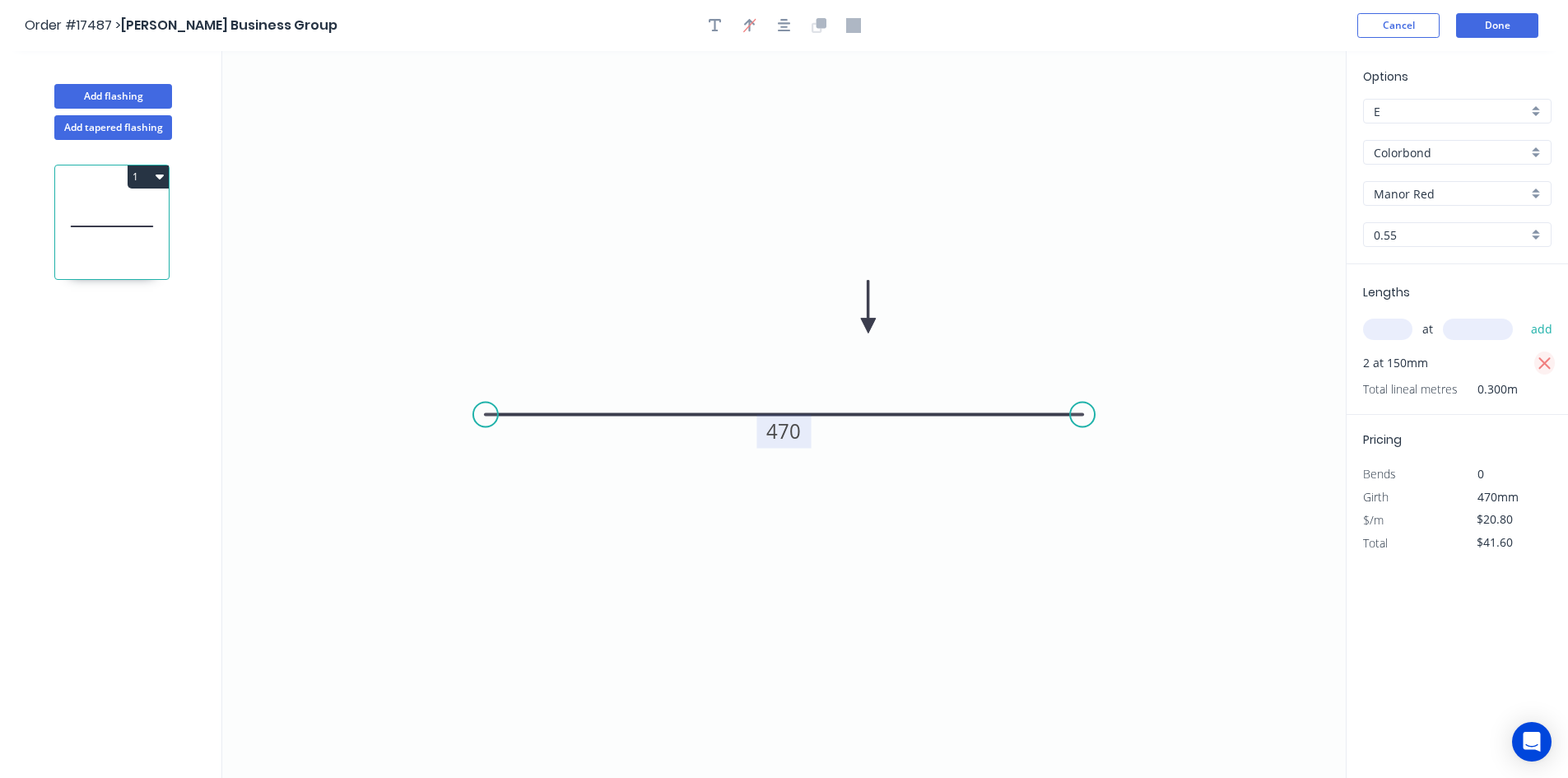
type input "$0.00"
click at [1393, 324] on input "text" at bounding box center [1387, 329] width 50 height 22
click at [796, 432] on tspan "470" at bounding box center [785, 430] width 35 height 27
click at [1379, 307] on div "at add" at bounding box center [1459, 329] width 192 height 45
type input "$7.70"
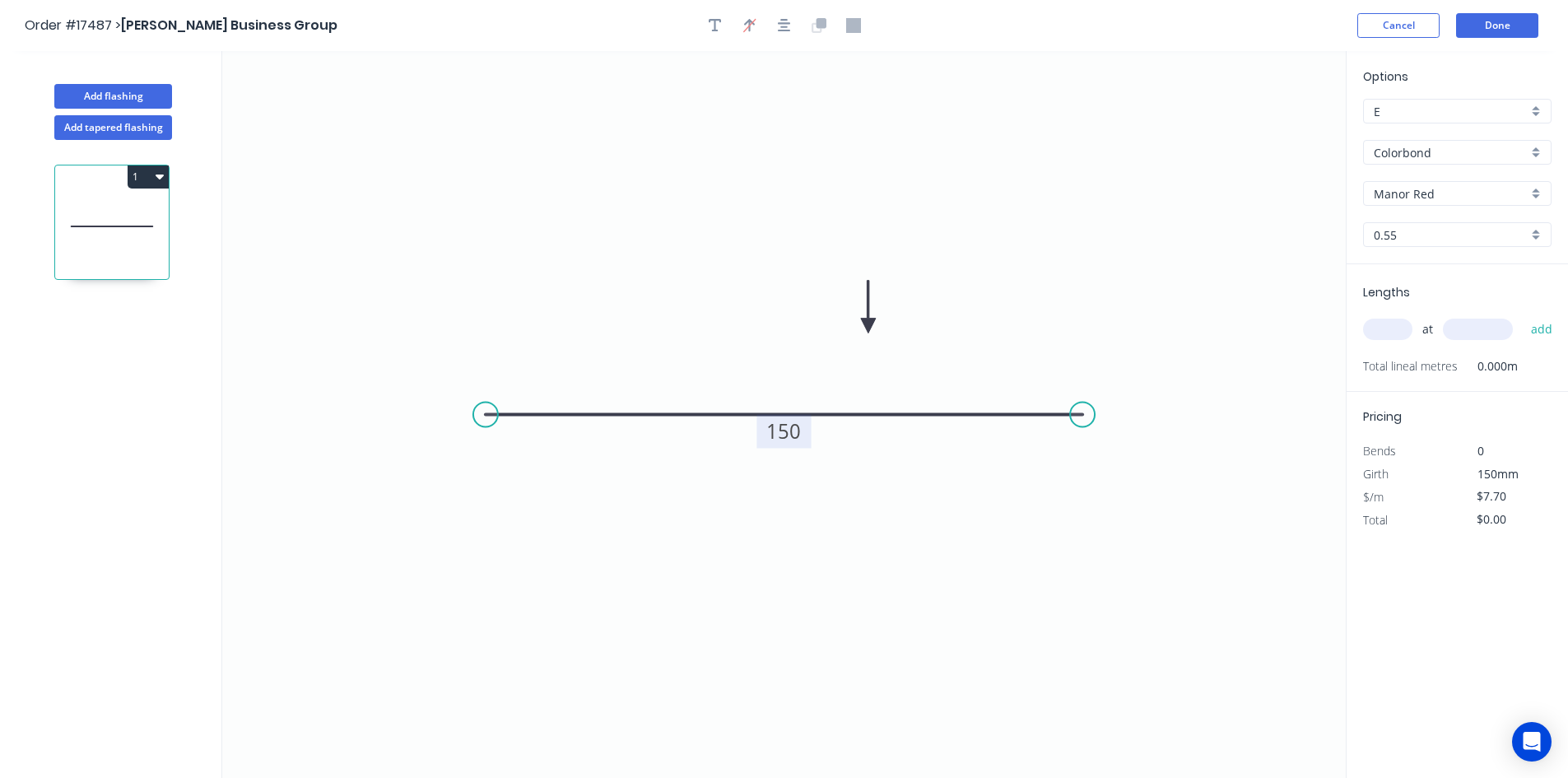
click at [1383, 331] on input "text" at bounding box center [1387, 329] width 50 height 22
type input "2"
click at [1468, 320] on input "text" at bounding box center [1478, 329] width 70 height 22
type input "470"
click at [1534, 327] on button "add" at bounding box center [1542, 329] width 38 height 28
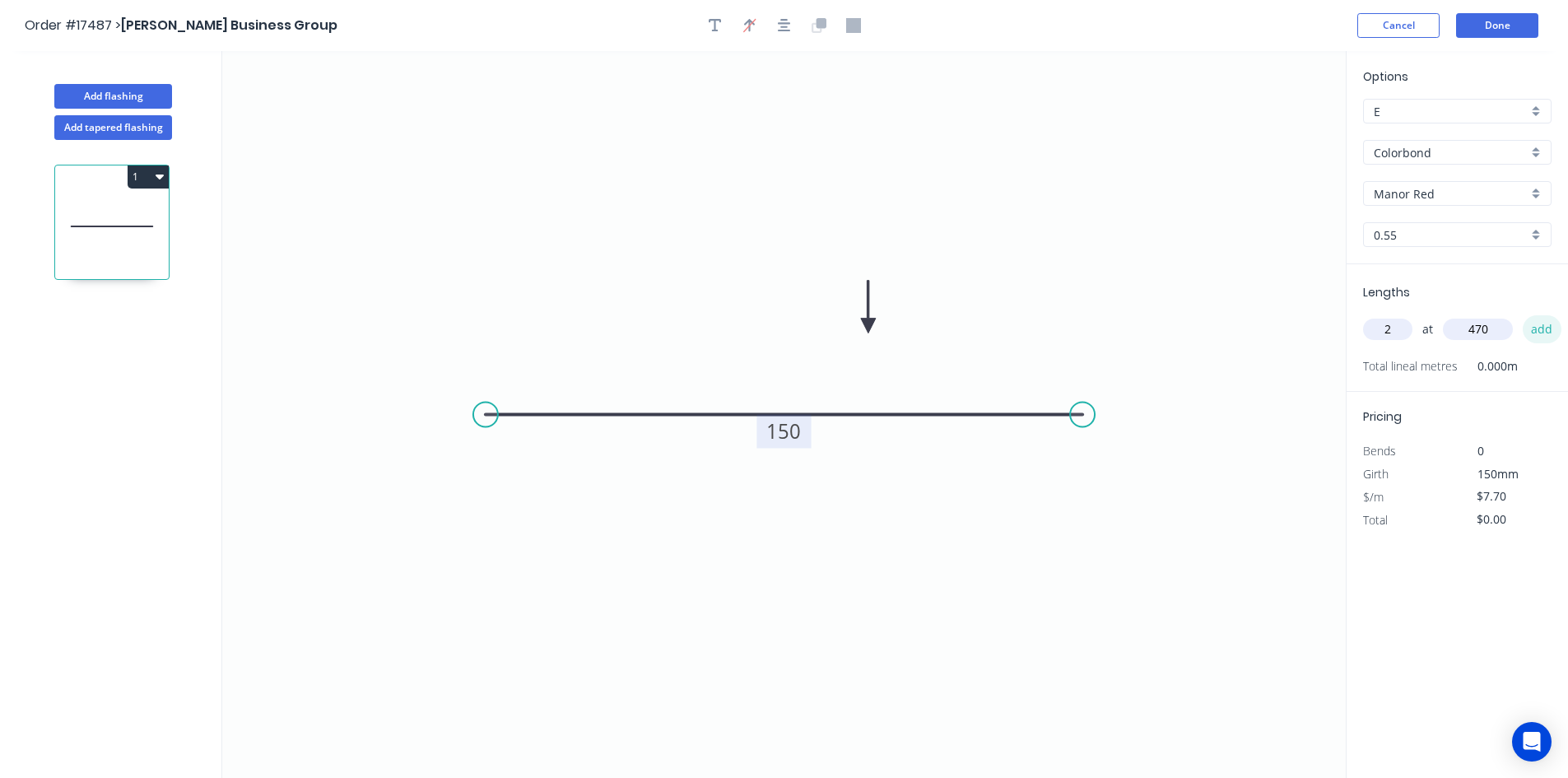
type input "$15.40"
click at [1486, 29] on button "Done" at bounding box center [1497, 25] width 82 height 24
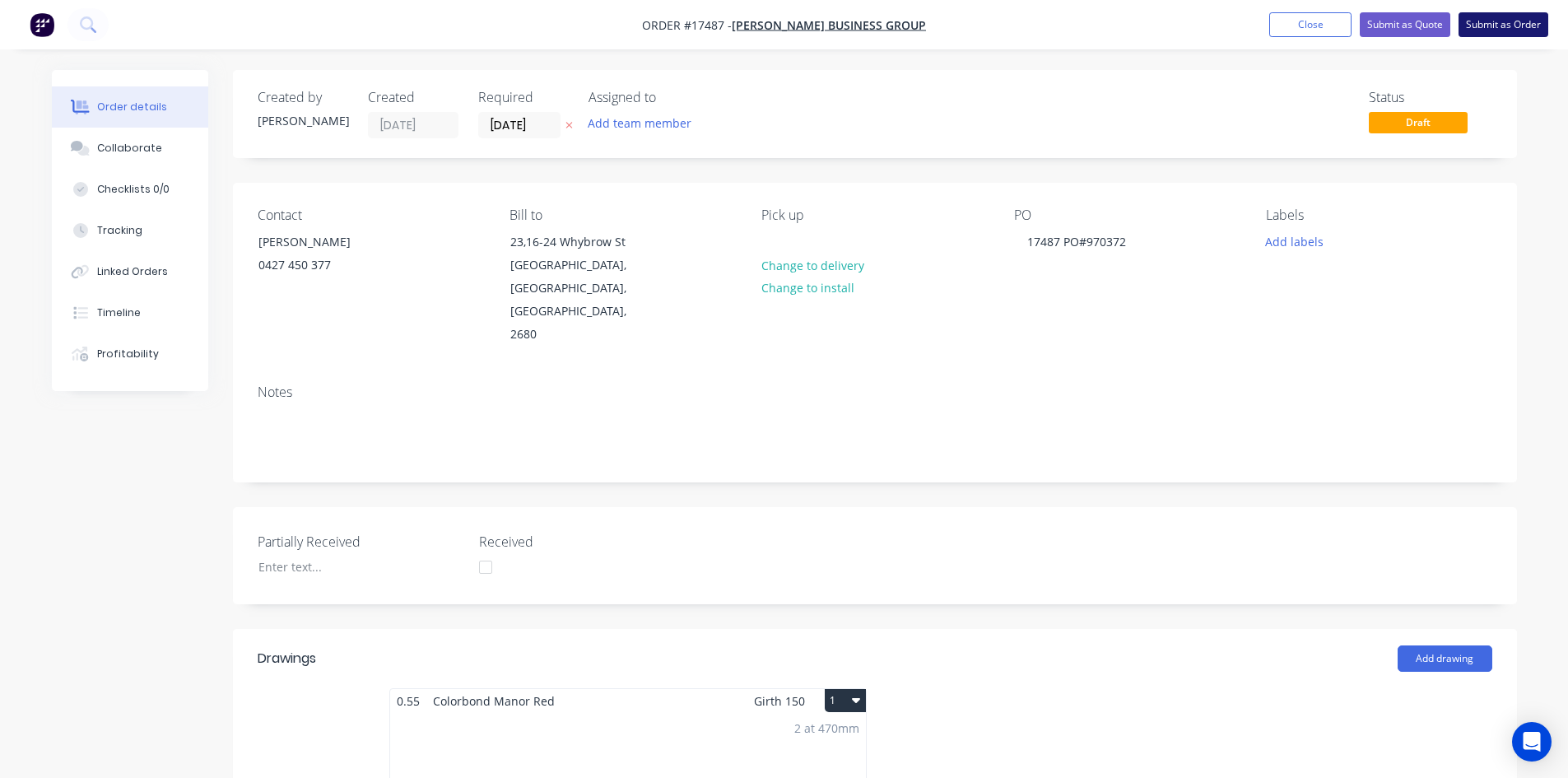
click at [1492, 25] on button "Submit as Order" at bounding box center [1503, 24] width 90 height 24
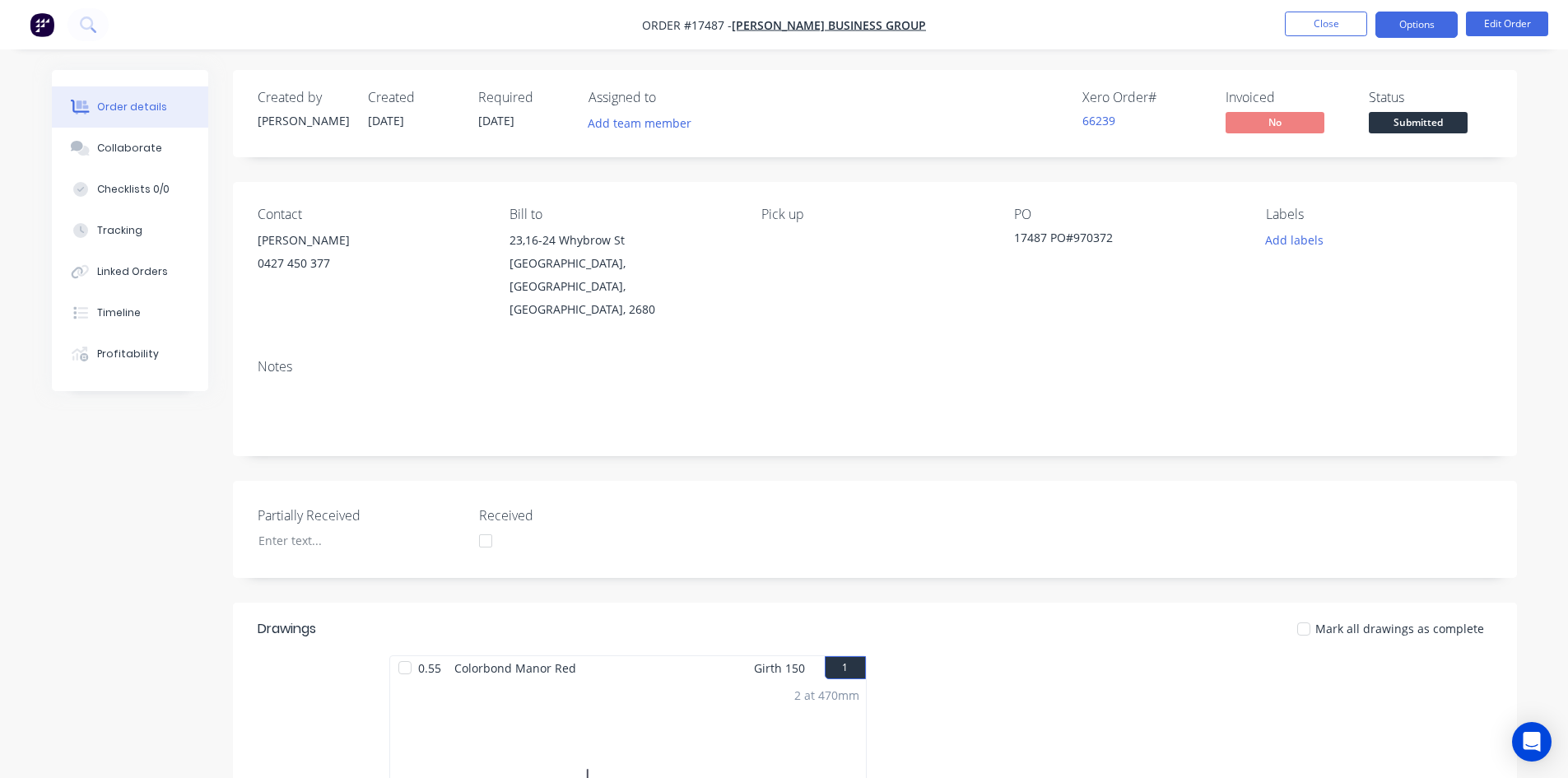
click at [1428, 29] on button "Options" at bounding box center [1416, 24] width 82 height 26
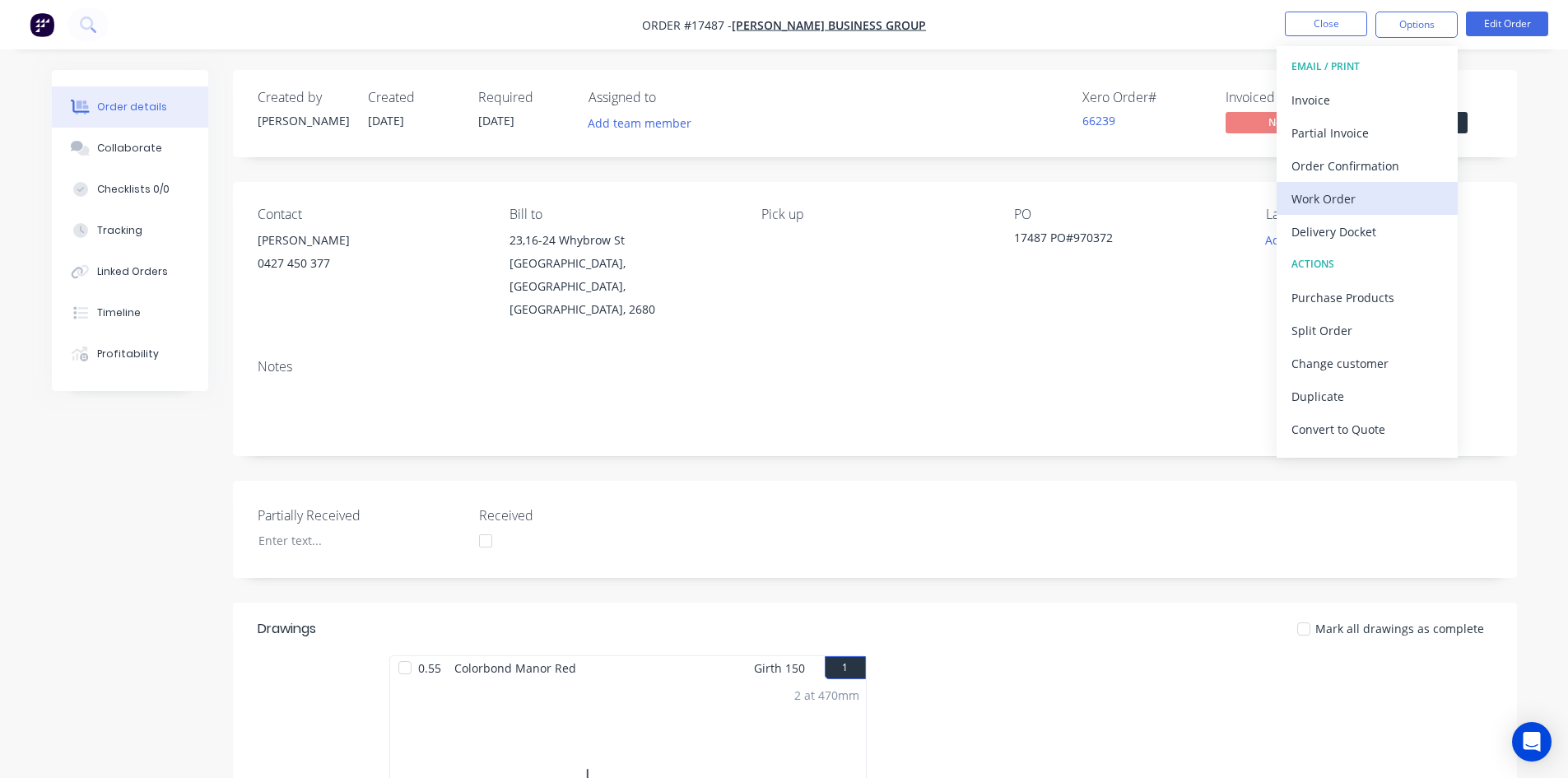
click at [1363, 197] on div "Work Order" at bounding box center [1366, 198] width 151 height 24
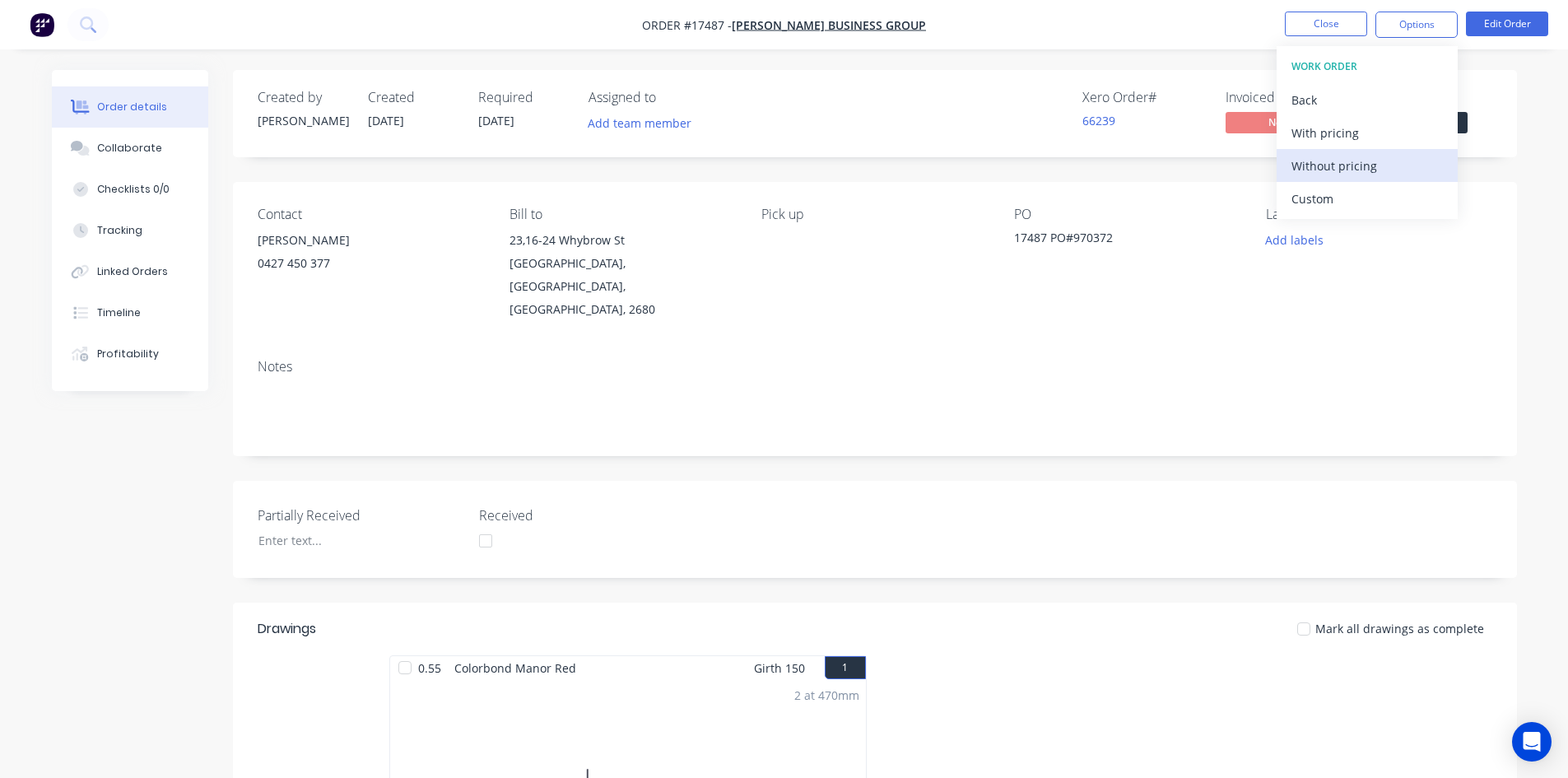
click at [1368, 174] on div "Without pricing" at bounding box center [1366, 165] width 151 height 24
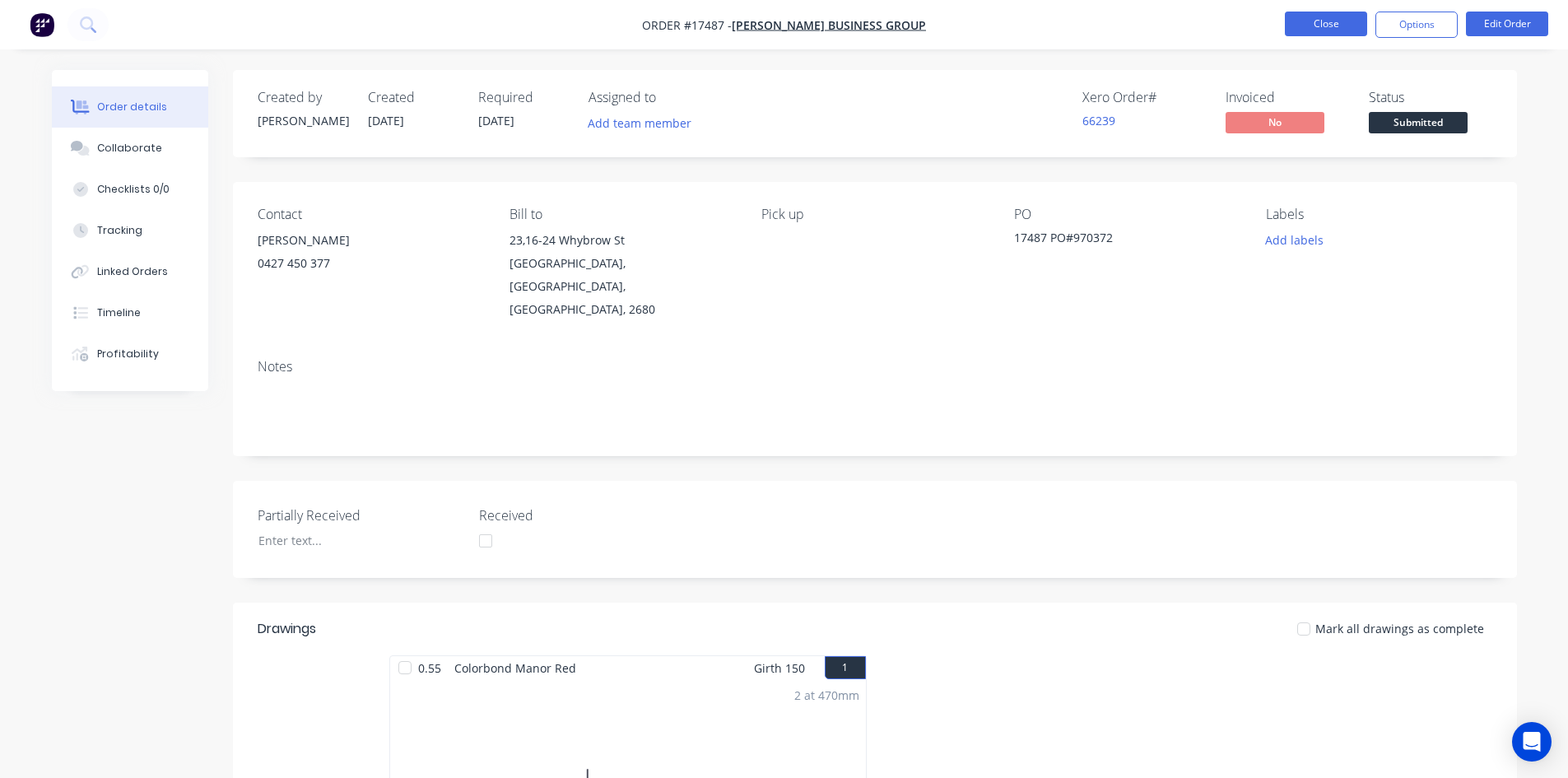
click at [1317, 28] on button "Close" at bounding box center [1326, 24] width 82 height 24
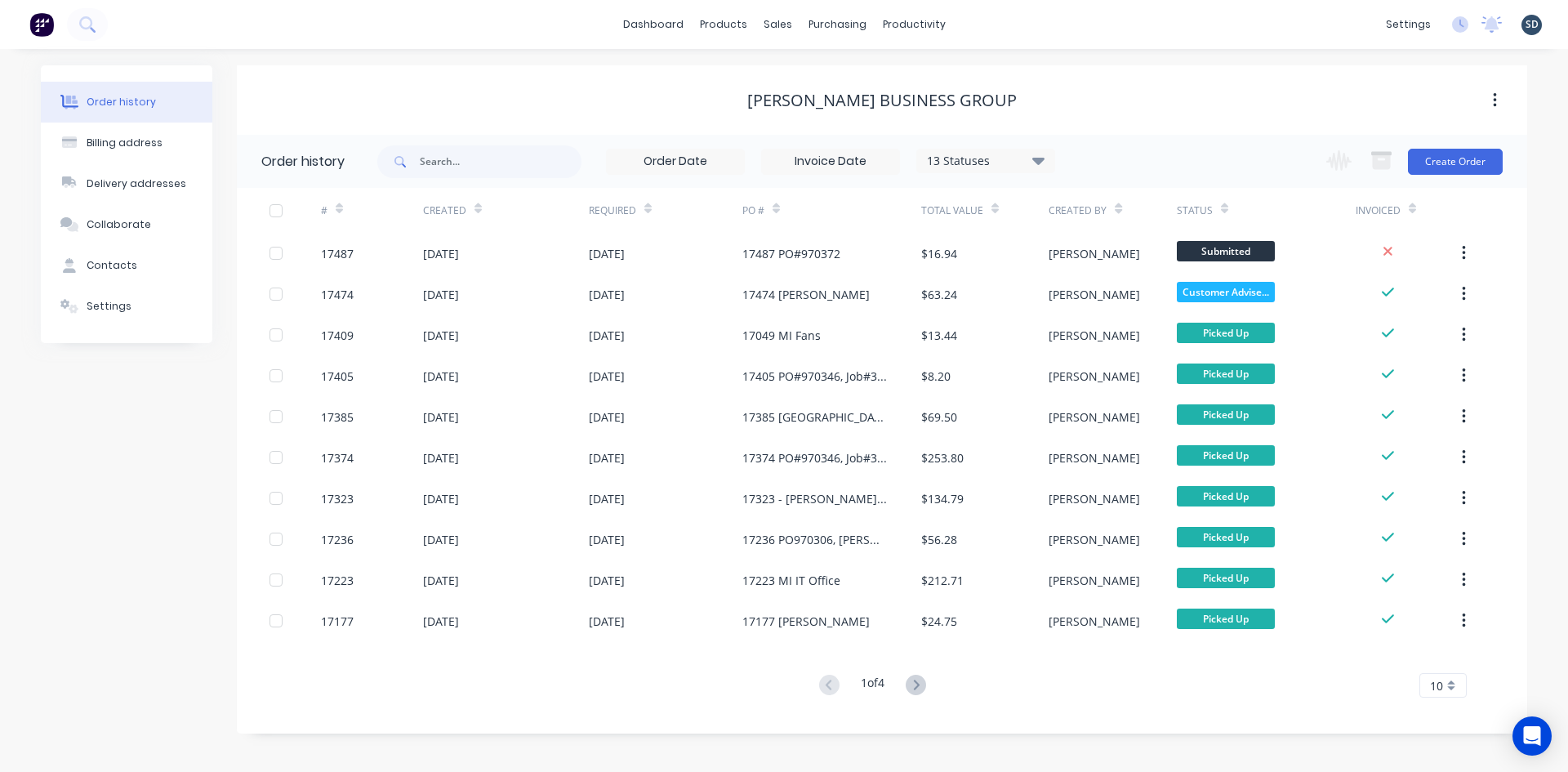
click at [1042, 26] on div "dashboard products sales purchasing productivity dashboard products Product Cat…" at bounding box center [784, 24] width 1568 height 49
click at [834, 77] on div "Sales Orders" at bounding box center [838, 78] width 67 height 15
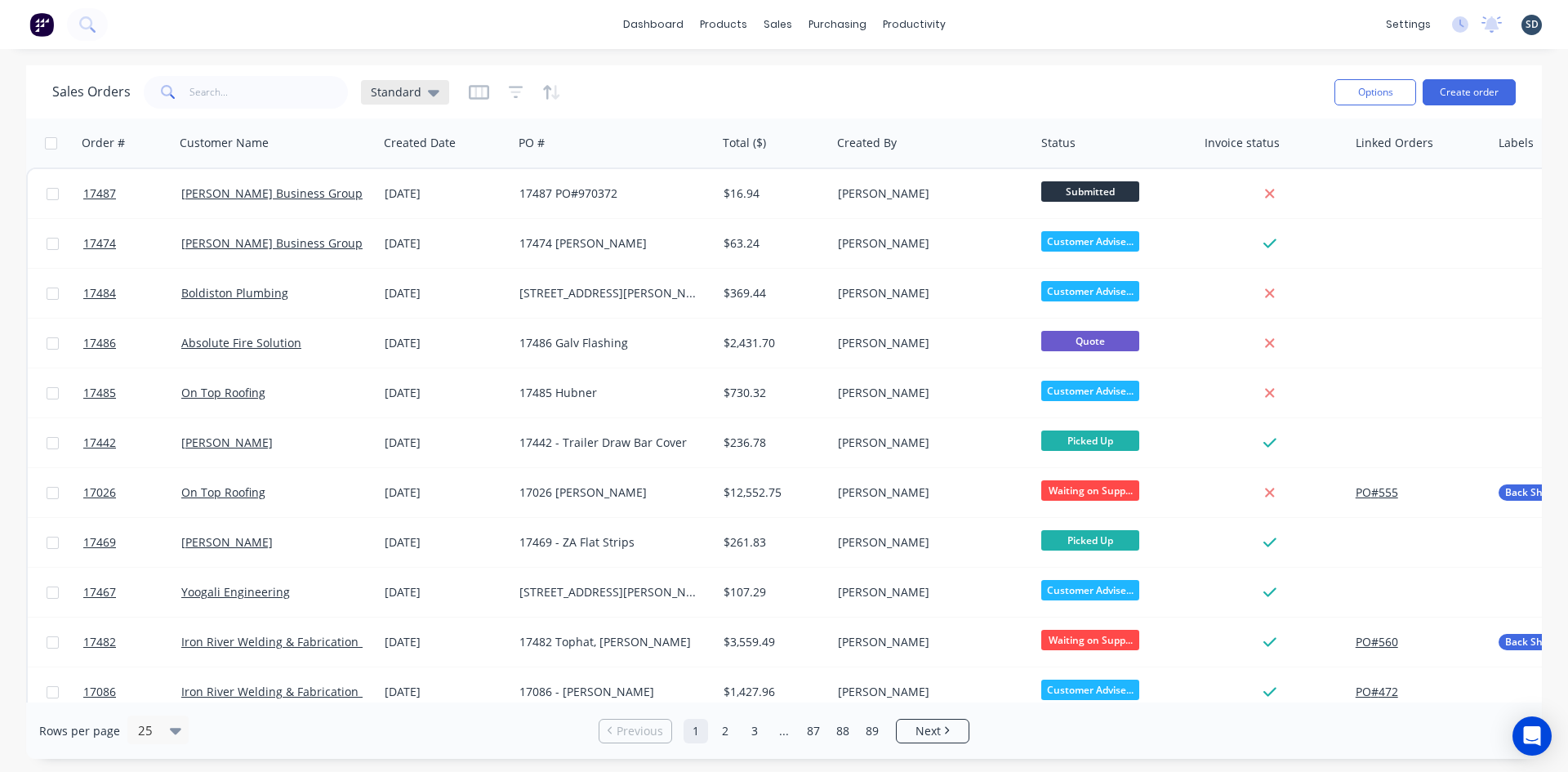
click at [437, 92] on div "Standard" at bounding box center [405, 92] width 88 height 24
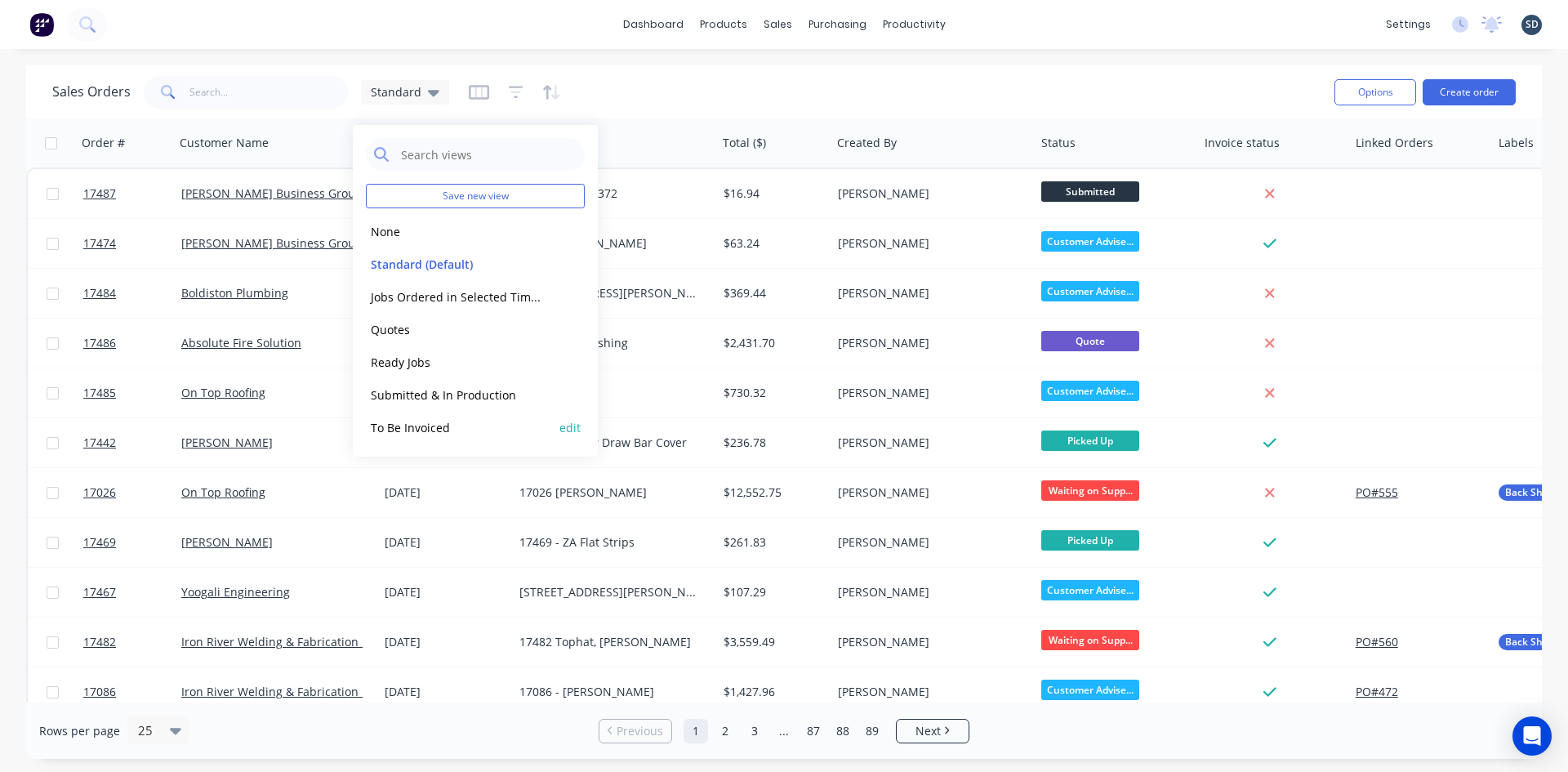
click at [473, 425] on button "To Be Invoiced" at bounding box center [458, 428] width 186 height 19
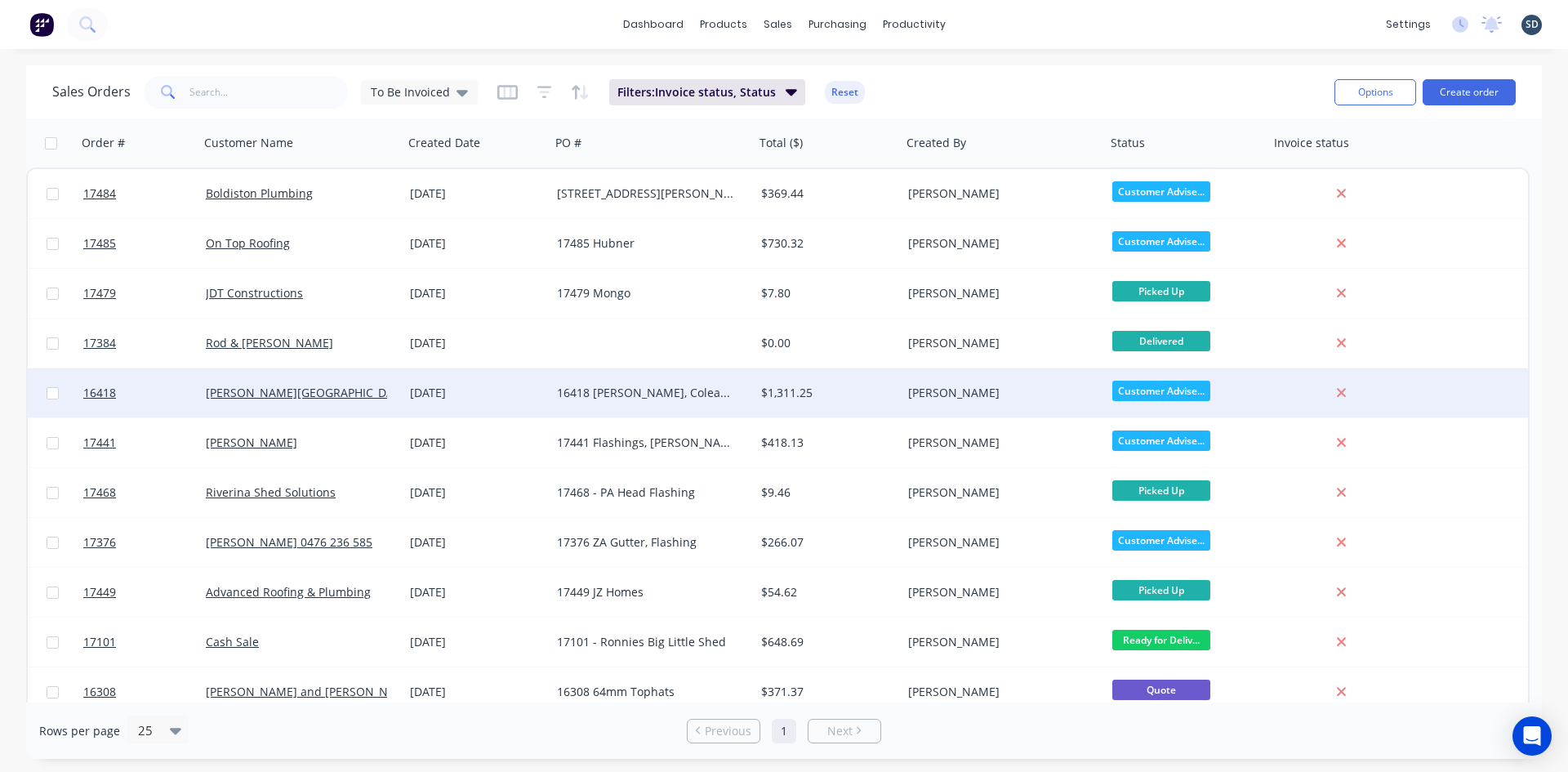
click at [506, 391] on div "06 Aug 2025" at bounding box center [476, 392] width 134 height 16
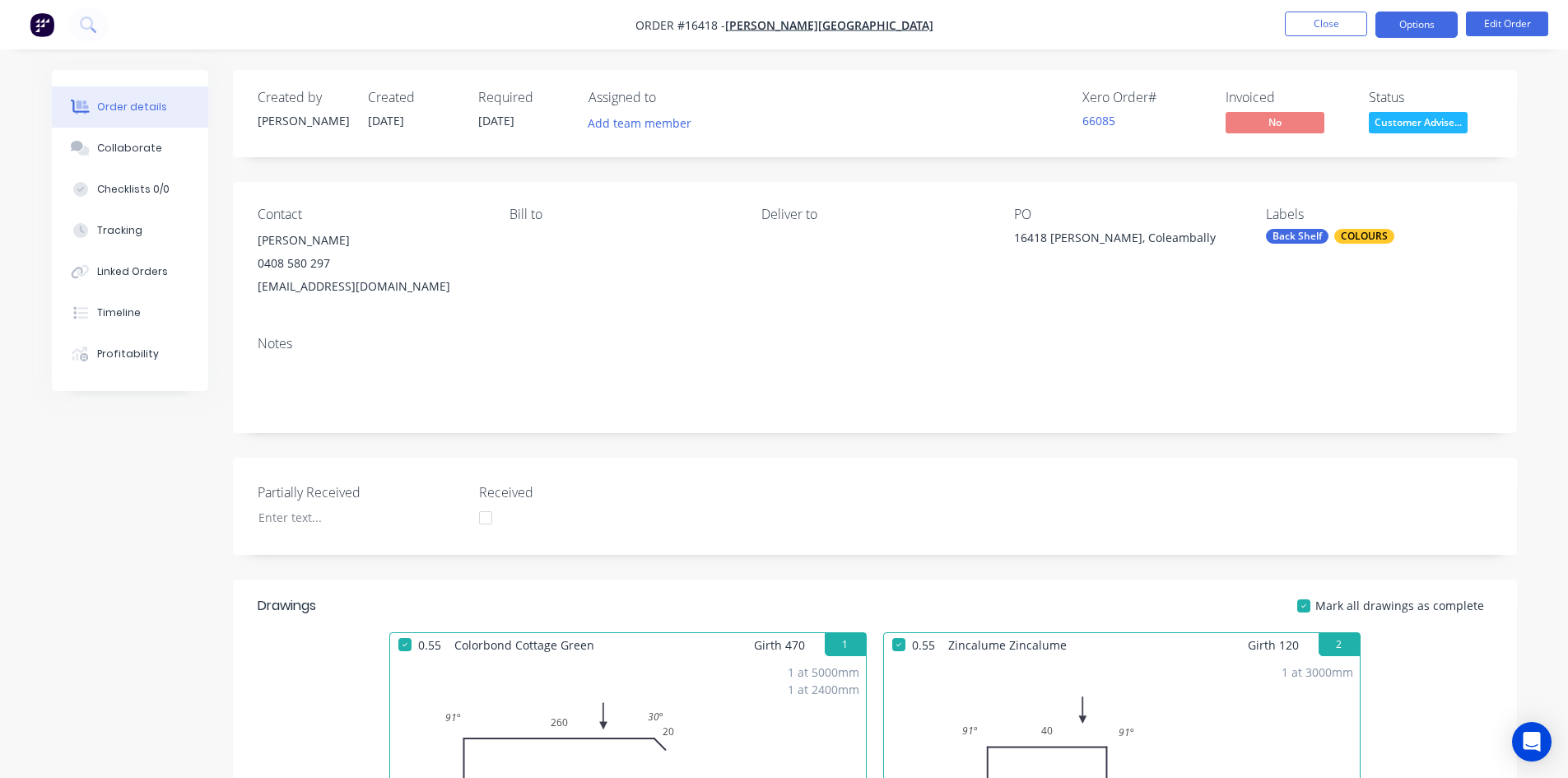
click at [1441, 22] on button "Options" at bounding box center [1416, 24] width 82 height 26
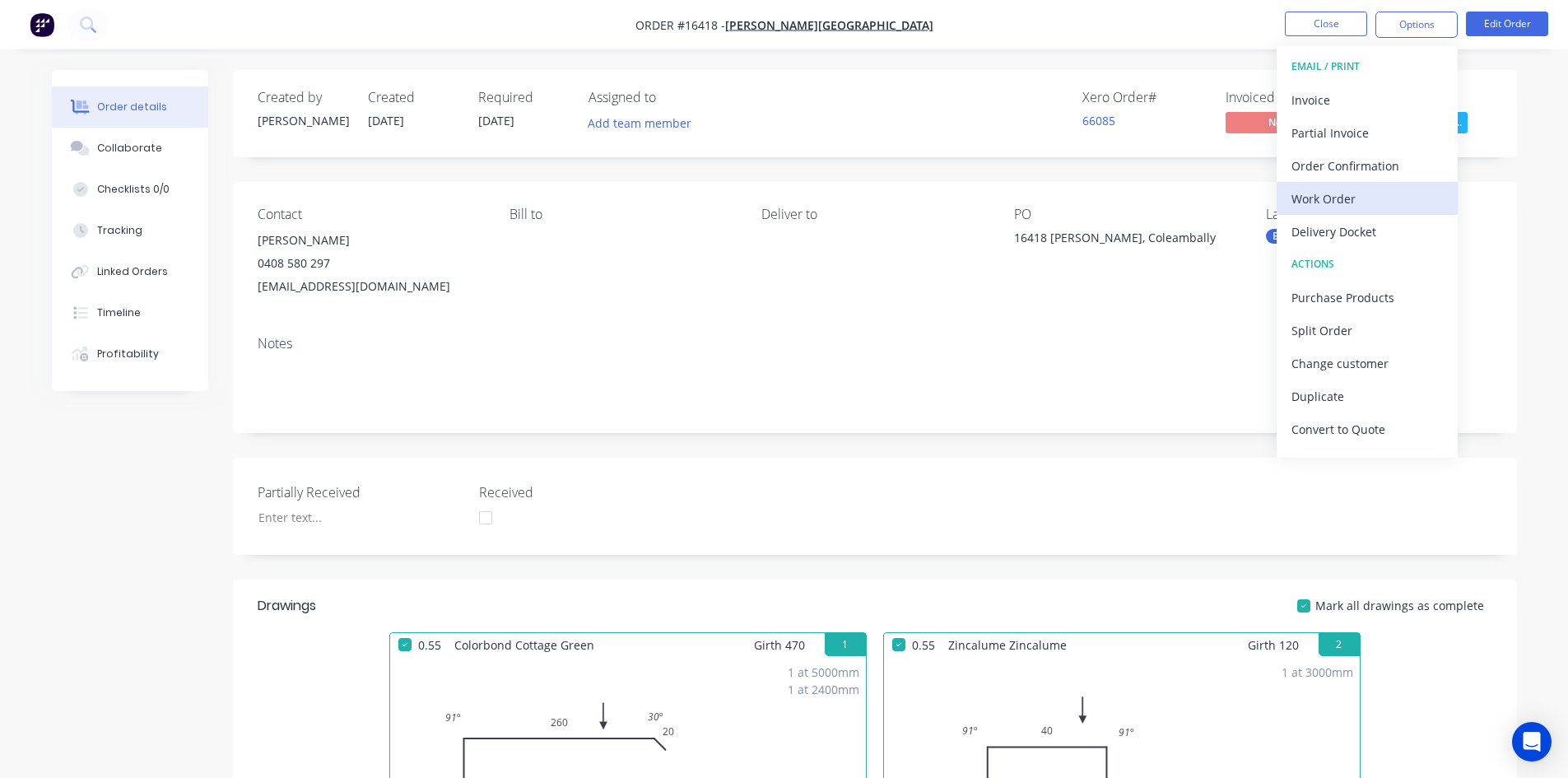
click at [1365, 196] on div "Work Order" at bounding box center [1366, 198] width 151 height 24
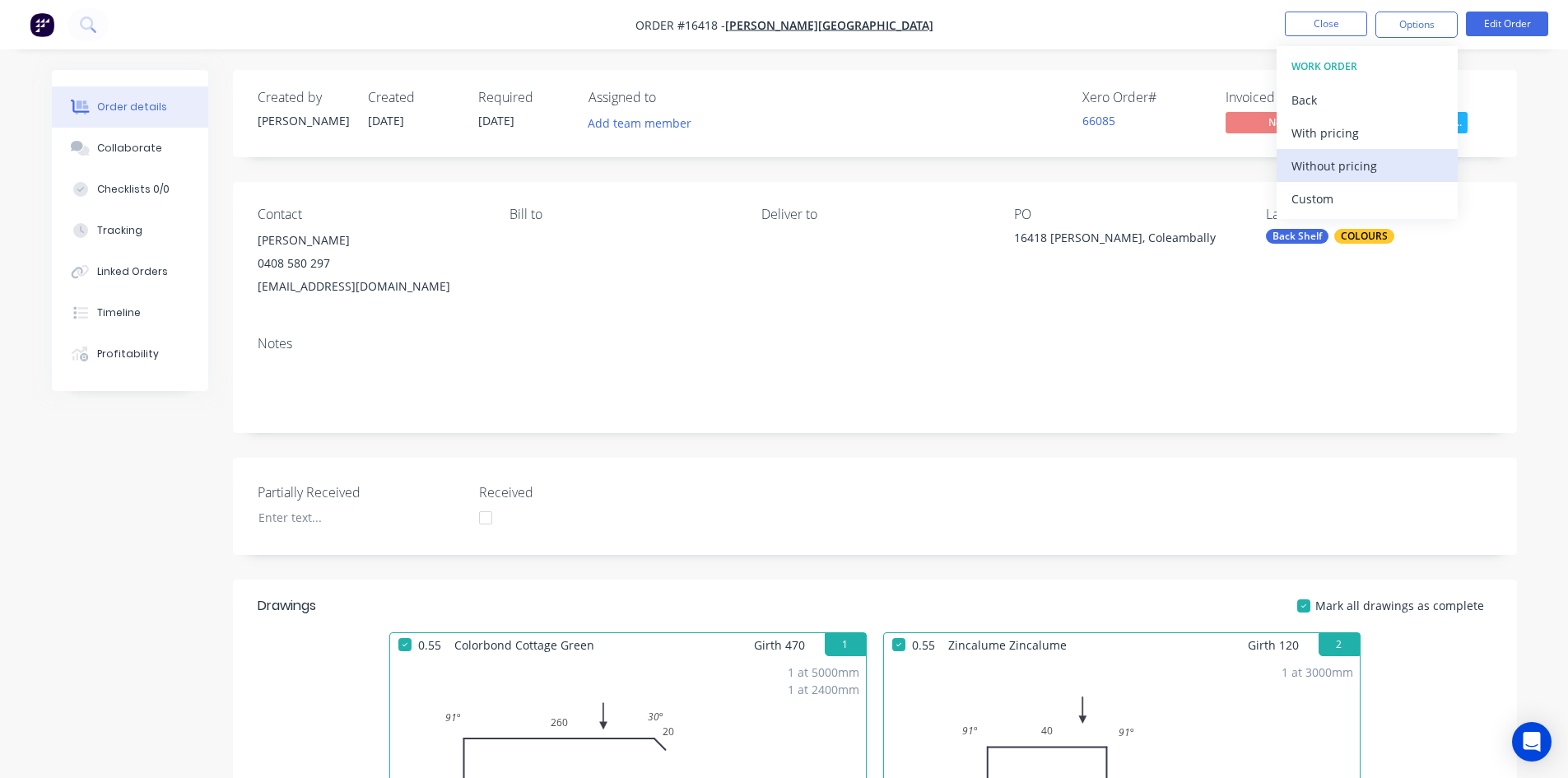
click at [1358, 165] on div "Without pricing" at bounding box center [1366, 165] width 151 height 24
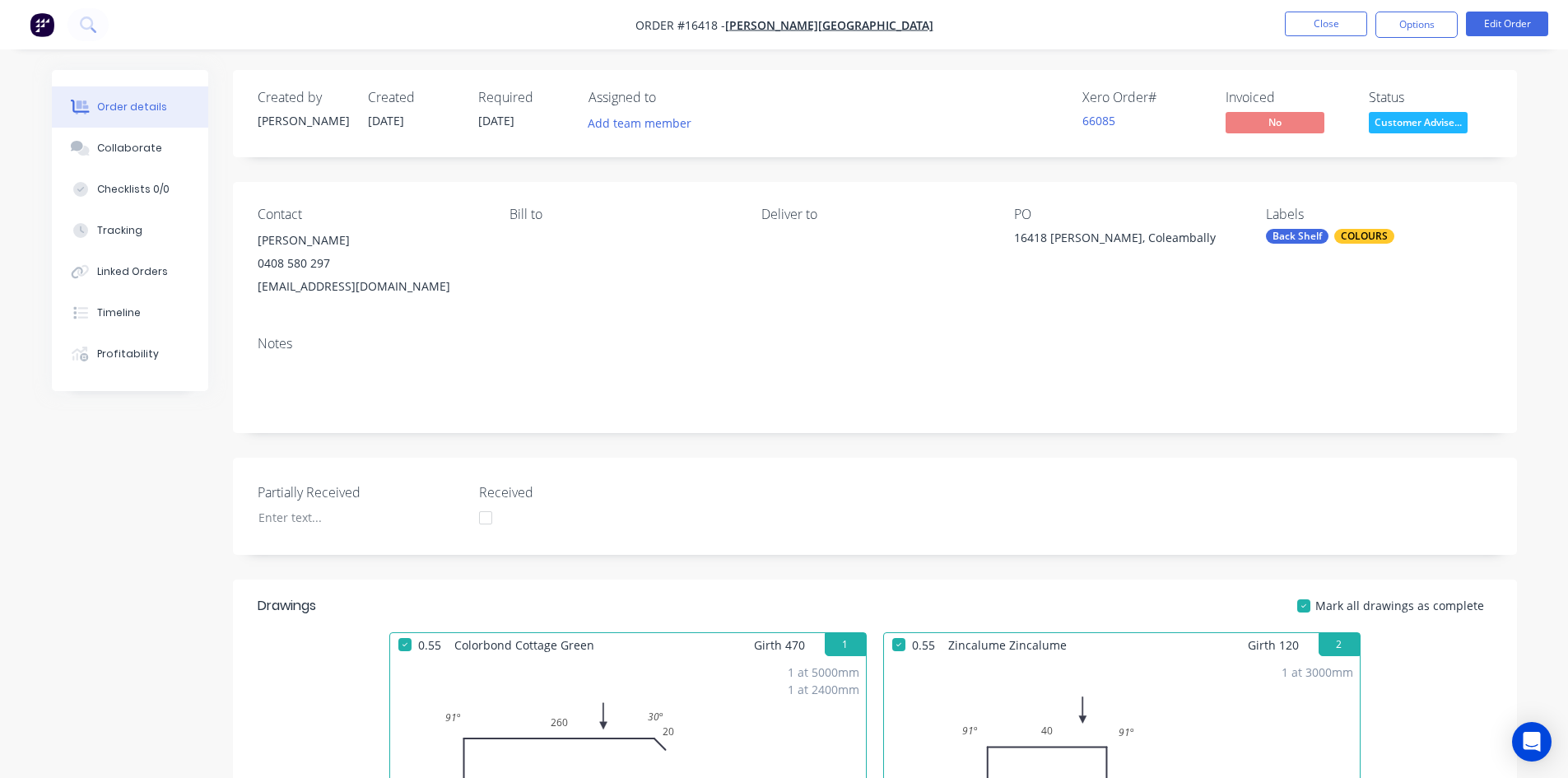
click at [1060, 49] on nav "Order #16418 - Glenn Walsh Building Close Options Edit Order" at bounding box center [784, 24] width 1568 height 50
click at [1301, 24] on button "Close" at bounding box center [1326, 24] width 82 height 24
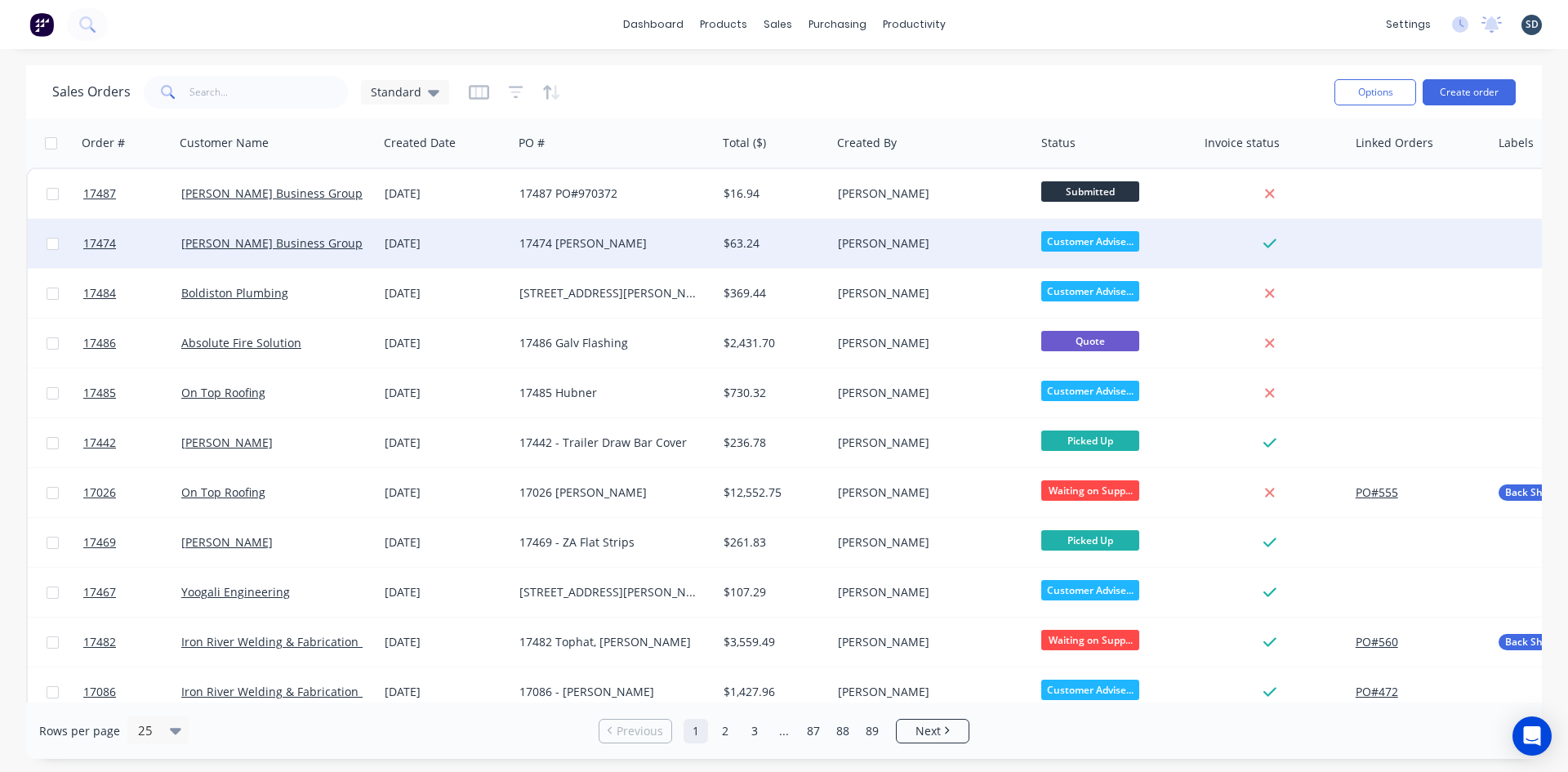
click at [623, 244] on div "17474 Tyndall" at bounding box center [610, 243] width 181 height 16
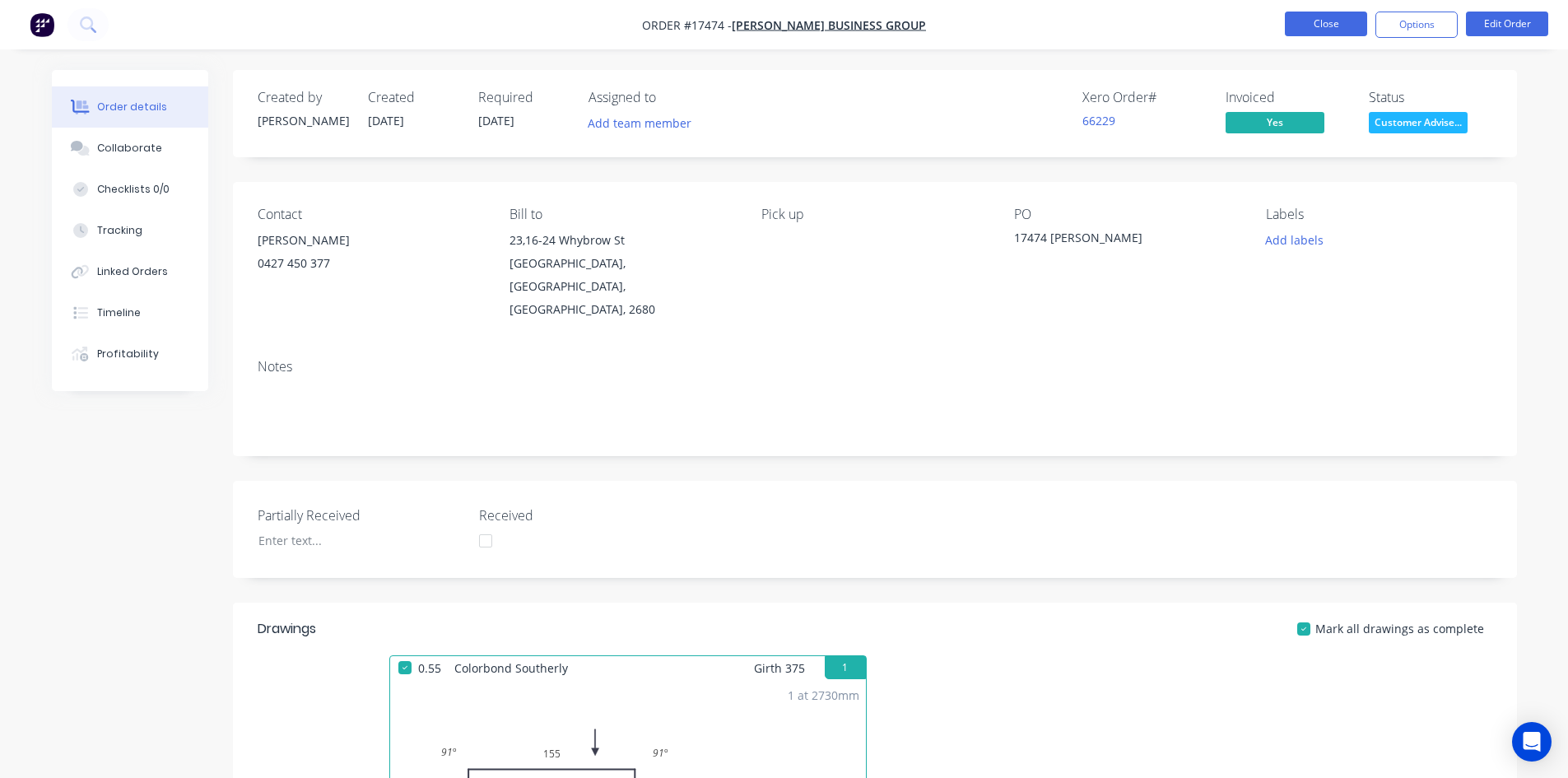
click at [1326, 26] on button "Close" at bounding box center [1326, 24] width 82 height 24
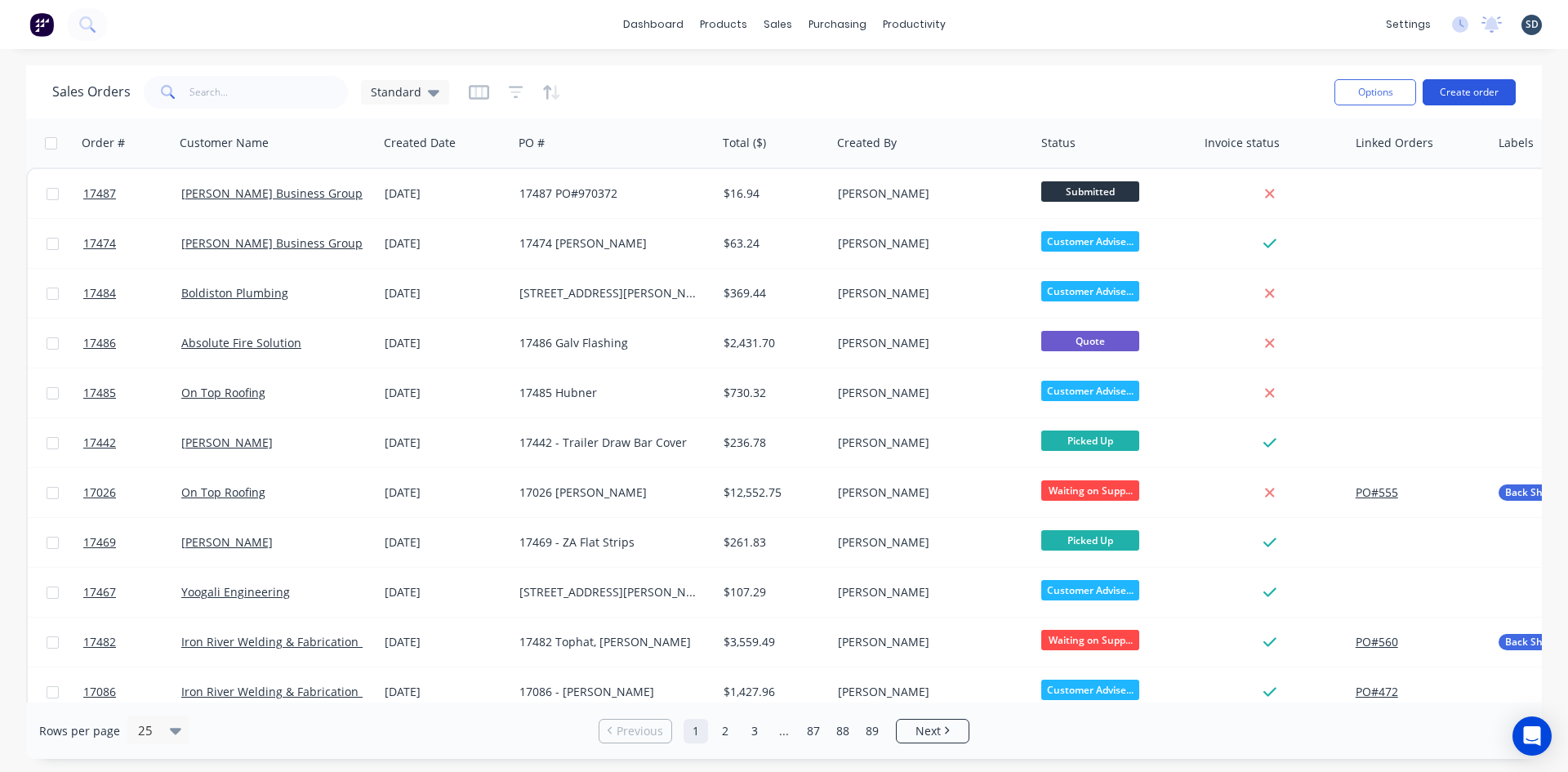
click at [1485, 96] on button "Create order" at bounding box center [1468, 92] width 93 height 26
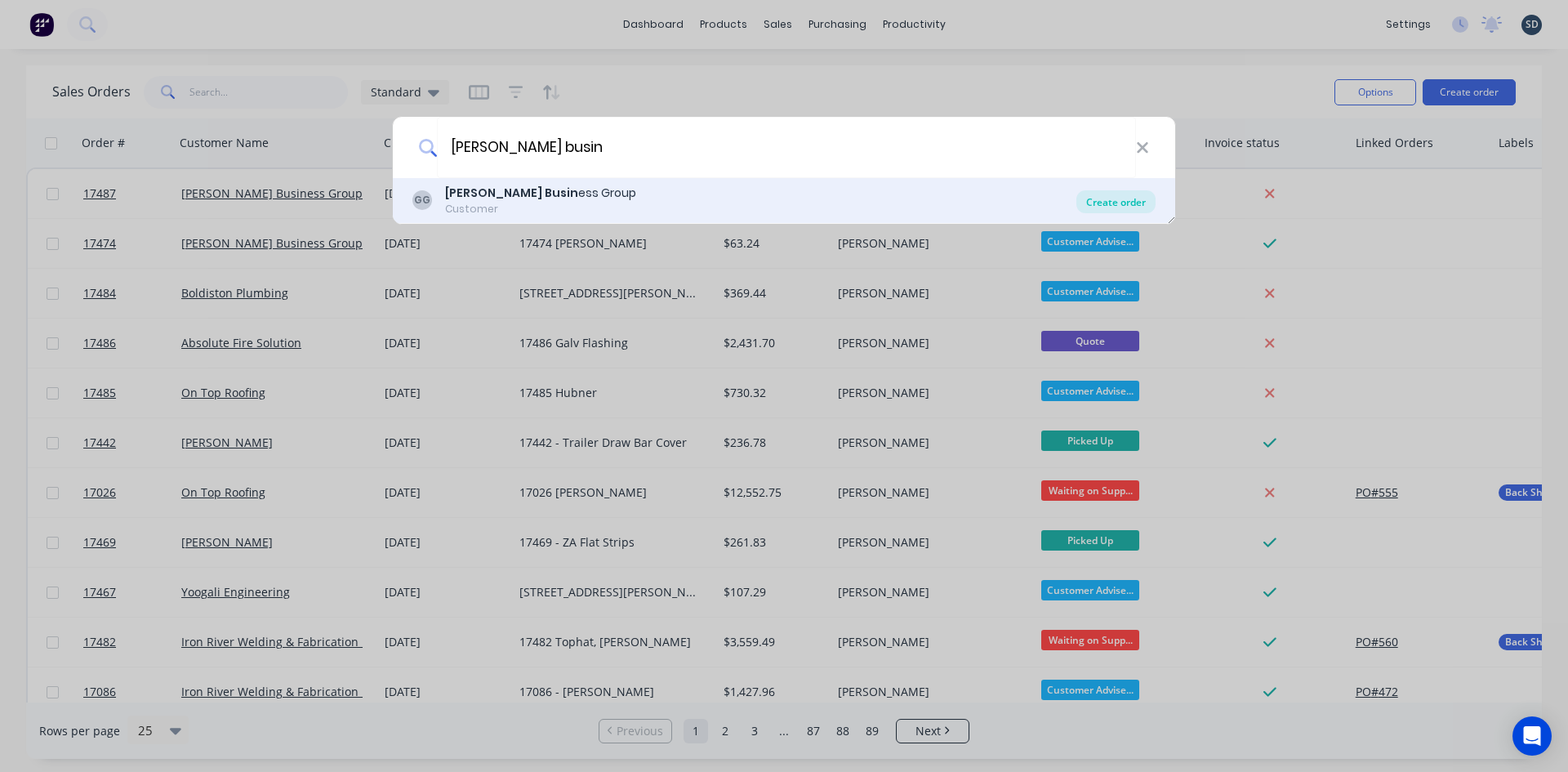
type input "griffith busin"
click at [1095, 206] on div "Create order" at bounding box center [1115, 202] width 79 height 23
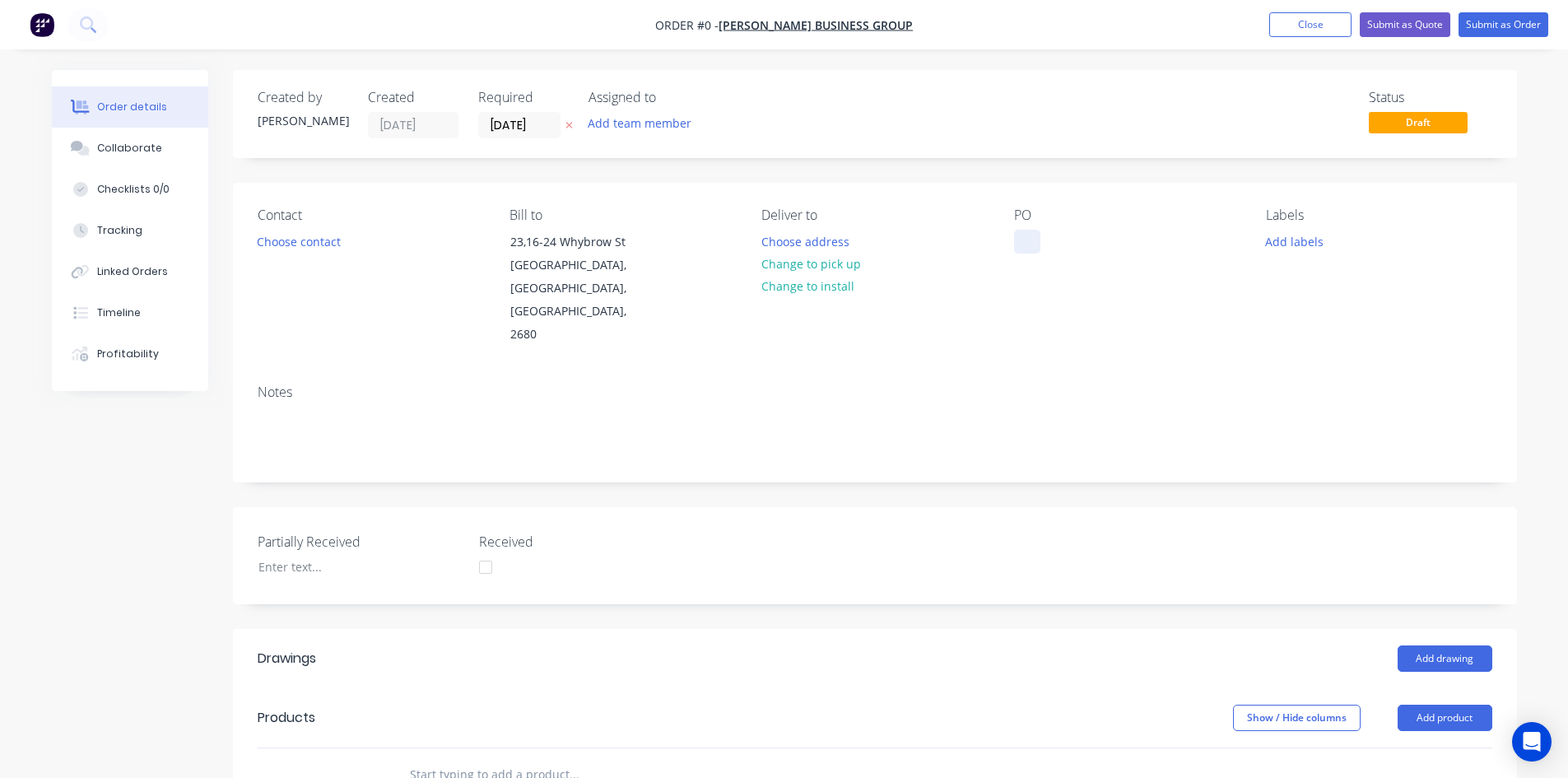
click at [1027, 237] on div at bounding box center [1027, 241] width 26 height 24
click at [1038, 321] on div "Order details Collaborate Checklists 0/0 Tracking Linked Orders Timeline Profit…" at bounding box center [785, 646] width 1498 height 1153
click at [1029, 242] on div at bounding box center [1027, 241] width 26 height 24
click at [316, 249] on button "Choose contact" at bounding box center [299, 240] width 101 height 22
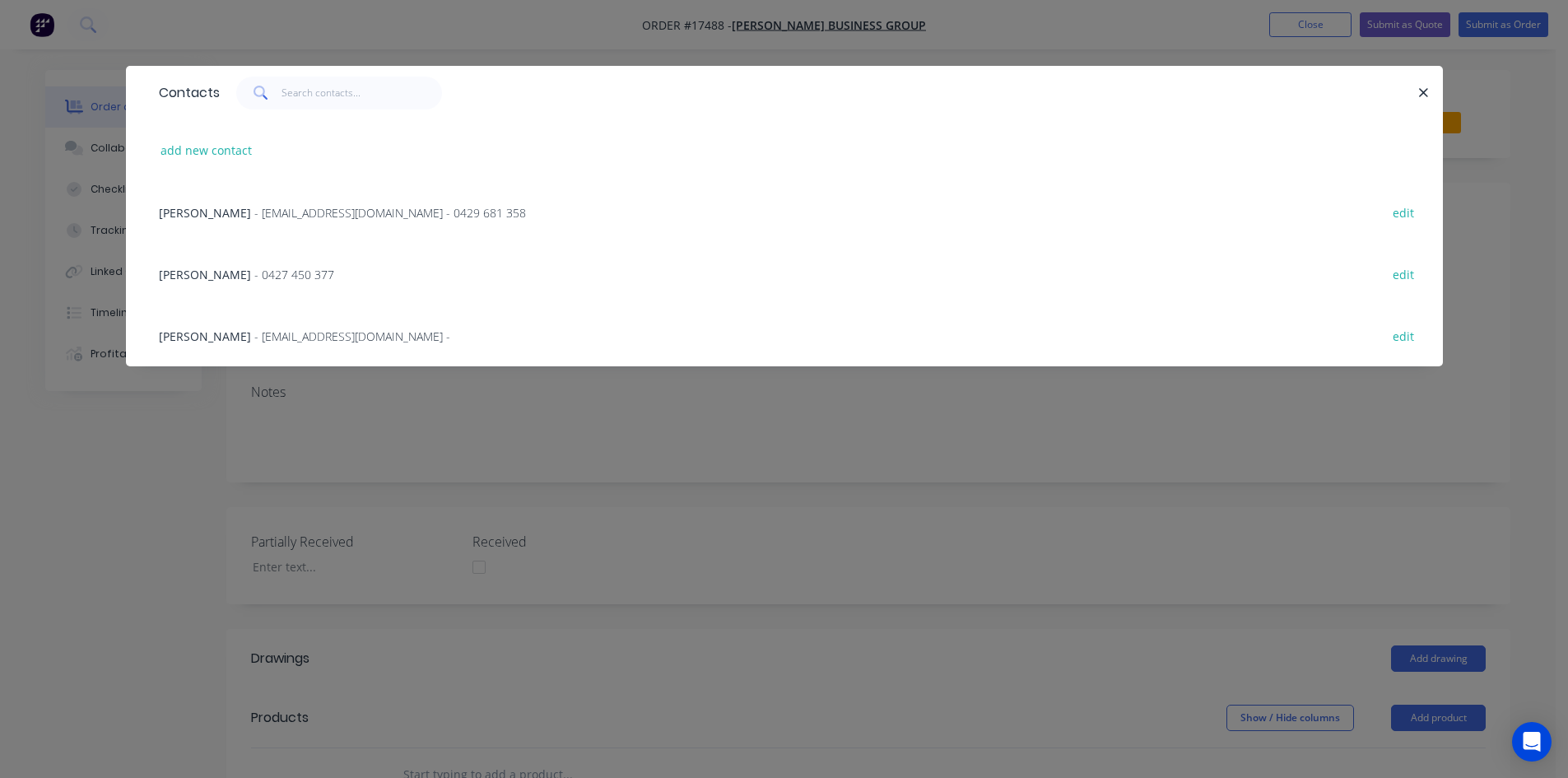
click at [295, 273] on div "Glen - 0427 450 377 edit" at bounding box center [785, 273] width 1268 height 62
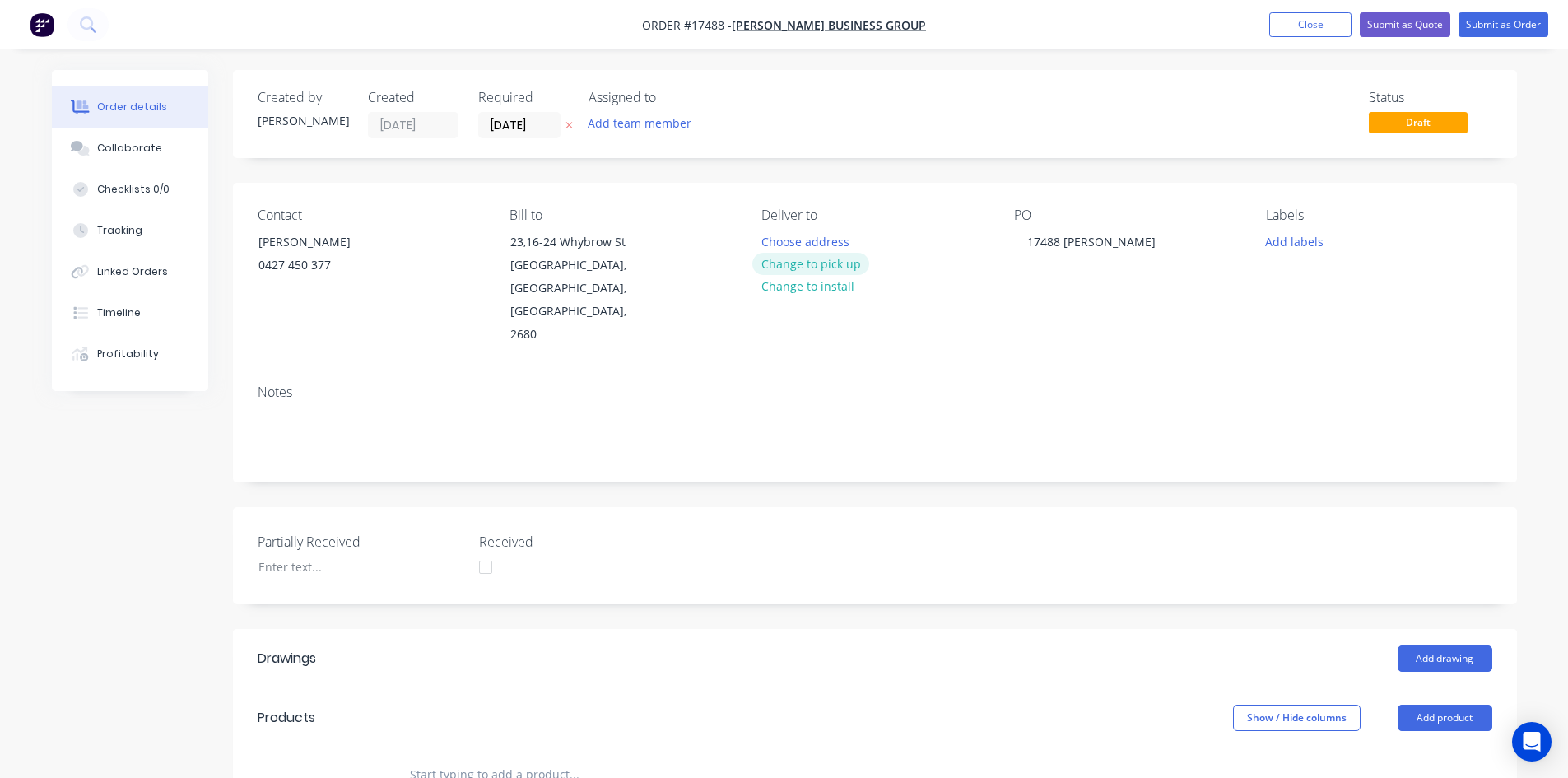
click at [812, 258] on button "Change to pick up" at bounding box center [811, 263] width 117 height 22
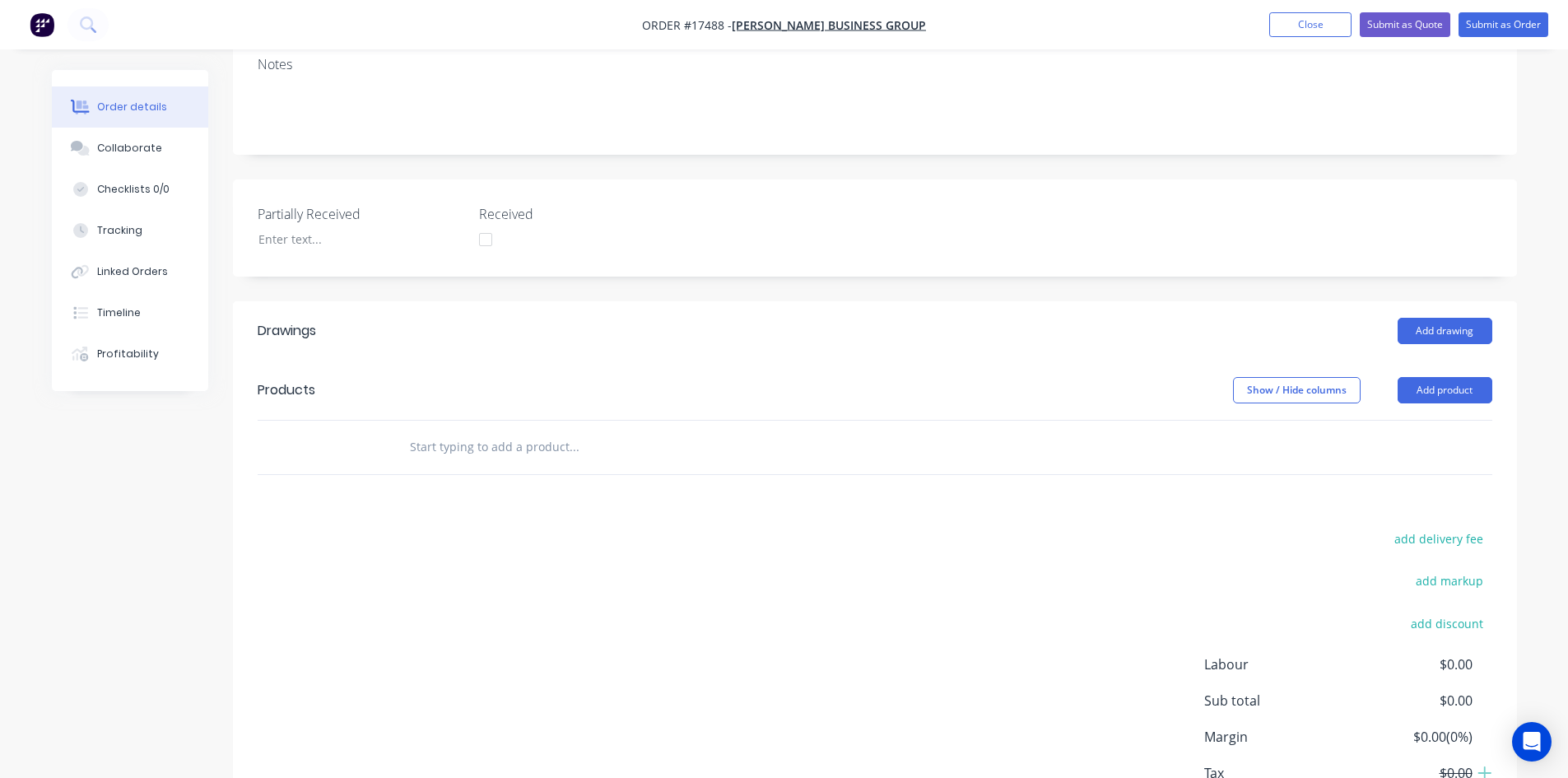
scroll to position [329, 0]
click at [1456, 375] on button "Add product" at bounding box center [1445, 389] width 94 height 26
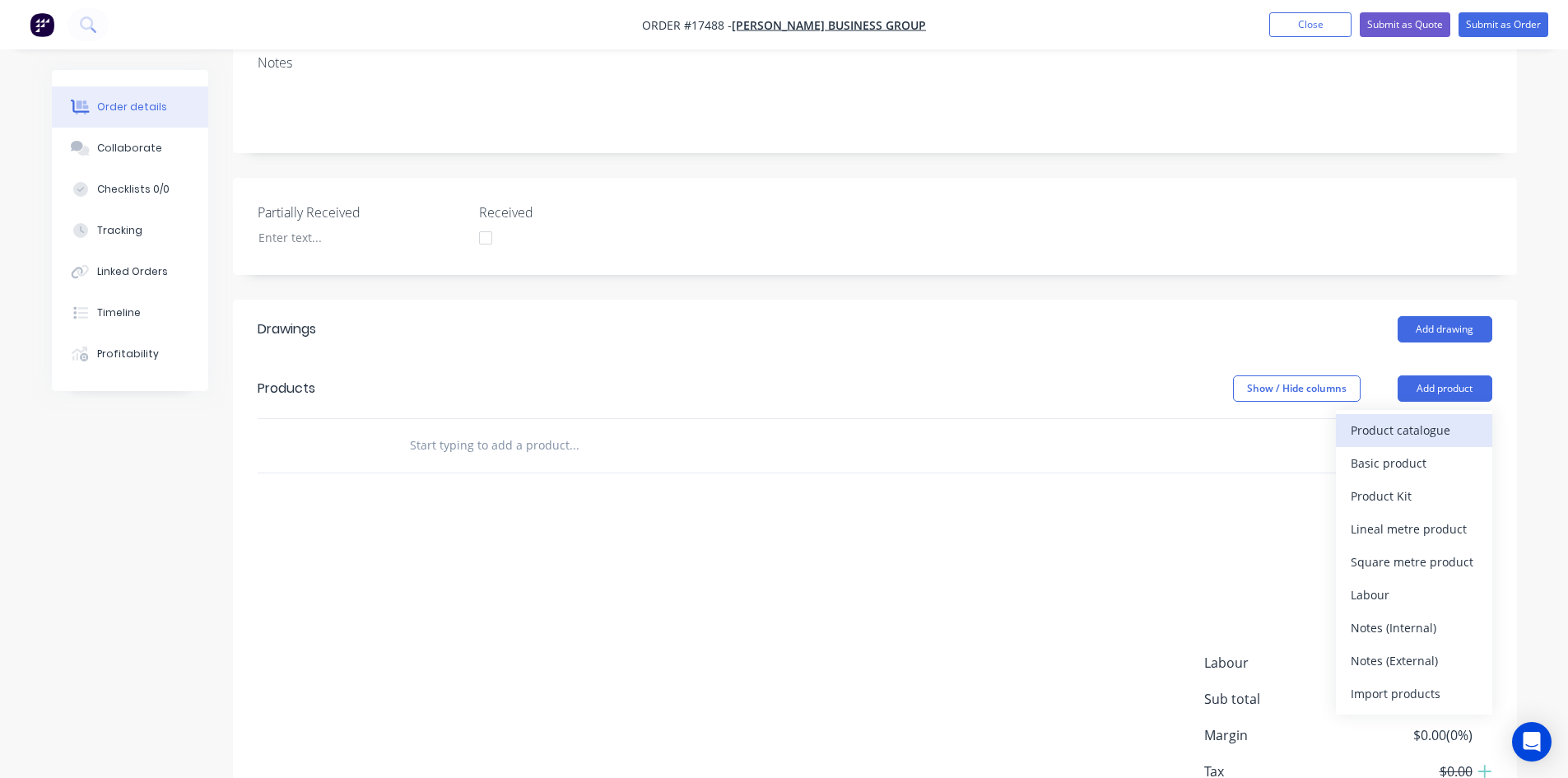
click at [1394, 418] on div "Product catalogue" at bounding box center [1413, 430] width 127 height 24
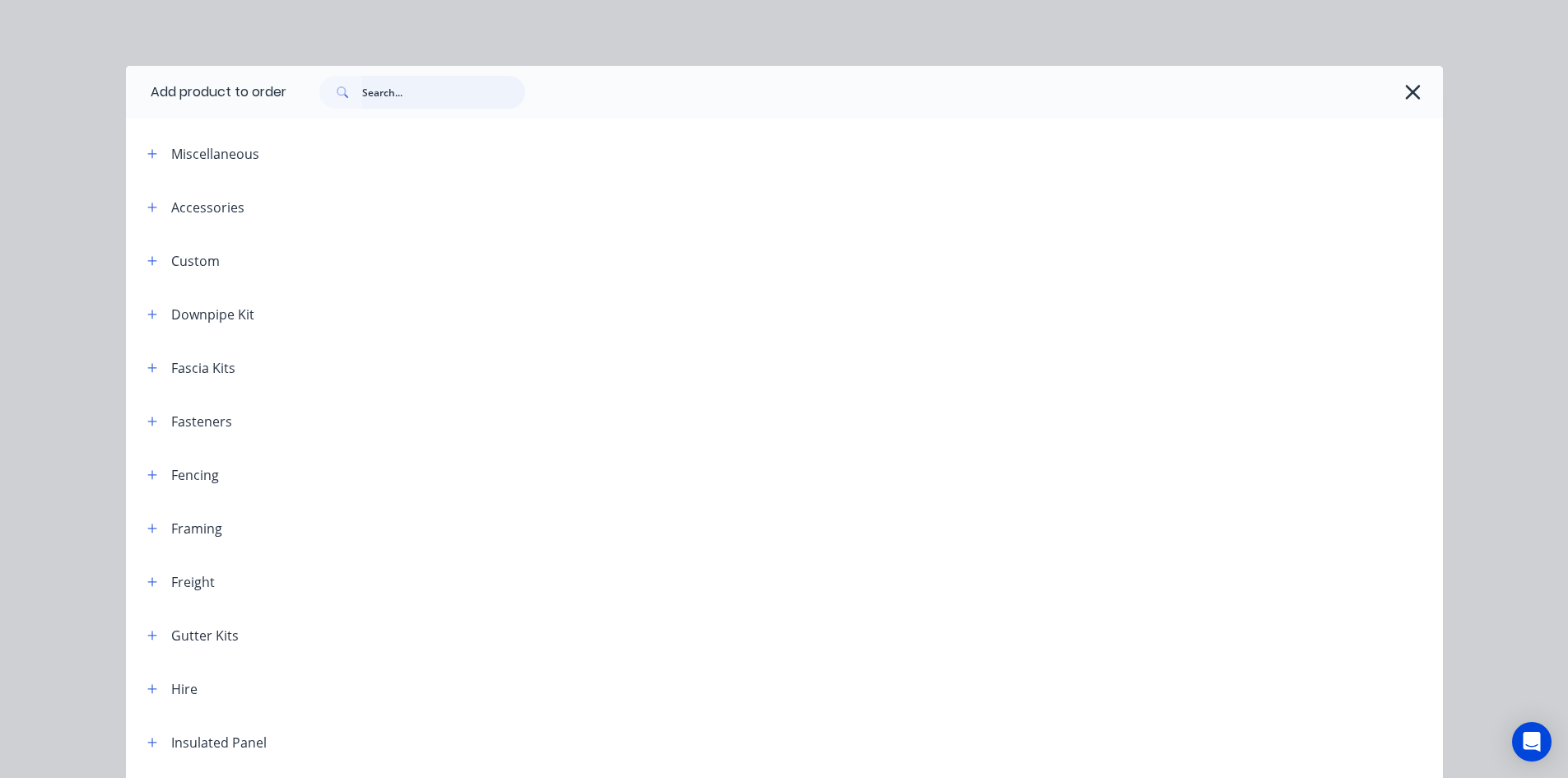
click at [397, 97] on input "text" at bounding box center [444, 93] width 163 height 33
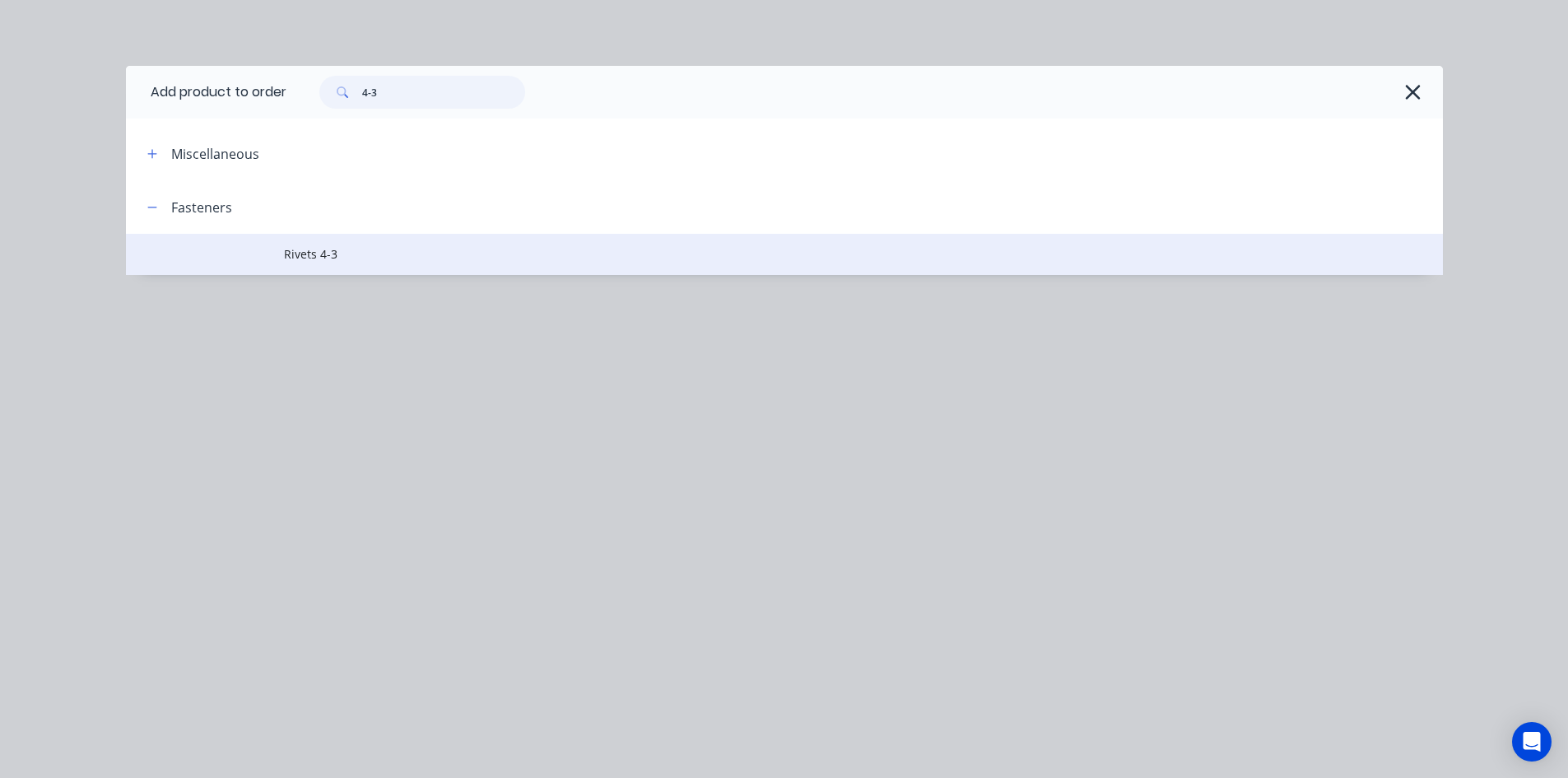
type input "4-3"
click at [390, 246] on span "Rivets 4-3" at bounding box center [746, 254] width 926 height 17
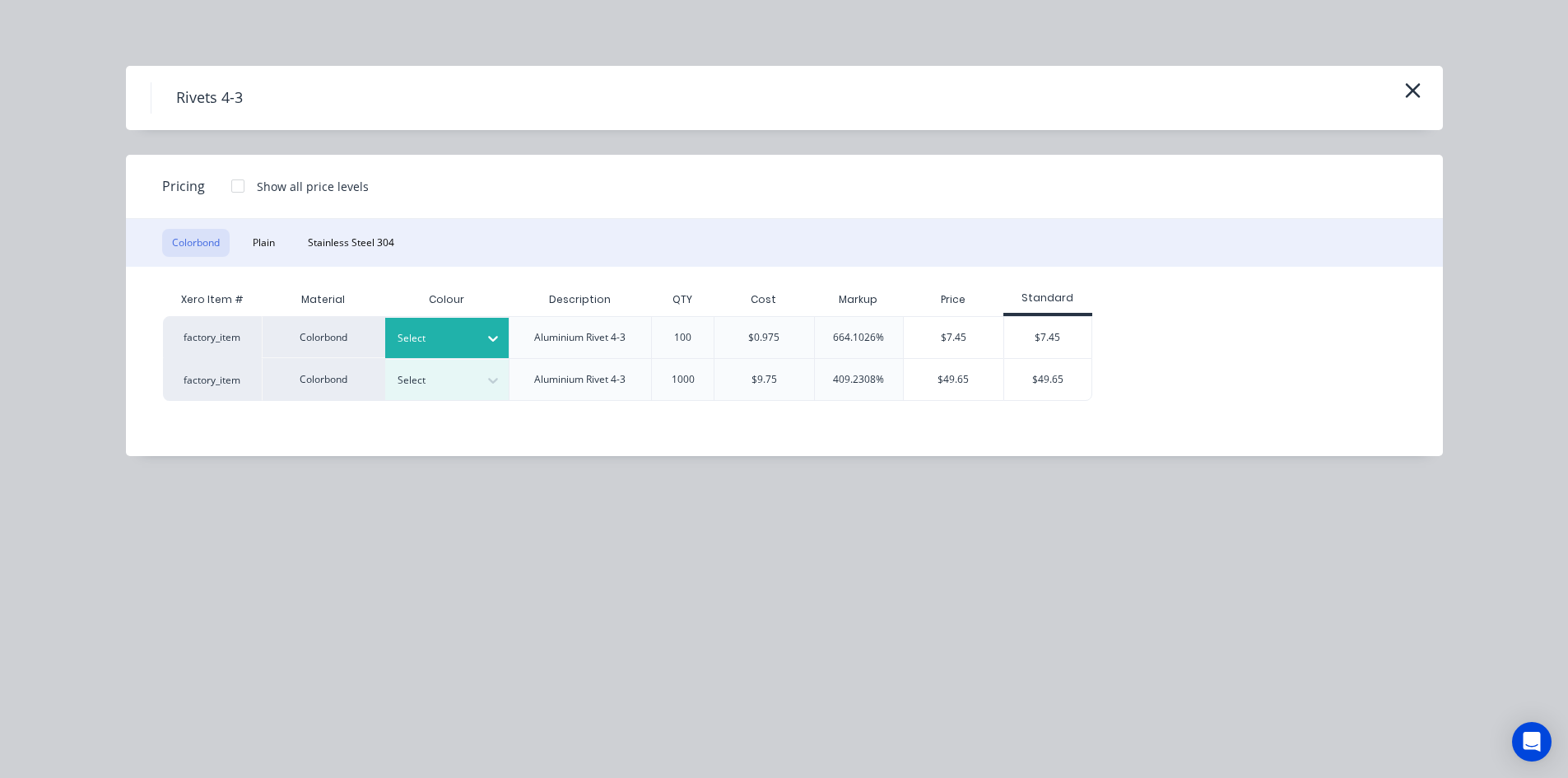
click at [475, 334] on div "Select" at bounding box center [432, 338] width 93 height 22
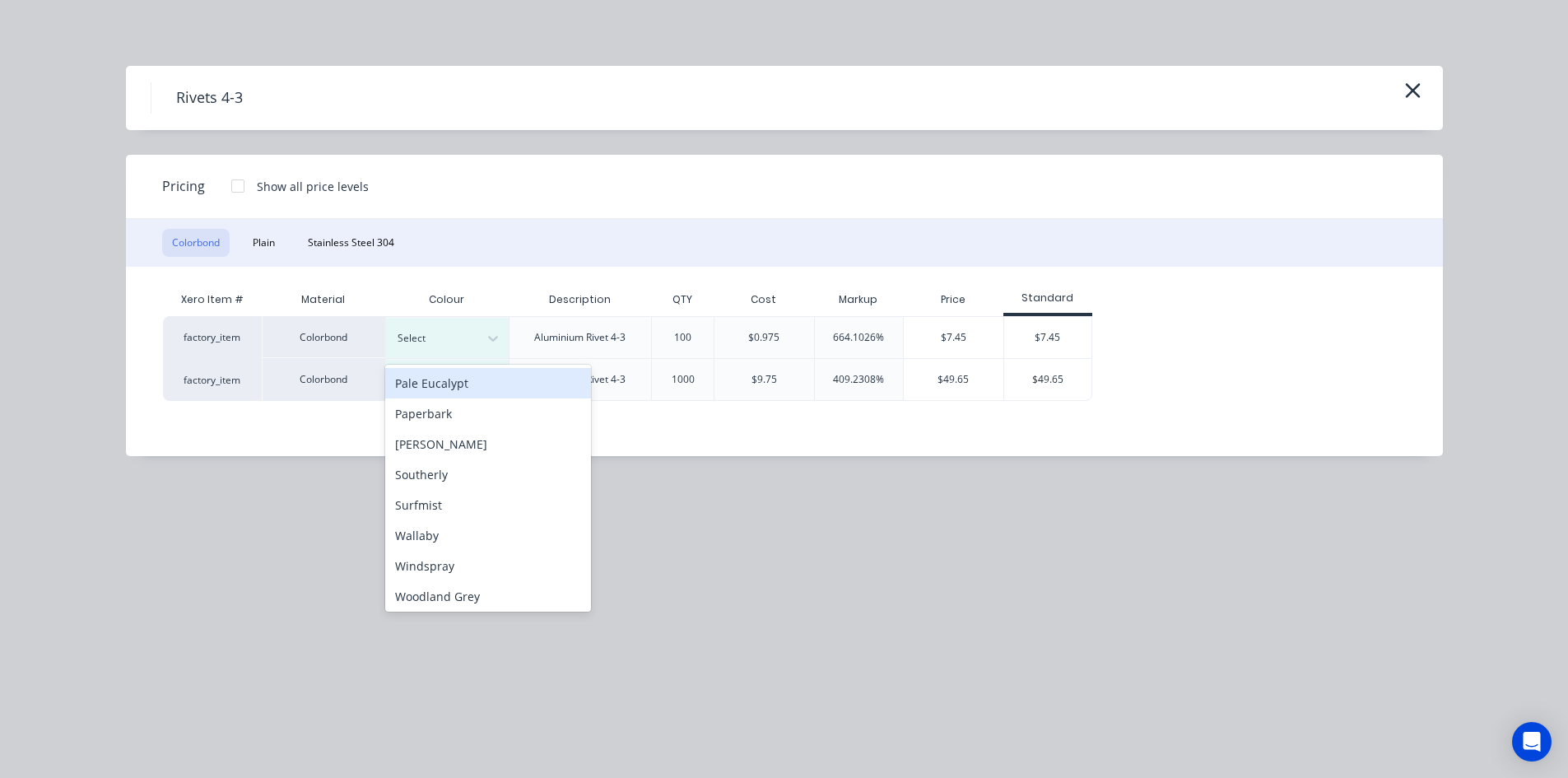
scroll to position [460, 0]
click at [469, 471] on div "Southerly" at bounding box center [488, 471] width 206 height 31
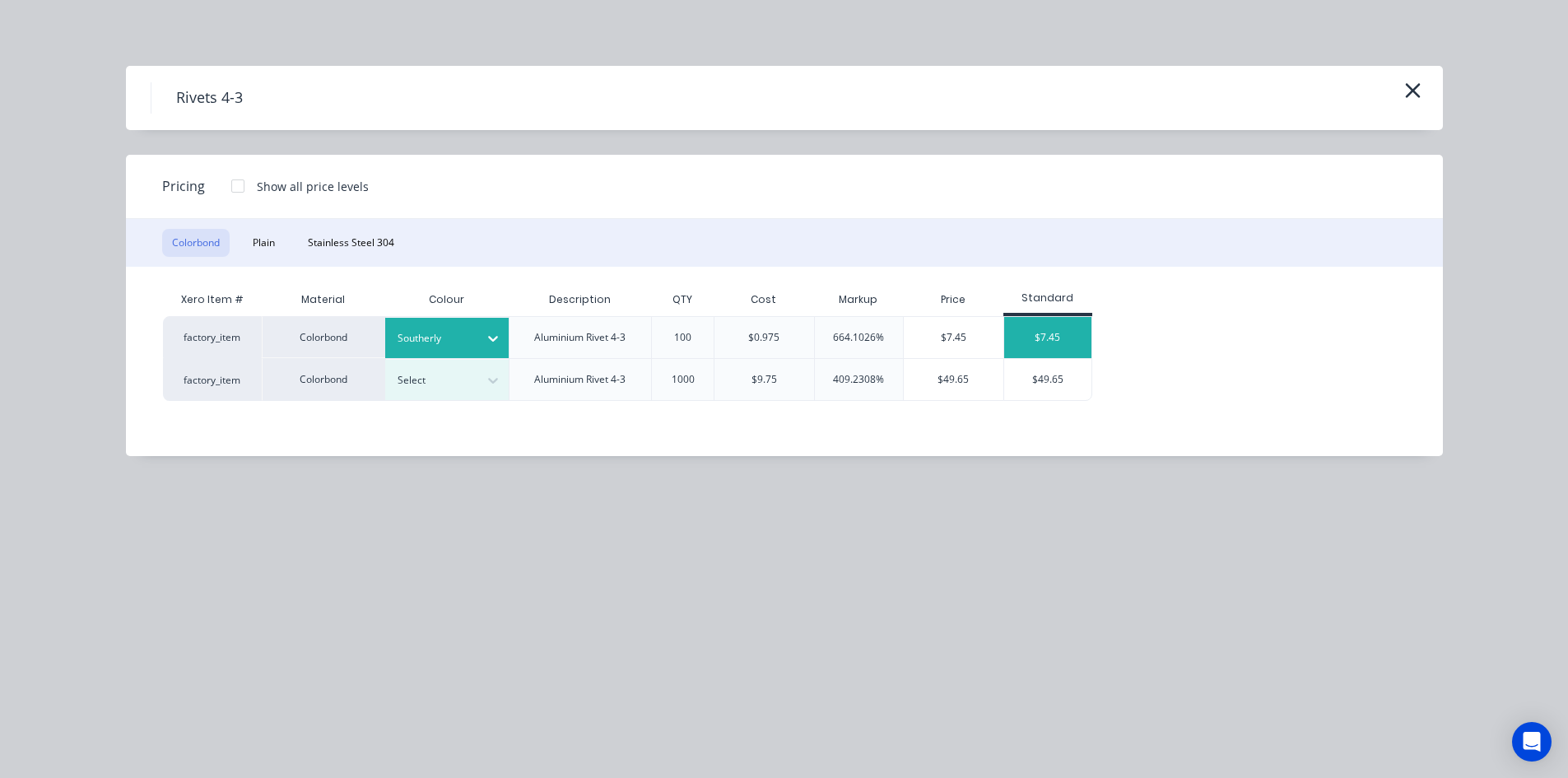
click at [1070, 334] on div "$7.45" at bounding box center [1048, 337] width 88 height 41
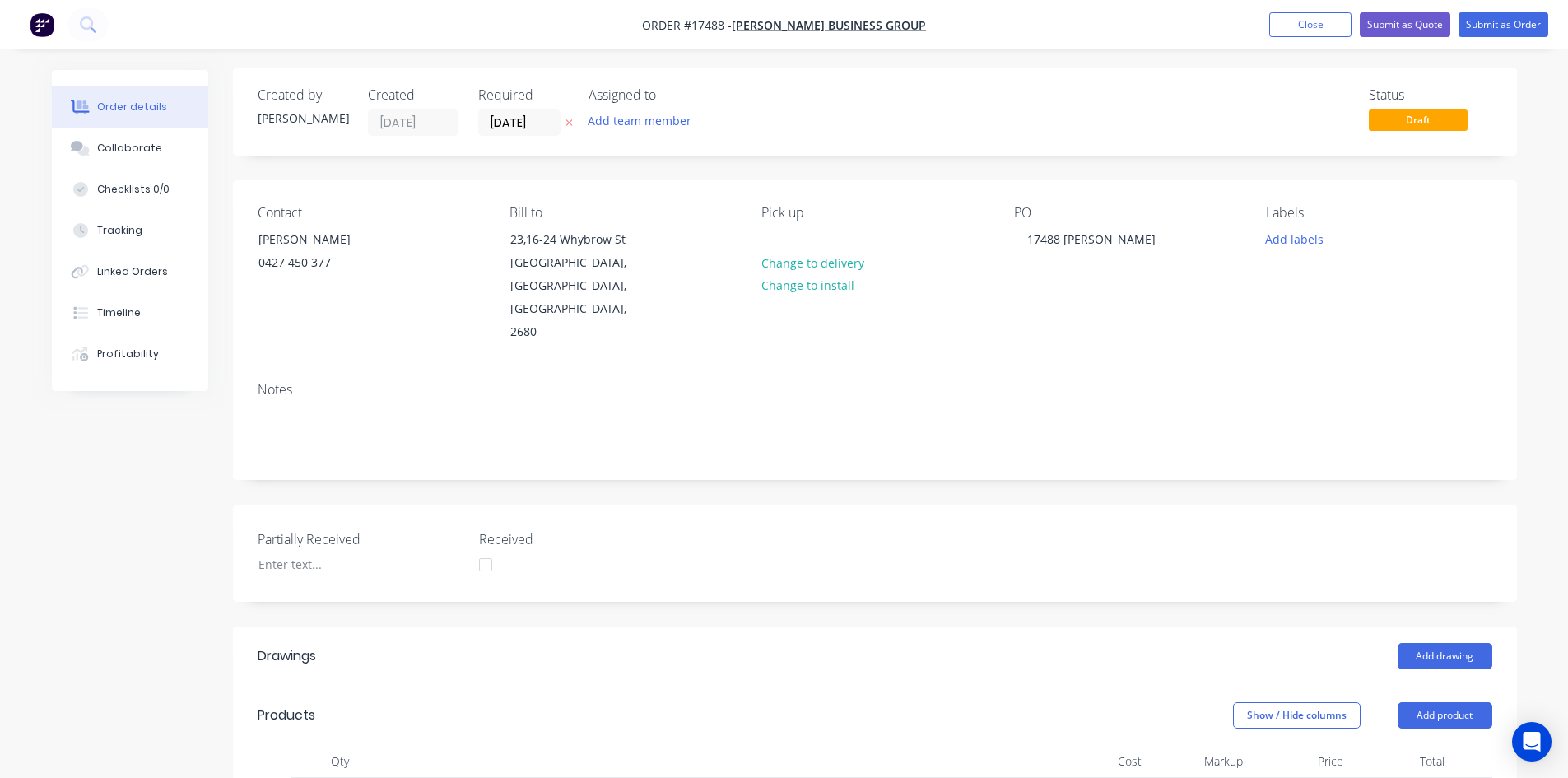
scroll to position [0, 0]
click at [1502, 23] on button "Submit as Order" at bounding box center [1503, 24] width 90 height 24
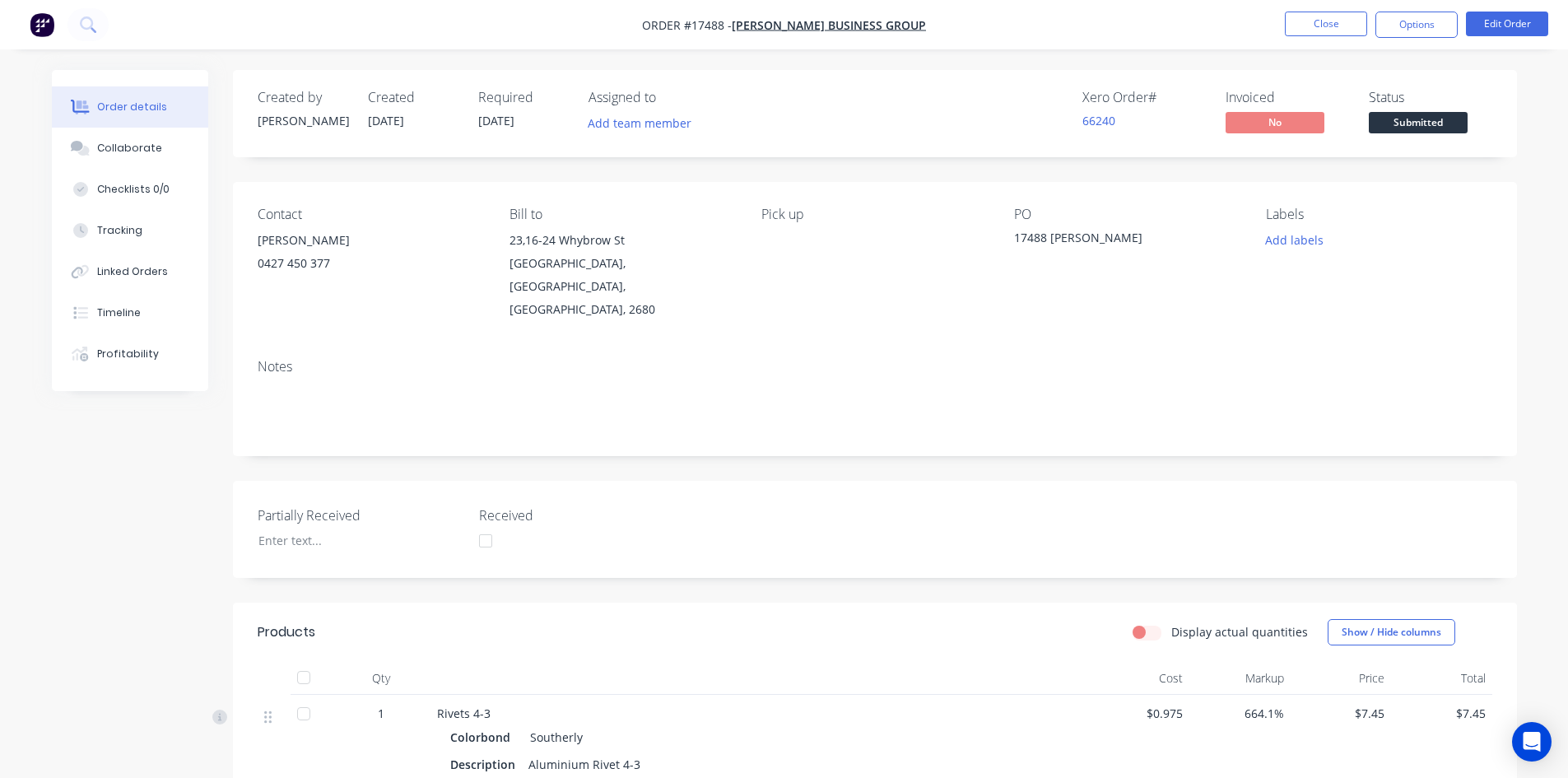
click at [1434, 126] on span "Submitted" at bounding box center [1418, 122] width 99 height 21
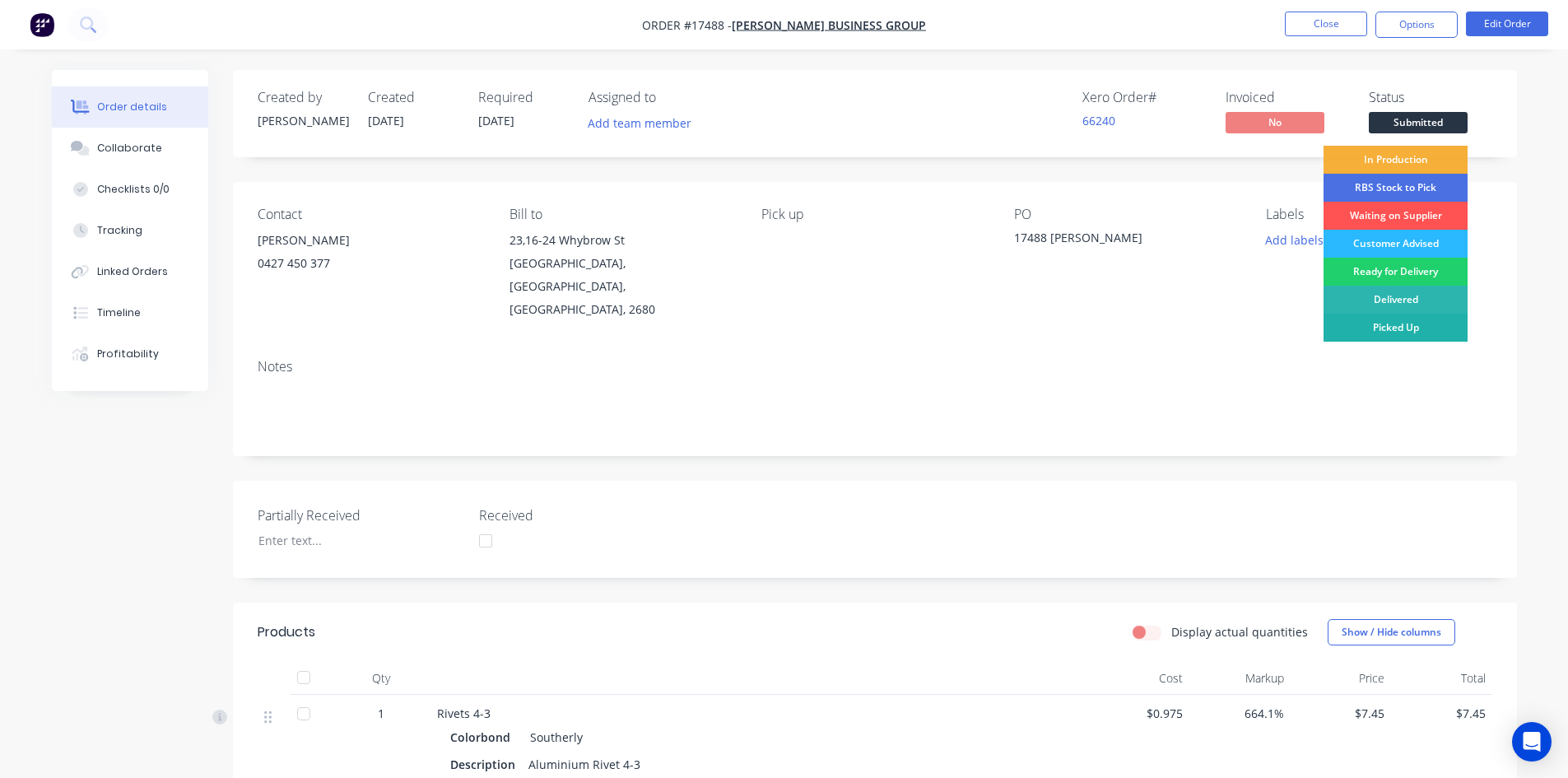
click at [1409, 330] on div "Picked Up" at bounding box center [1395, 327] width 144 height 28
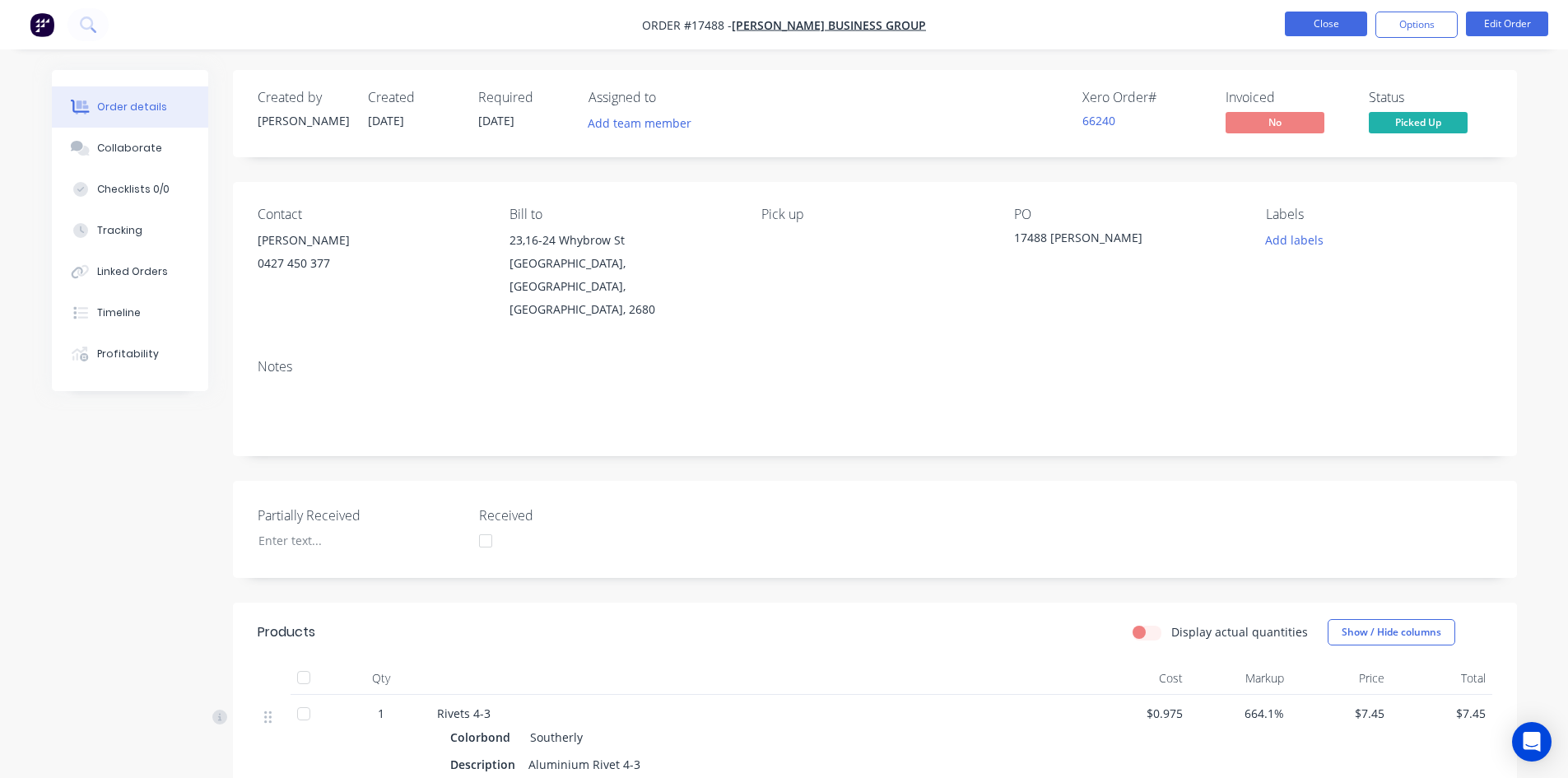
click at [1343, 28] on button "Close" at bounding box center [1326, 24] width 82 height 24
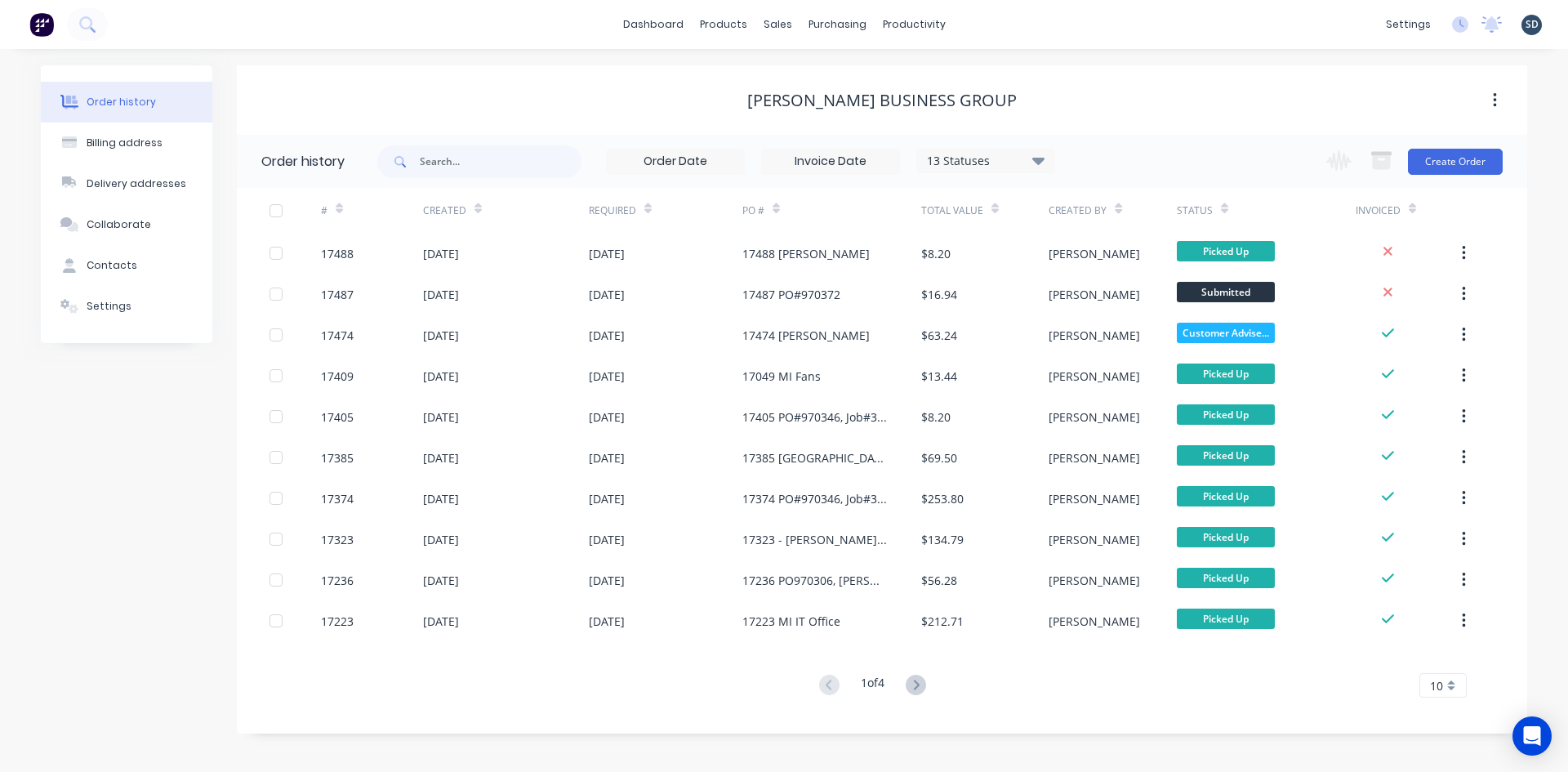
click at [1058, 31] on div "dashboard products sales purchasing productivity dashboard products Product Cat…" at bounding box center [784, 24] width 1568 height 49
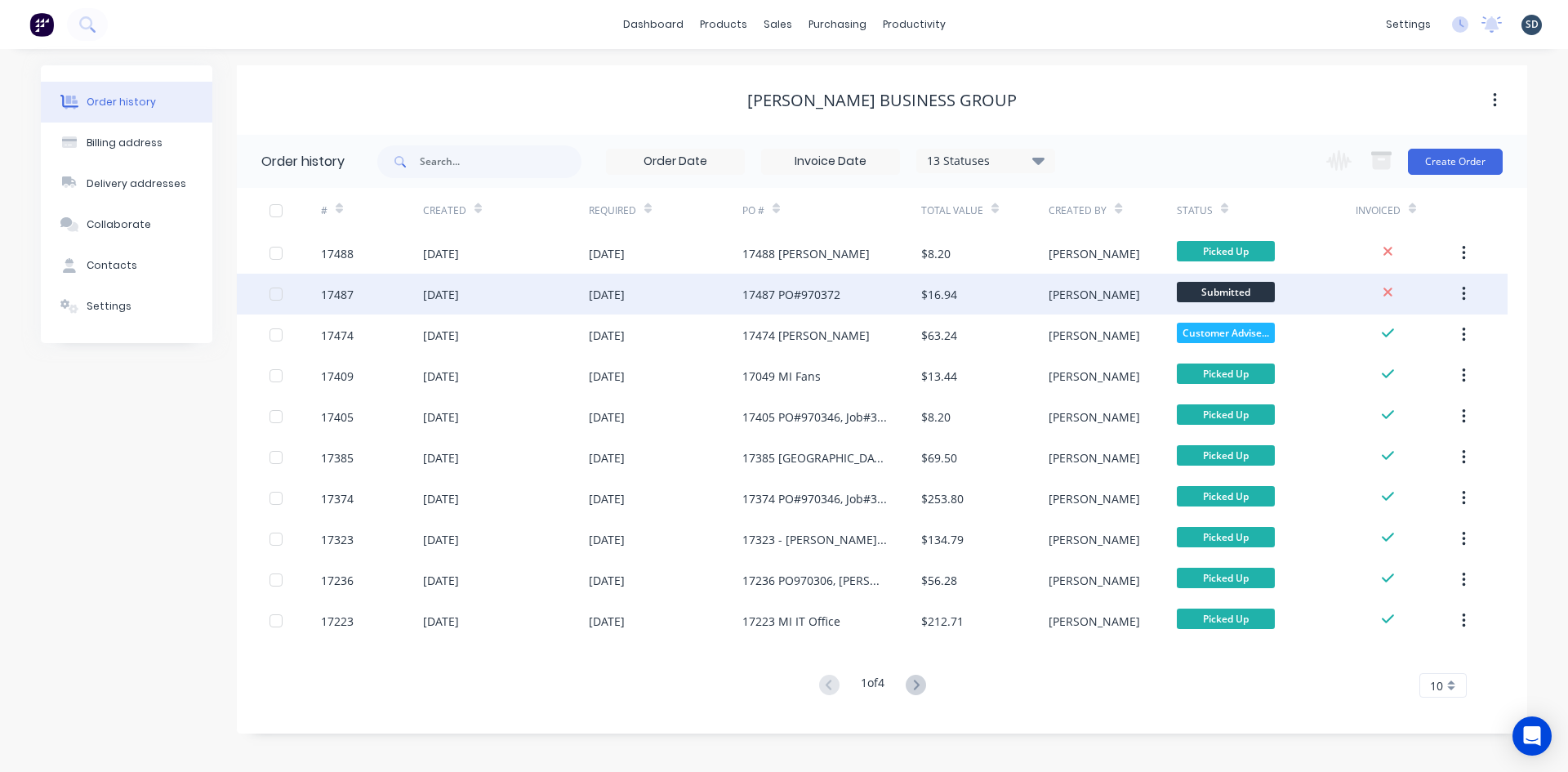
click at [865, 296] on div "17487 PO#970372" at bounding box center [832, 294] width 178 height 41
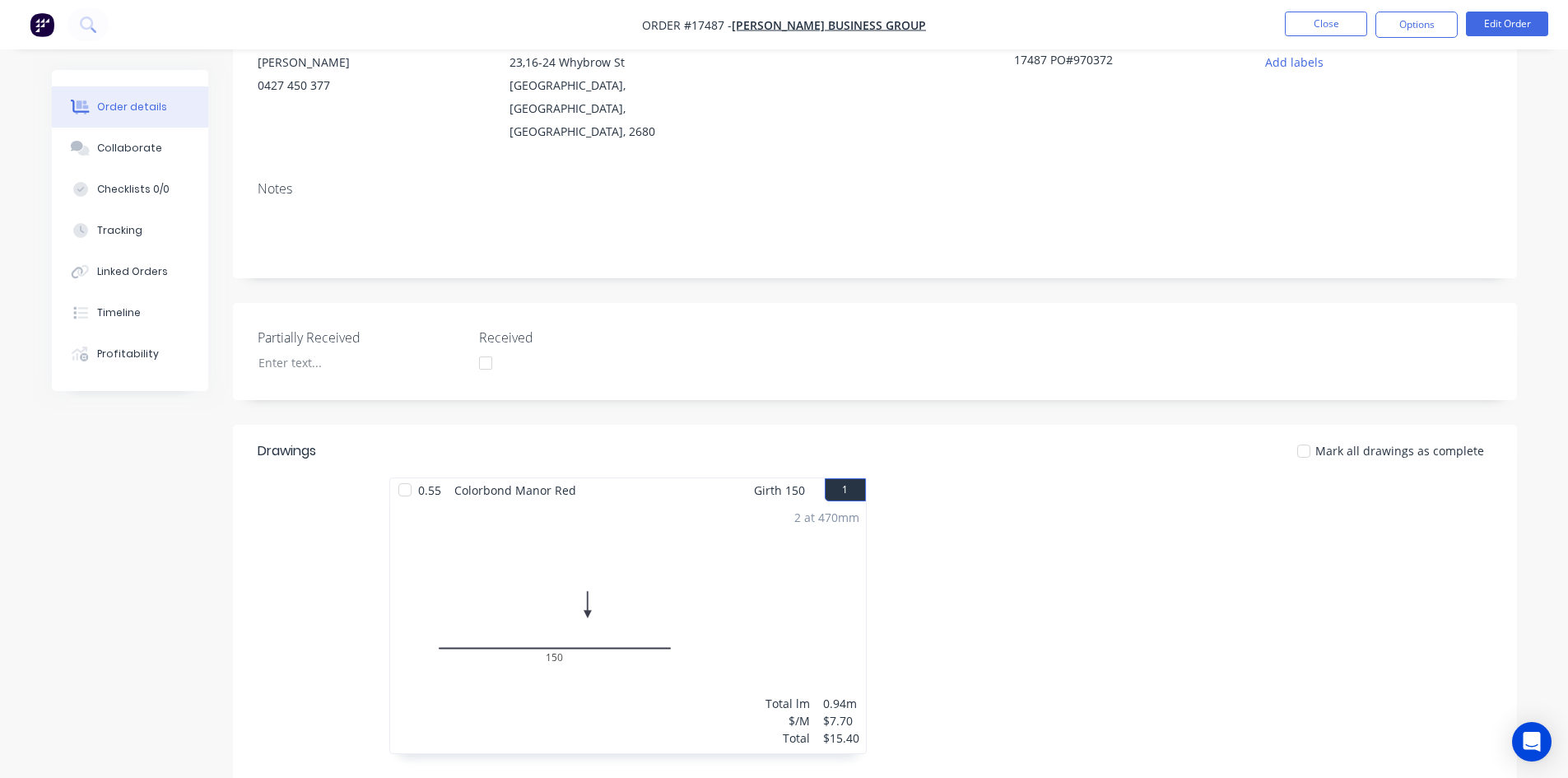
scroll to position [423, 0]
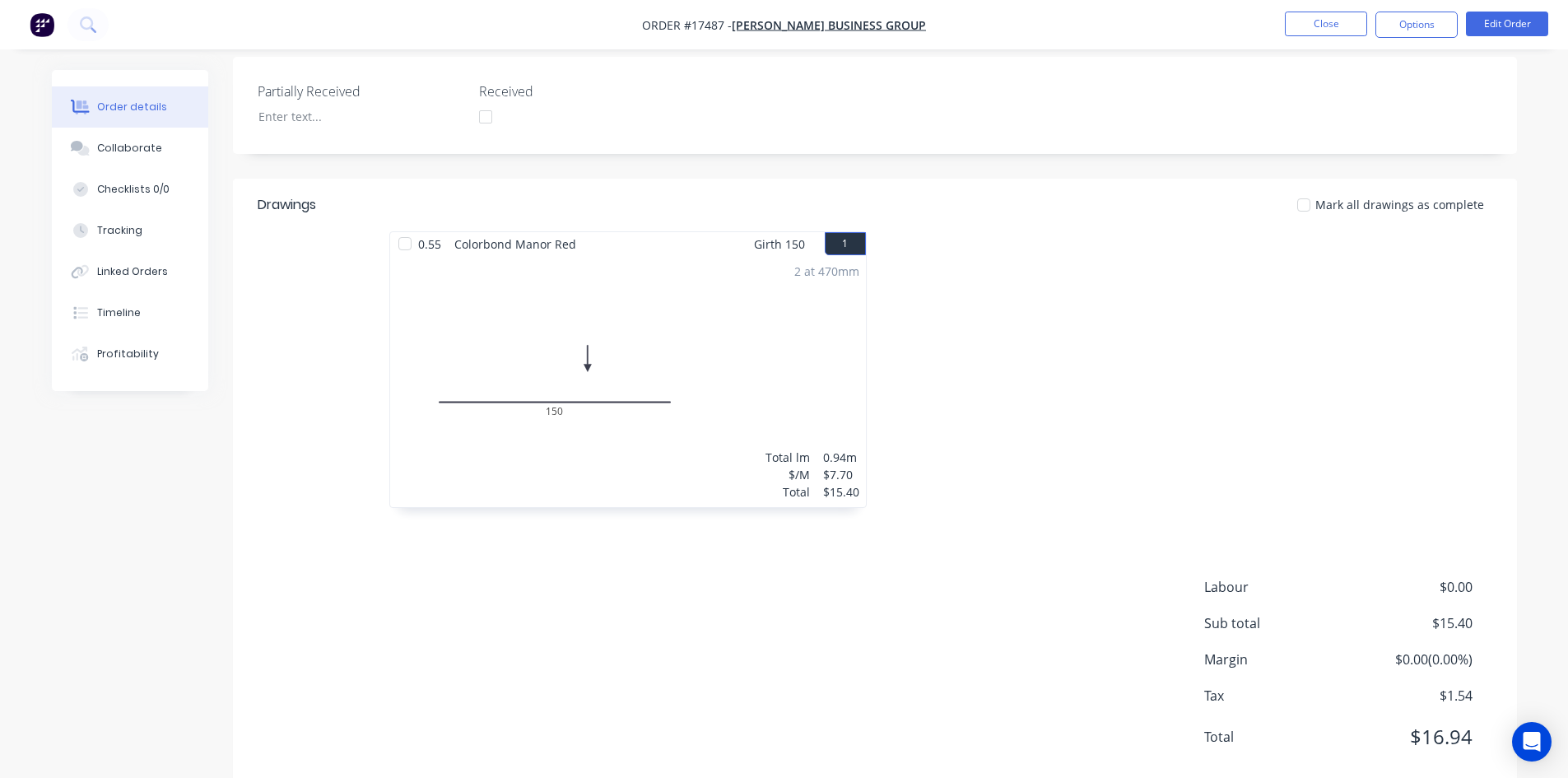
click at [395, 227] on div at bounding box center [405, 244] width 33 height 33
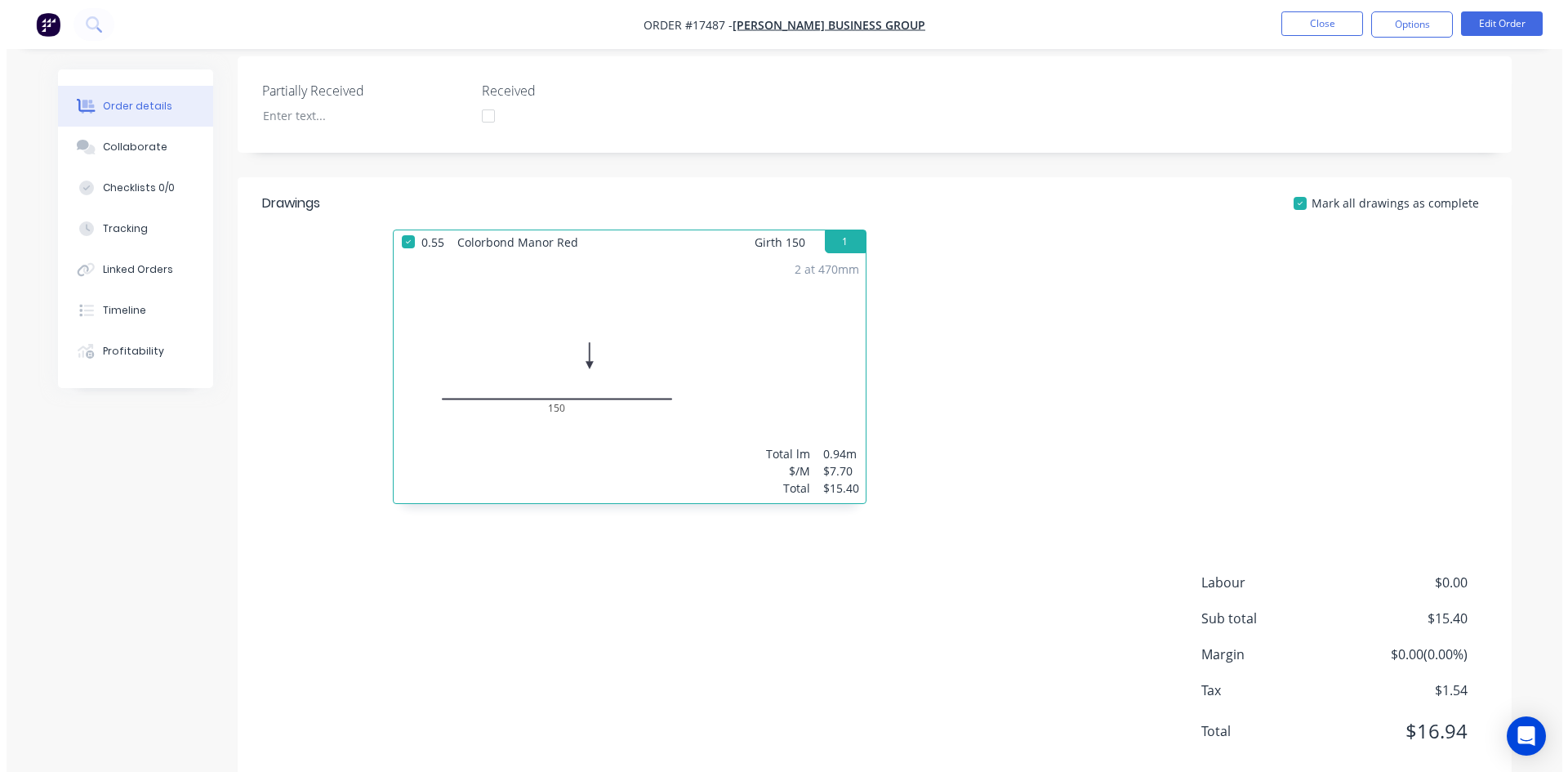
scroll to position [0, 0]
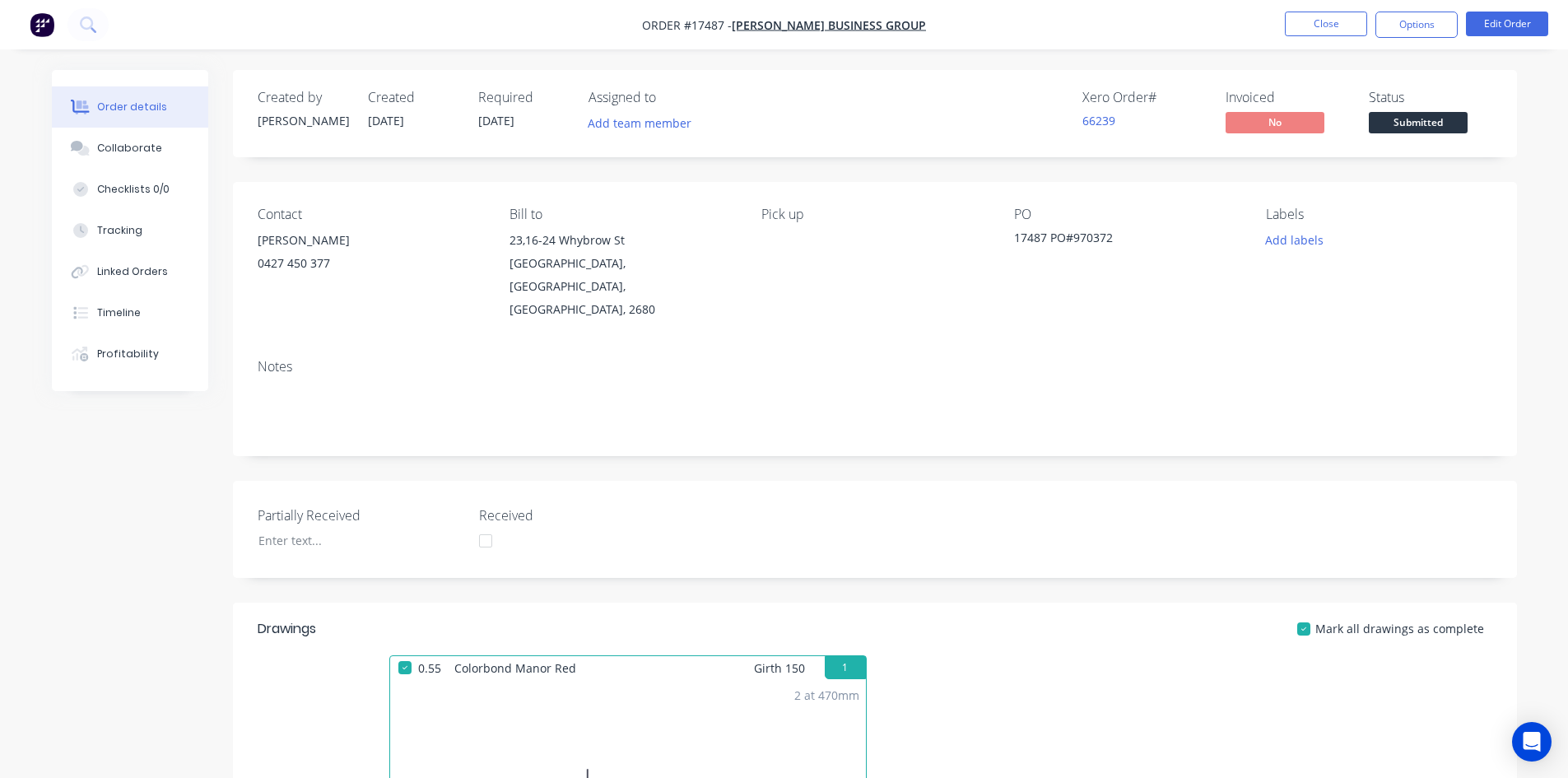
click at [1425, 112] on span "Submitted" at bounding box center [1418, 122] width 99 height 21
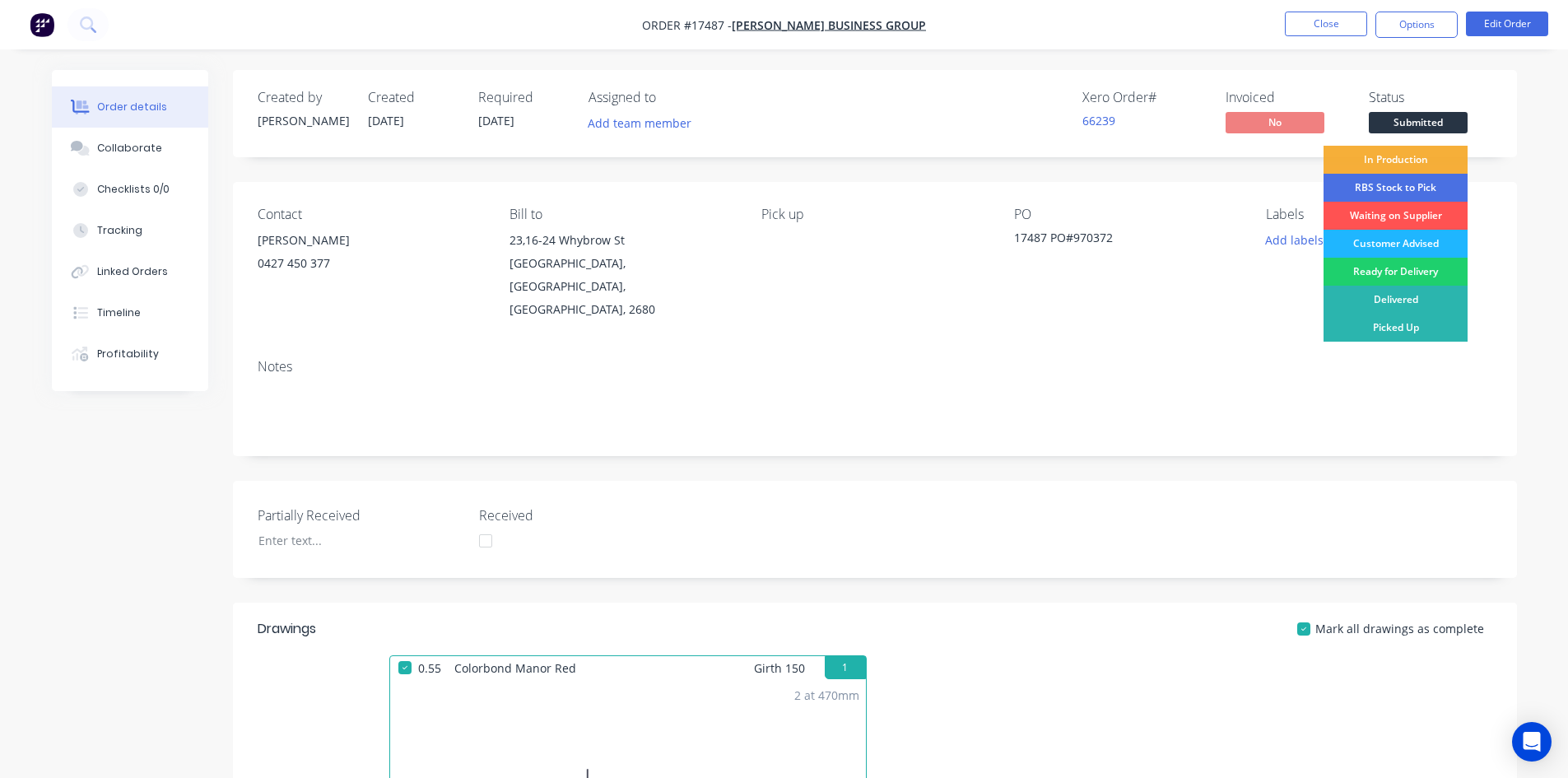
click at [1426, 241] on div "Customer Advised" at bounding box center [1395, 244] width 144 height 28
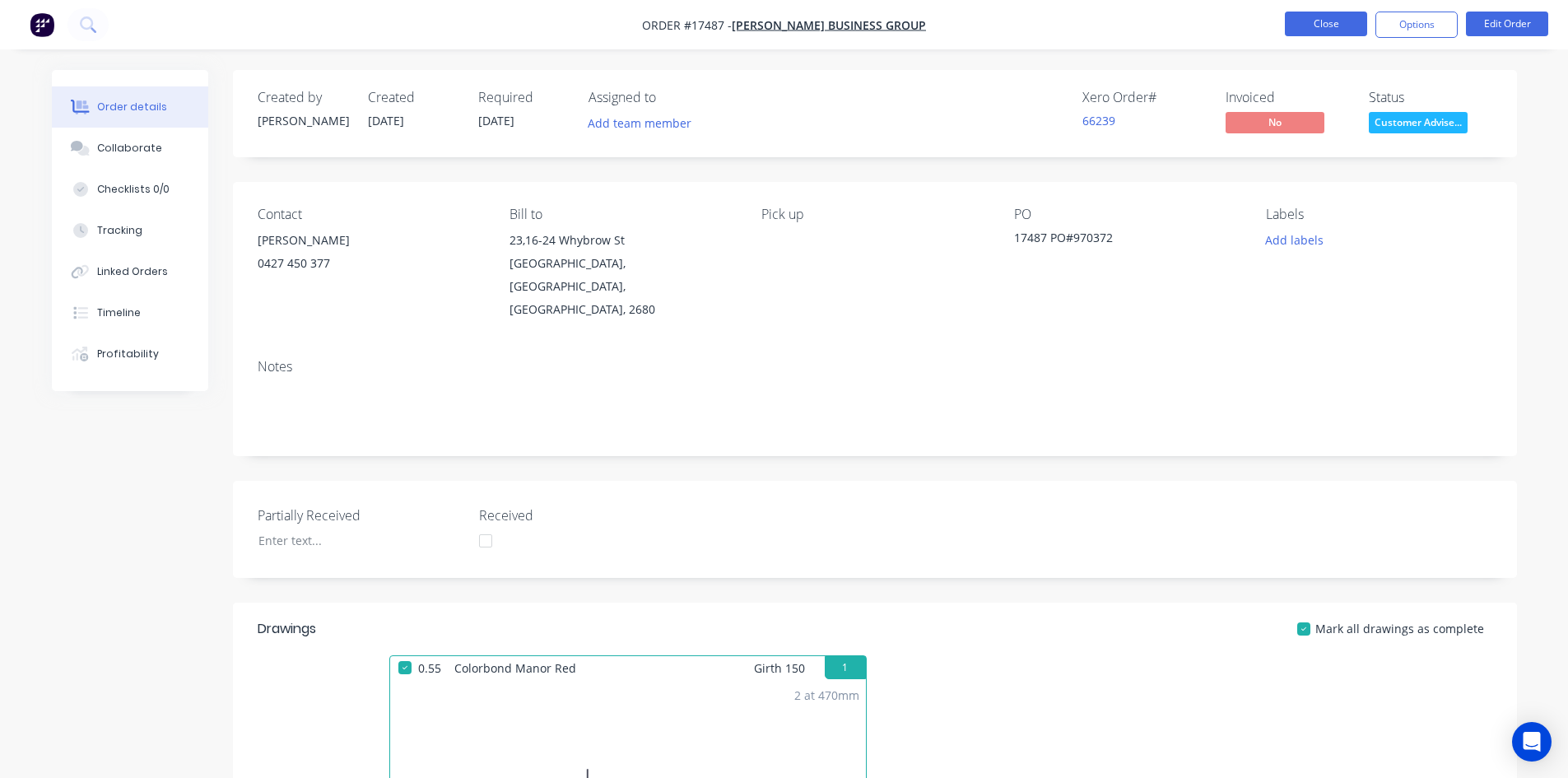
click at [1342, 17] on button "Close" at bounding box center [1326, 24] width 82 height 24
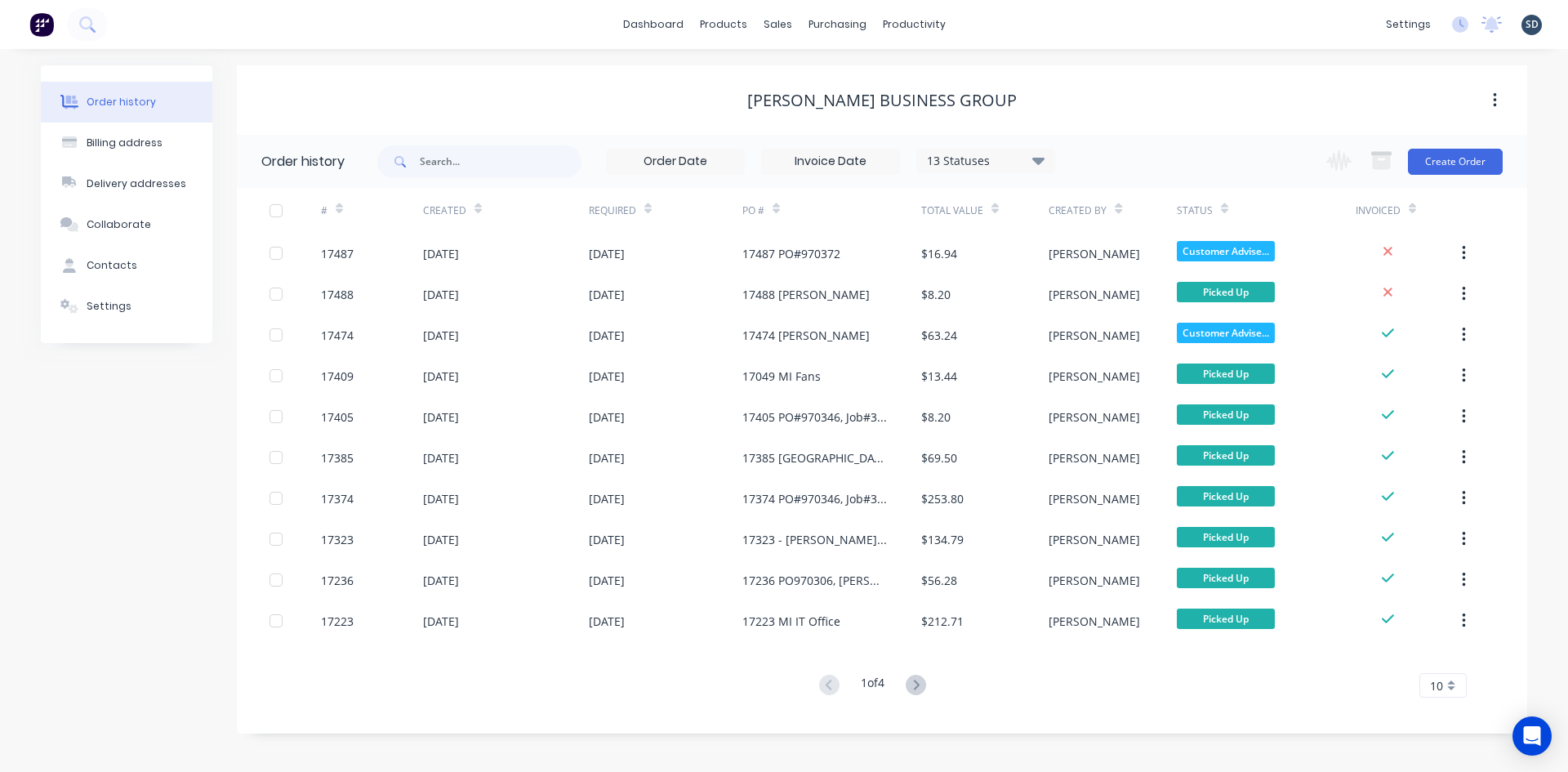
click at [1014, 16] on div "dashboard products sales purchasing productivity dashboard products Product Cat…" at bounding box center [784, 24] width 1568 height 49
click at [968, 23] on div "dashboard products sales purchasing productivity dashboard products Product Cat…" at bounding box center [784, 24] width 1568 height 49
click at [1004, 26] on div "dashboard products sales purchasing productivity dashboard products Product Cat…" at bounding box center [784, 24] width 1568 height 49
click at [870, 93] on link "Purchase Orders" at bounding box center [906, 78] width 217 height 33
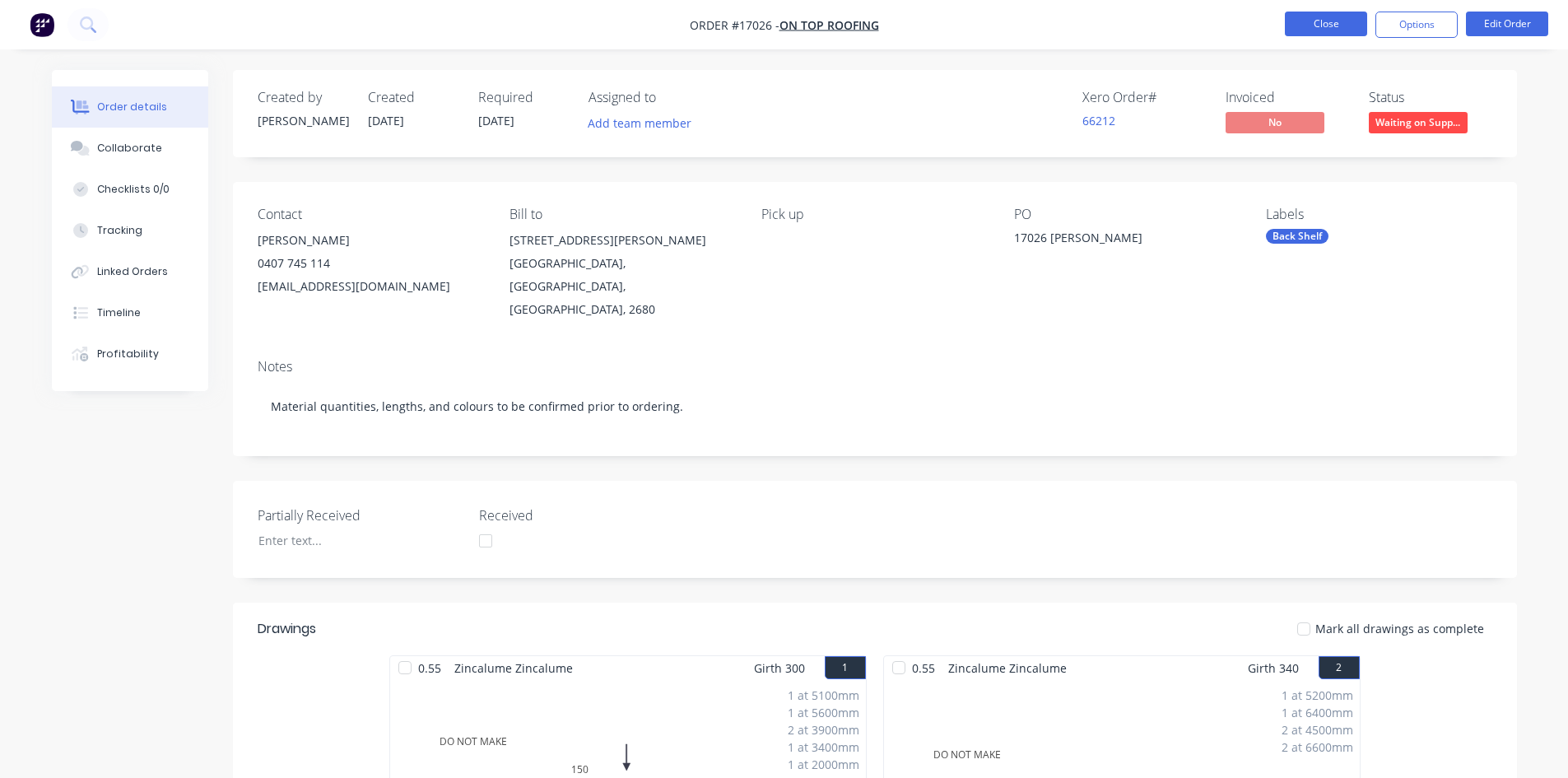
click at [1304, 24] on button "Close" at bounding box center [1326, 24] width 82 height 24
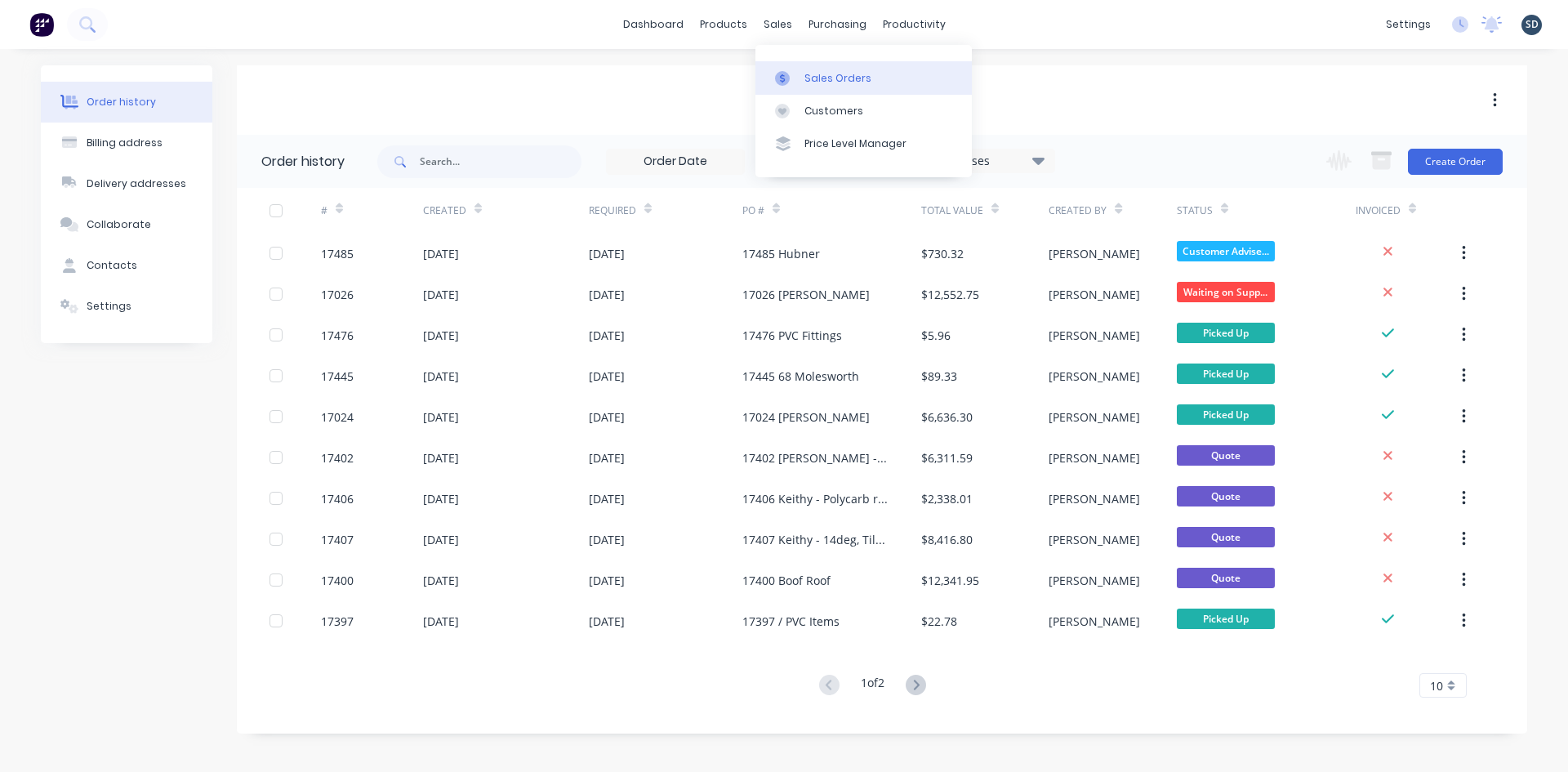
click at [846, 81] on div "Sales Orders" at bounding box center [838, 78] width 67 height 15
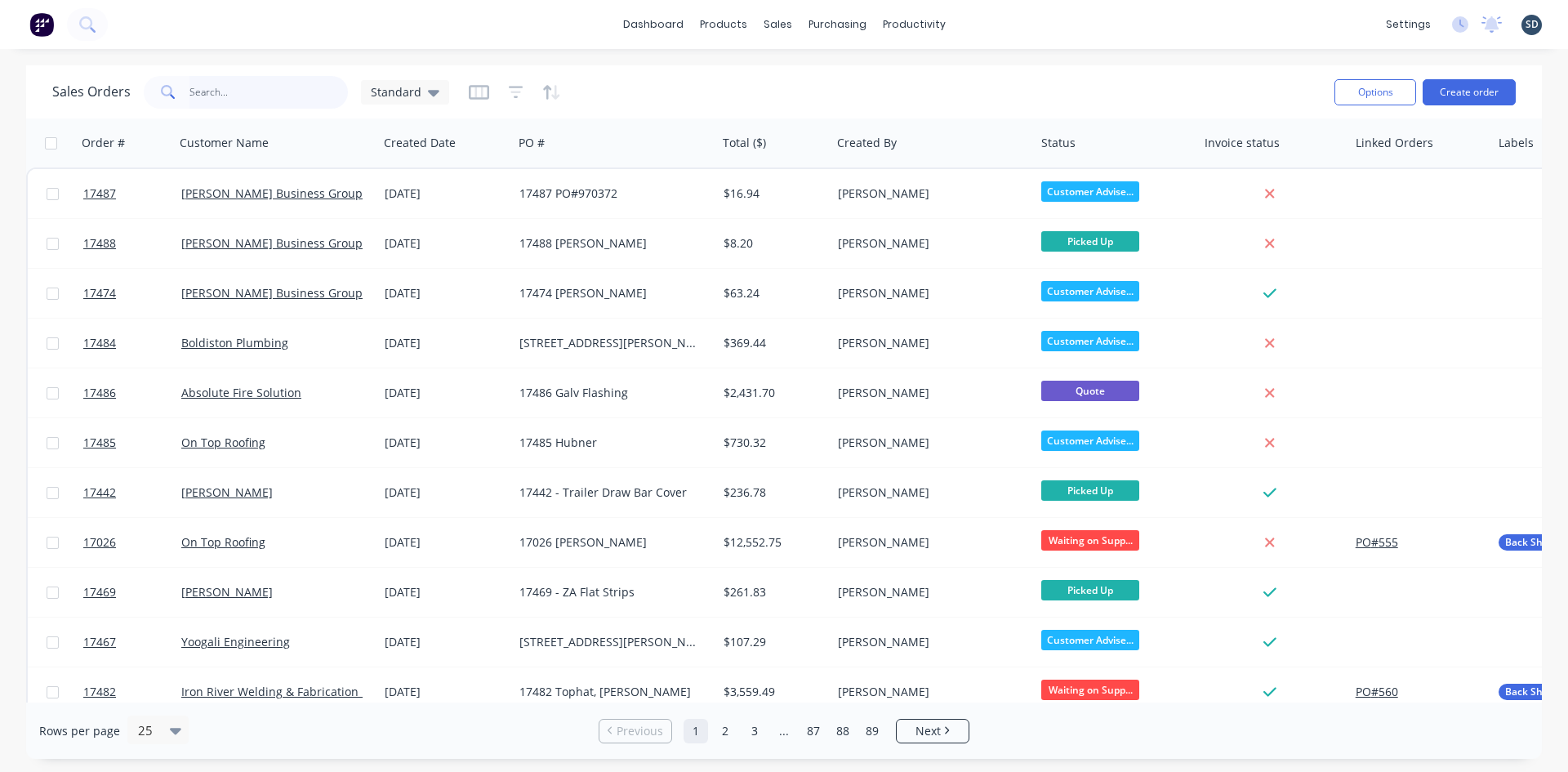
click at [247, 94] on input "text" at bounding box center [269, 93] width 159 height 33
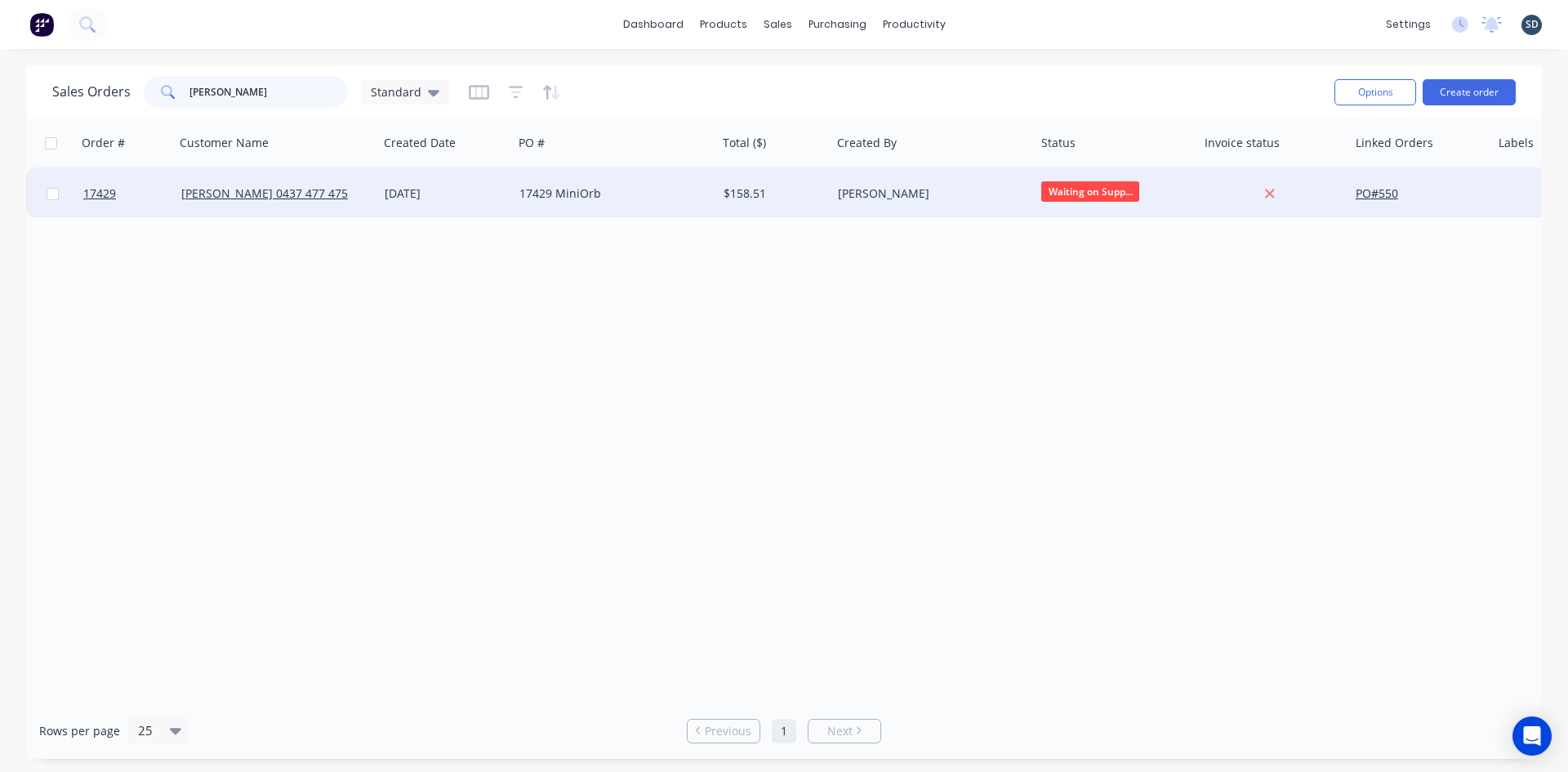
type input "[PERSON_NAME]"
click at [551, 196] on div "17429 MiniOrb" at bounding box center [610, 193] width 181 height 16
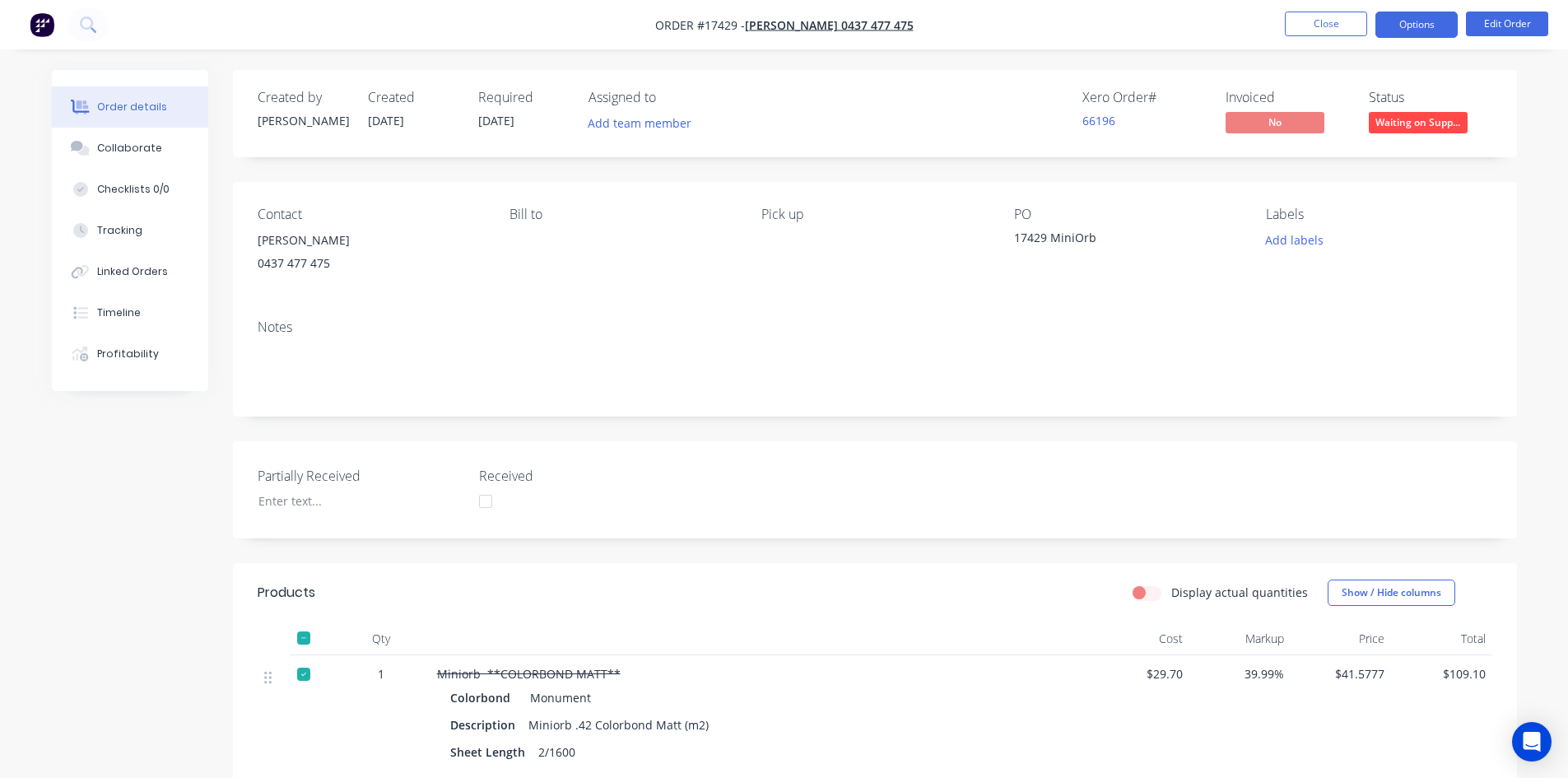
click at [1441, 13] on button "Options" at bounding box center [1416, 24] width 82 height 26
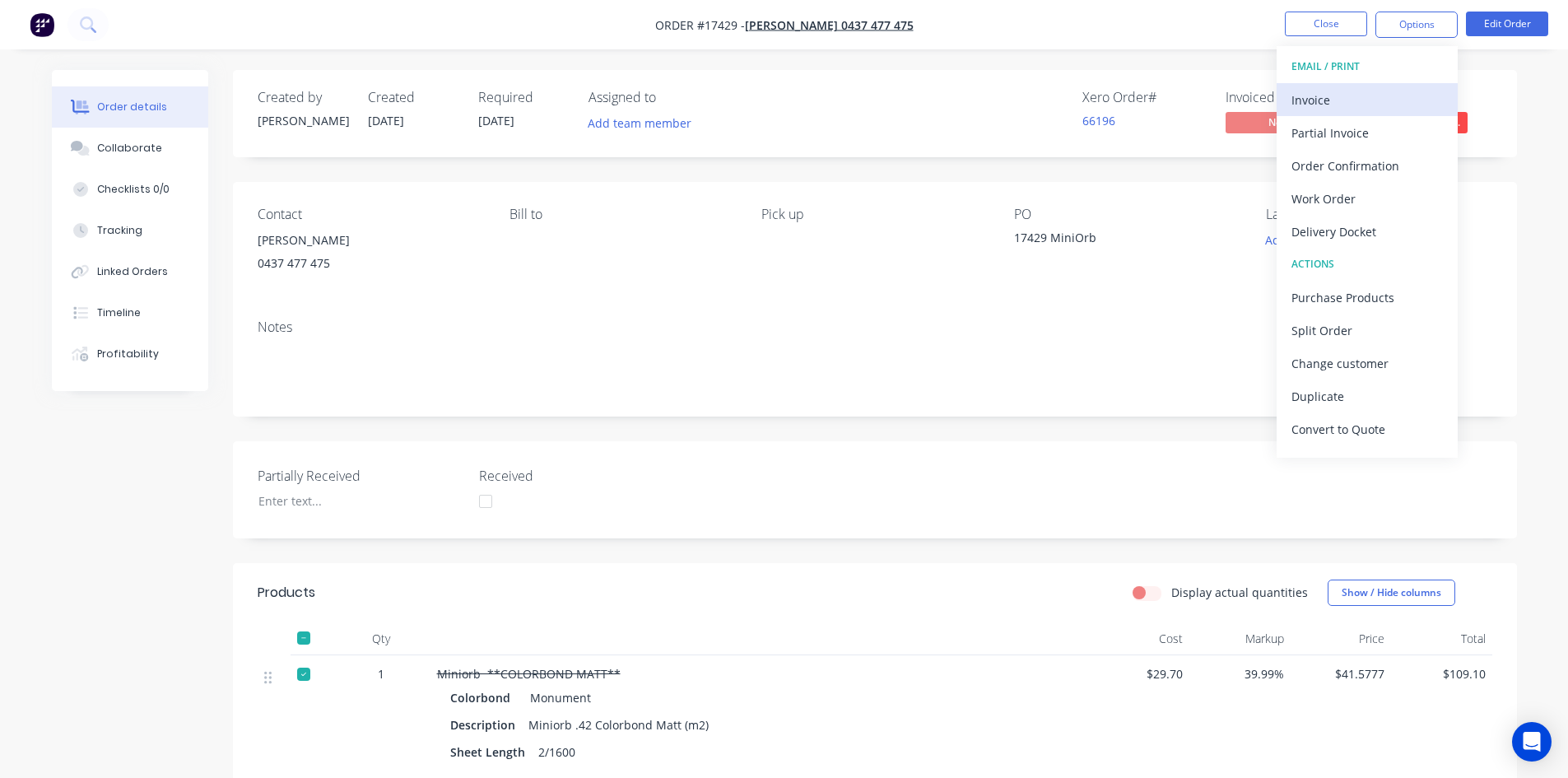
click at [1361, 98] on div "Invoice" at bounding box center [1366, 100] width 151 height 24
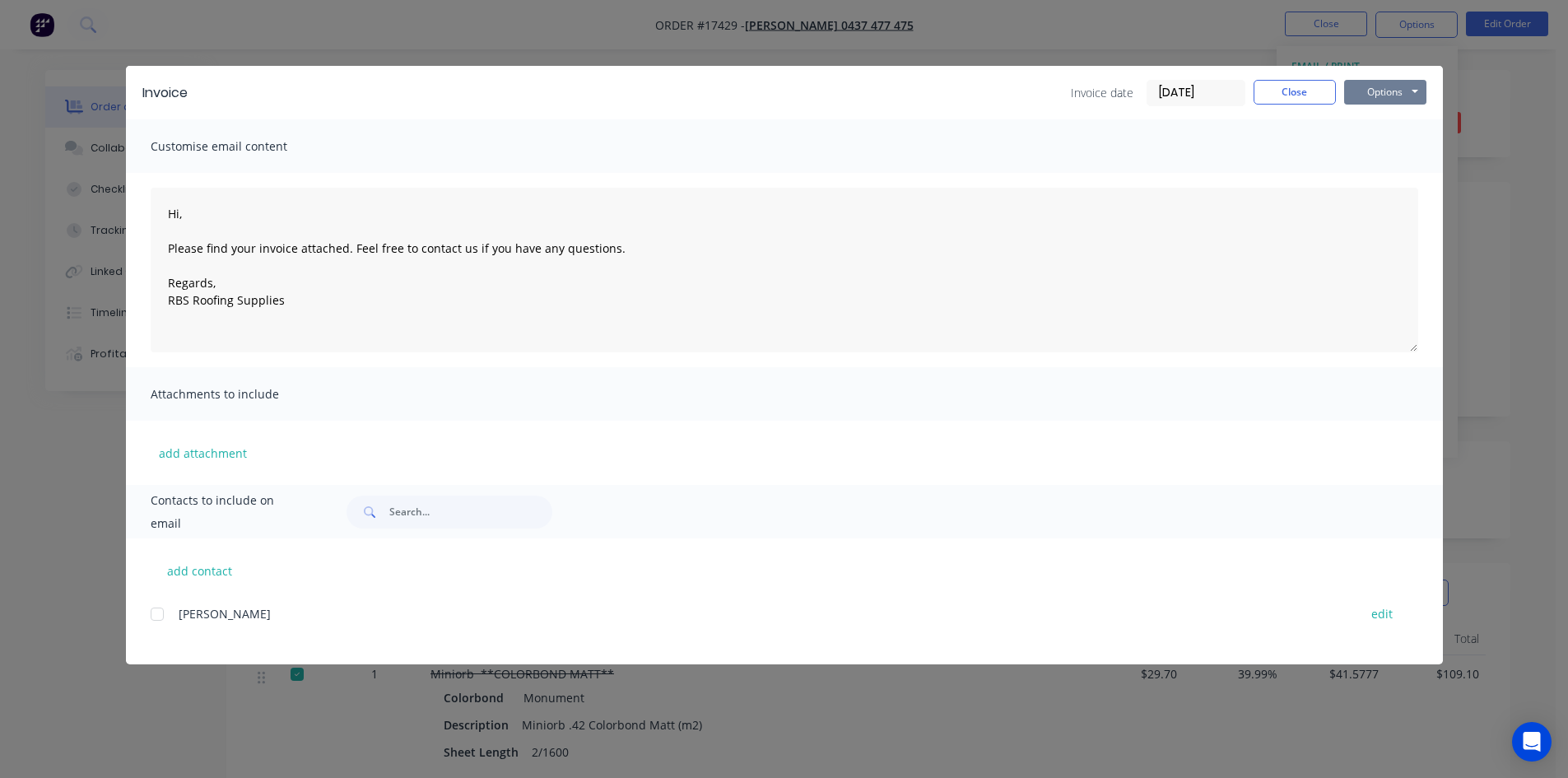
click at [1406, 83] on button "Options" at bounding box center [1385, 92] width 82 height 24
click at [1398, 144] on button "Print" at bounding box center [1396, 148] width 106 height 27
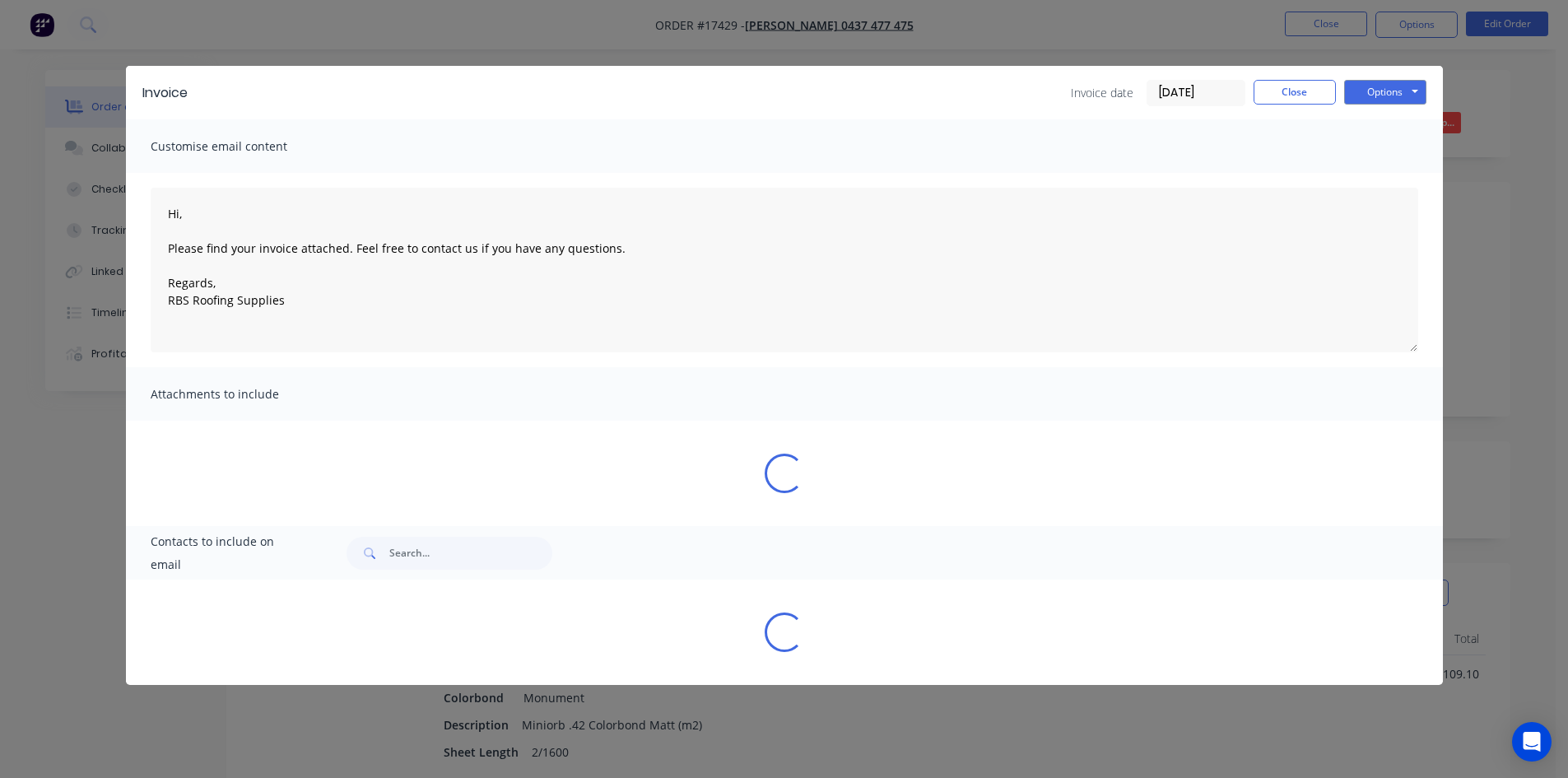
type textarea "Hi, Please find your invoice attached. Feel free to contact us if you have any …"
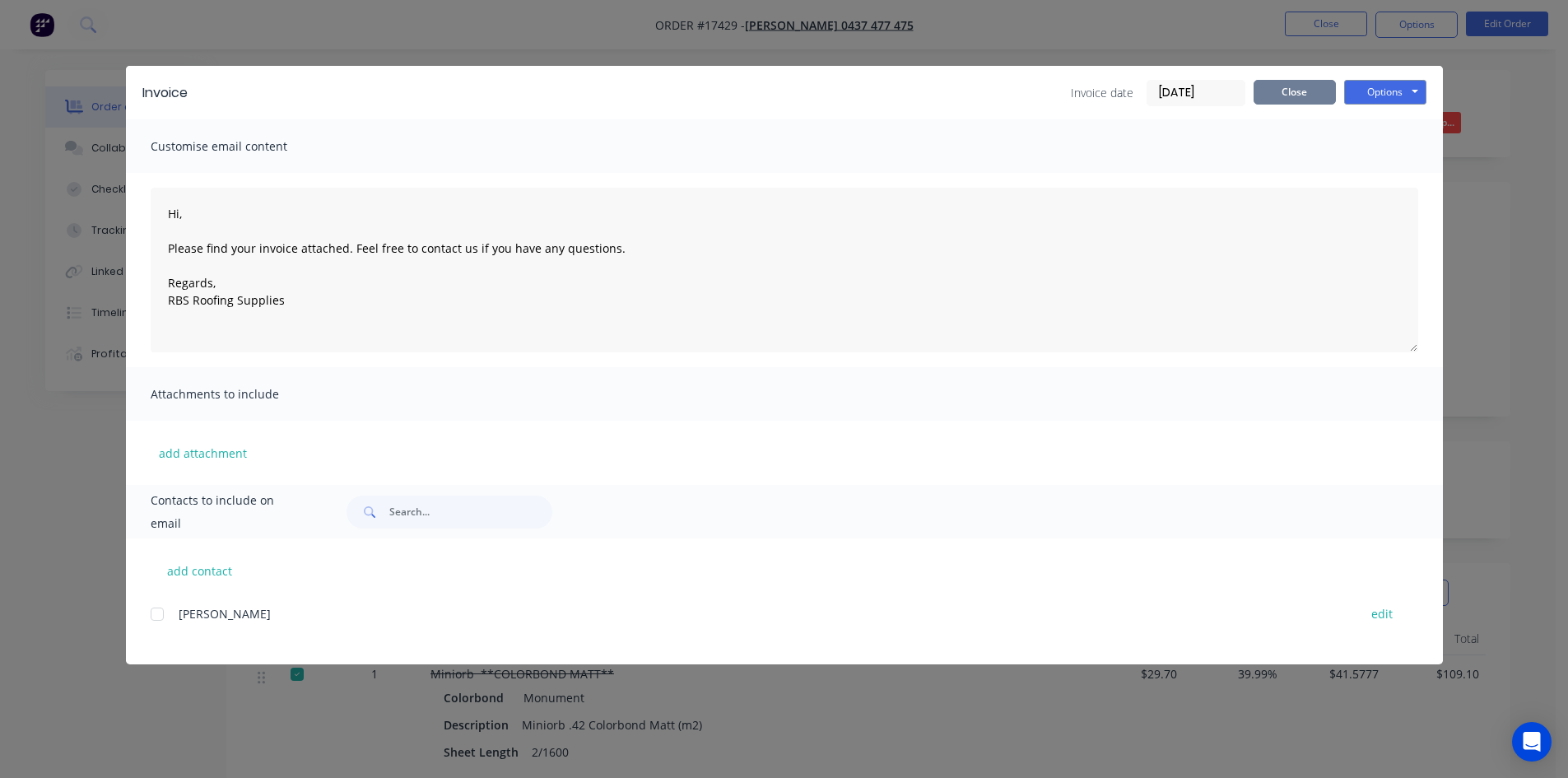
click at [1294, 93] on button "Close" at bounding box center [1295, 92] width 82 height 24
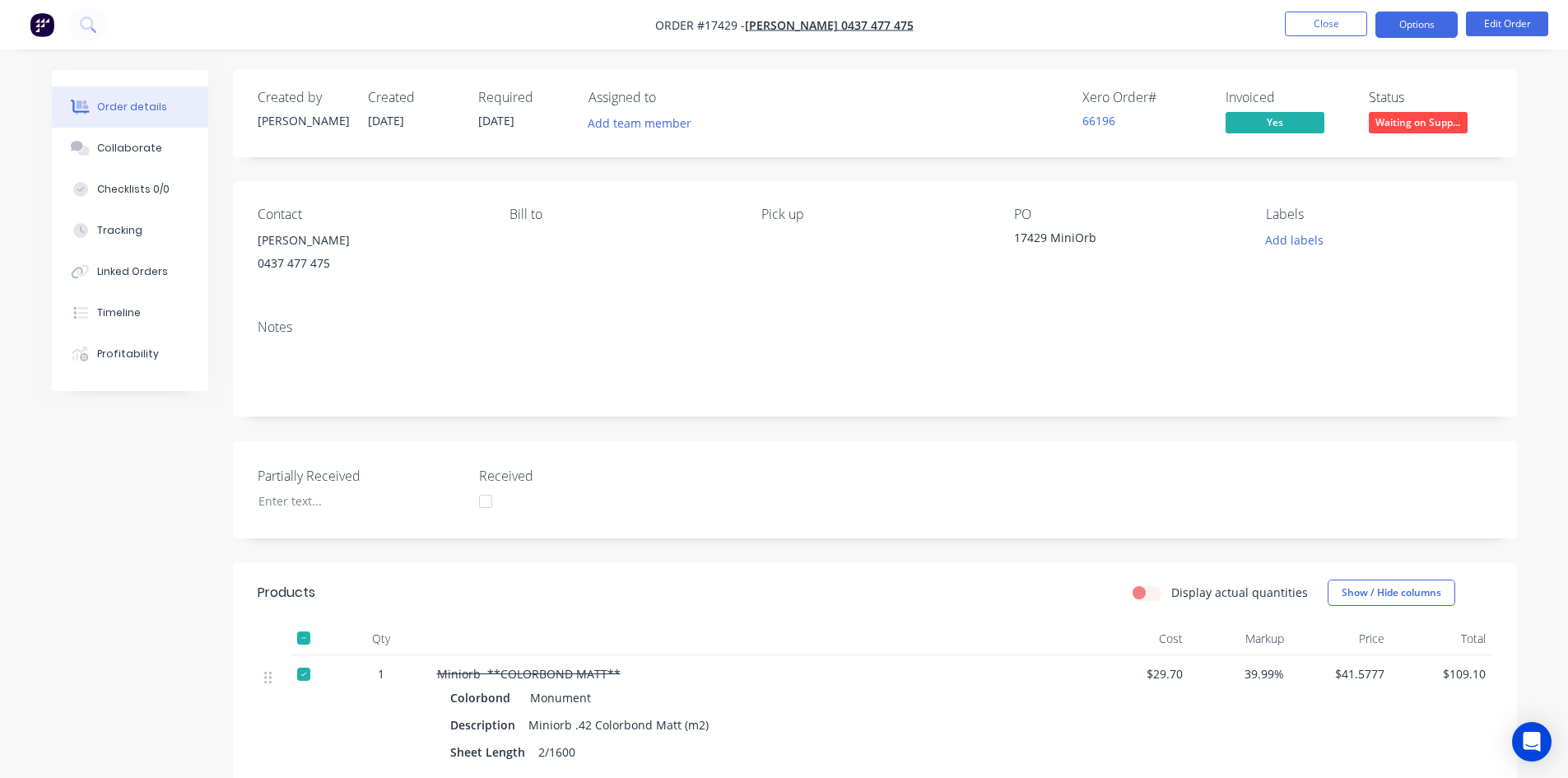
click at [1406, 31] on button "Options" at bounding box center [1416, 24] width 82 height 26
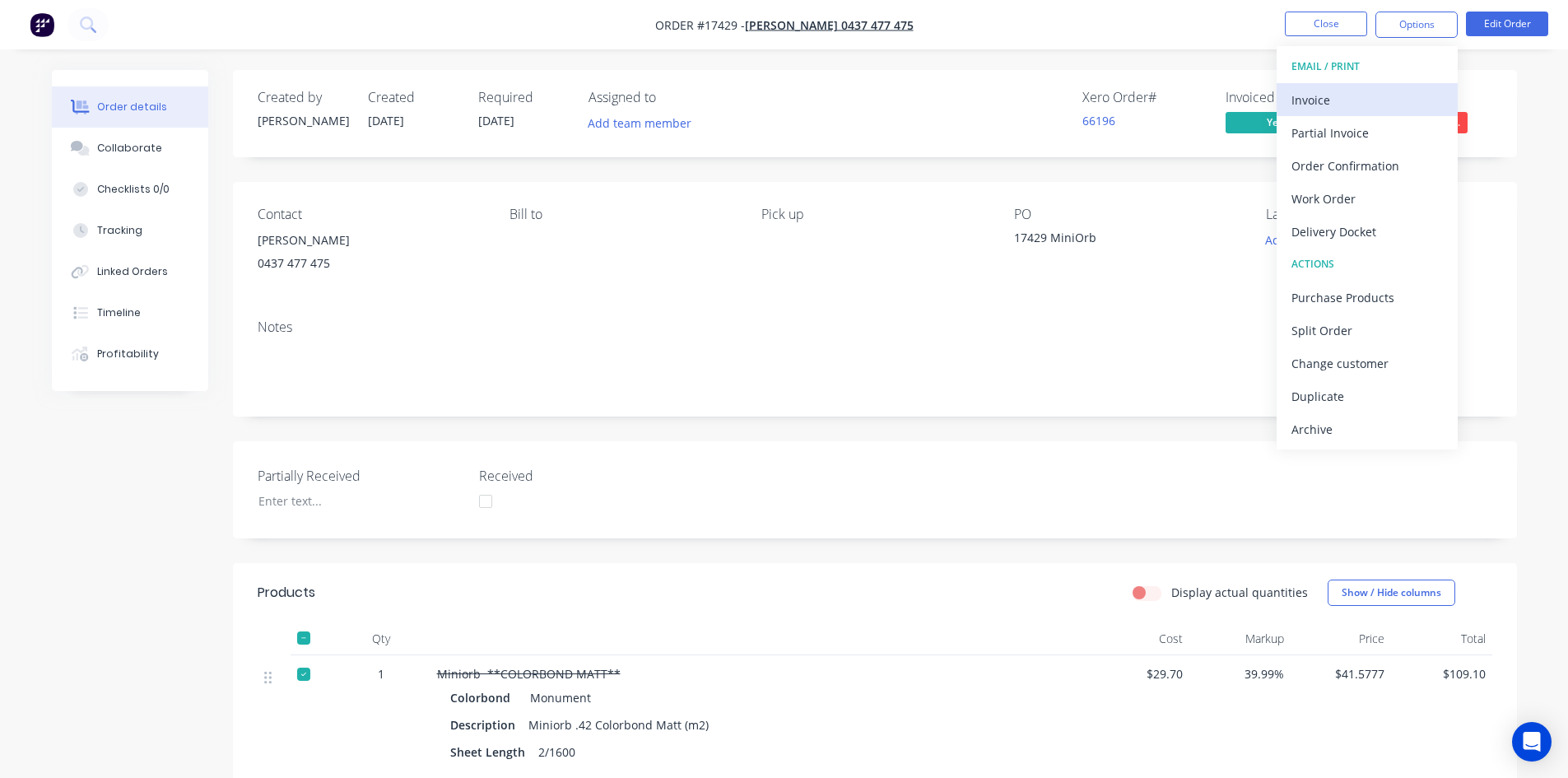
click at [1365, 108] on div "Invoice" at bounding box center [1366, 100] width 151 height 24
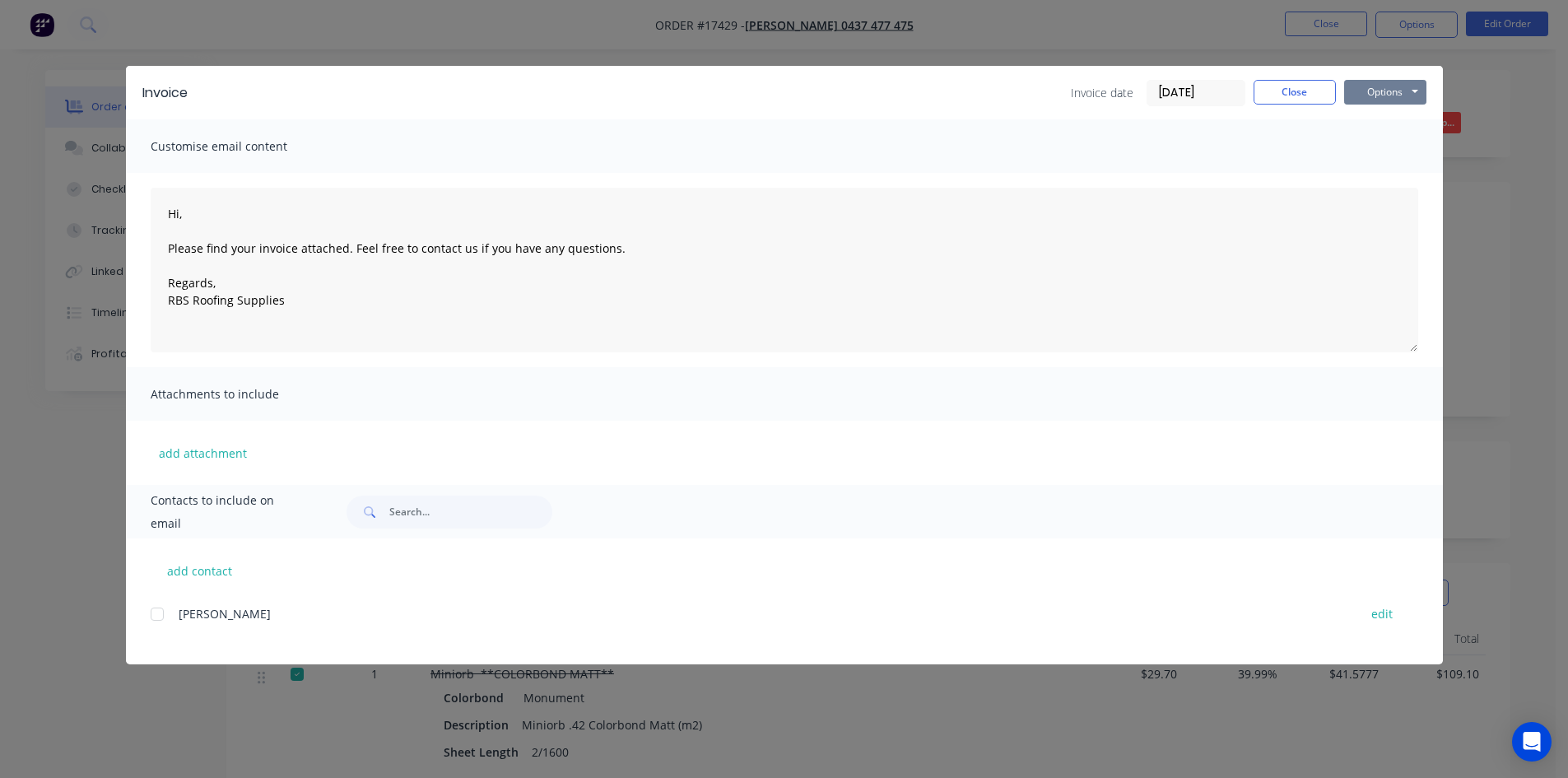
click at [1381, 82] on button "Options" at bounding box center [1385, 92] width 82 height 24
click at [1254, 148] on div "Customise email content" at bounding box center [784, 146] width 1317 height 53
type textarea "Hi, Please find your invoice attached. Feel free to contact us if you have any …"
click at [1293, 99] on button "Close" at bounding box center [1295, 92] width 82 height 24
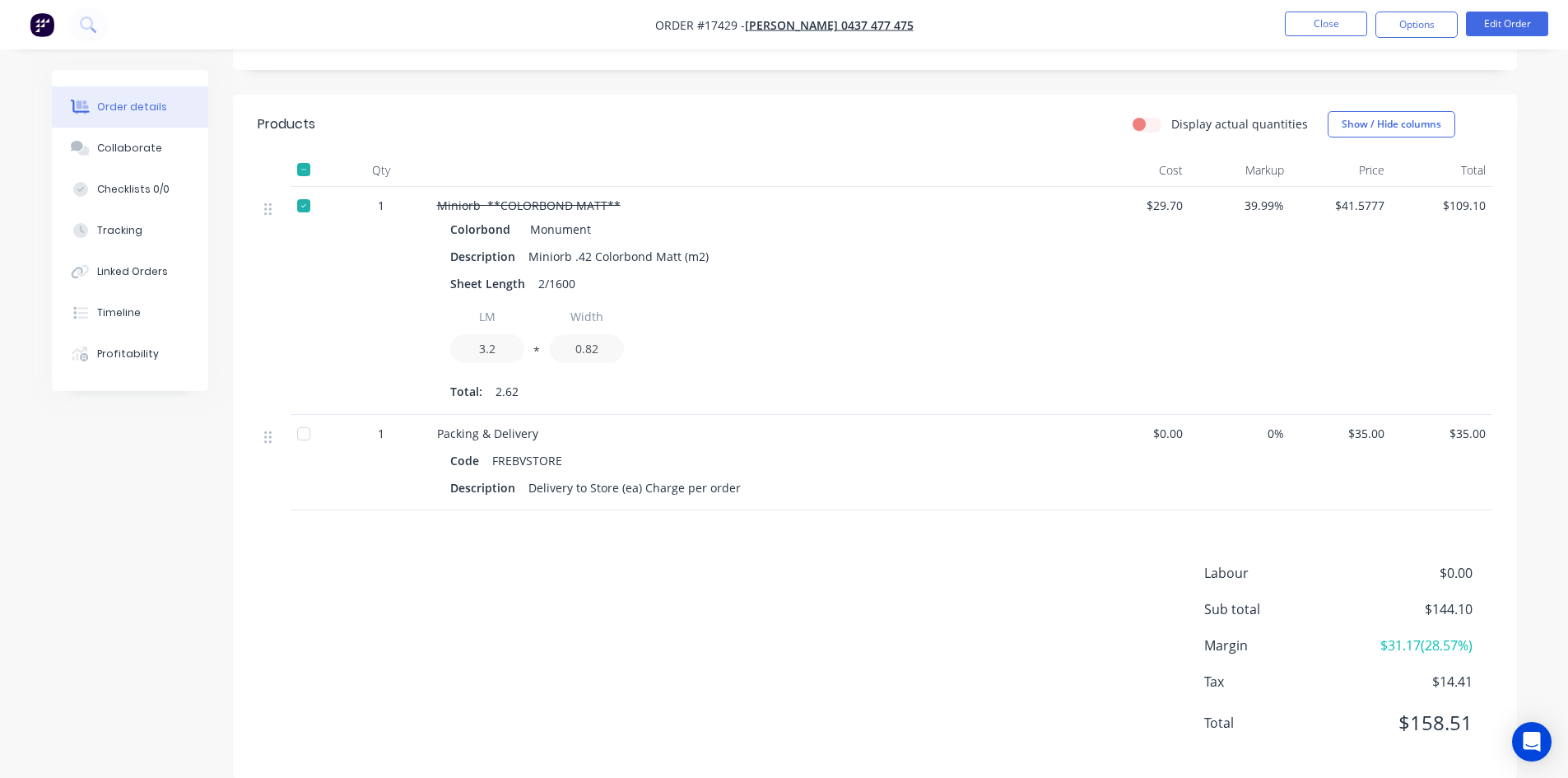
scroll to position [494, 0]
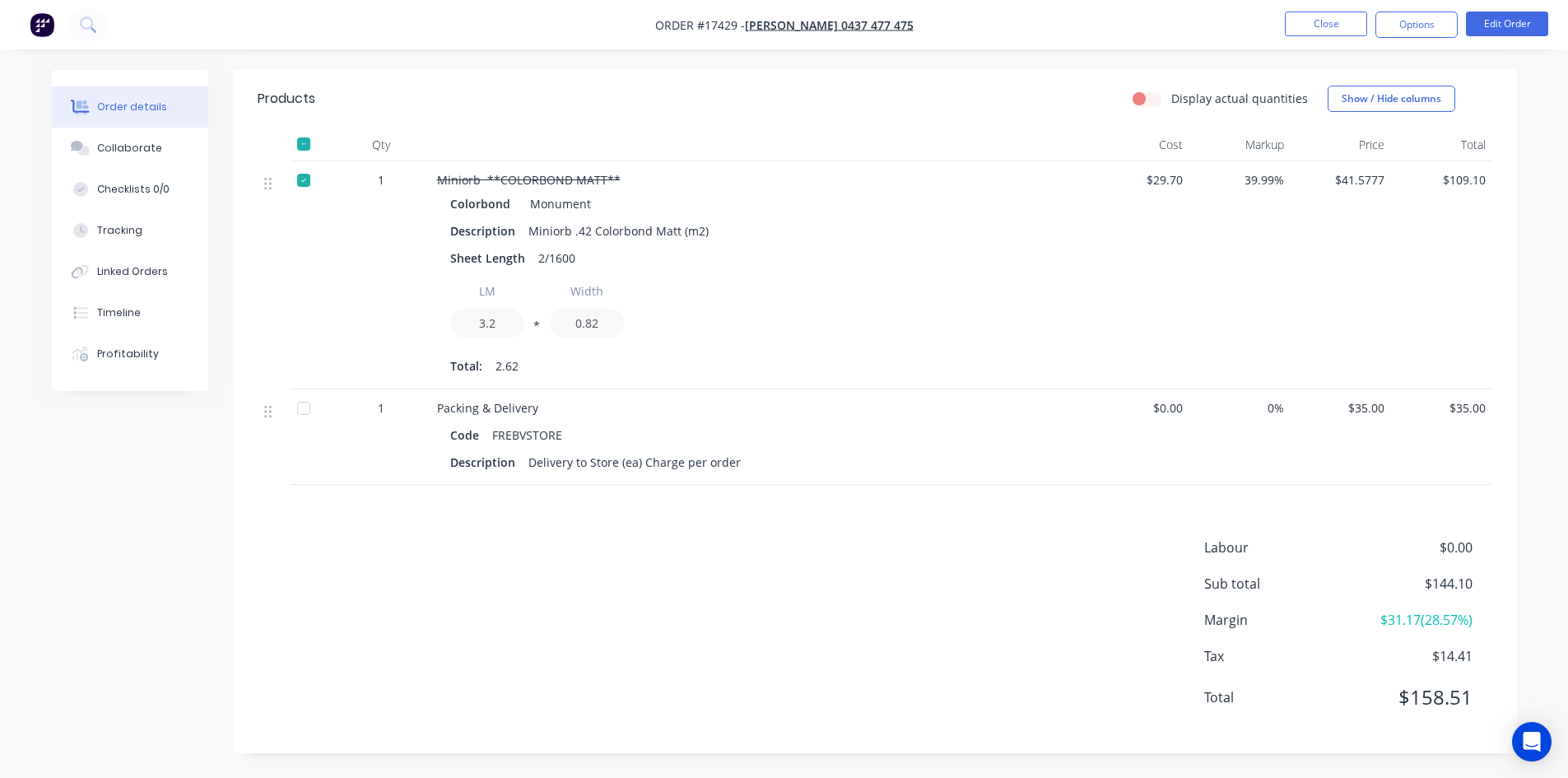
drag, startPoint x: 304, startPoint y: 410, endPoint x: 330, endPoint y: 417, distance: 26.9
click at [304, 410] on div at bounding box center [304, 409] width 33 height 33
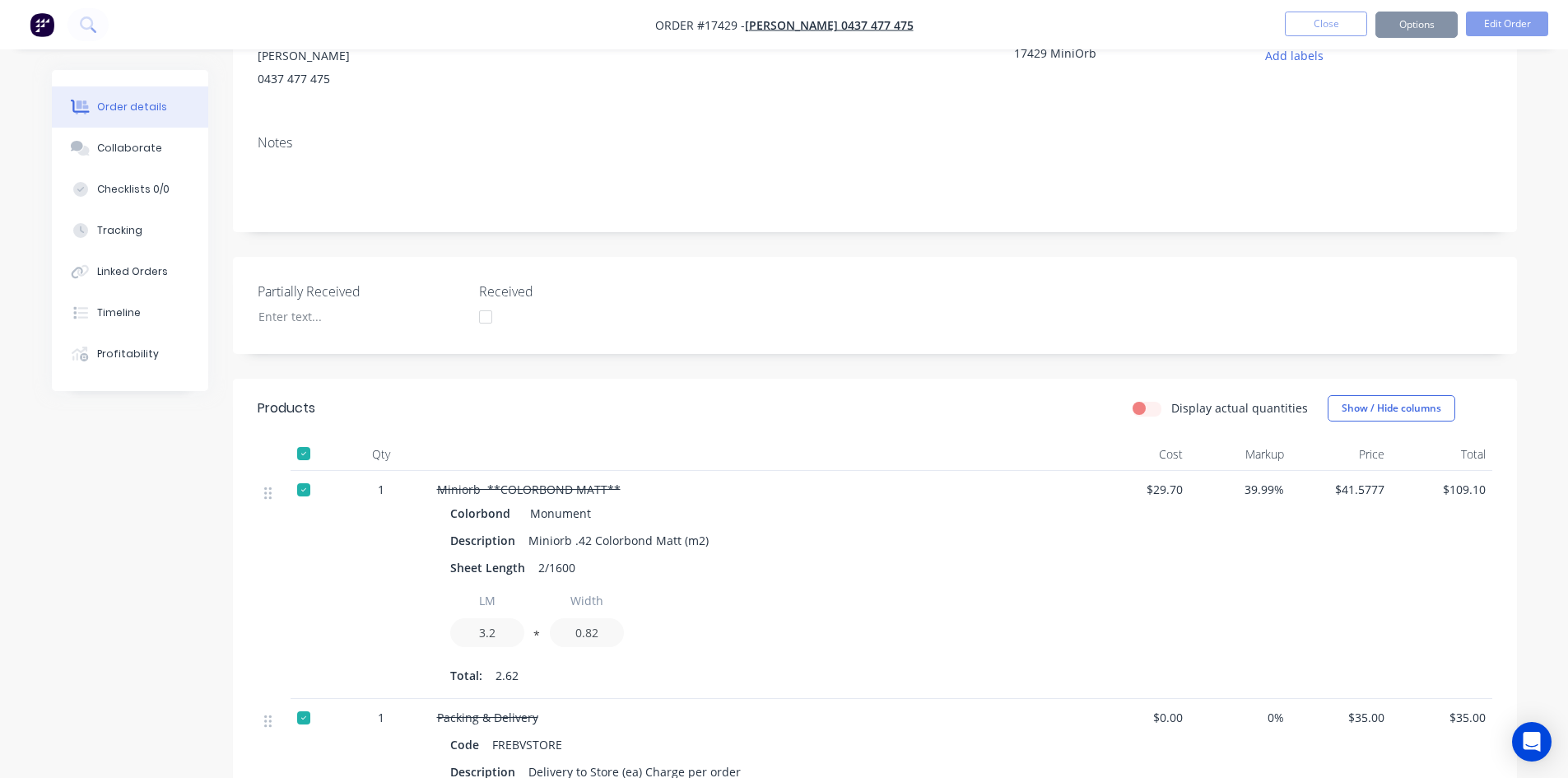
scroll to position [0, 0]
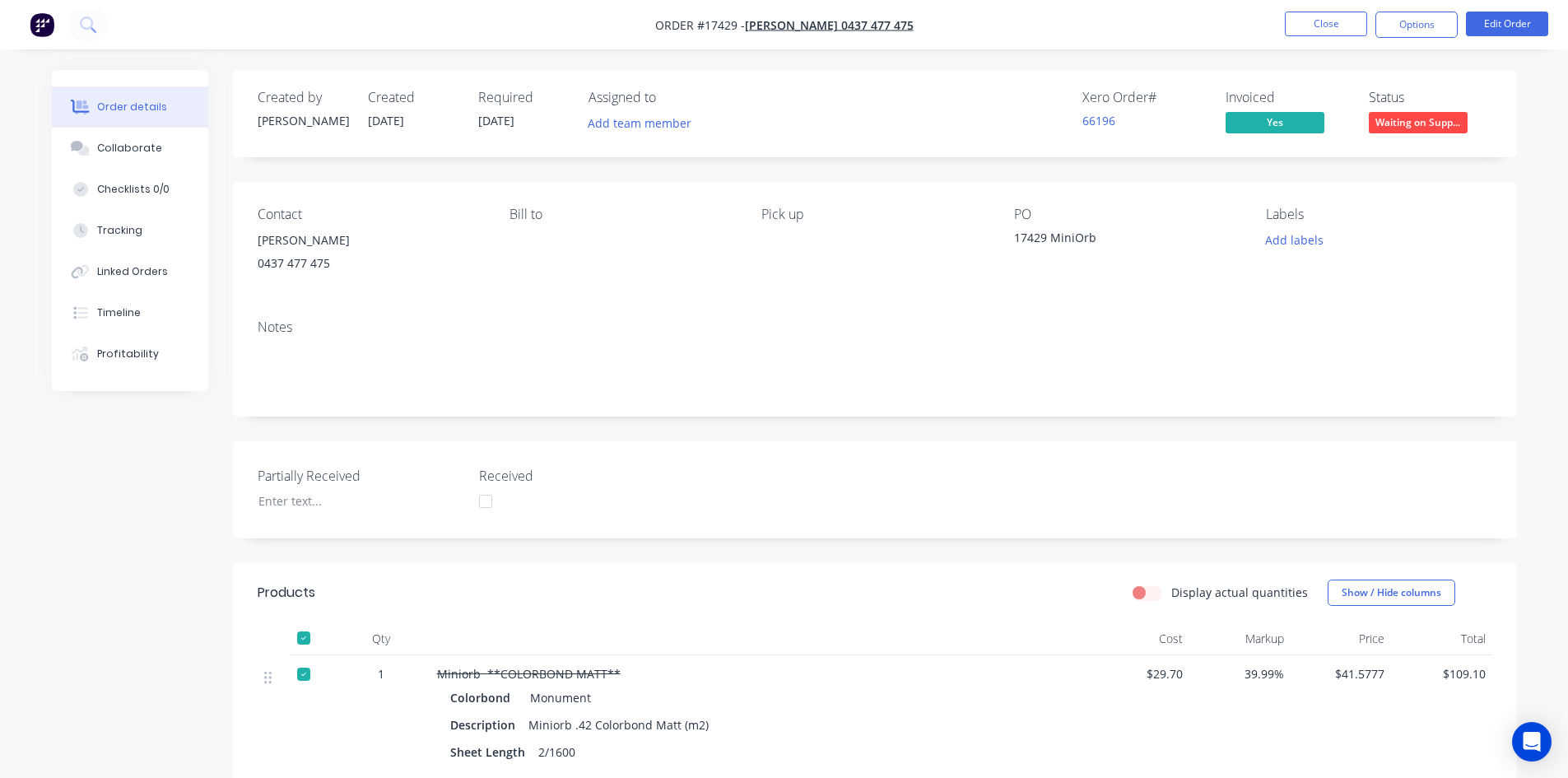
click at [1402, 121] on span "Waiting on Supp..." at bounding box center [1418, 122] width 99 height 21
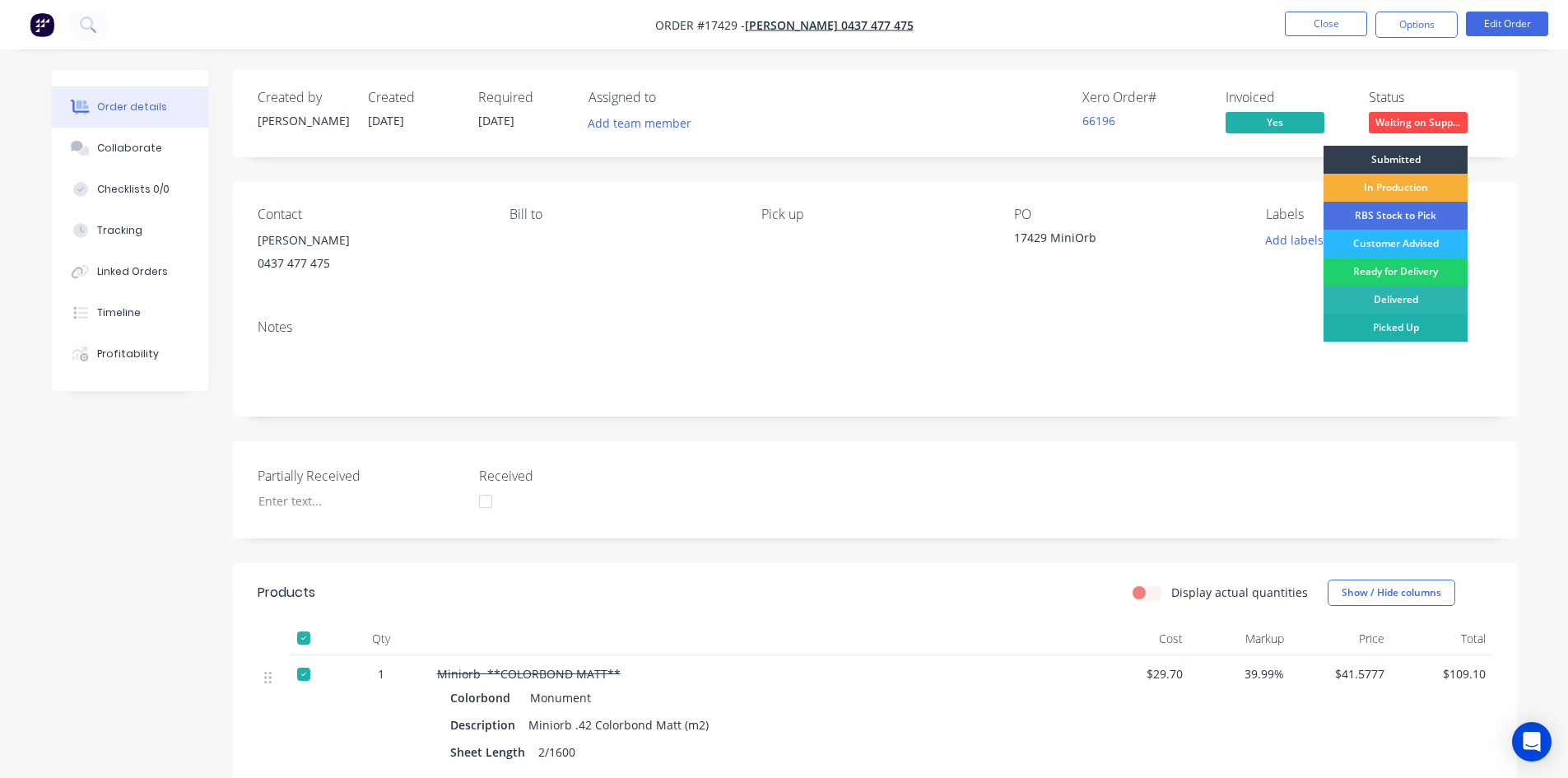
click at [1405, 330] on div "Picked Up" at bounding box center [1395, 327] width 144 height 28
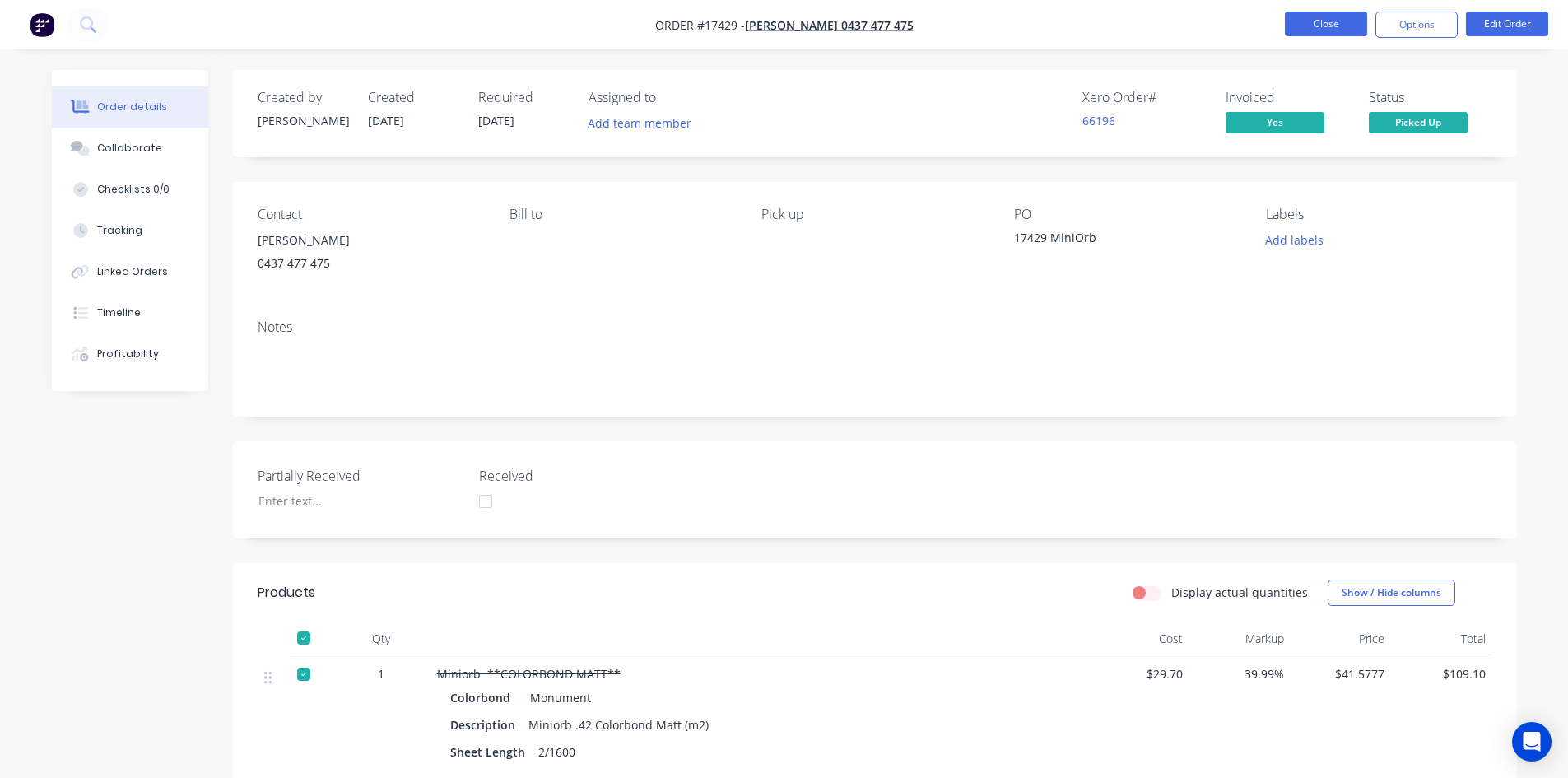
click at [1334, 27] on button "Close" at bounding box center [1326, 24] width 82 height 24
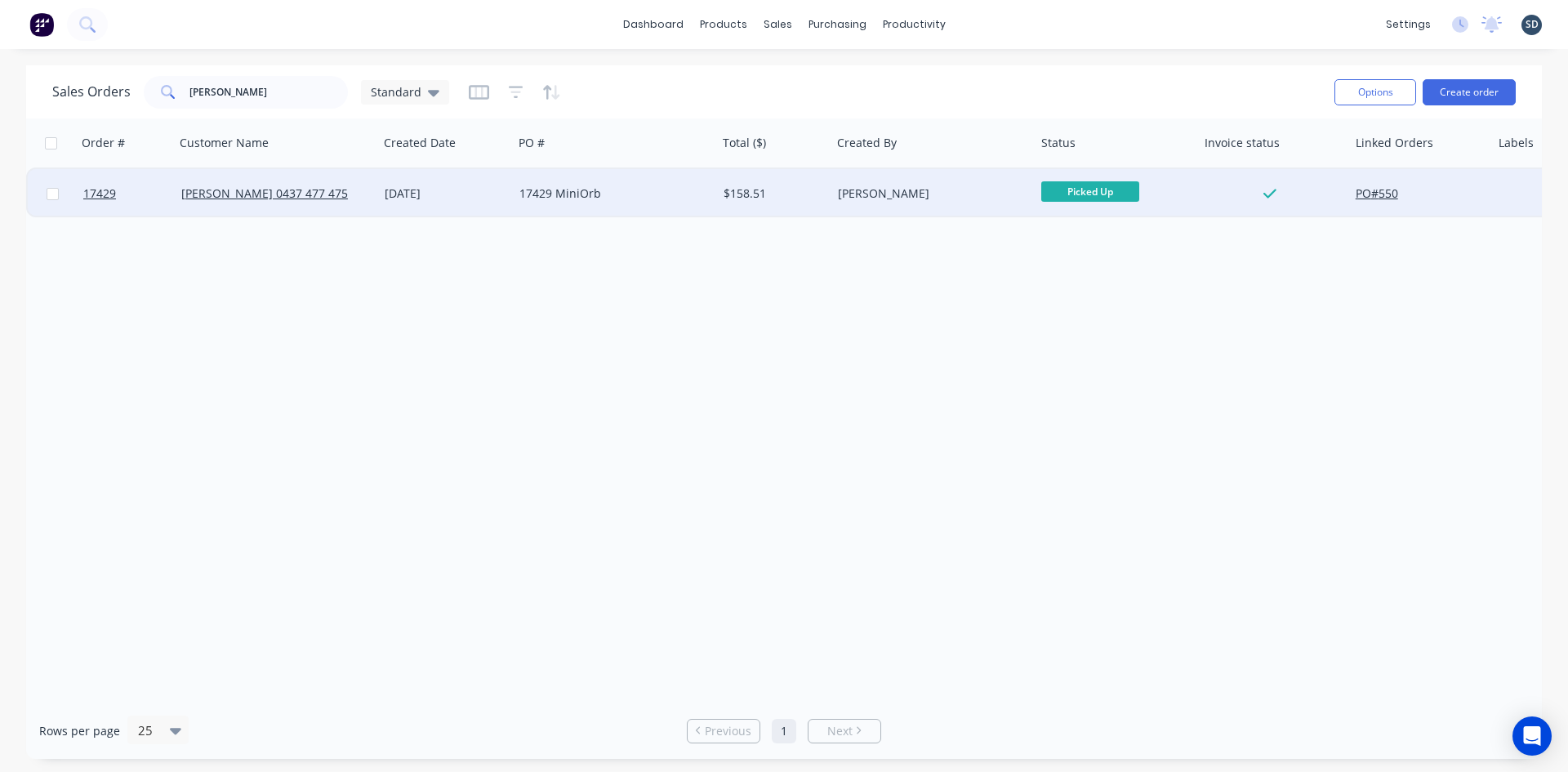
click at [629, 194] on div "17429 MiniOrb" at bounding box center [610, 193] width 181 height 16
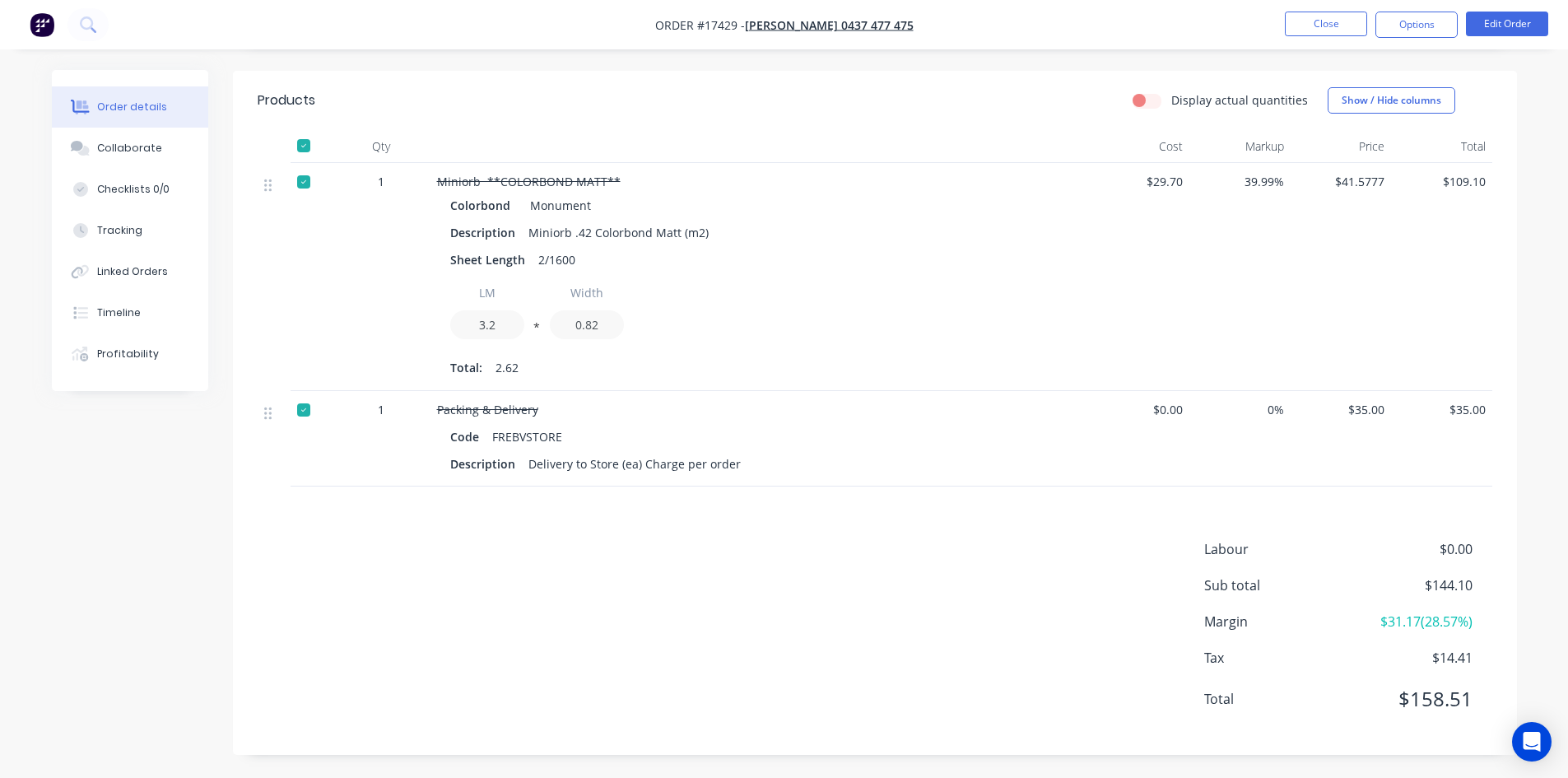
scroll to position [494, 0]
click at [961, 28] on nav "Order #17429 - Richard Rudkin 0437 477 475 Close Options Edit Order" at bounding box center [784, 24] width 1568 height 50
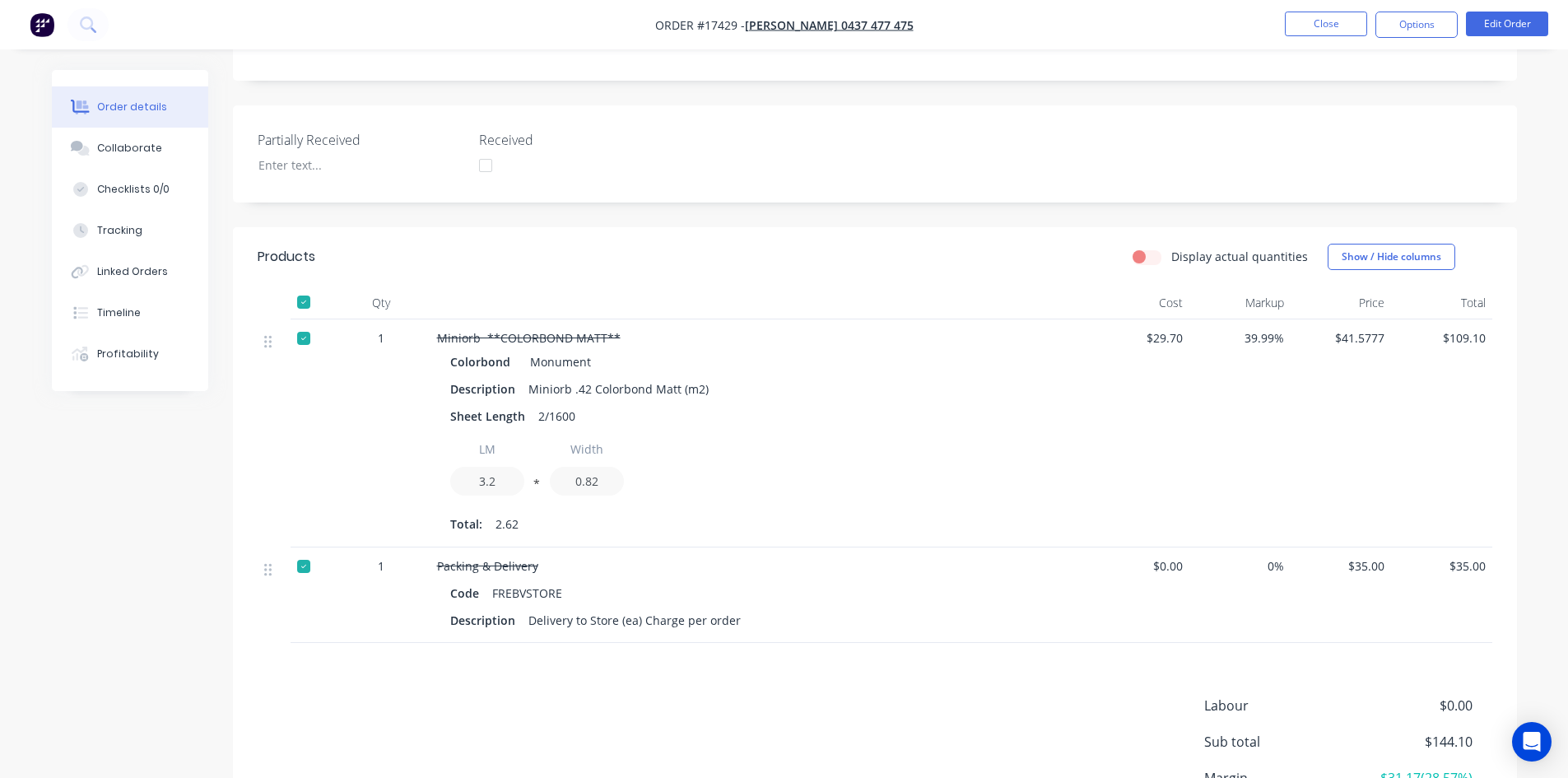
scroll to position [0, 0]
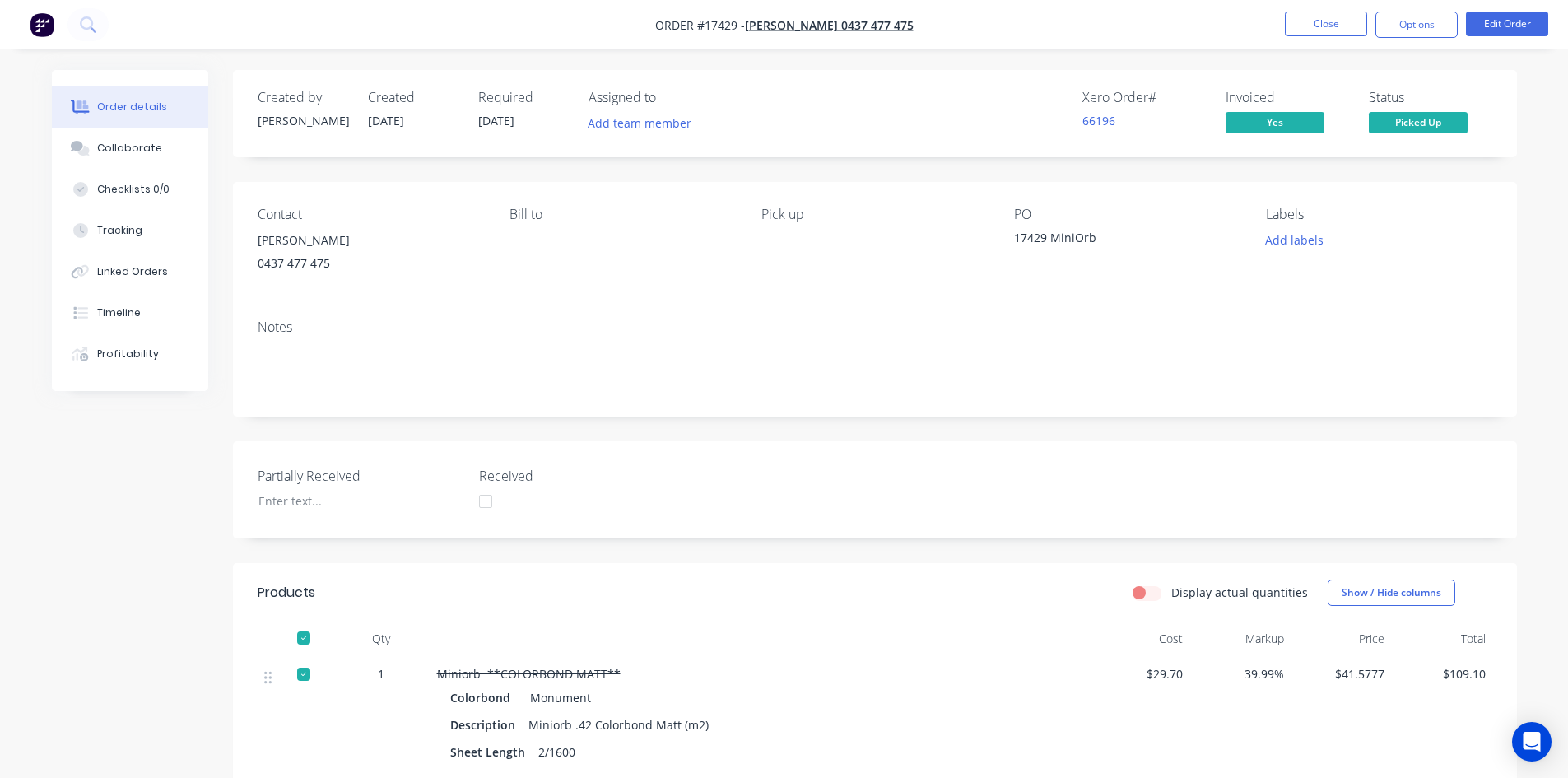
click at [624, 31] on nav "Order #17429 - Richard Rudkin 0437 477 475 Close Options Edit Order" at bounding box center [784, 24] width 1568 height 50
click at [1353, 22] on button "Close" at bounding box center [1326, 24] width 82 height 24
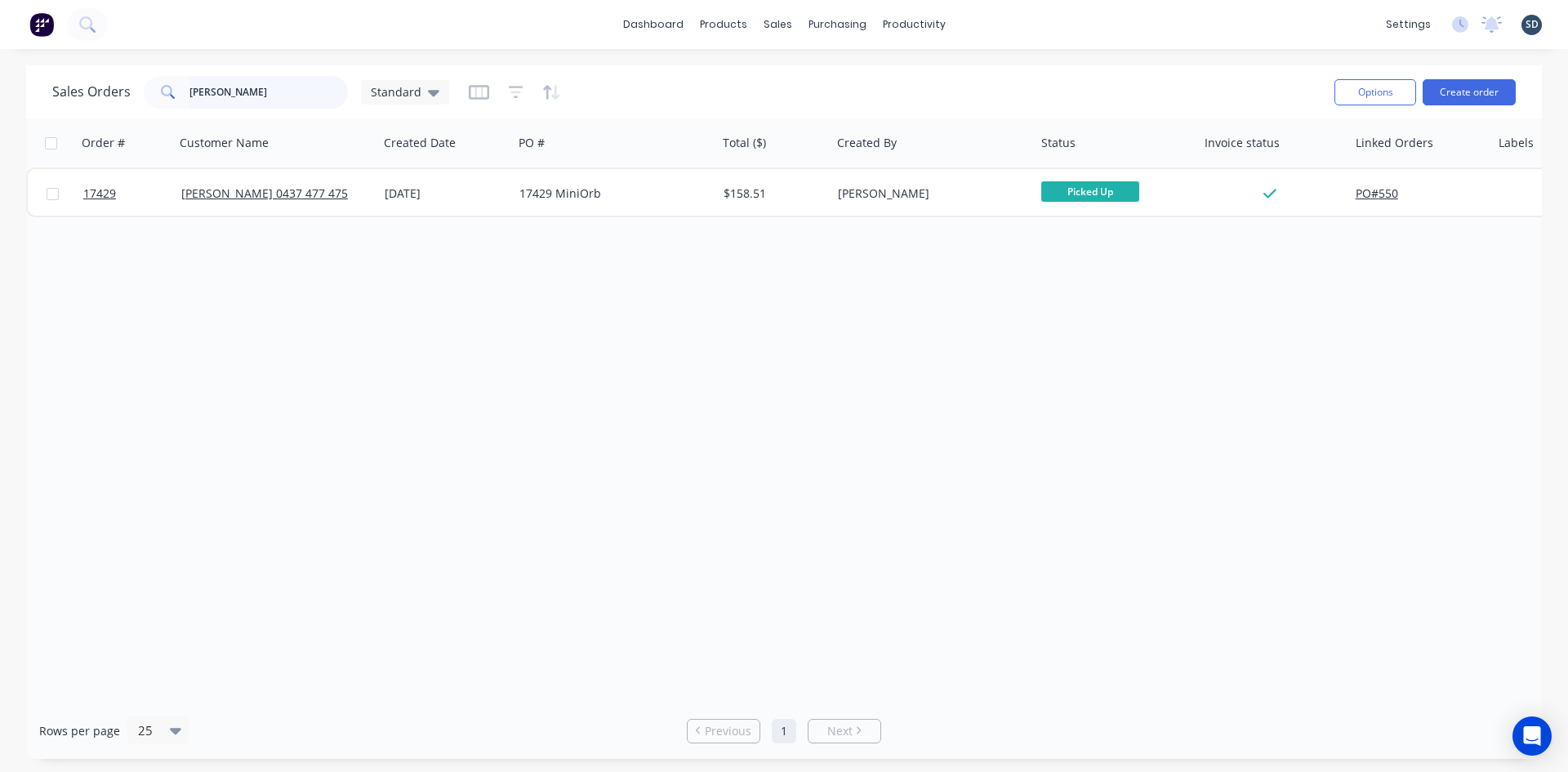
click at [265, 98] on input "richard" at bounding box center [269, 93] width 159 height 33
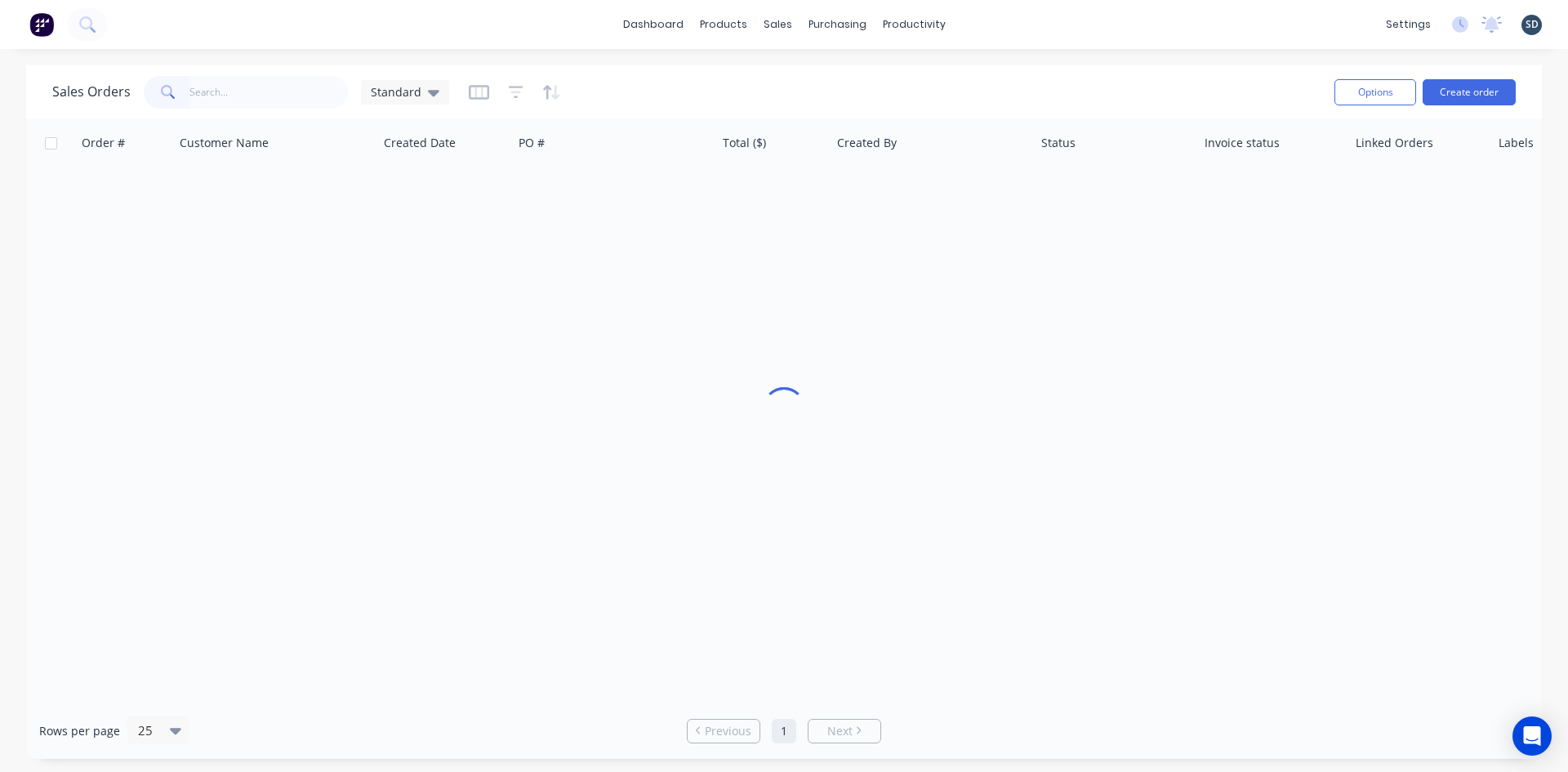
click at [722, 76] on div "Sales Orders Standard" at bounding box center [686, 92] width 1269 height 40
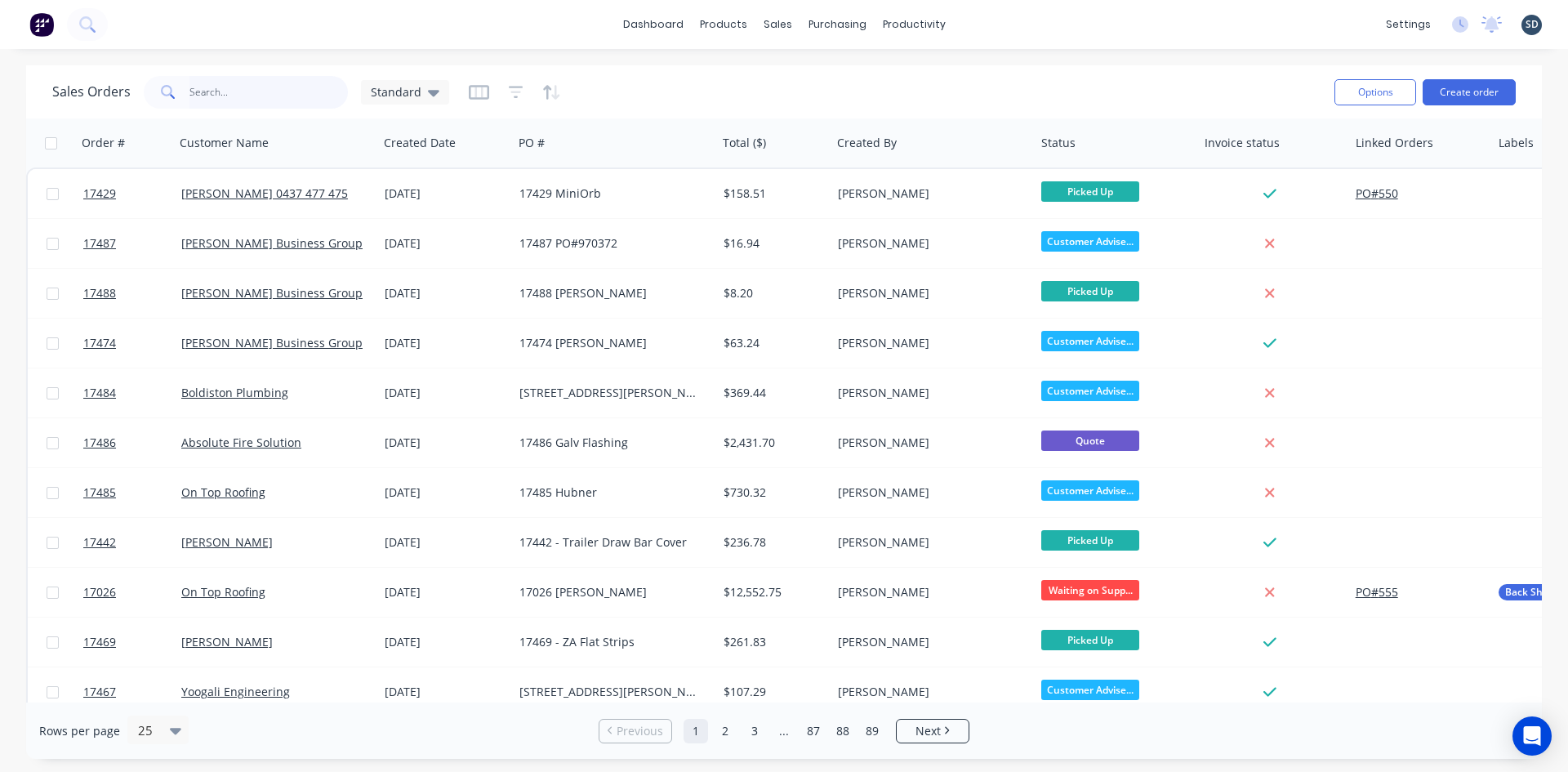
click at [264, 87] on input "text" at bounding box center [269, 93] width 159 height 33
type input "GRAN"
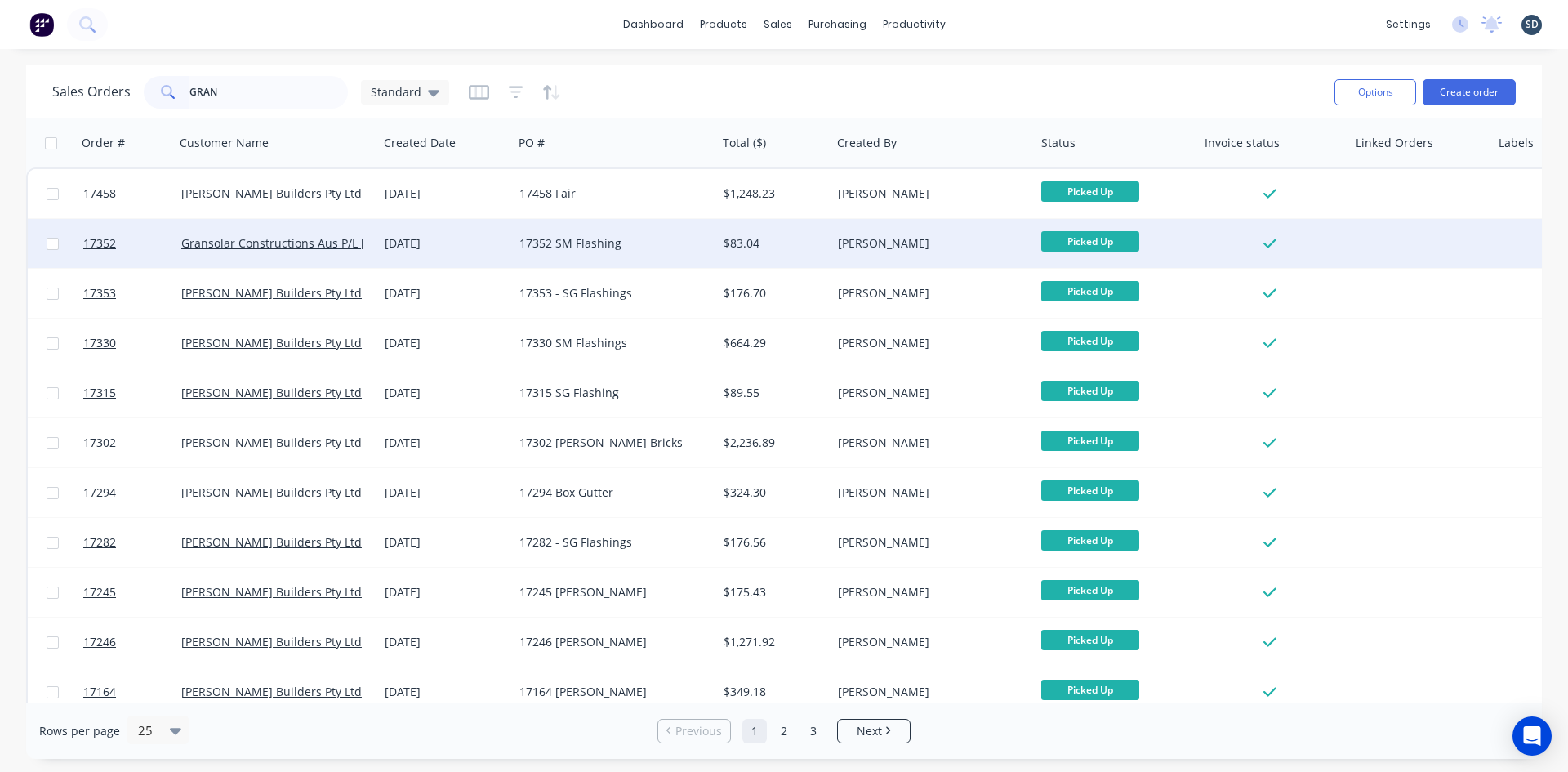
click at [650, 244] on div "17352 SM Flashing" at bounding box center [610, 243] width 181 height 16
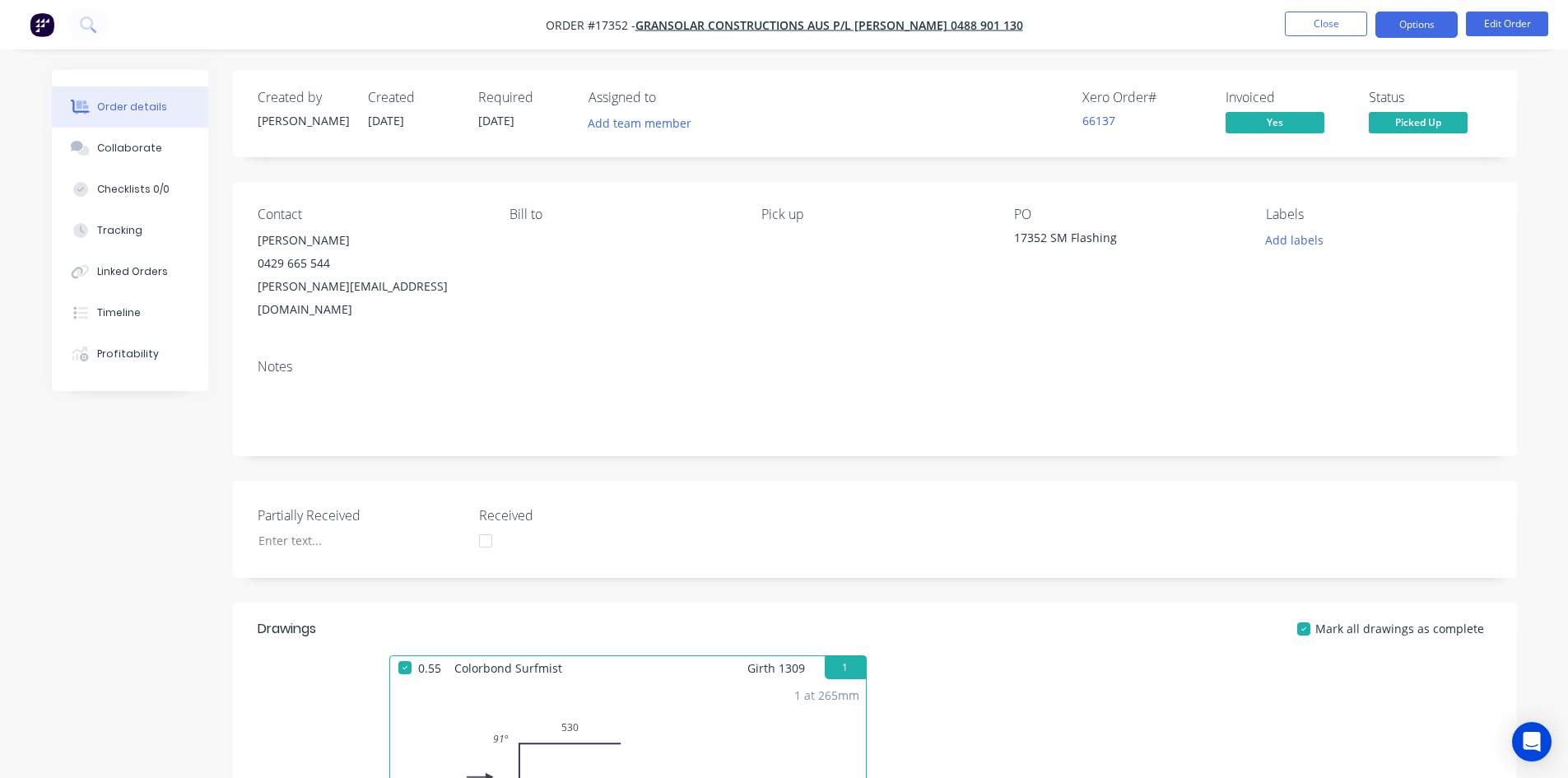
click at [1416, 24] on button "Options" at bounding box center [1416, 24] width 82 height 26
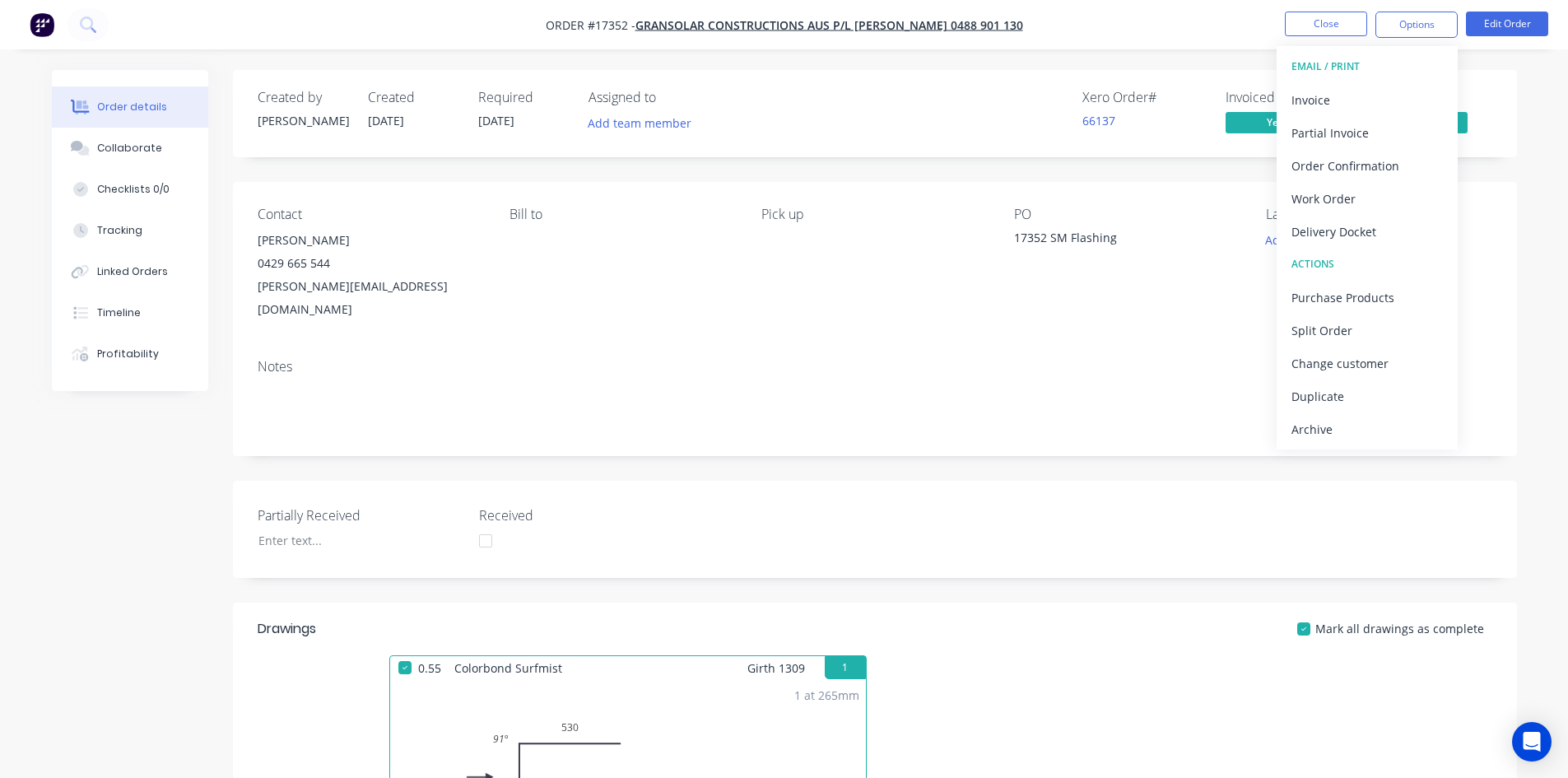
click at [1156, 38] on nav "Order #17352 - Gransolar Constructions Aus P/L Tim Fitzpatrick 0488 901 130 Clo…" at bounding box center [784, 24] width 1568 height 50
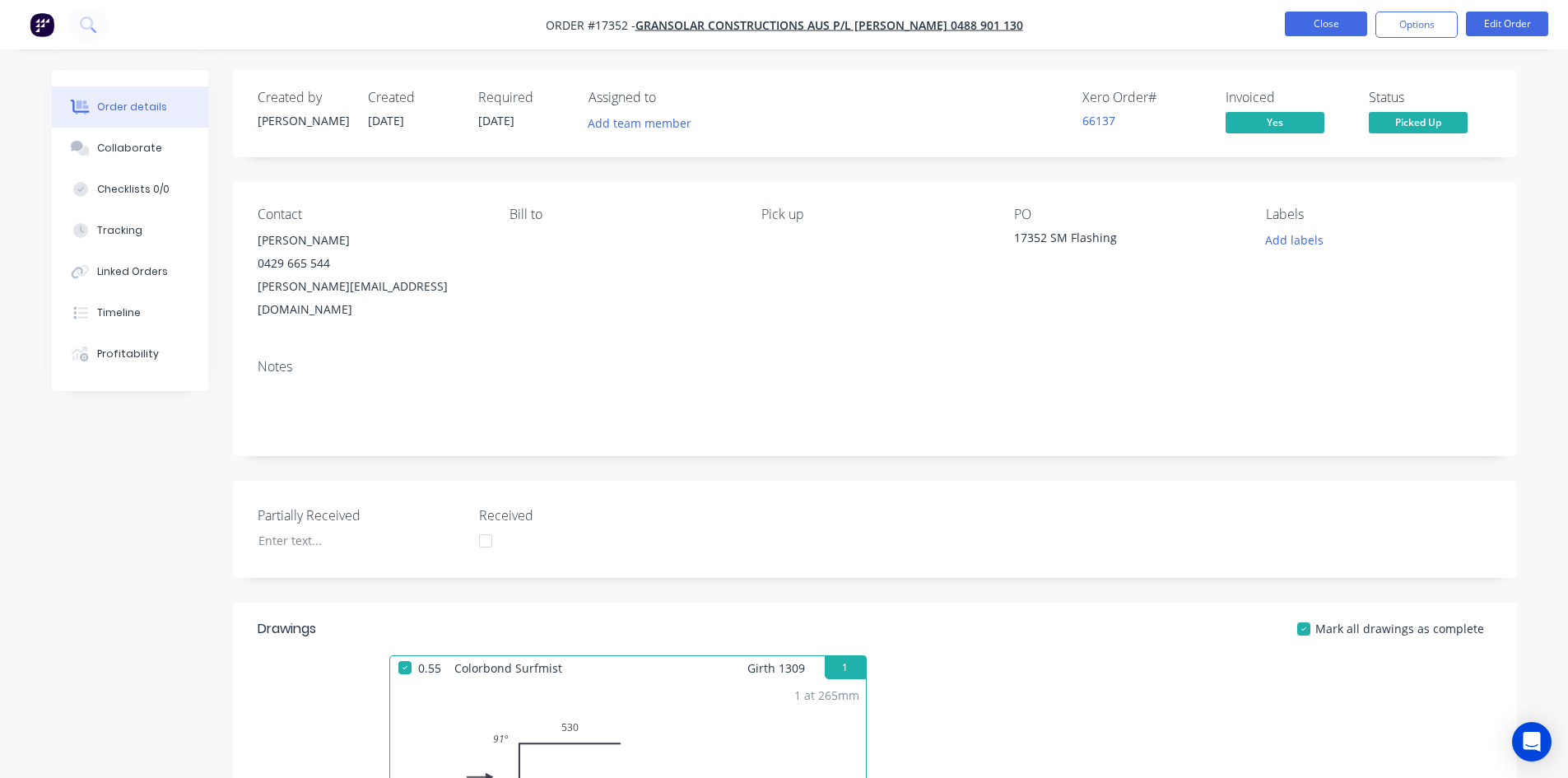
click at [1326, 24] on button "Close" at bounding box center [1326, 24] width 82 height 24
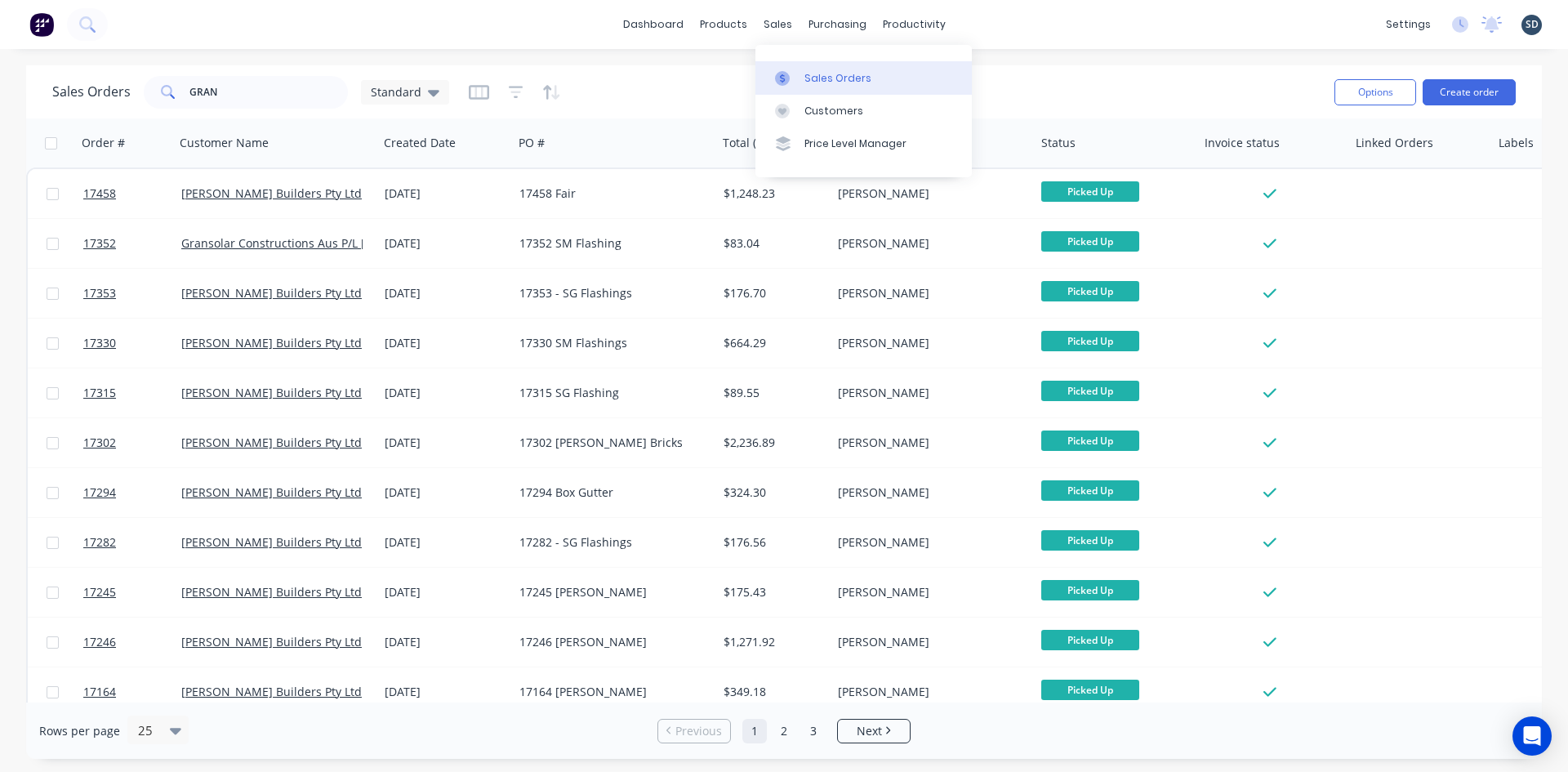
click at [801, 79] on link "Sales Orders" at bounding box center [864, 78] width 217 height 33
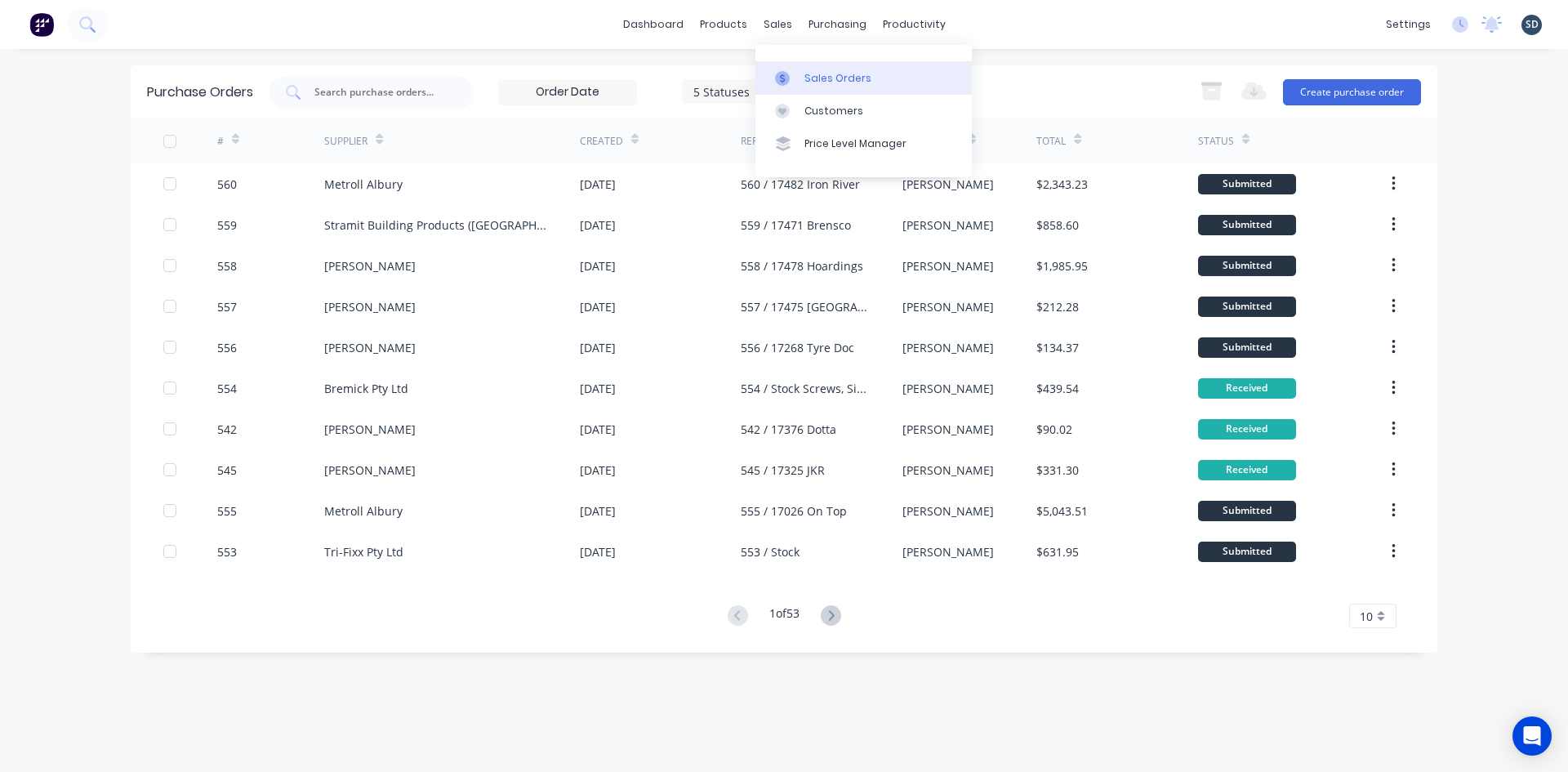
click at [824, 78] on div "Sales Orders" at bounding box center [838, 78] width 67 height 15
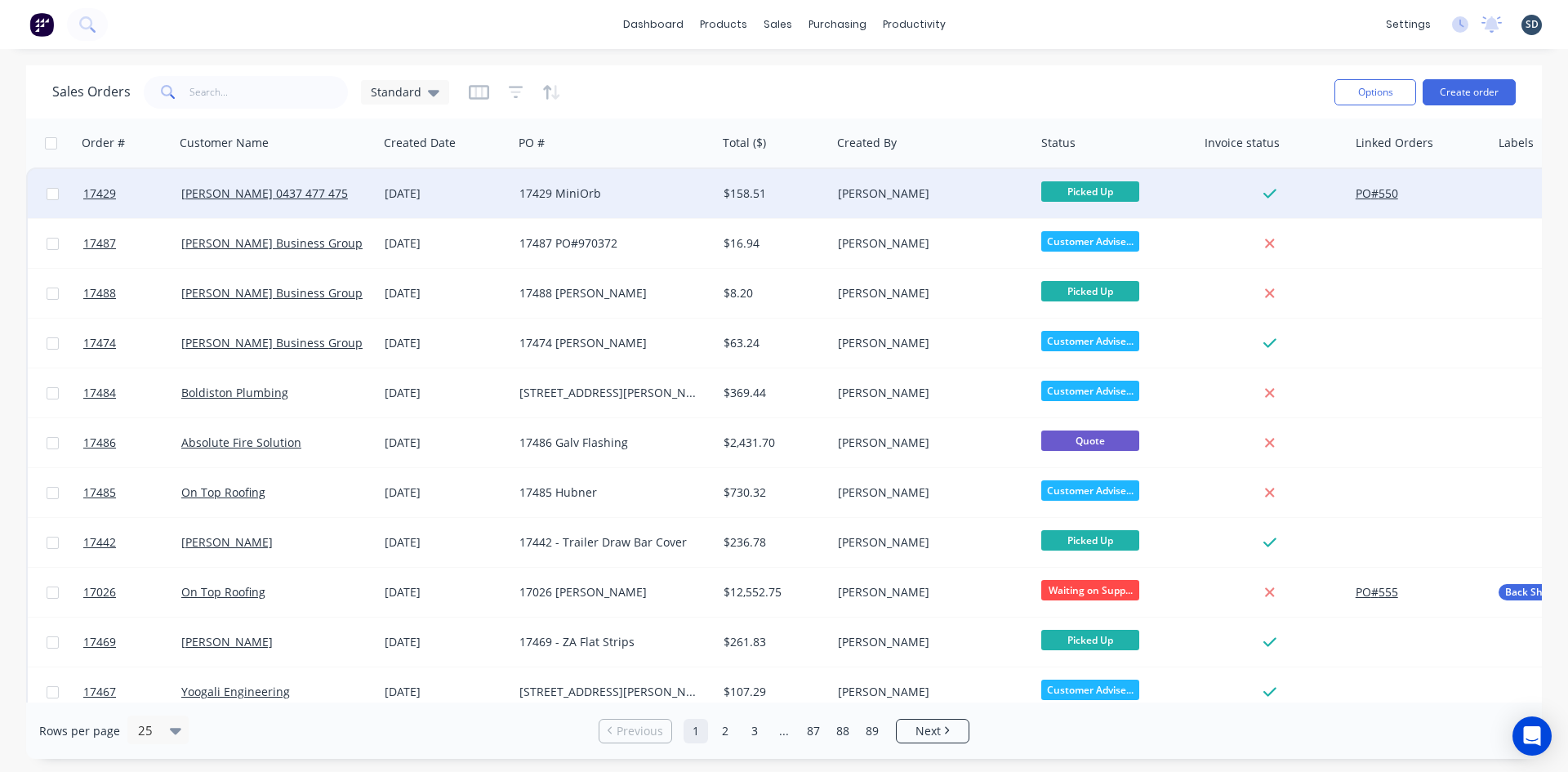
click at [644, 192] on div "17429 MiniOrb" at bounding box center [610, 193] width 181 height 16
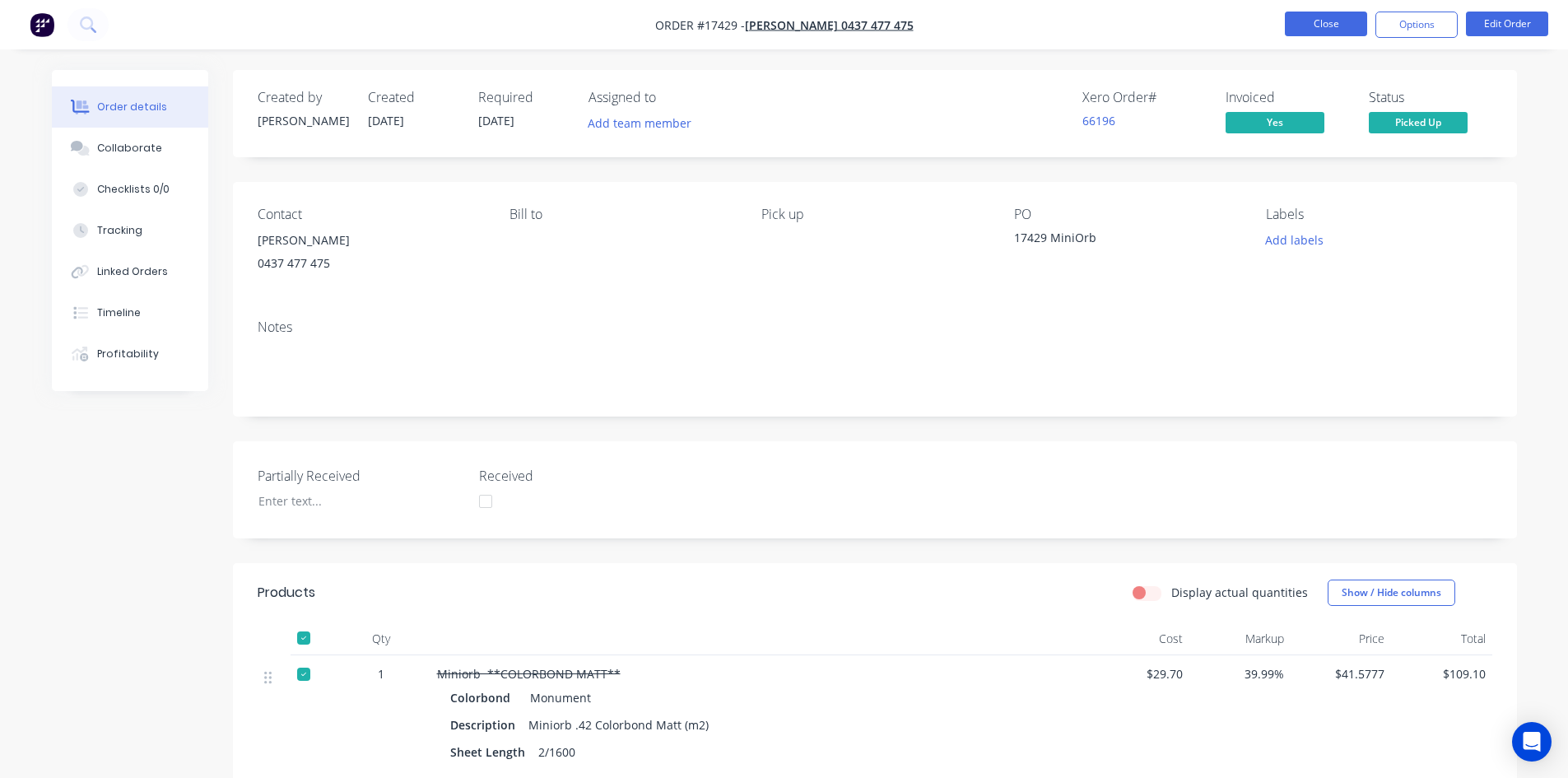
click at [1342, 30] on button "Close" at bounding box center [1326, 24] width 82 height 24
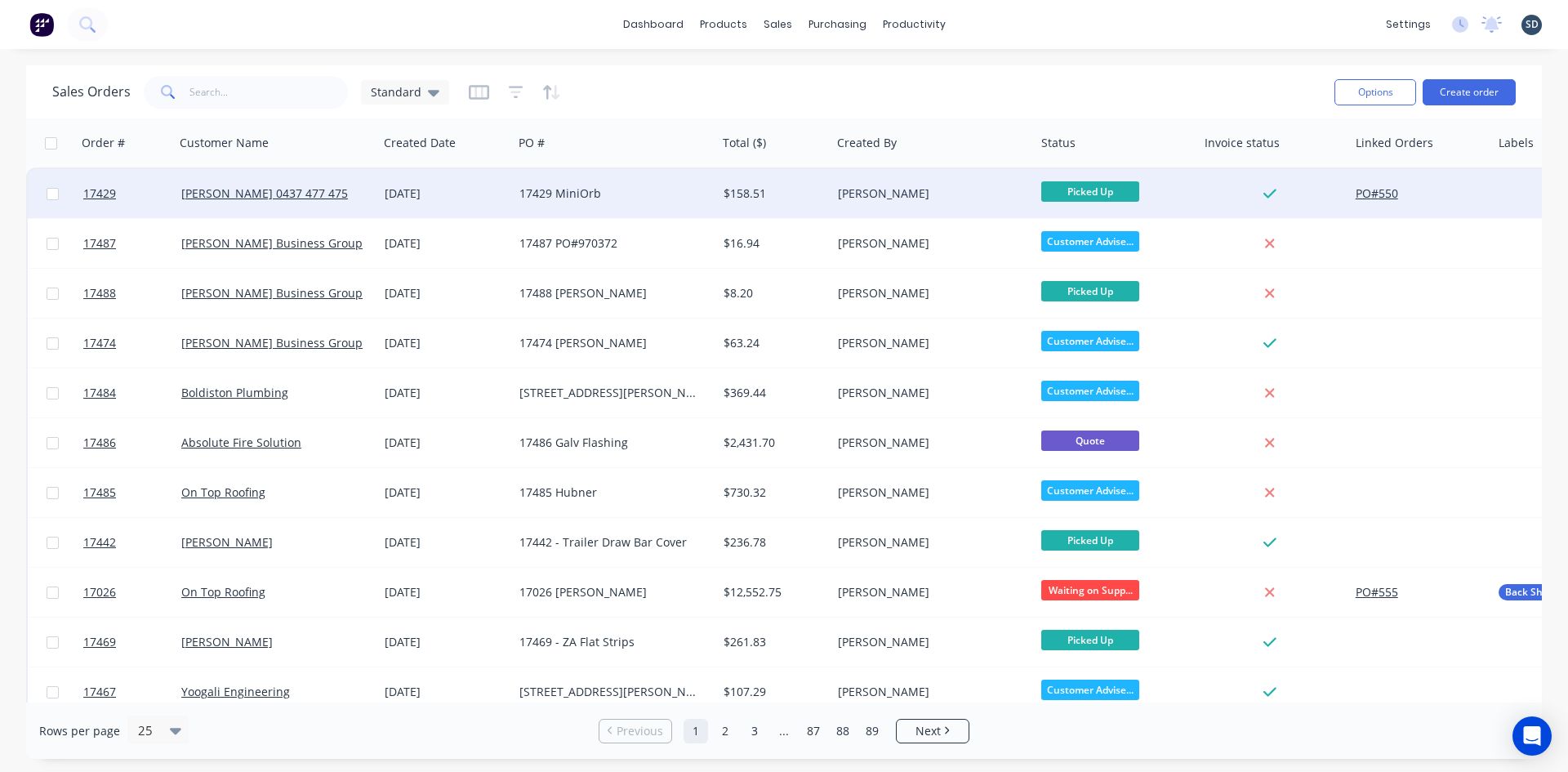
click at [677, 191] on div "17429 MiniOrb" at bounding box center [610, 193] width 181 height 16
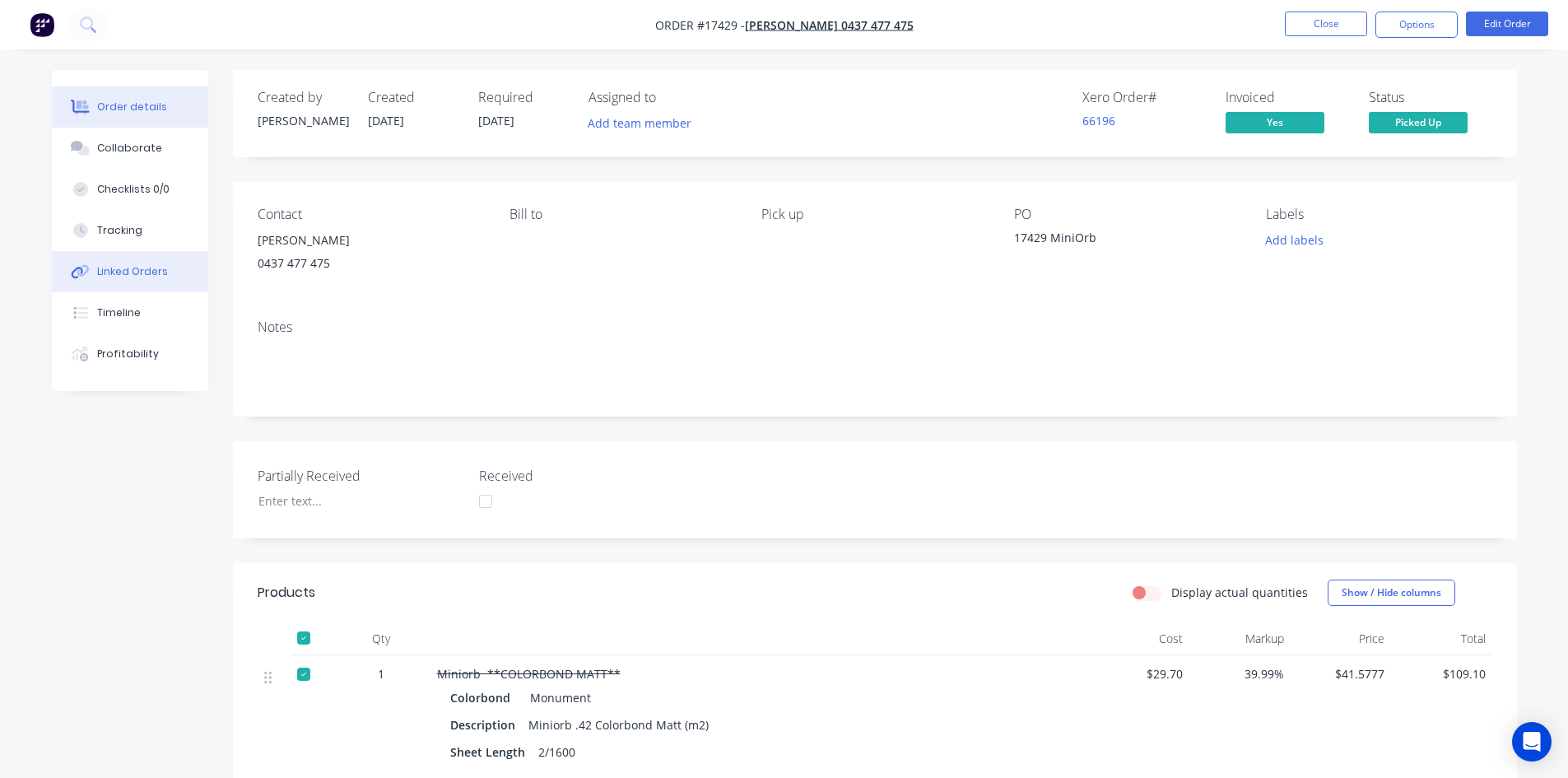
click at [149, 267] on div "Linked Orders" at bounding box center [132, 272] width 71 height 15
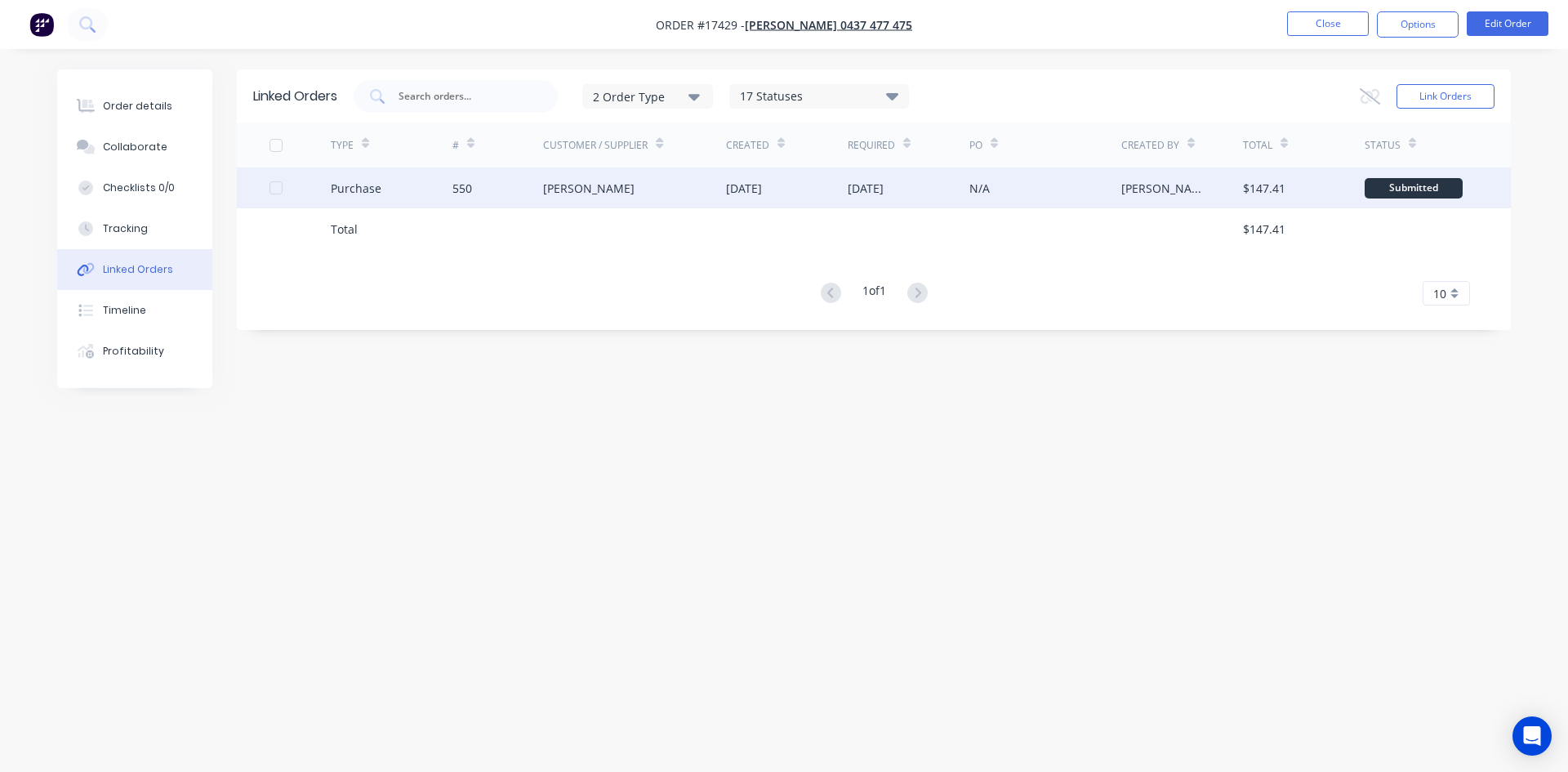
click at [619, 189] on div "Lysaght VIC" at bounding box center [634, 187] width 183 height 41
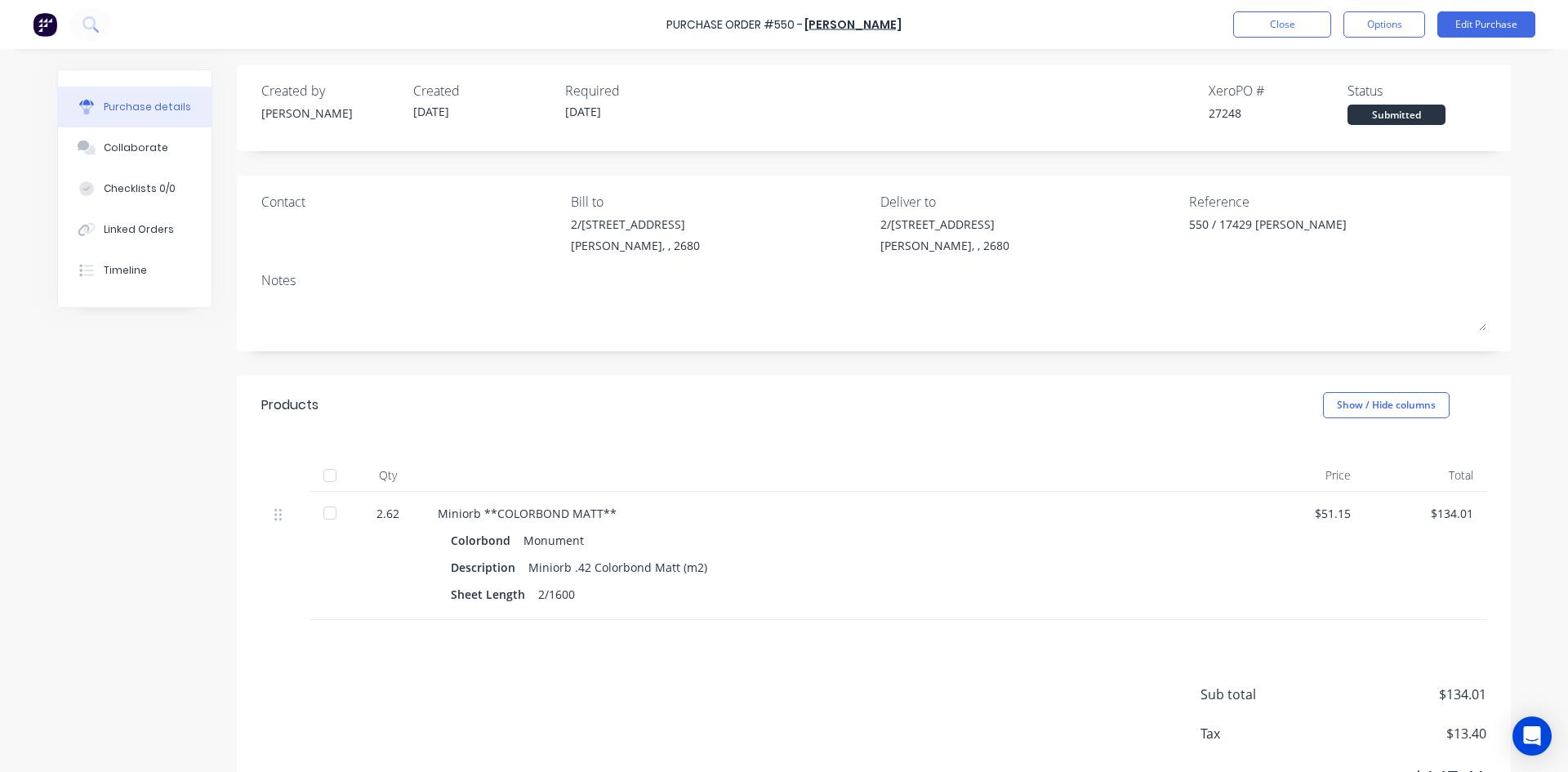
scroll to position [4, 0]
click at [1474, 22] on button "Edit Purchase" at bounding box center [1486, 24] width 98 height 26
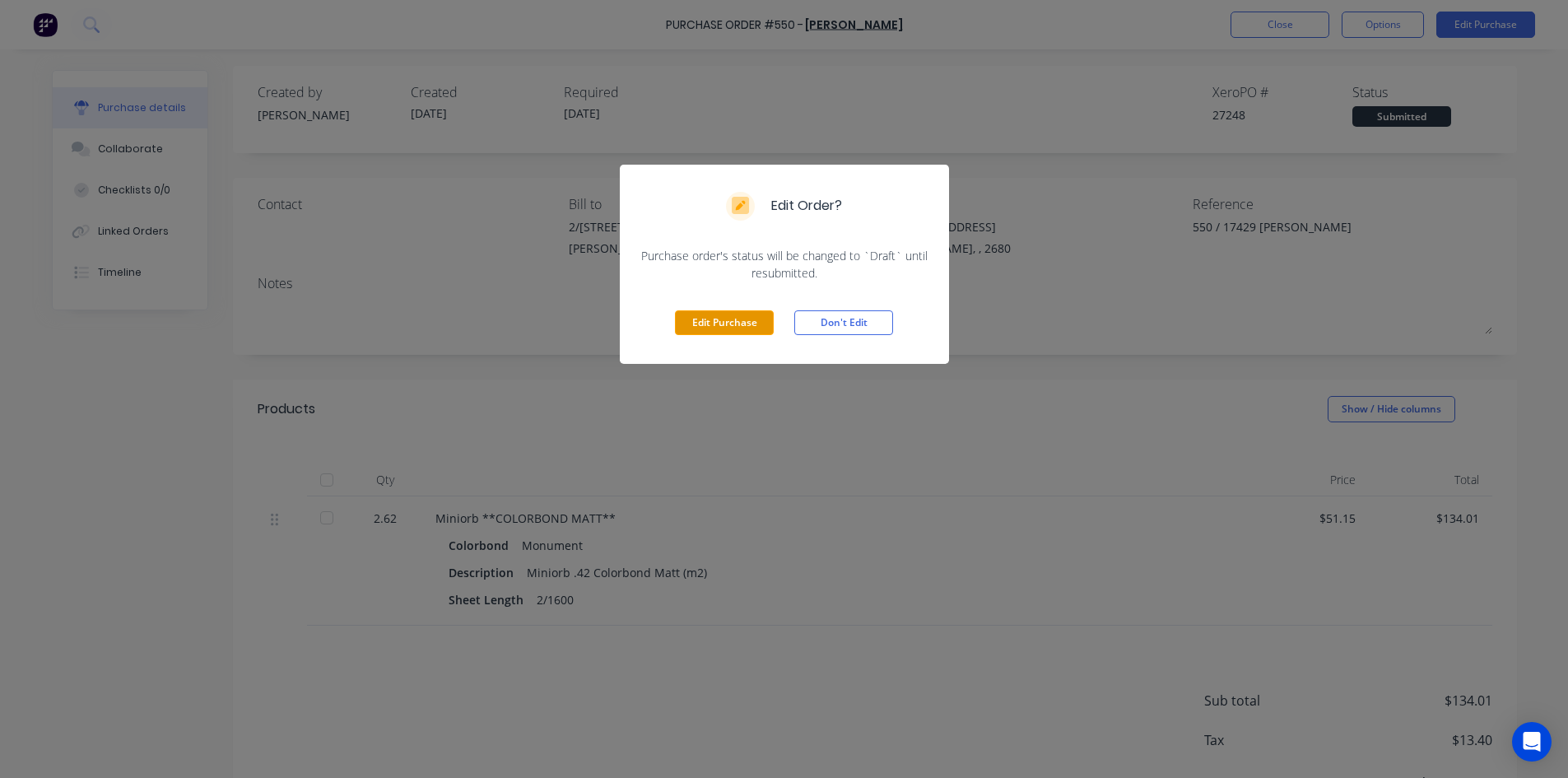
click at [755, 318] on button "Edit Purchase" at bounding box center [724, 322] width 99 height 24
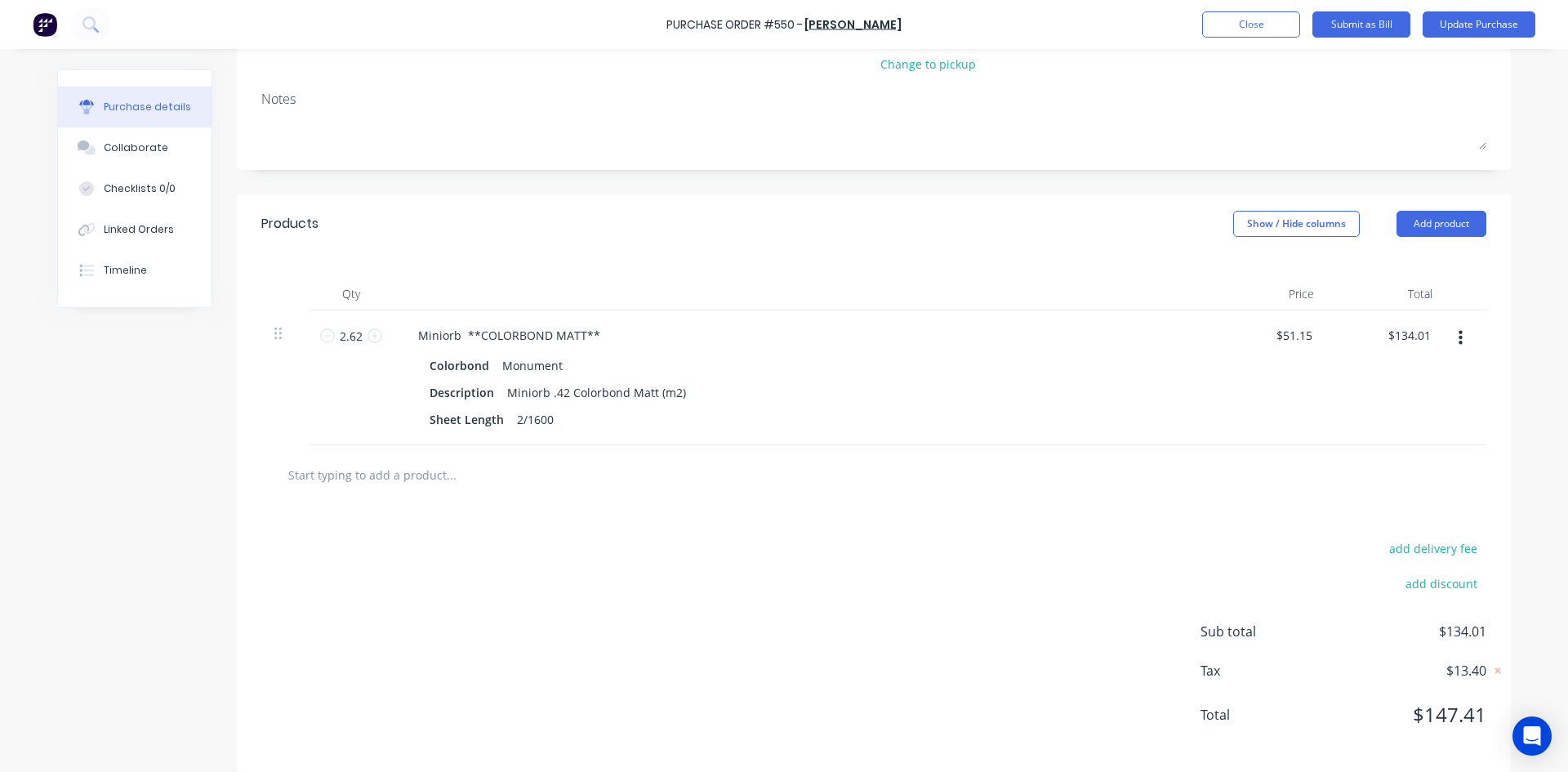
scroll to position [230, 0]
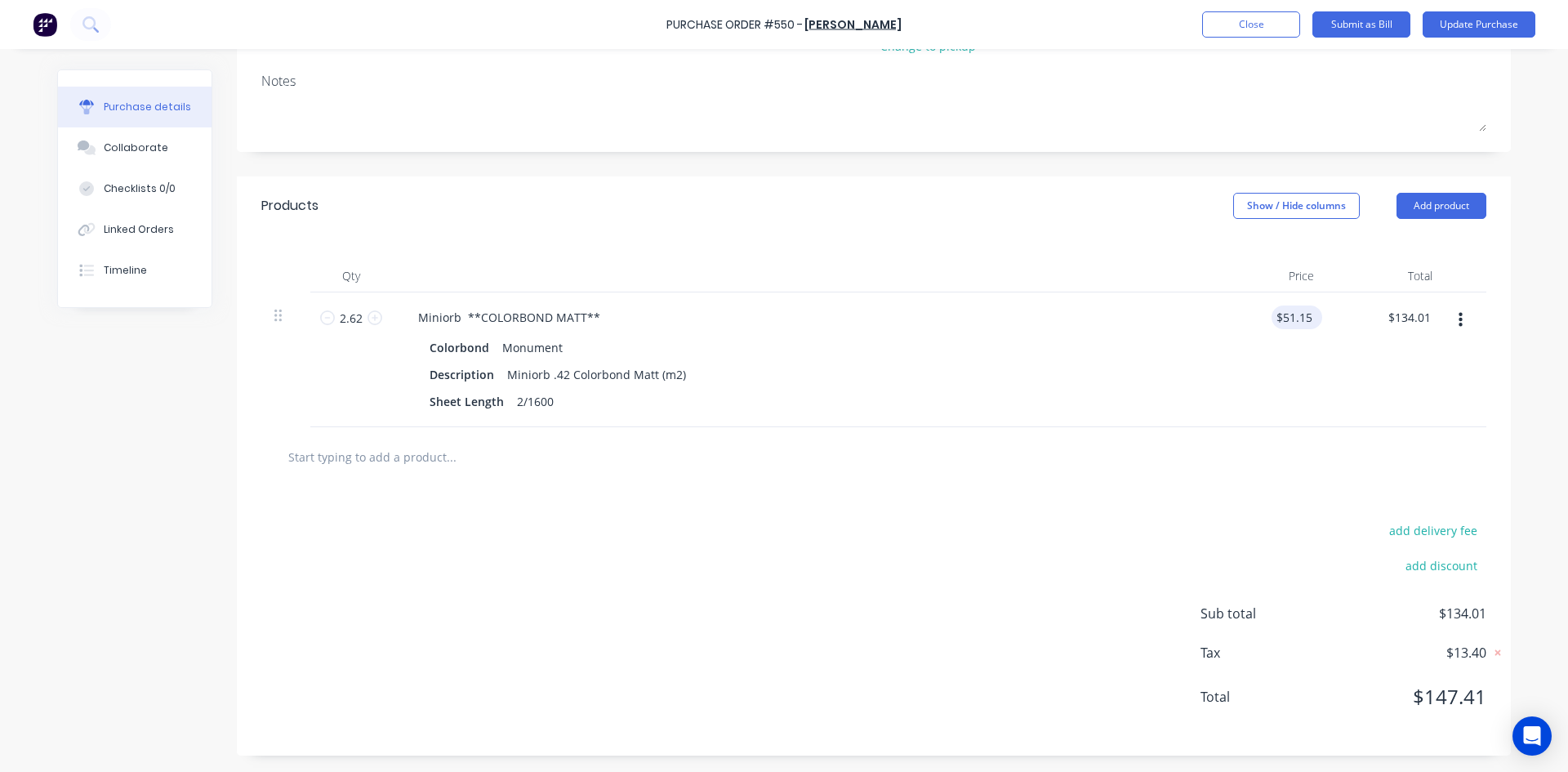
type textarea "x"
type input "51.1500"
click at [1297, 316] on input "51.1500" at bounding box center [1290, 317] width 50 height 23
click at [1297, 317] on input "51.1500" at bounding box center [1290, 317] width 50 height 23
type textarea "x"
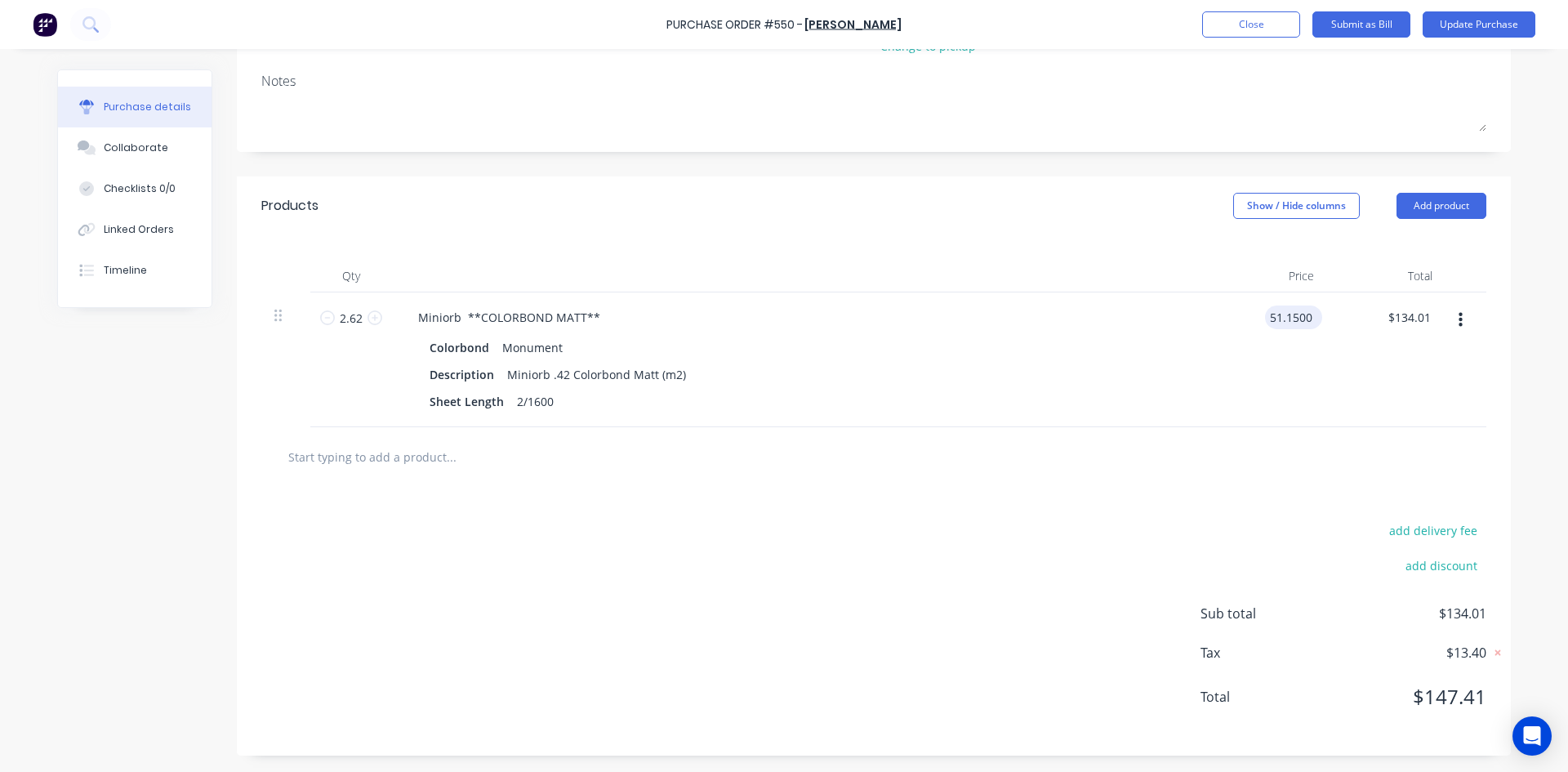
click at [1297, 317] on input "51.1500" at bounding box center [1290, 317] width 50 height 23
type input "29.7"
type textarea "x"
type input "$29.70"
type input "$77.81"
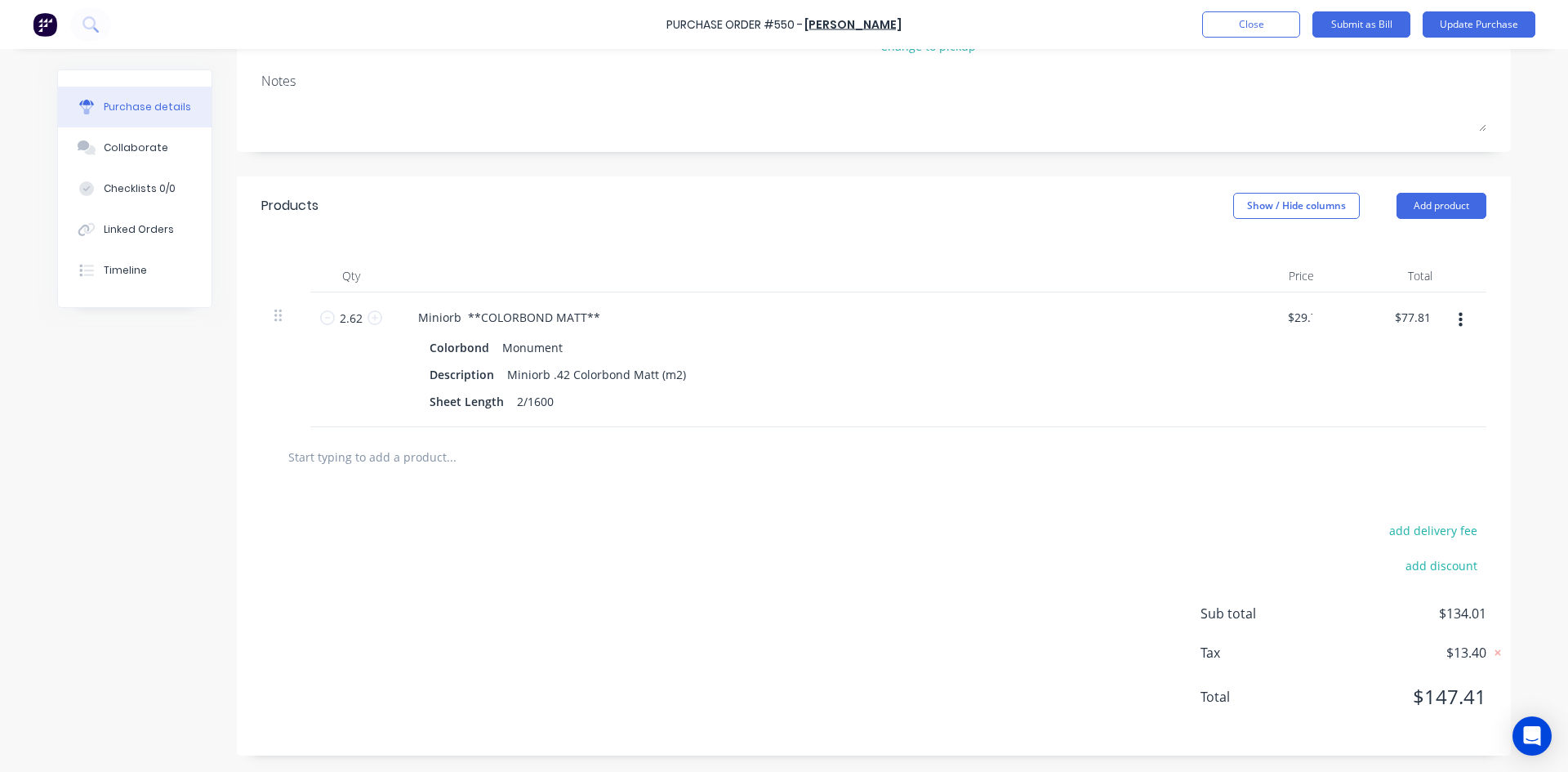
click at [1255, 376] on div "$29.70 29.7" at bounding box center [1267, 360] width 119 height 135
click at [357, 321] on input "2.62" at bounding box center [352, 318] width 33 height 24
type textarea "x"
type input "2.624"
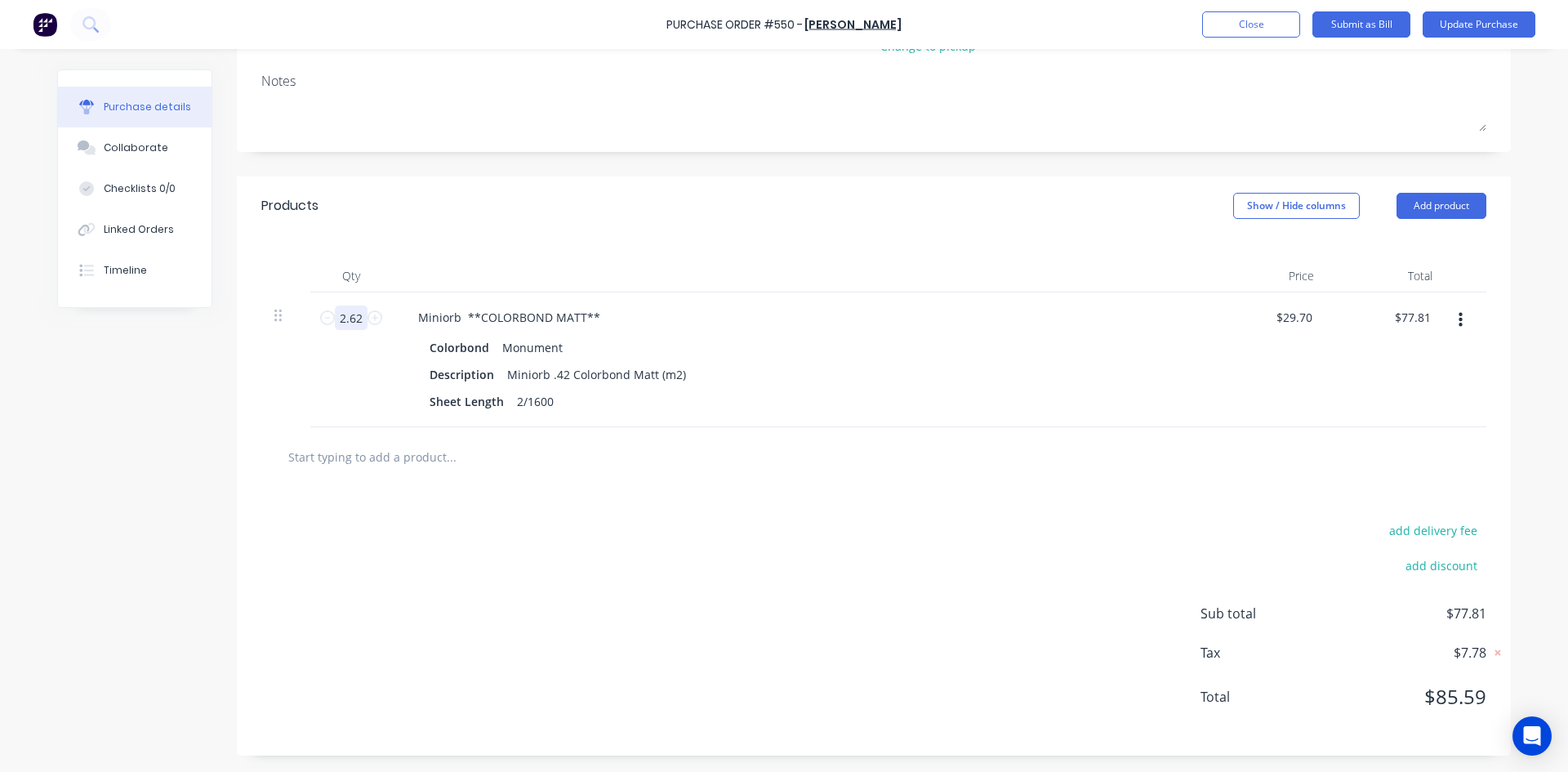
type input "$77.93"
type textarea "x"
type input "2.624"
click at [772, 504] on div "add delivery fee add discount Sub total $77.93 Tax $7.79 Total $85.72" at bounding box center [873, 621] width 1274 height 269
click at [386, 473] on div at bounding box center [874, 457] width 1225 height 60
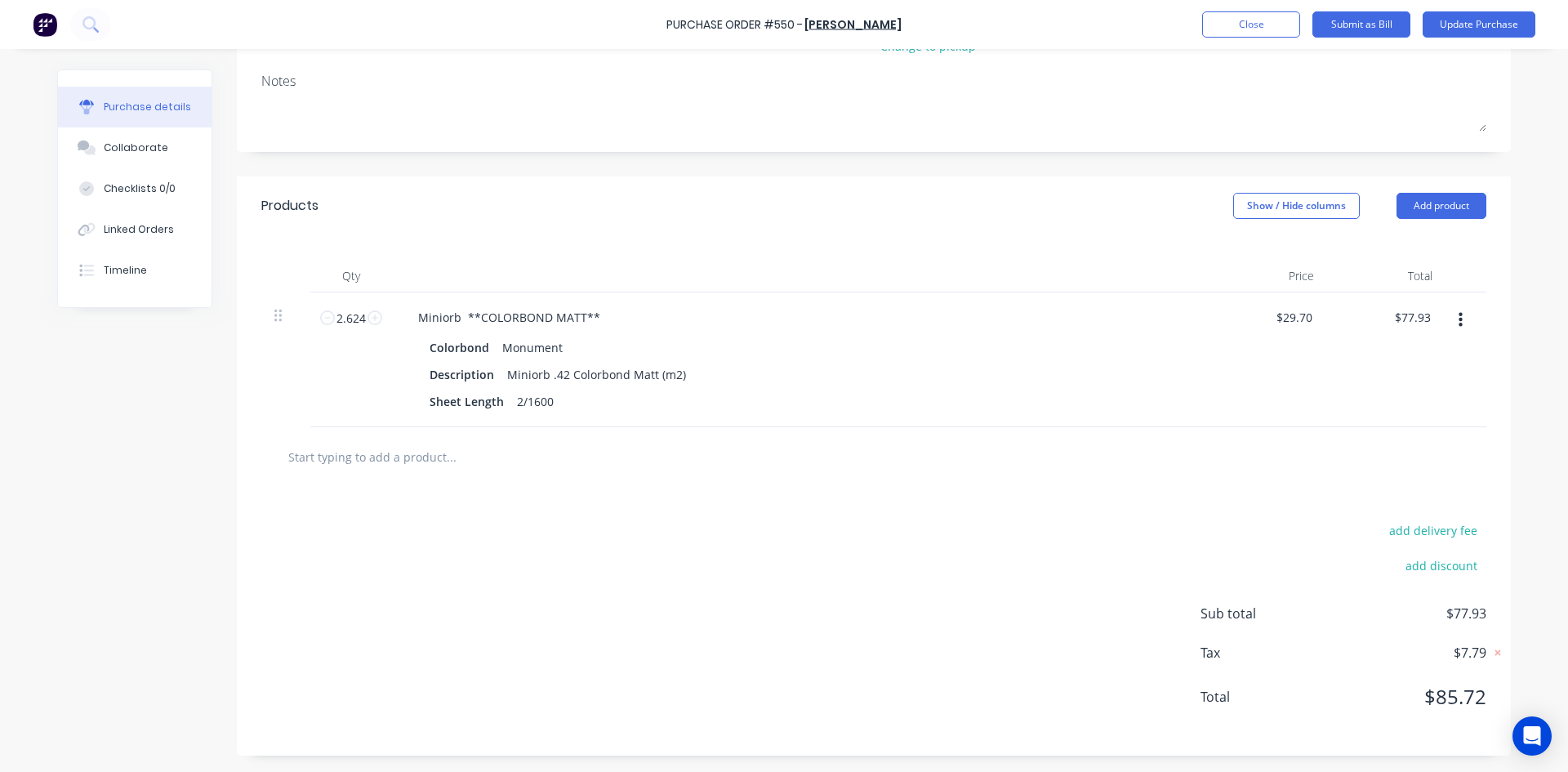
type textarea "x"
type input "d"
type textarea "x"
type input "de"
type textarea "x"
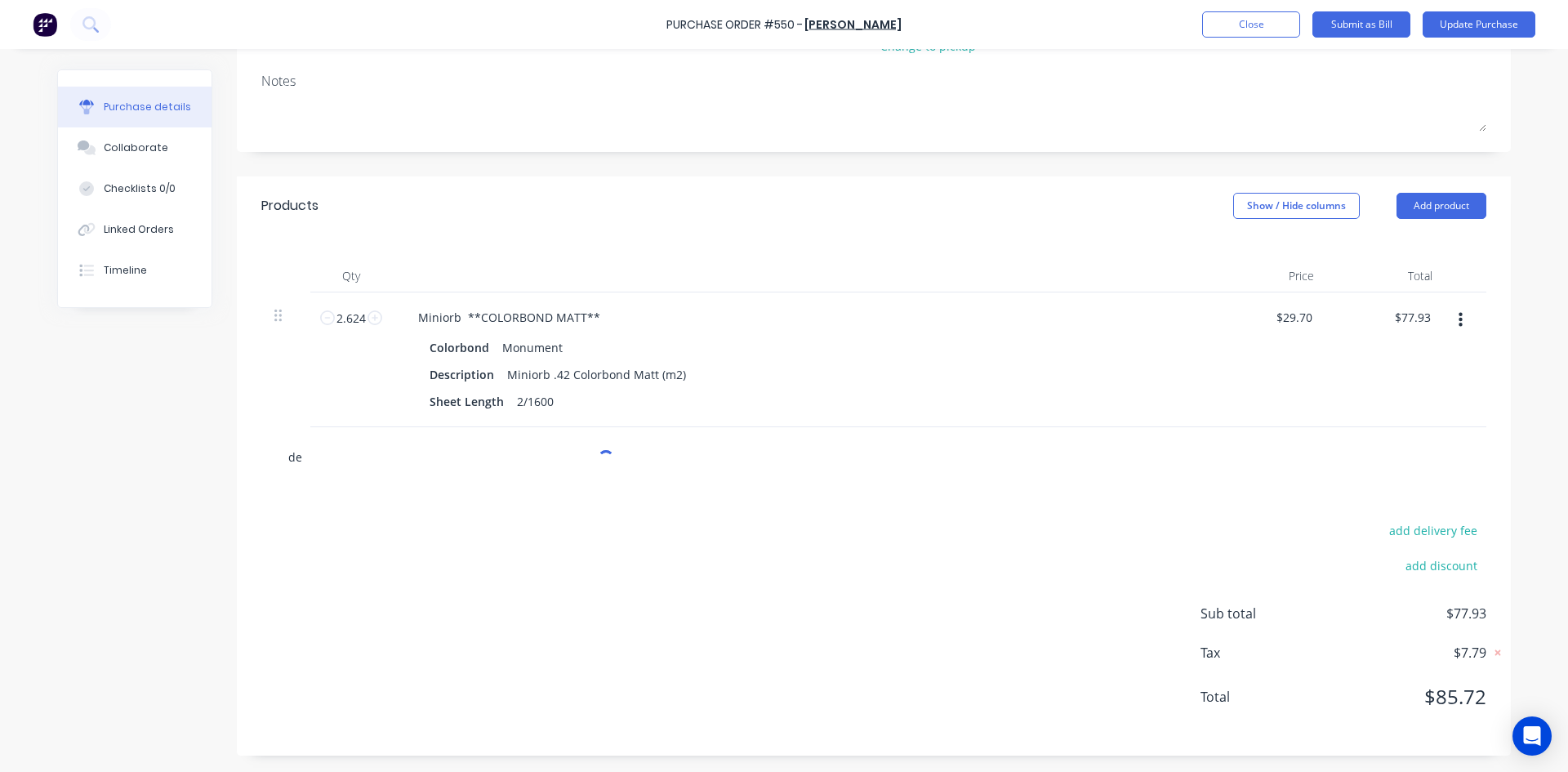
type input "d"
type textarea "x"
type input "b"
type textarea "x"
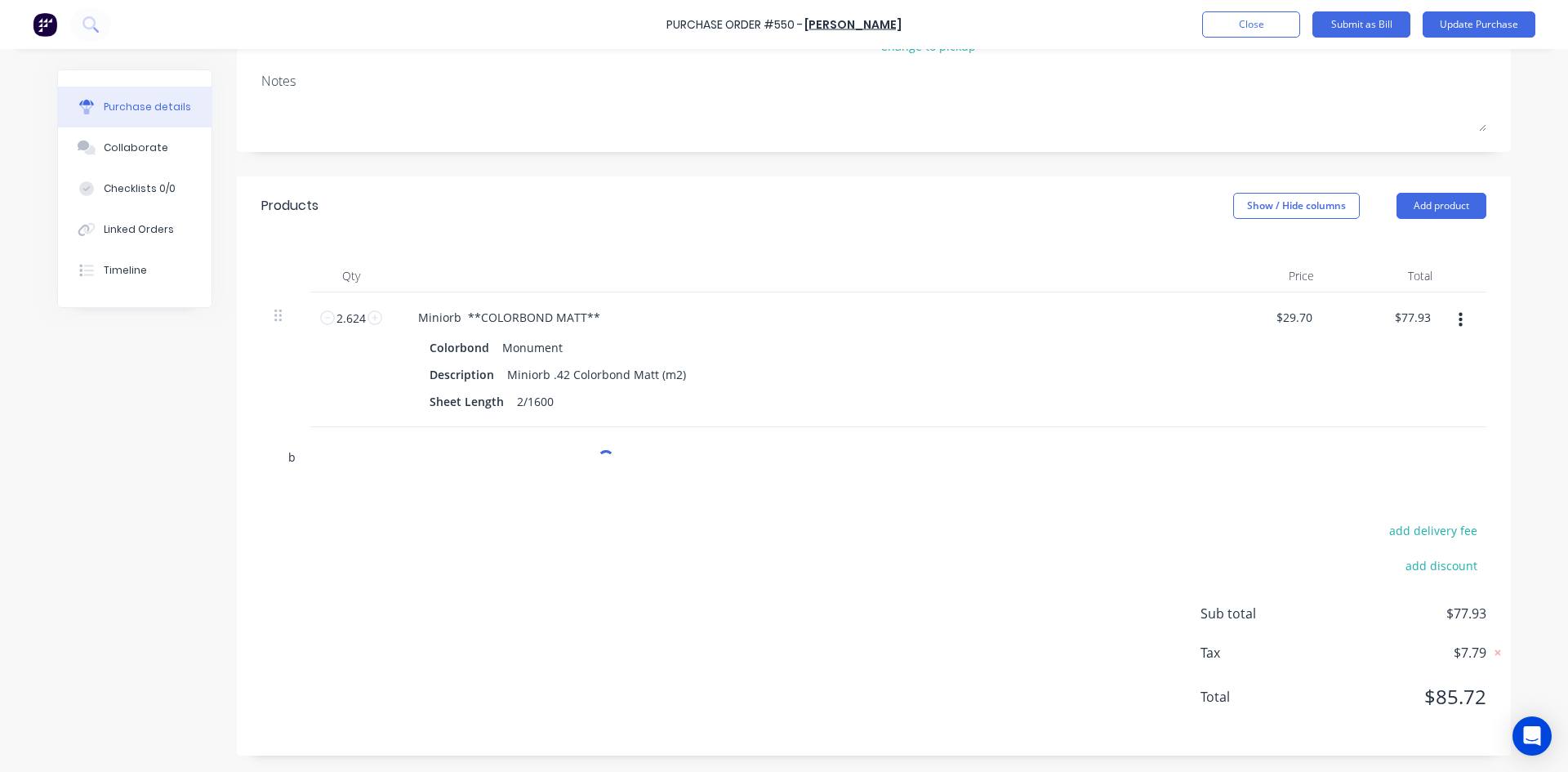
type input "bv"
type textarea "x"
type input "bvs"
type textarea "x"
type input "bvst"
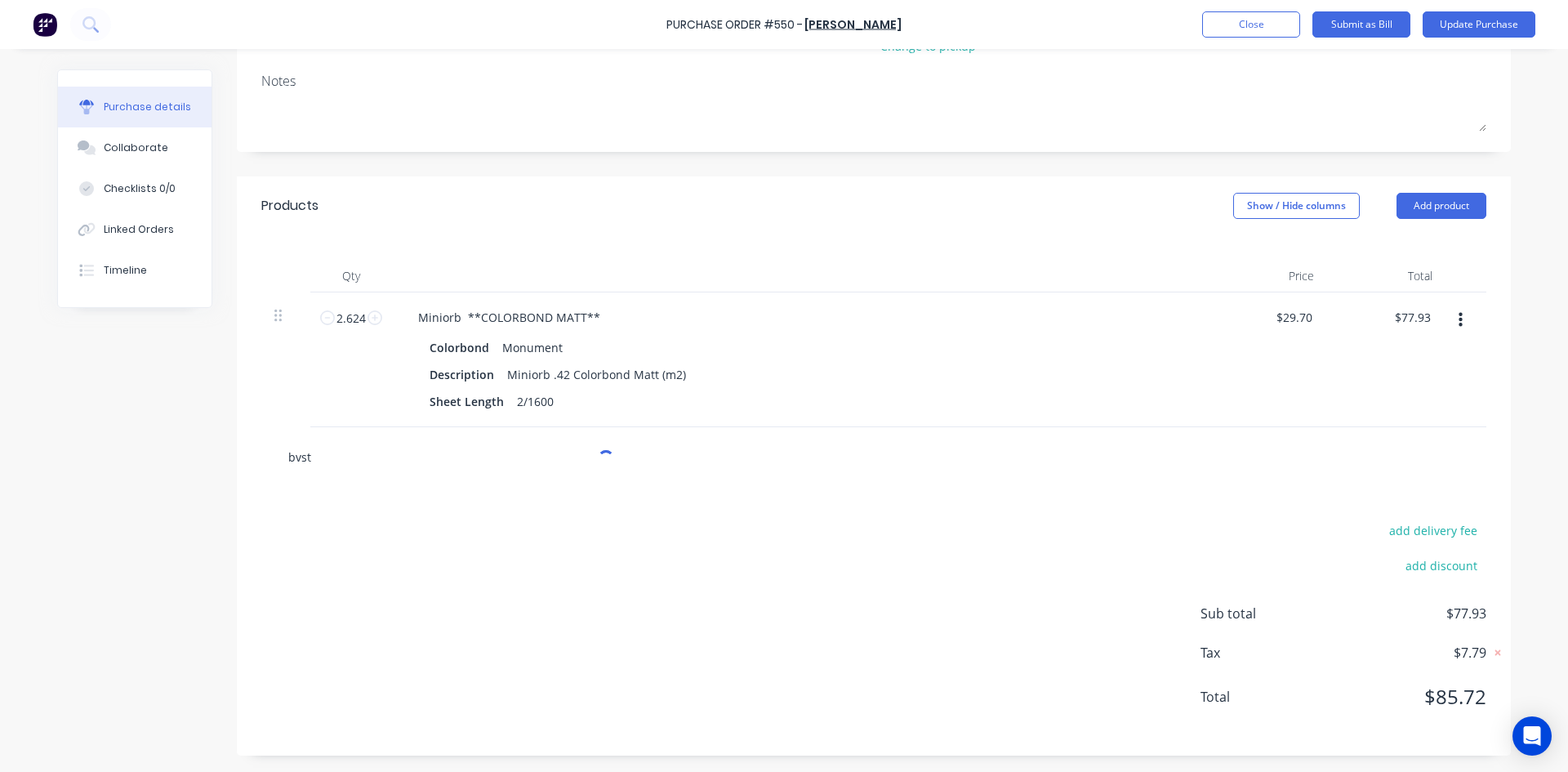
type textarea "x"
type input "bvsto"
type textarea "x"
type input "bvstor"
type textarea "x"
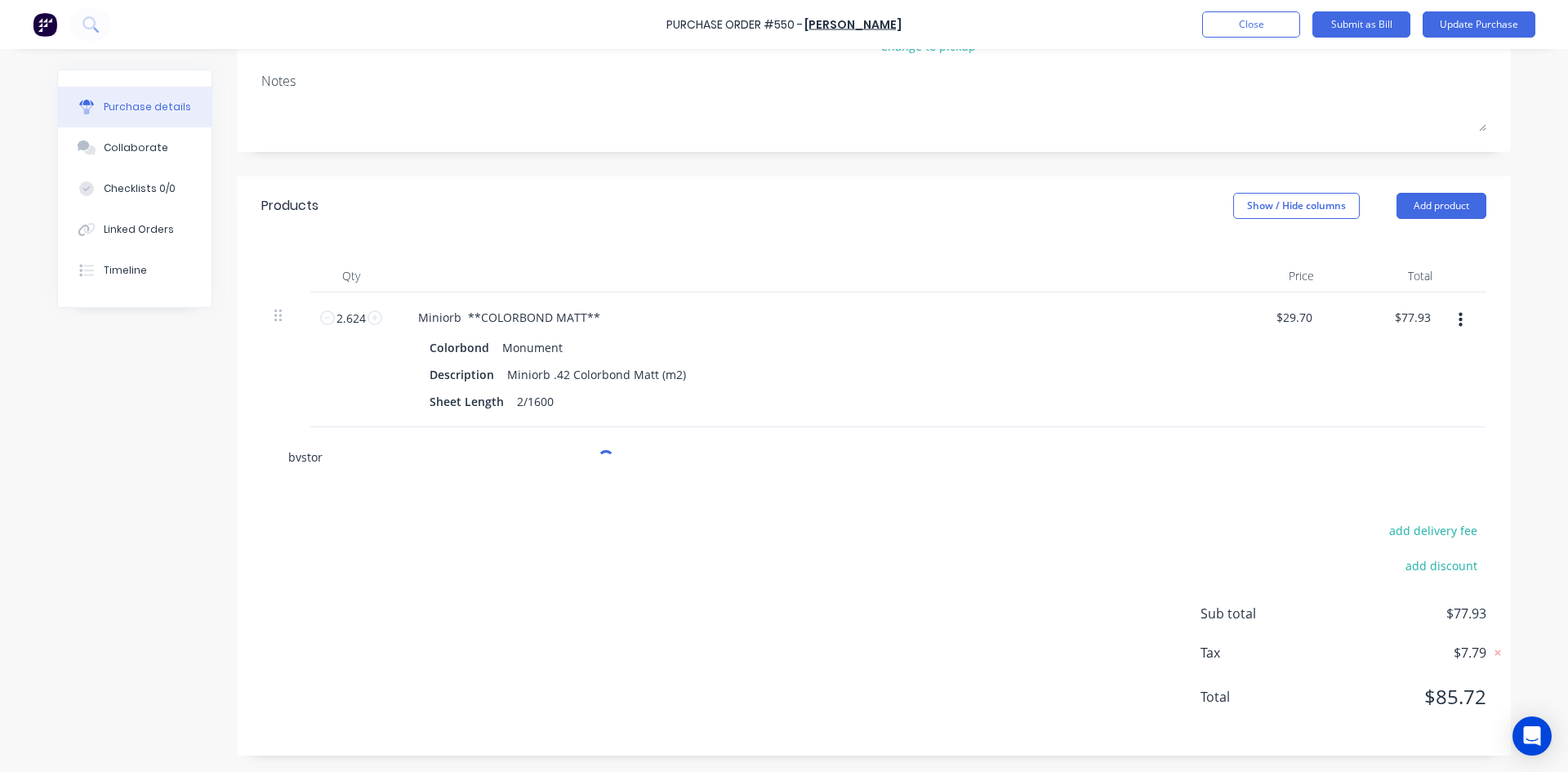
type input "bvstore"
type textarea "x"
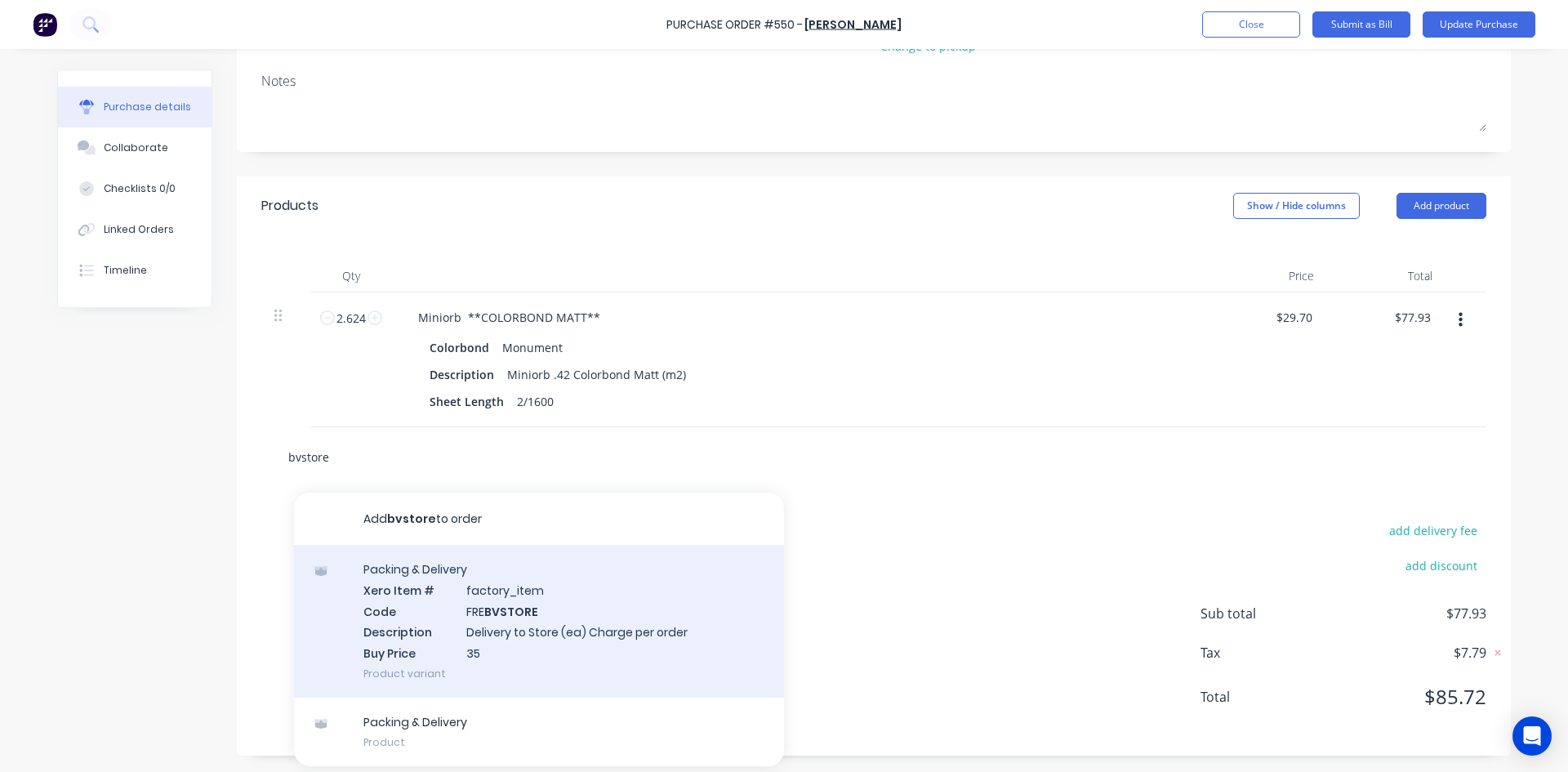
type input "bvstore"
click at [476, 595] on div "Packing & Delivery Xero Item # factory_item Code FRE BVSTORE Description Delive…" at bounding box center [539, 621] width 490 height 152
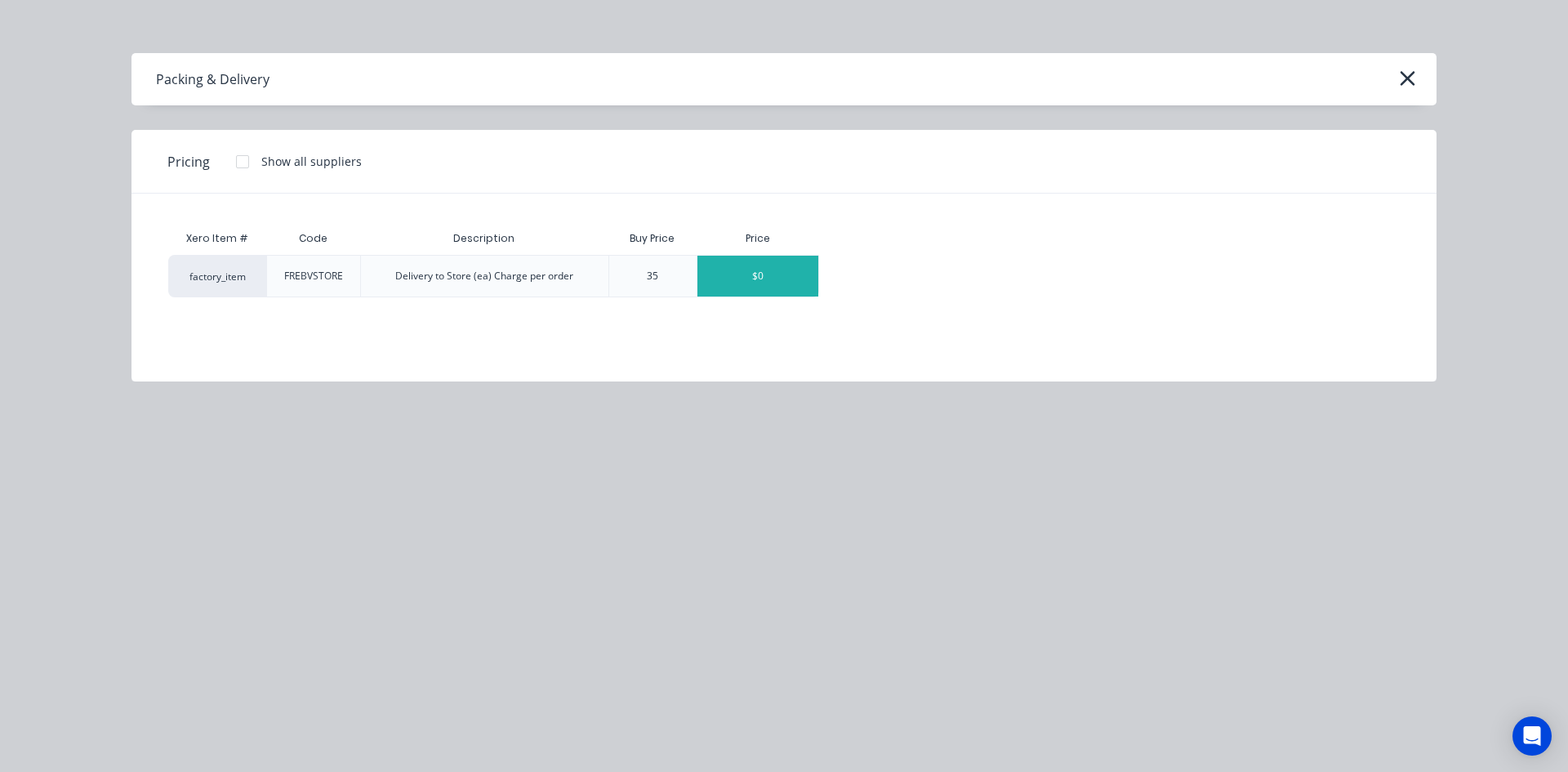
click at [757, 281] on div "$0" at bounding box center [758, 276] width 121 height 41
type textarea "x"
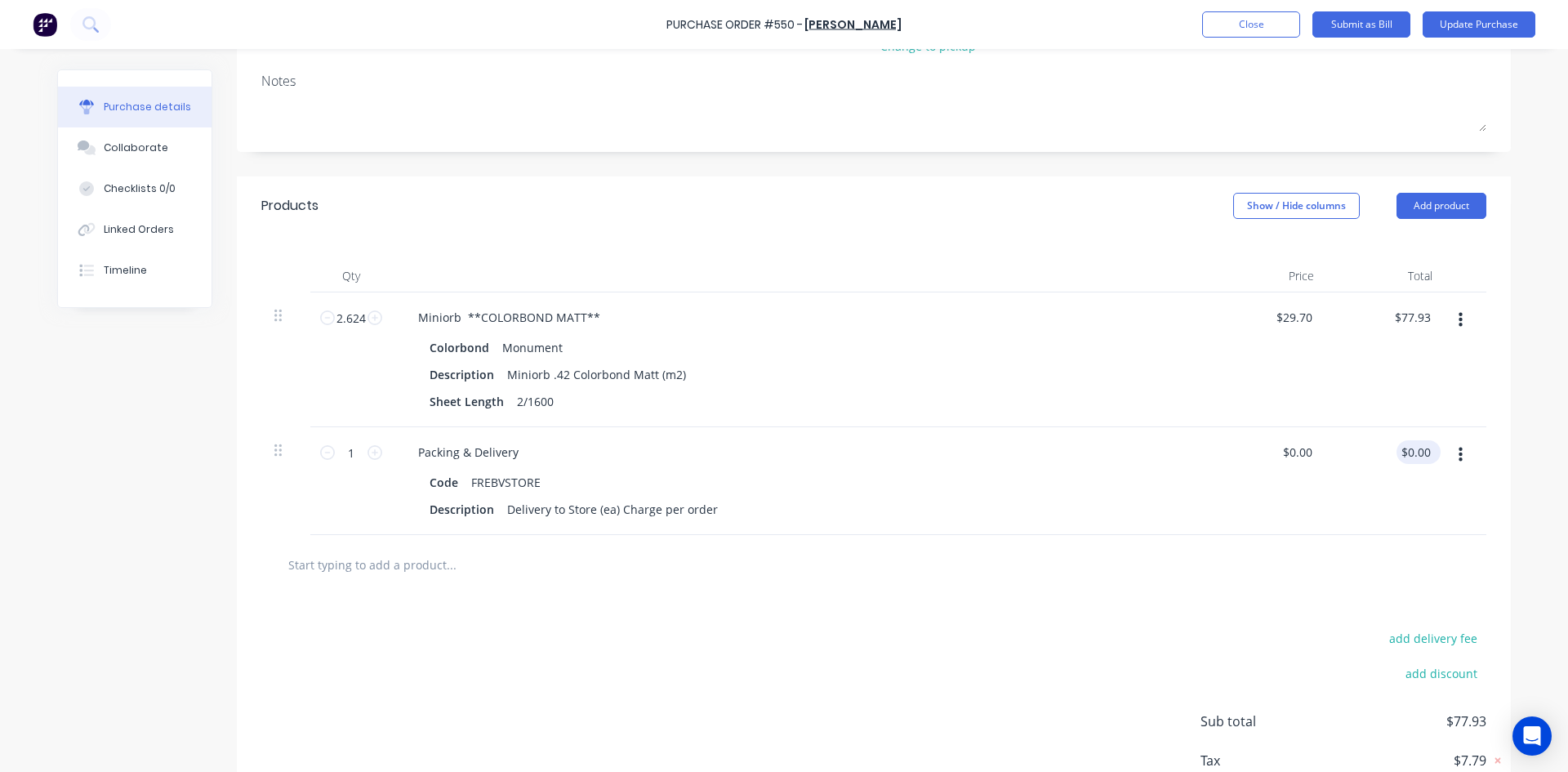
type textarea "x"
type input "0.00"
click at [1409, 464] on input "0.00" at bounding box center [1419, 451] width 31 height 23
type textarea "x"
click at [1408, 463] on input "0.00" at bounding box center [1419, 451] width 31 height 23
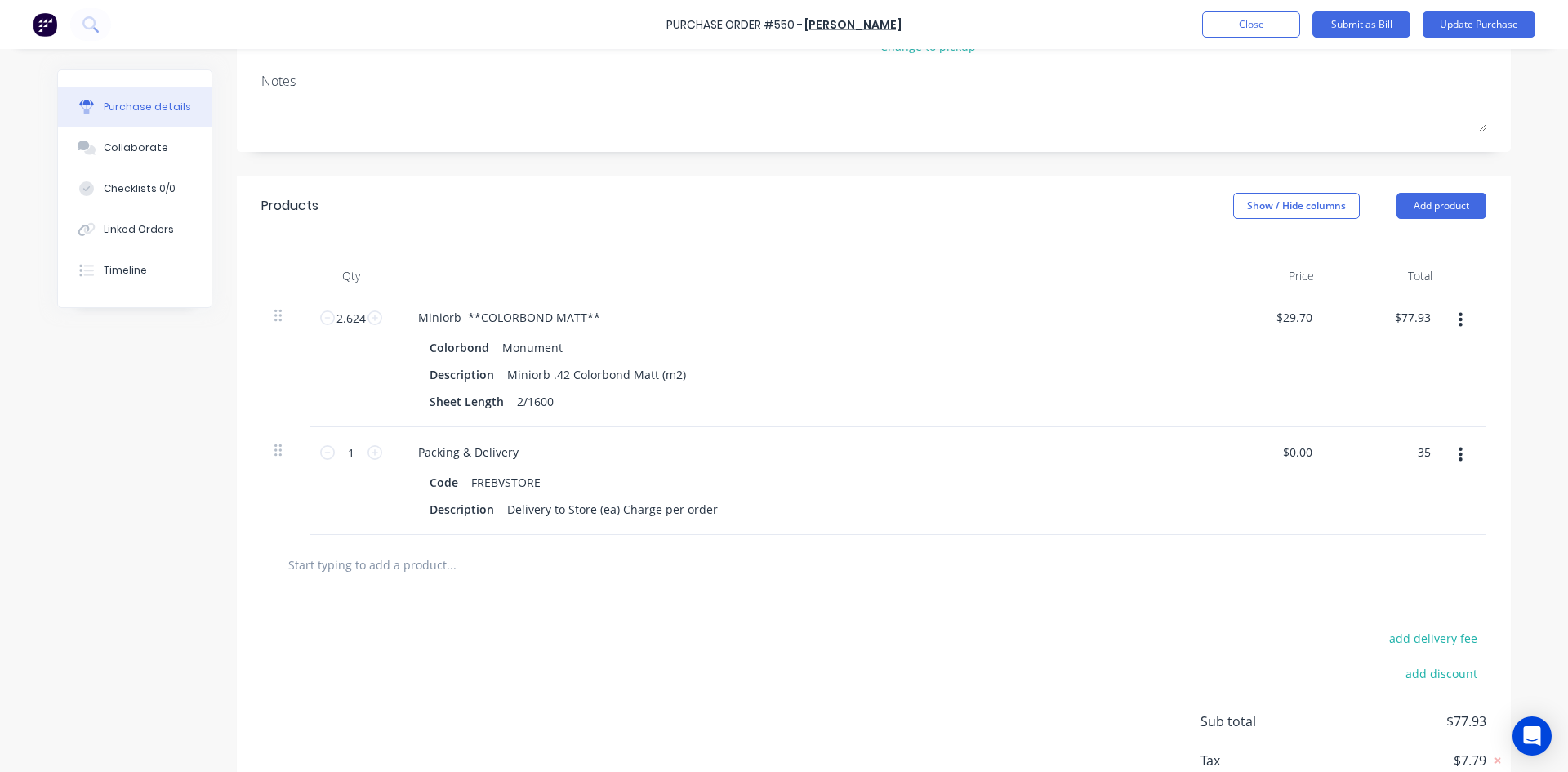
type input "35"
type textarea "x"
type input "$35.00"
click at [1047, 661] on div "add delivery fee add discount Sub total $77.93 Tax $7.79 Total $85.72" at bounding box center [873, 729] width 1274 height 269
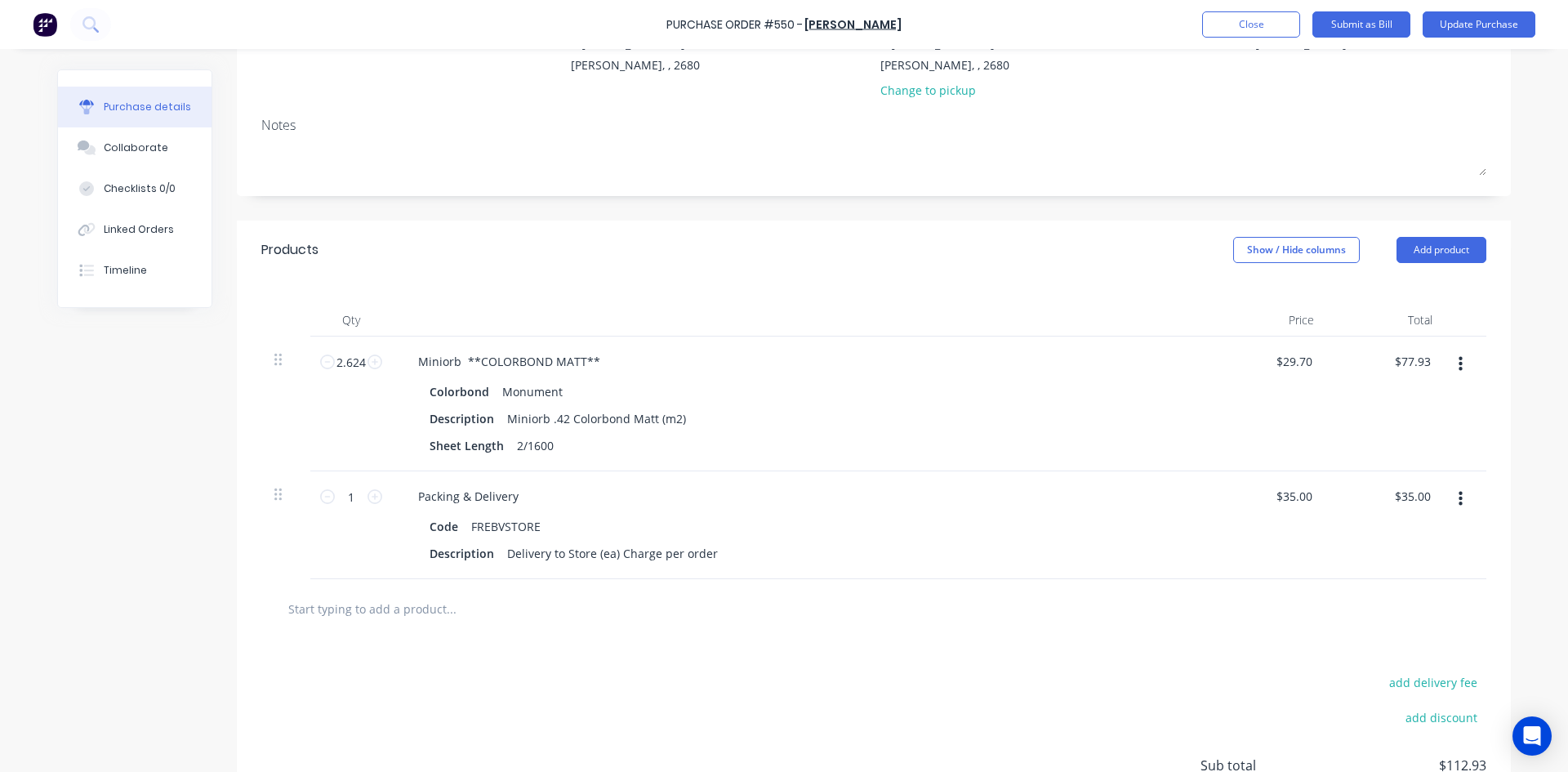
scroll to position [10, 0]
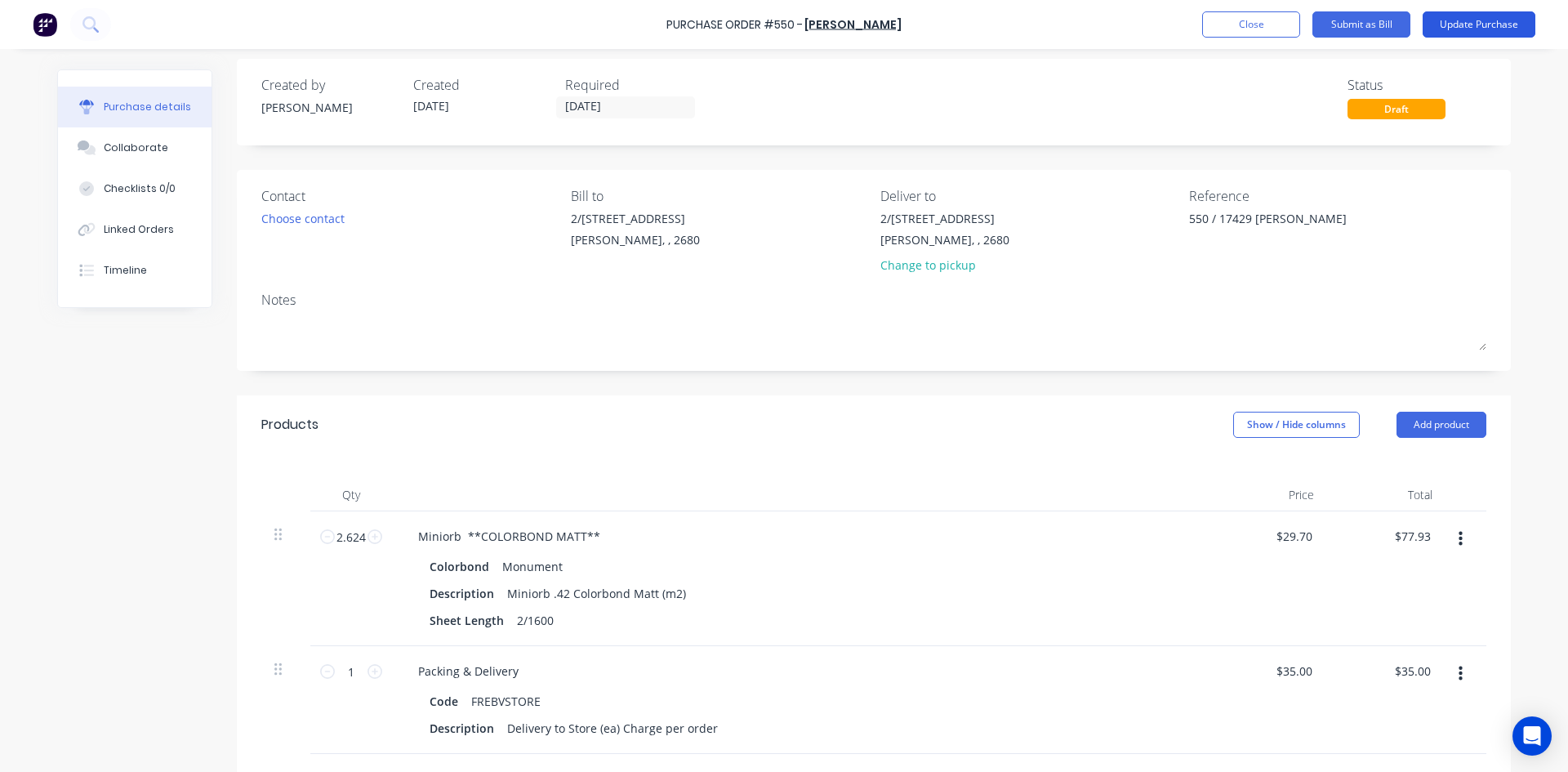
click at [1481, 18] on button "Update Purchase" at bounding box center [1479, 24] width 113 height 26
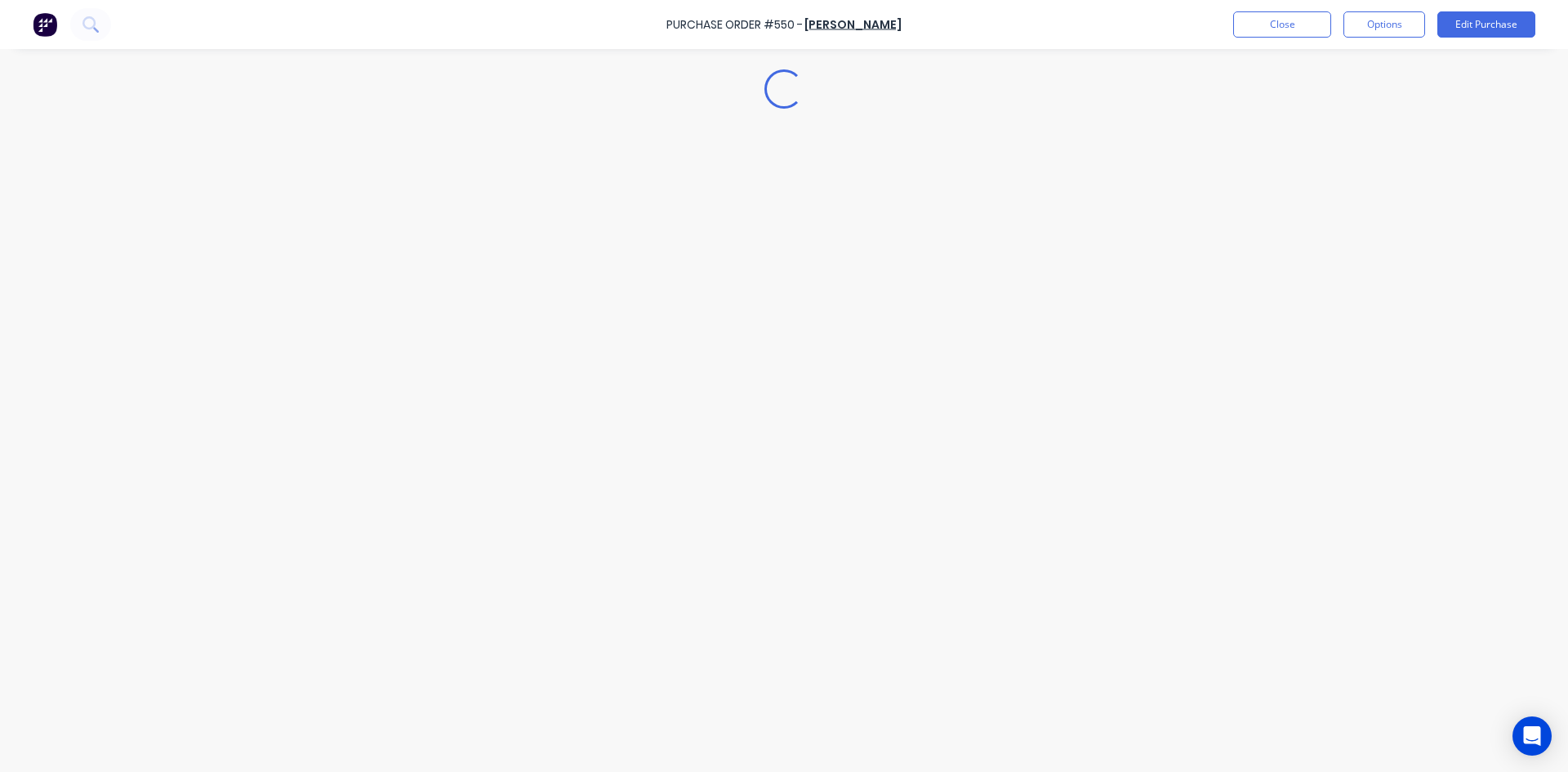
scroll to position [0, 0]
type textarea "x"
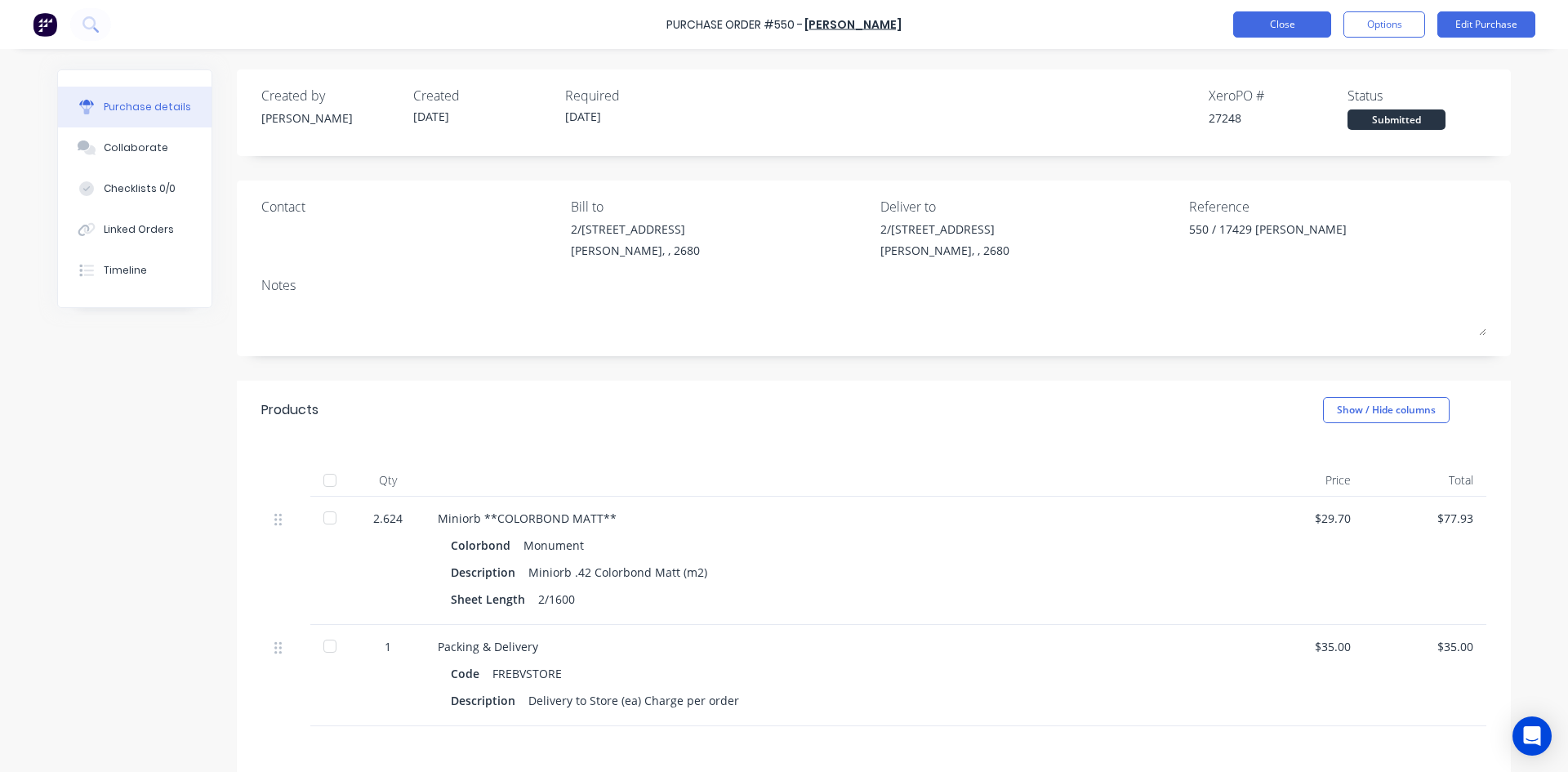
click at [1293, 24] on button "Close" at bounding box center [1281, 24] width 98 height 26
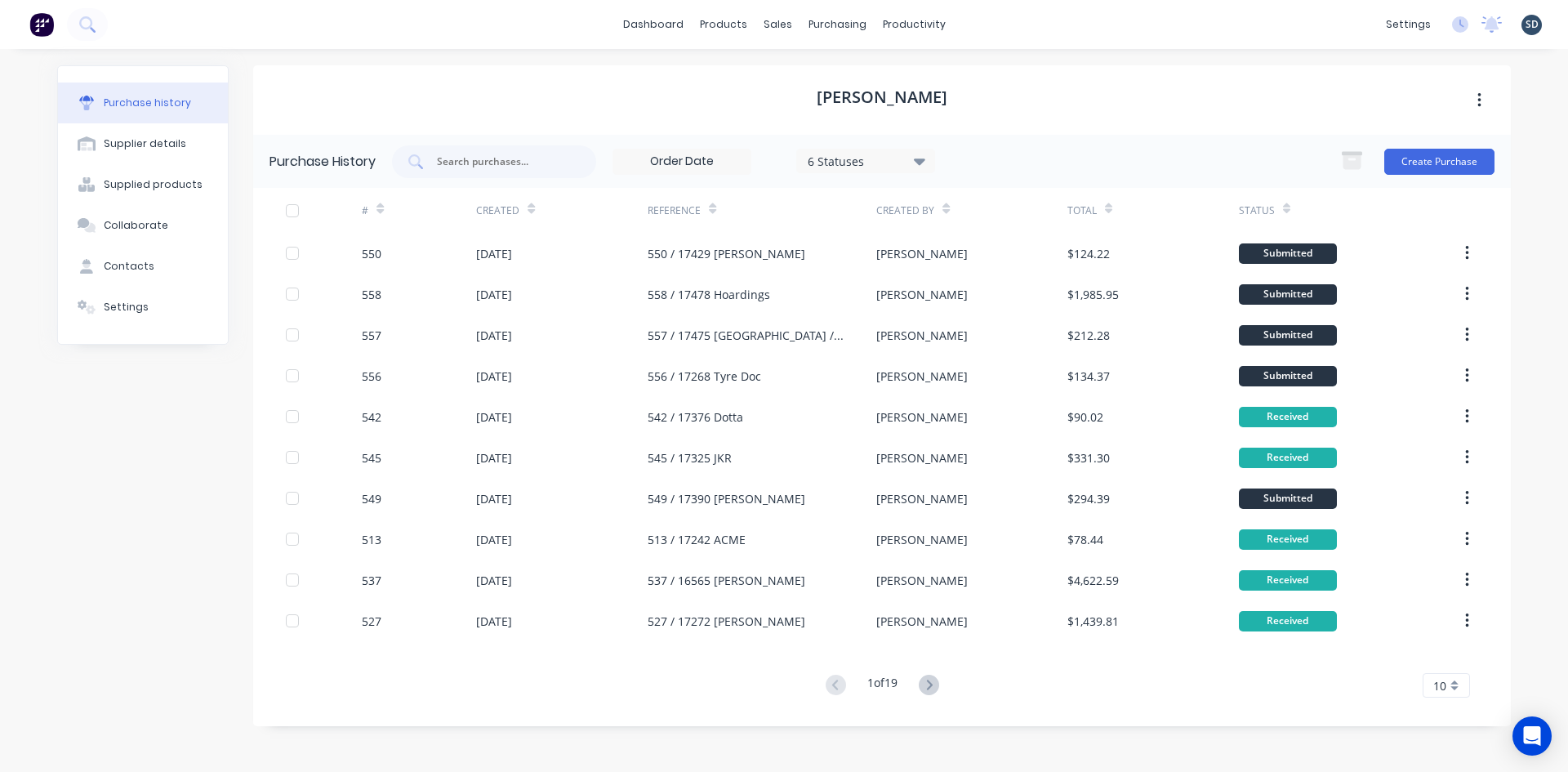
click at [1016, 36] on div "dashboard products sales purchasing productivity dashboard products Product Cat…" at bounding box center [784, 24] width 1568 height 49
click at [1004, 25] on div "dashboard products sales purchasing productivity dashboard products Product Cat…" at bounding box center [784, 24] width 1568 height 49
click at [1007, 24] on div "dashboard products sales purchasing productivity dashboard products Product Cat…" at bounding box center [784, 24] width 1568 height 49
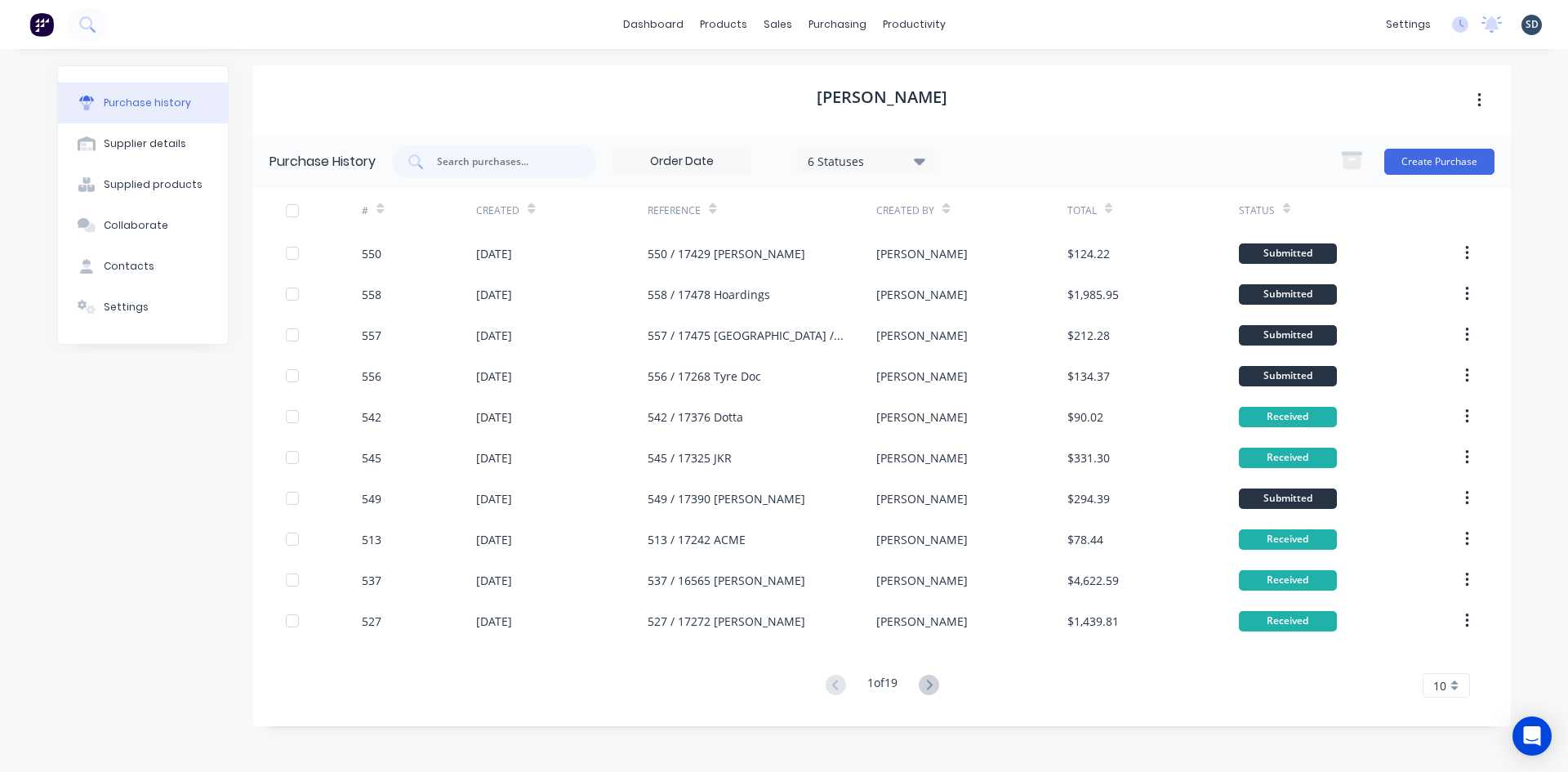
click at [1007, 24] on div "dashboard products sales purchasing productivity dashboard products Product Cat…" at bounding box center [784, 24] width 1568 height 49
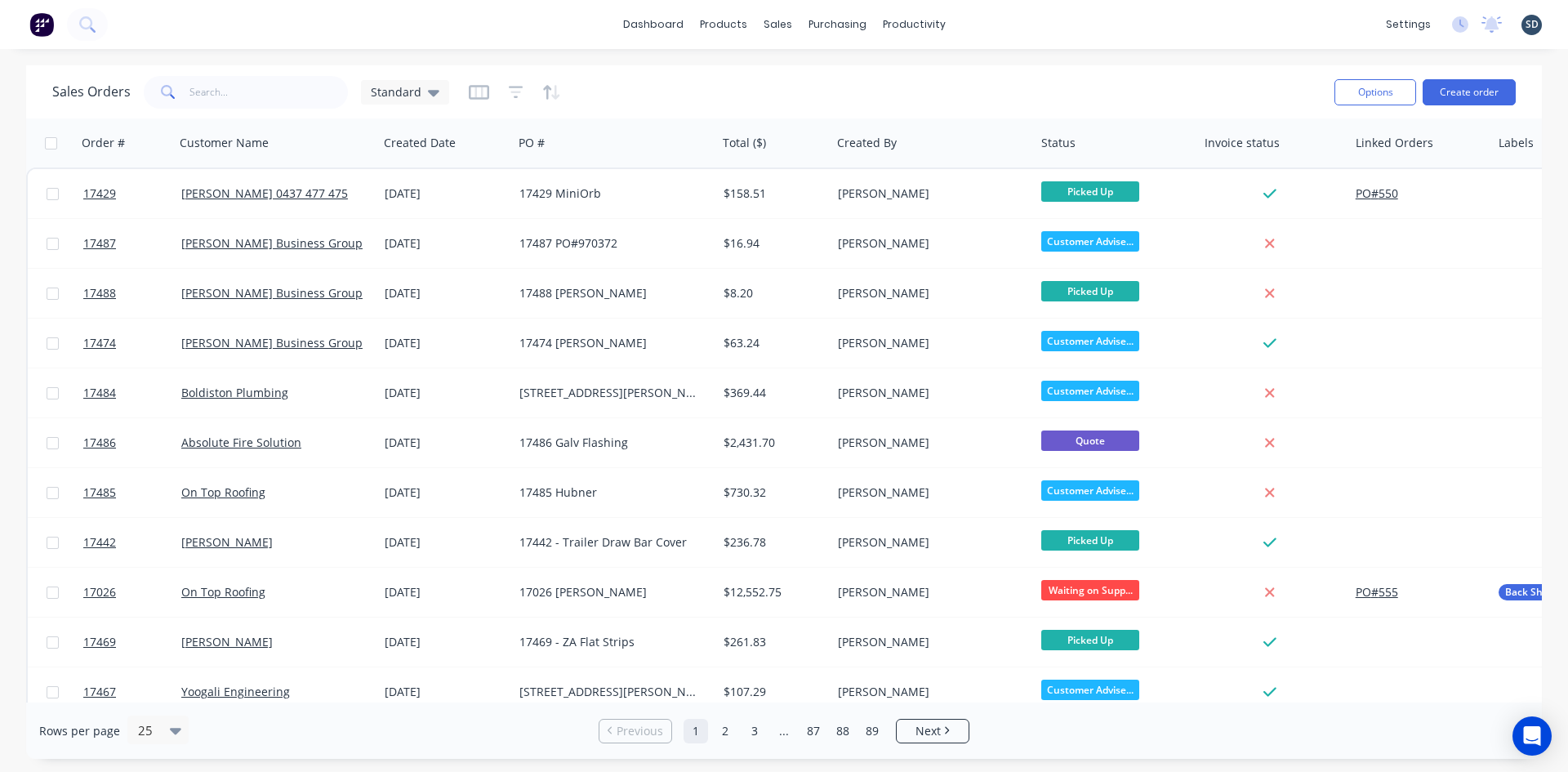
click at [1005, 28] on div "dashboard products sales purchasing productivity dashboard products Product Cat…" at bounding box center [784, 24] width 1568 height 49
click at [995, 25] on div "dashboard products sales purchasing productivity dashboard products Product Cat…" at bounding box center [784, 24] width 1568 height 49
